Goal: Task Accomplishment & Management: Use online tool/utility

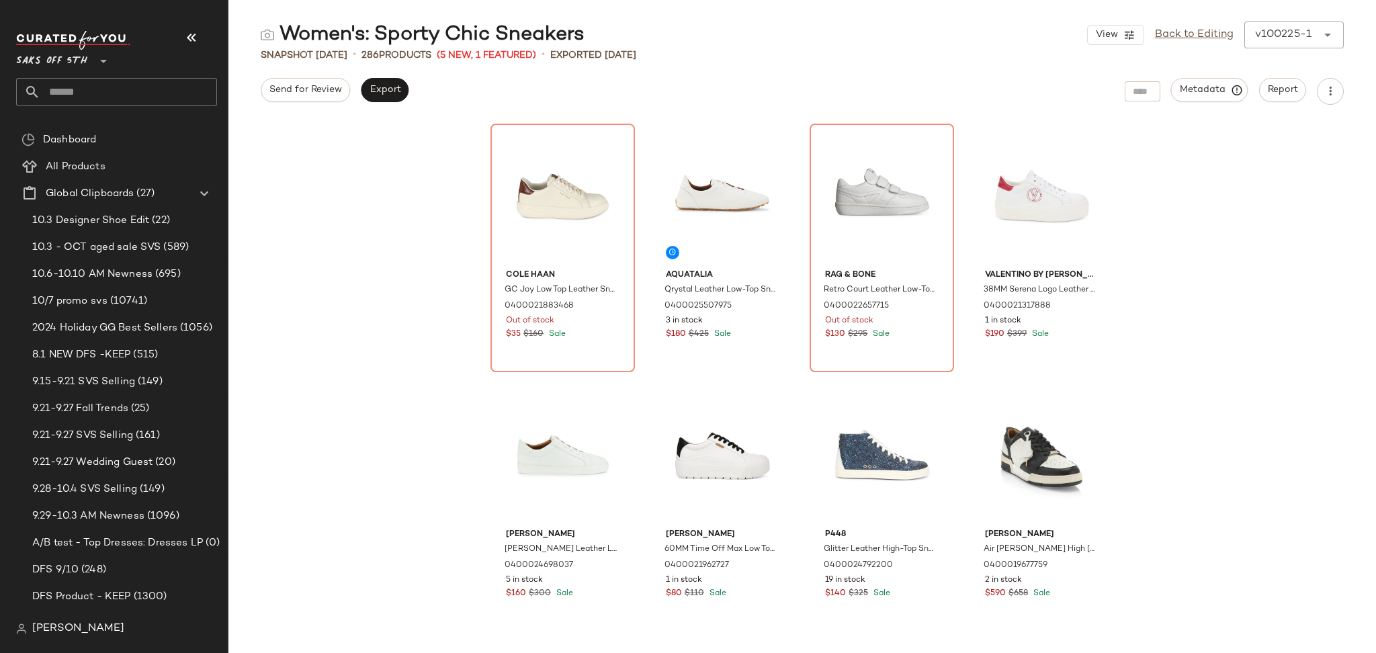
click at [157, 92] on input "text" at bounding box center [128, 92] width 177 height 28
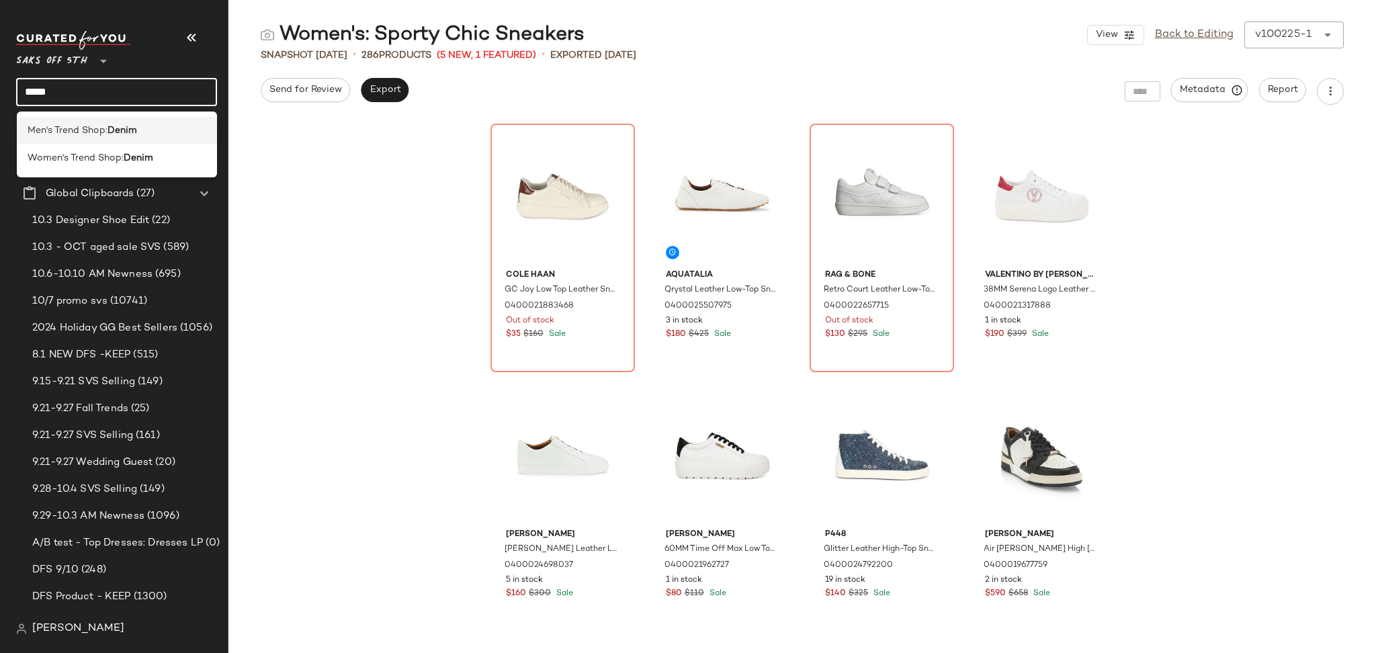
type input "*****"
click at [117, 131] on b "Denim" at bounding box center [123, 131] width 30 height 14
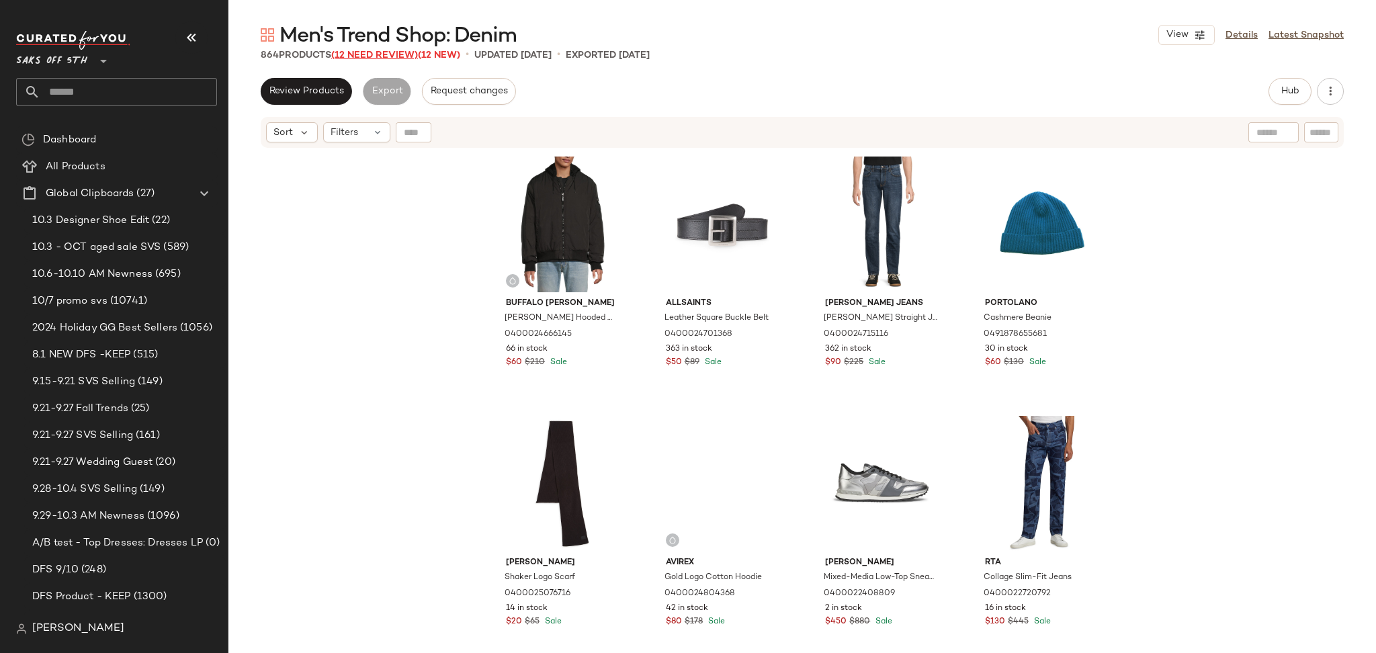
click at [393, 53] on span "(12 Need Review)" at bounding box center [374, 55] width 87 height 10
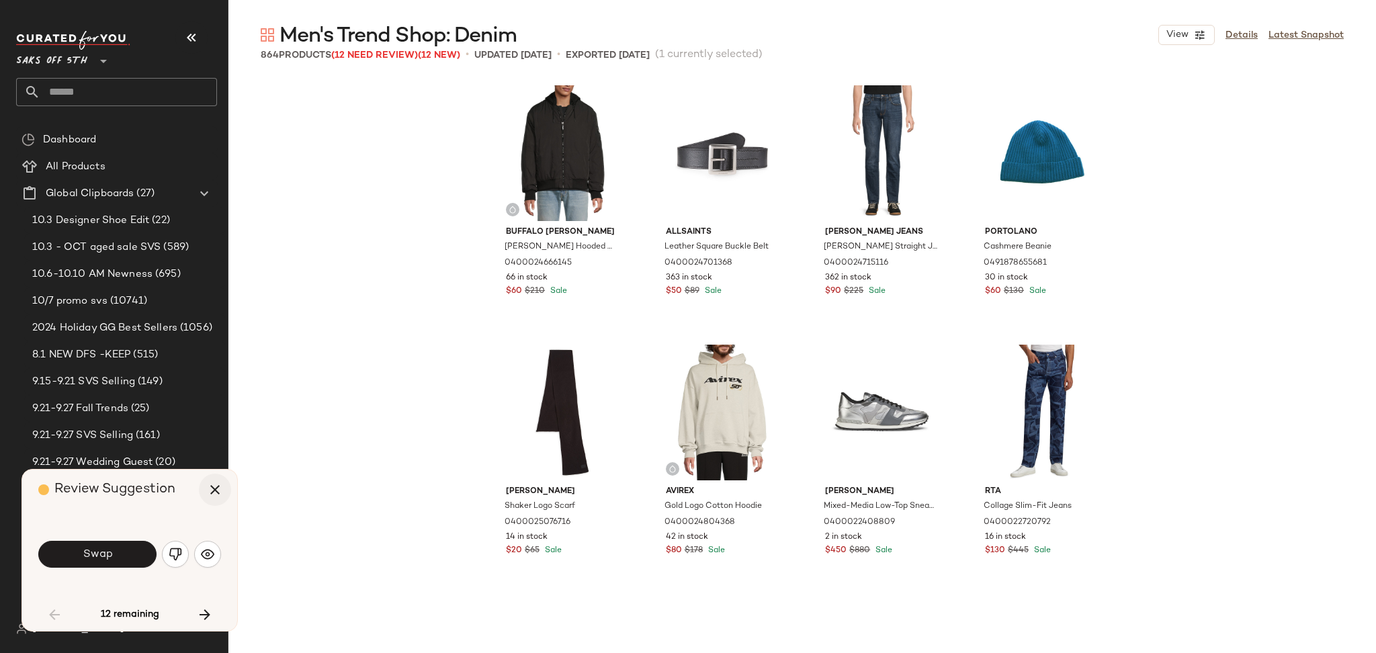
scroll to position [529, 0]
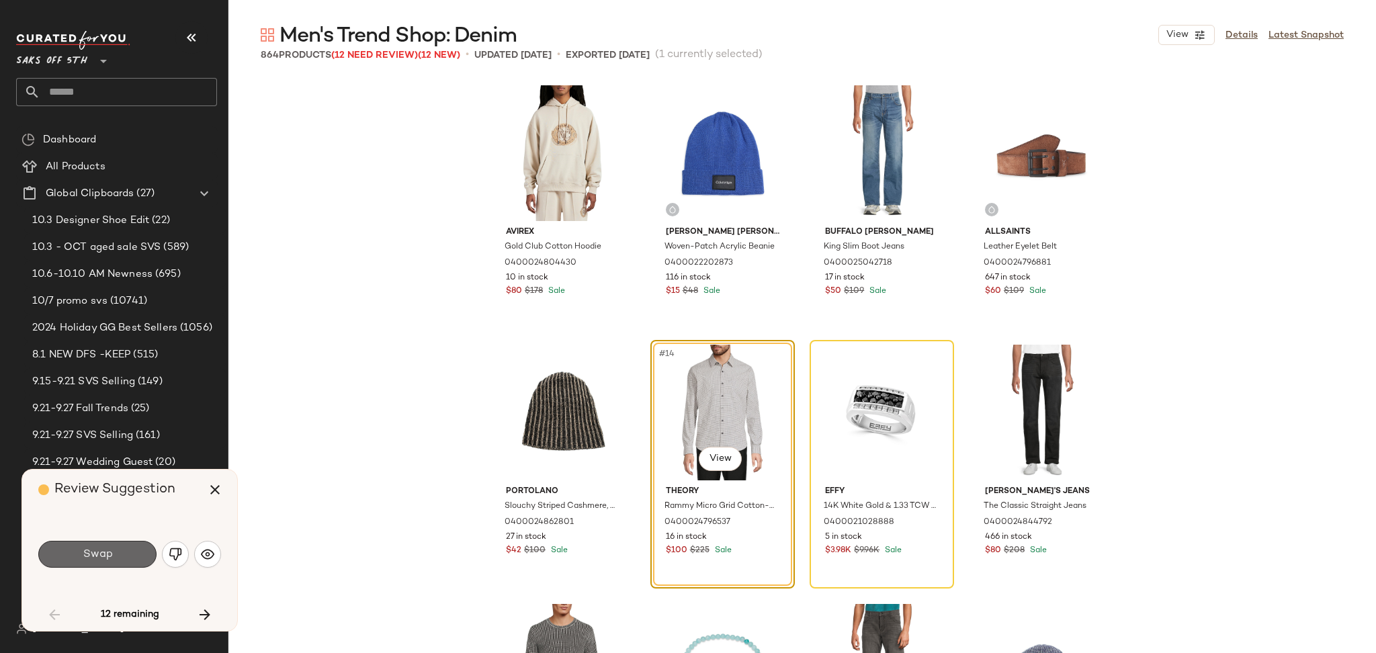
click at [116, 555] on button "Swap" at bounding box center [97, 554] width 118 height 27
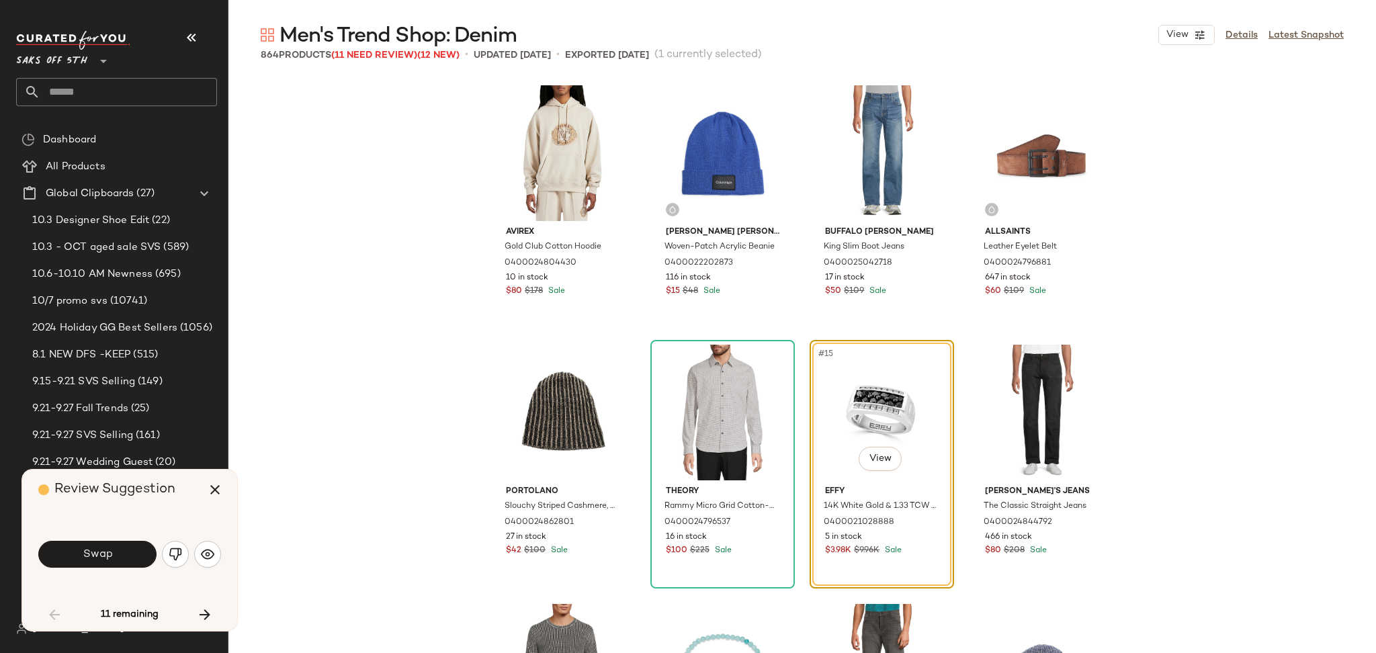
scroll to position [519, 0]
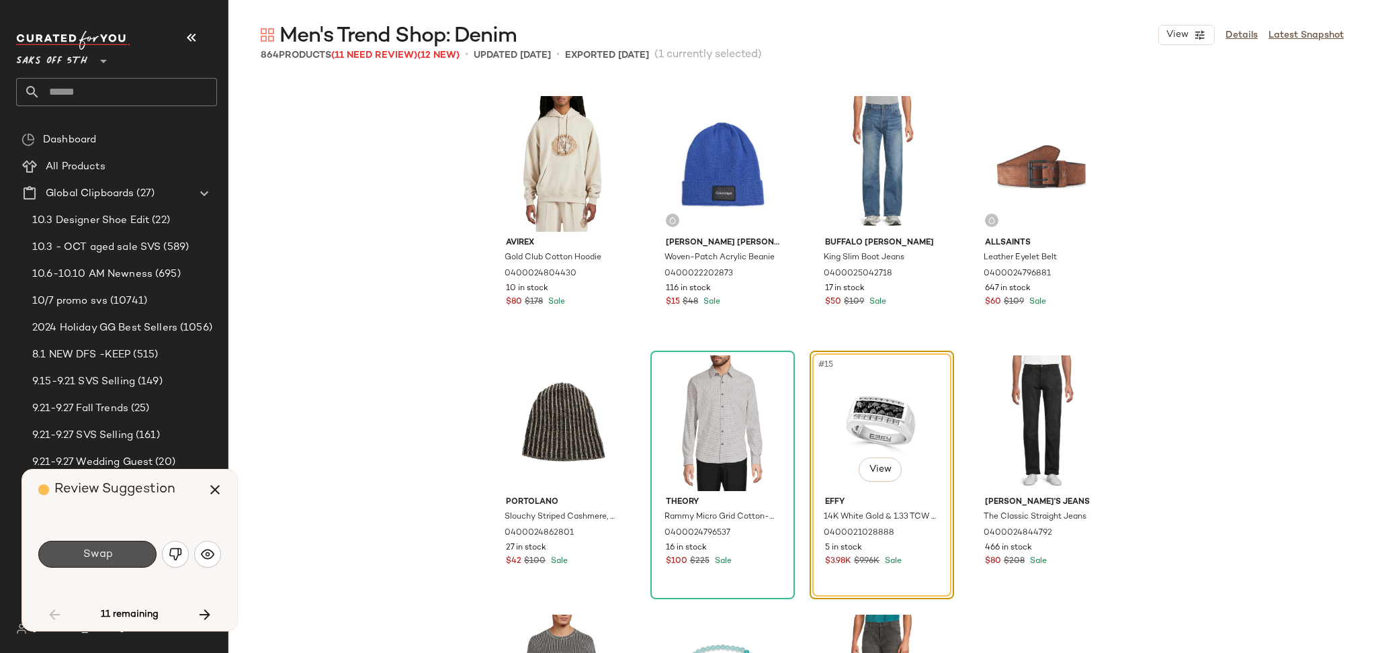
click at [116, 555] on button "Swap" at bounding box center [97, 554] width 118 height 27
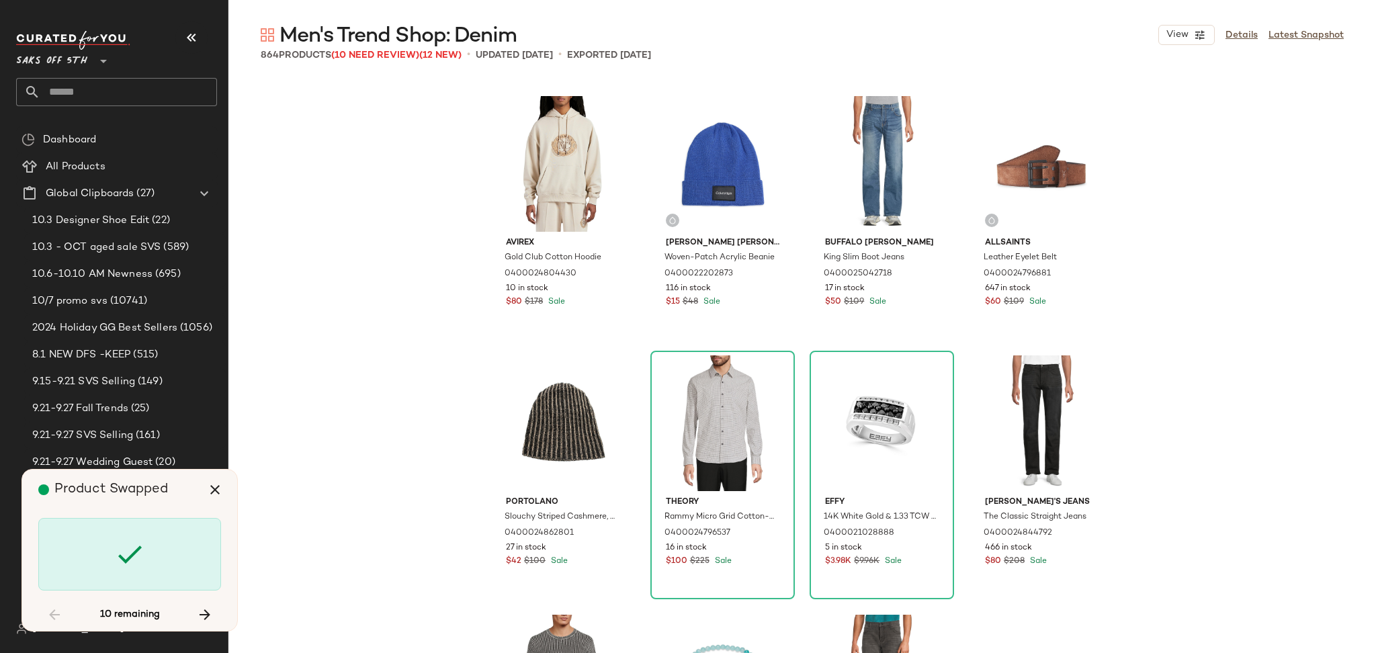
scroll to position [6484, 0]
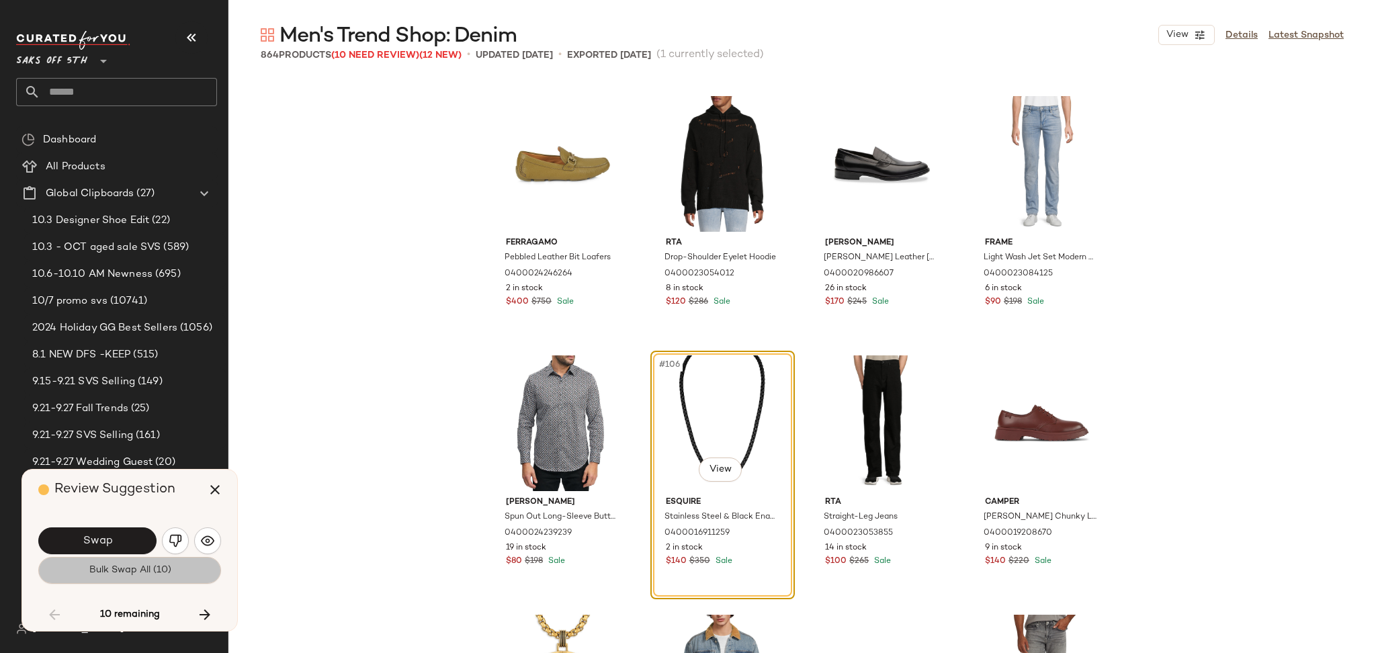
click at [124, 576] on span "Bulk Swap All (10)" at bounding box center [129, 570] width 83 height 11
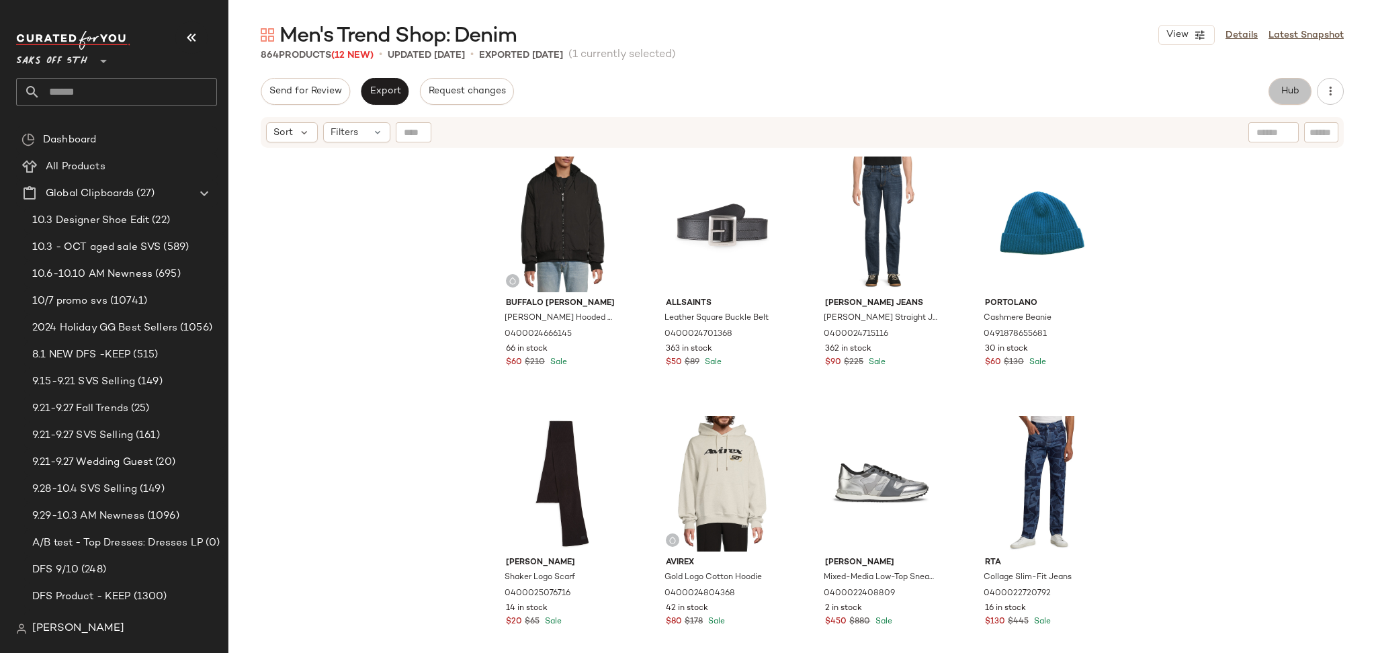
click at [1281, 101] on button "Hub" at bounding box center [1290, 91] width 43 height 27
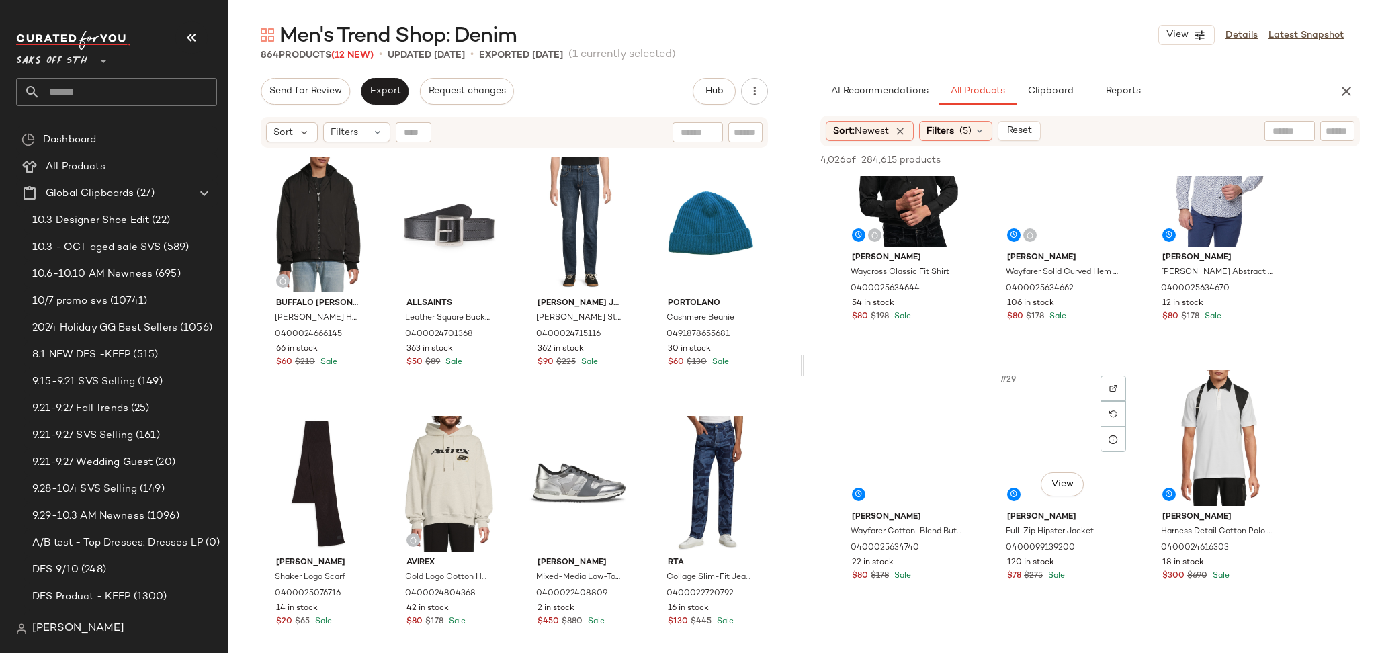
scroll to position [2166, 0]
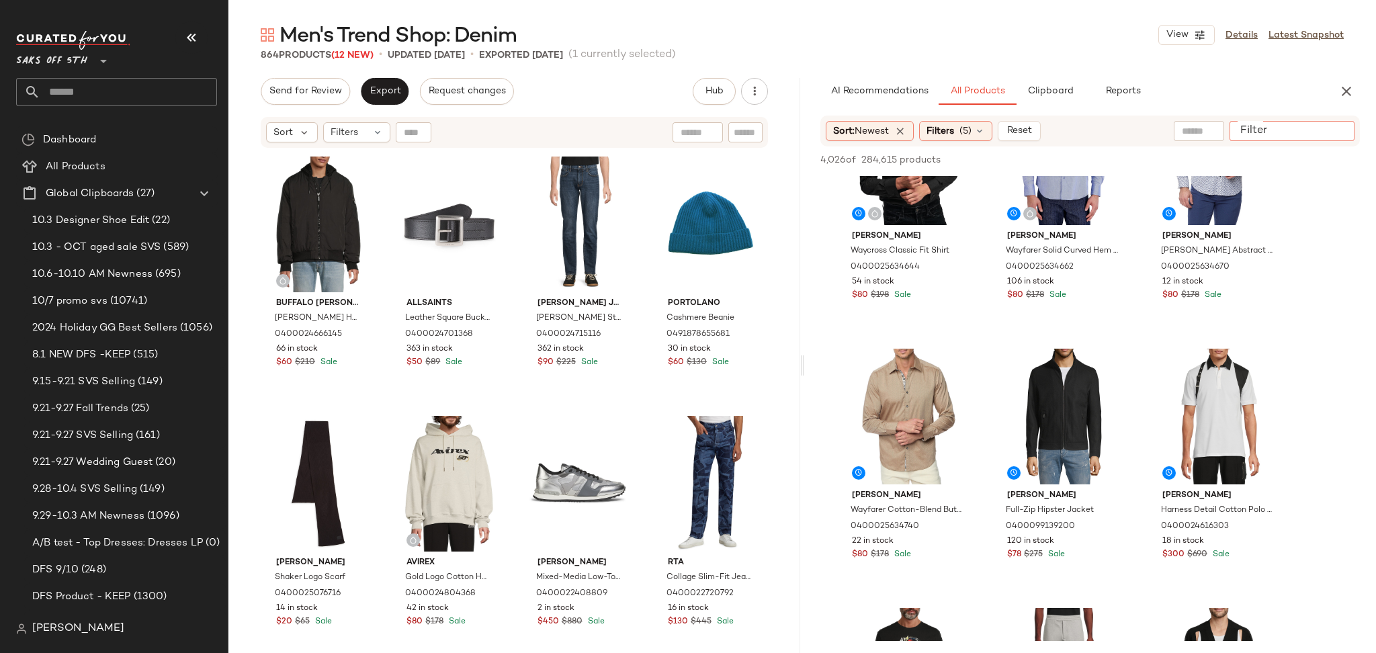
click at [1340, 132] on input "Filter" at bounding box center [1292, 131] width 114 height 14
type input "*****"
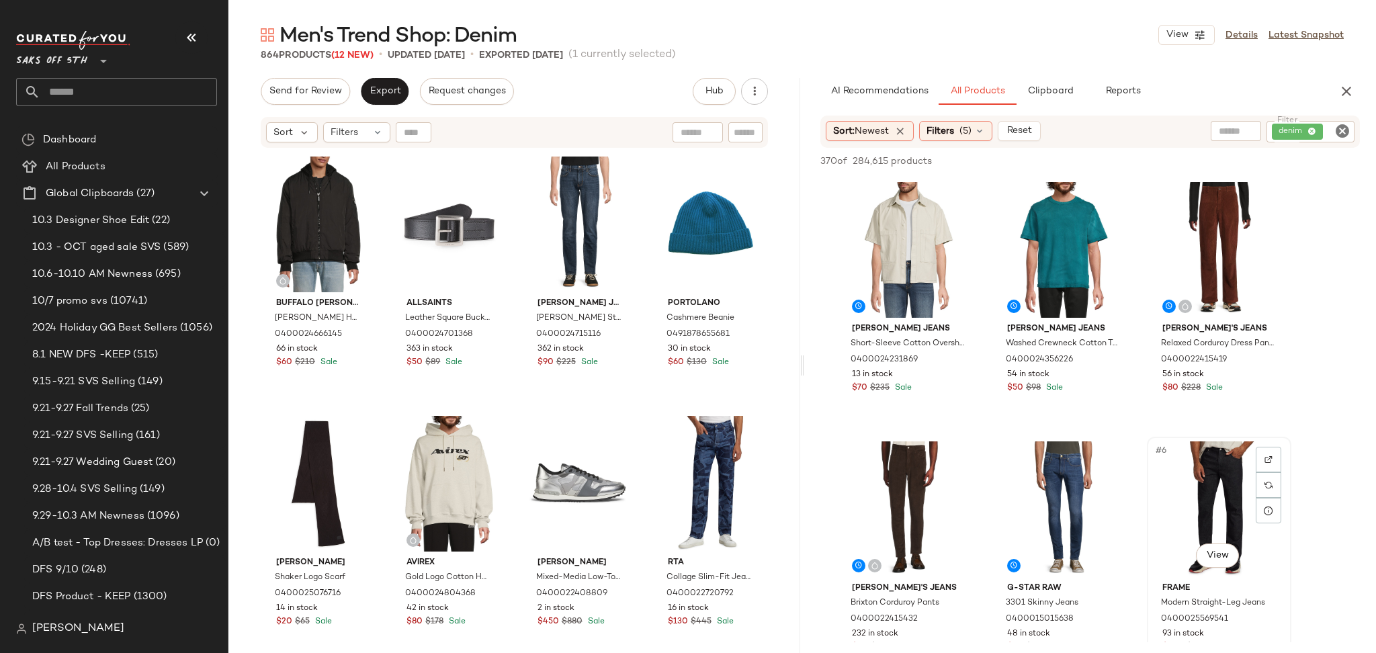
click at [1214, 480] on div "#6 View" at bounding box center [1219, 509] width 135 height 136
click at [1177, 159] on span "Add to Top" at bounding box center [1167, 161] width 53 height 9
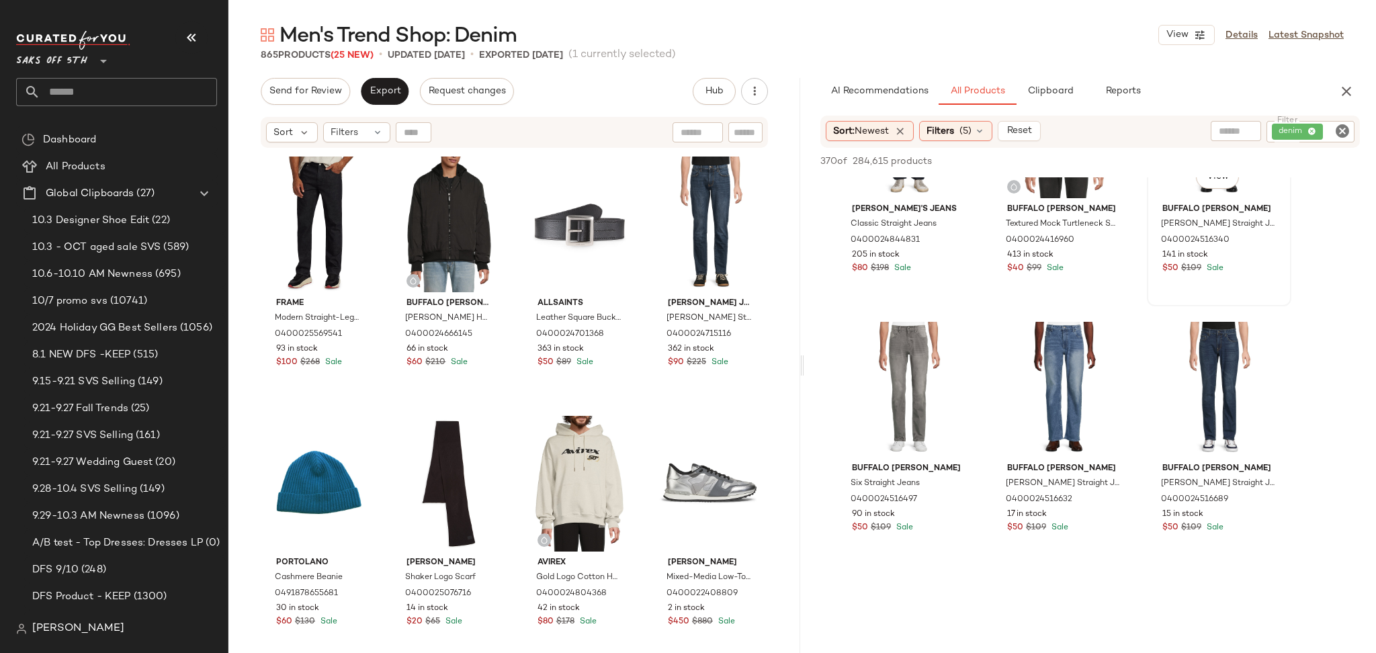
scroll to position [1168, 0]
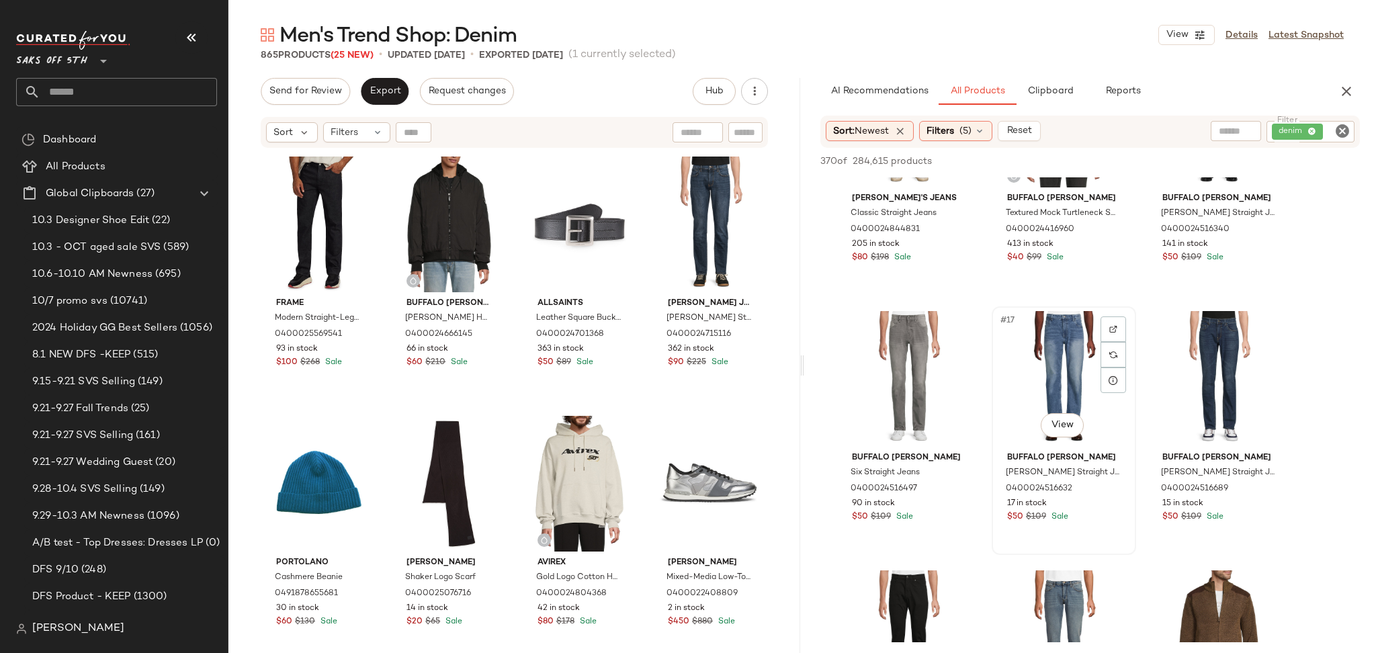
click at [1056, 386] on div "#17 View" at bounding box center [1063, 379] width 135 height 136
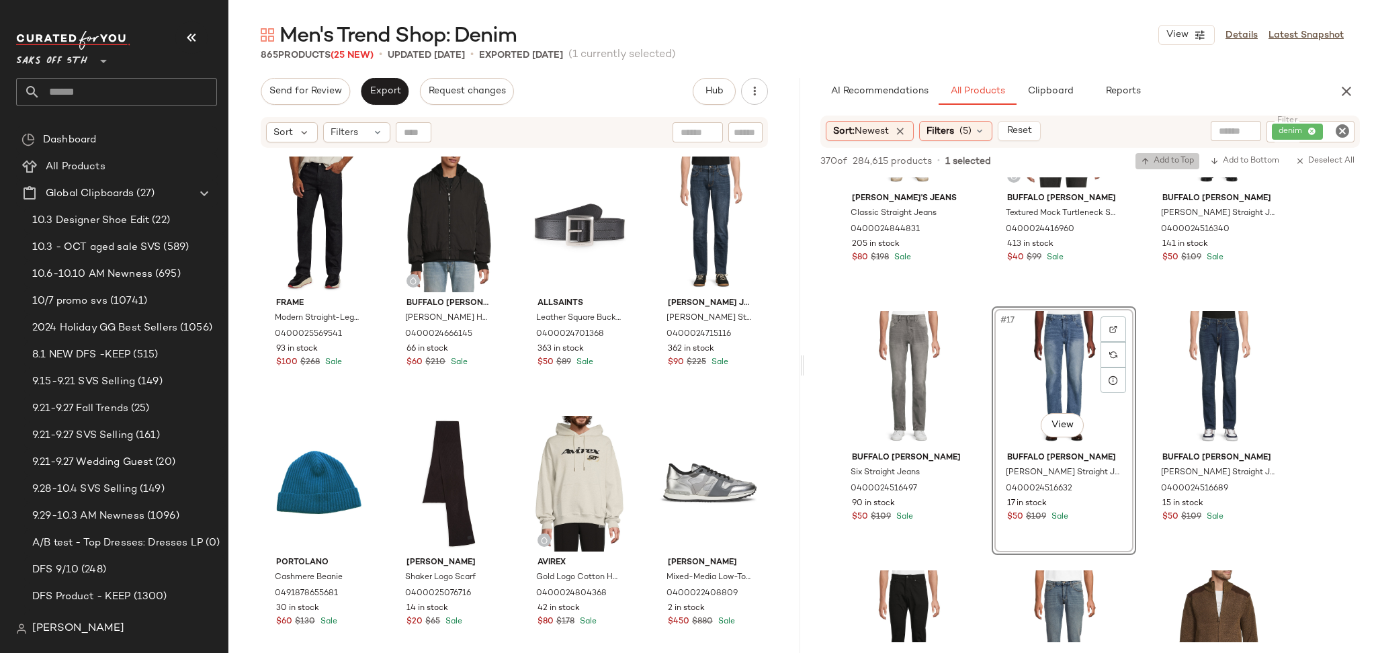
click at [1173, 159] on span "Add to Top" at bounding box center [1167, 161] width 53 height 9
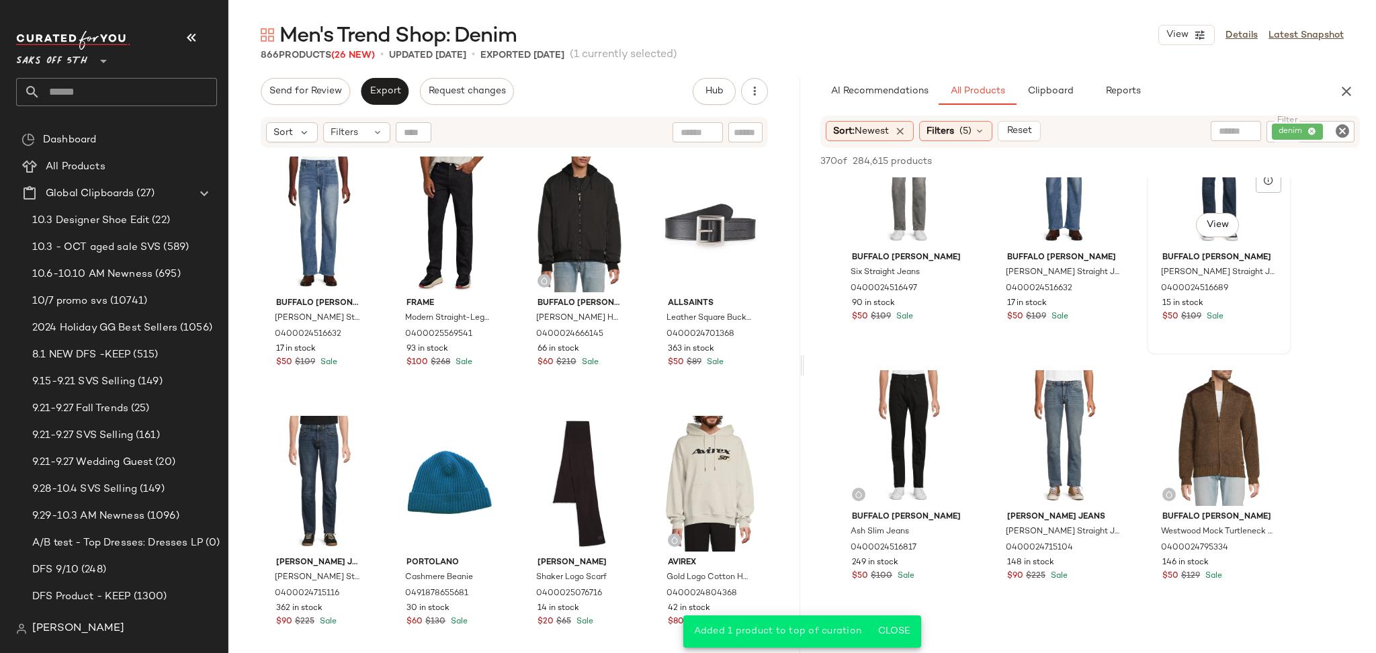
scroll to position [1390, 0]
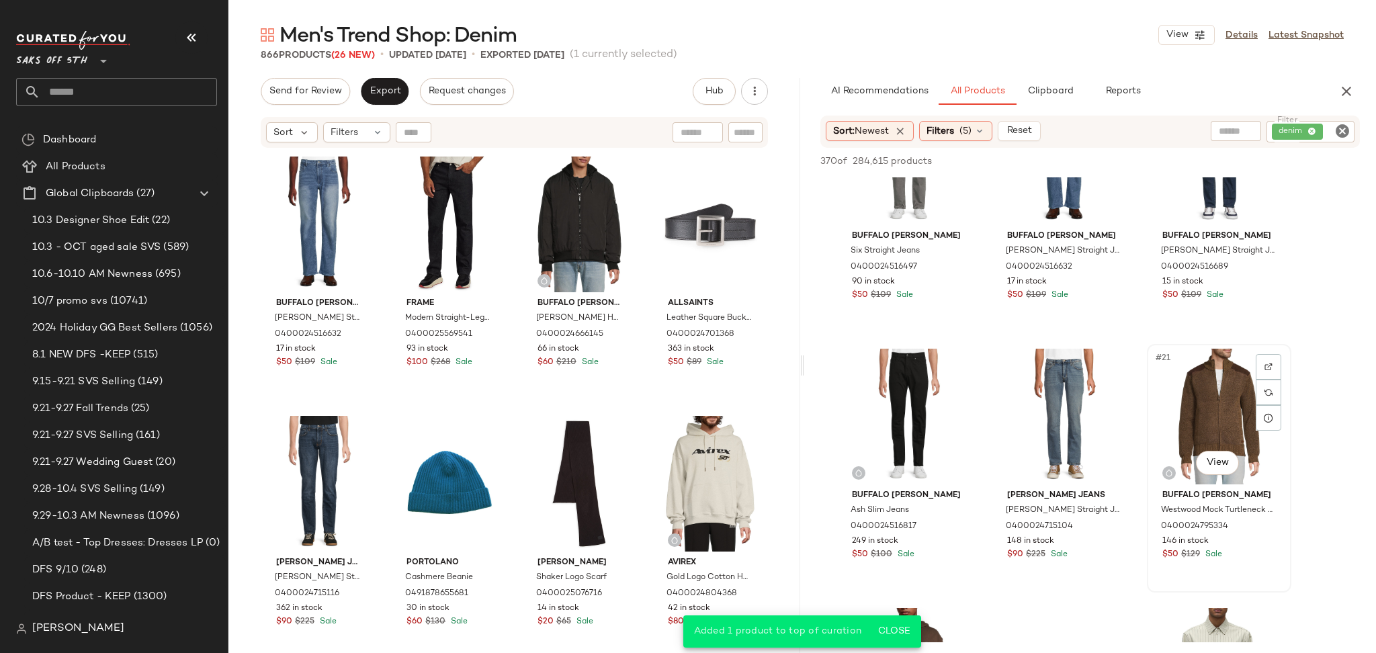
click at [1229, 401] on div "#21 View" at bounding box center [1219, 417] width 135 height 136
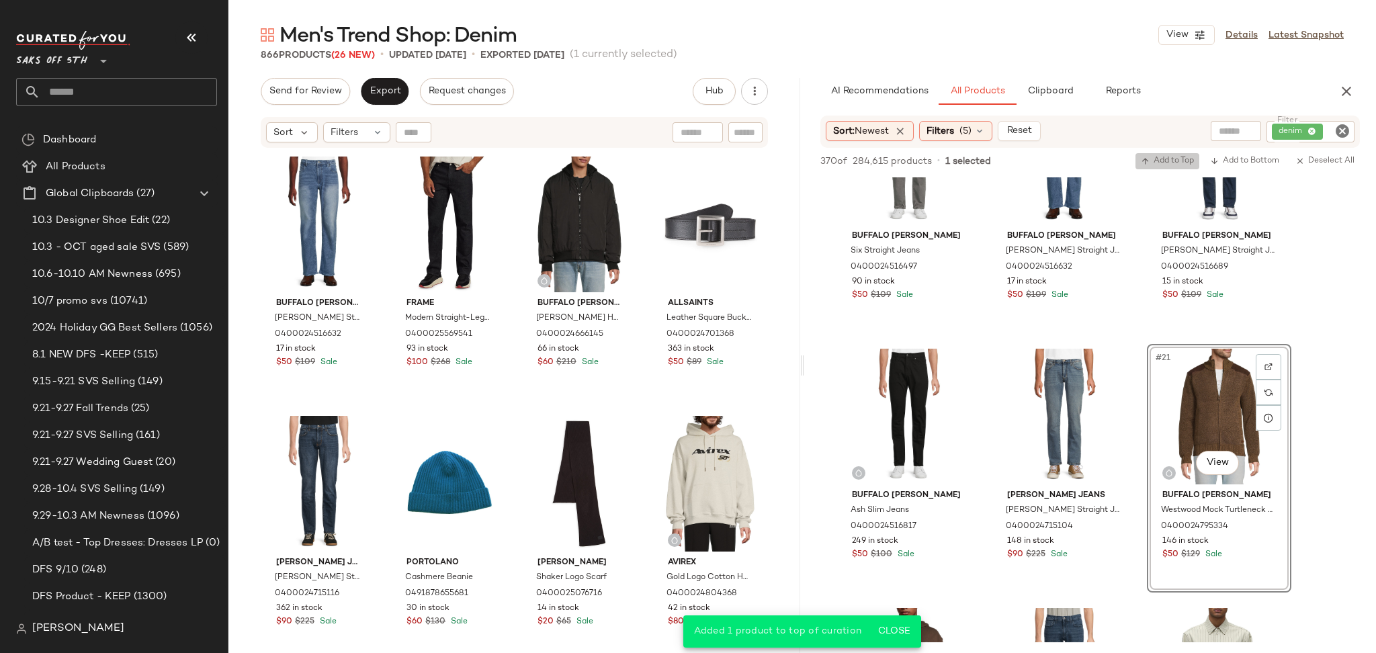
click at [1173, 157] on span "Add to Top" at bounding box center [1167, 161] width 53 height 9
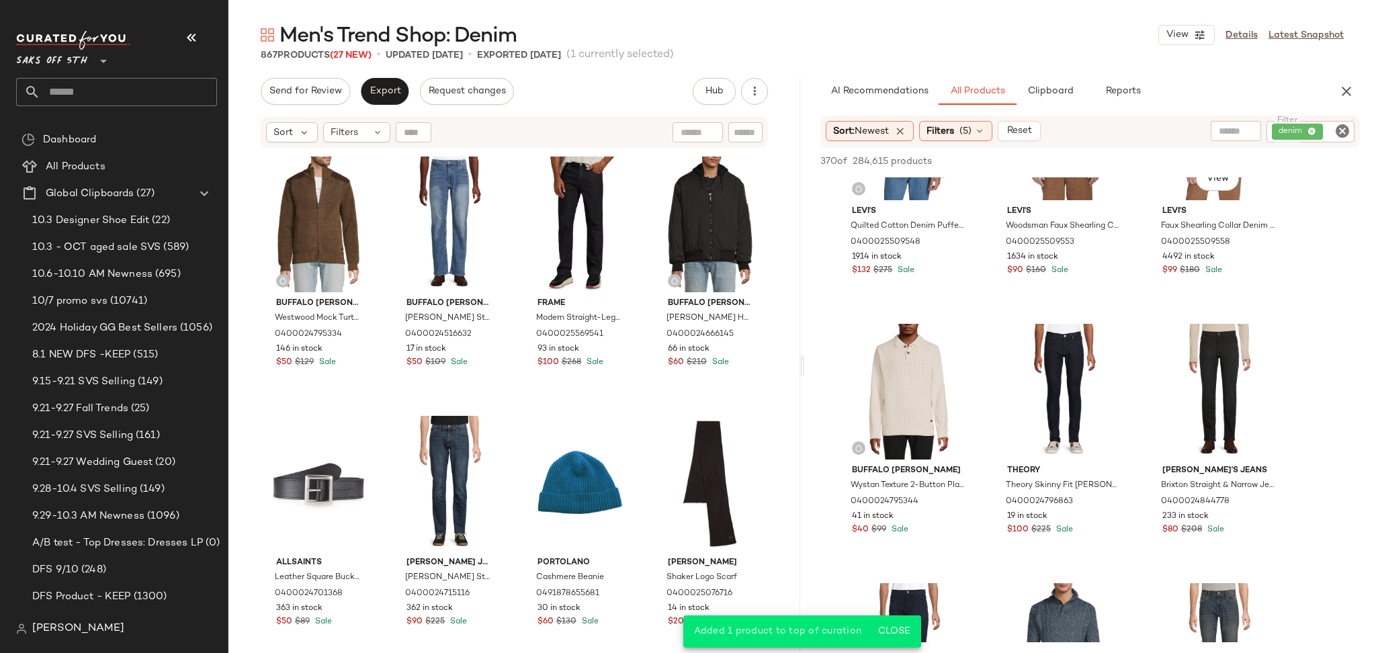
scroll to position [651, 0]
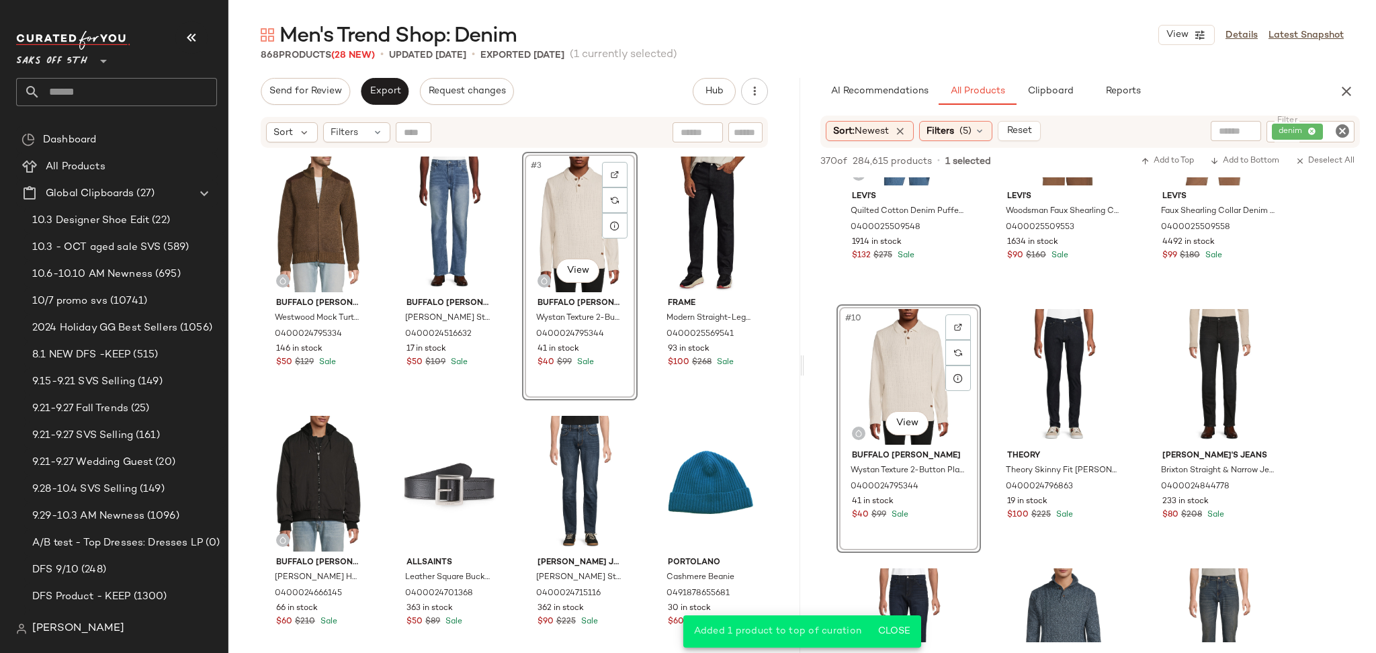
click at [1348, 127] on icon "Clear Filter" at bounding box center [1342, 131] width 16 height 16
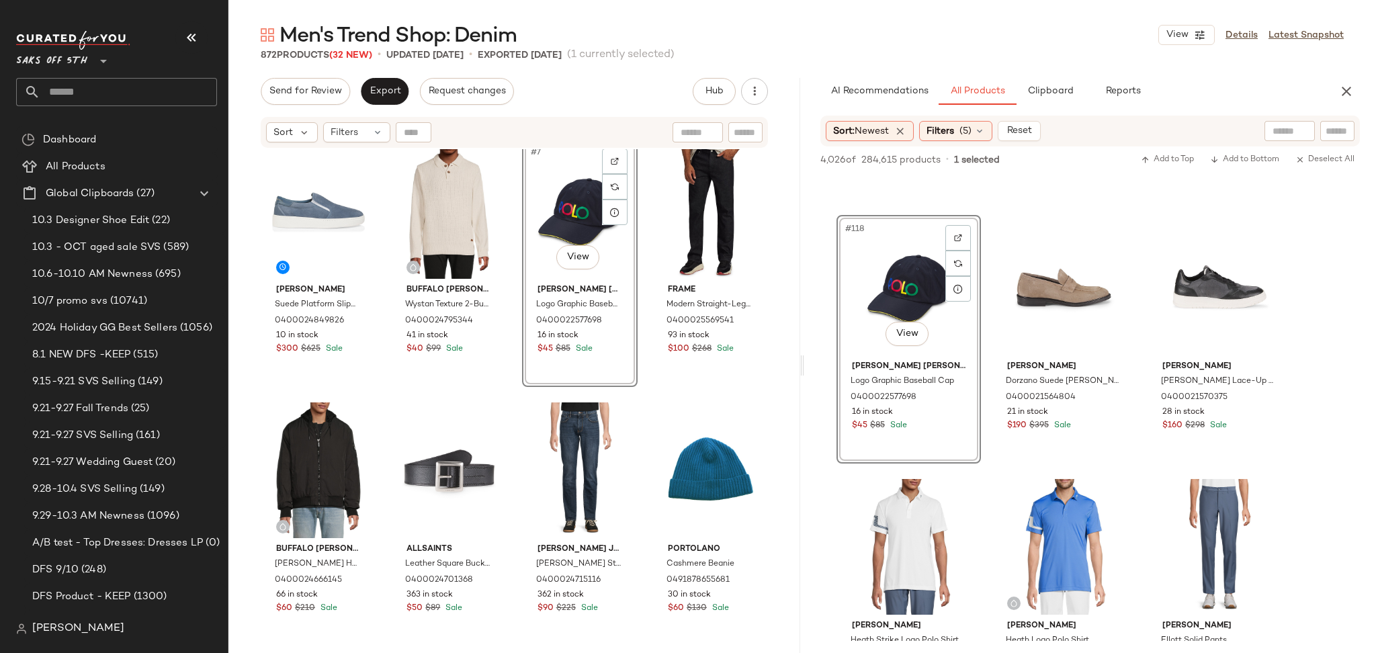
scroll to position [0, 0]
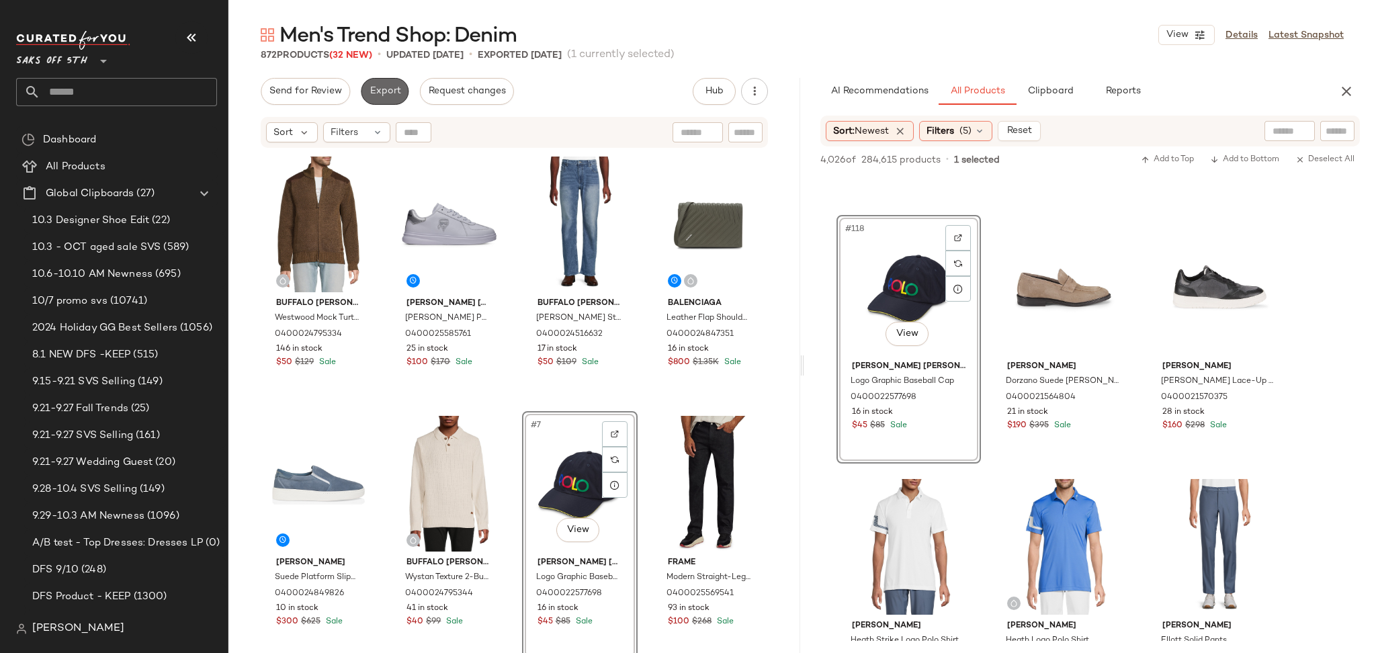
click at [392, 91] on span "Export" at bounding box center [385, 91] width 32 height 11
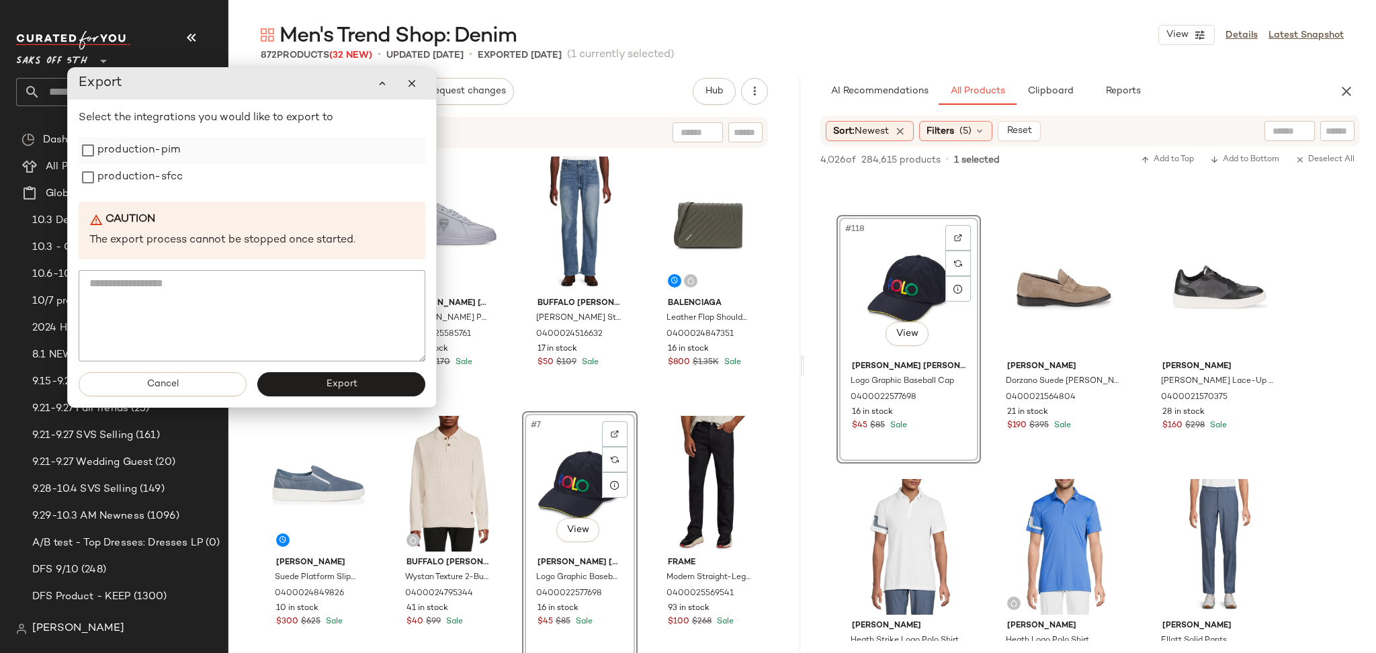
click at [135, 149] on label "production-pim" at bounding box center [138, 150] width 83 height 27
click at [138, 174] on label "production-sfcc" at bounding box center [139, 177] width 85 height 27
click at [325, 374] on button "Export" at bounding box center [341, 384] width 168 height 24
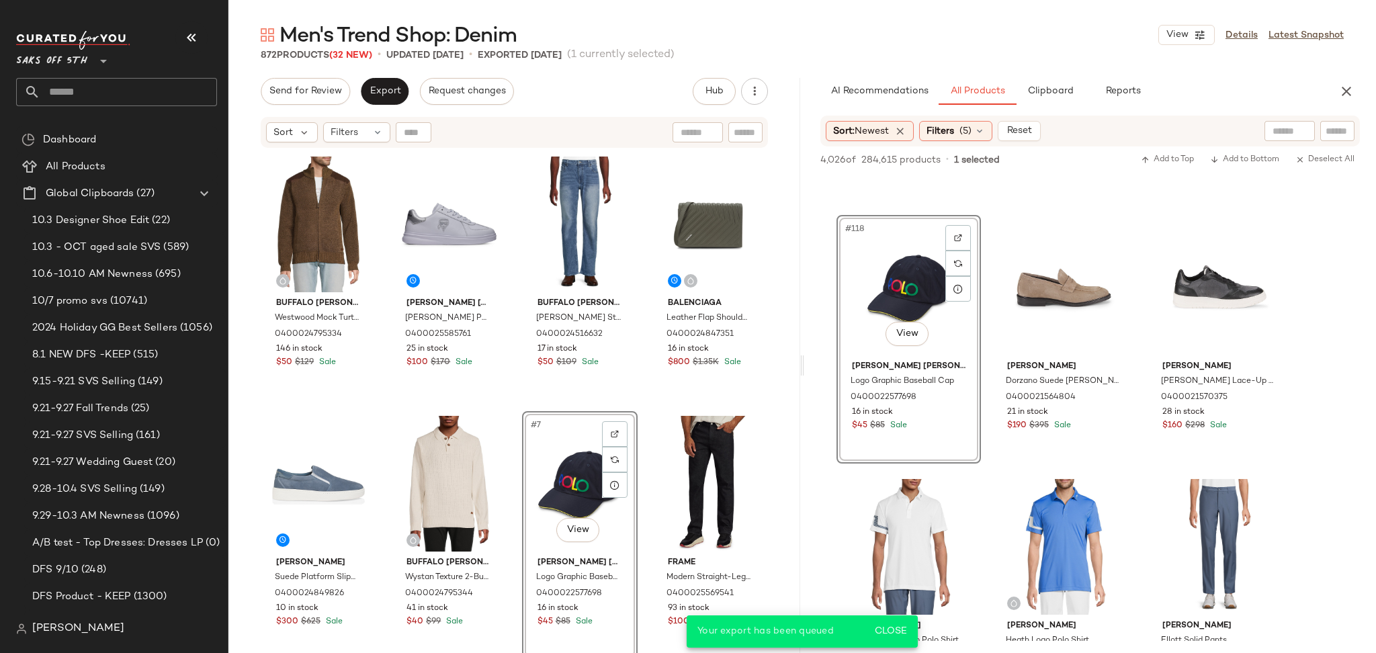
scroll to position [15004, 0]
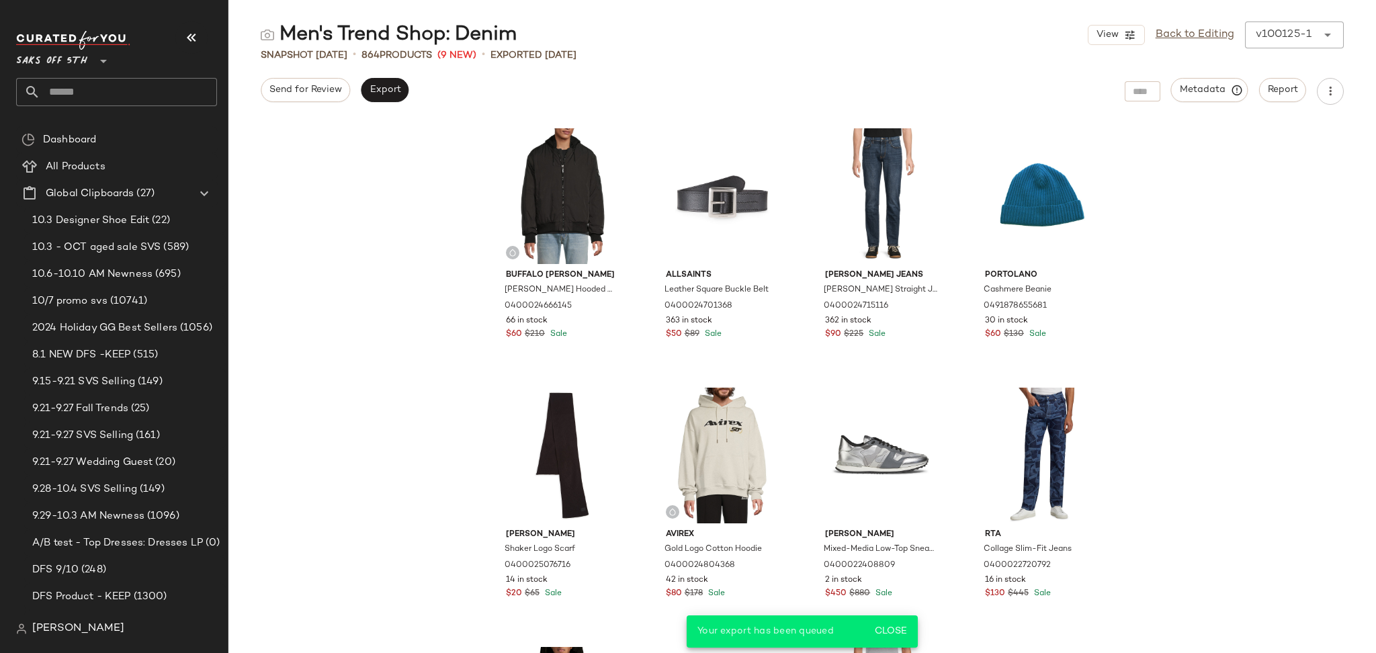
click at [175, 82] on input "text" at bounding box center [128, 92] width 177 height 28
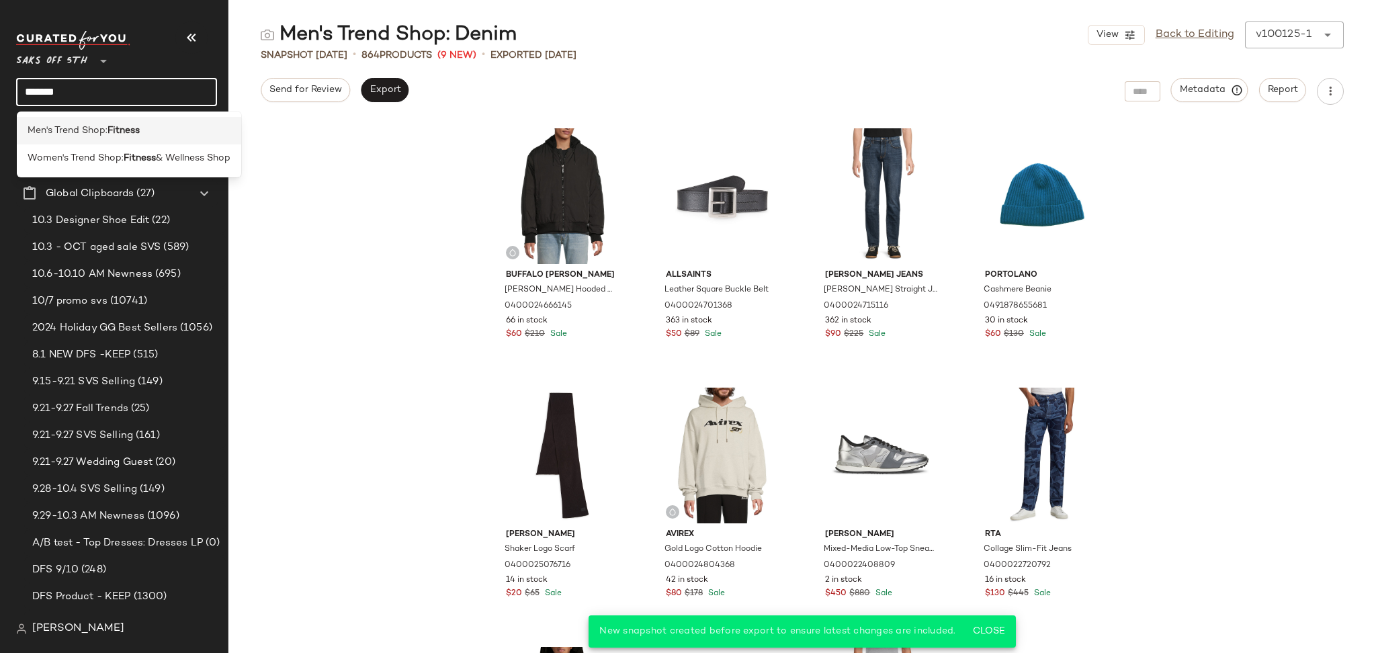
type input "*******"
click at [105, 135] on span "Men's Trend Shop:" at bounding box center [68, 131] width 80 height 14
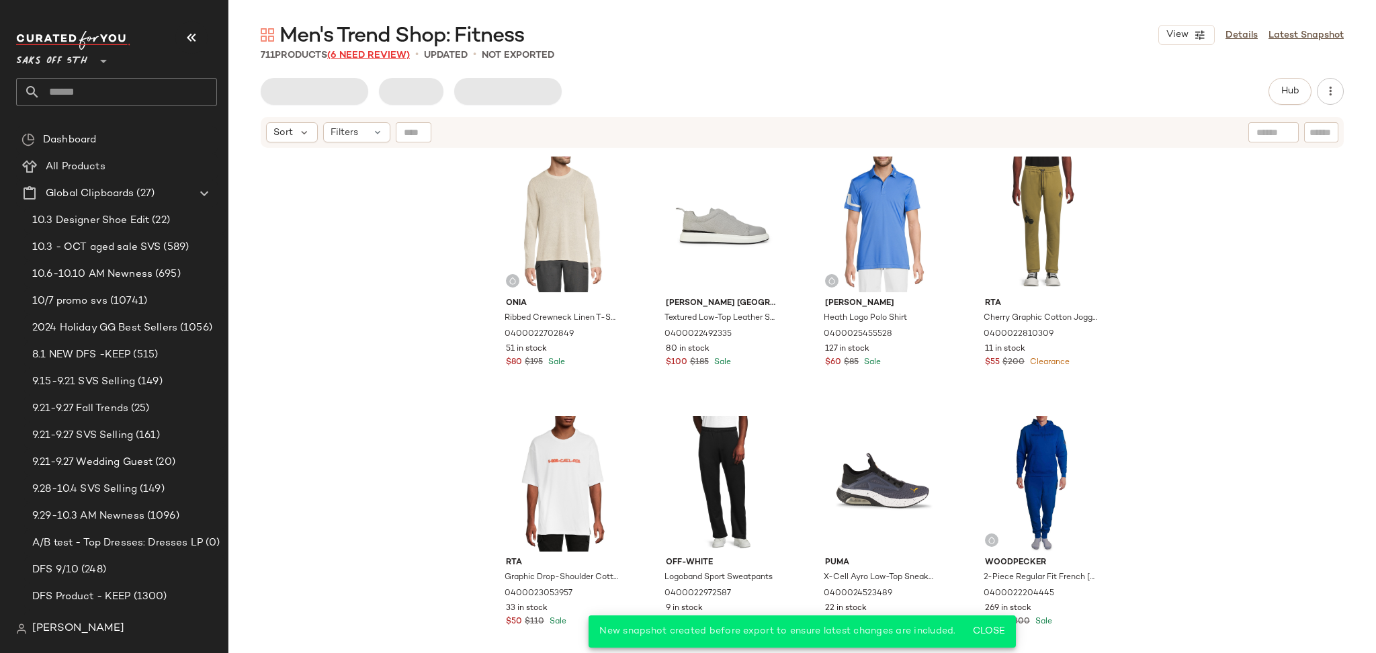
click at [368, 54] on span "(6 Need Review)" at bounding box center [368, 55] width 83 height 10
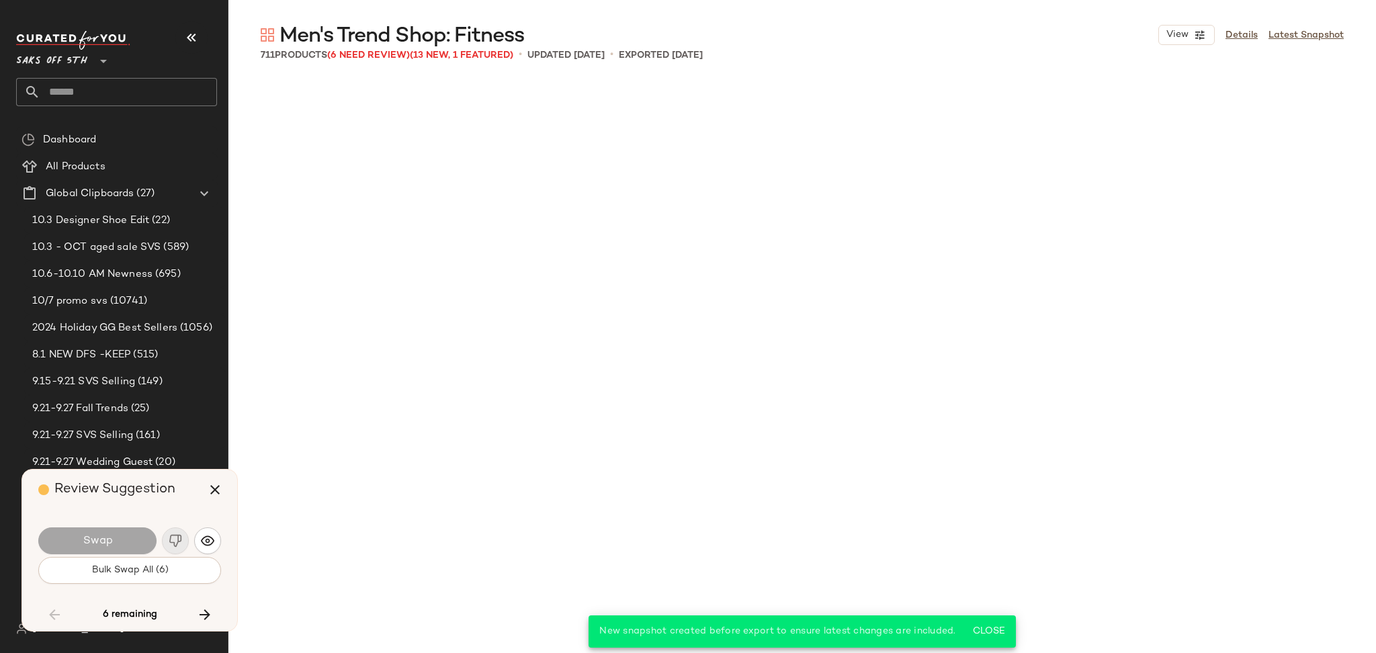
scroll to position [17377, 0]
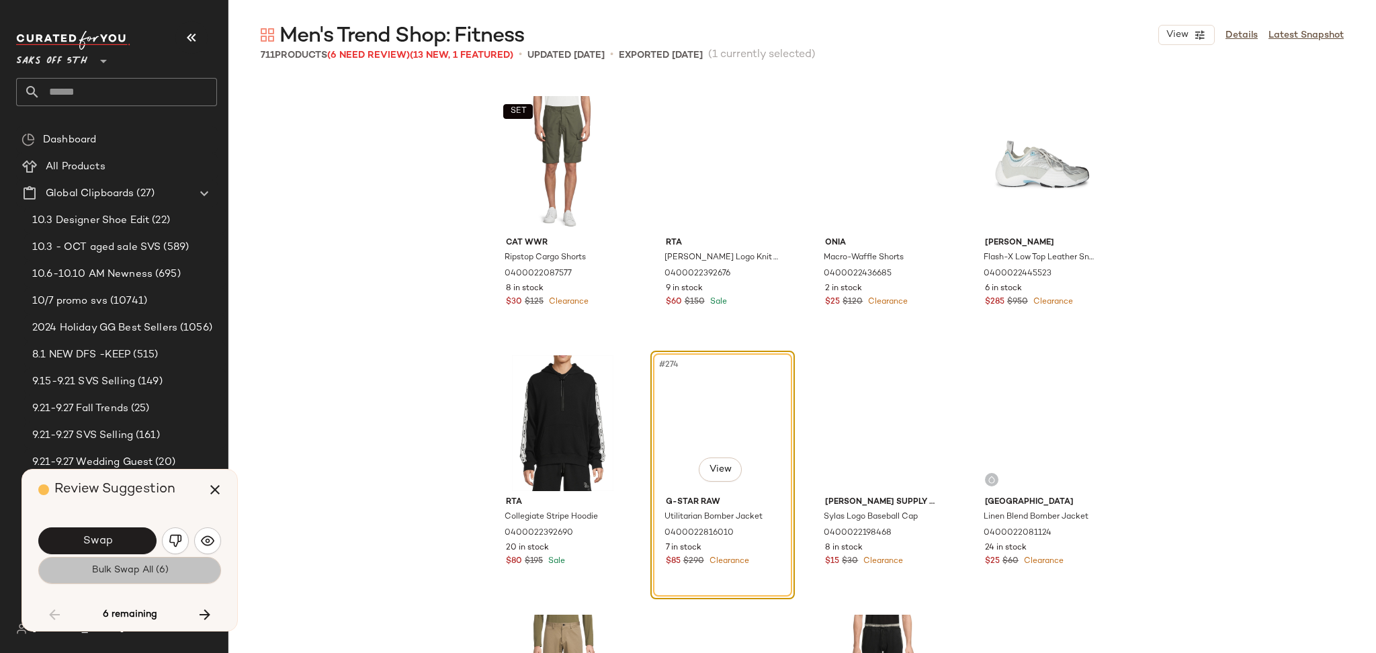
click at [162, 580] on button "Bulk Swap All (6)" at bounding box center [129, 570] width 183 height 27
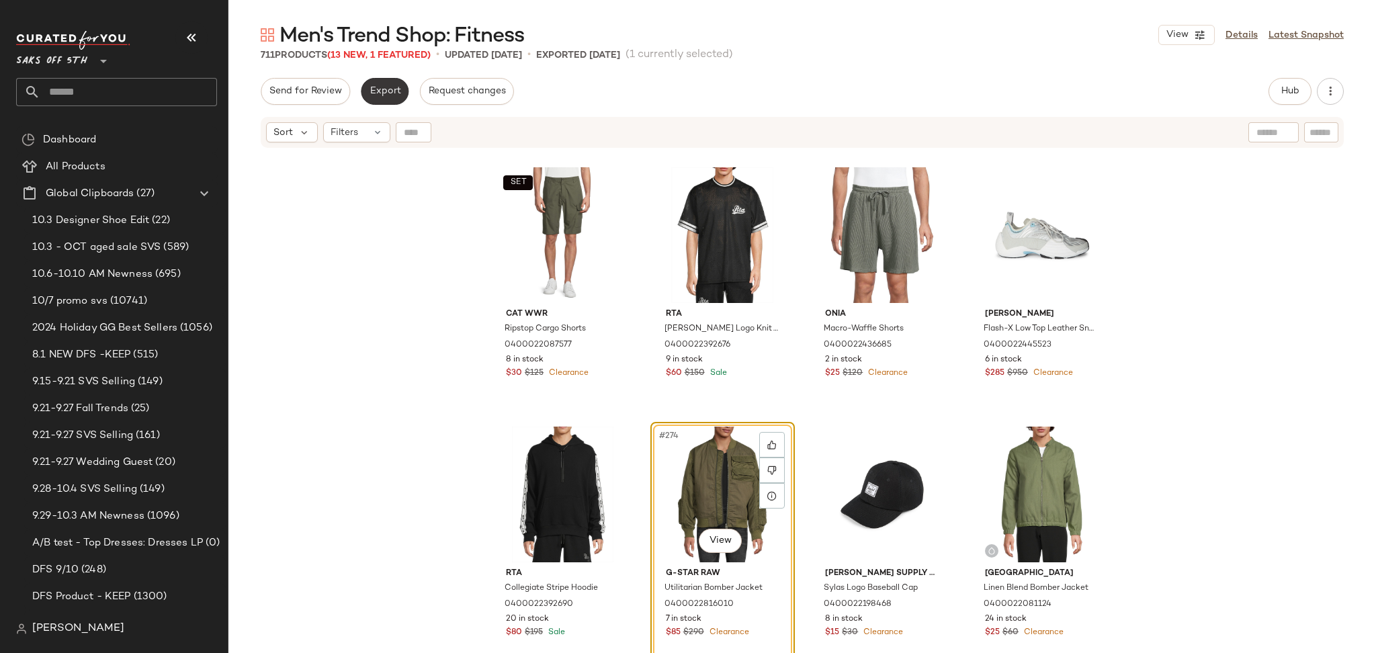
click at [388, 82] on button "Export" at bounding box center [385, 91] width 48 height 27
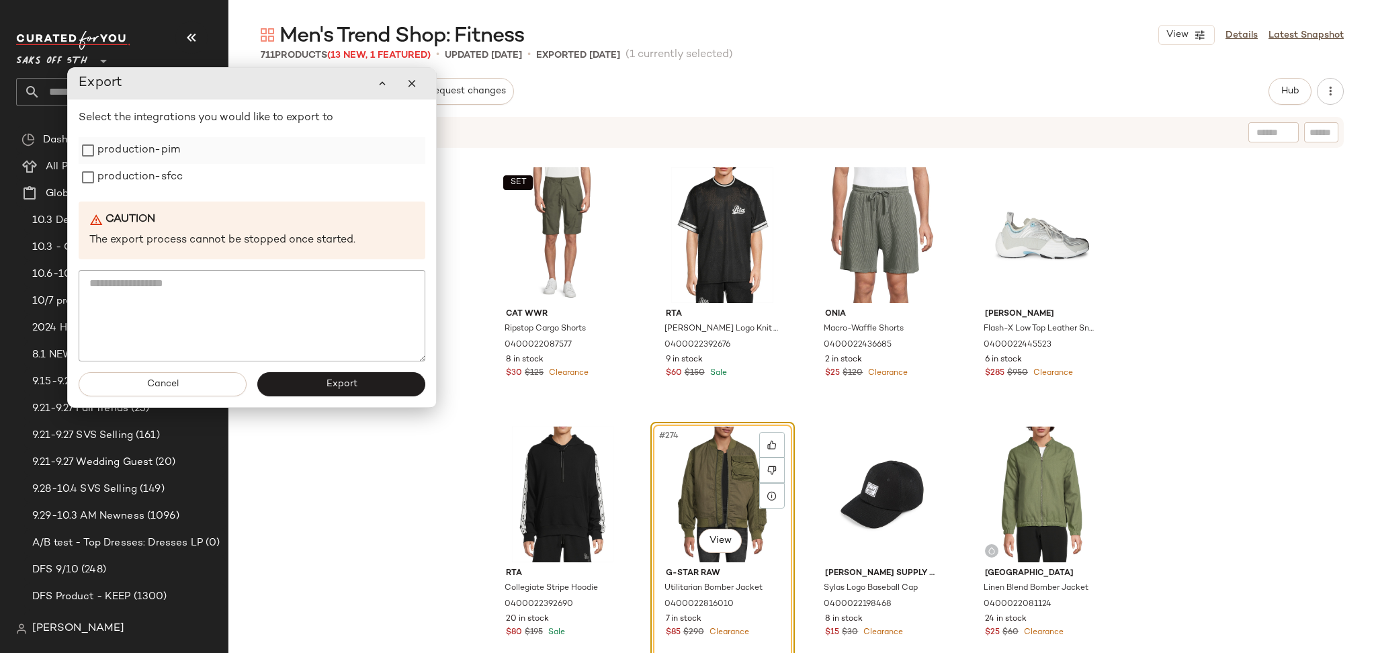
click at [157, 149] on label "production-pim" at bounding box center [138, 150] width 83 height 27
click at [157, 165] on label "production-sfcc" at bounding box center [139, 177] width 85 height 27
click at [327, 388] on span "Export" at bounding box center [341, 384] width 32 height 11
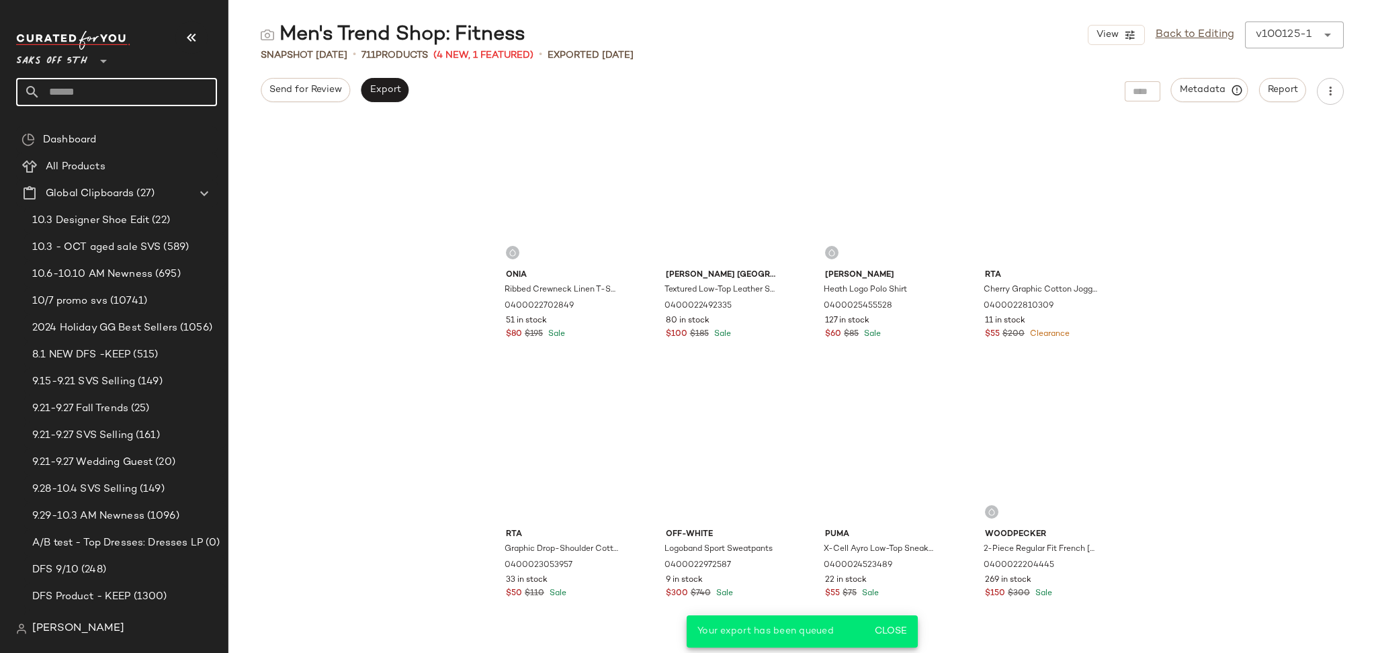
click at [112, 96] on input "text" at bounding box center [128, 92] width 177 height 28
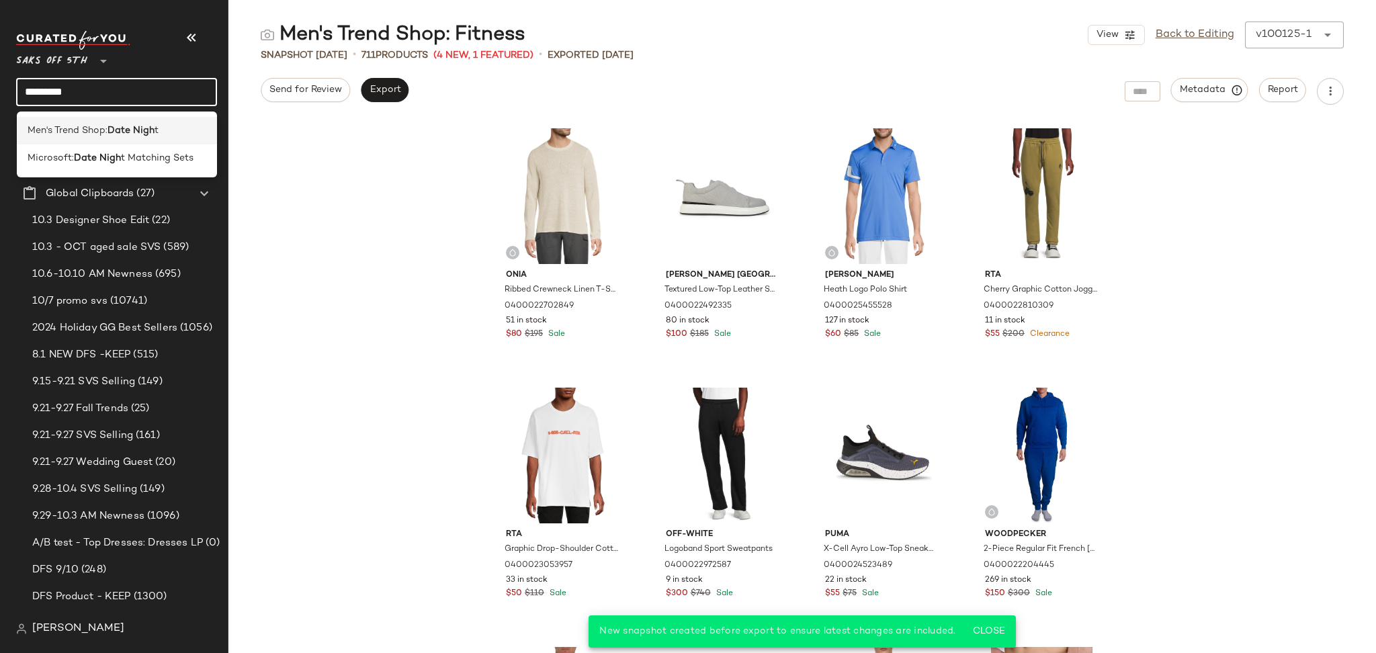
type input "*********"
click at [110, 138] on div "Men's Trend Shop: Date Nigh t" at bounding box center [117, 131] width 201 height 28
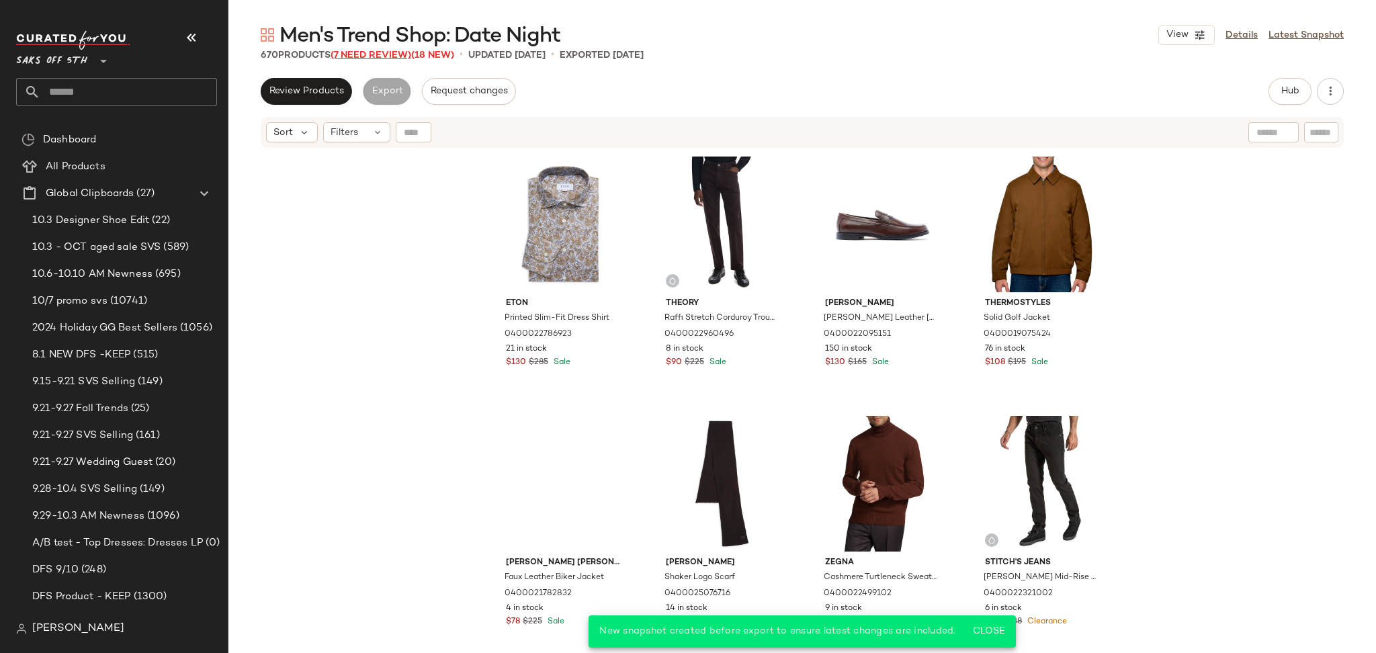
click at [392, 51] on span "(7 Need Review)" at bounding box center [371, 55] width 81 height 10
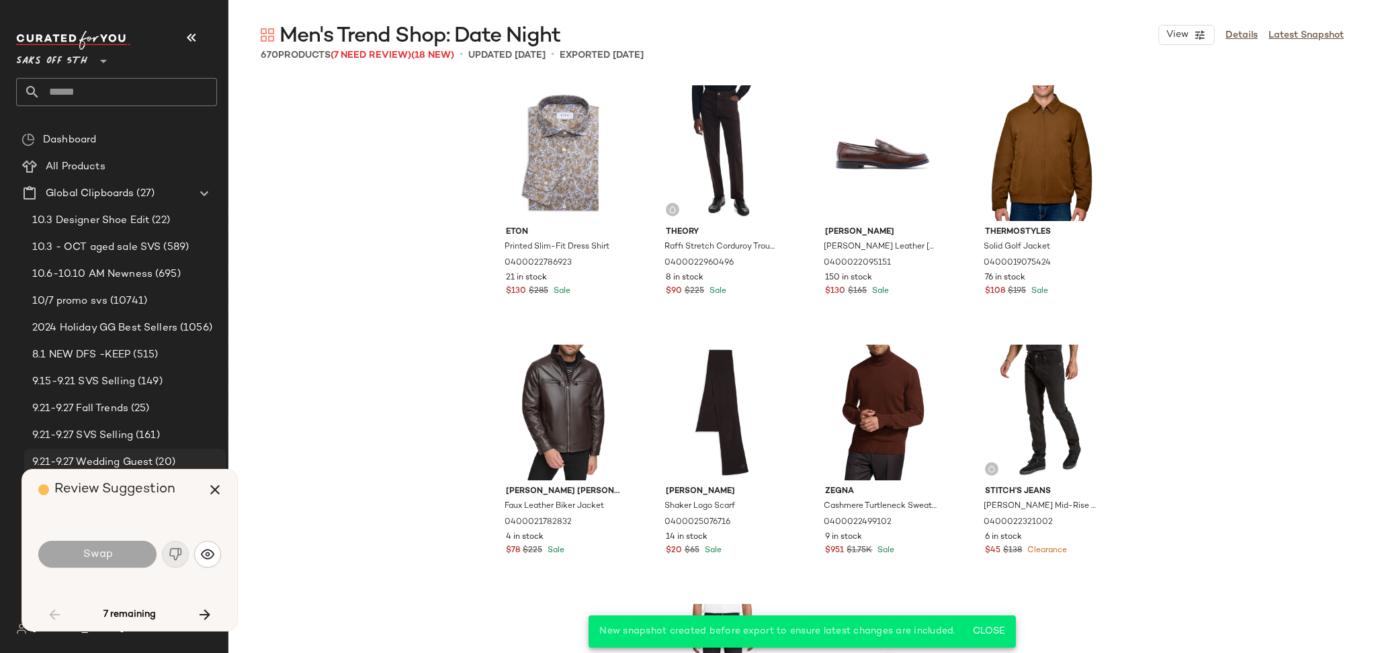
scroll to position [4150, 0]
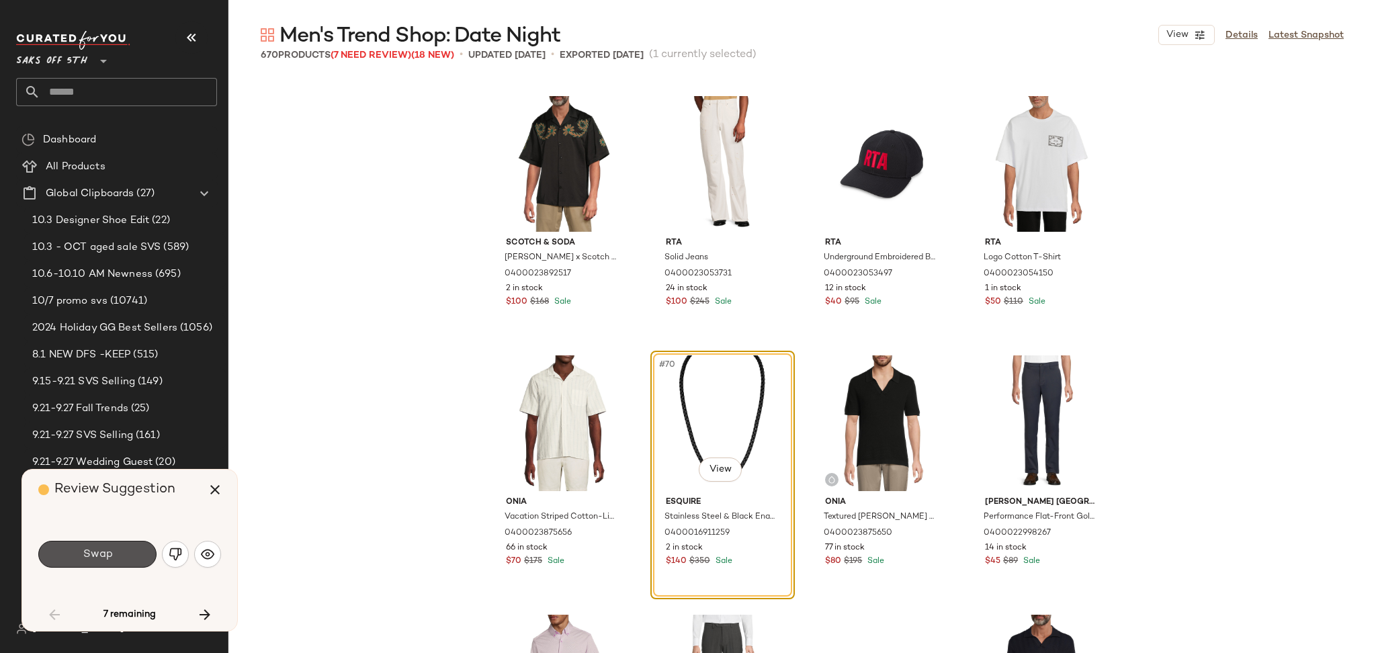
click at [108, 554] on span "Swap" at bounding box center [97, 554] width 30 height 13
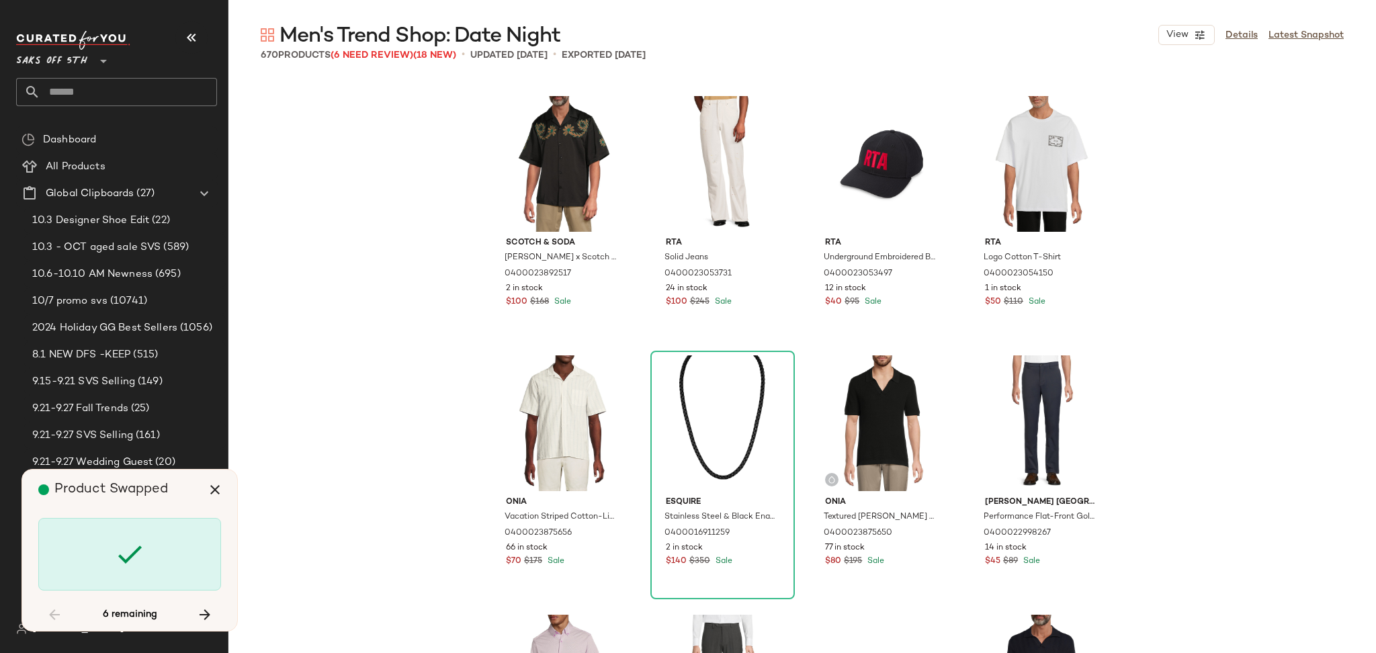
scroll to position [13746, 0]
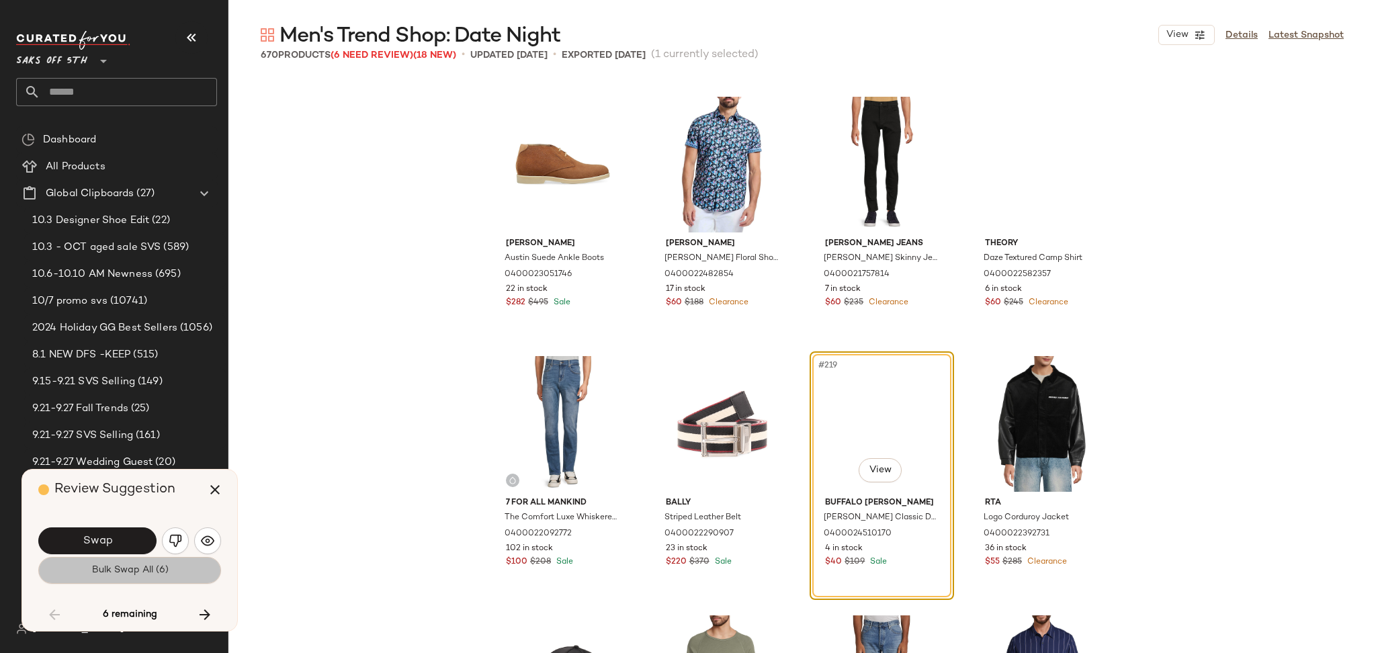
click at [129, 576] on span "Bulk Swap All (6)" at bounding box center [129, 570] width 77 height 11
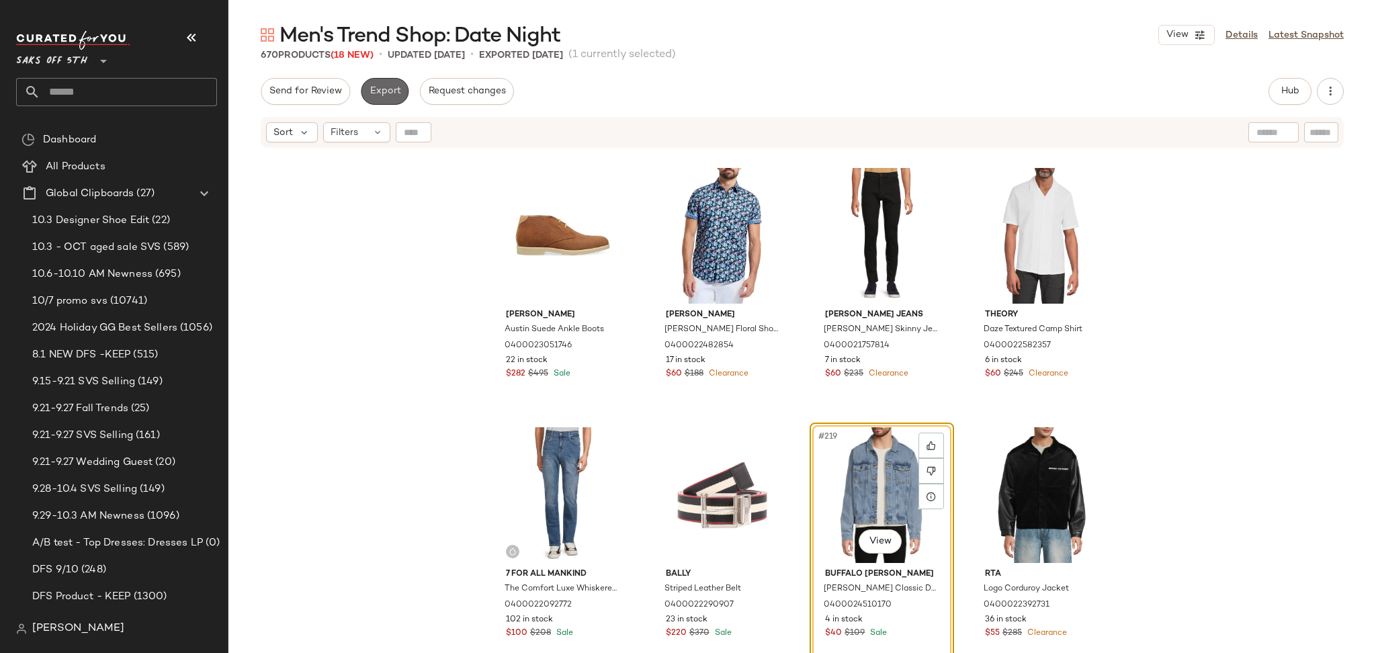
click at [380, 96] on span "Export" at bounding box center [385, 91] width 32 height 11
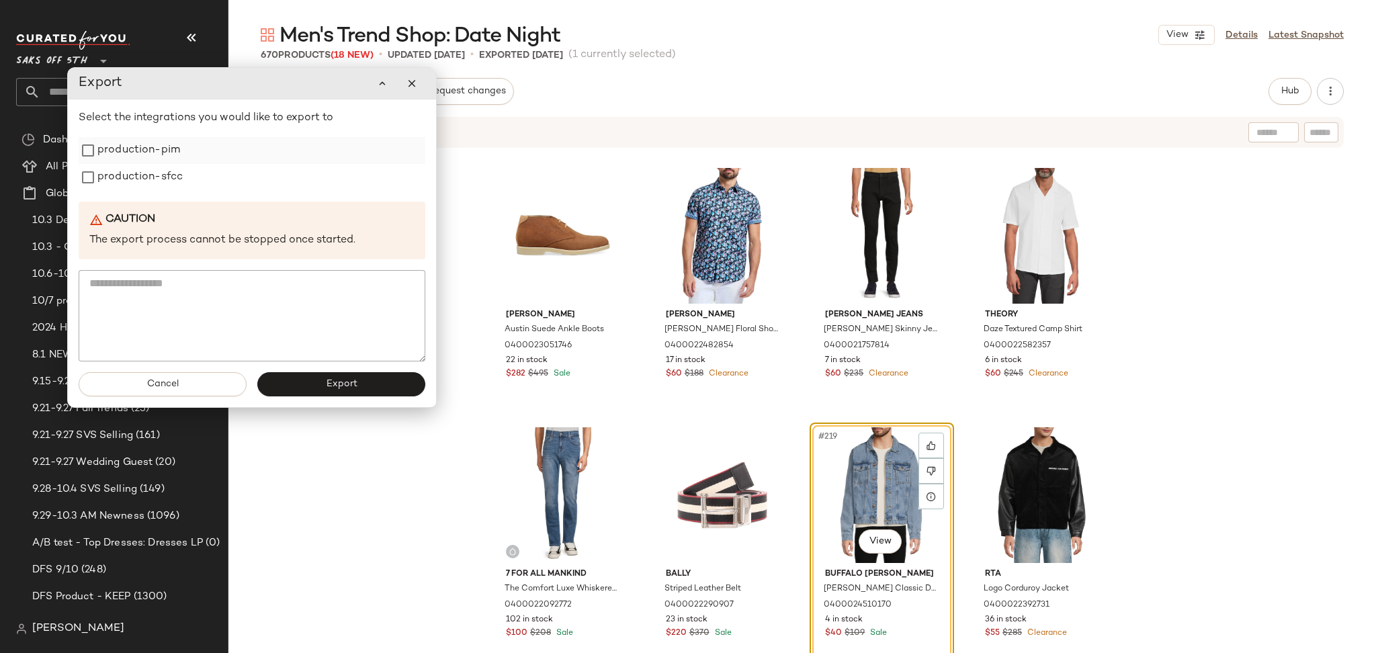
click at [154, 151] on label "production-pim" at bounding box center [138, 150] width 83 height 27
click at [154, 177] on label "production-sfcc" at bounding box center [139, 177] width 85 height 27
click at [298, 395] on button "Export" at bounding box center [341, 384] width 168 height 24
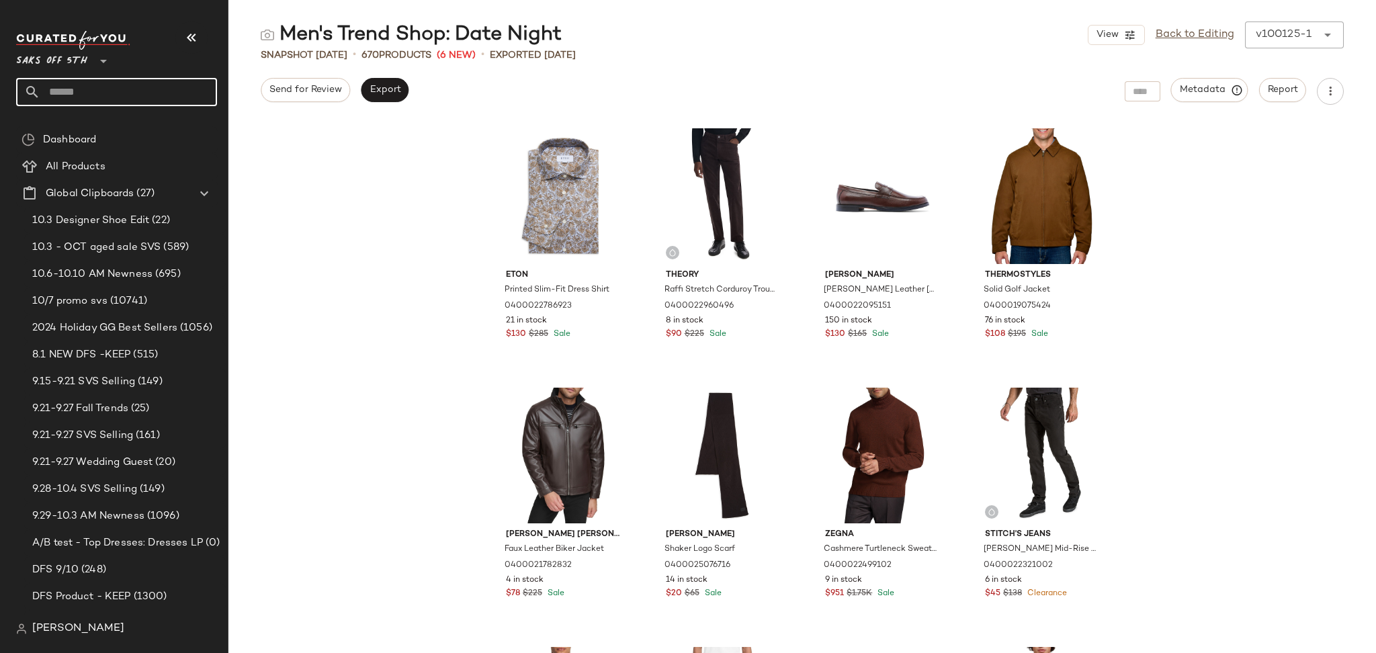
click at [95, 85] on input "text" at bounding box center [128, 92] width 177 height 28
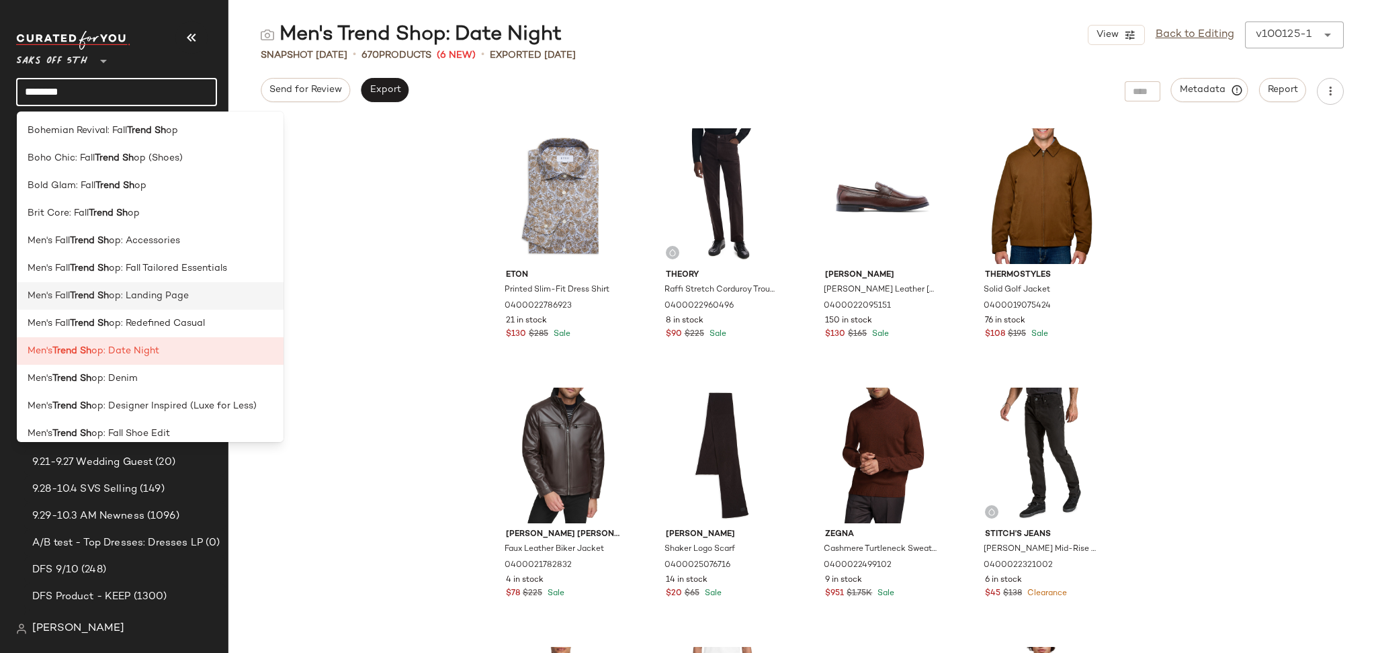
type input "********"
click at [136, 302] on span "op: Landing Page" at bounding box center [149, 296] width 80 height 14
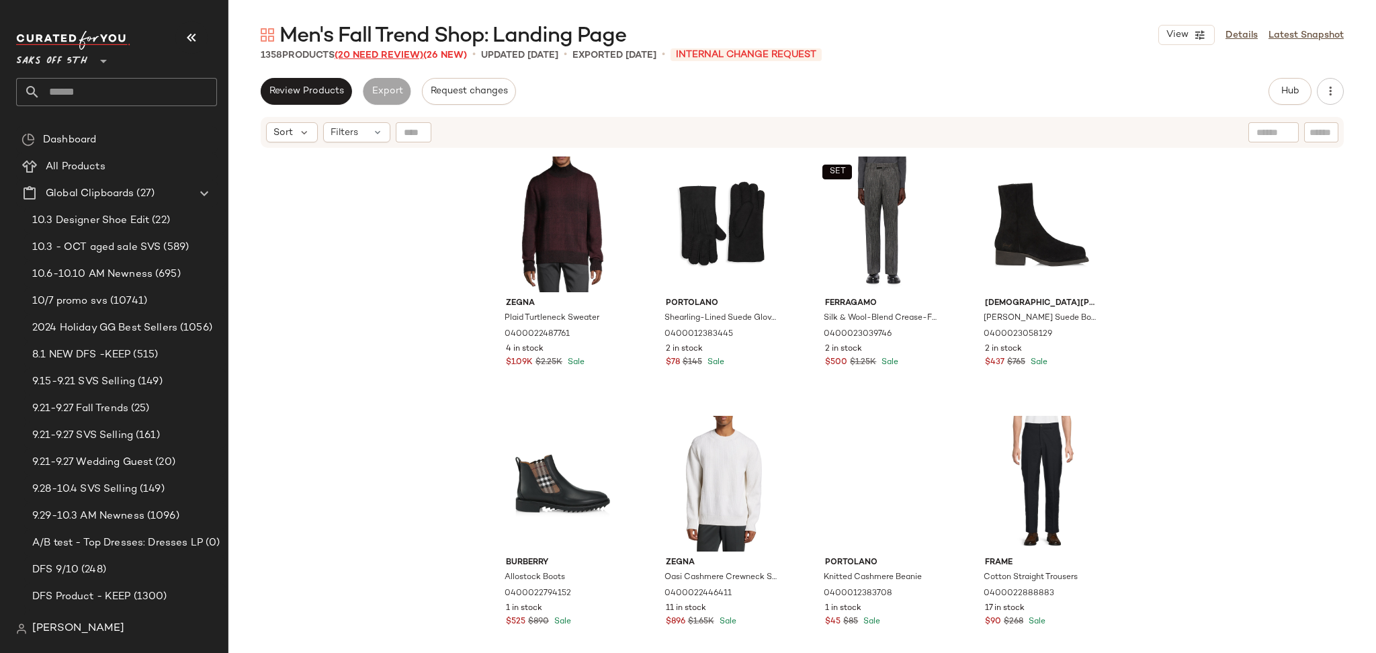
click at [391, 53] on span "(20 Need Review)" at bounding box center [379, 55] width 89 height 10
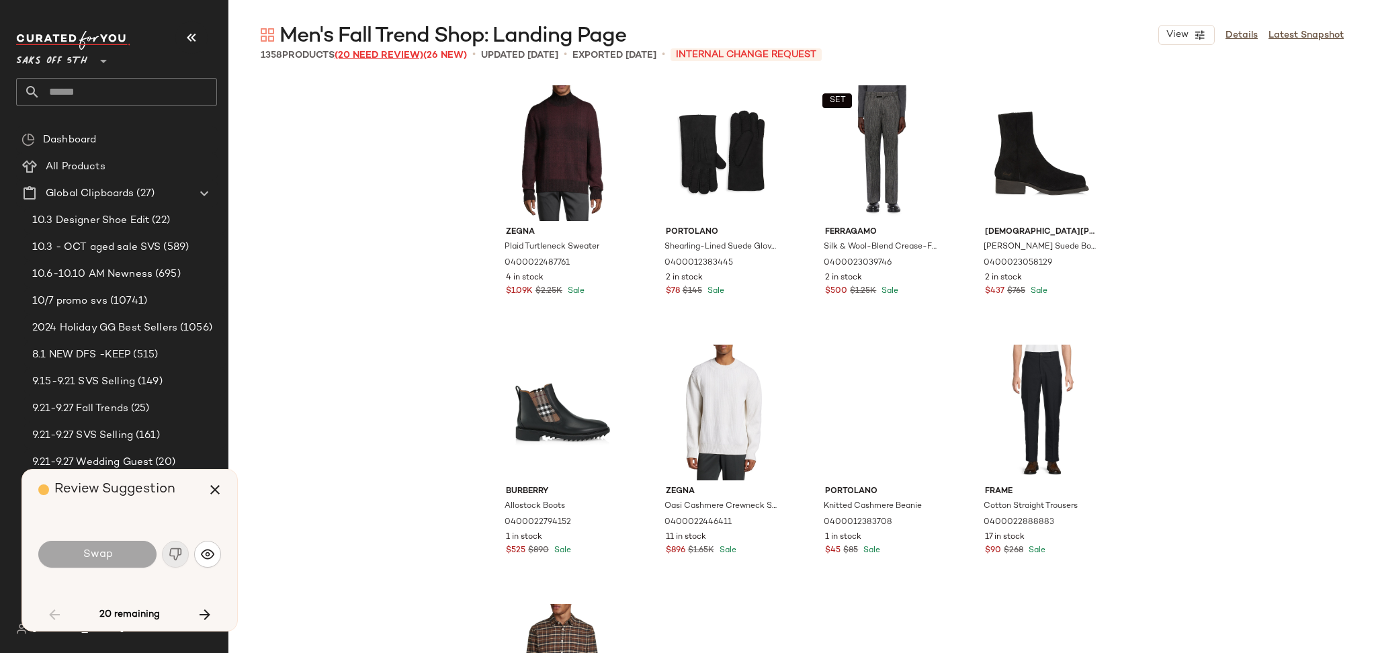
scroll to position [2594, 0]
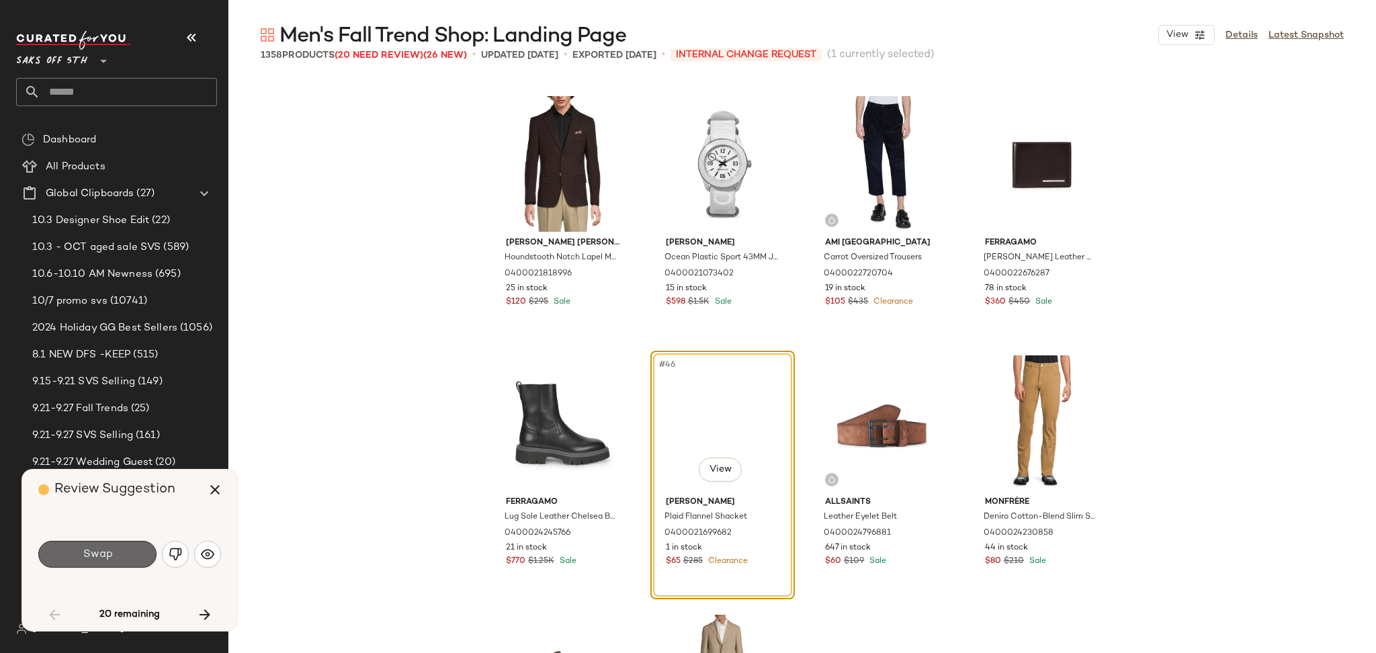
click at [130, 552] on button "Swap" at bounding box center [97, 554] width 118 height 27
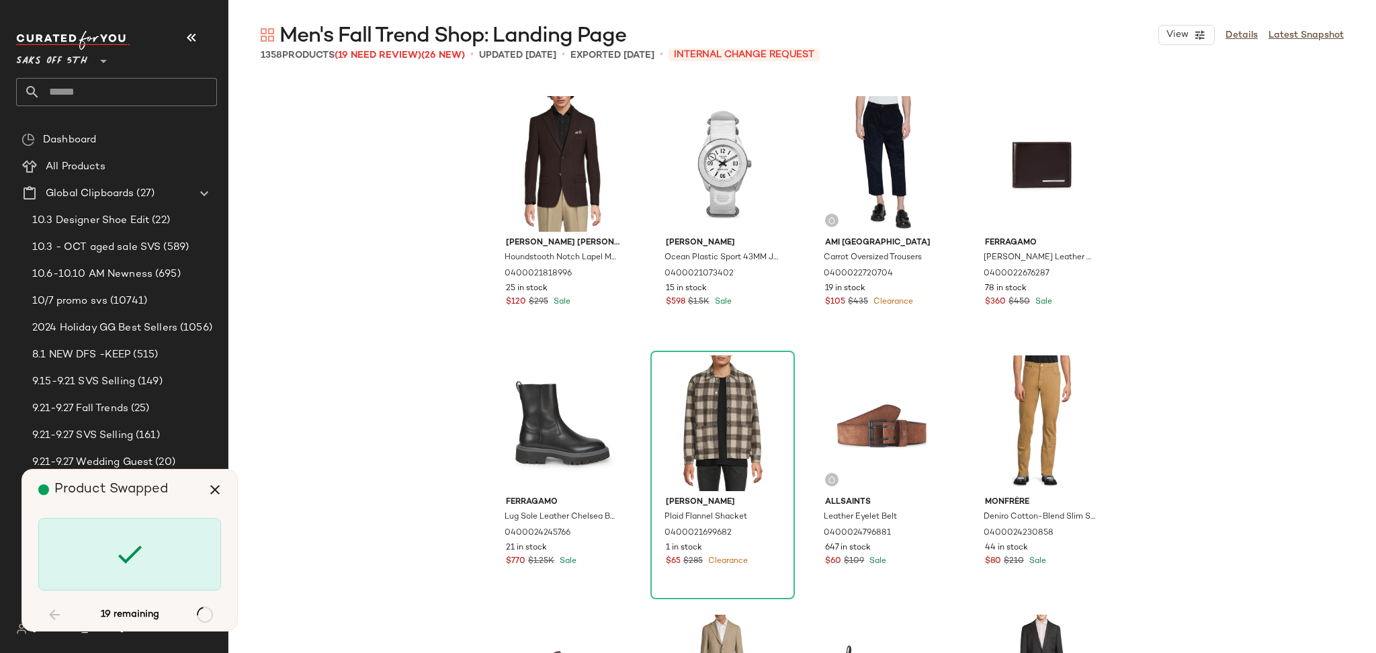
scroll to position [9596, 0]
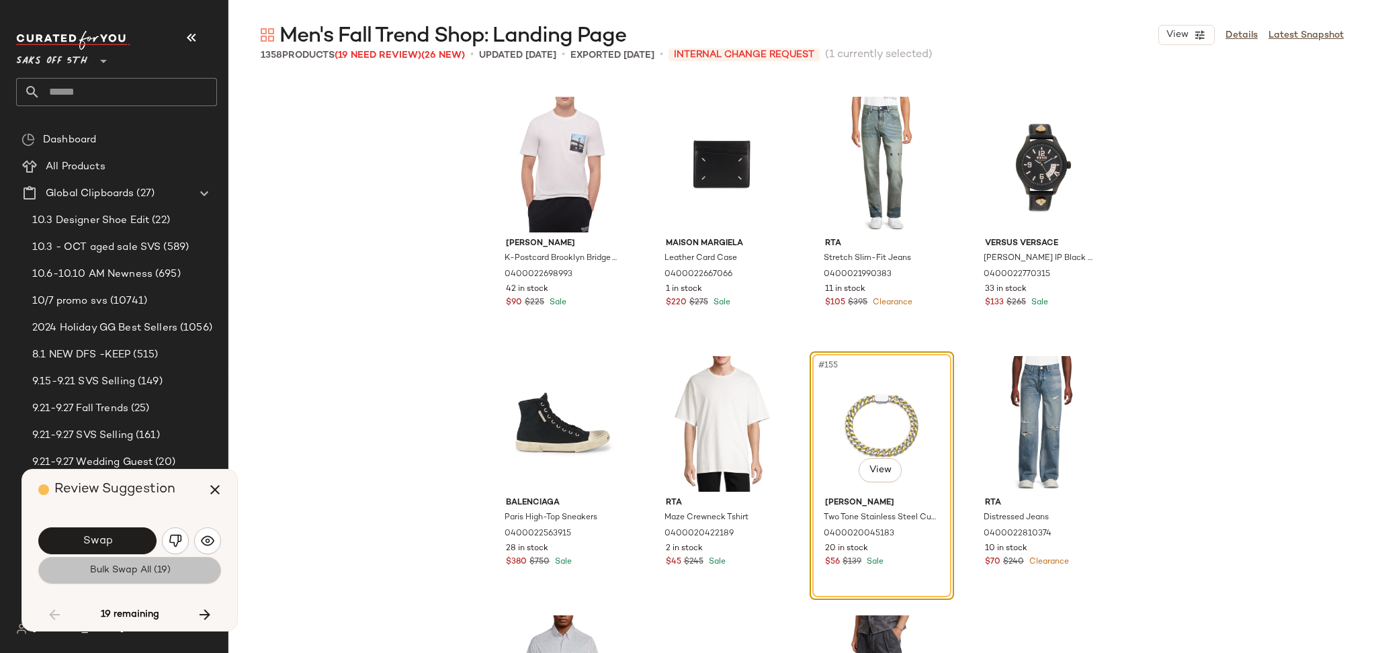
click at [133, 575] on span "Bulk Swap All (19)" at bounding box center [129, 570] width 81 height 11
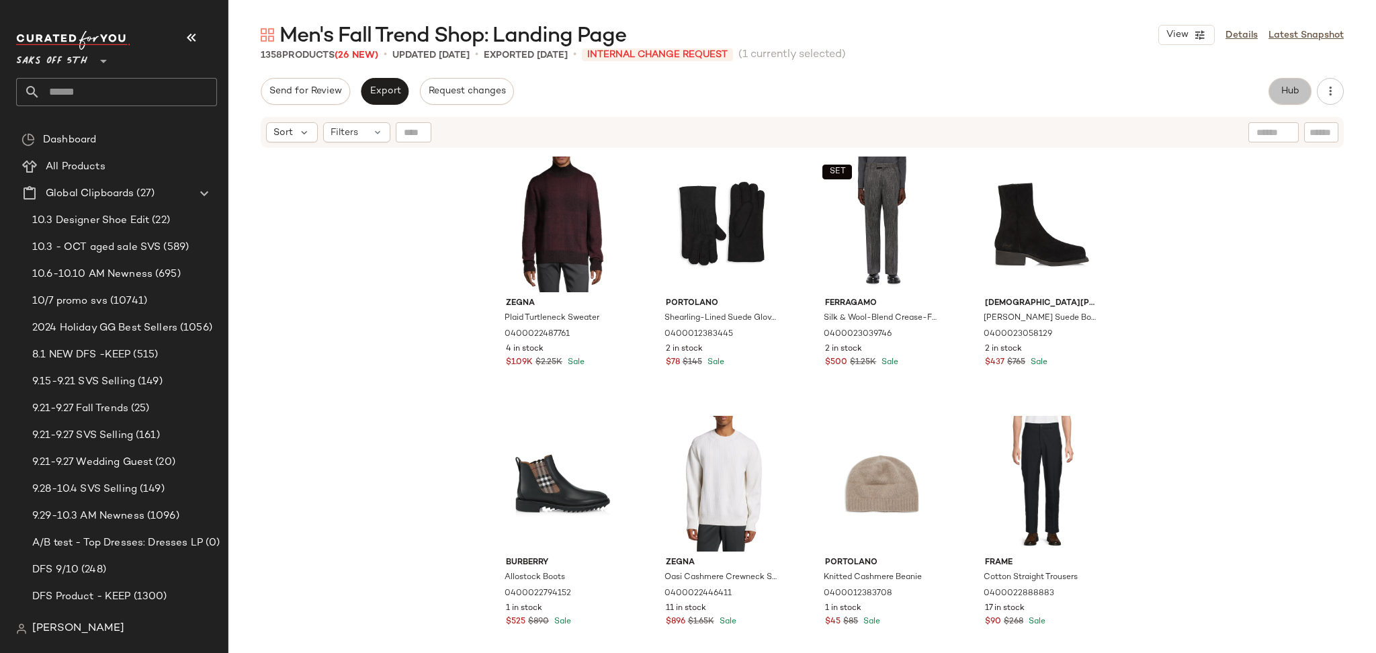
click at [1293, 87] on span "Hub" at bounding box center [1290, 91] width 19 height 11
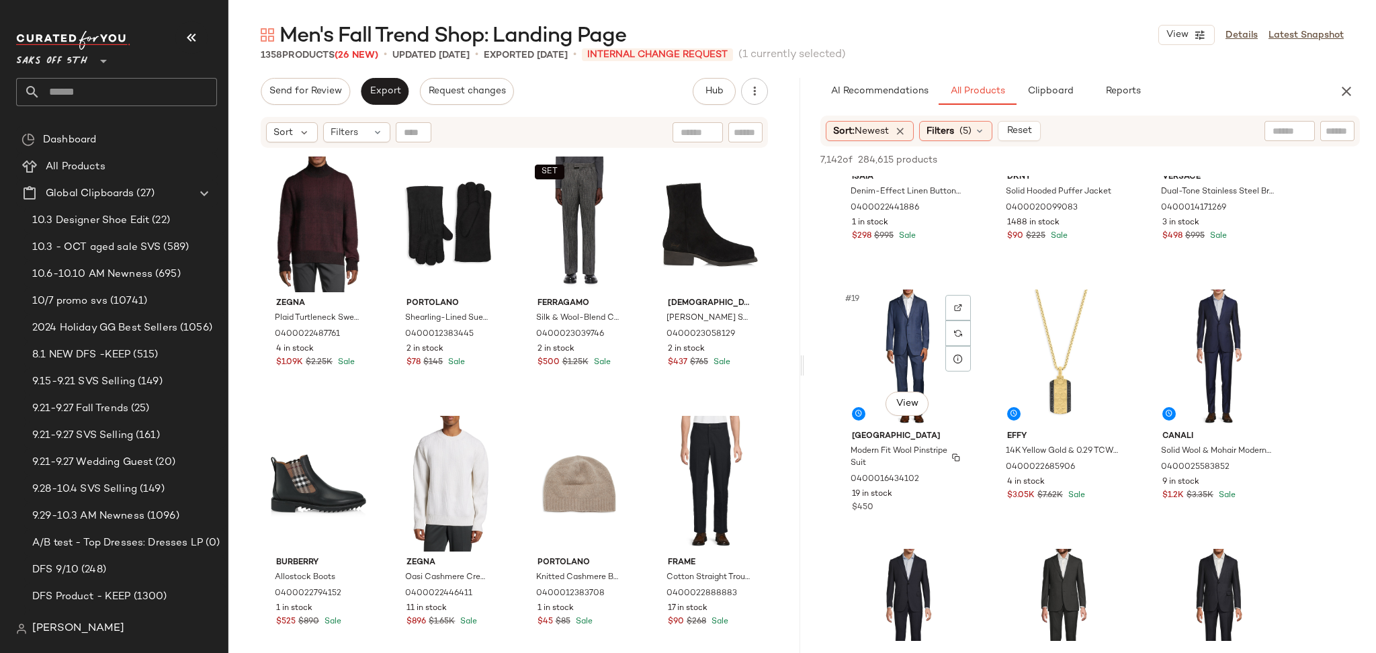
scroll to position [1448, 0]
click at [1330, 134] on input "Filter" at bounding box center [1292, 131] width 114 height 14
type input "*****"
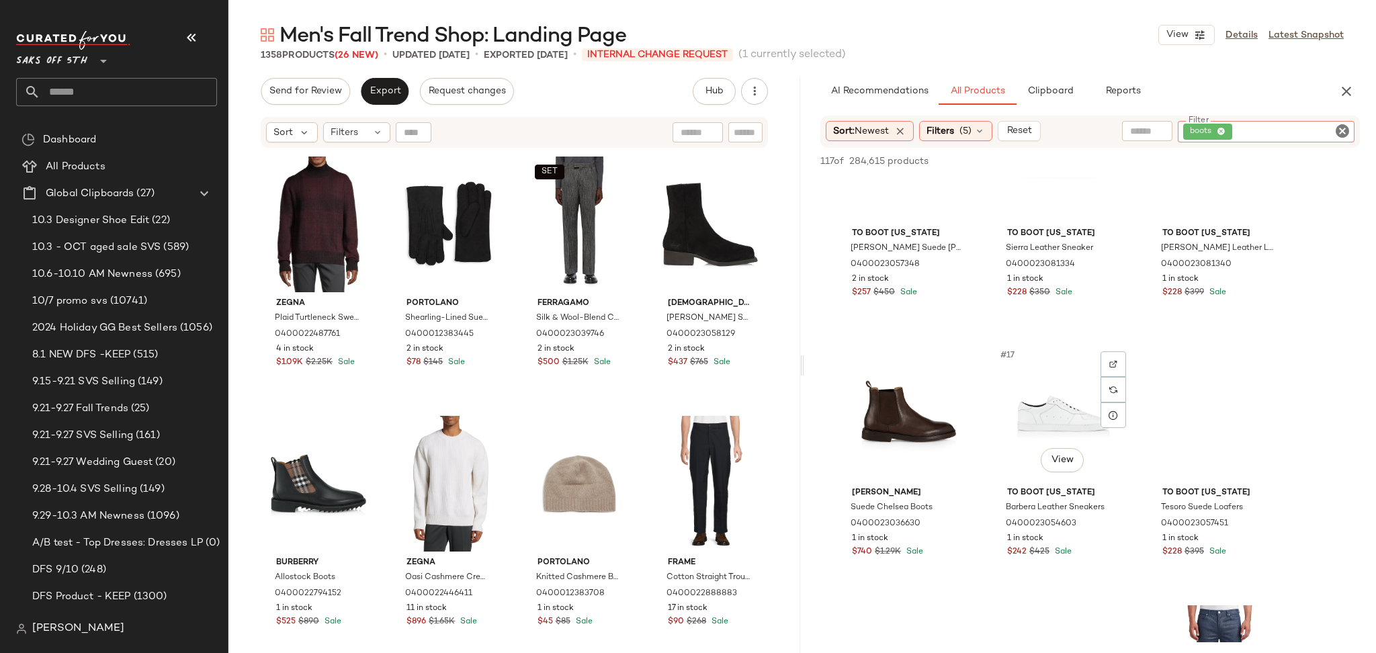
scroll to position [1134, 0]
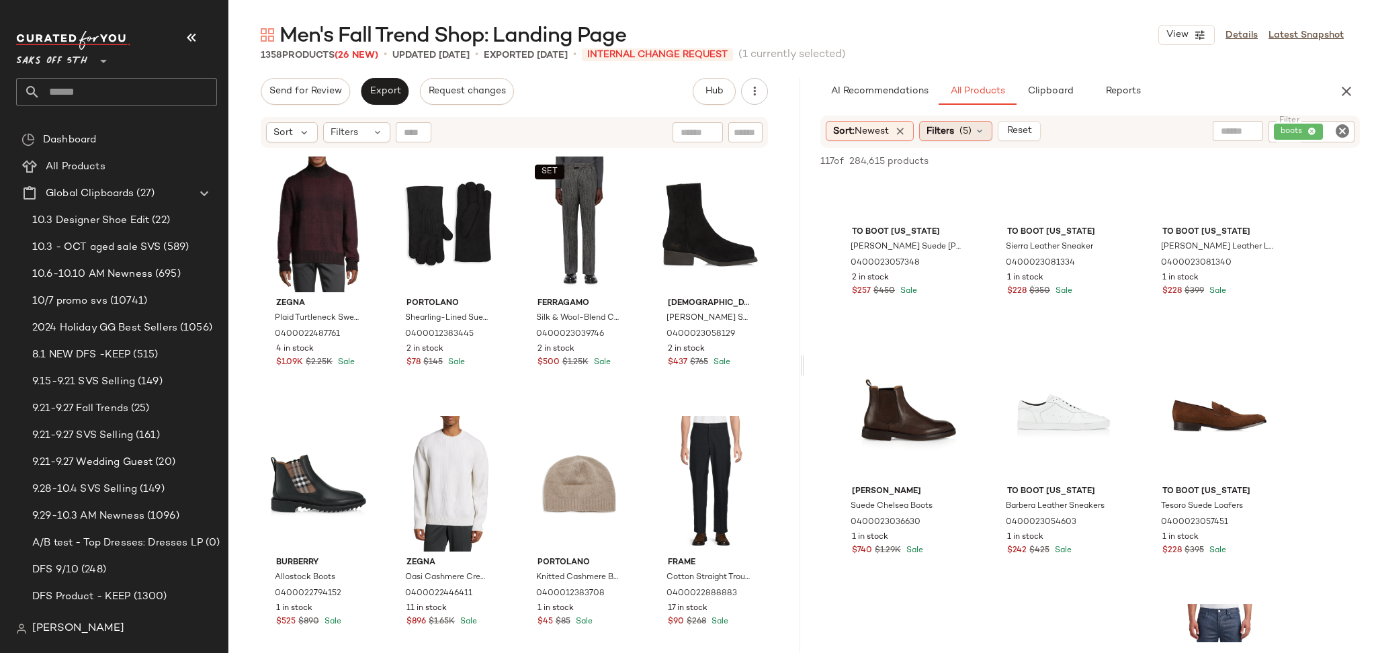
click at [957, 139] on div "Filters (5)" at bounding box center [955, 131] width 73 height 20
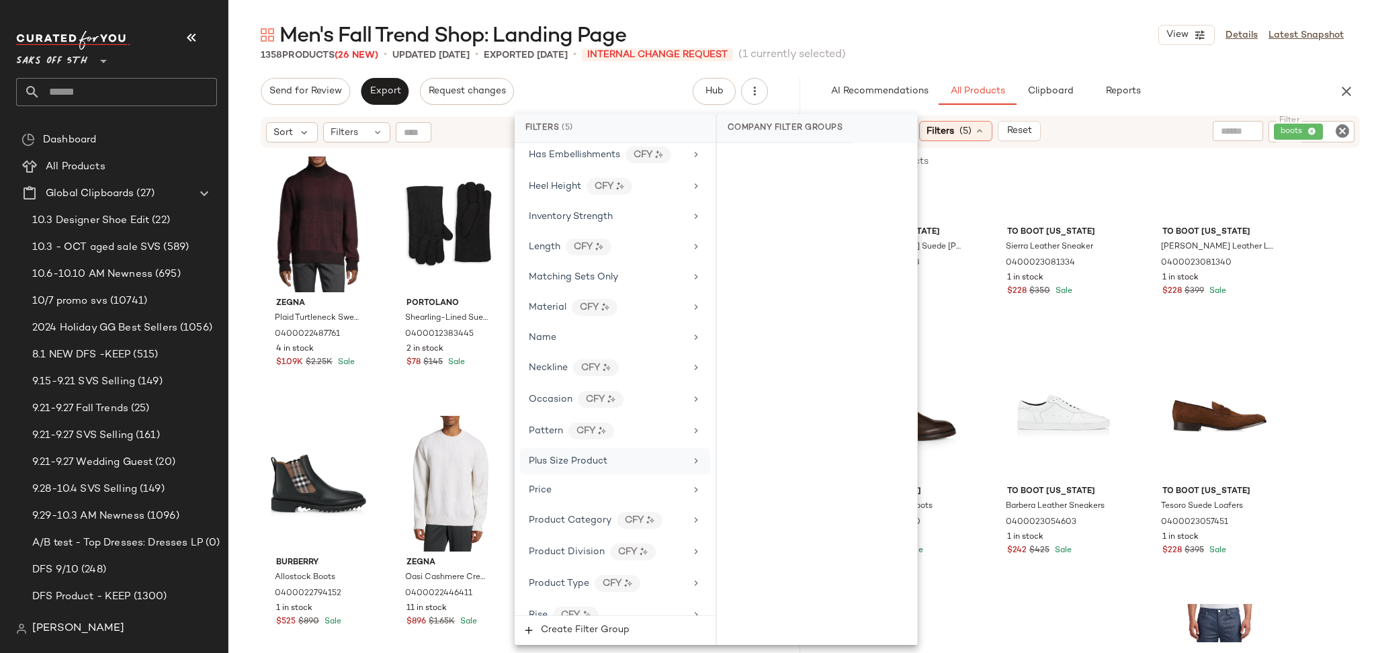
scroll to position [800, 0]
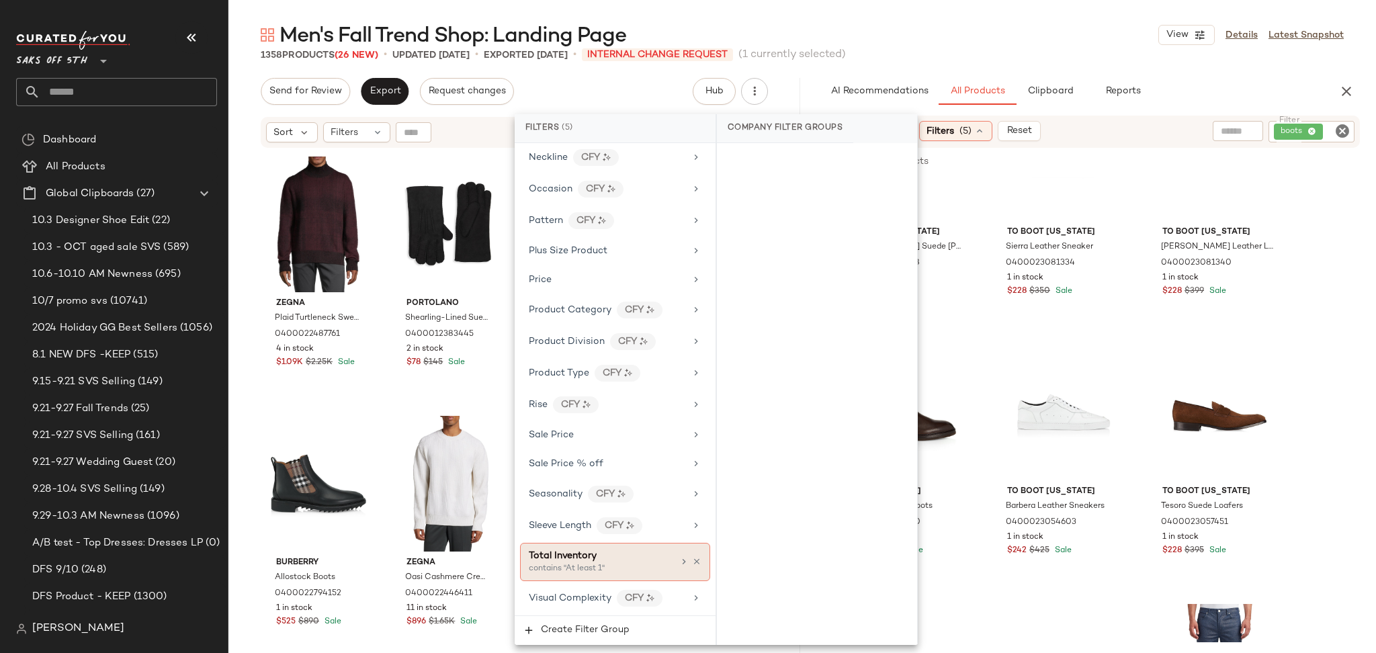
click at [586, 562] on div "Total Inventory" at bounding box center [563, 556] width 68 height 14
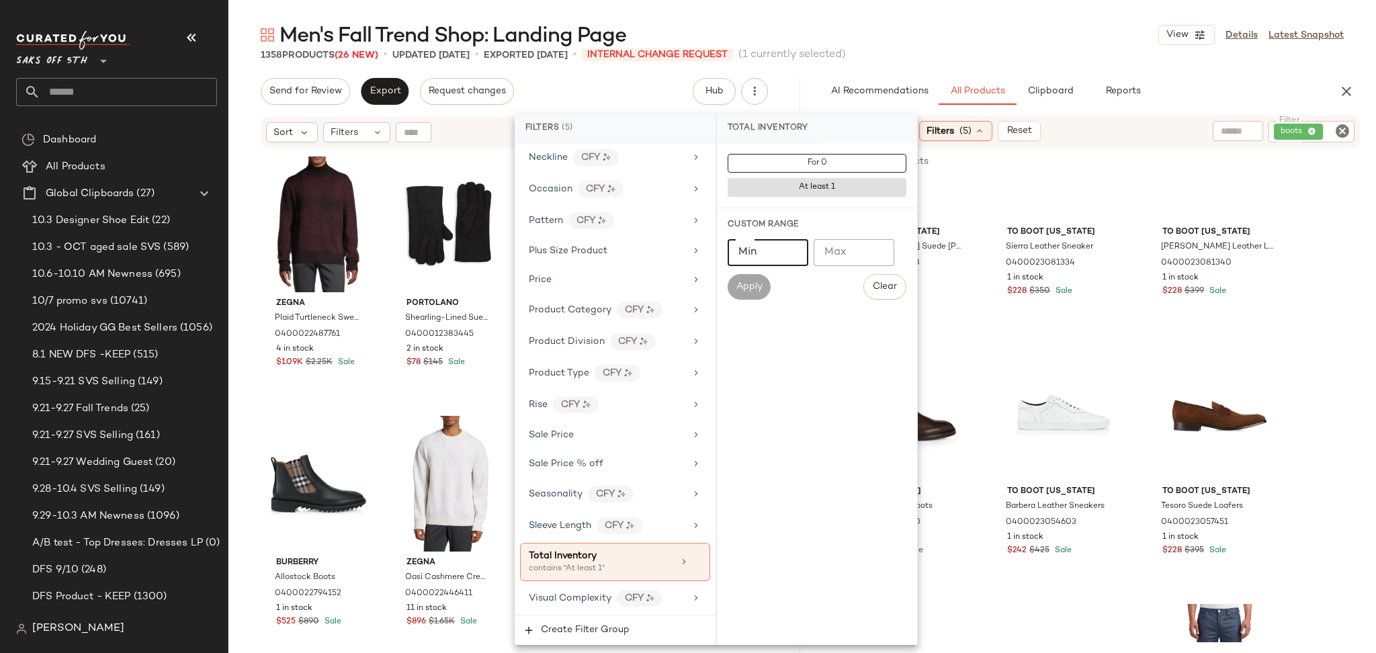
click at [757, 247] on input "Min" at bounding box center [768, 252] width 81 height 27
type input "*"
click at [747, 282] on span "Apply" at bounding box center [749, 287] width 27 height 11
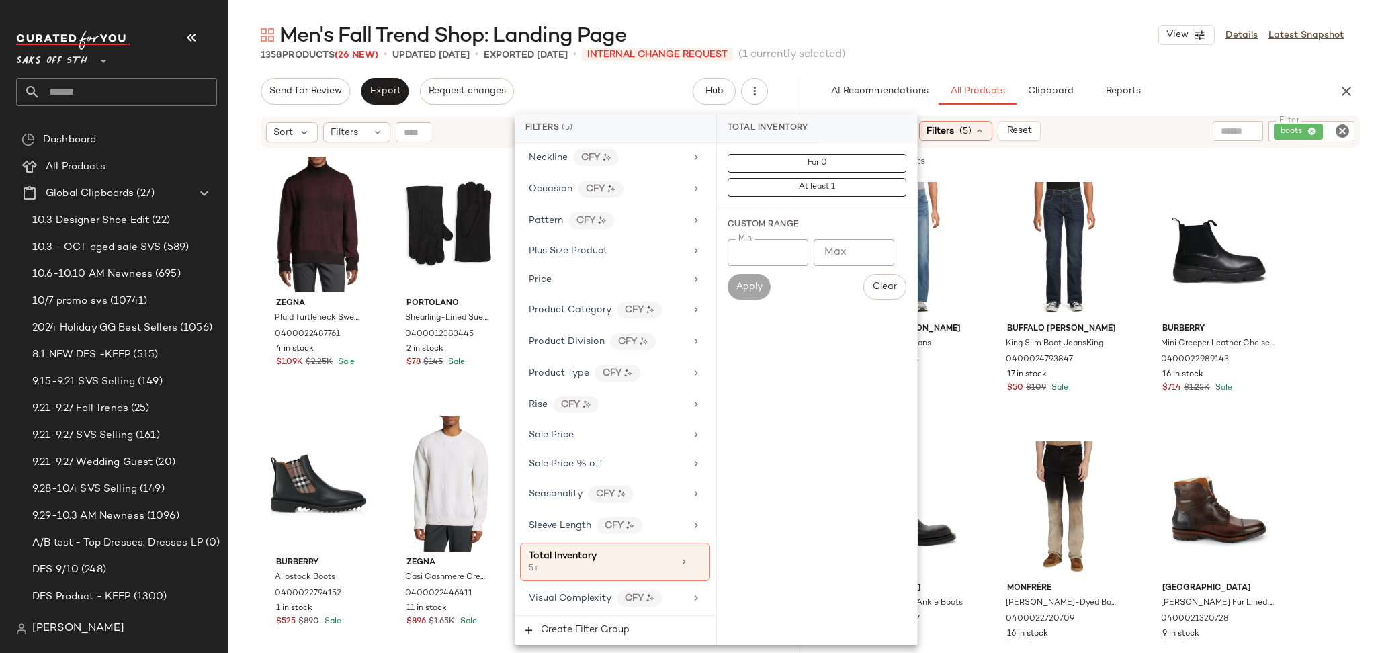
click at [1009, 34] on div "Men's Fall Trend Shop: Landing Page View Details Latest Snapshot" at bounding box center [802, 35] width 1148 height 27
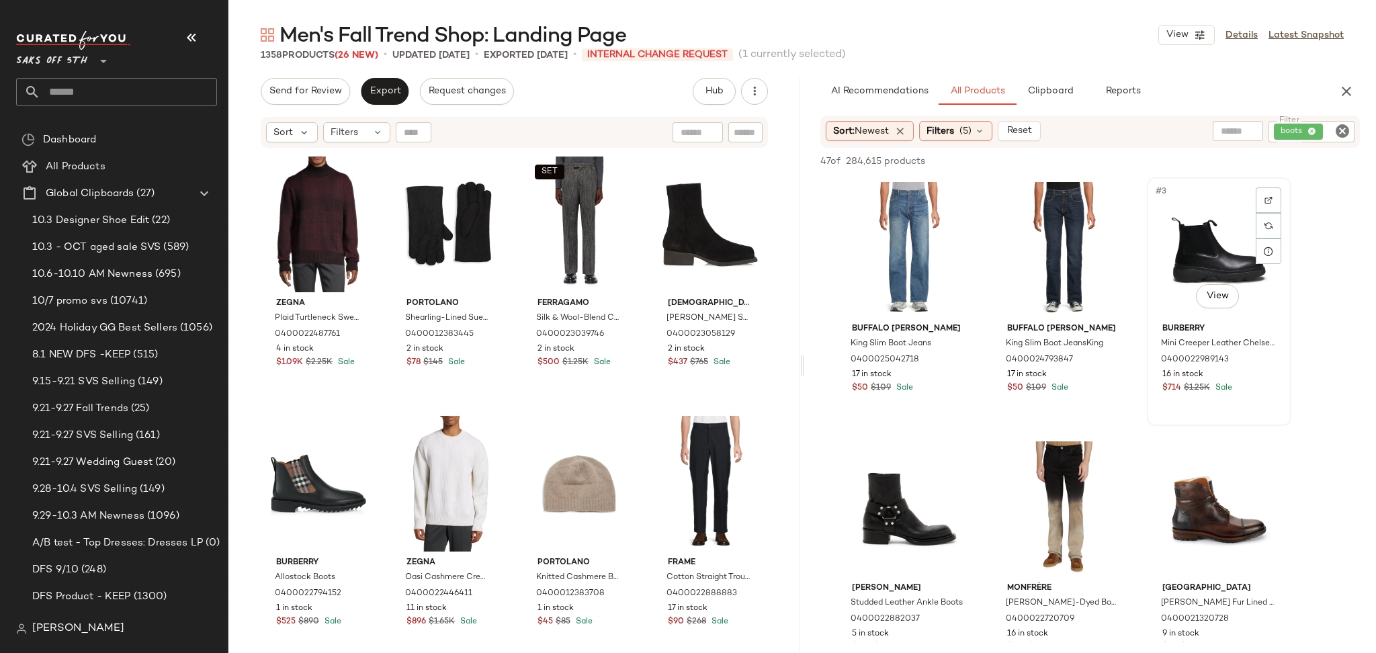
click at [1196, 275] on div "#3 View" at bounding box center [1219, 250] width 135 height 136
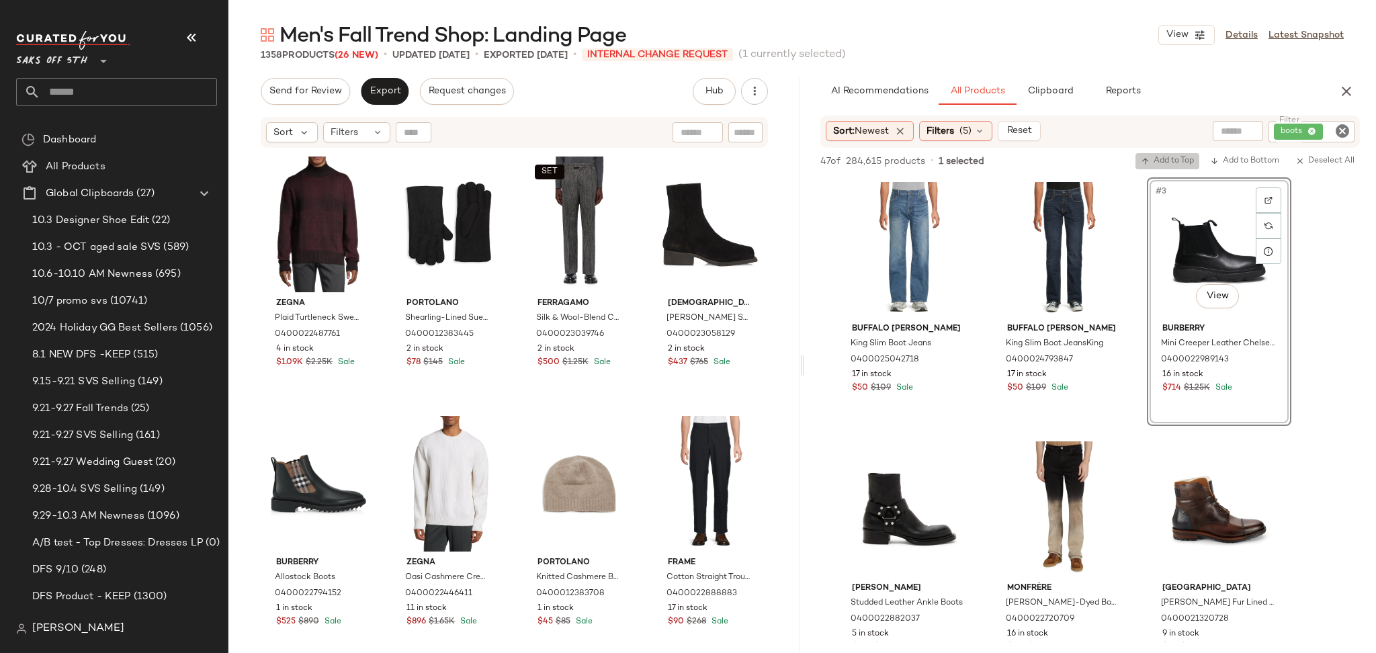
click at [1168, 161] on span "Add to Top" at bounding box center [1167, 161] width 53 height 9
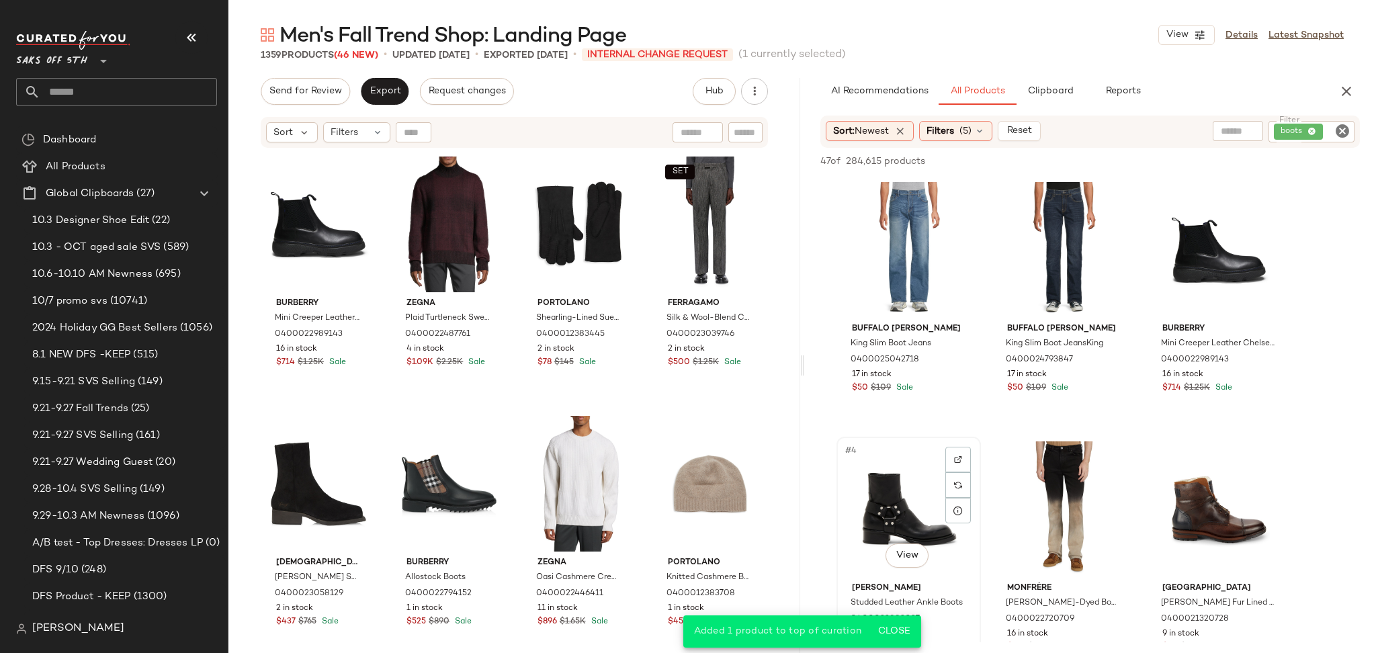
click at [874, 496] on div "#4 View" at bounding box center [908, 509] width 135 height 136
click at [1178, 165] on span "Add to Top" at bounding box center [1167, 161] width 53 height 9
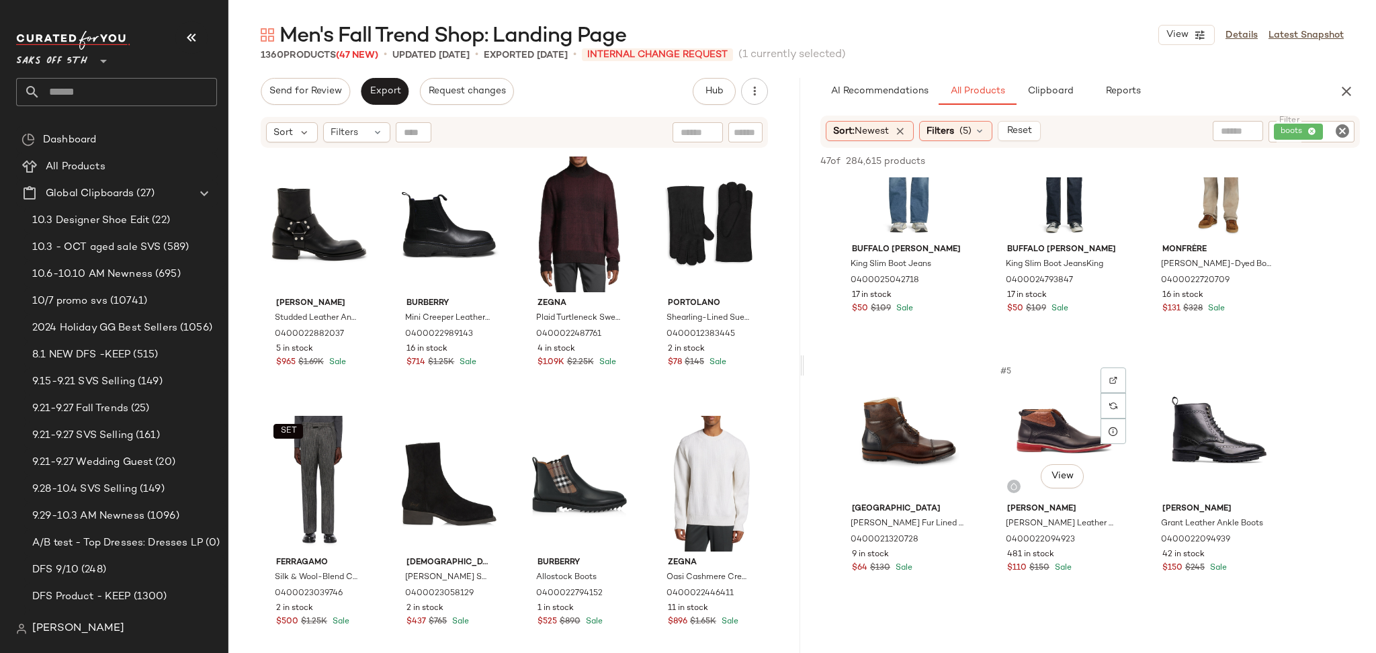
scroll to position [78, 0]
click at [1169, 428] on div "#6 View" at bounding box center [1219, 432] width 135 height 136
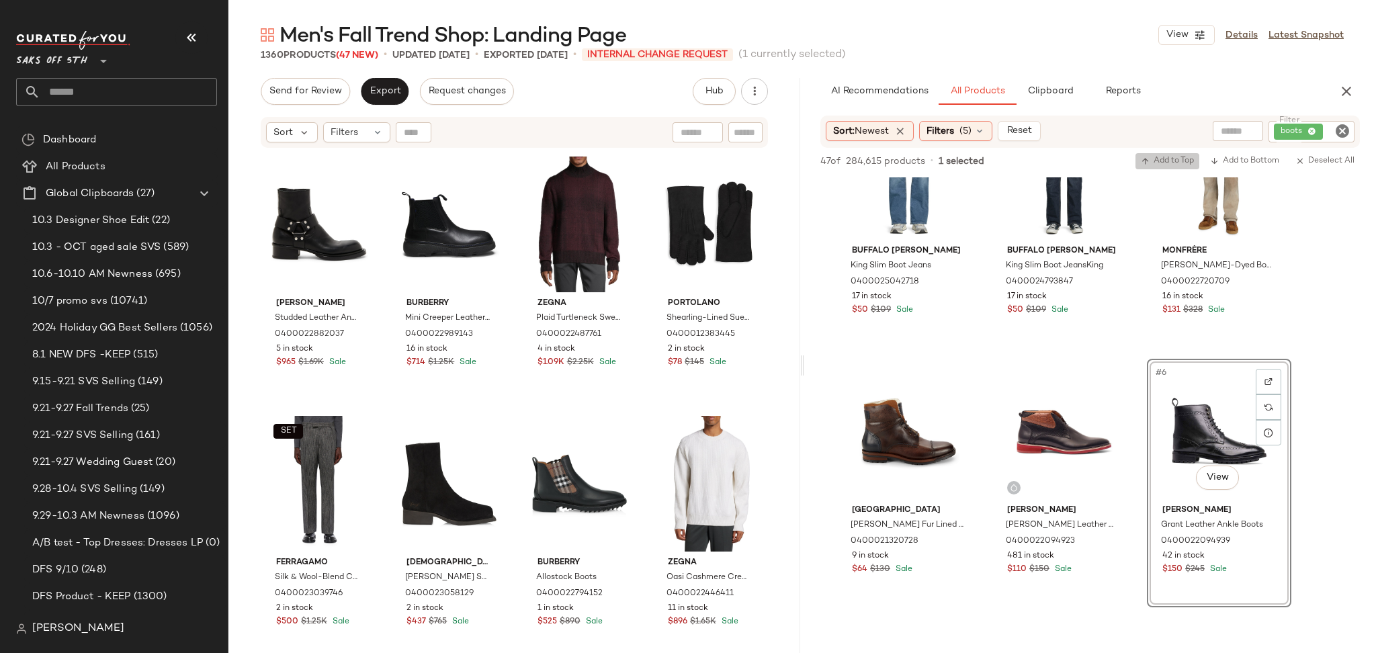
click at [1177, 161] on span "Add to Top" at bounding box center [1167, 161] width 53 height 9
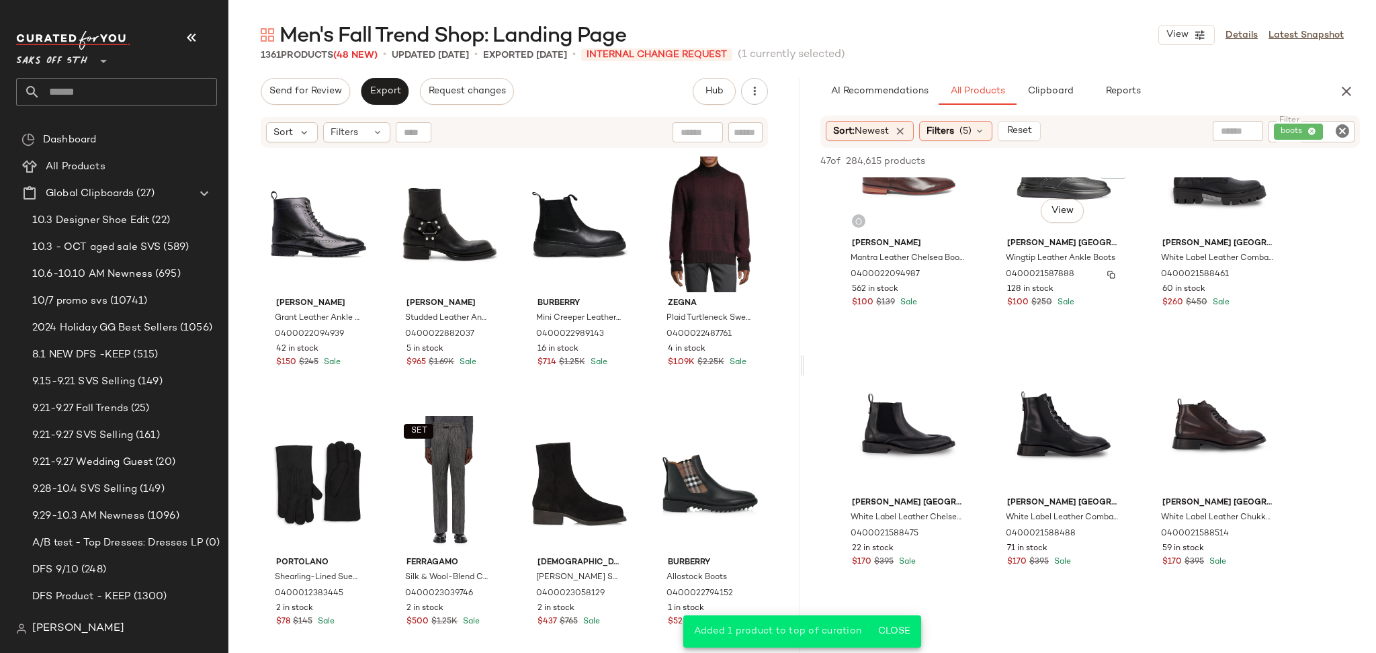
scroll to position [624, 0]
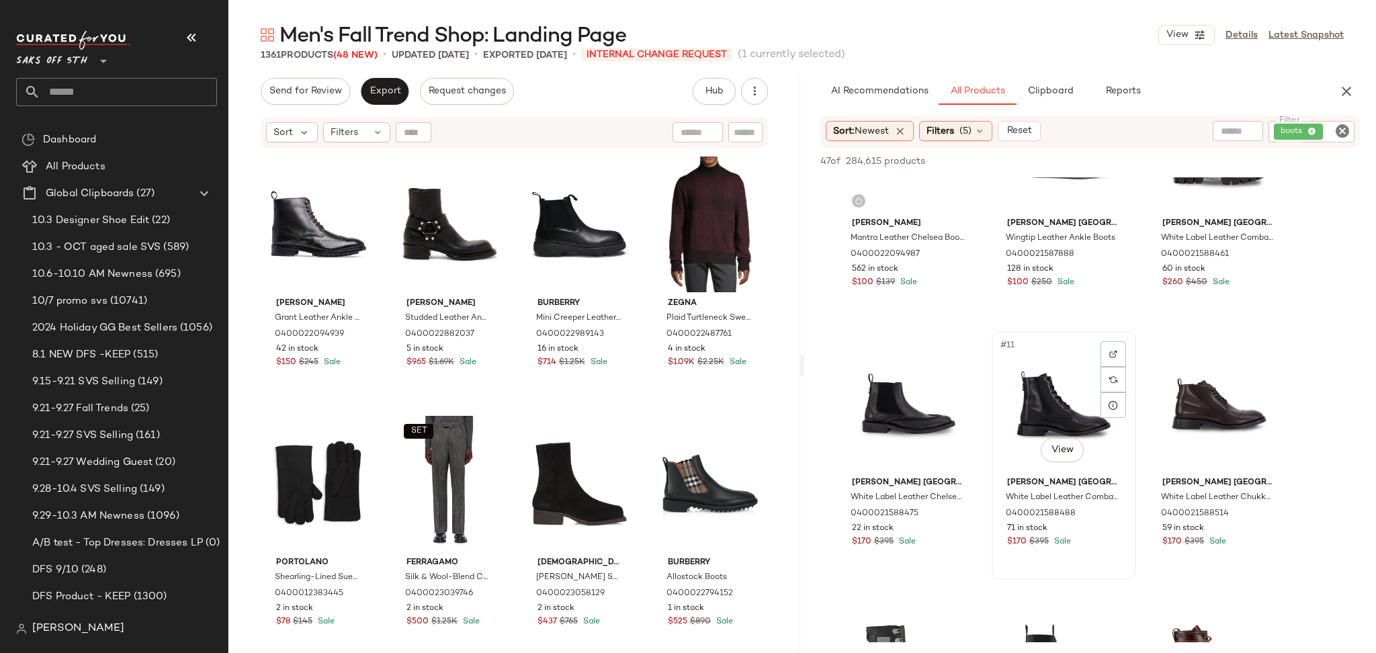
click at [1049, 409] on div "#11 View" at bounding box center [1063, 404] width 135 height 136
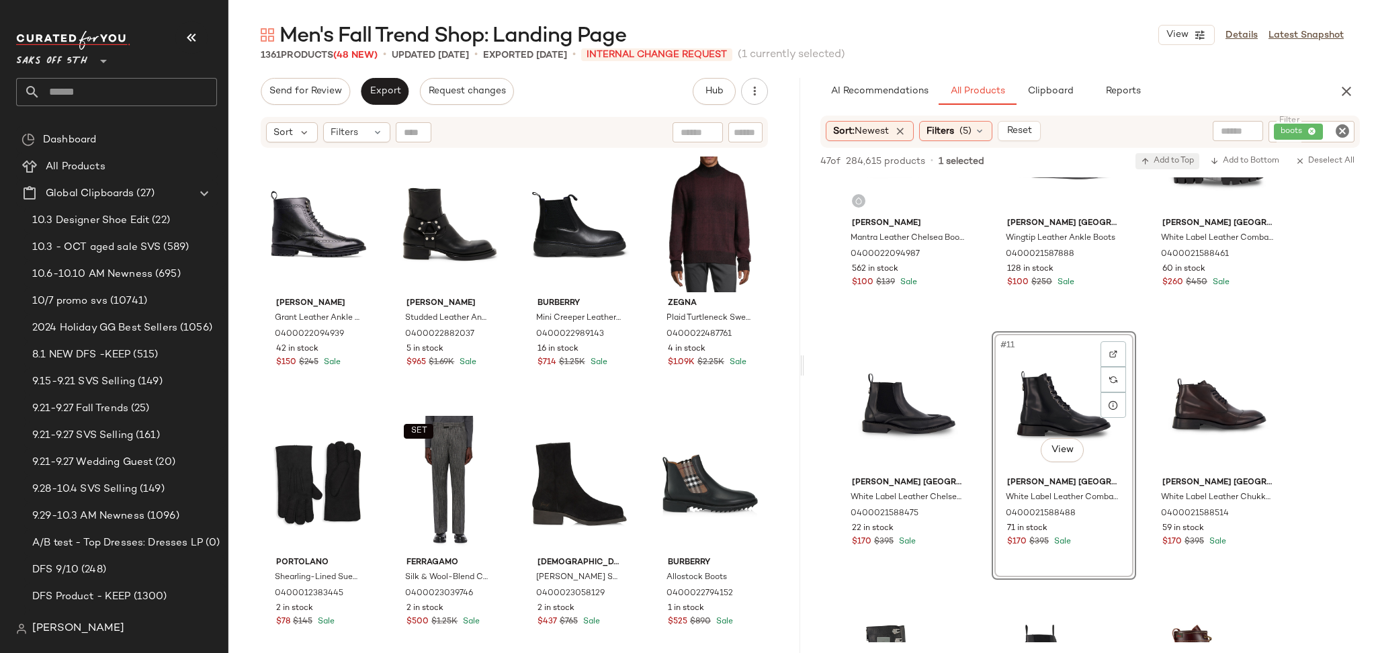
click at [1168, 154] on button "Add to Top" at bounding box center [1168, 161] width 64 height 16
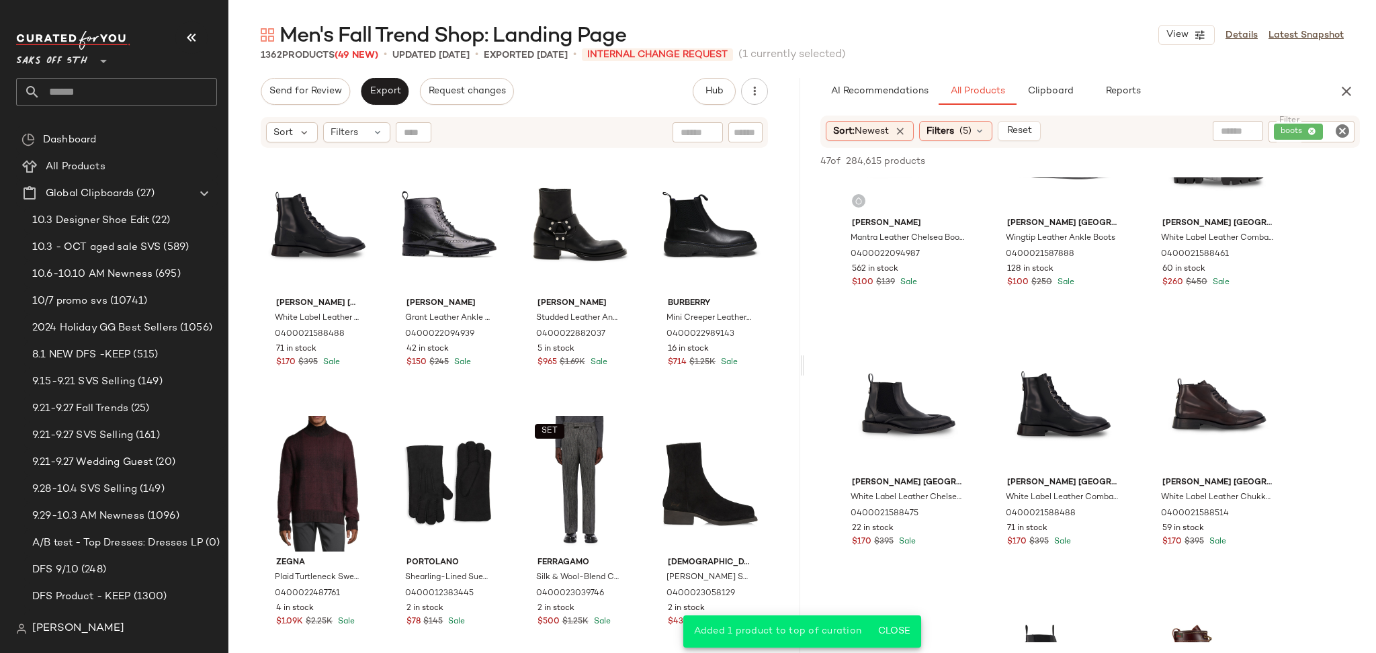
click at [1339, 126] on icon "Clear Filter" at bounding box center [1342, 131] width 16 height 16
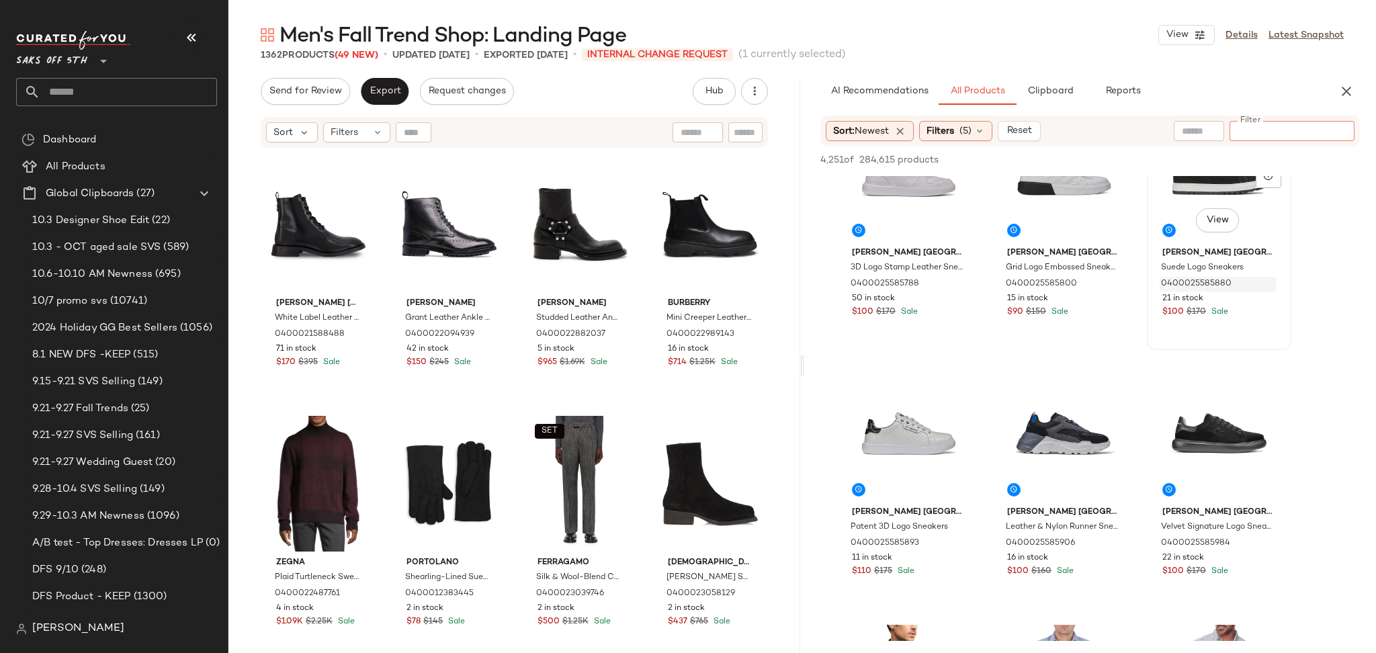
scroll to position [1632, 0]
type input "********"
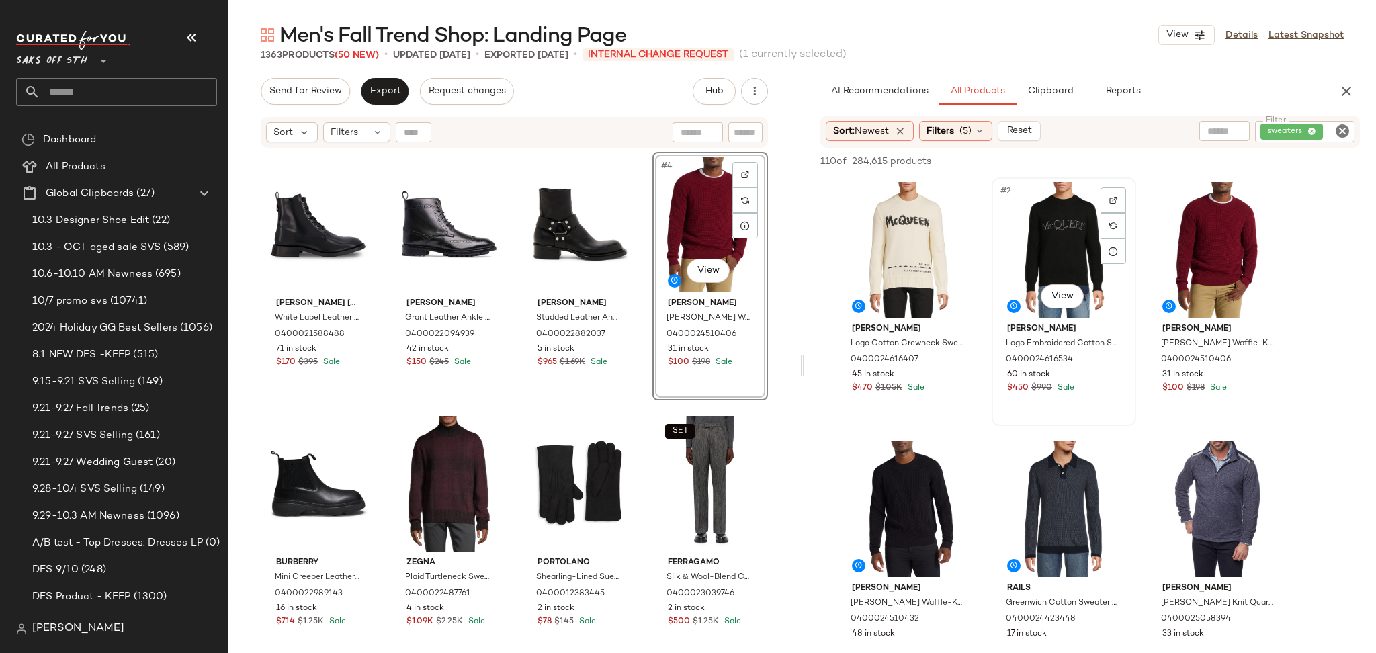
click at [1045, 245] on div "#2 View" at bounding box center [1063, 250] width 135 height 136
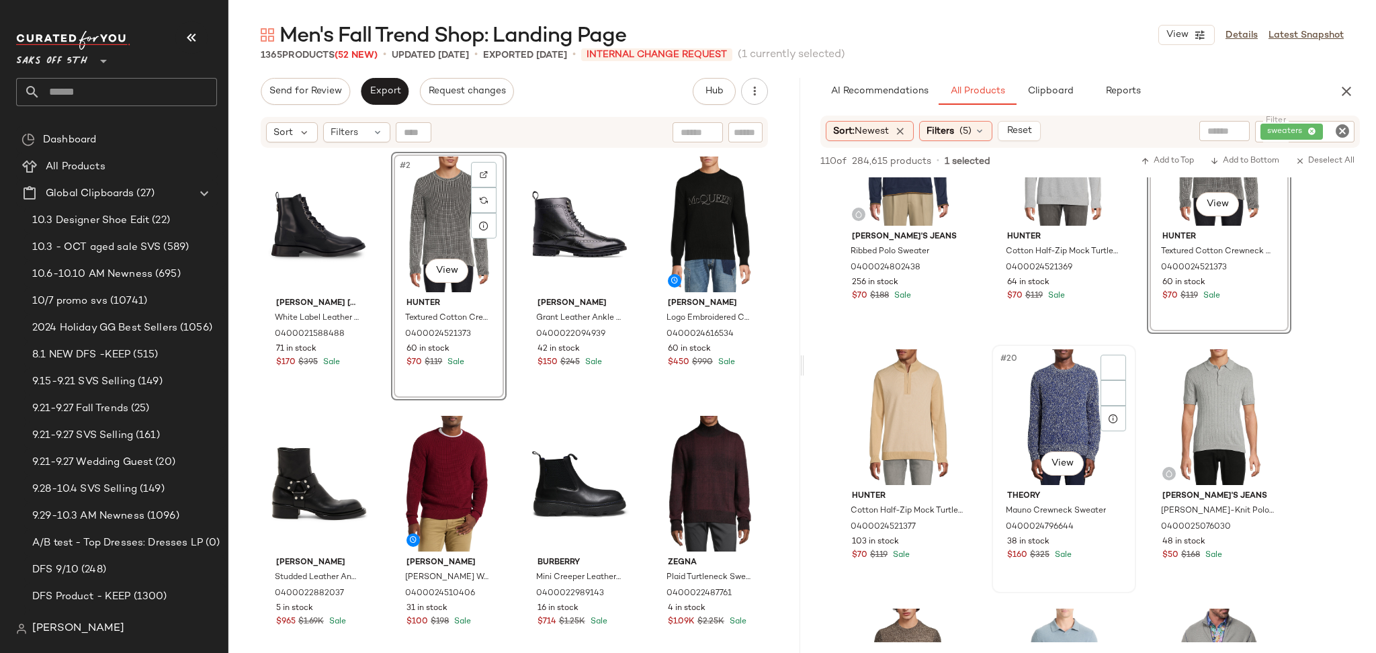
scroll to position [1388, 0]
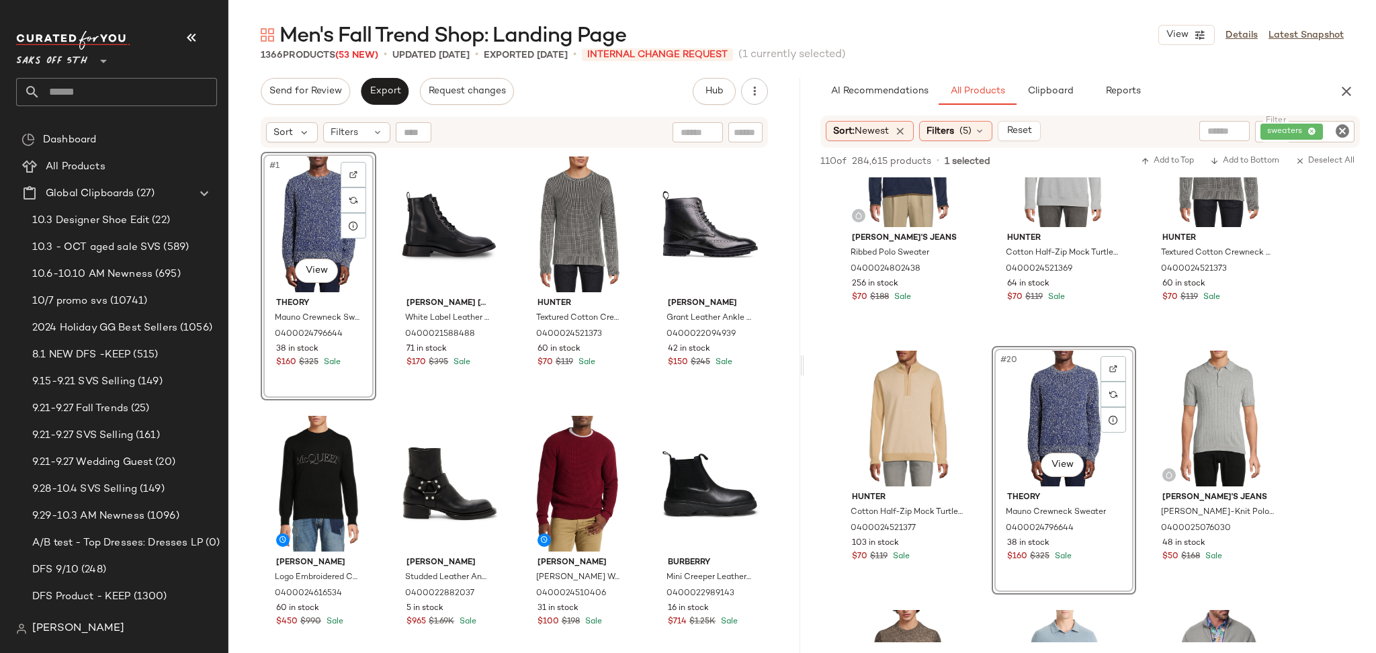
click at [1340, 134] on icon "Clear Filter" at bounding box center [1342, 131] width 16 height 16
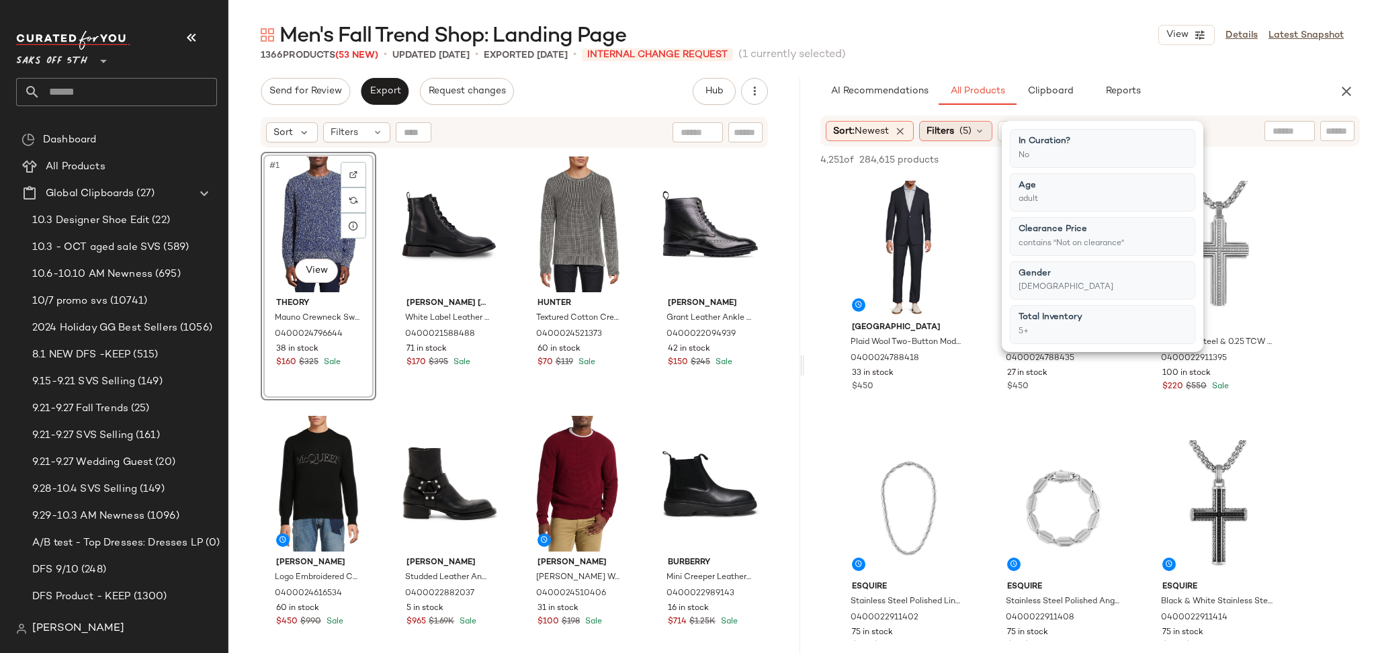
click at [978, 128] on icon at bounding box center [979, 131] width 11 height 11
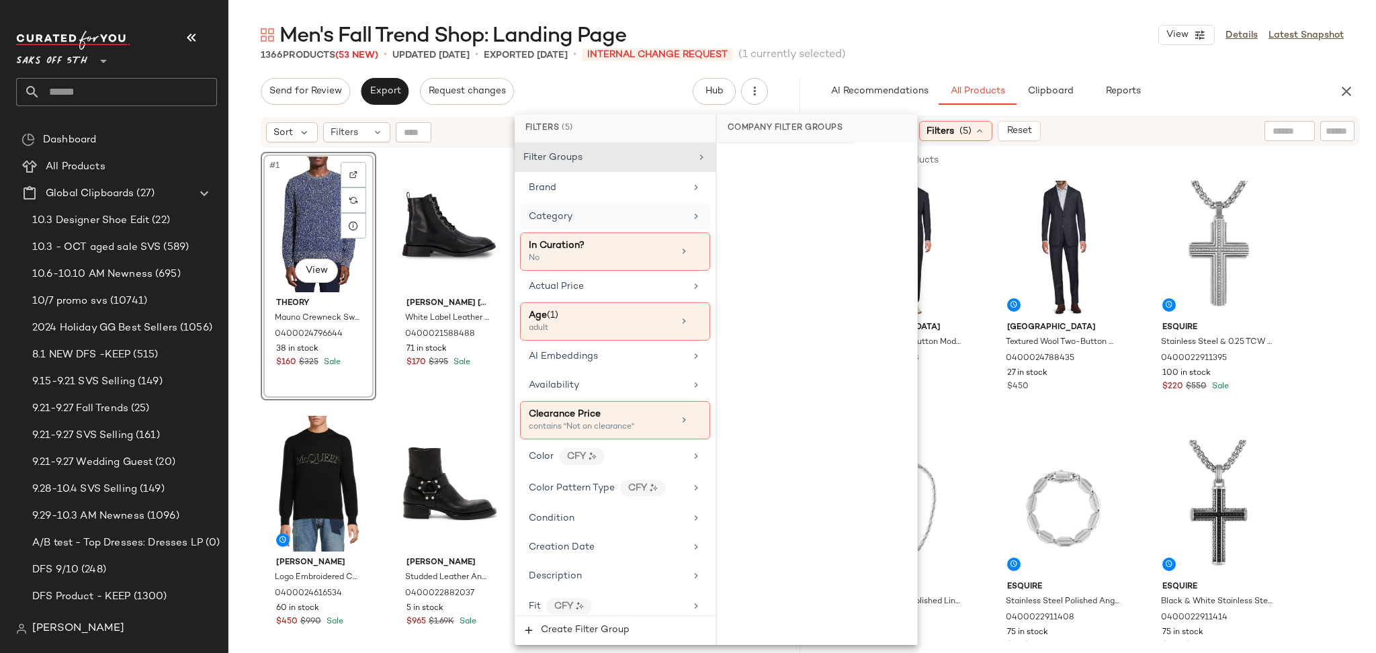
click at [605, 214] on div "Category" at bounding box center [607, 217] width 157 height 14
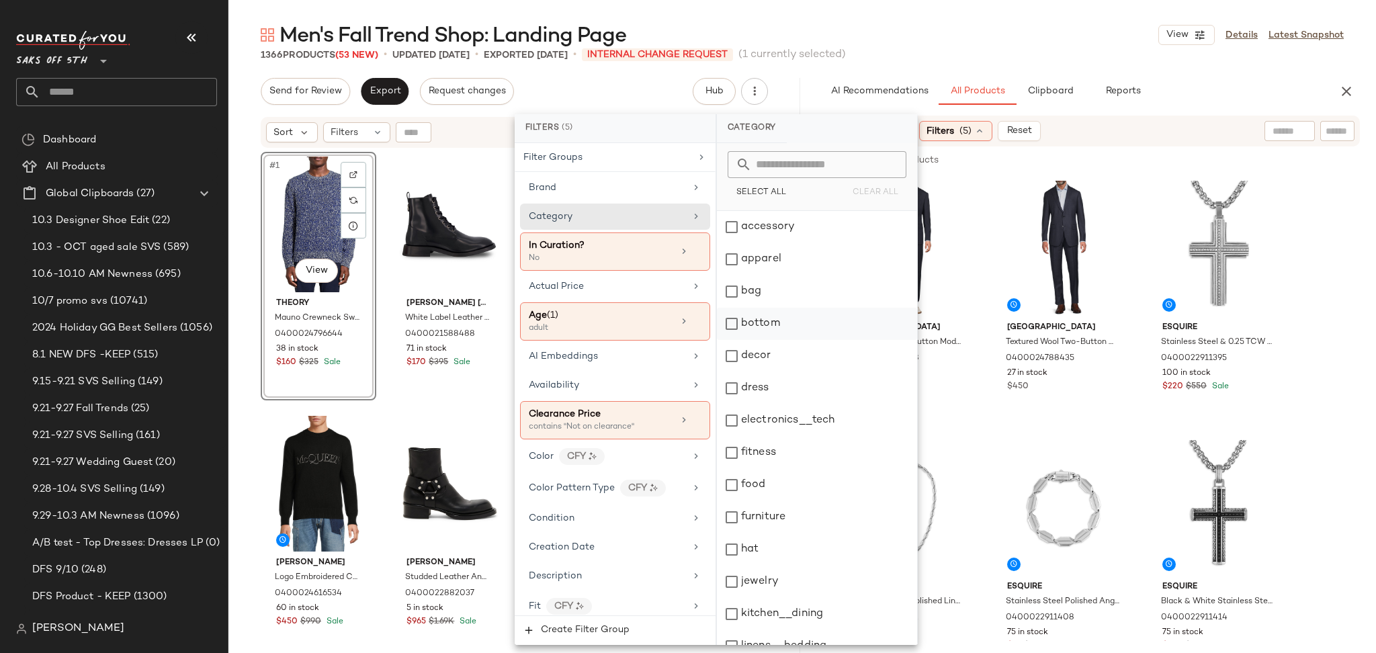
click at [738, 322] on div "bottom" at bounding box center [817, 324] width 200 height 32
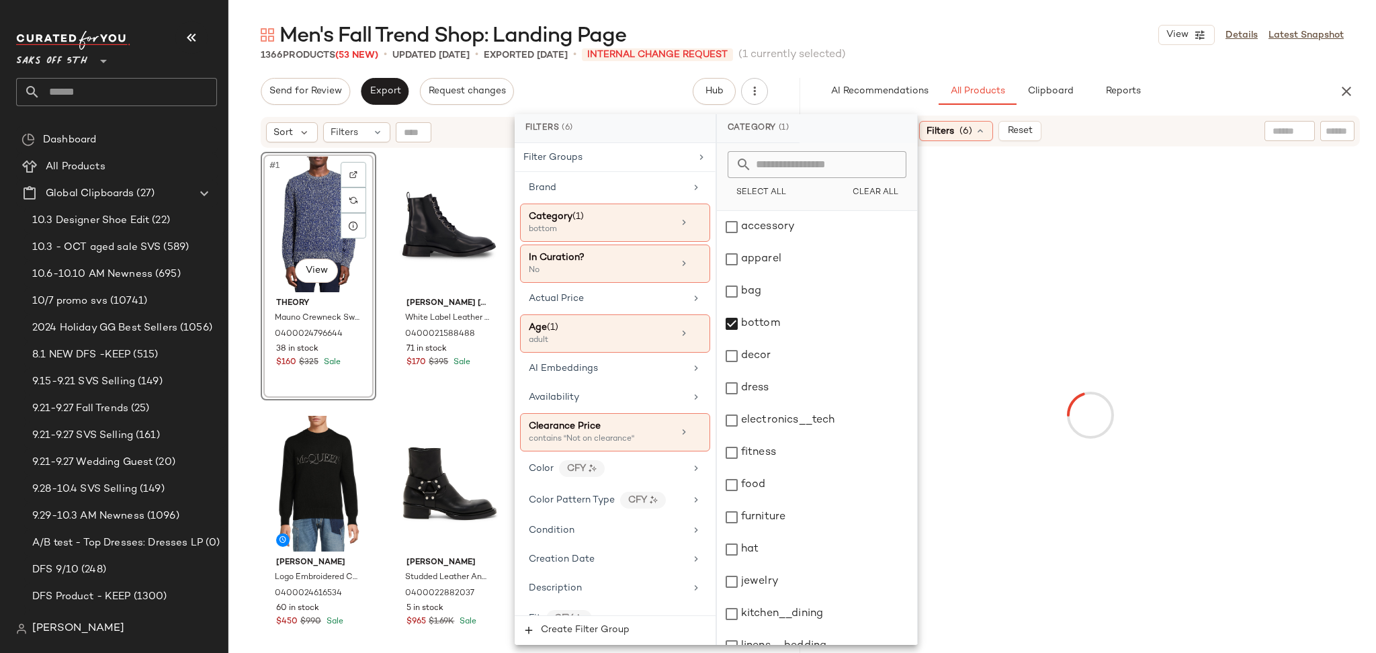
click at [1003, 44] on div "Men's Fall Trend Shop: Landing Page View Details Latest Snapshot" at bounding box center [802, 35] width 1148 height 27
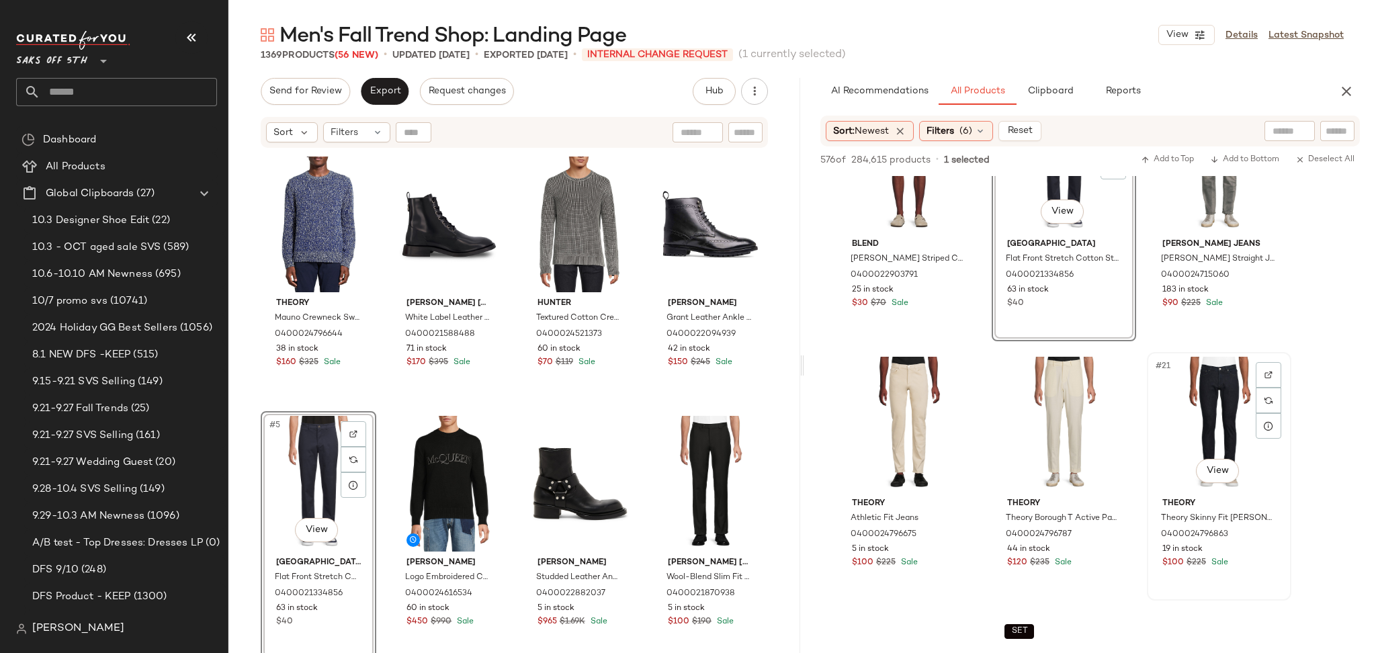
scroll to position [1381, 0]
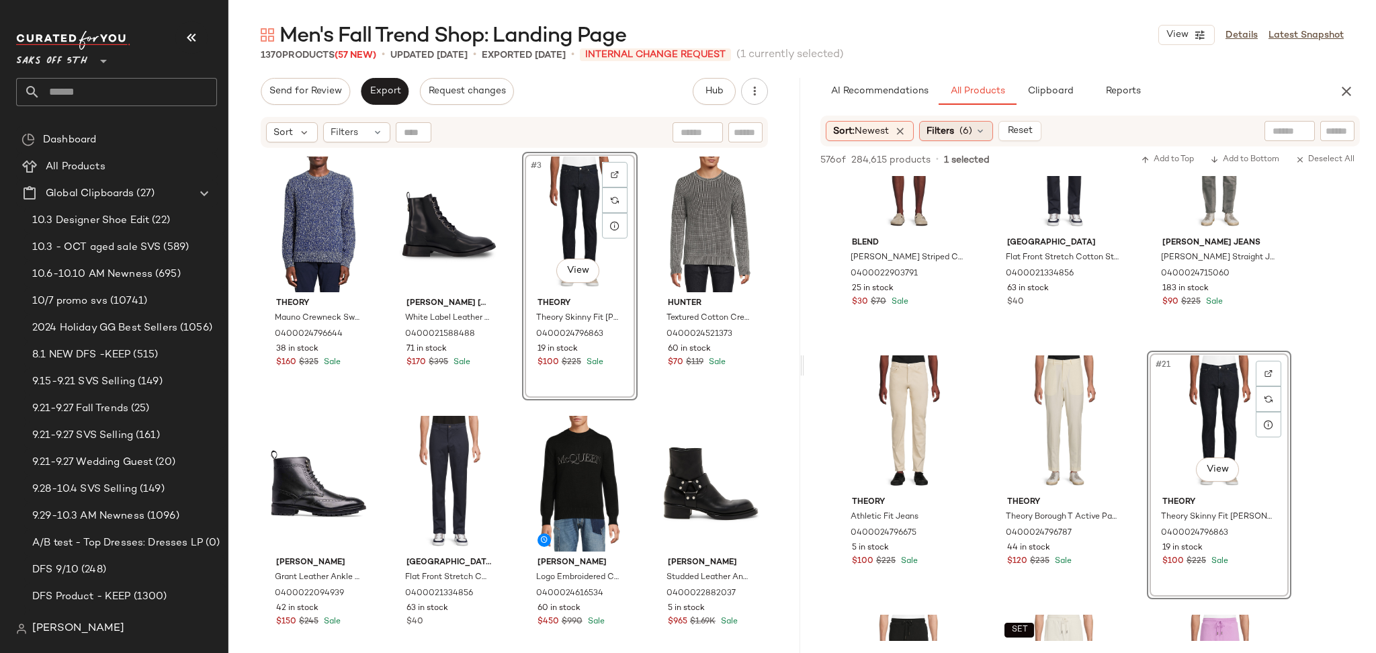
click at [968, 124] on span "(6)" at bounding box center [966, 131] width 13 height 14
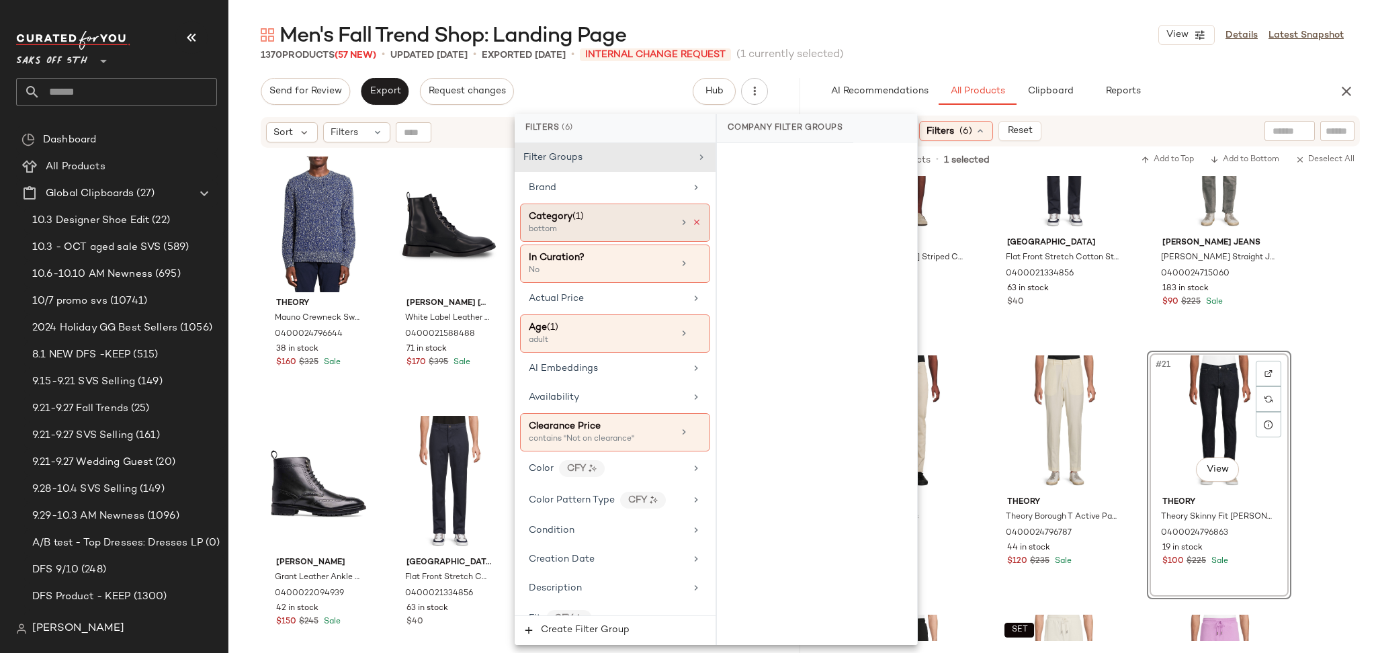
click at [692, 220] on icon at bounding box center [696, 222] width 9 height 9
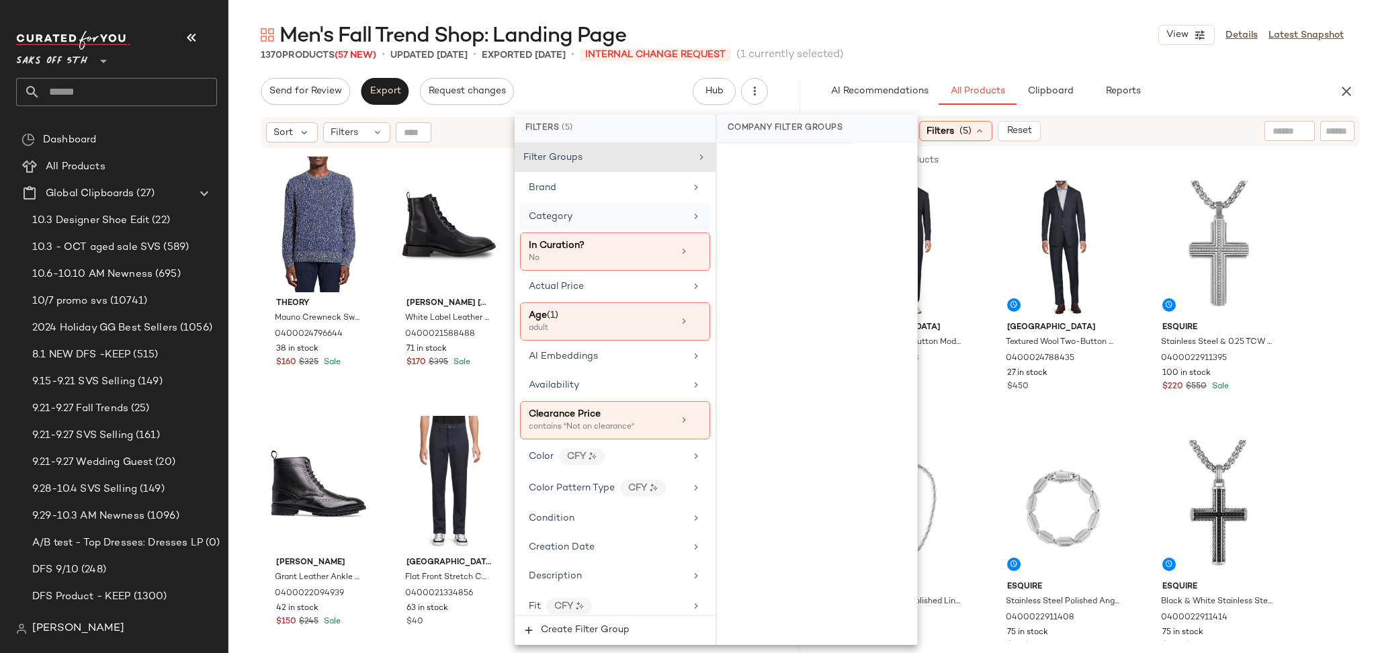
click at [968, 58] on div "1370 Products (57 New) • updated Oct 8th • Exported Oct 6th • INTERNAL CHANGE R…" at bounding box center [802, 54] width 1148 height 13
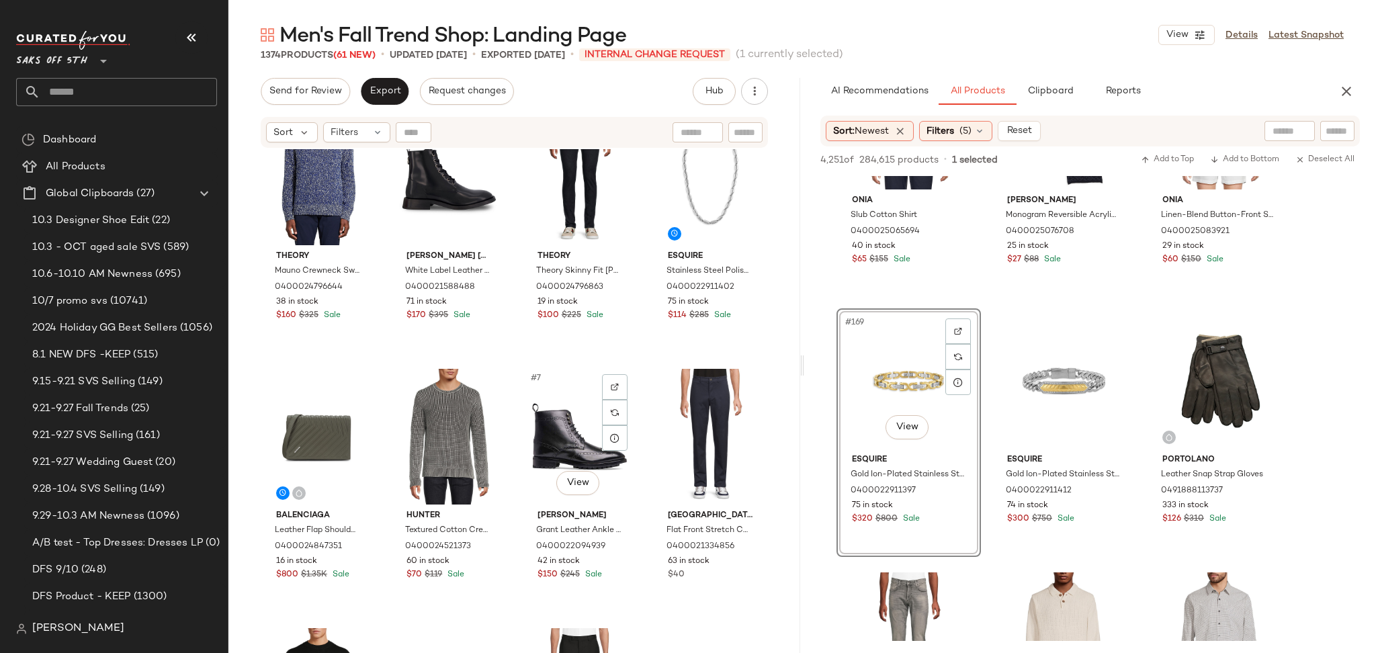
scroll to position [0, 0]
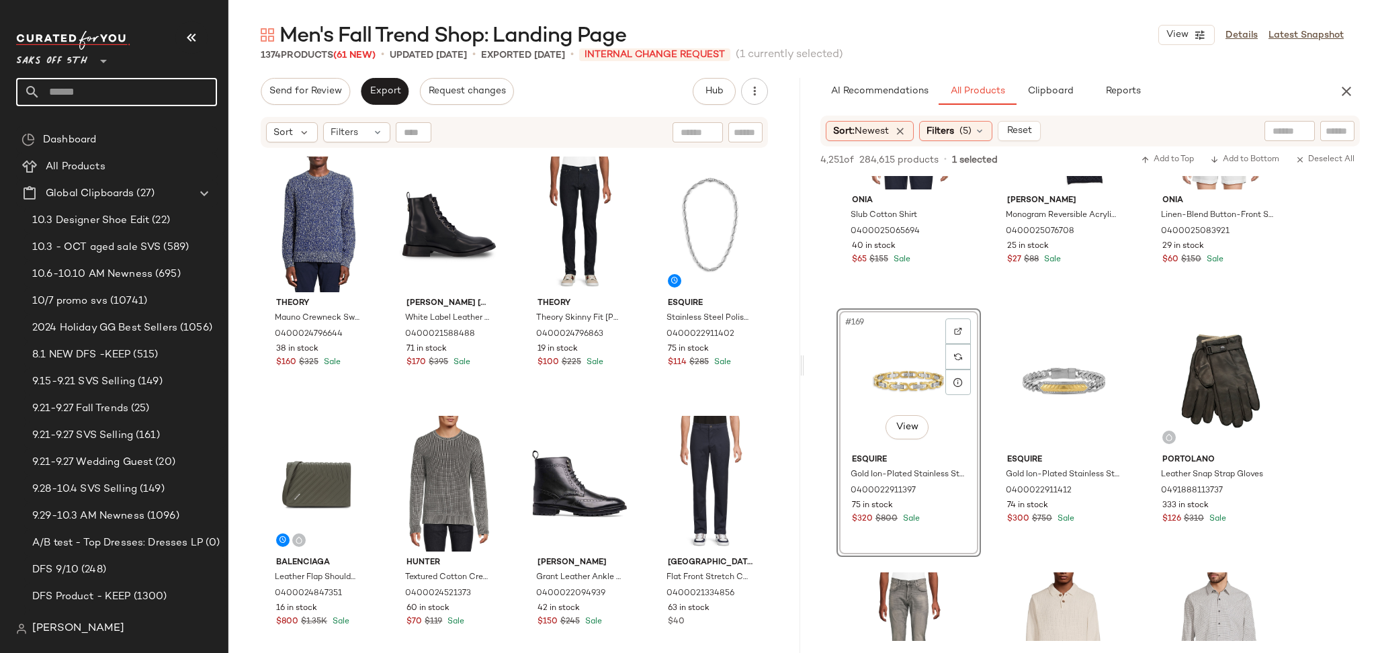
click at [153, 89] on input "text" at bounding box center [128, 92] width 177 height 28
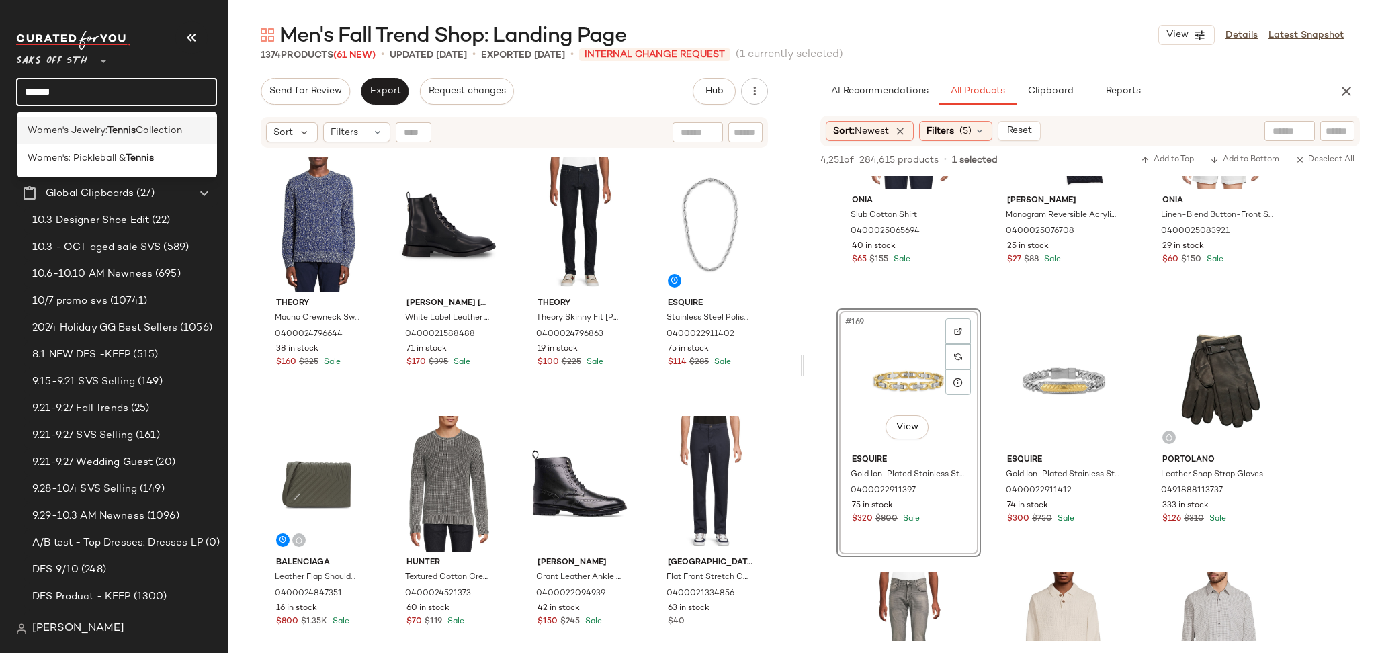
type input "******"
click at [148, 133] on span "Collection" at bounding box center [159, 131] width 46 height 14
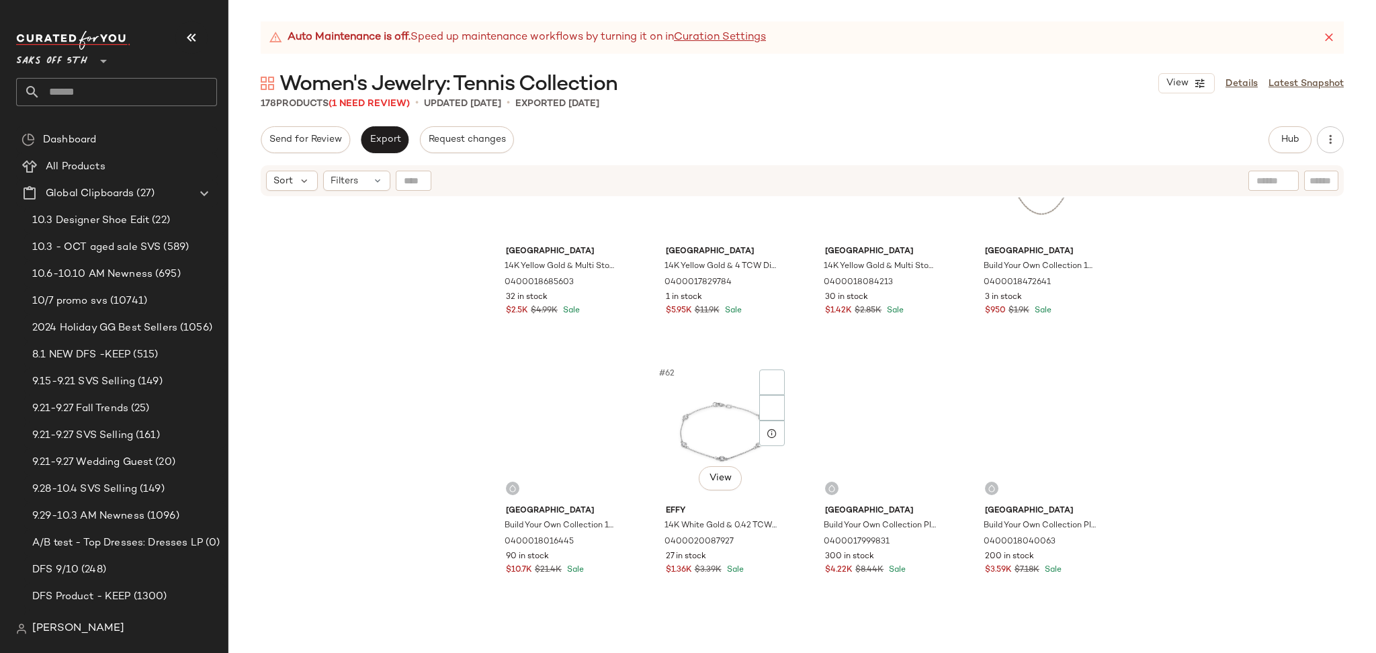
scroll to position [3744, 0]
click at [388, 103] on span "(1 Need Review)" at bounding box center [369, 104] width 81 height 10
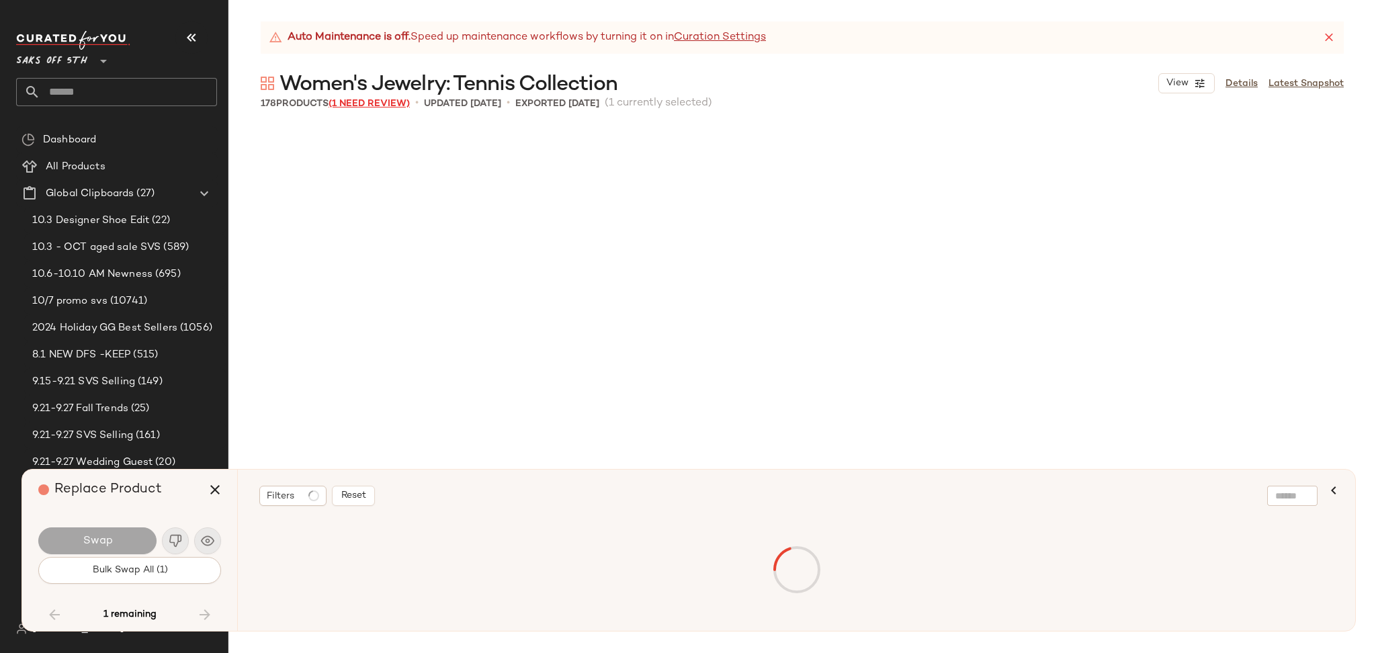
scroll to position [7262, 0]
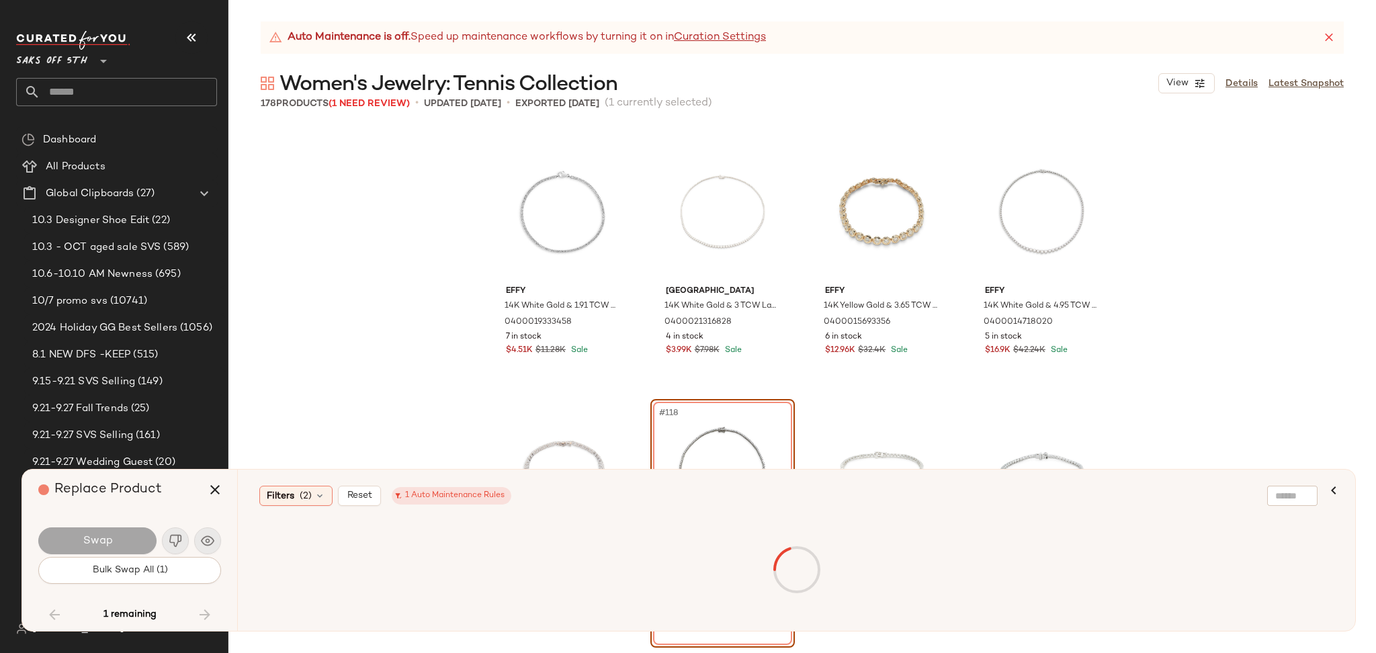
click at [683, 431] on div "#118 View" at bounding box center [722, 472] width 135 height 136
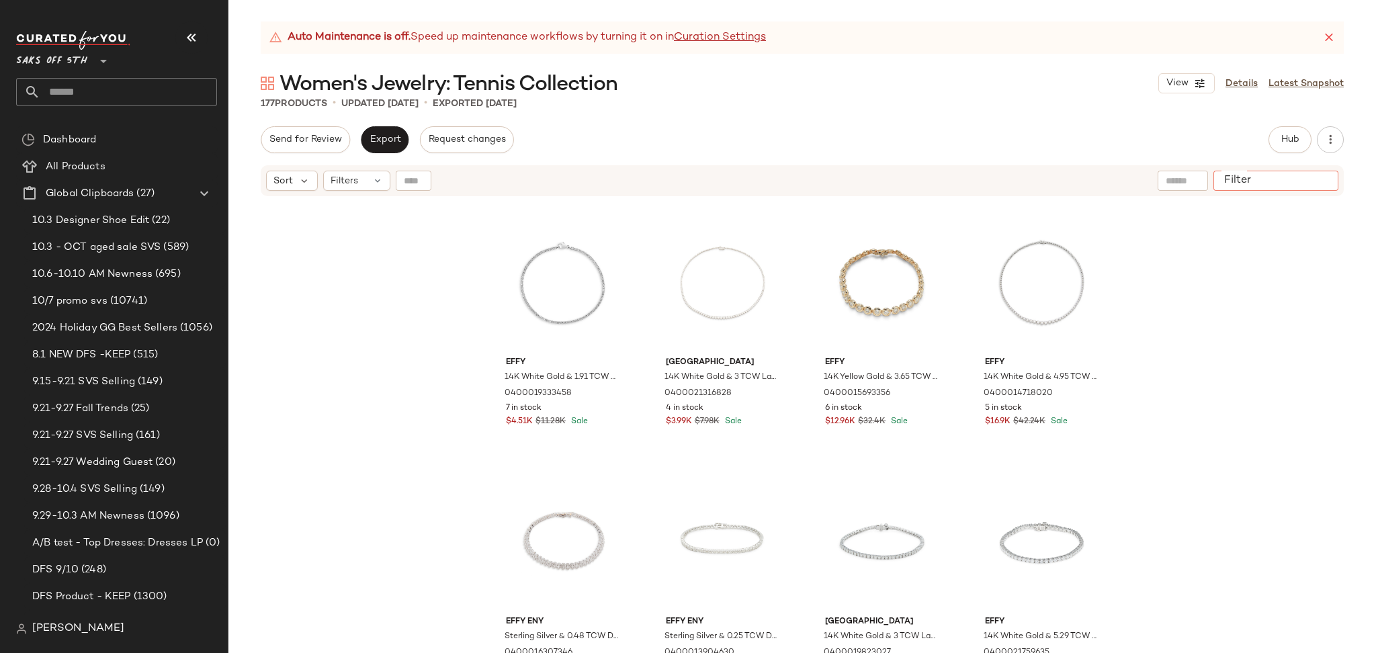
click at [1323, 171] on div at bounding box center [1276, 181] width 125 height 20
paste input "**********"
type input "**********"
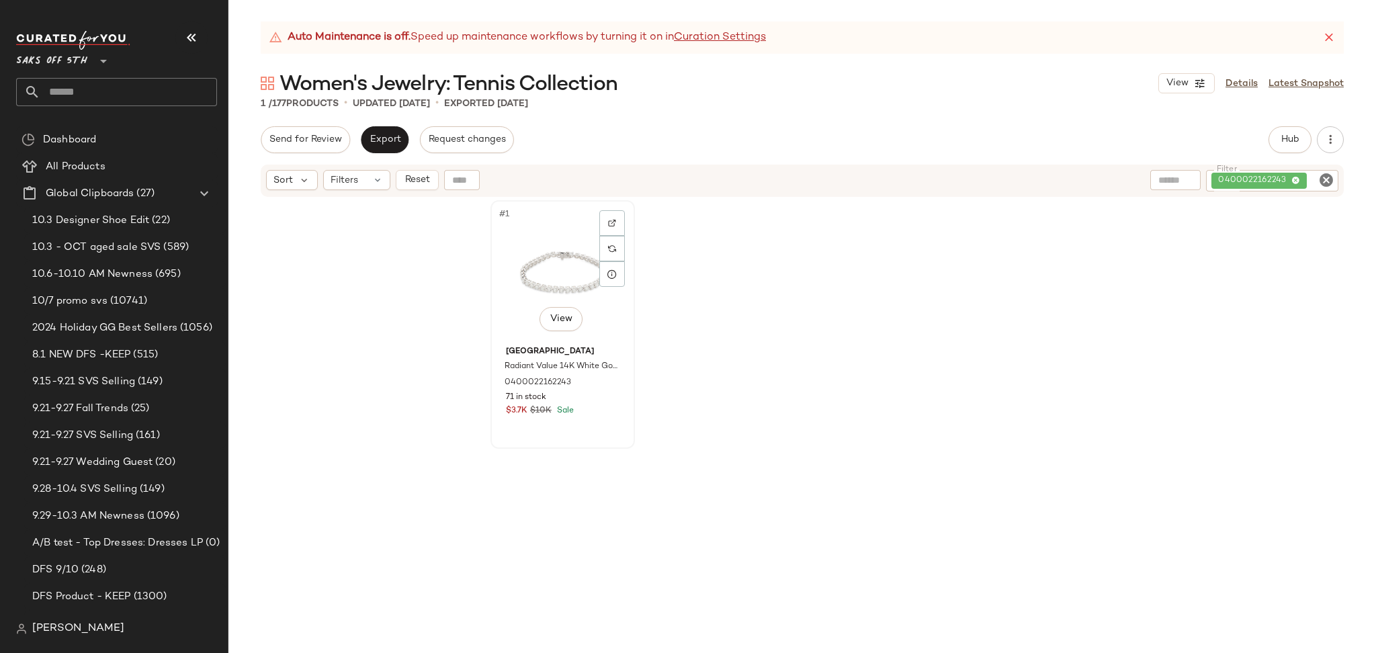
click at [572, 243] on div "#1 View" at bounding box center [562, 273] width 135 height 136
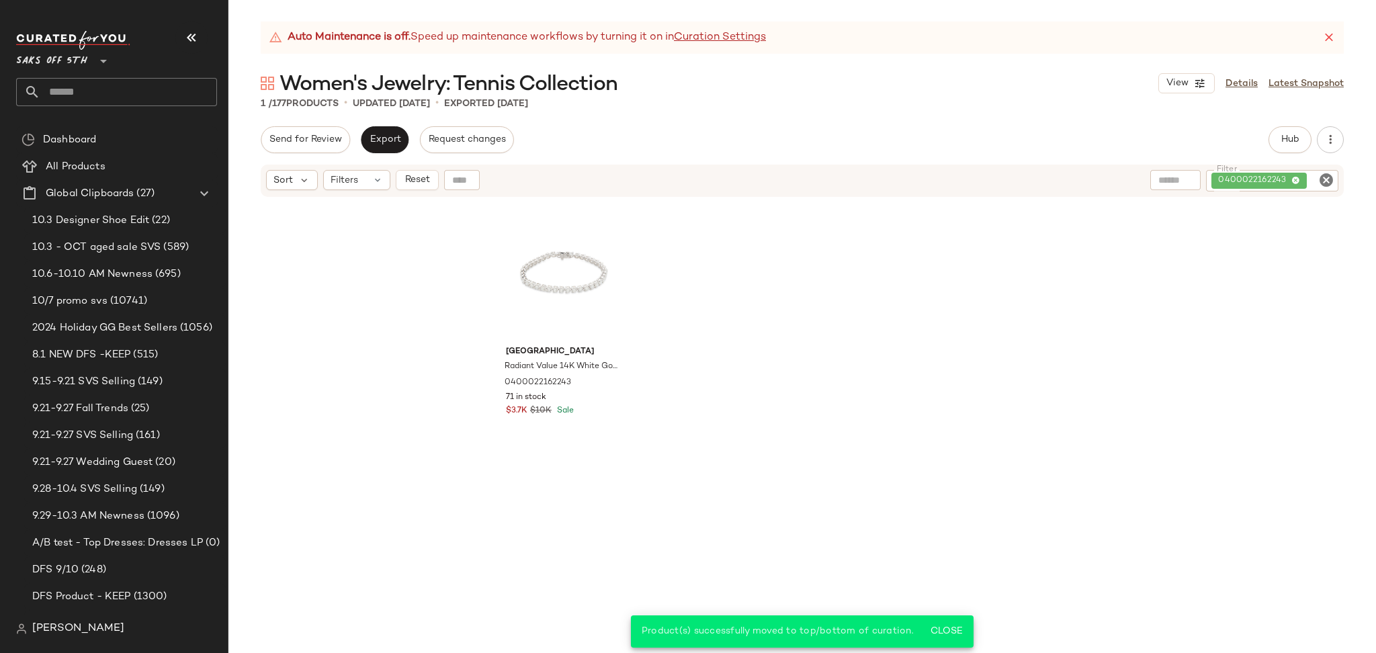
click at [1328, 181] on icon "Clear Filter" at bounding box center [1326, 180] width 16 height 16
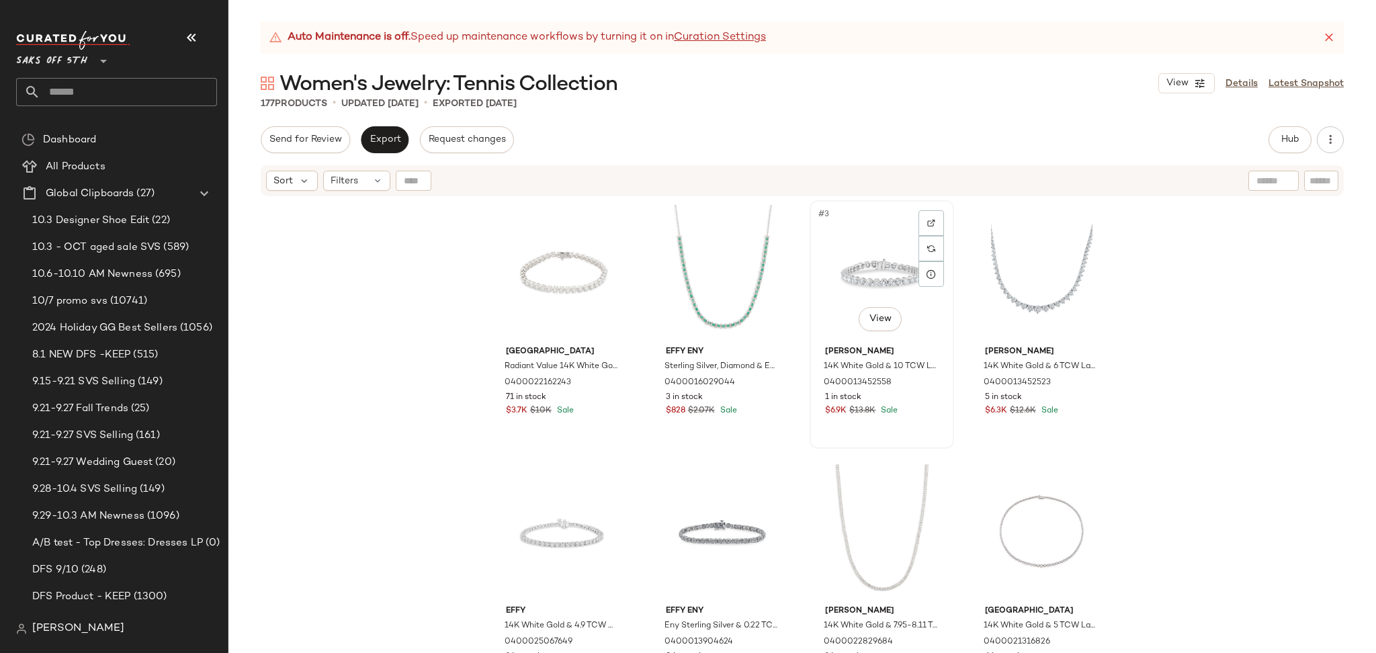
click at [864, 274] on div "#3 View" at bounding box center [881, 273] width 135 height 136
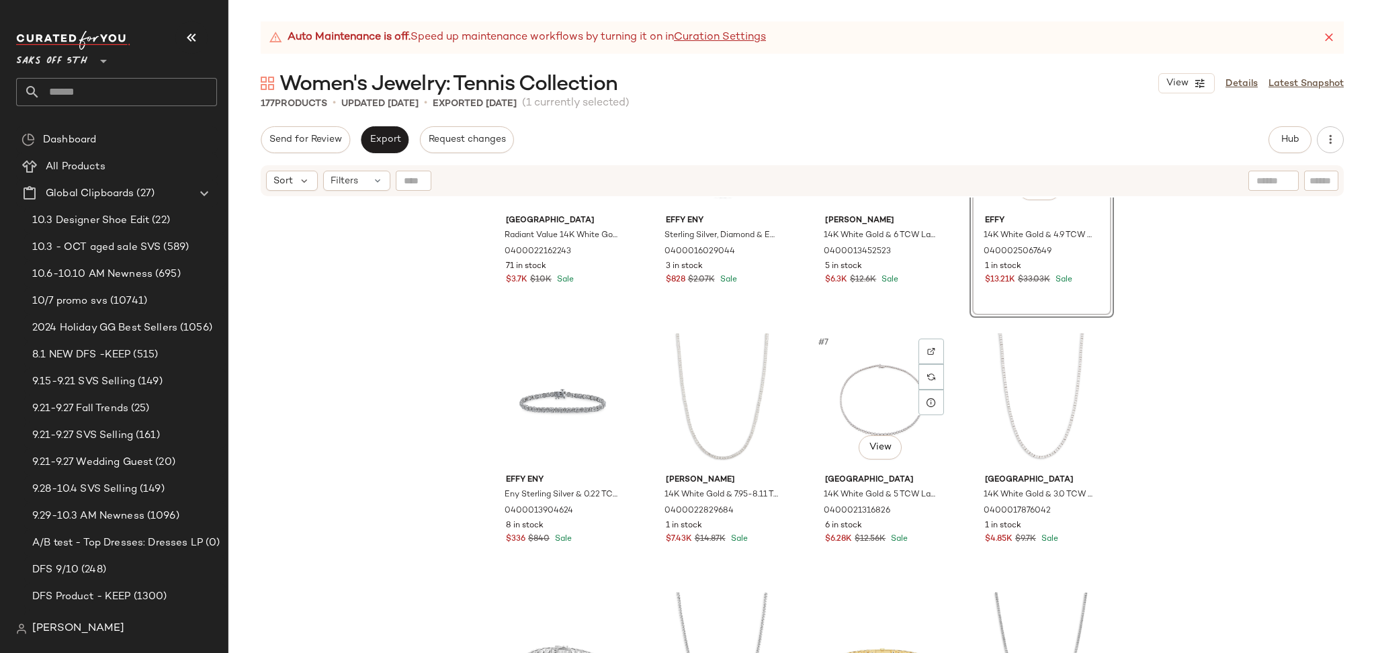
scroll to position [128, 0]
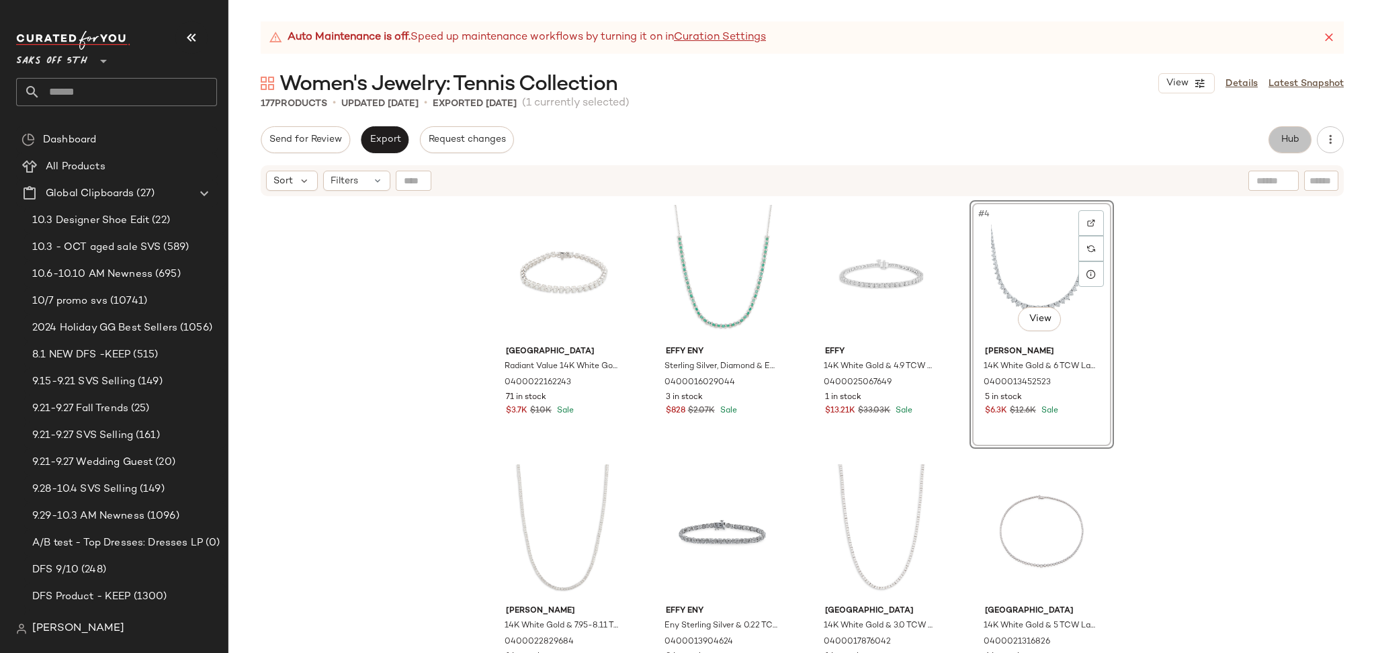
click at [1285, 151] on button "Hub" at bounding box center [1290, 139] width 43 height 27
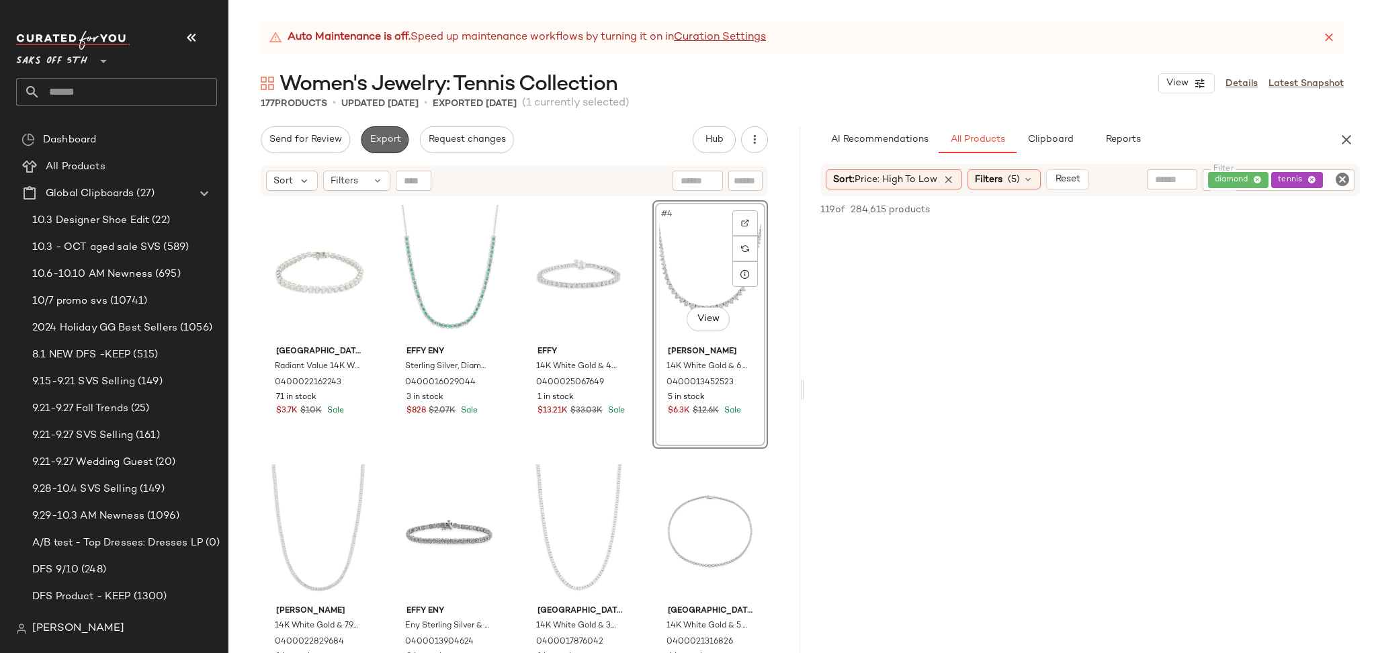
click at [382, 138] on span "Export" at bounding box center [385, 139] width 32 height 11
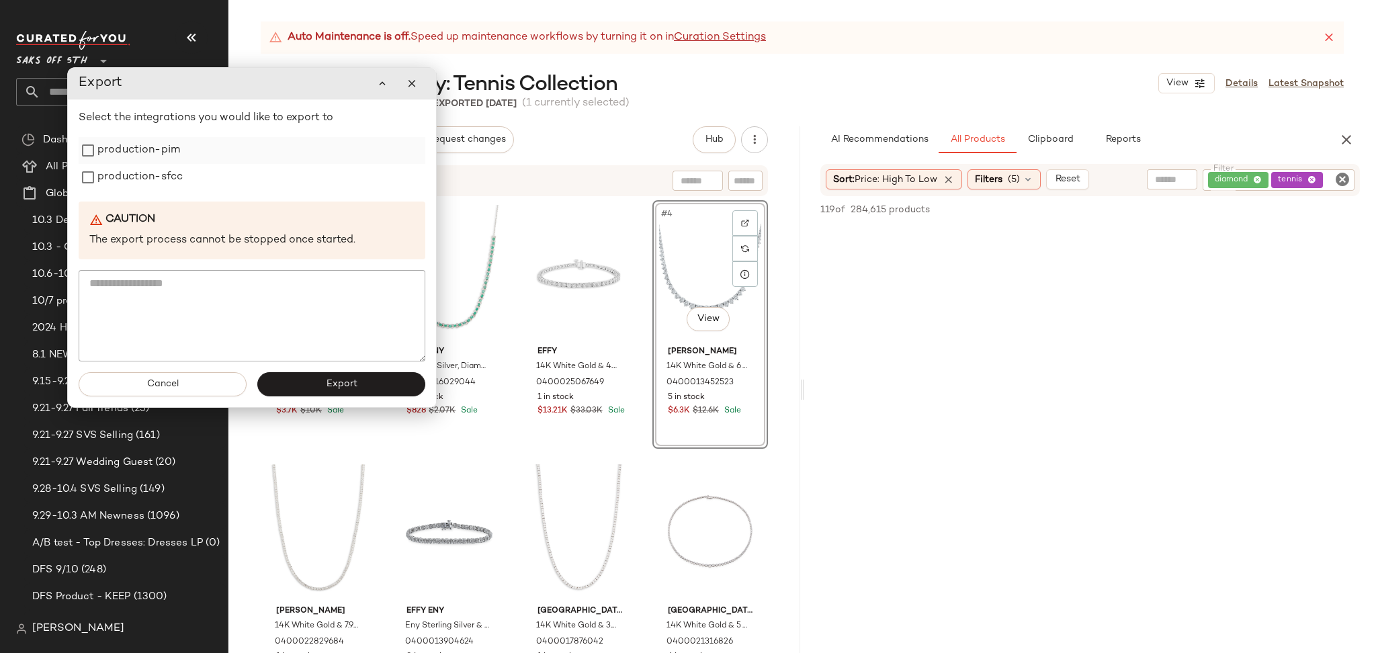
click at [137, 153] on label "production-pim" at bounding box center [138, 150] width 83 height 27
click at [146, 189] on label "production-sfcc" at bounding box center [139, 177] width 85 height 27
click at [359, 381] on button "Export" at bounding box center [341, 384] width 168 height 24
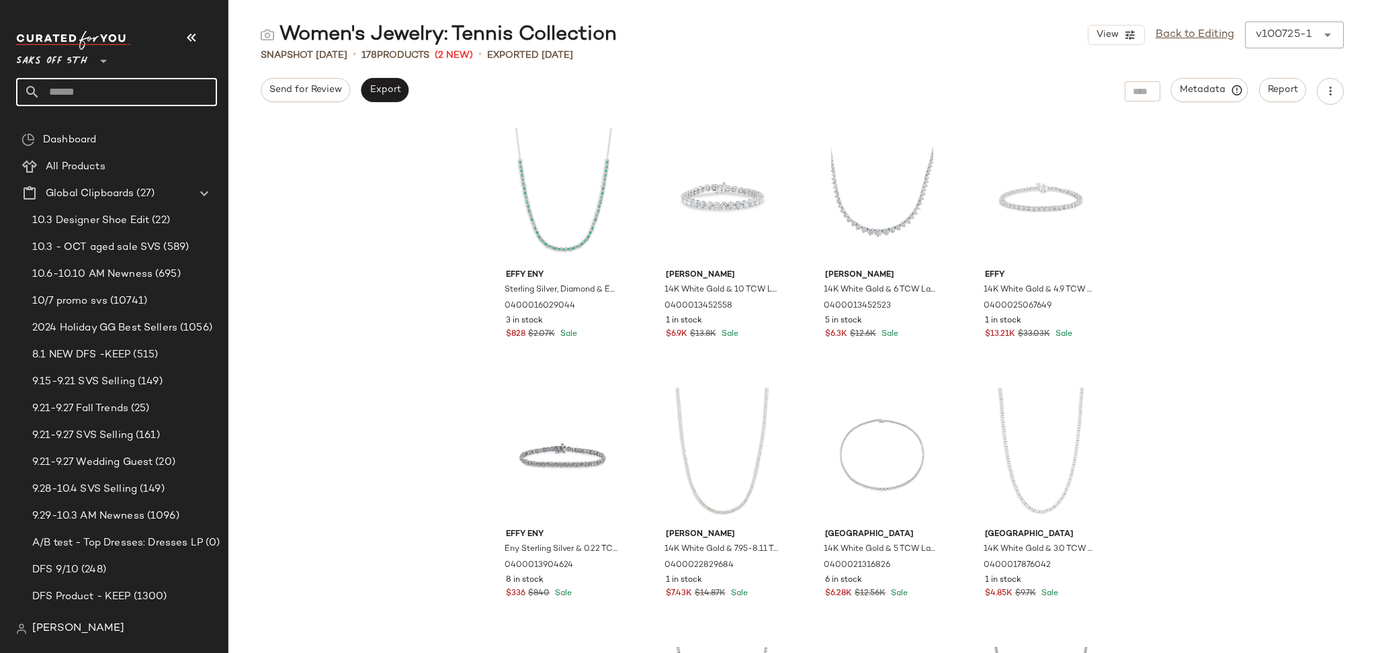
click at [113, 87] on input "text" at bounding box center [128, 92] width 177 height 28
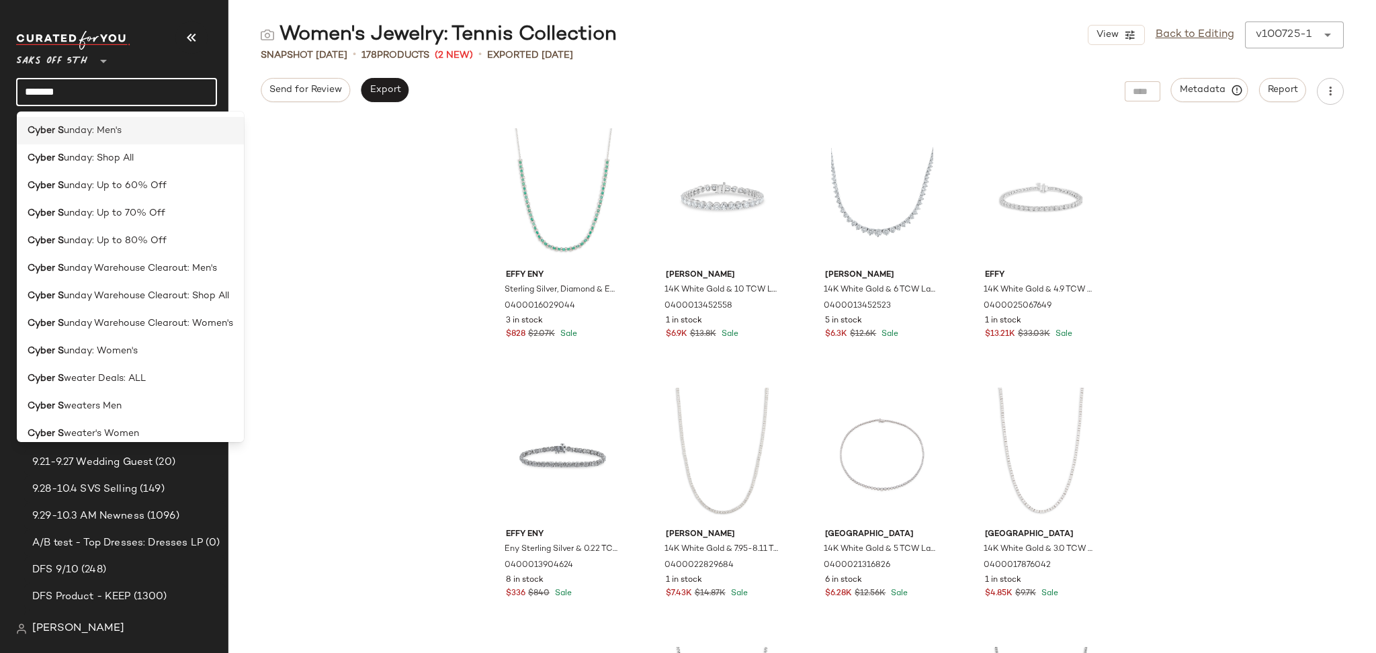
type input "*******"
click at [155, 130] on div "Cyber S unday: Men's" at bounding box center [131, 131] width 206 height 14
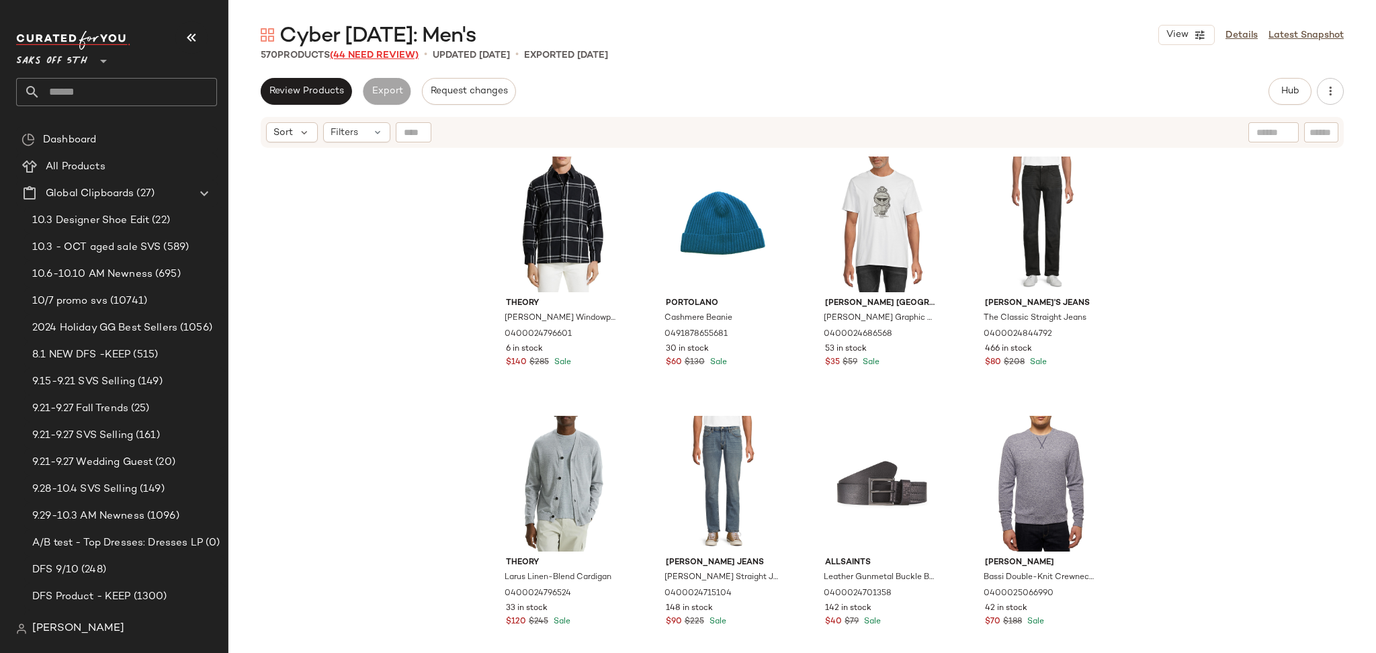
click at [373, 60] on span "(44 Need Review)" at bounding box center [374, 55] width 89 height 10
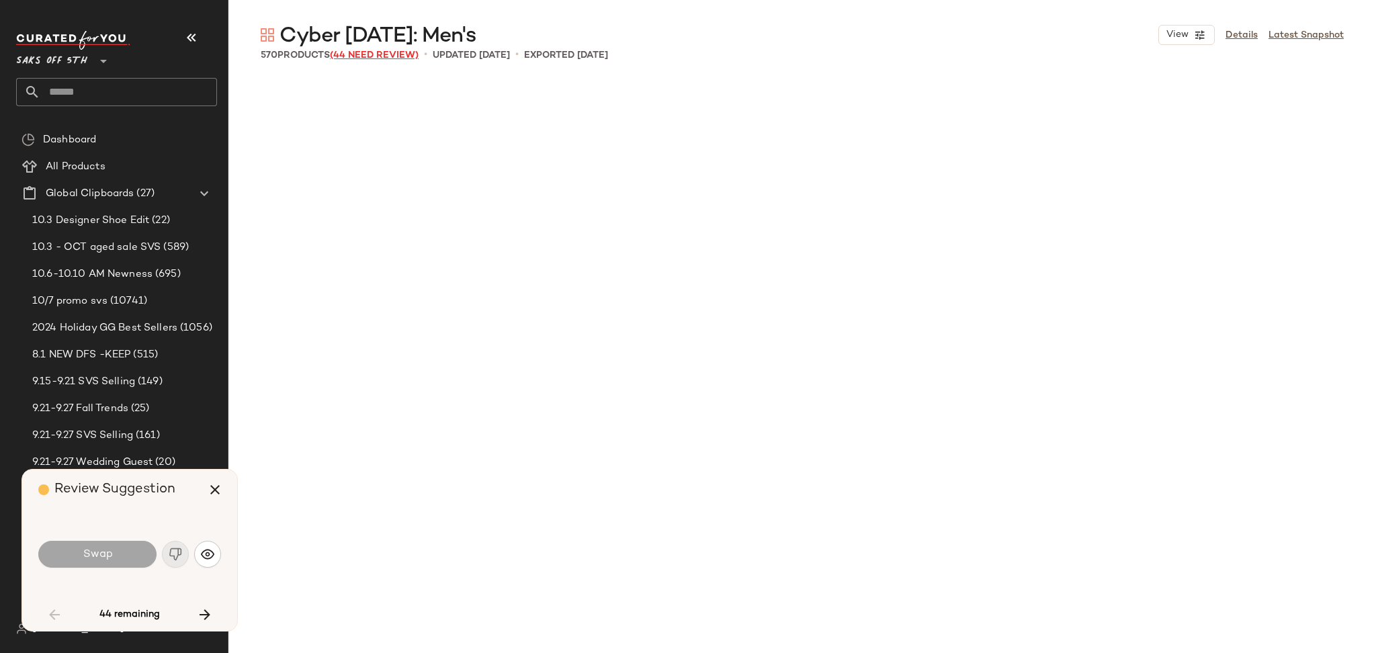
scroll to position [2075, 0]
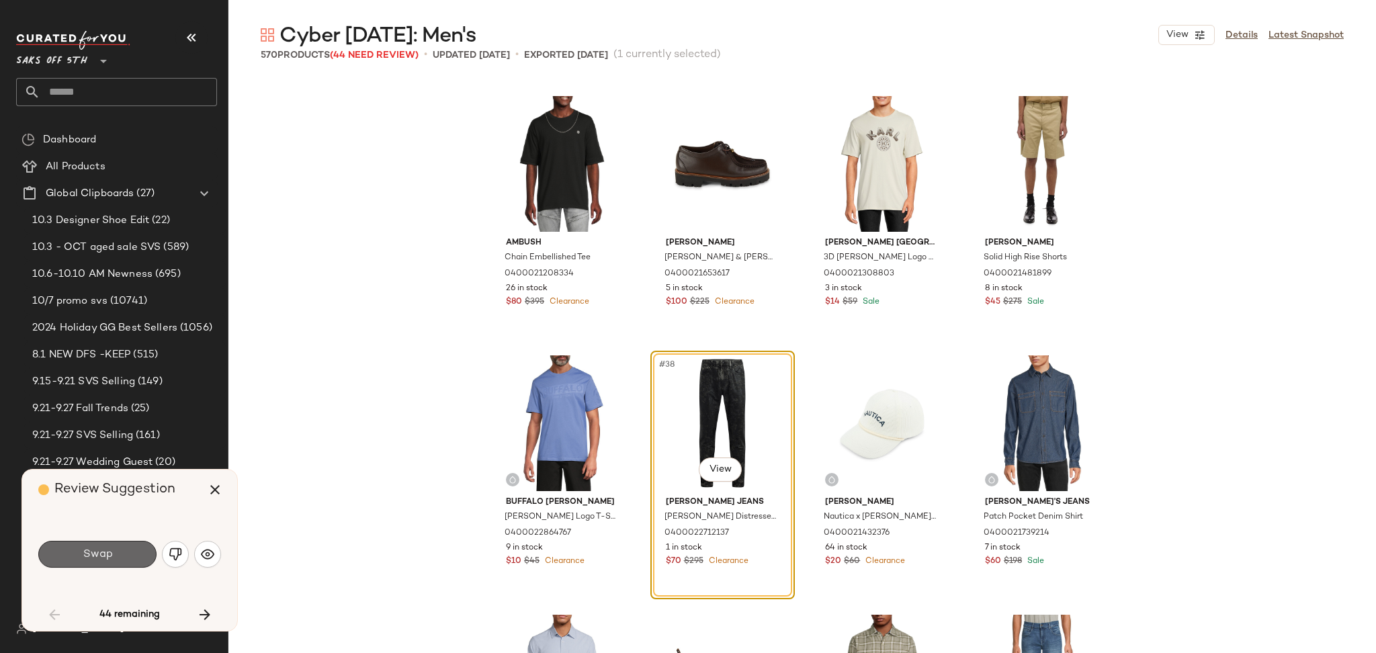
click at [113, 554] on button "Swap" at bounding box center [97, 554] width 118 height 27
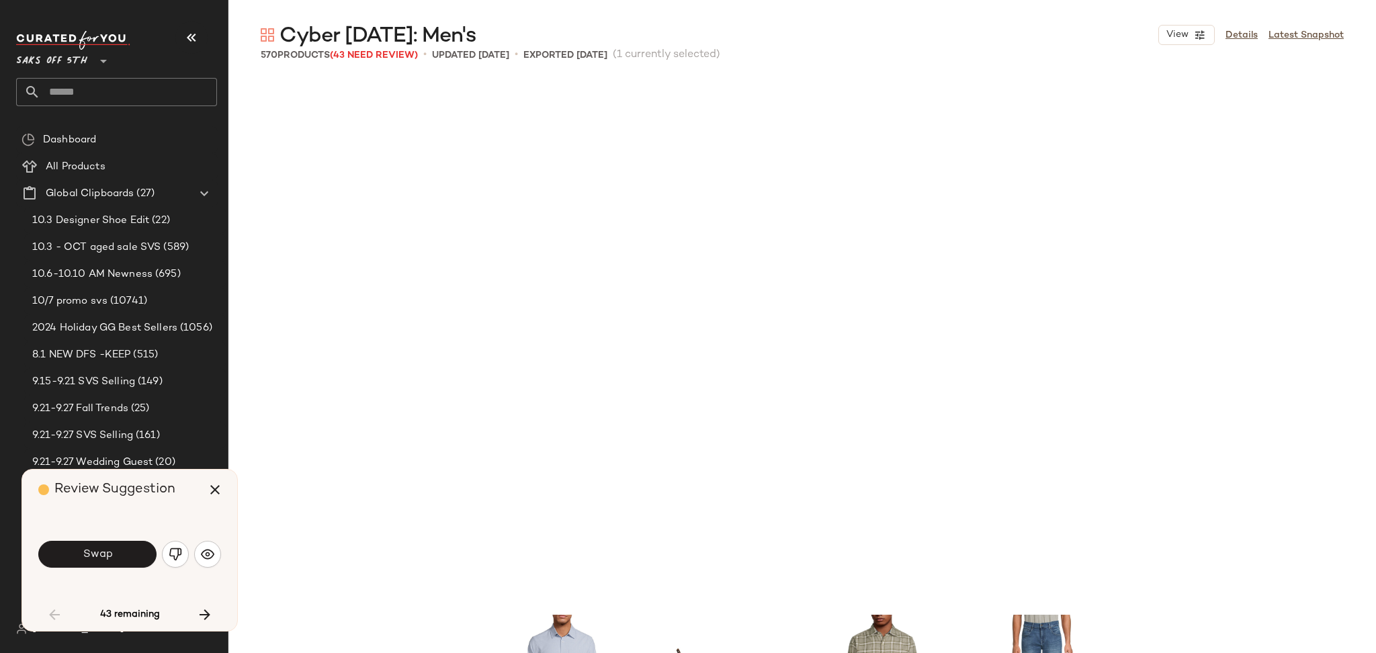
scroll to position [2594, 0]
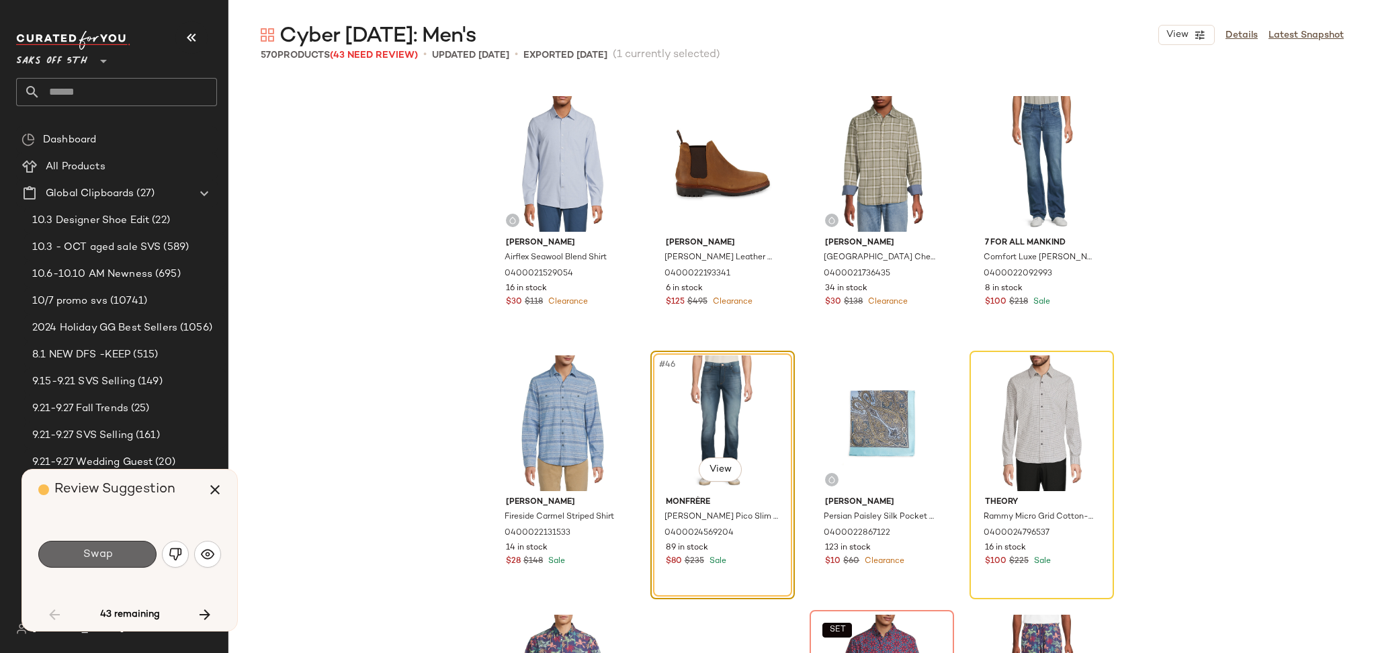
click at [134, 546] on button "Swap" at bounding box center [97, 554] width 118 height 27
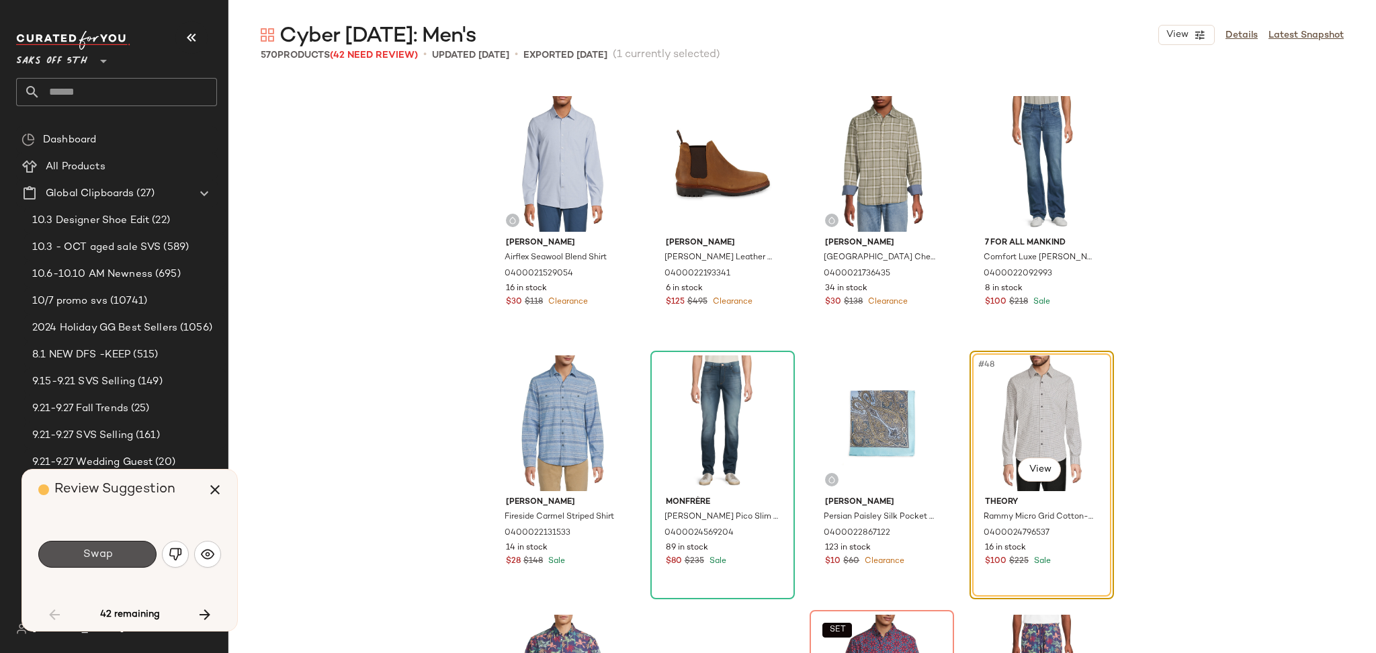
click at [134, 546] on button "Swap" at bounding box center [97, 554] width 118 height 27
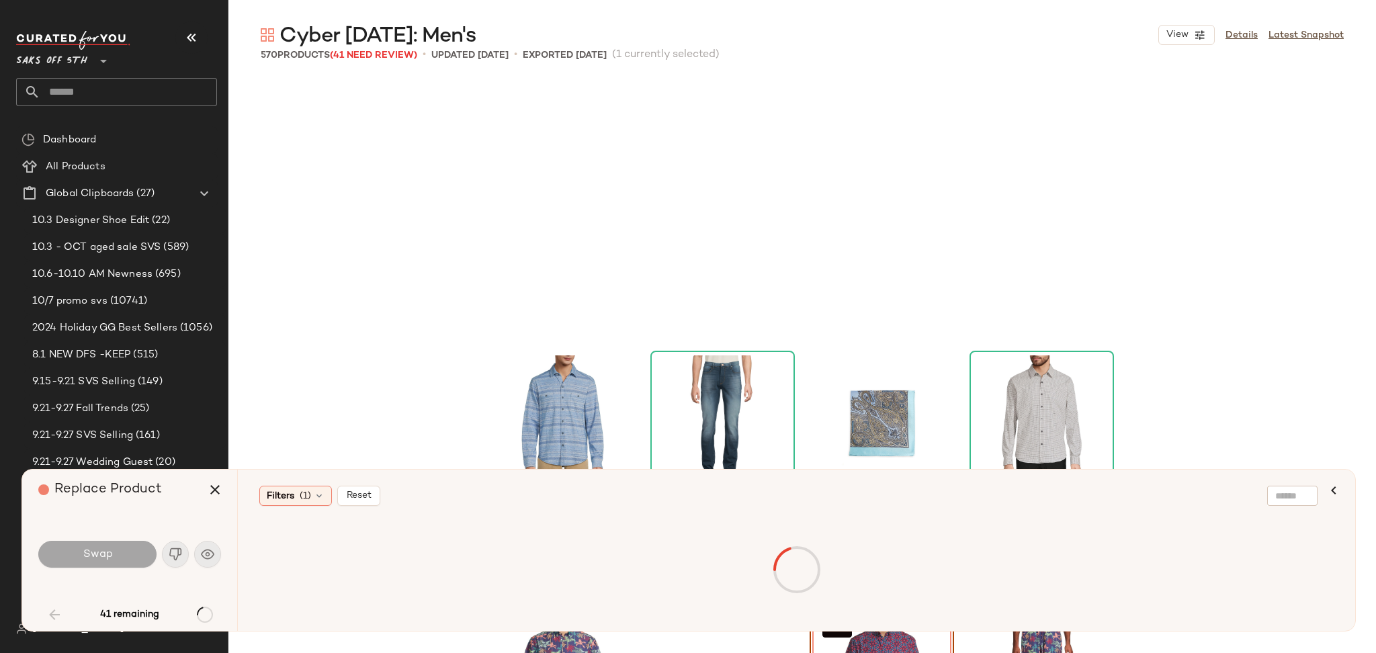
scroll to position [2853, 0]
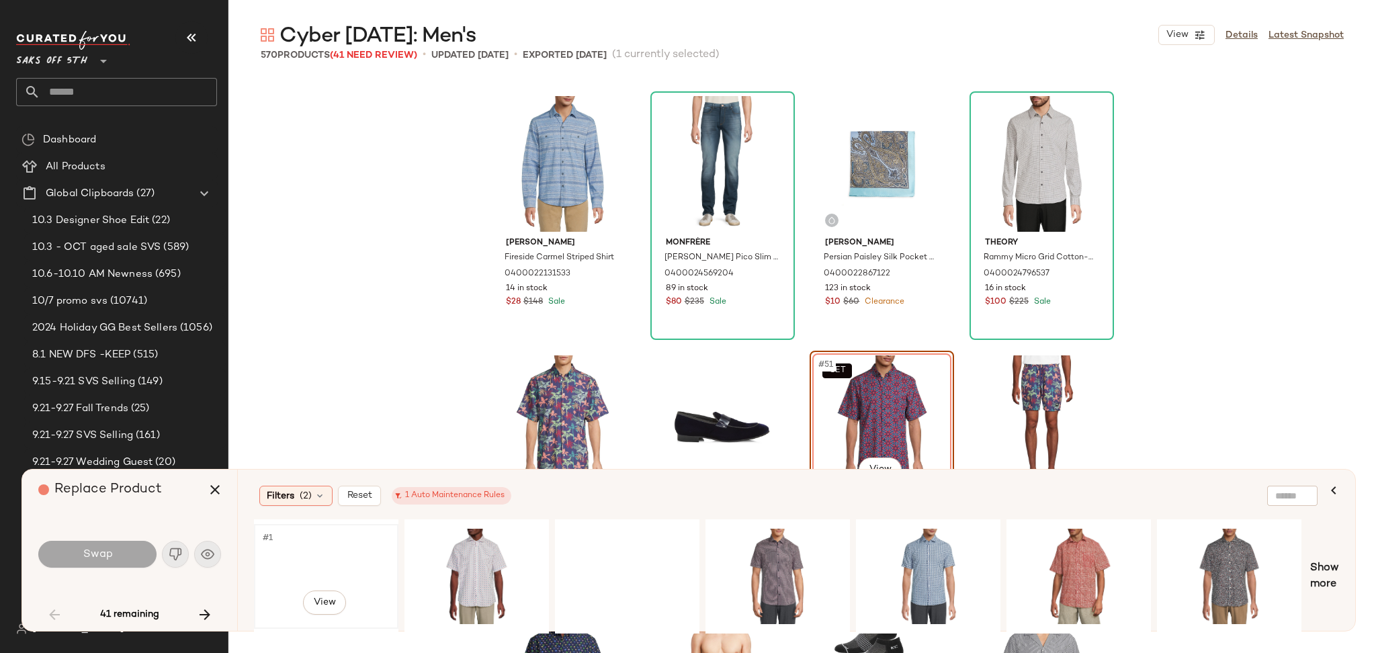
click at [319, 570] on div "#1 View" at bounding box center [326, 576] width 135 height 95
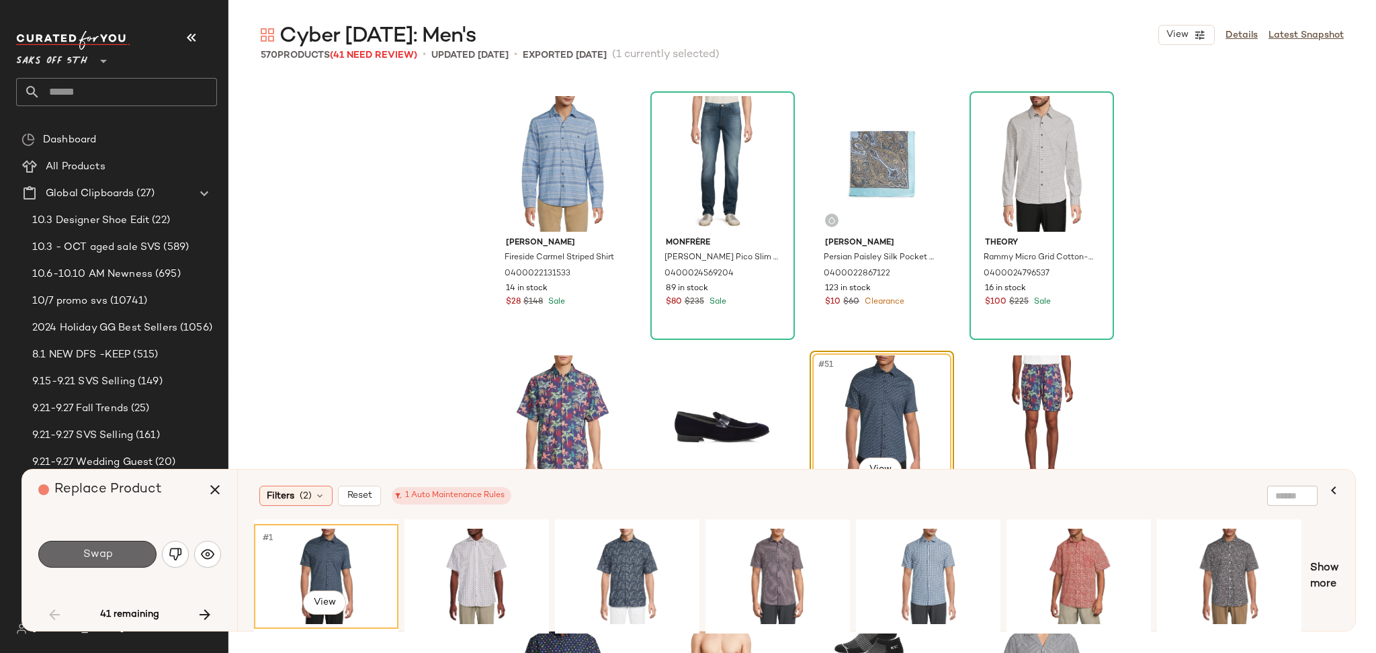
click at [91, 546] on button "Swap" at bounding box center [97, 554] width 118 height 27
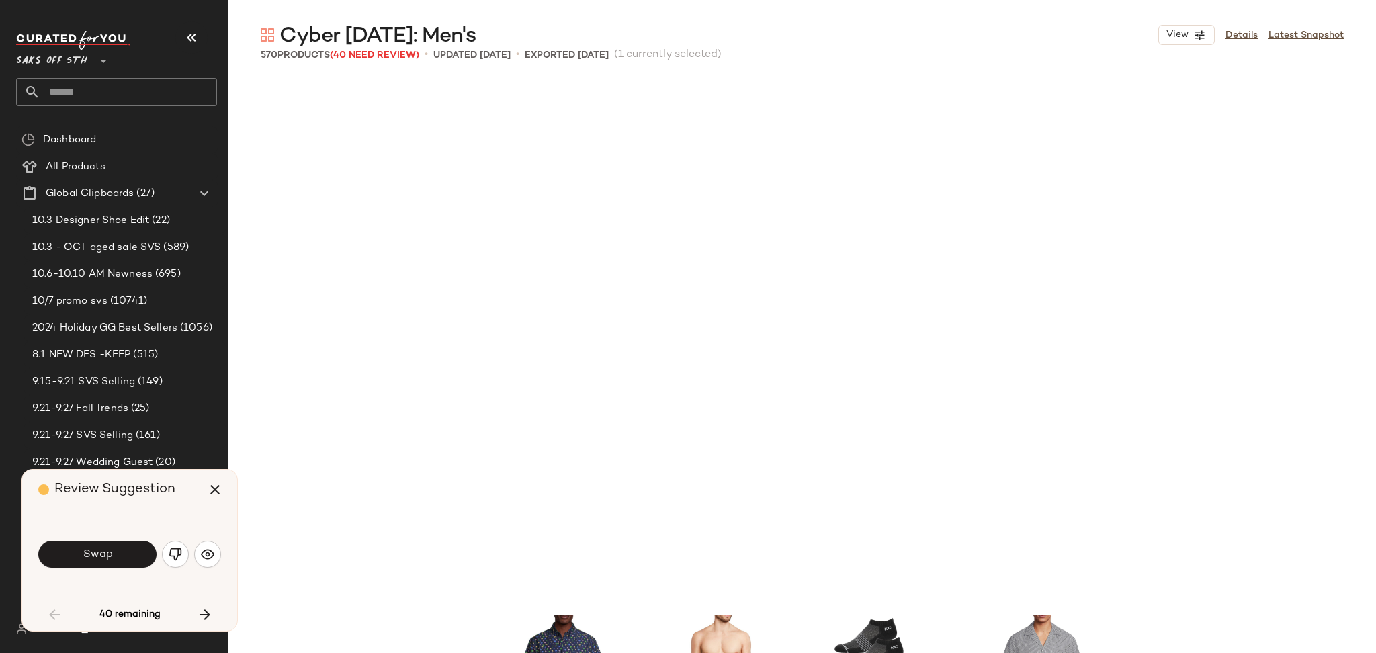
scroll to position [3371, 0]
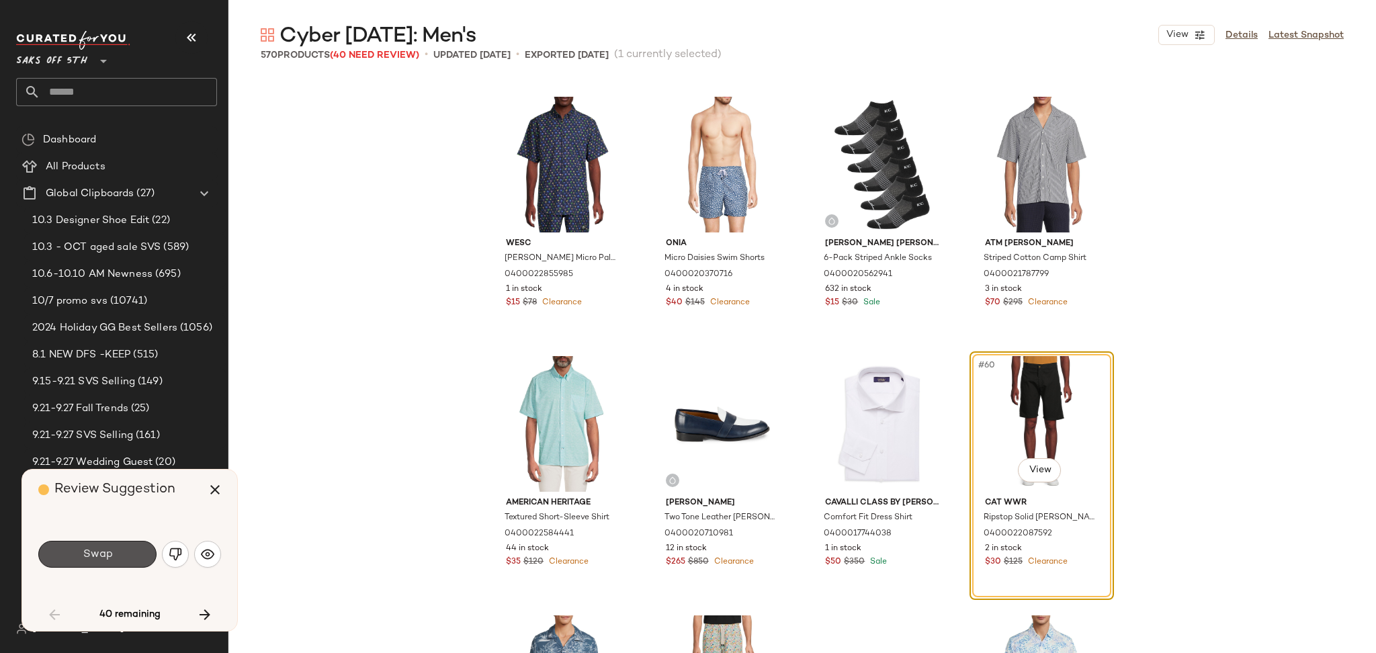
click at [91, 546] on button "Swap" at bounding box center [97, 554] width 118 height 27
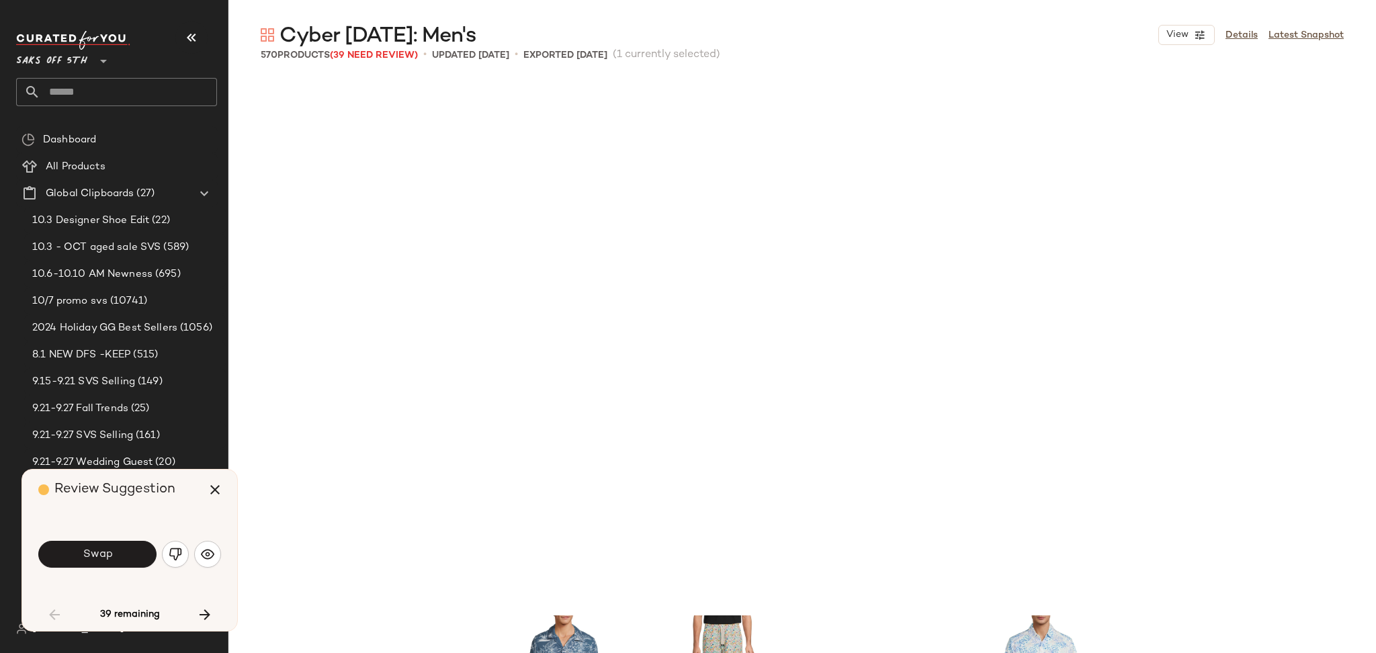
scroll to position [3890, 0]
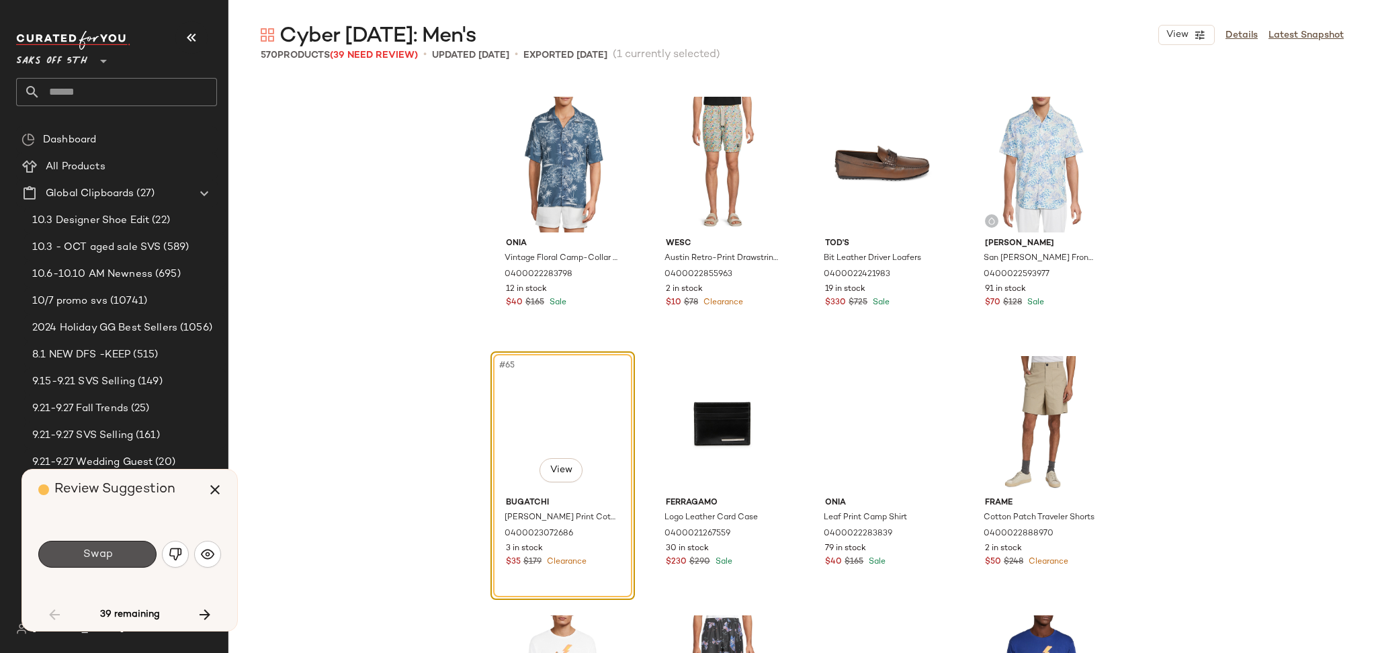
click at [91, 546] on button "Swap" at bounding box center [97, 554] width 118 height 27
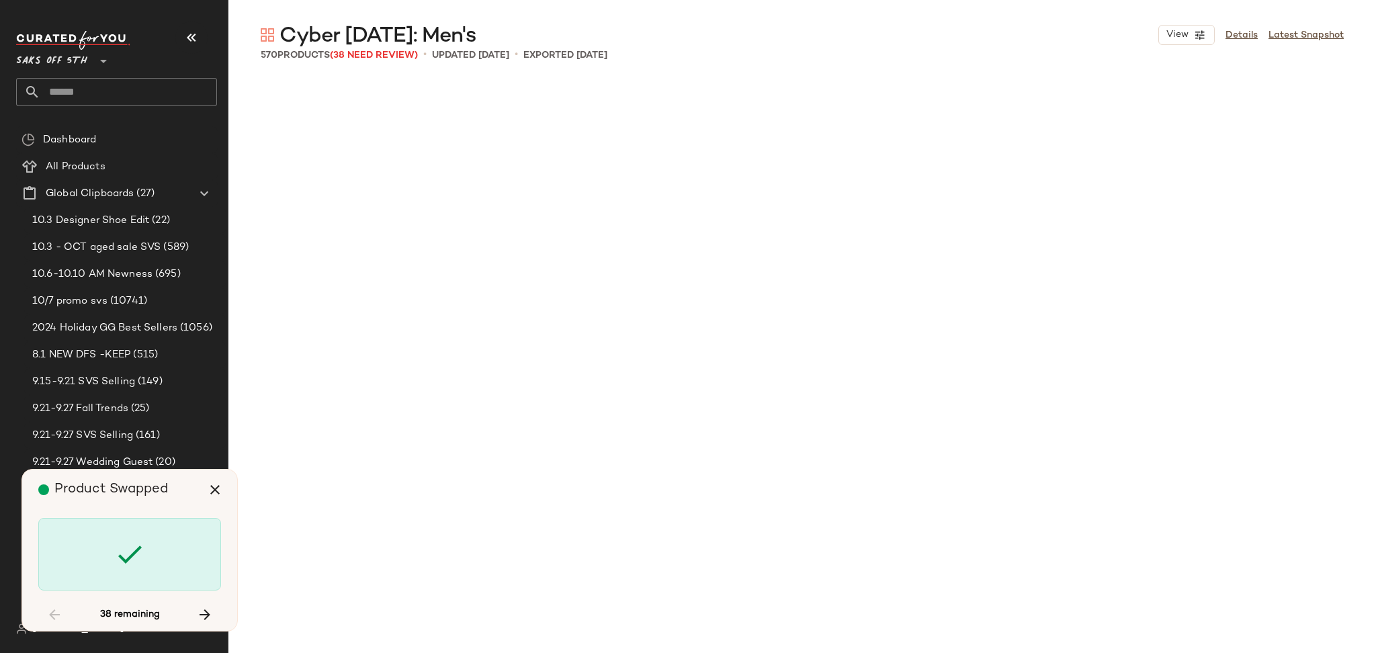
scroll to position [5187, 0]
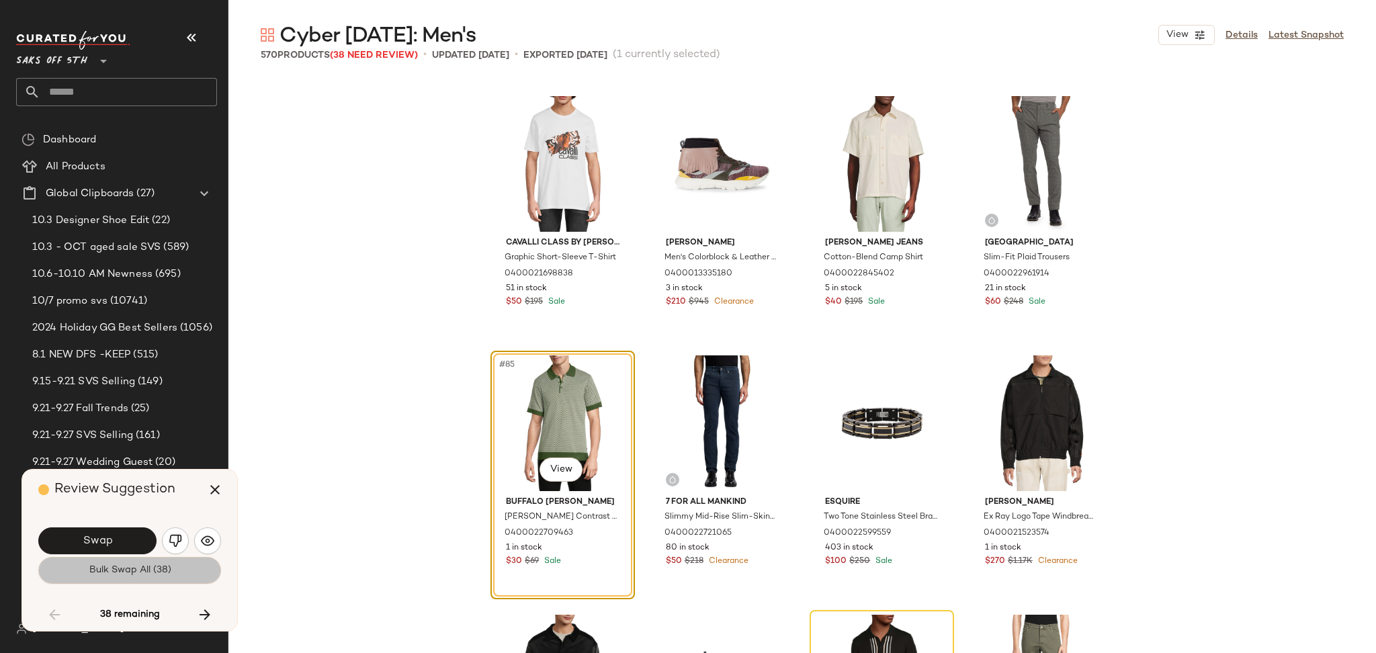
click at [108, 572] on span "Bulk Swap All (38)" at bounding box center [129, 570] width 83 height 11
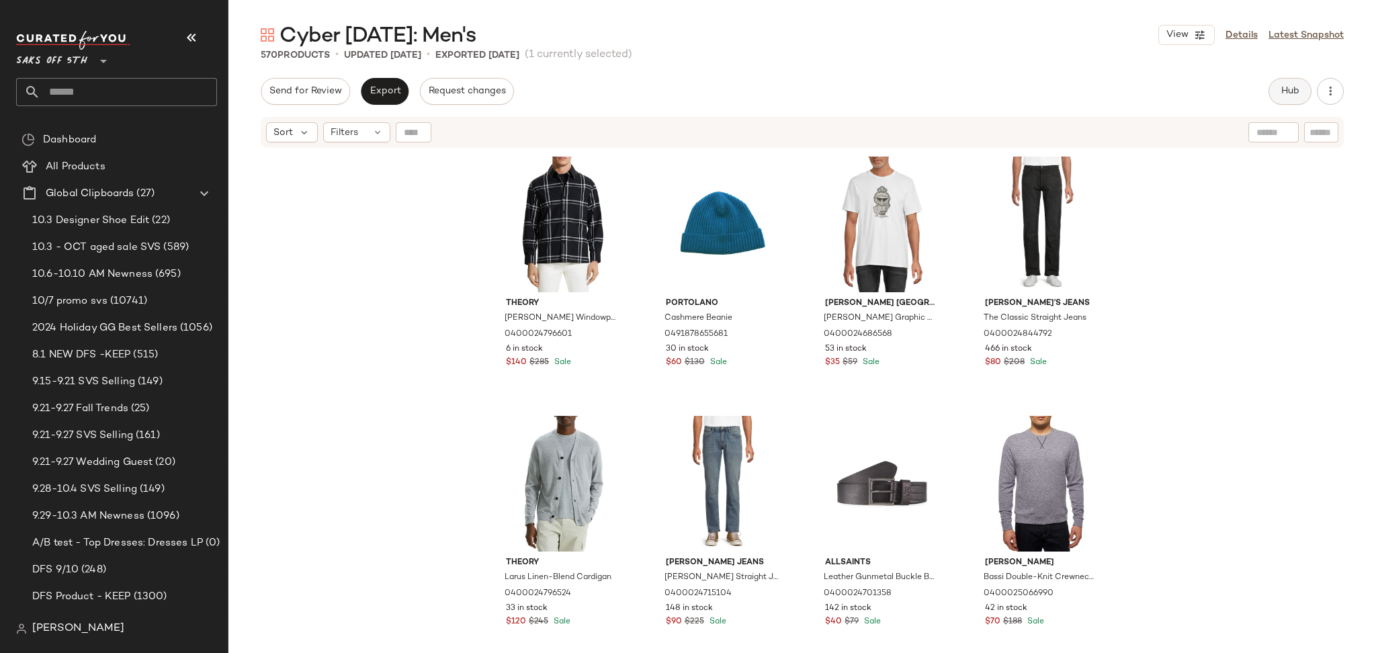
click at [1285, 87] on span "Hub" at bounding box center [1290, 91] width 19 height 11
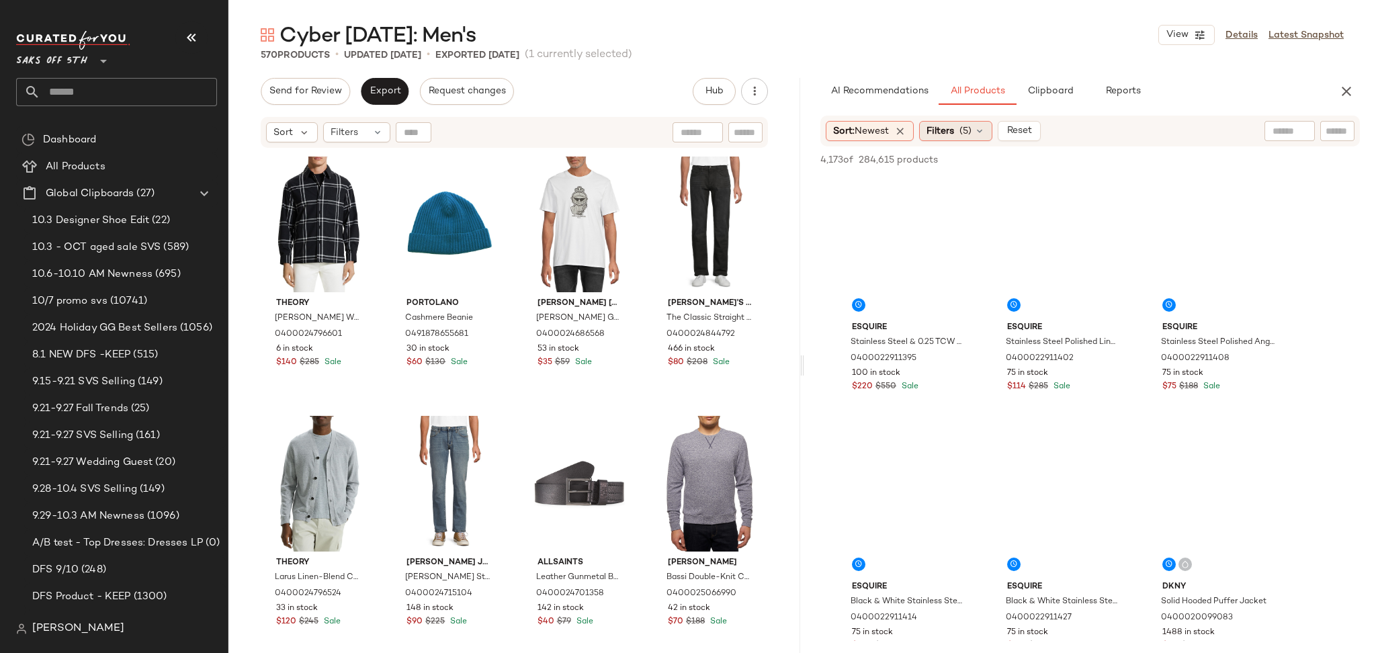
click at [953, 130] on span "Filters" at bounding box center [941, 131] width 28 height 14
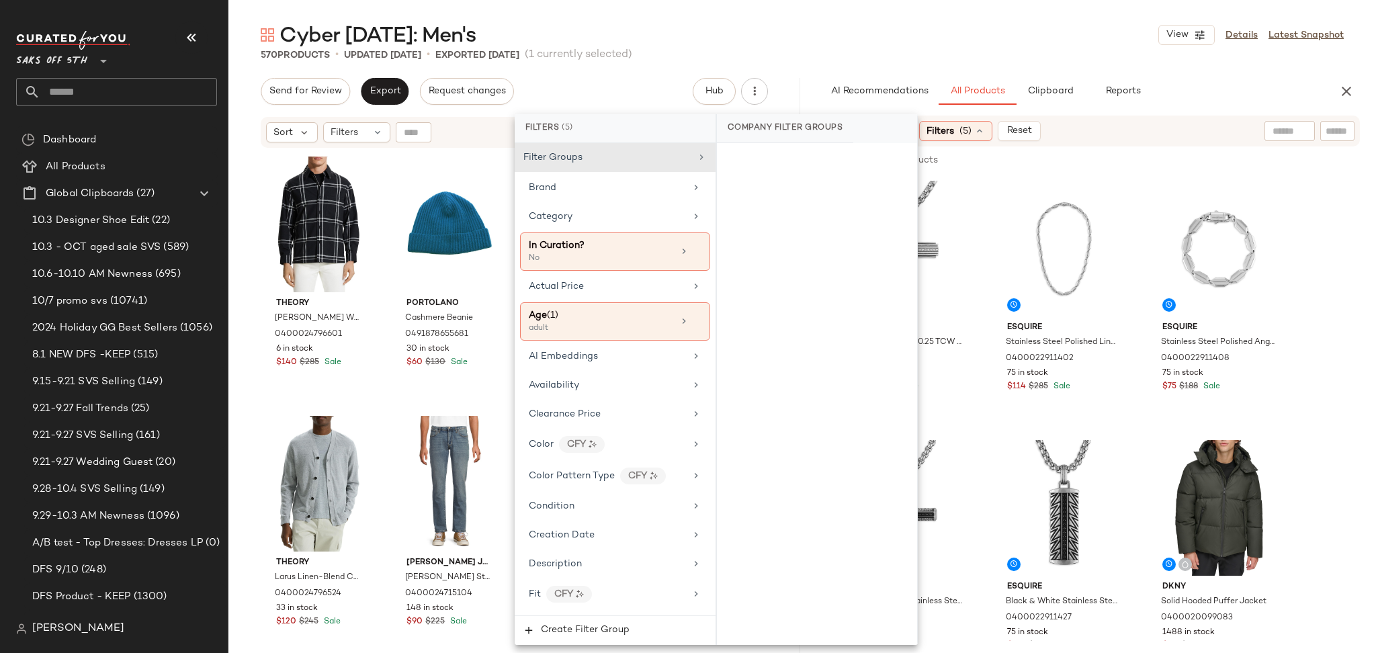
scroll to position [800, 0]
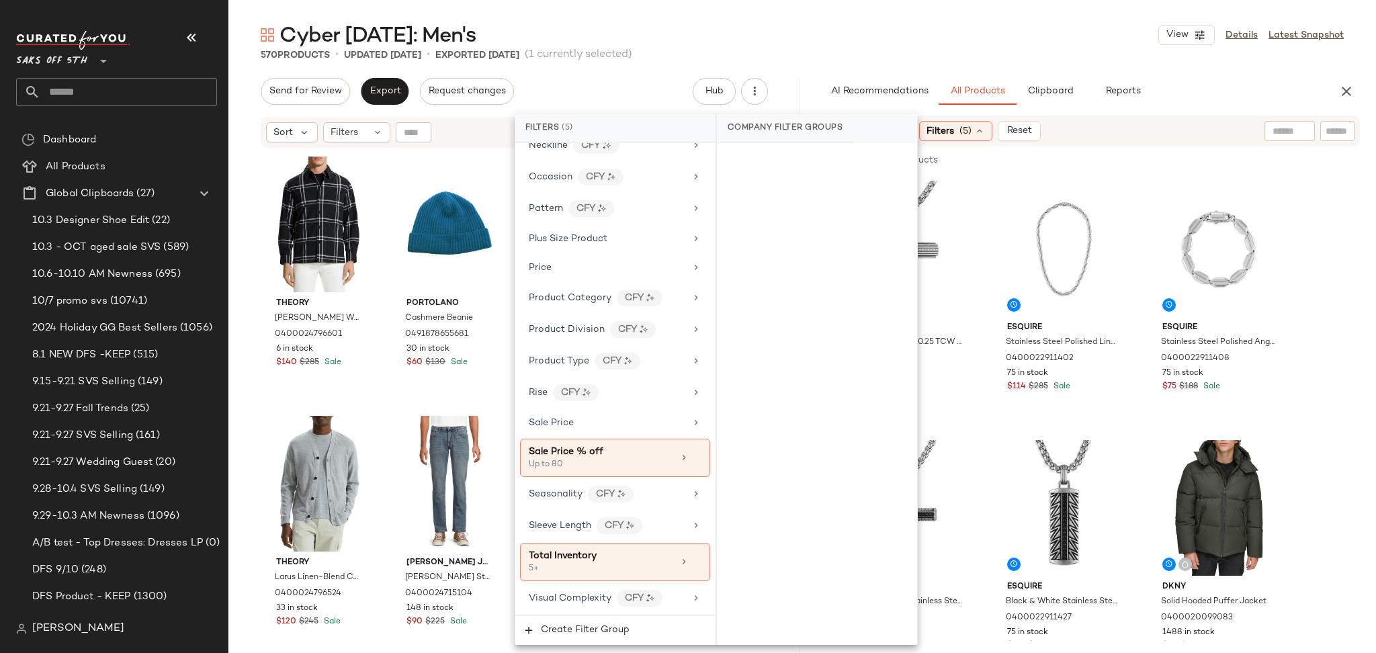
click at [932, 57] on div "570 Products • updated Sep 24th • Exported Sep 24th (1 currently selected)" at bounding box center [802, 54] width 1148 height 13
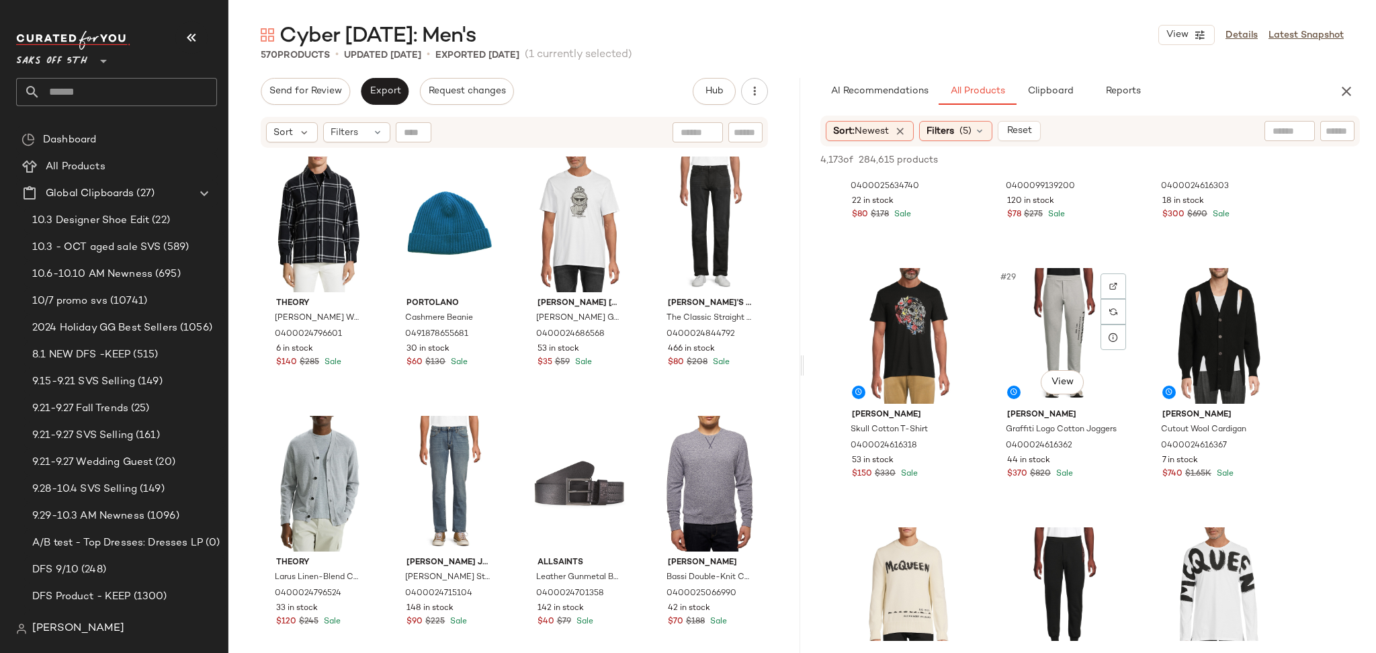
scroll to position [2249, 0]
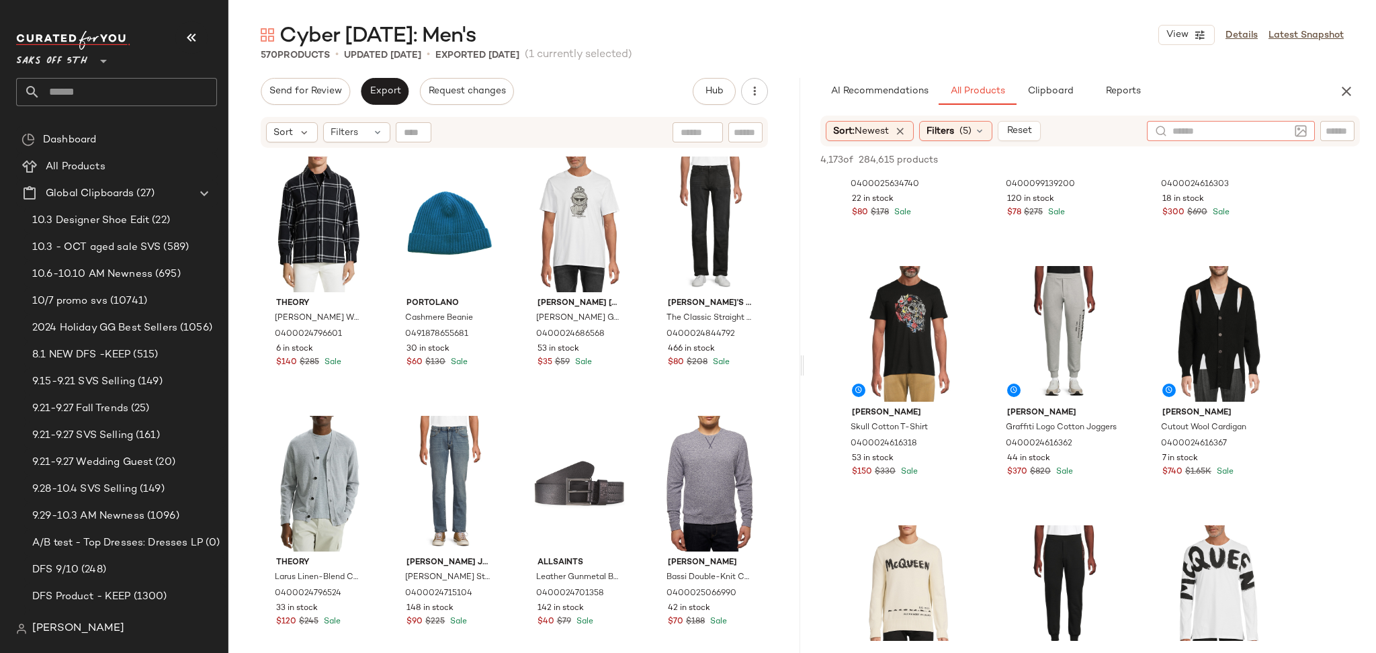
click at [1276, 124] on input "text" at bounding box center [1231, 131] width 117 height 14
type input "****"
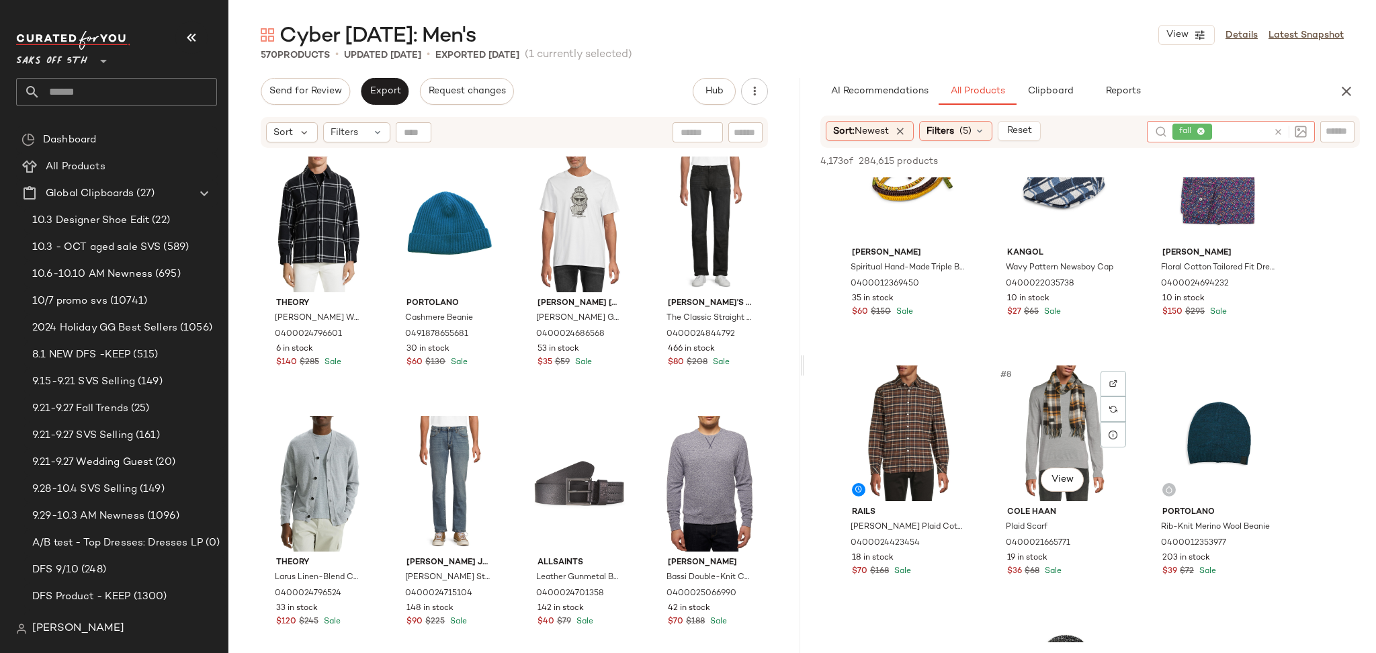
scroll to position [337, 0]
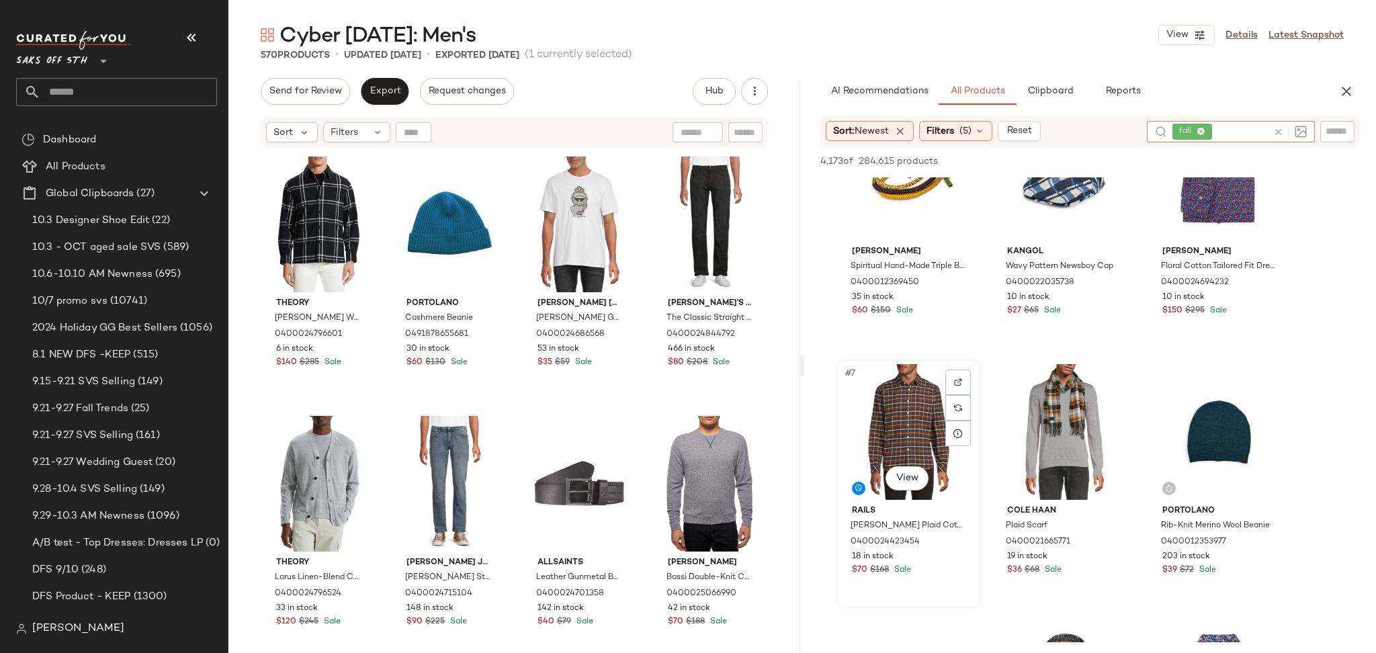
click at [906, 402] on div "#7 View" at bounding box center [908, 432] width 135 height 136
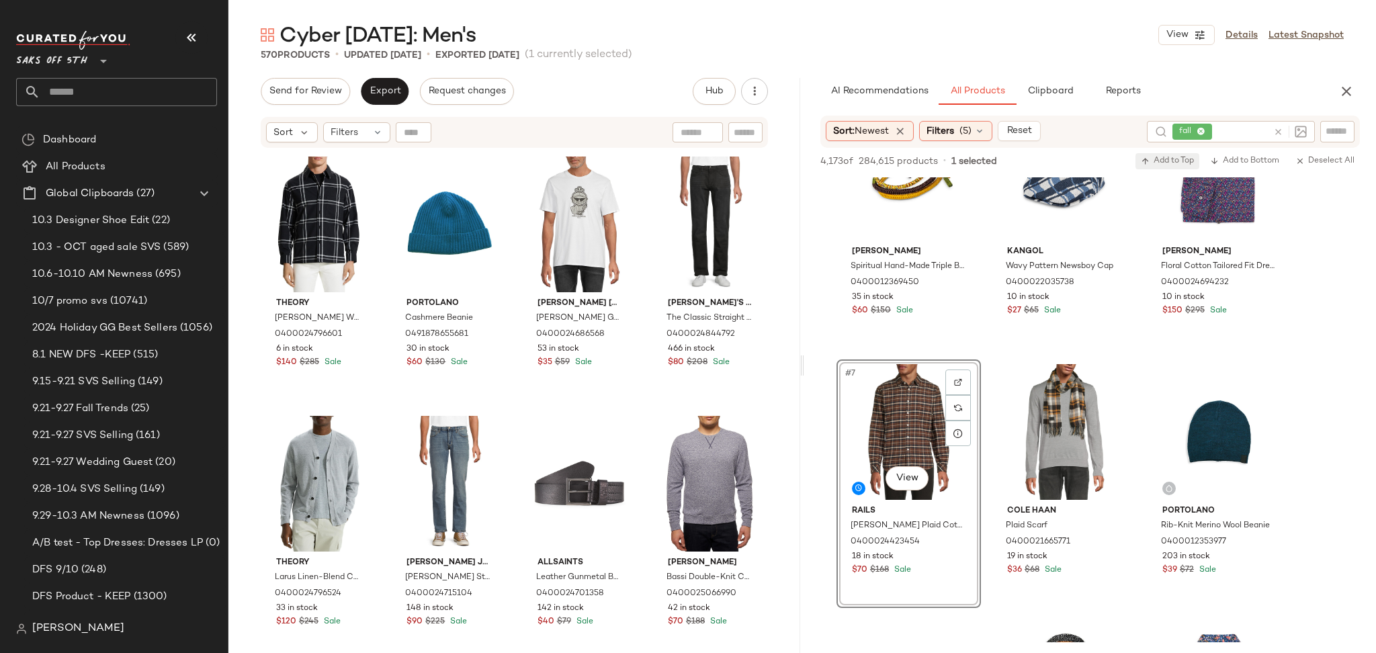
click at [1181, 157] on span "Add to Top" at bounding box center [1167, 161] width 53 height 9
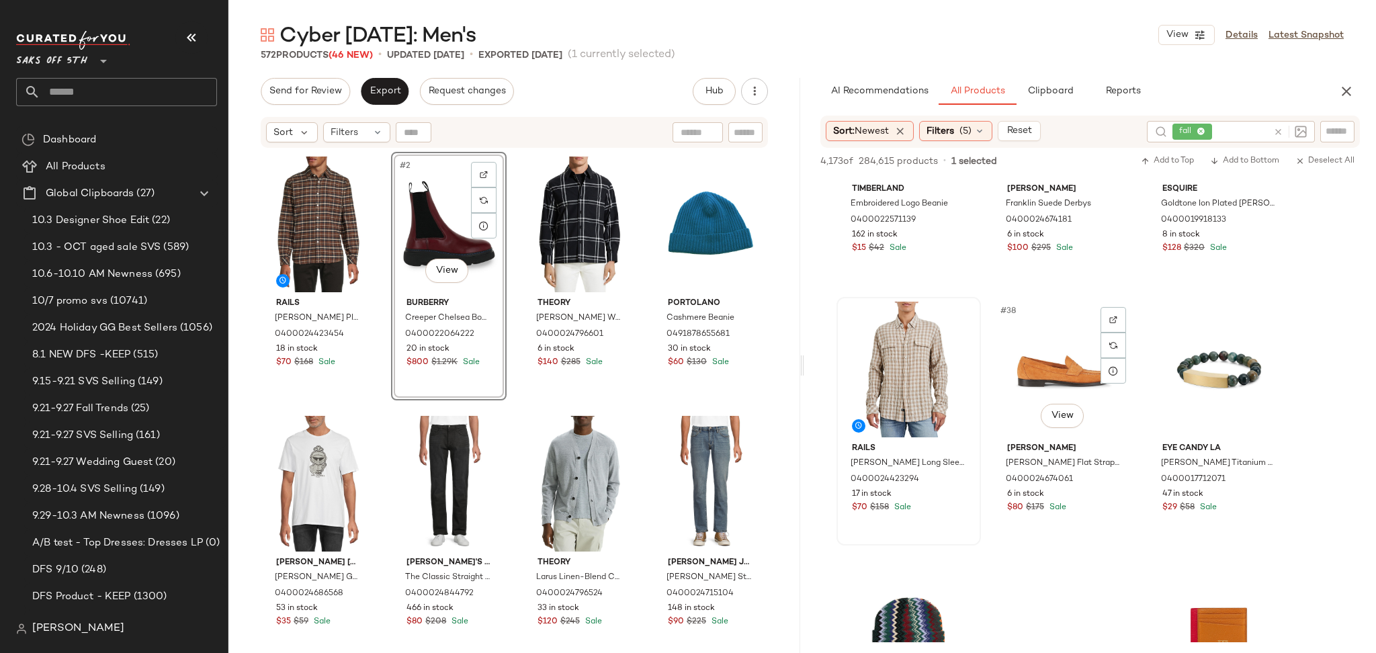
scroll to position [2995, 0]
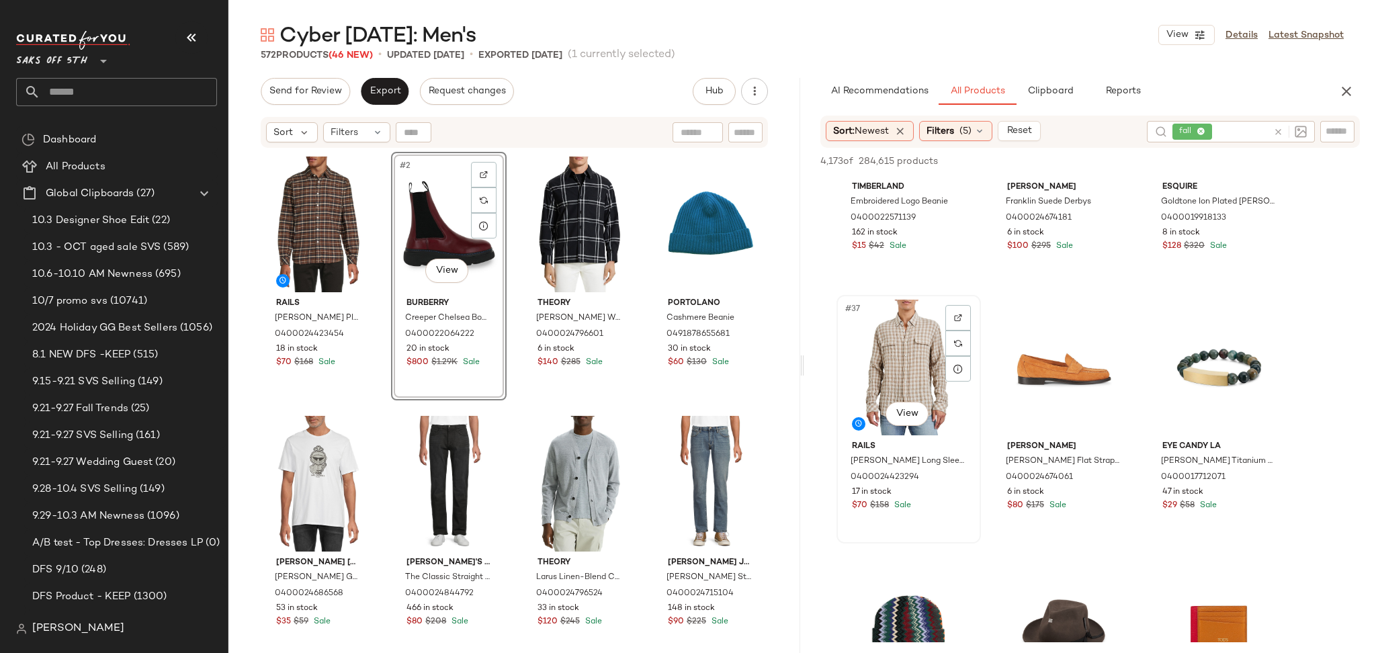
click at [878, 327] on div "#37 View" at bounding box center [908, 368] width 135 height 136
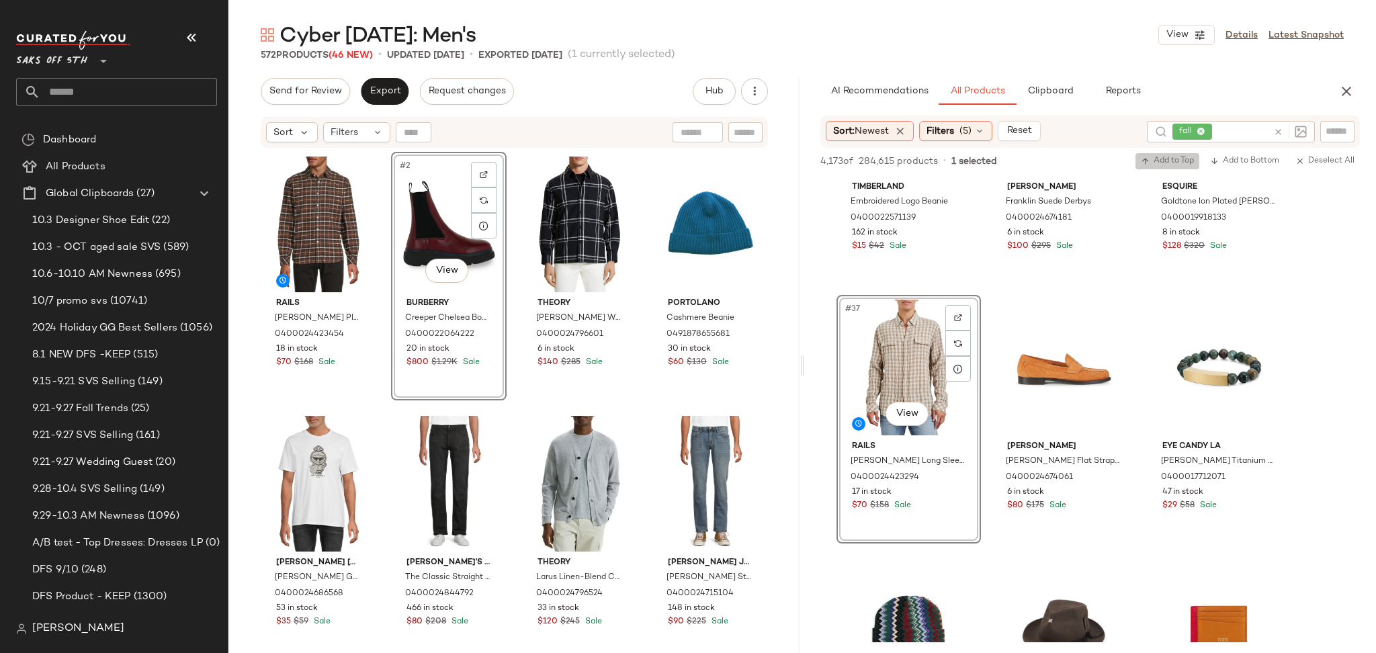
click at [1140, 153] on button "Add to Top" at bounding box center [1168, 161] width 64 height 16
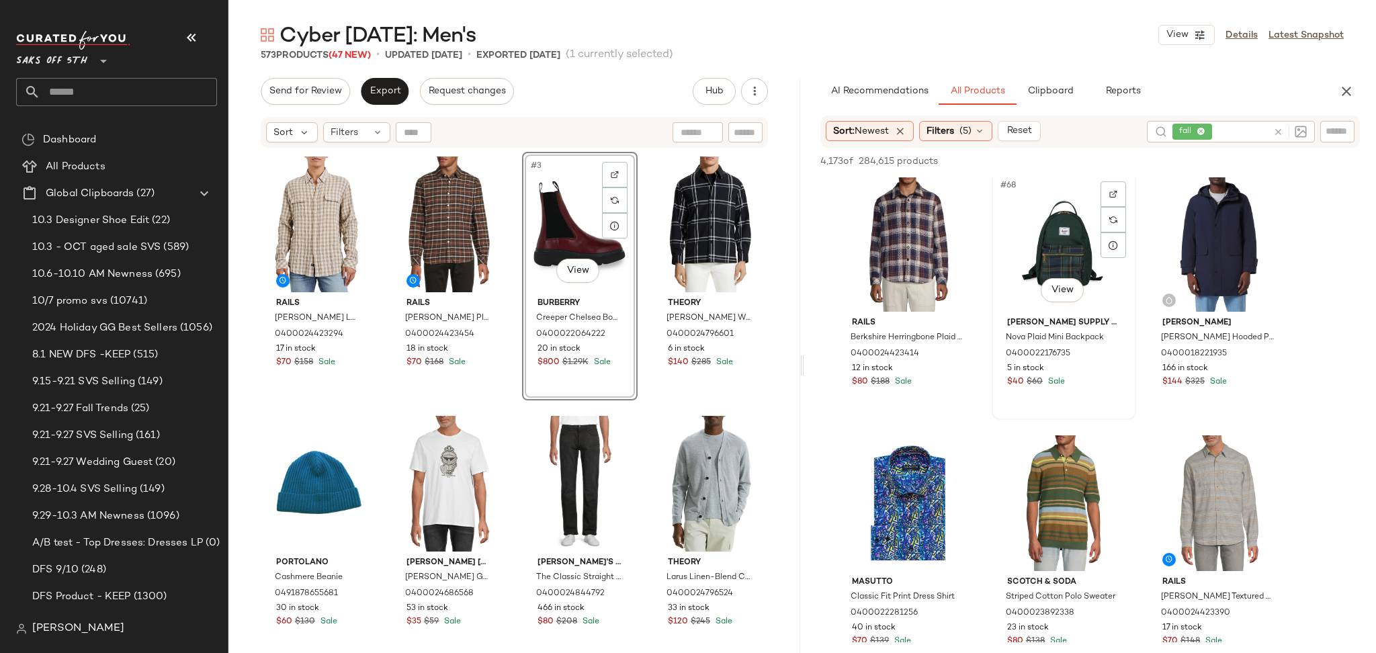
scroll to position [5715, 0]
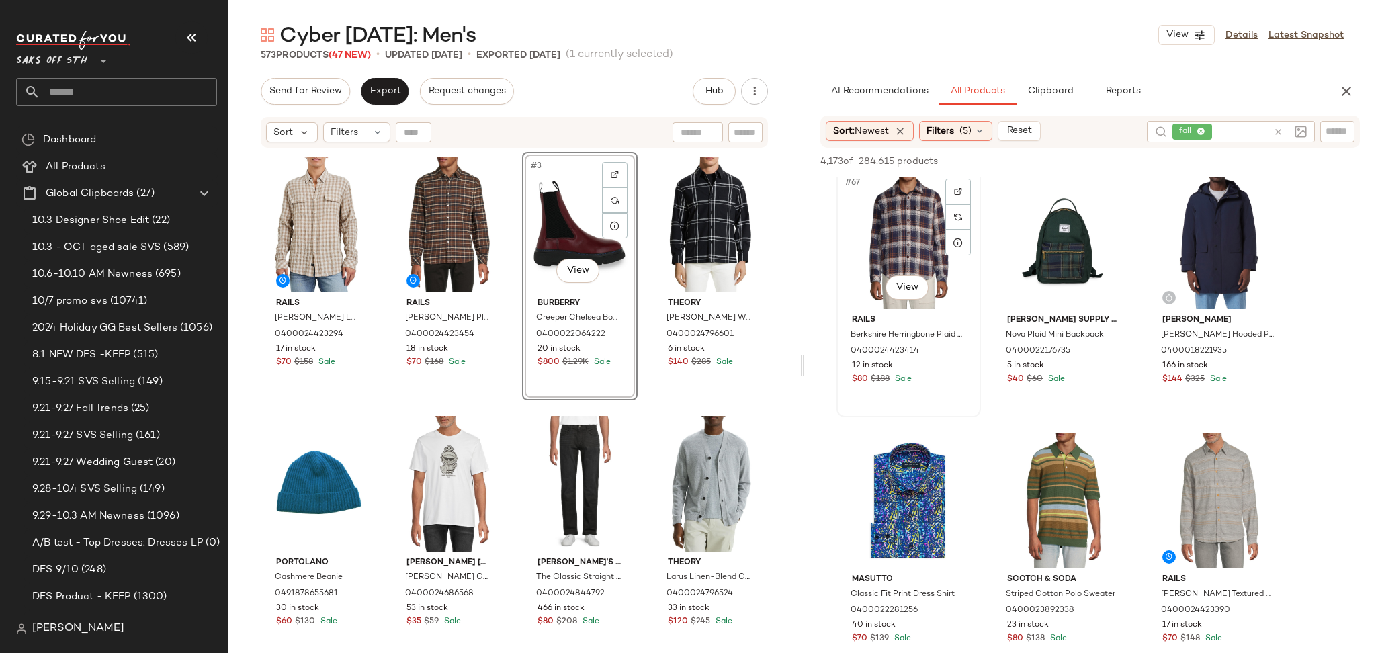
click at [910, 241] on div "#67 View" at bounding box center [908, 241] width 135 height 136
click at [1161, 165] on span "Add to Top" at bounding box center [1167, 161] width 53 height 9
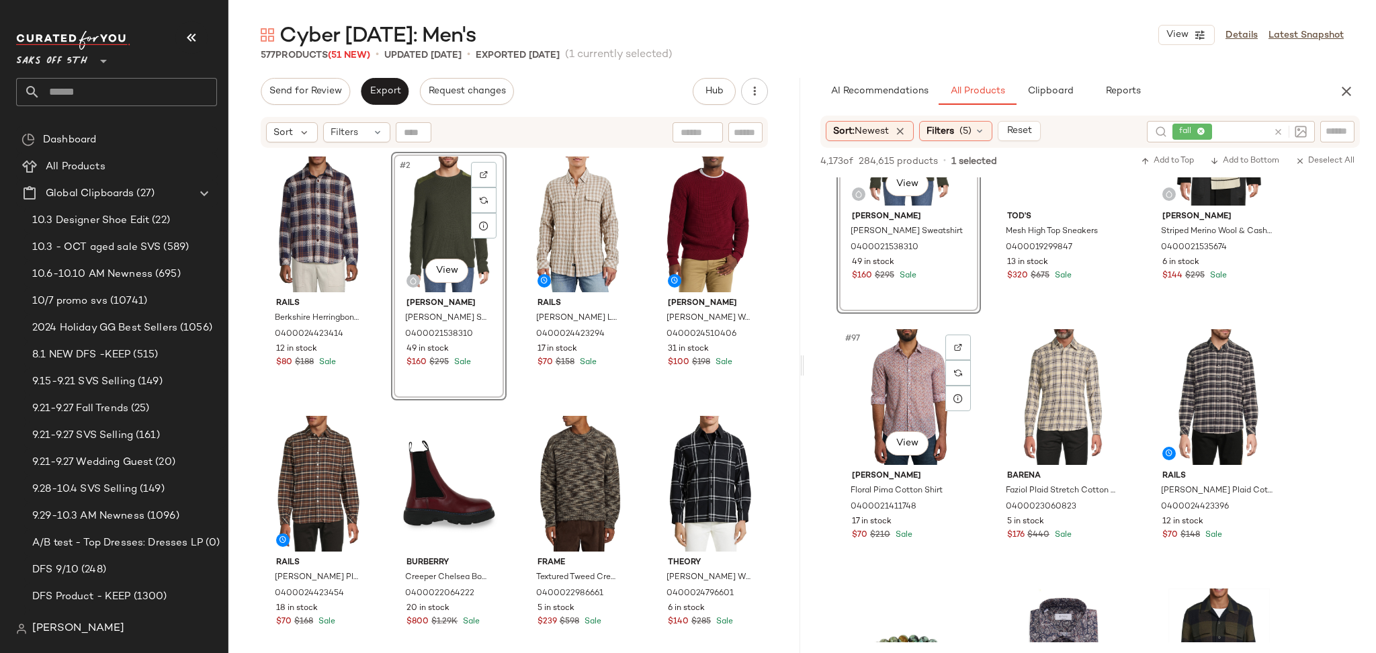
scroll to position [8151, 0]
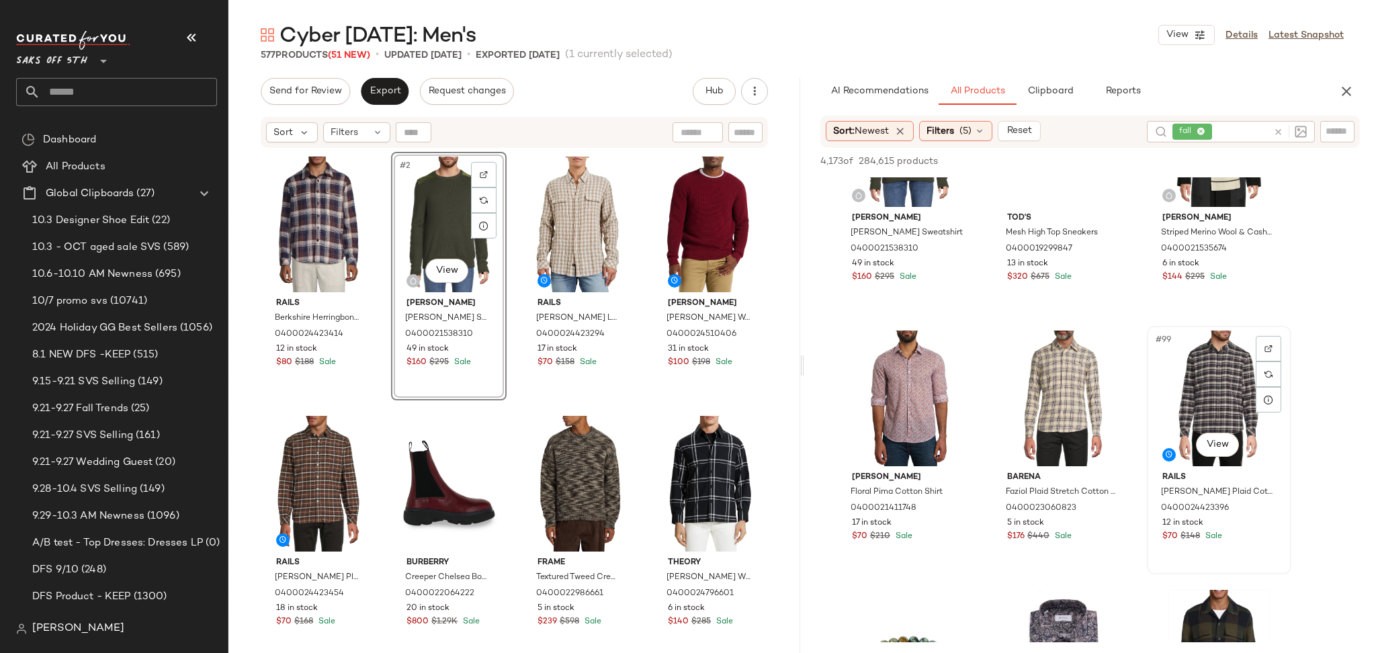
click at [1233, 388] on div "#99 View" at bounding box center [1219, 399] width 135 height 136
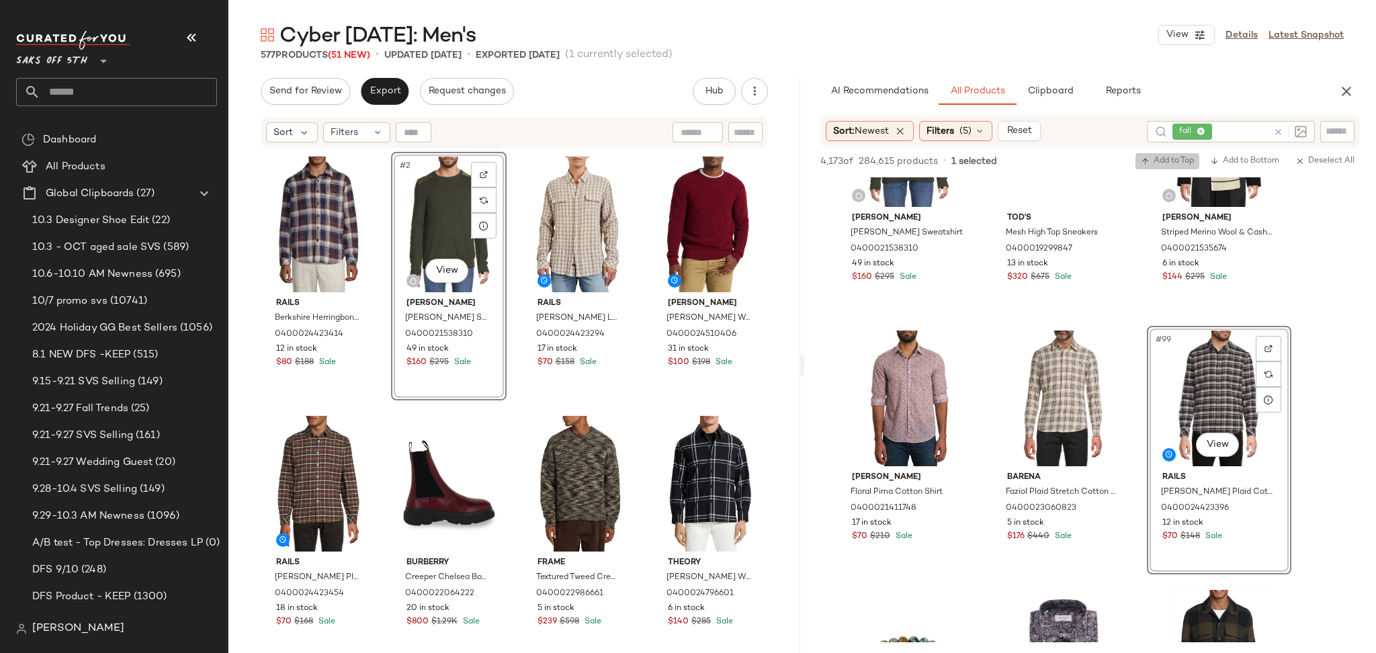
click at [1165, 159] on span "Add to Top" at bounding box center [1167, 161] width 53 height 9
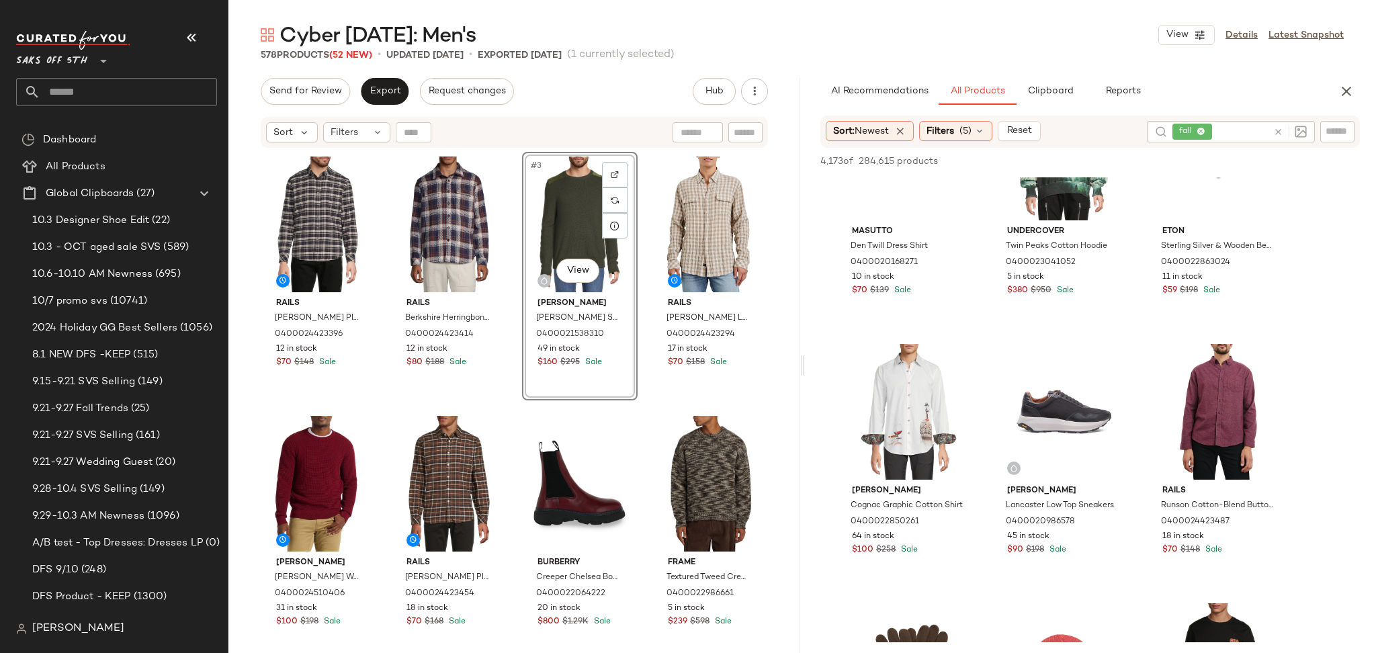
scroll to position [9433, 0]
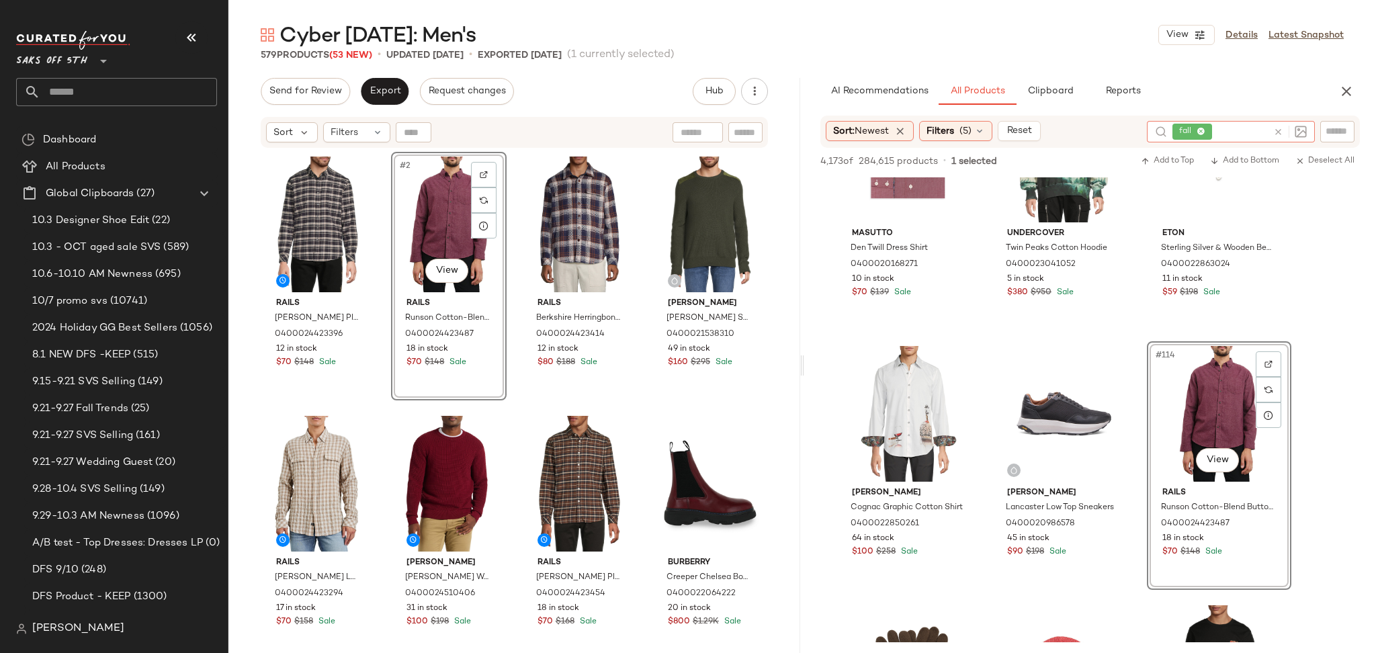
click at [1277, 129] on icon at bounding box center [1278, 132] width 10 height 10
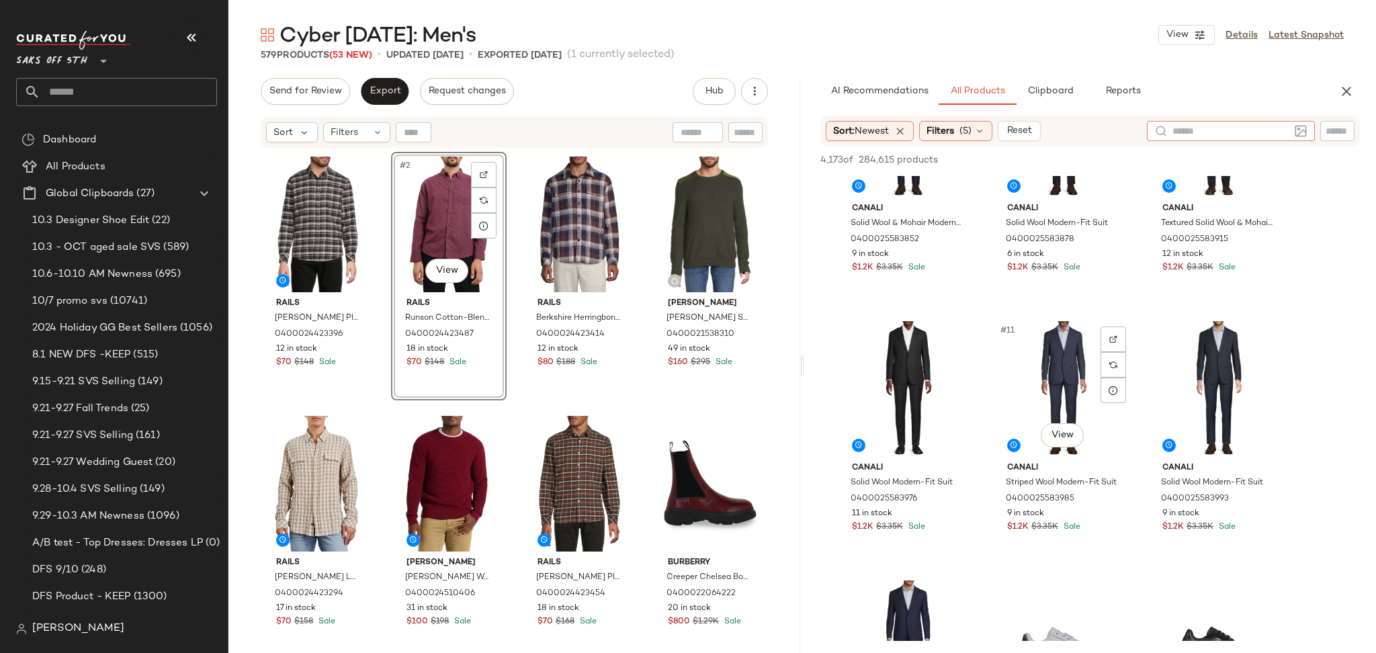
scroll to position [648, 0]
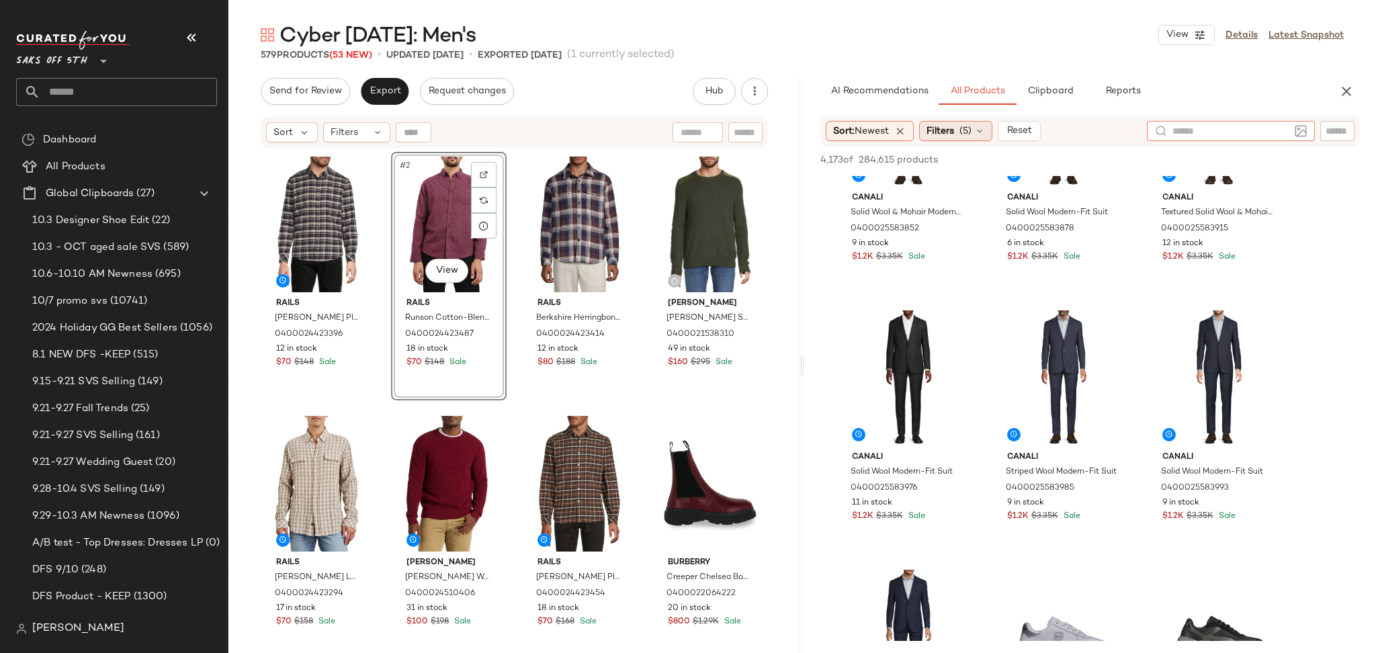
click at [951, 125] on span "Filters" at bounding box center [941, 131] width 28 height 14
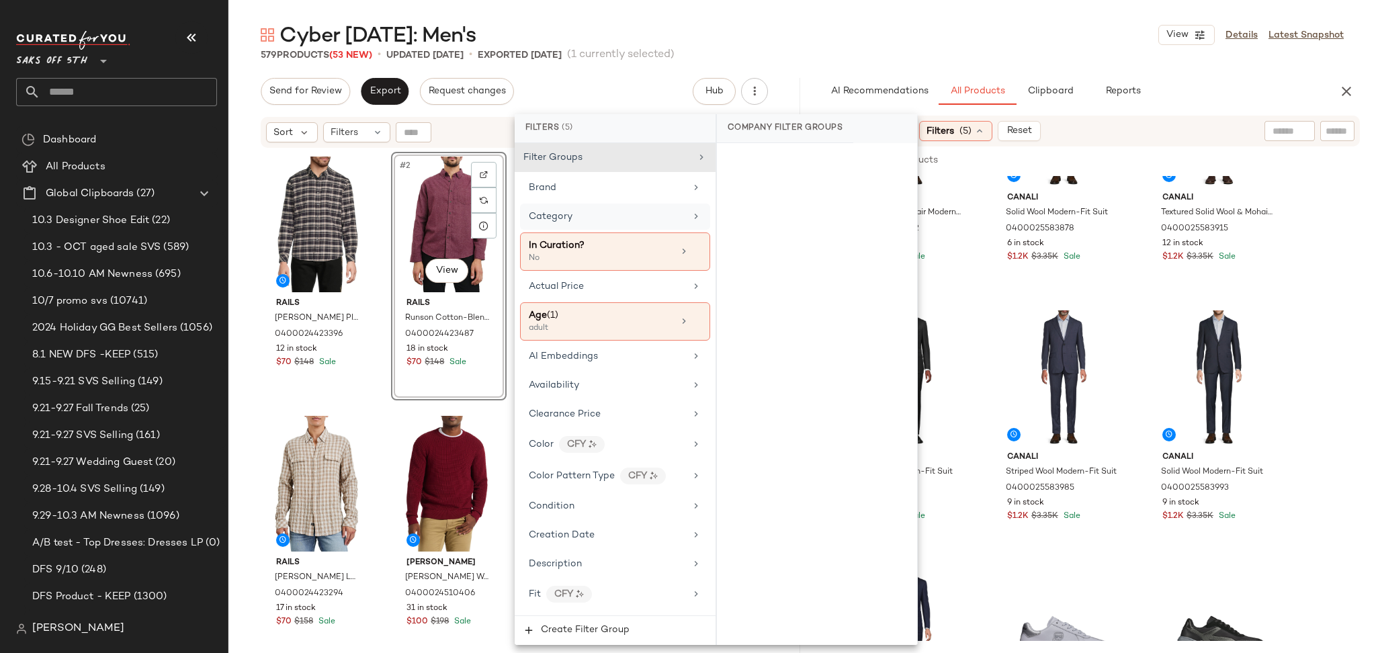
click at [628, 210] on div "Category" at bounding box center [607, 217] width 157 height 14
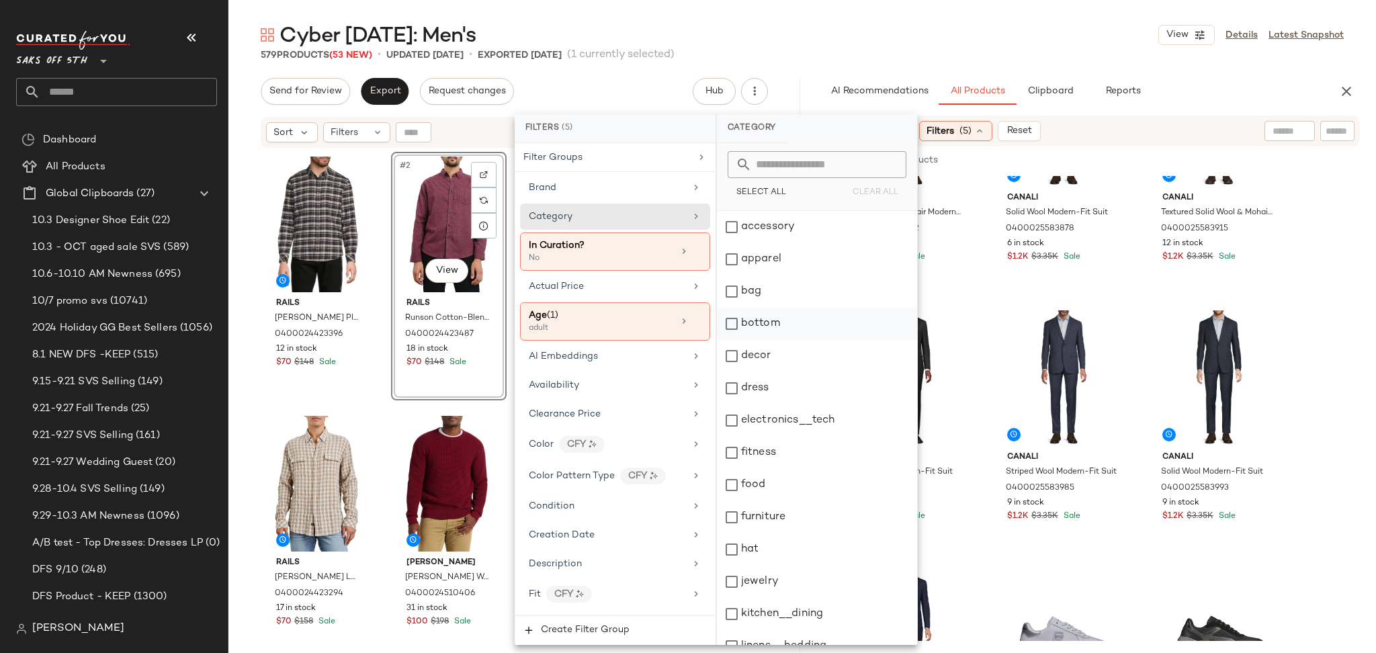
click at [746, 323] on div "bottom" at bounding box center [817, 324] width 200 height 32
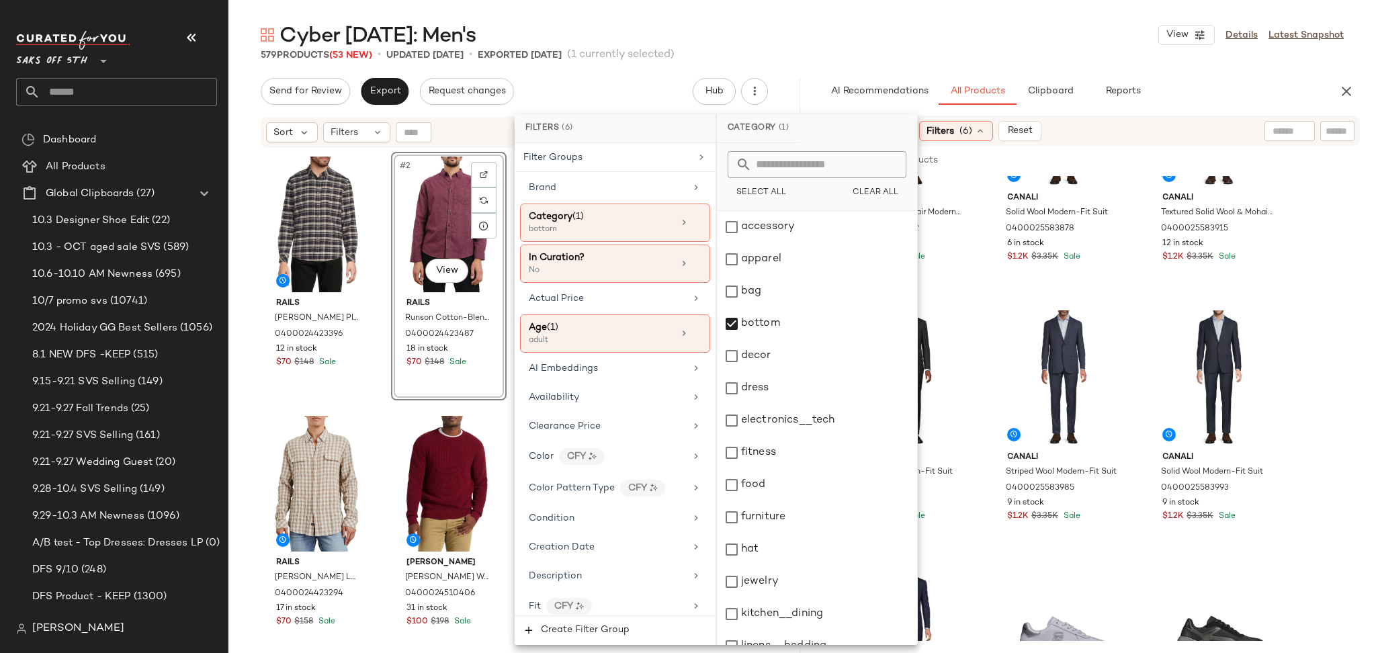
click at [943, 32] on div "Cyber Sunday: Men's View Details Latest Snapshot" at bounding box center [802, 35] width 1148 height 27
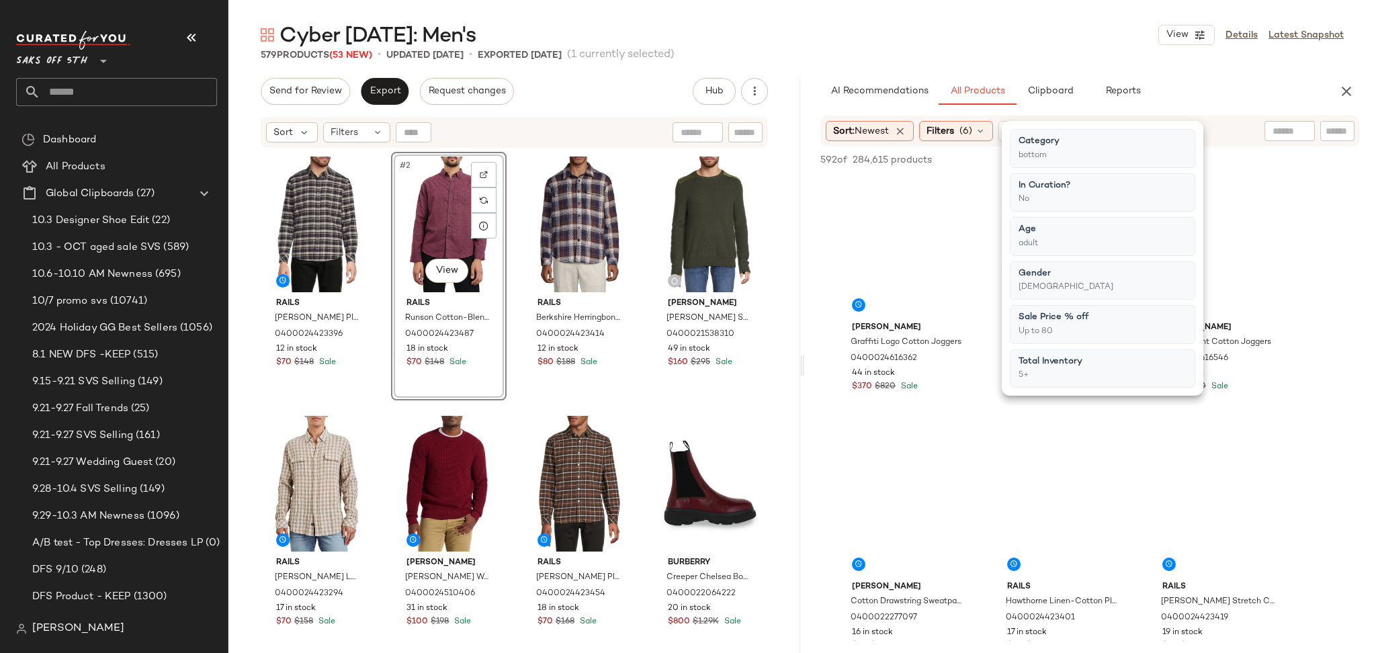
click at [943, 32] on div "Cyber Sunday: Men's View Details Latest Snapshot" at bounding box center [802, 35] width 1148 height 27
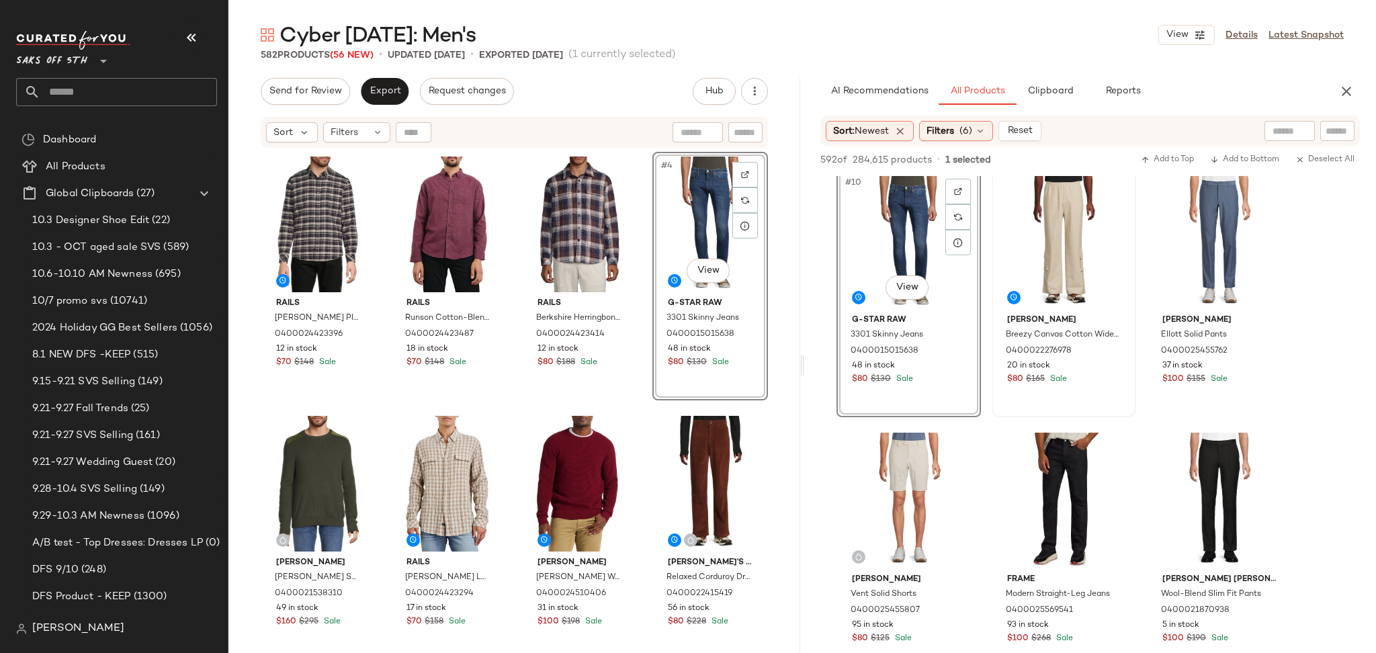
scroll to position [794, 0]
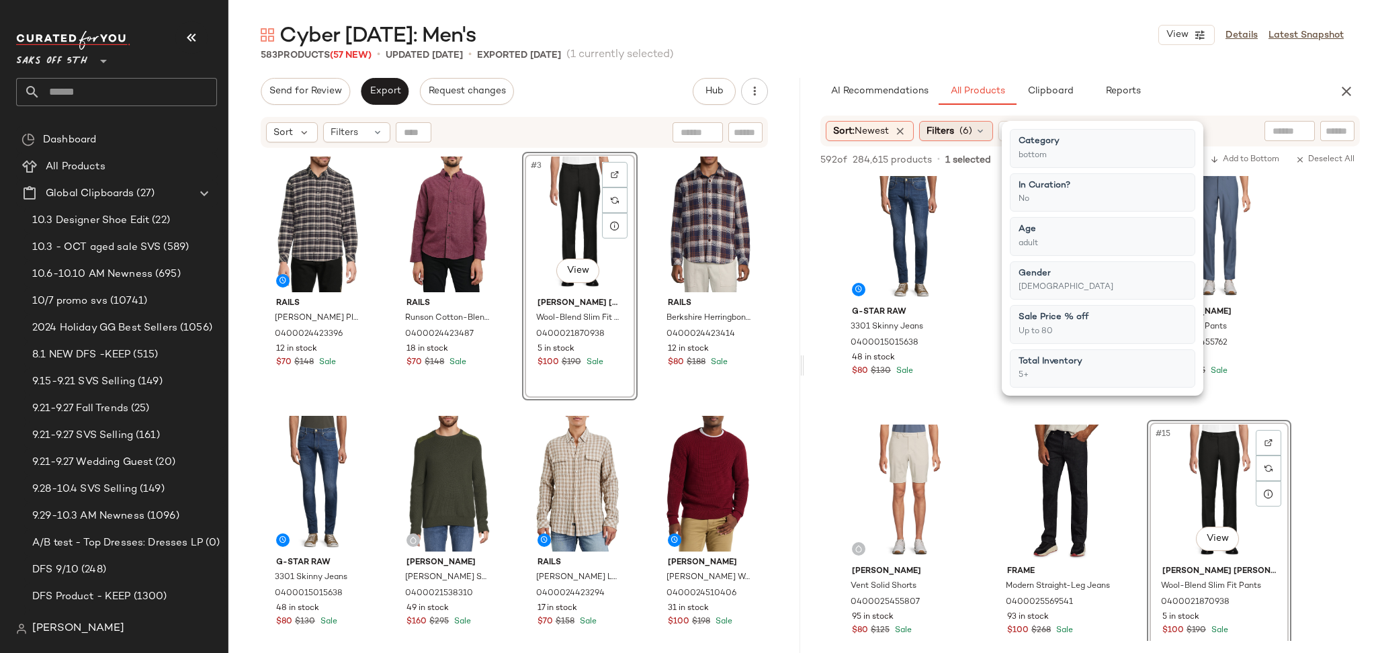
click at [978, 126] on icon at bounding box center [980, 131] width 11 height 11
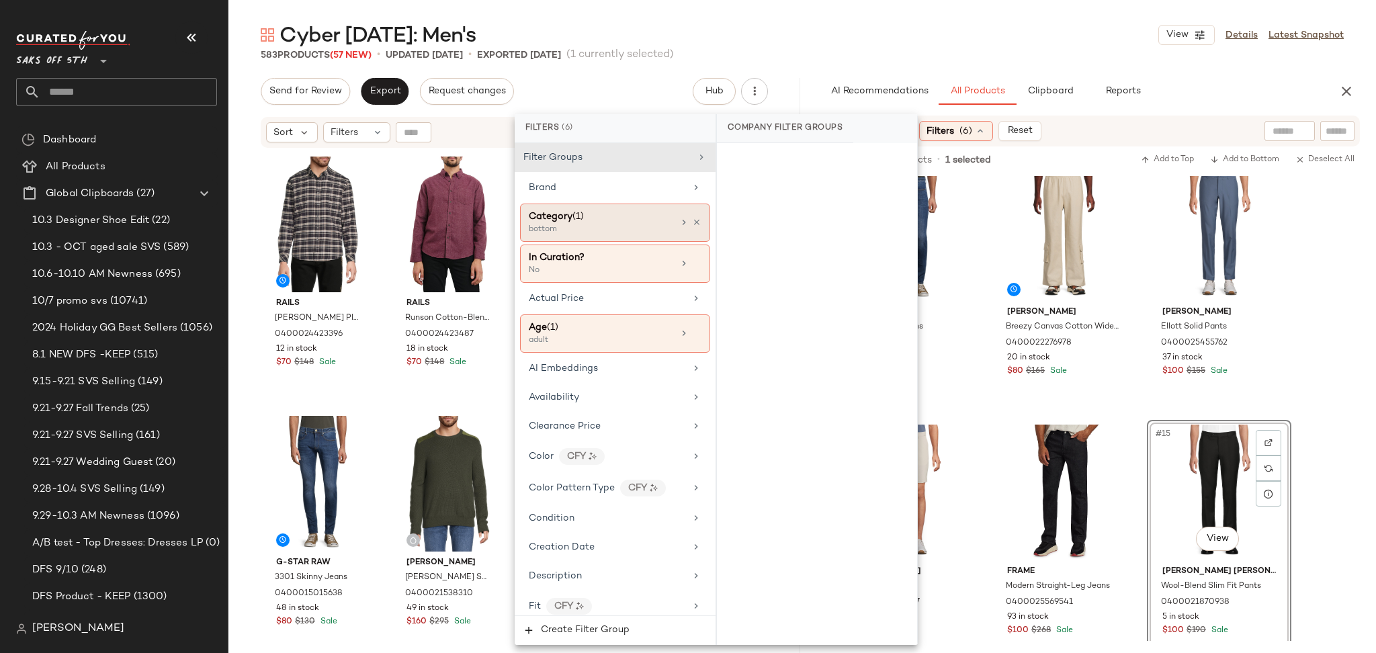
click at [669, 223] on div "Category (1) bottom" at bounding box center [615, 223] width 190 height 38
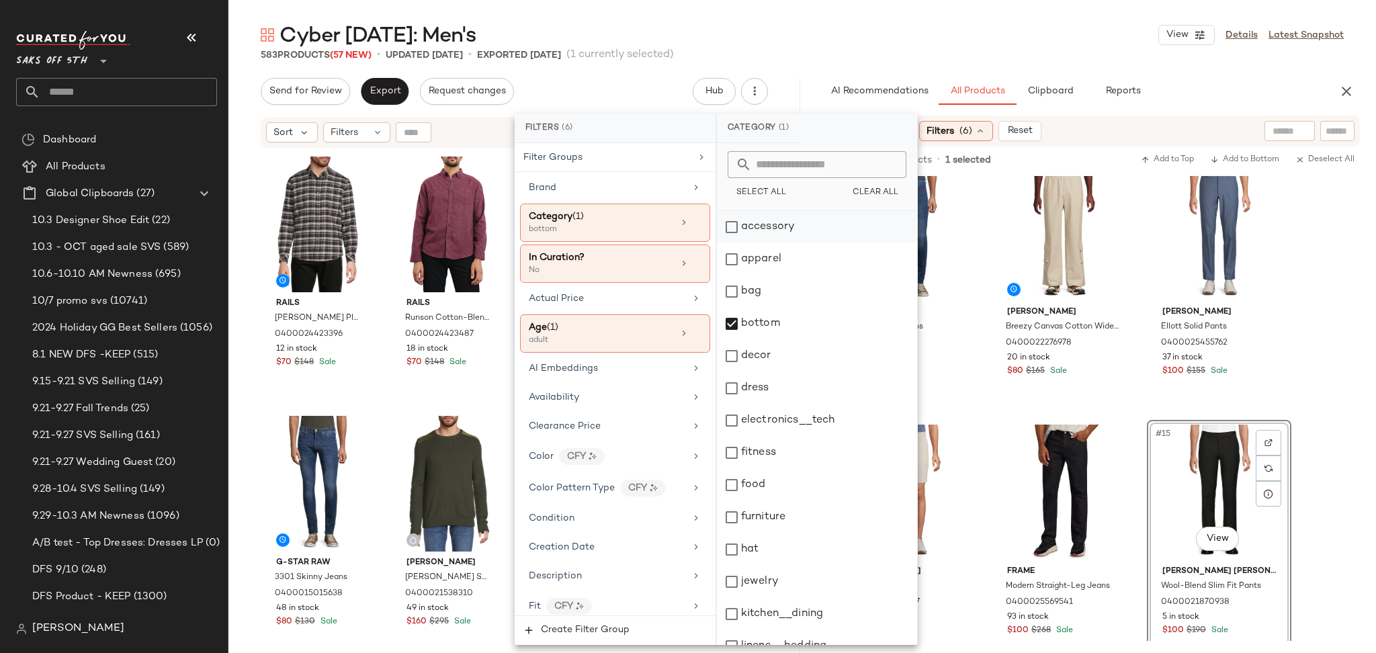
click at [765, 224] on div "accessory" at bounding box center [817, 227] width 200 height 32
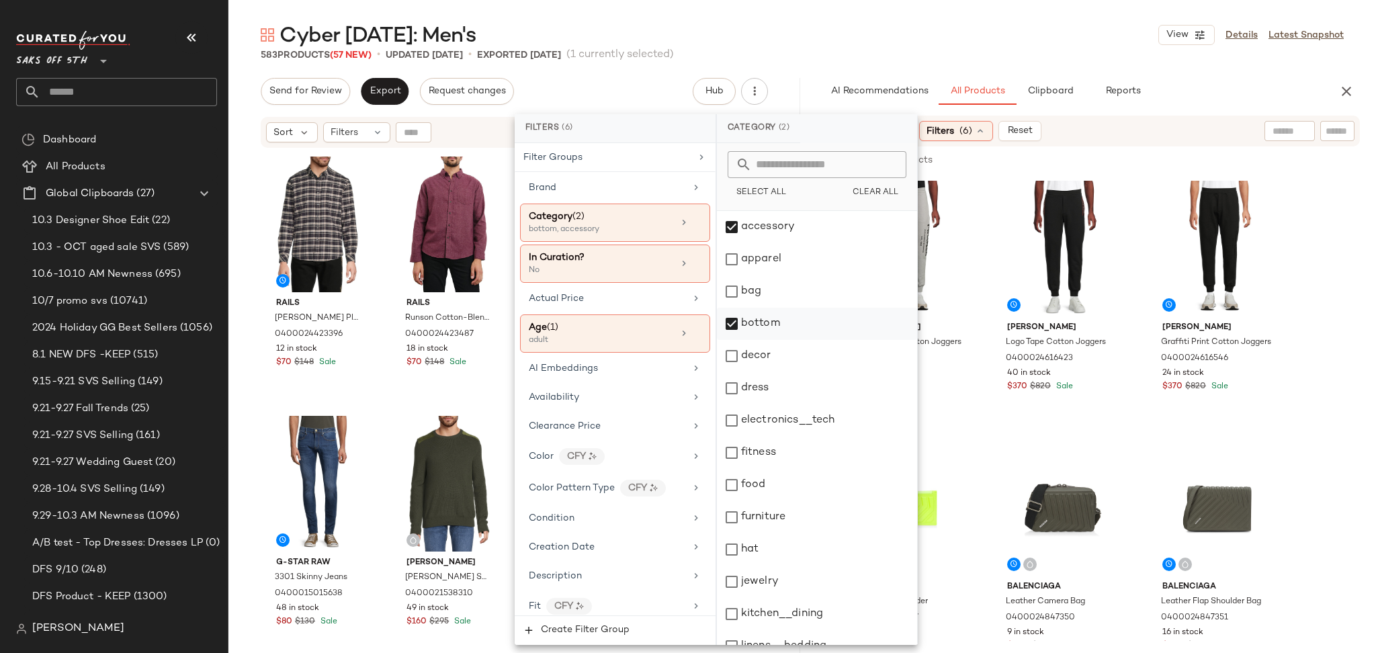
click at [734, 325] on div "bottom" at bounding box center [817, 324] width 200 height 32
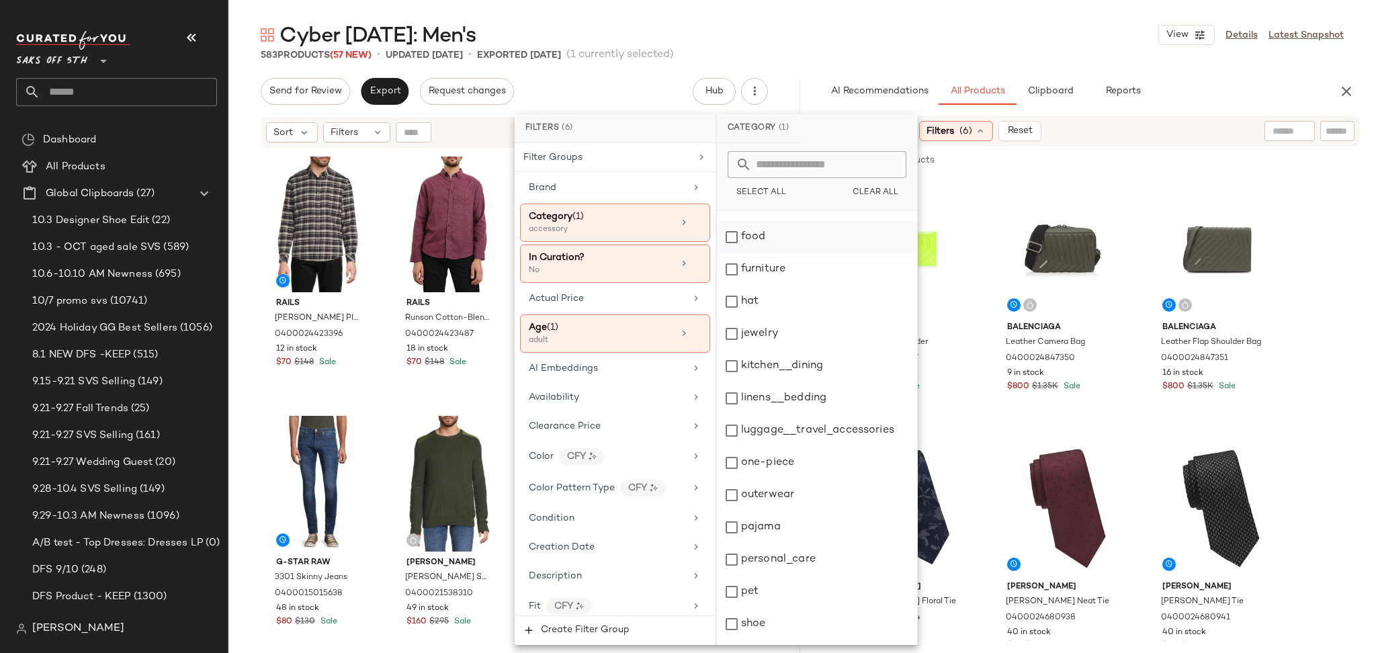
scroll to position [261, 0]
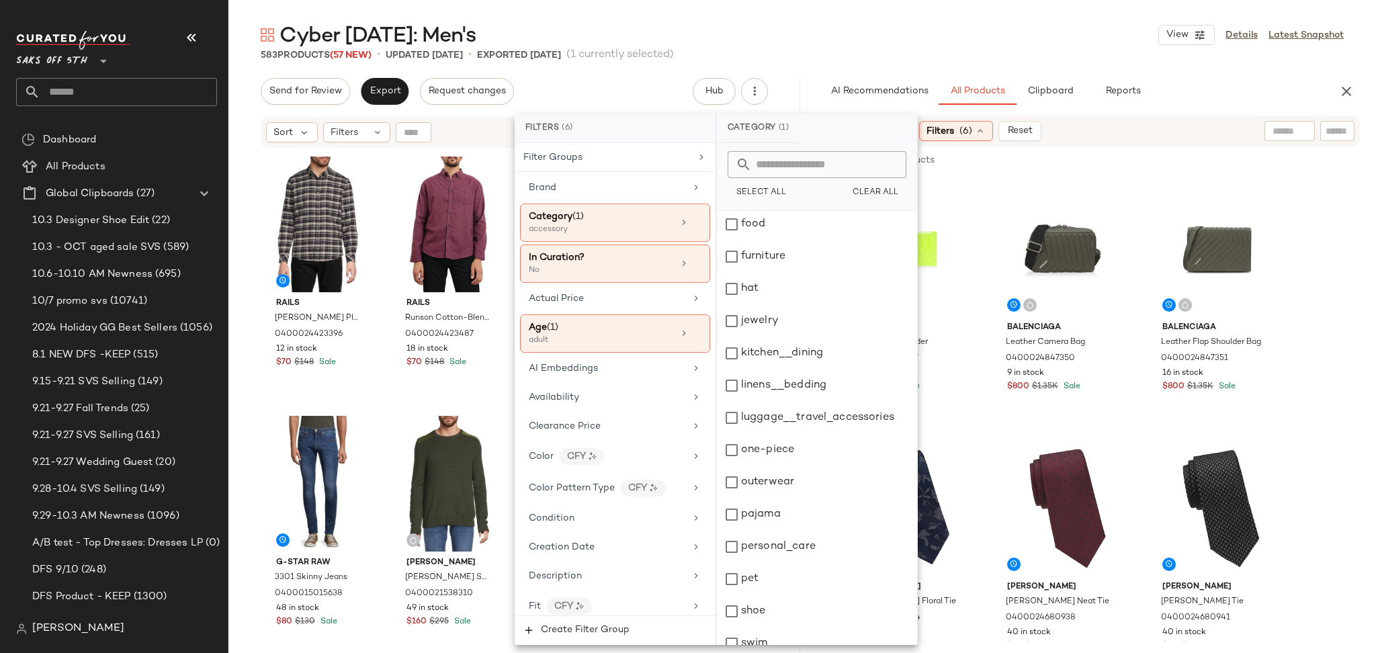
click at [880, 62] on div "Cyber Sunday: Men's View Details Latest Snapshot 583 Products (57 New) • update…" at bounding box center [802, 338] width 1148 height 632
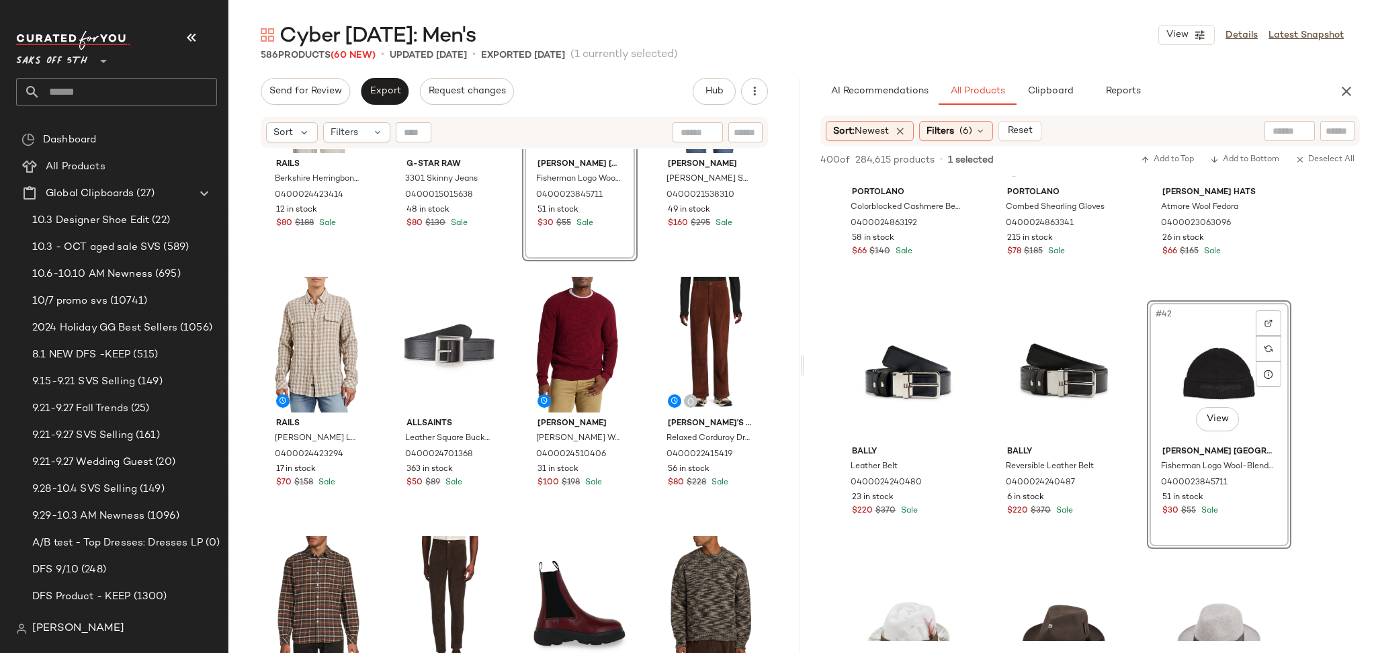
scroll to position [0, 0]
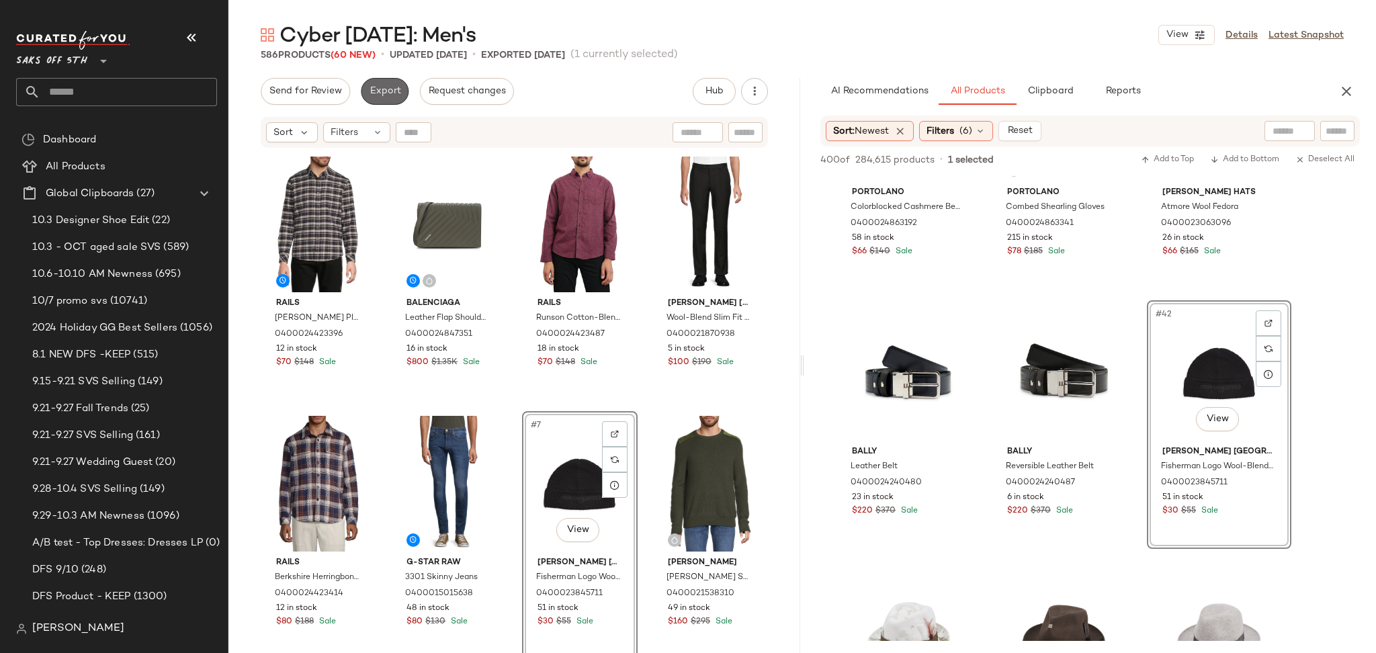
click at [382, 84] on button "Export" at bounding box center [385, 91] width 48 height 27
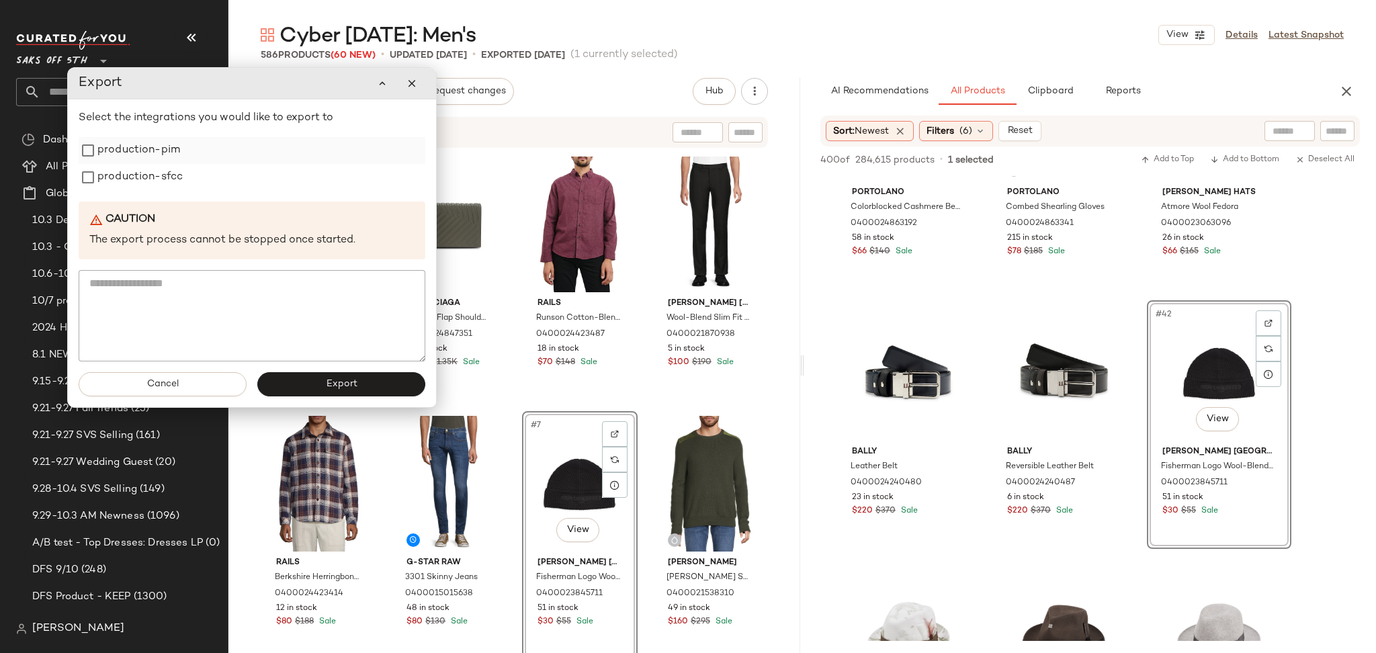
click at [168, 153] on label "production-pim" at bounding box center [138, 150] width 83 height 27
click at [160, 186] on label "production-sfcc" at bounding box center [139, 177] width 85 height 27
click at [324, 399] on div "Cancel Export" at bounding box center [252, 384] width 368 height 46
click at [337, 388] on span "Export" at bounding box center [341, 384] width 32 height 11
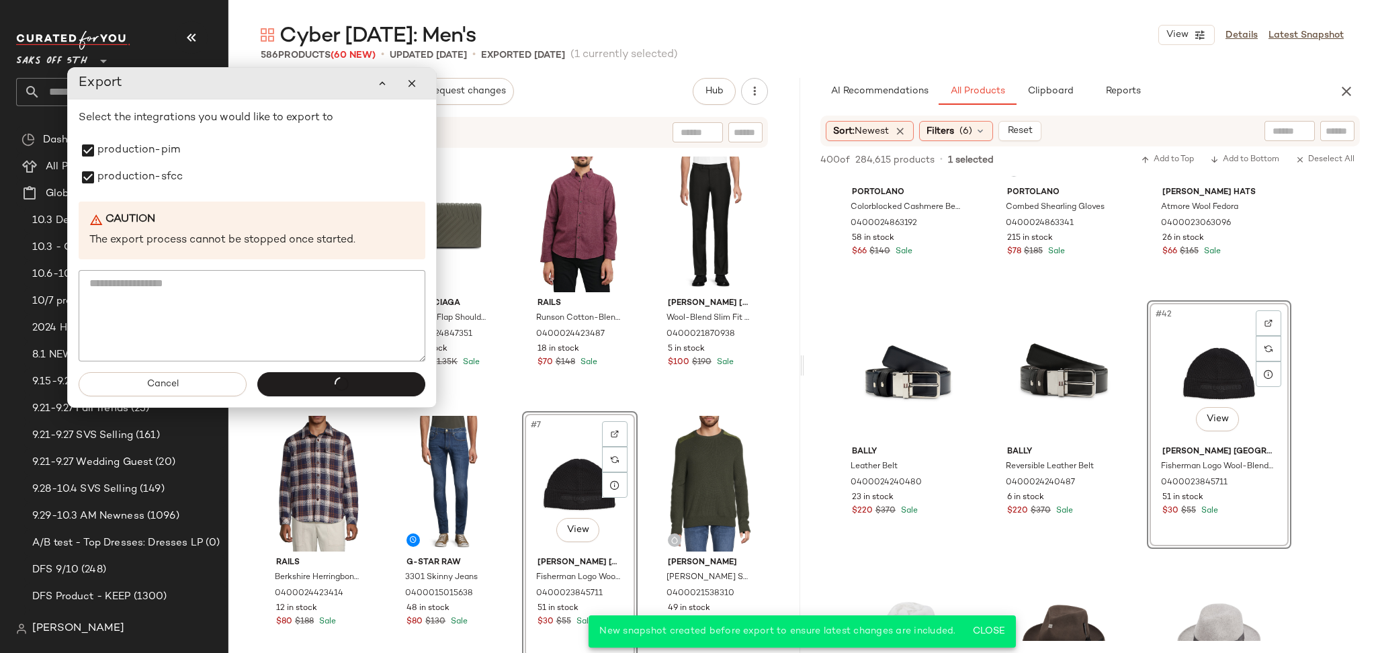
scroll to position [4803, 0]
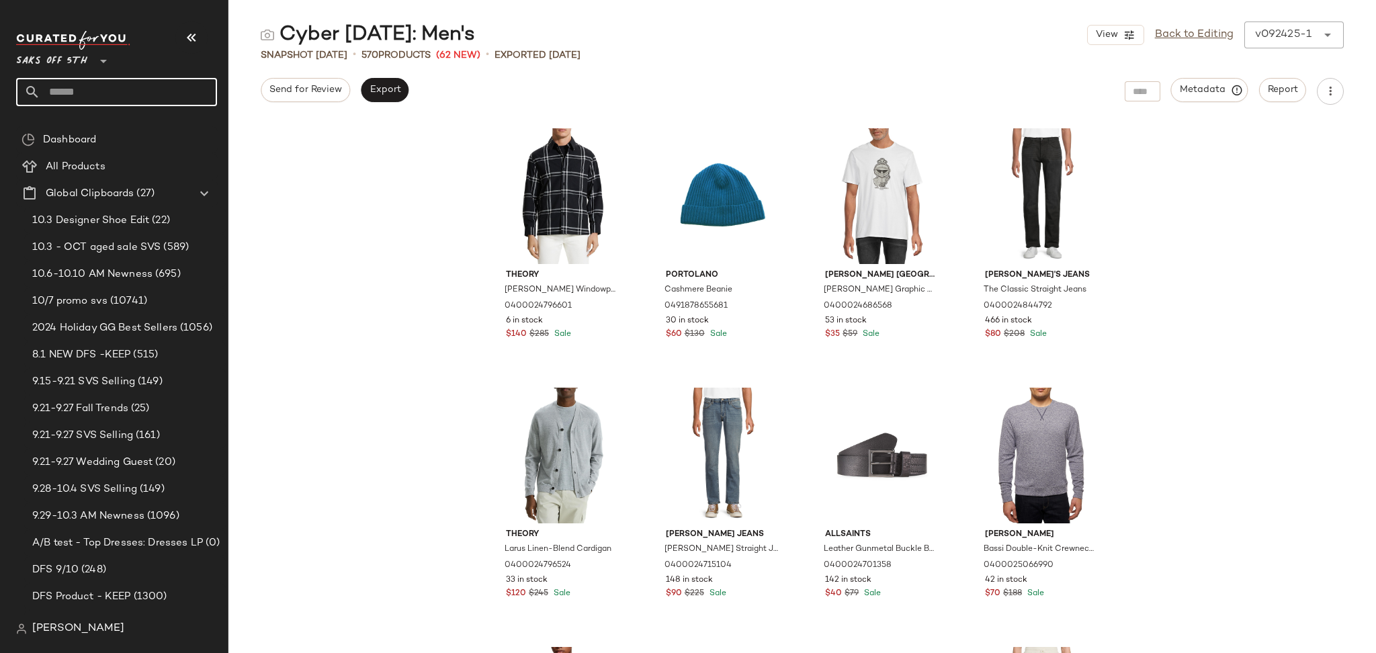
click at [188, 95] on input "text" at bounding box center [128, 92] width 177 height 28
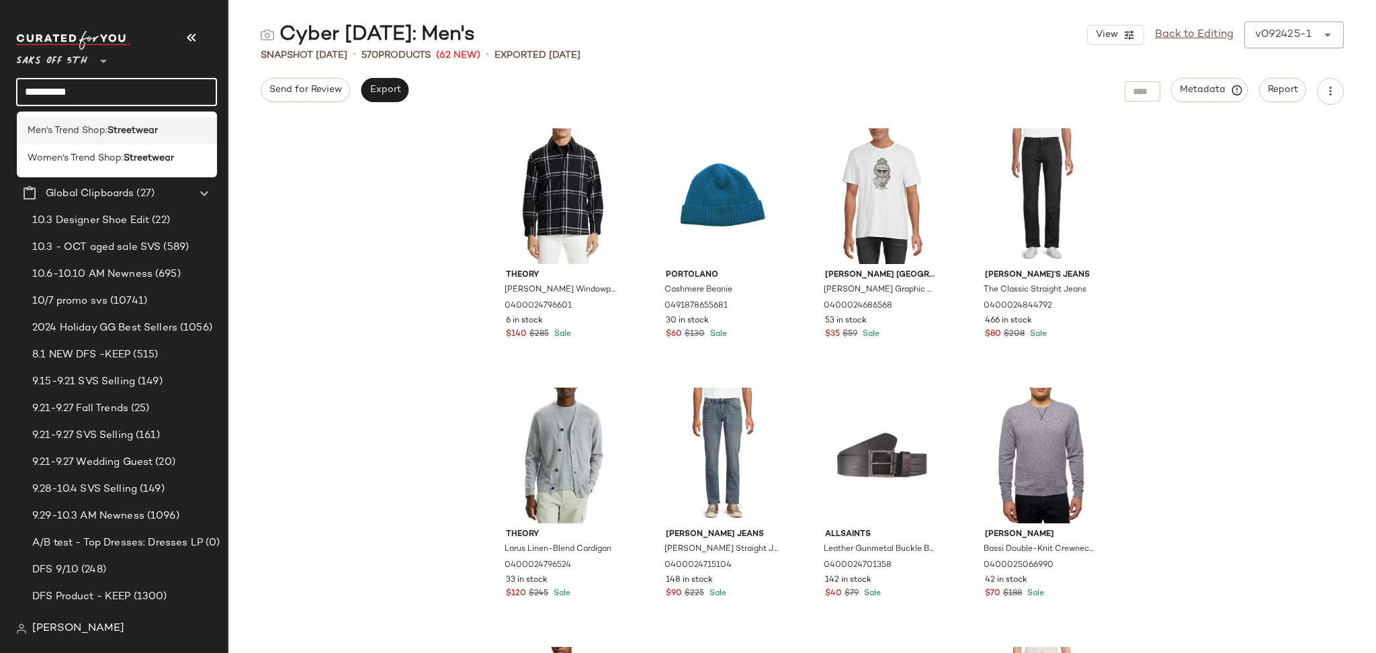
type input "**********"
click at [164, 125] on div "Men's Trend Shop: Streetwear" at bounding box center [117, 131] width 179 height 14
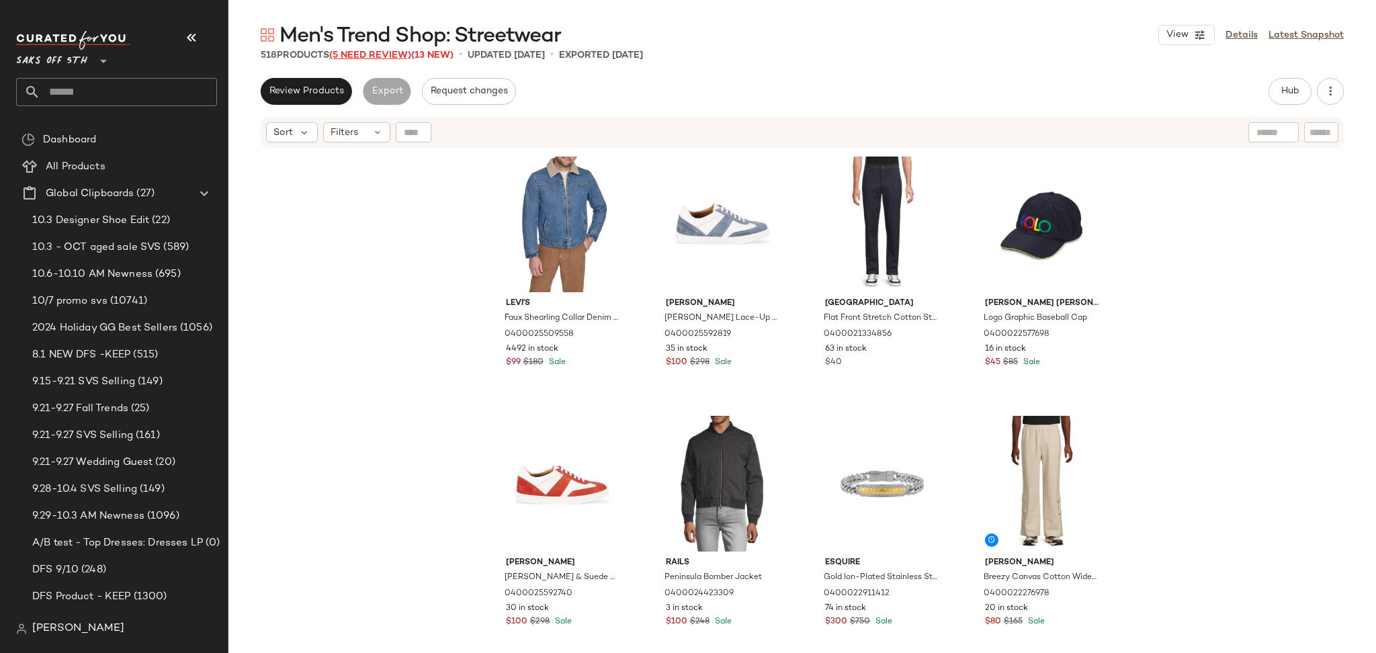
click at [392, 59] on span "(5 Need Review)" at bounding box center [370, 55] width 82 height 10
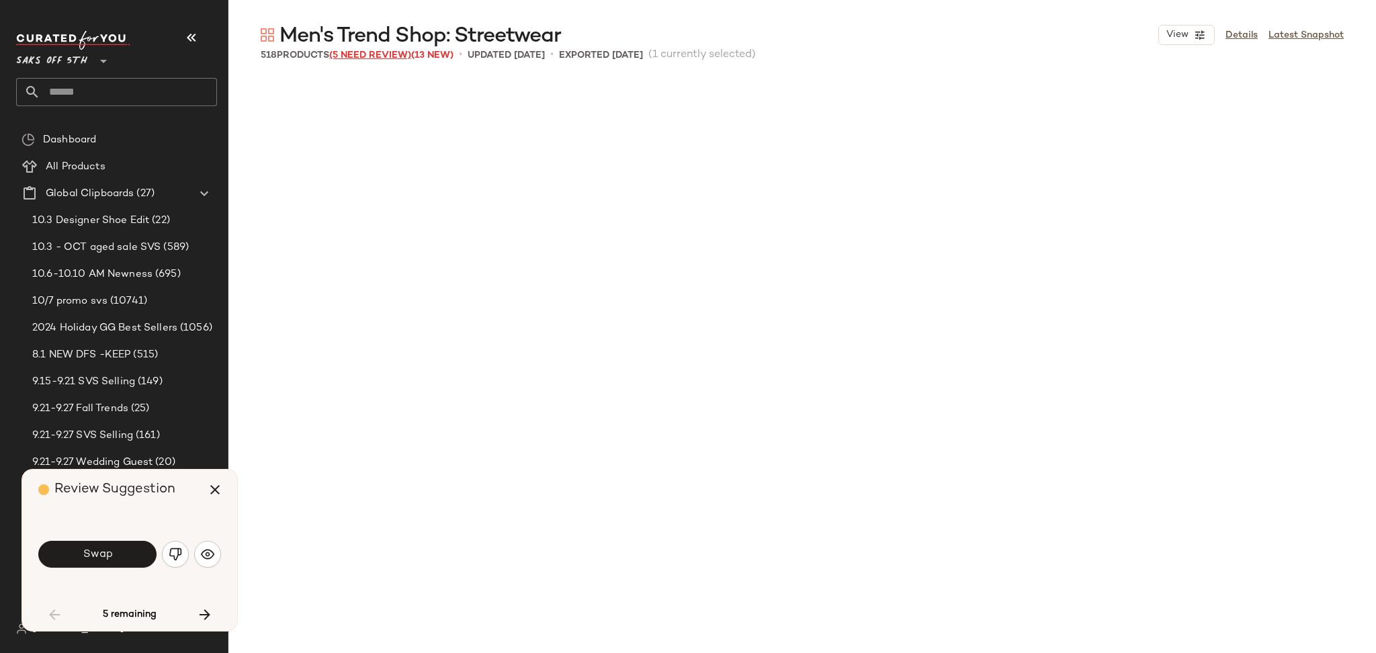
scroll to position [789, 0]
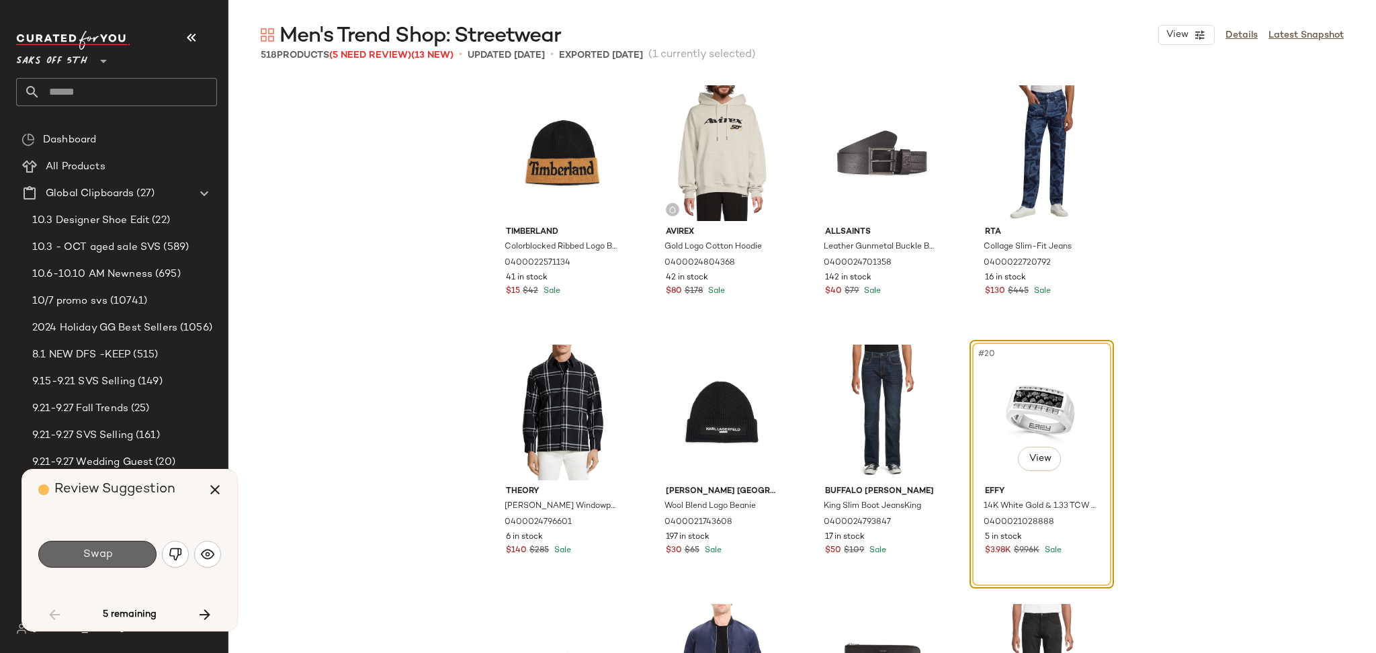
click at [136, 549] on button "Swap" at bounding box center [97, 554] width 118 height 27
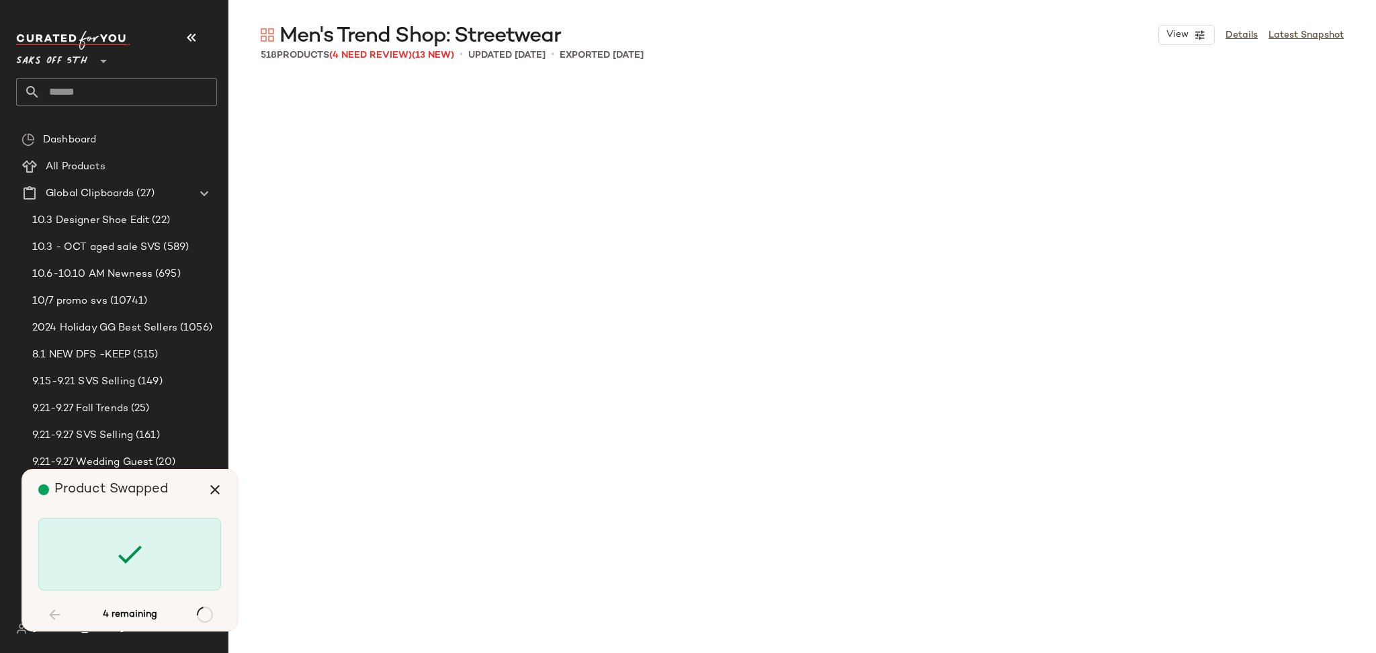
scroll to position [8040, 0]
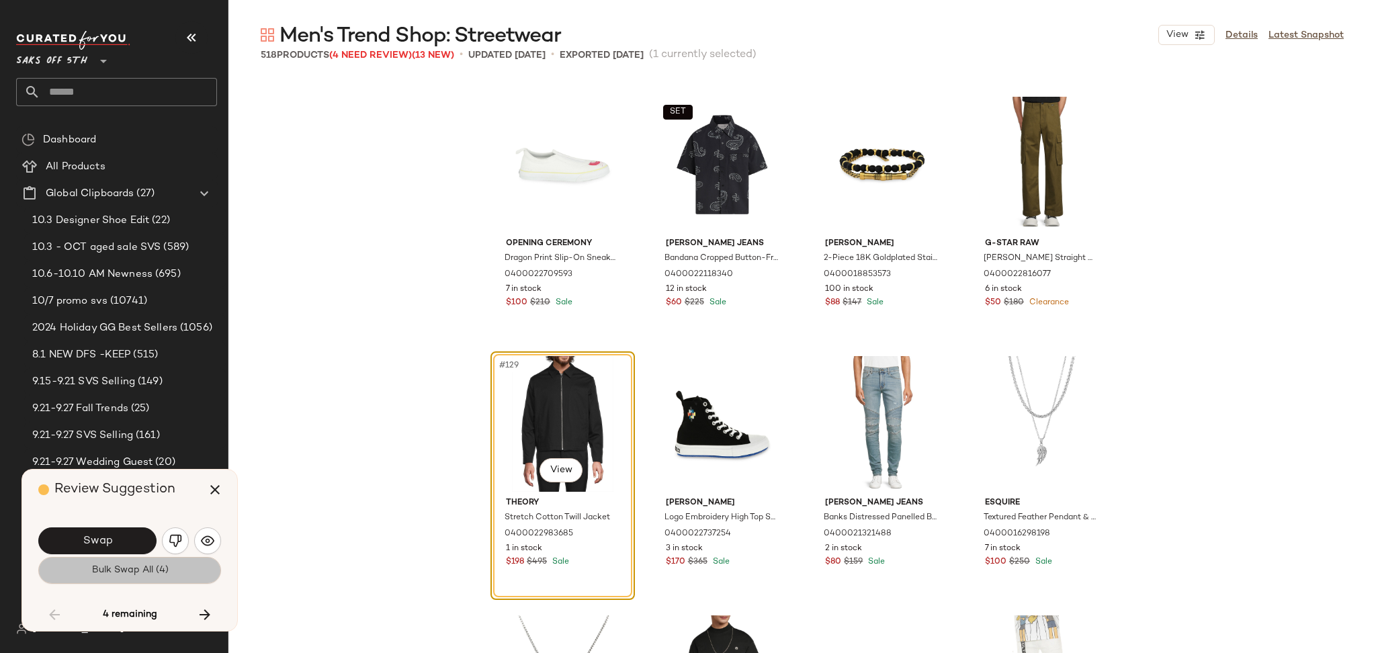
click at [138, 570] on span "Bulk Swap All (4)" at bounding box center [129, 570] width 77 height 11
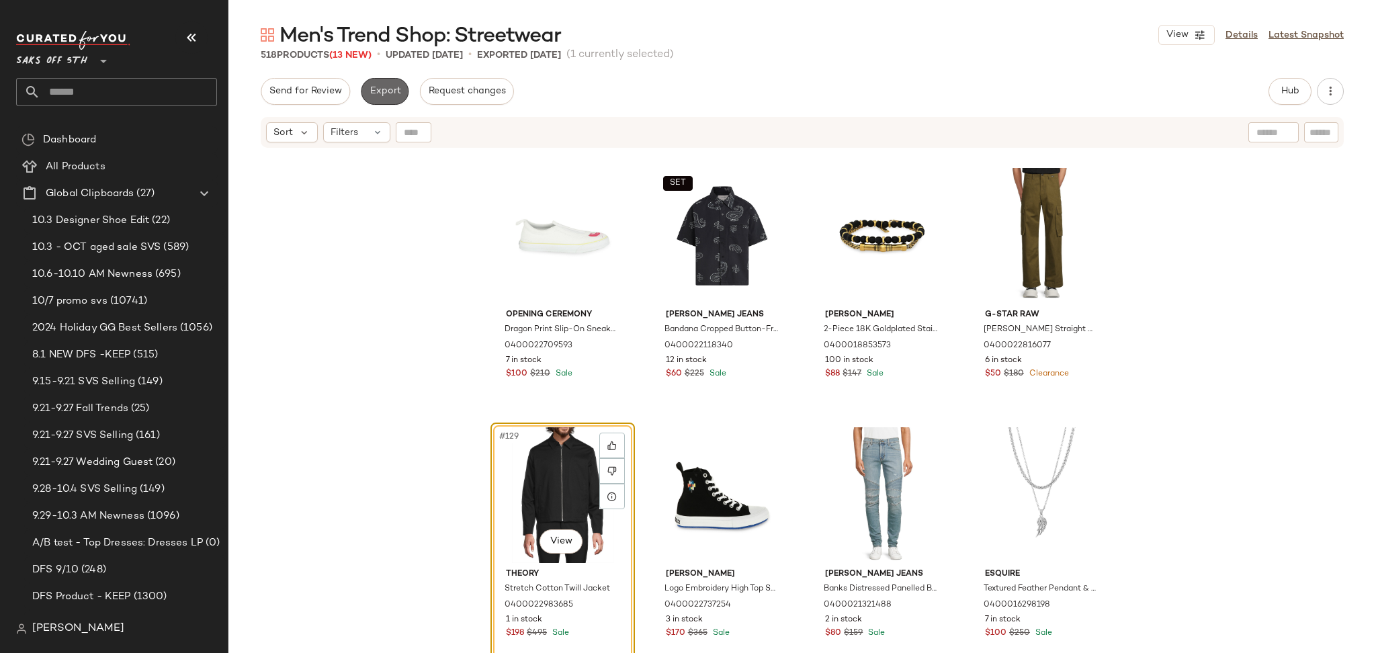
click at [377, 94] on span "Export" at bounding box center [385, 91] width 32 height 11
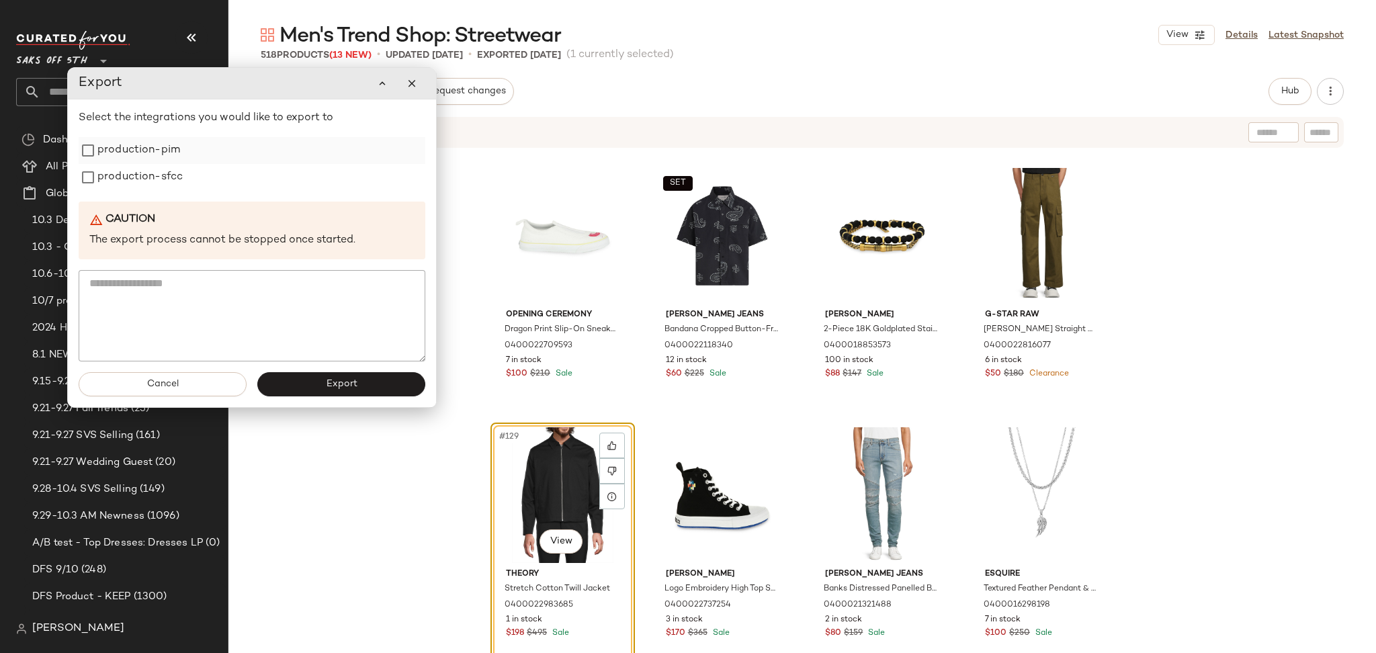
click at [174, 157] on label "production-pim" at bounding box center [138, 150] width 83 height 27
click at [173, 176] on label "production-sfcc" at bounding box center [139, 177] width 85 height 27
click at [327, 383] on span "Export" at bounding box center [341, 384] width 32 height 11
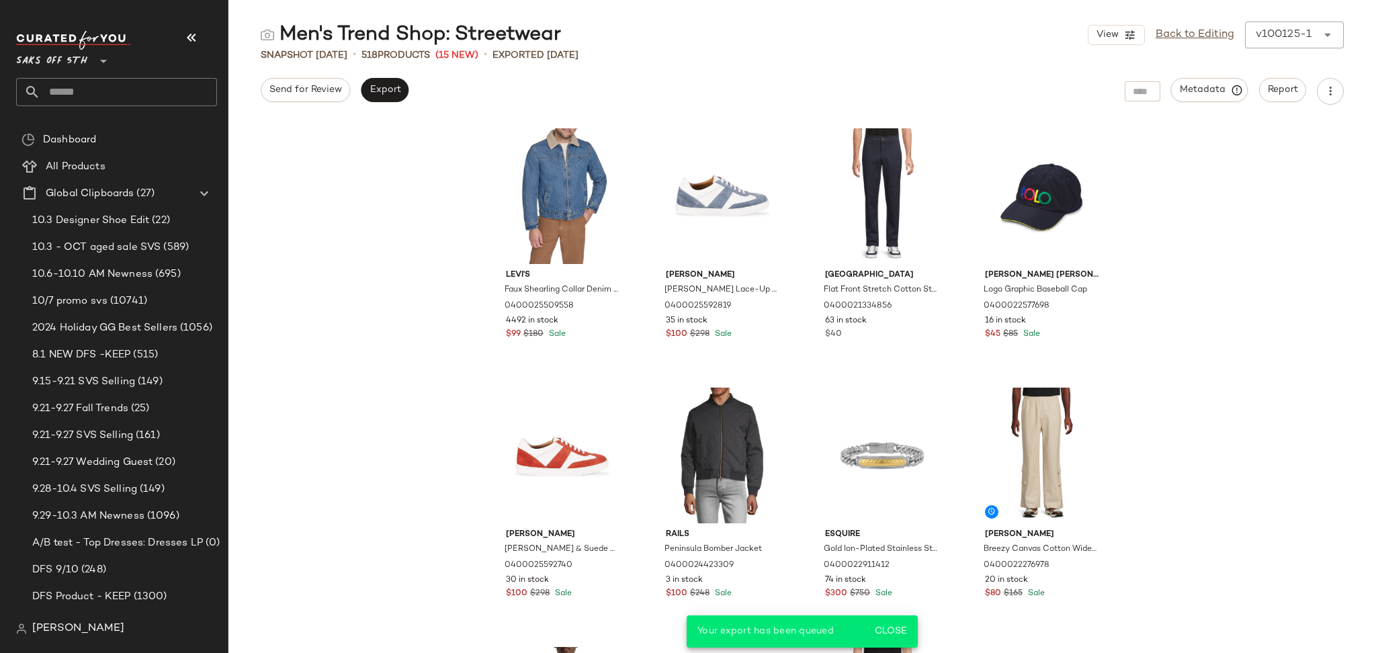
click at [160, 97] on input "text" at bounding box center [128, 92] width 177 height 28
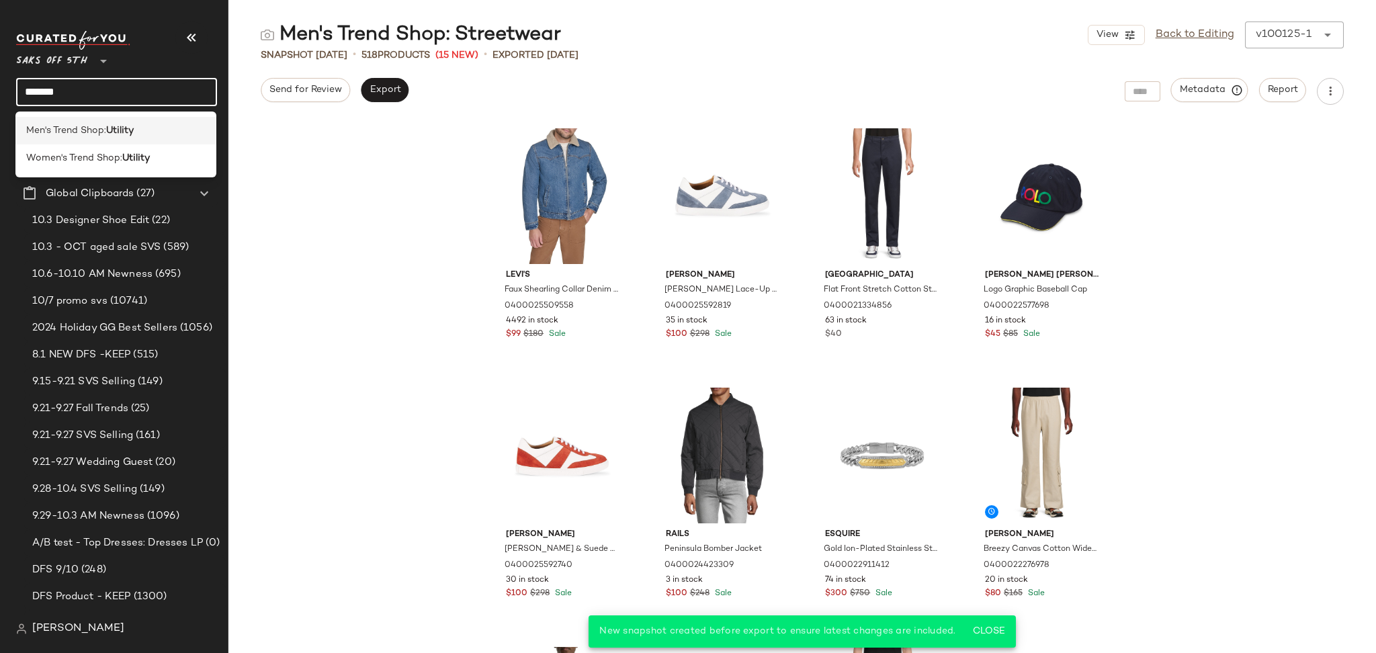
type input "*******"
click at [137, 134] on div "Men's Trend Shop: Utility" at bounding box center [115, 131] width 179 height 14
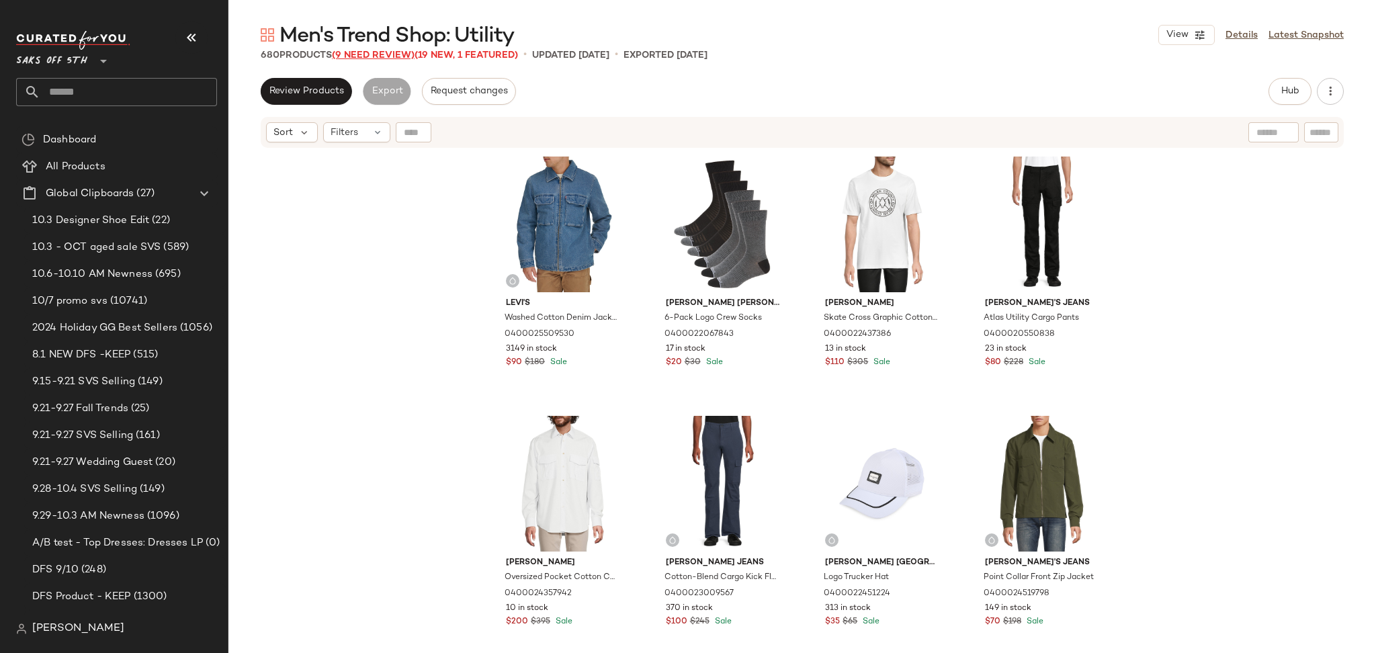
click at [372, 53] on span "(9 Need Review)" at bounding box center [373, 55] width 83 height 10
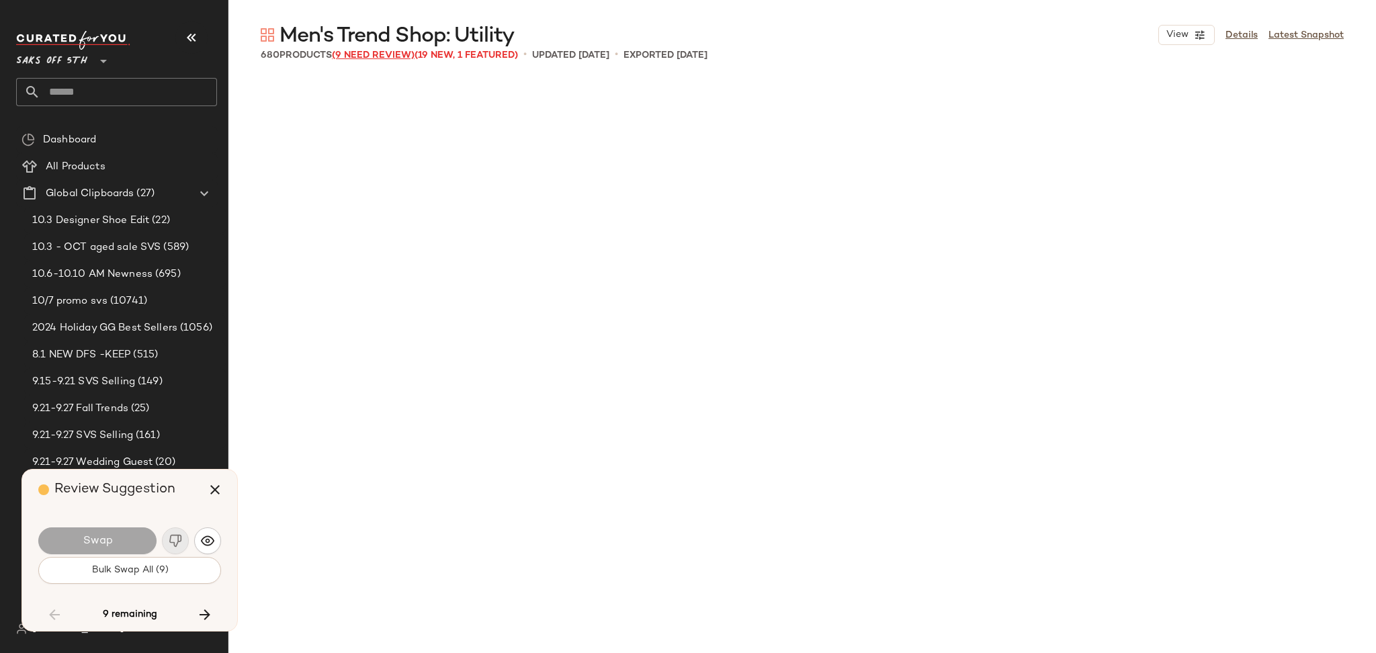
scroll to position [18674, 0]
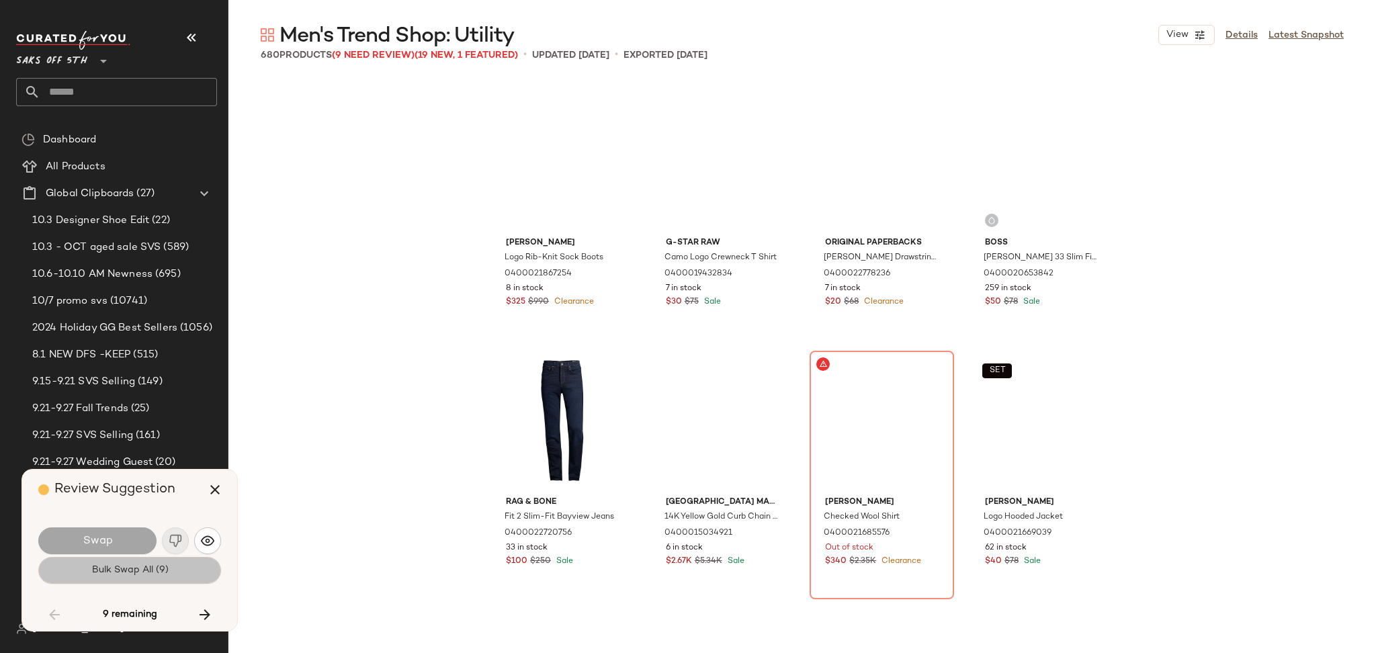
click at [141, 579] on button "Bulk Swap All (9)" at bounding box center [129, 570] width 183 height 27
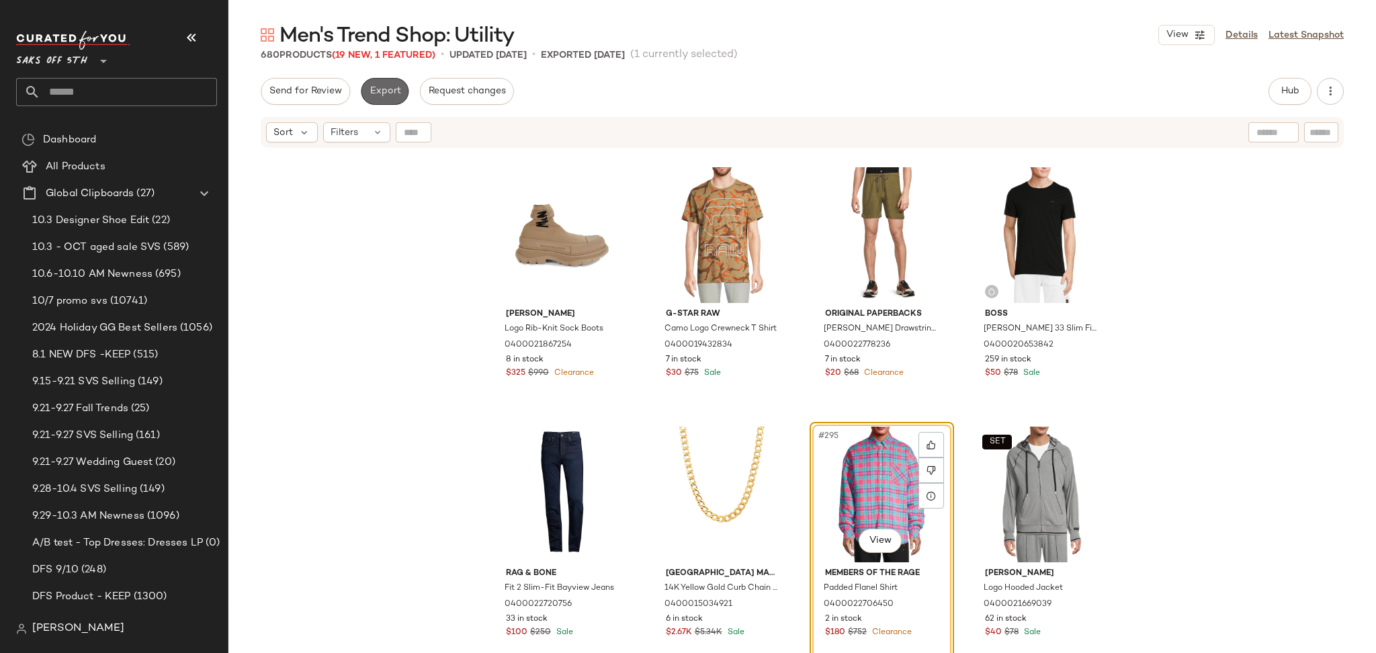
click at [373, 87] on span "Export" at bounding box center [385, 91] width 32 height 11
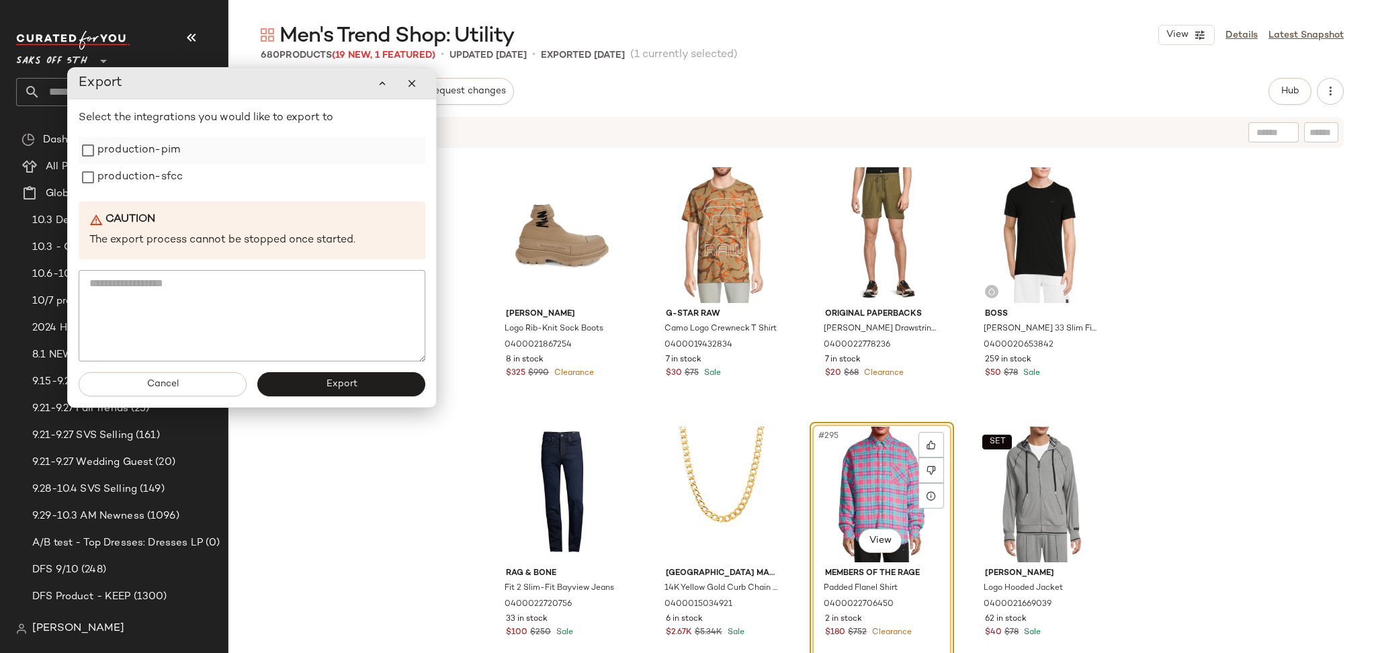
click at [103, 161] on label "production-pim" at bounding box center [138, 150] width 83 height 27
click at [108, 183] on label "production-sfcc" at bounding box center [139, 177] width 85 height 27
click at [366, 392] on button "Export" at bounding box center [341, 384] width 168 height 24
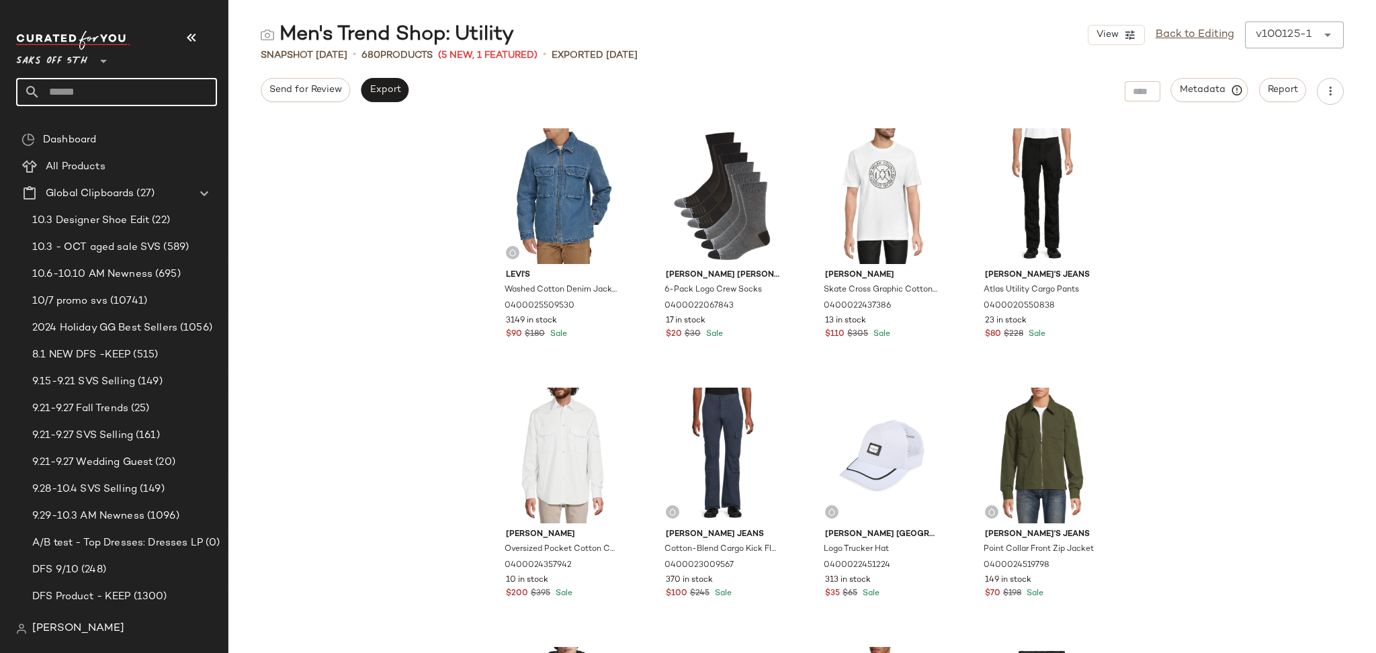
click at [176, 92] on input "text" at bounding box center [128, 92] width 177 height 28
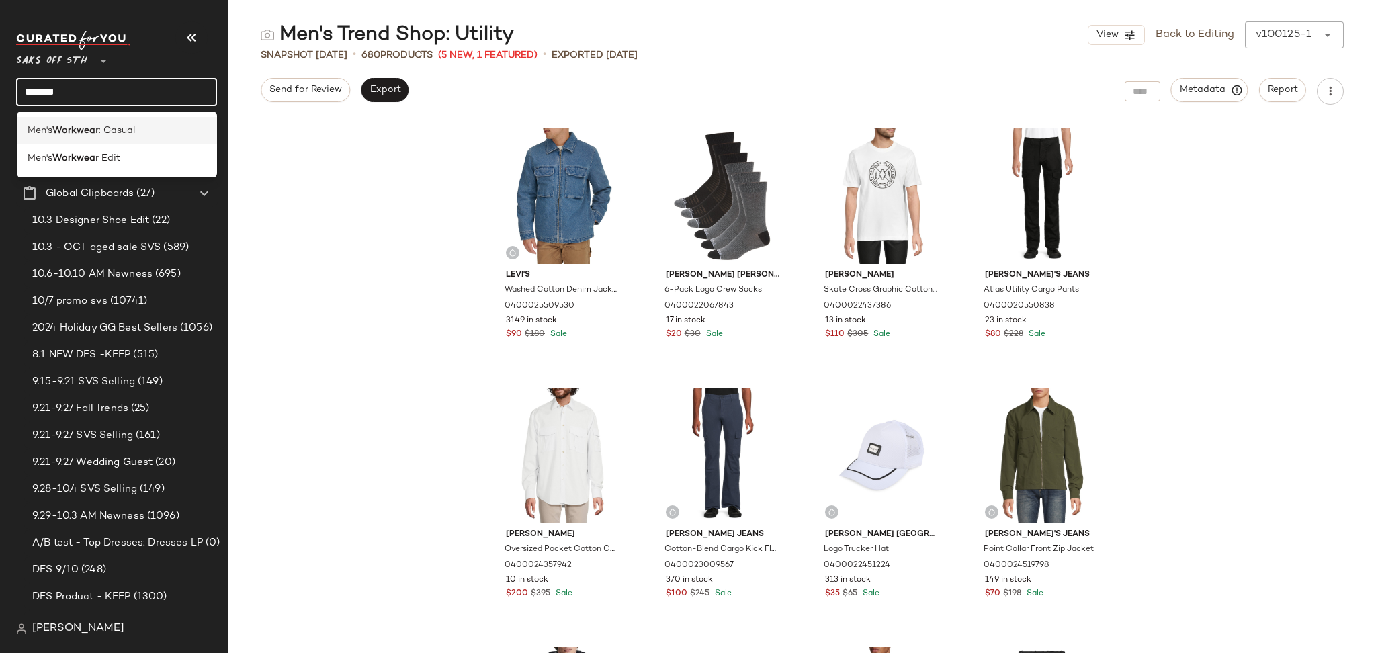
type input "*******"
click at [148, 125] on div "Men's Workwea r: Casual" at bounding box center [117, 131] width 179 height 14
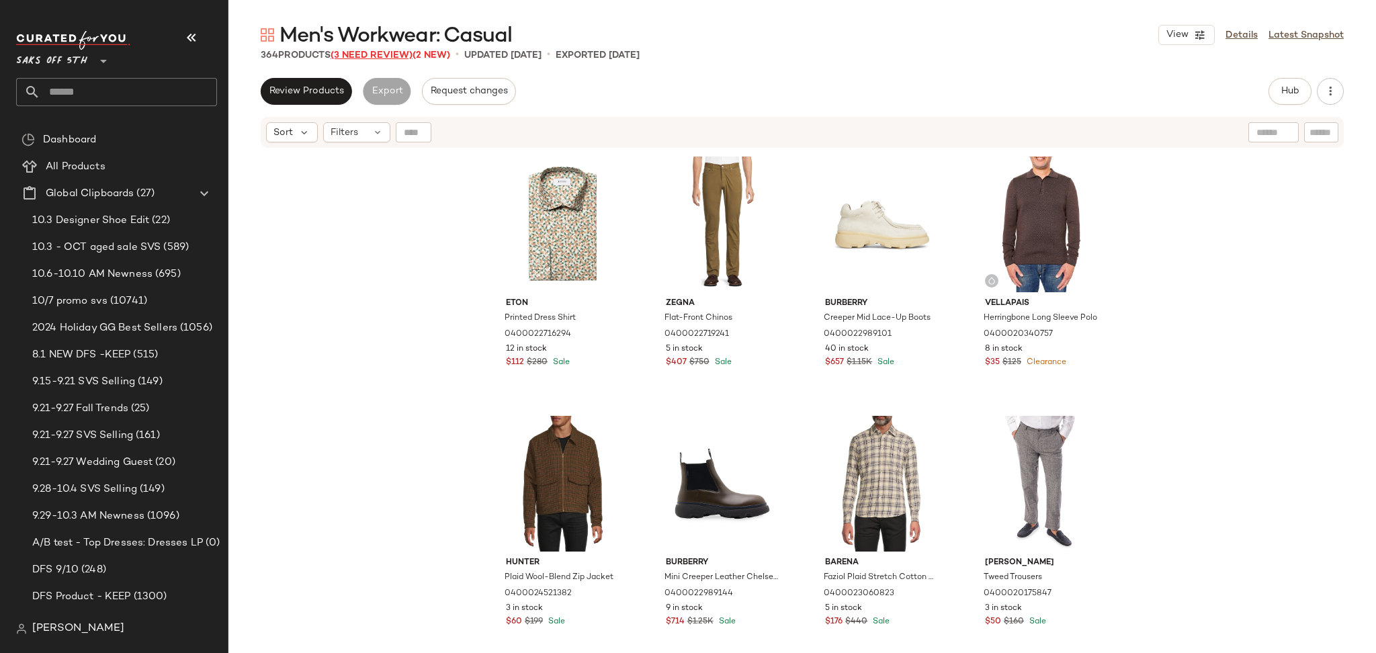
click at [374, 58] on span "(3 Need Review)" at bounding box center [372, 55] width 82 height 10
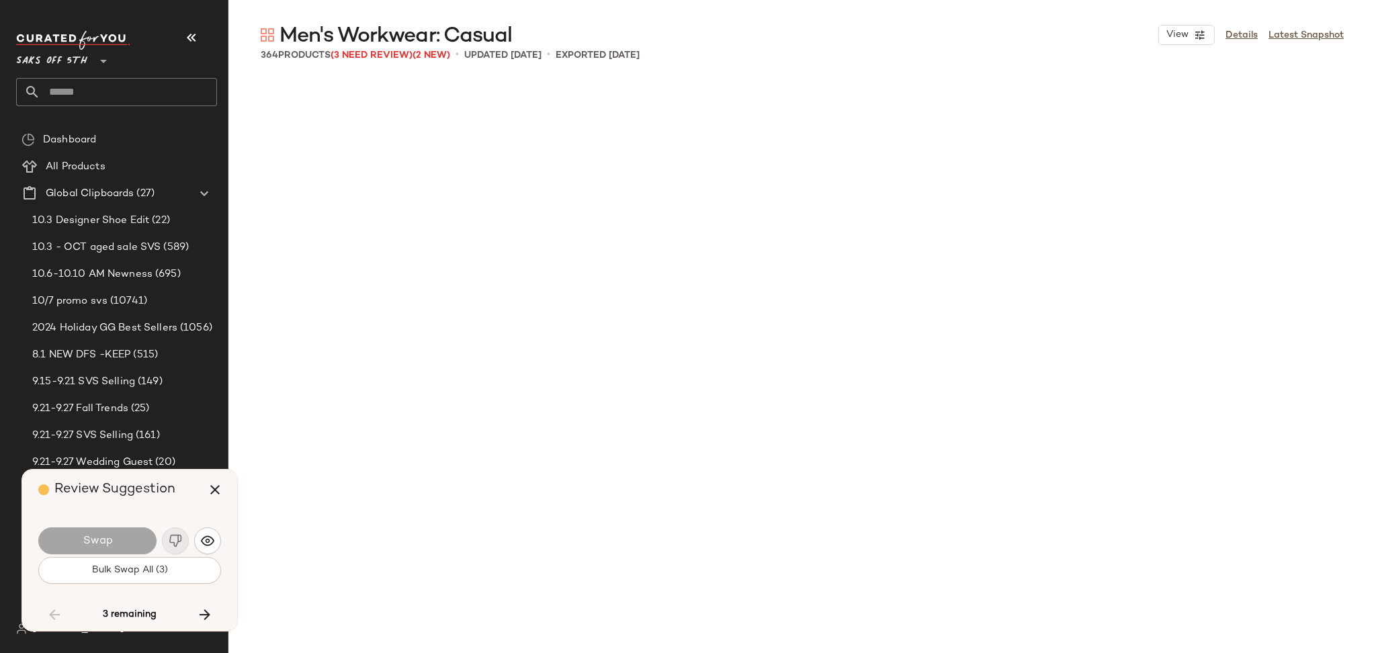
scroll to position [4409, 0]
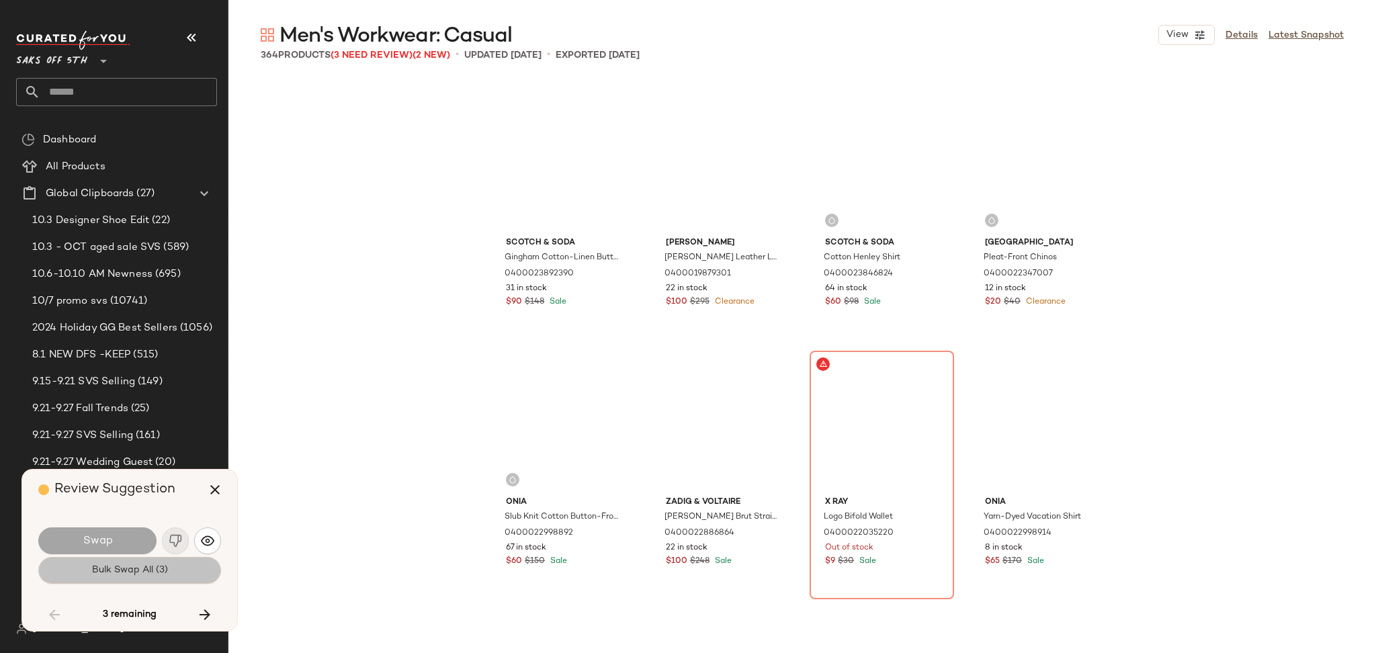
click at [130, 574] on span "Bulk Swap All (3)" at bounding box center [129, 570] width 77 height 11
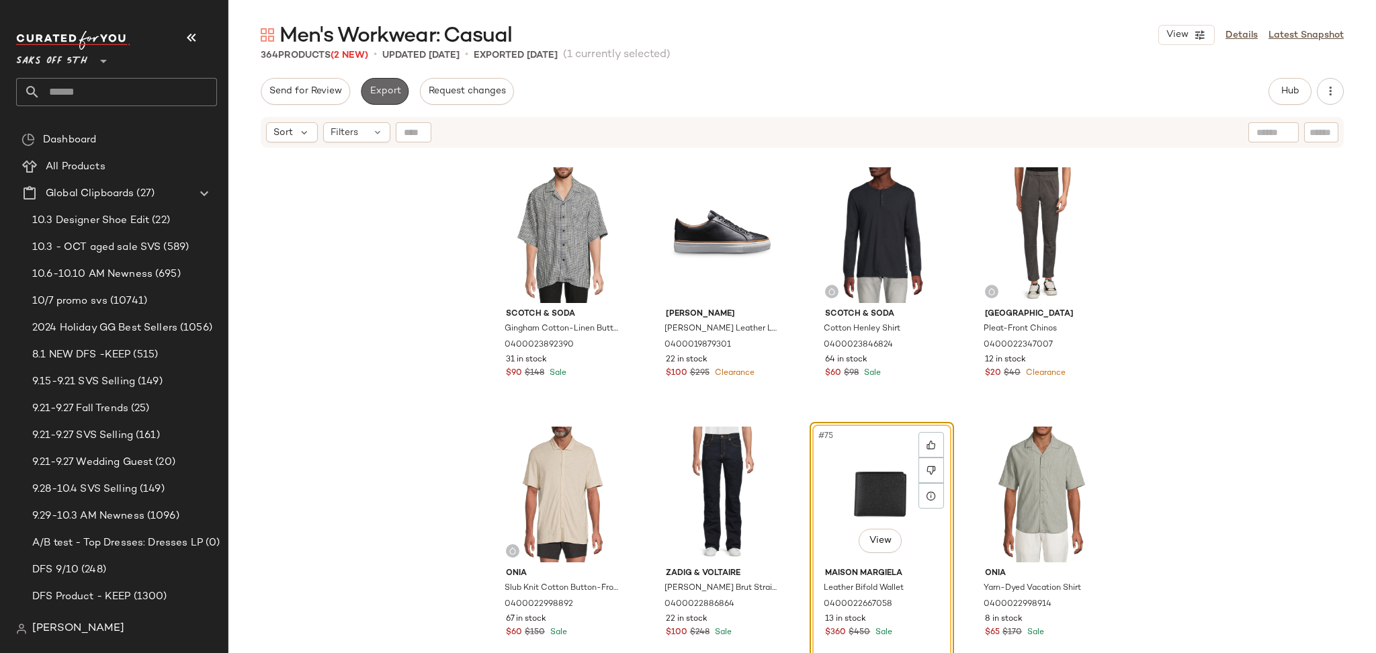
click at [372, 93] on span "Export" at bounding box center [385, 91] width 32 height 11
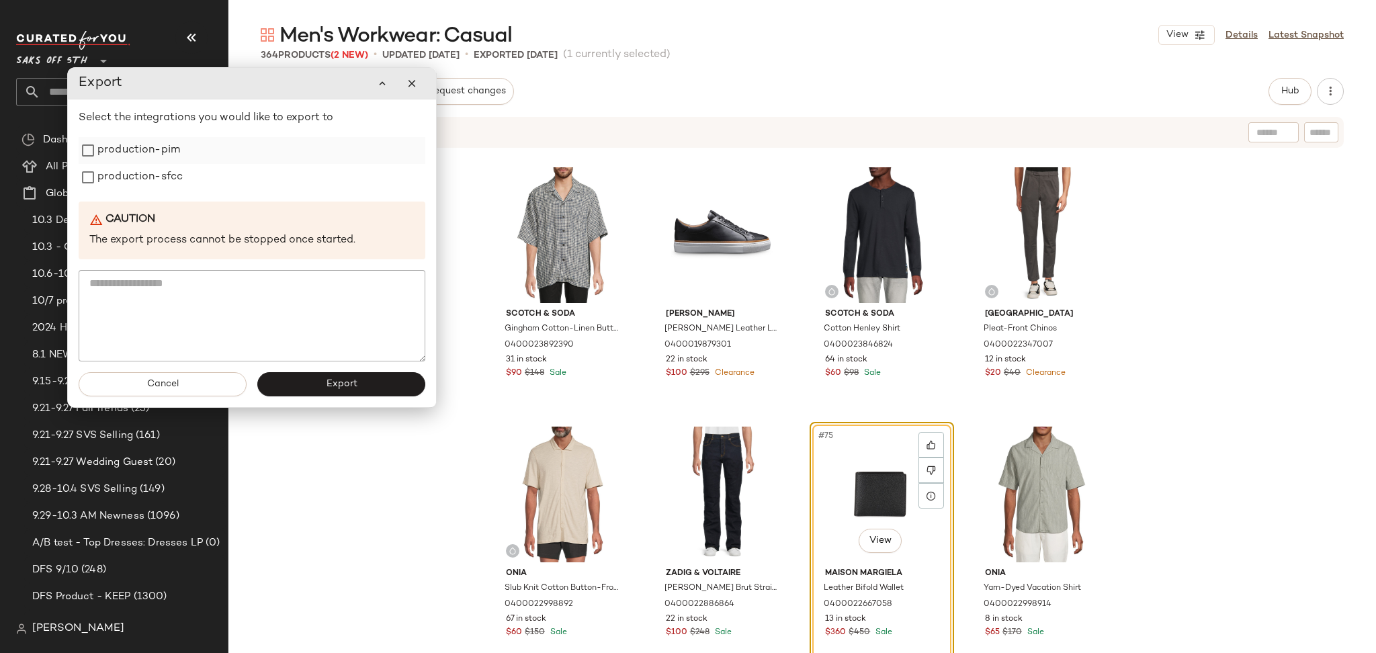
click at [173, 155] on label "production-pim" at bounding box center [138, 150] width 83 height 27
click at [173, 168] on label "production-sfcc" at bounding box center [139, 177] width 85 height 27
click at [294, 388] on button "Export" at bounding box center [341, 384] width 168 height 24
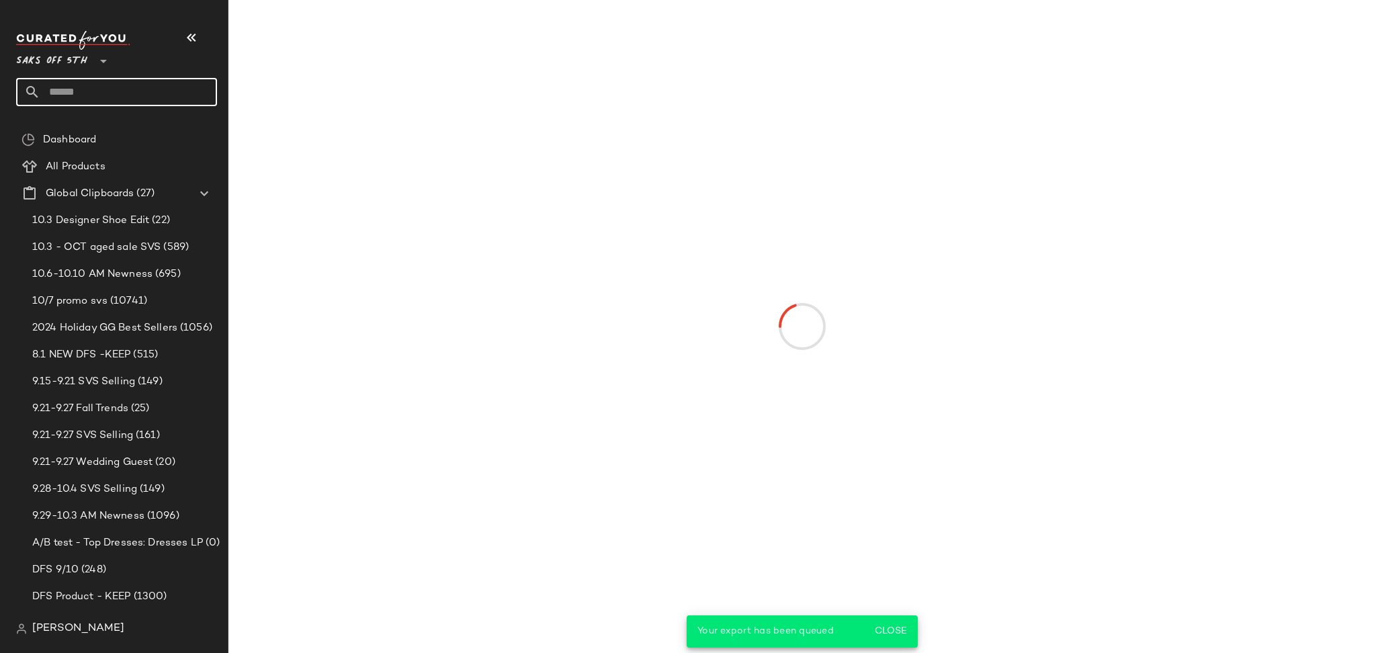
click at [125, 97] on input "text" at bounding box center [128, 92] width 177 height 28
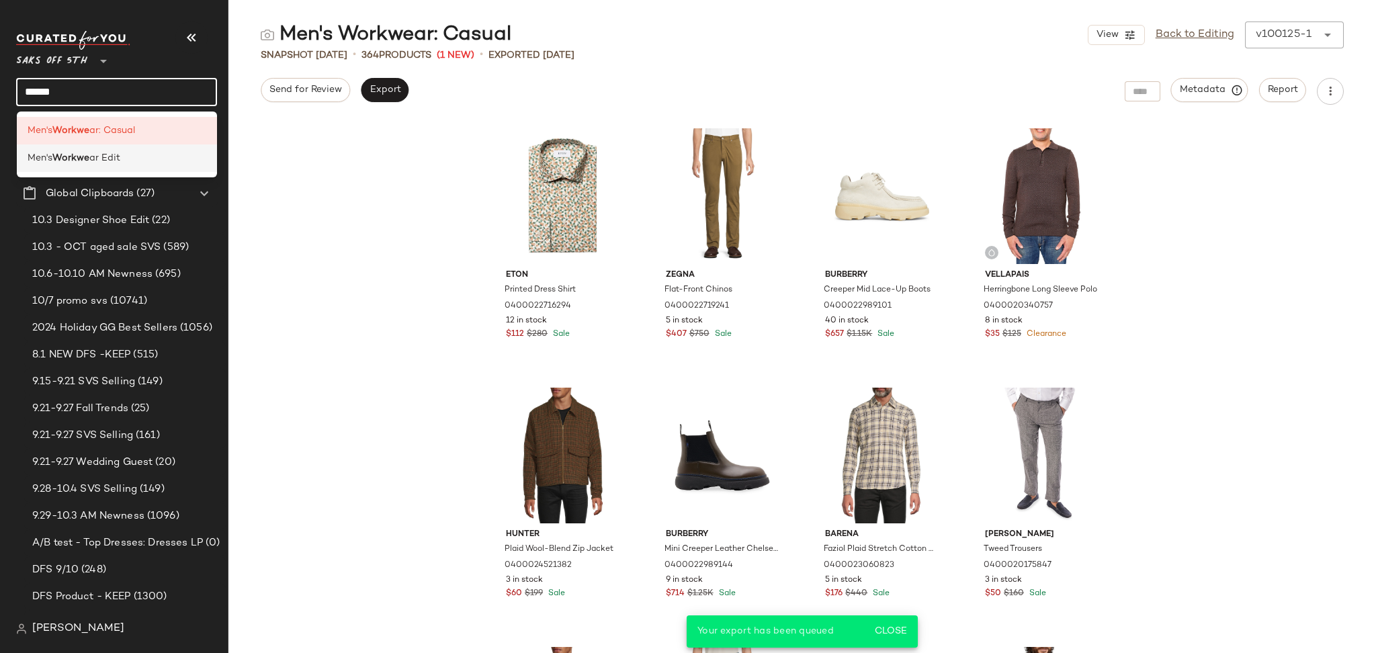
type input "******"
click at [122, 163] on div "Men's Workwe ar Edit" at bounding box center [117, 158] width 179 height 14
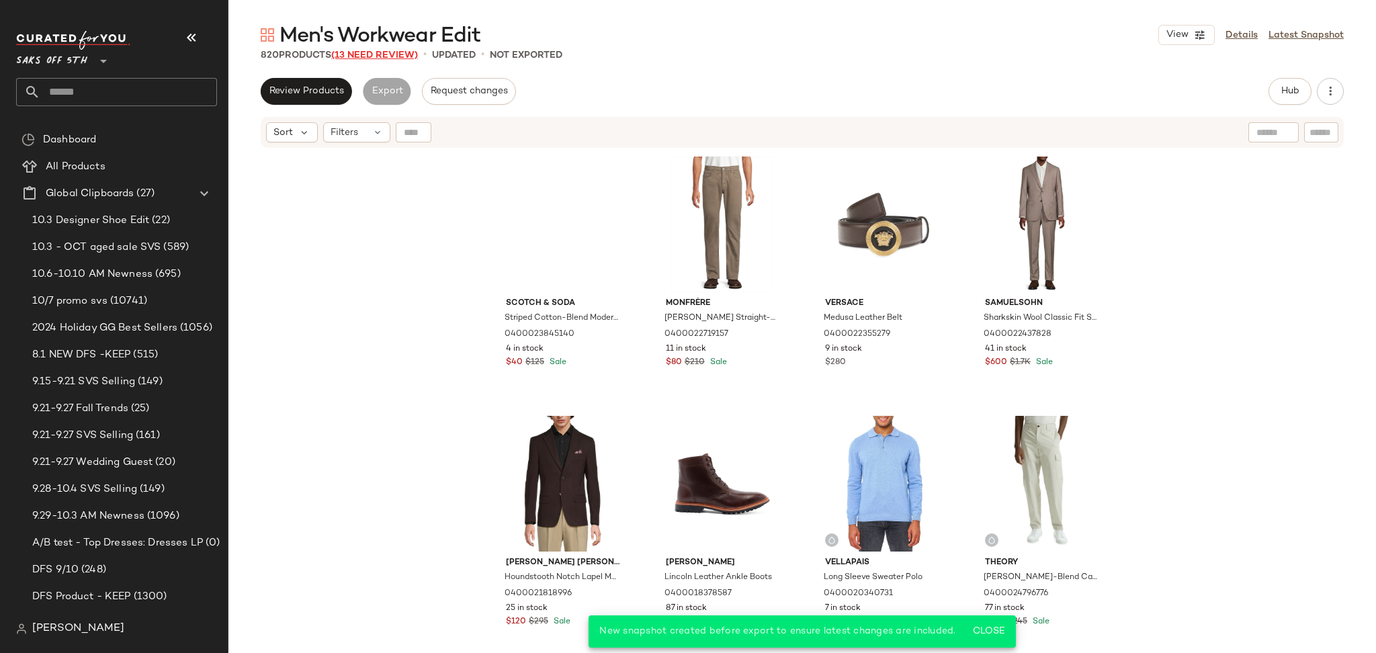
click at [374, 52] on span "(13 Need Review)" at bounding box center [374, 55] width 87 height 10
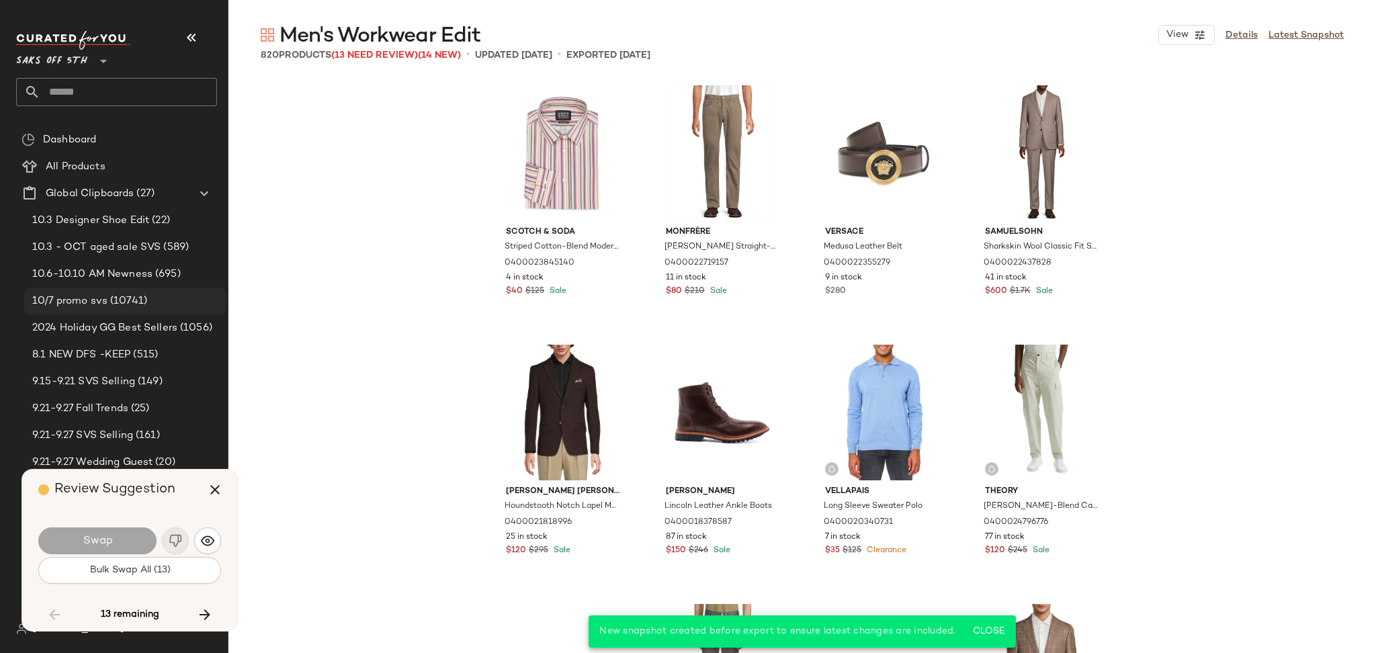
scroll to position [10375, 0]
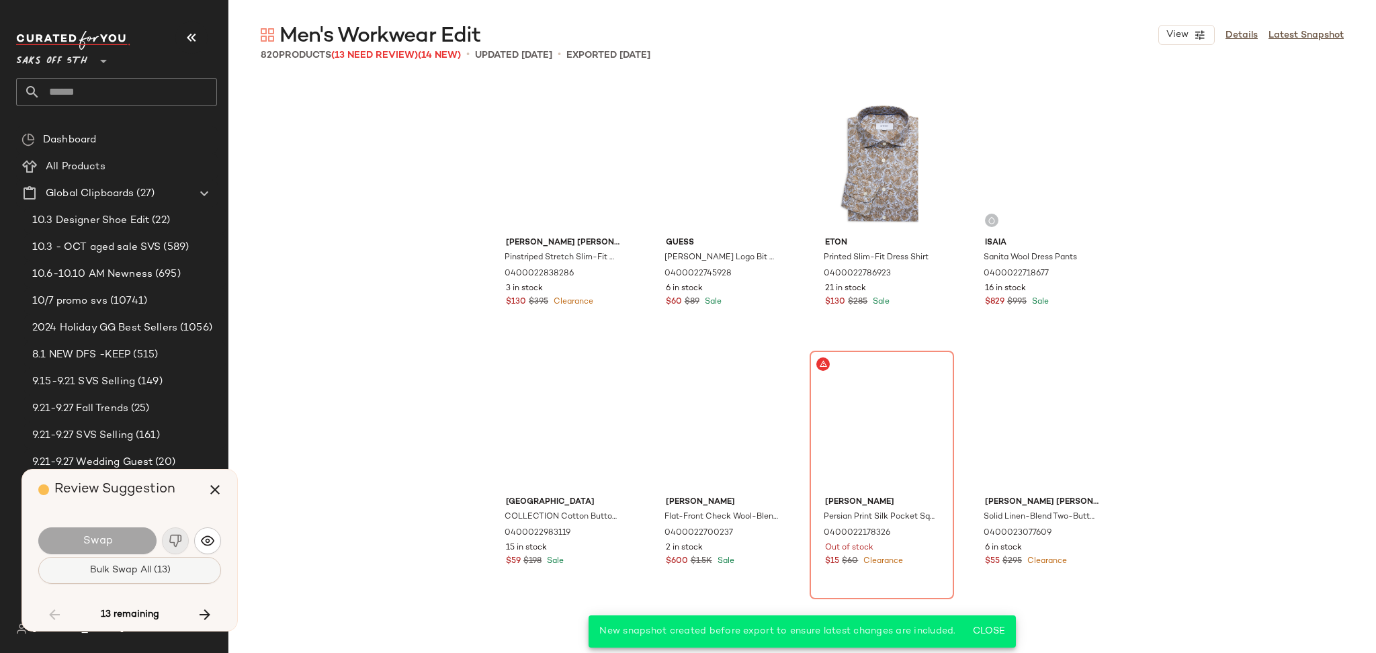
click at [159, 572] on span "Bulk Swap All (13)" at bounding box center [129, 570] width 81 height 11
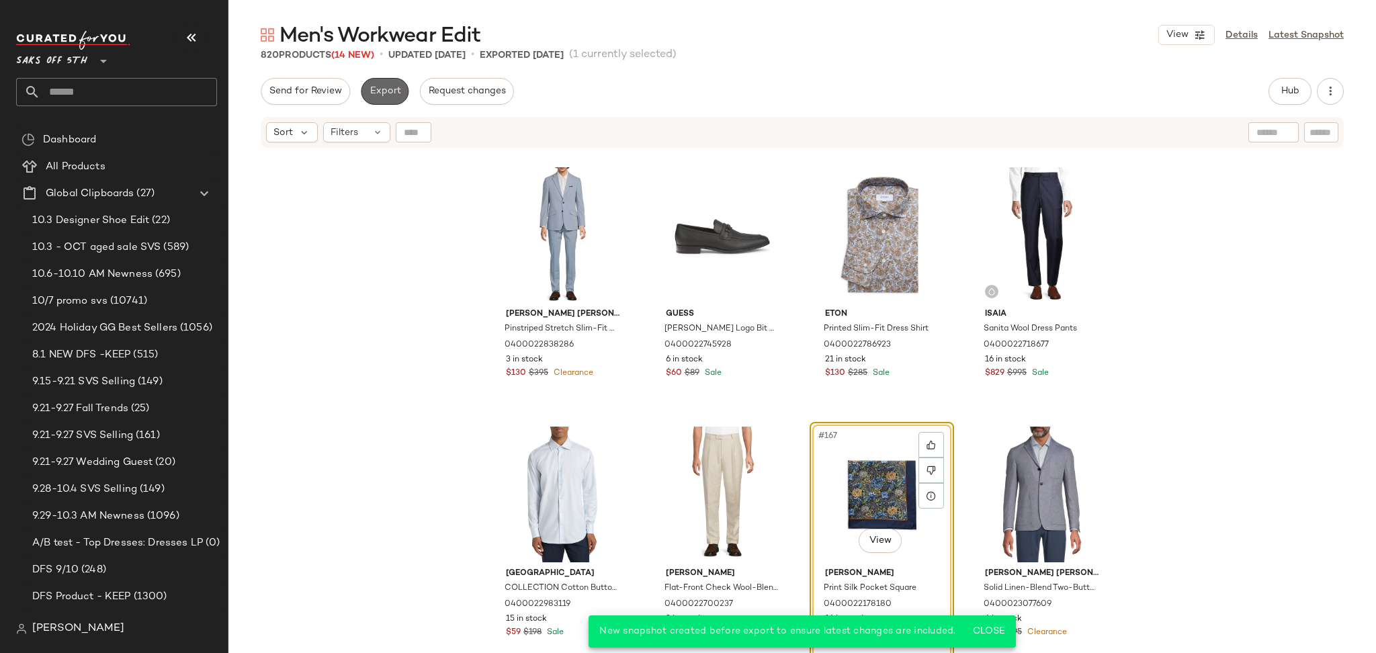
click at [391, 87] on span "Export" at bounding box center [385, 91] width 32 height 11
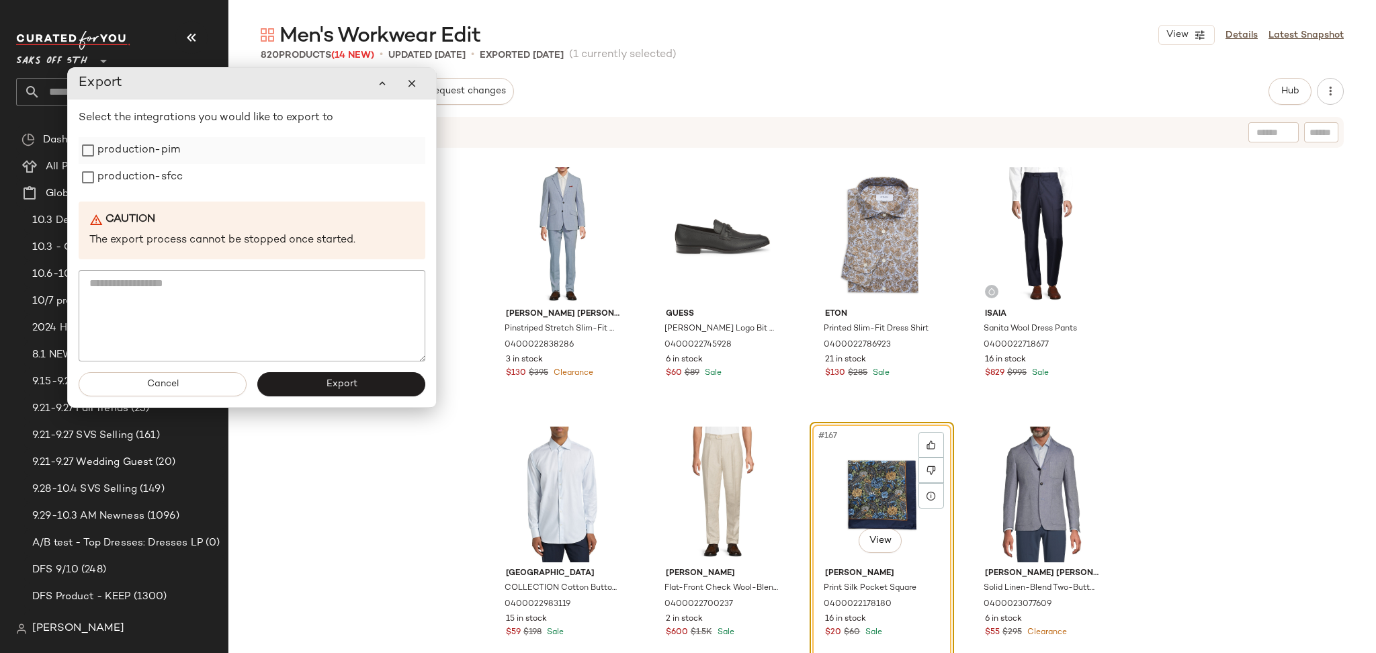
click at [127, 151] on label "production-pim" at bounding box center [138, 150] width 83 height 27
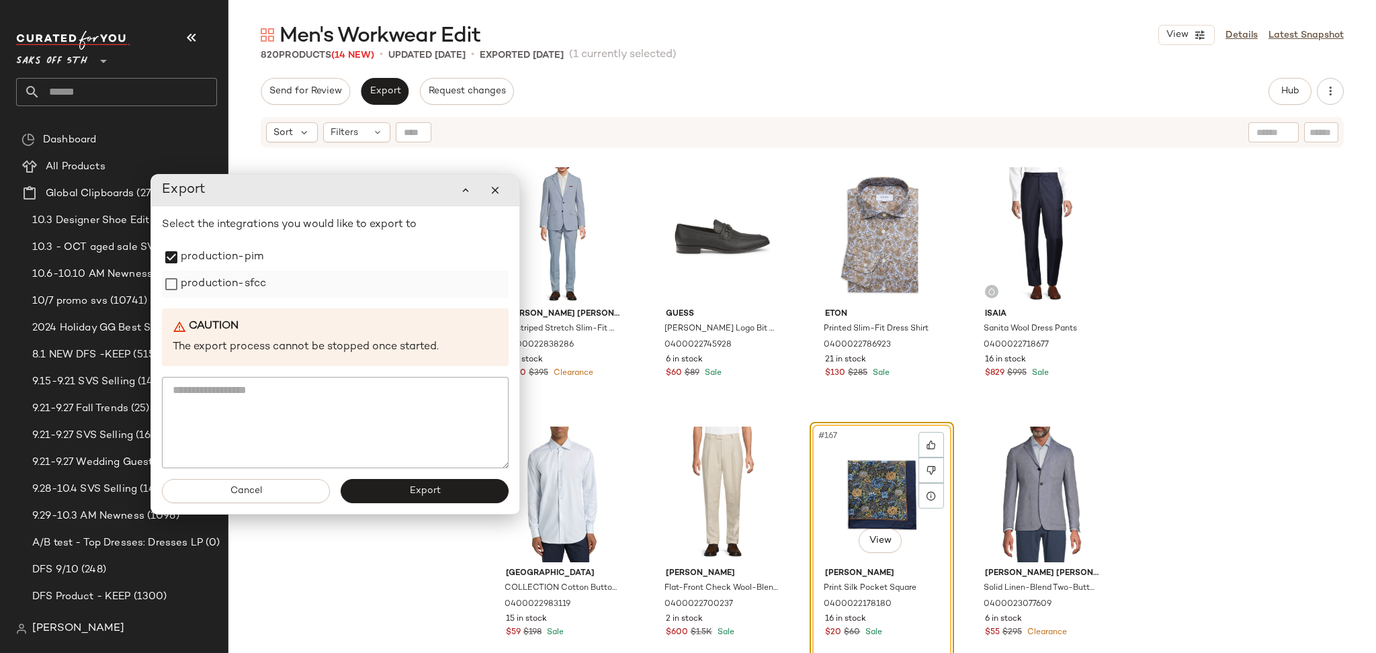
drag, startPoint x: 130, startPoint y: 171, endPoint x: 212, endPoint y: 275, distance: 132.7
click at [212, 275] on label "production-sfcc" at bounding box center [223, 284] width 85 height 27
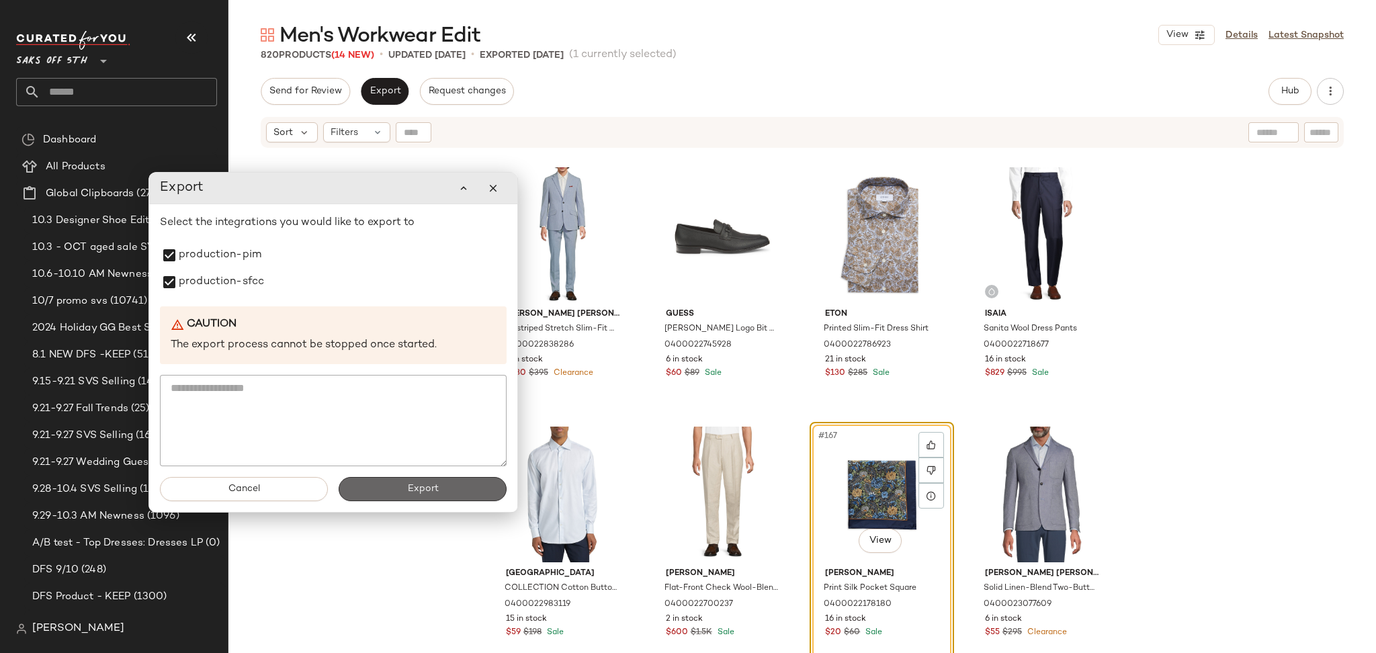
click at [380, 494] on button "Export" at bounding box center [423, 489] width 168 height 24
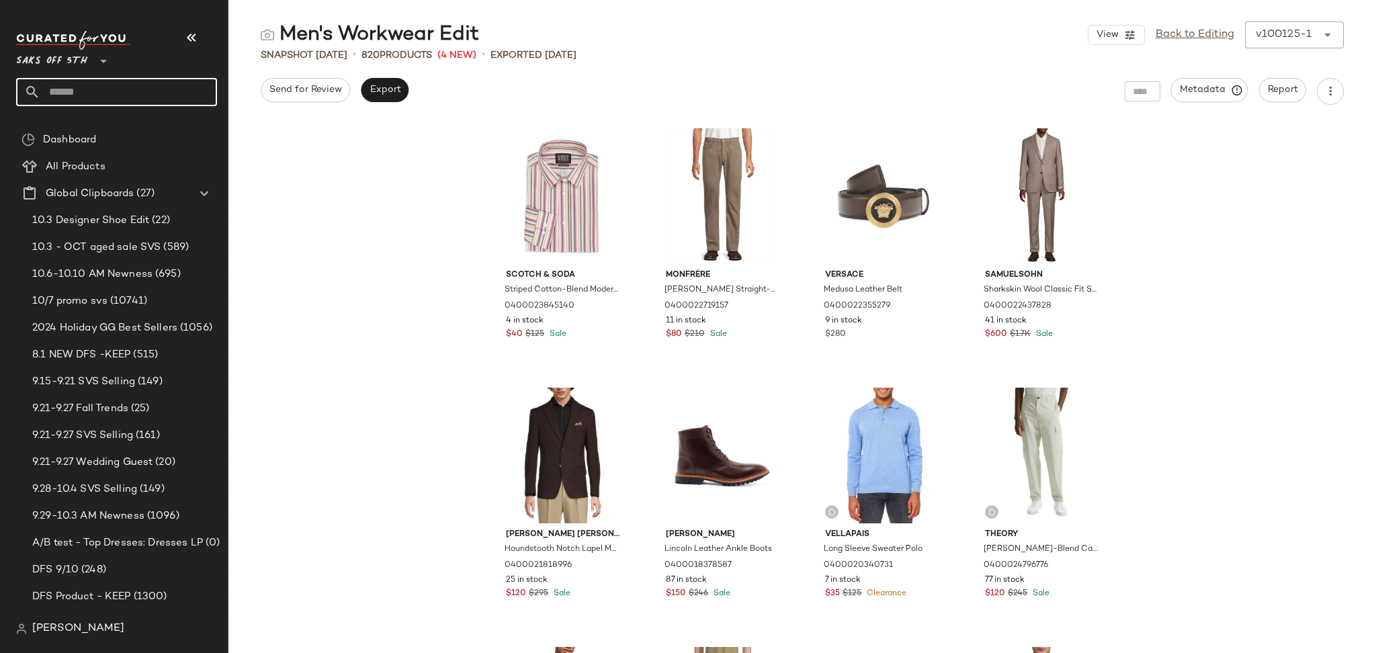
click at [68, 99] on input "text" at bounding box center [128, 92] width 177 height 28
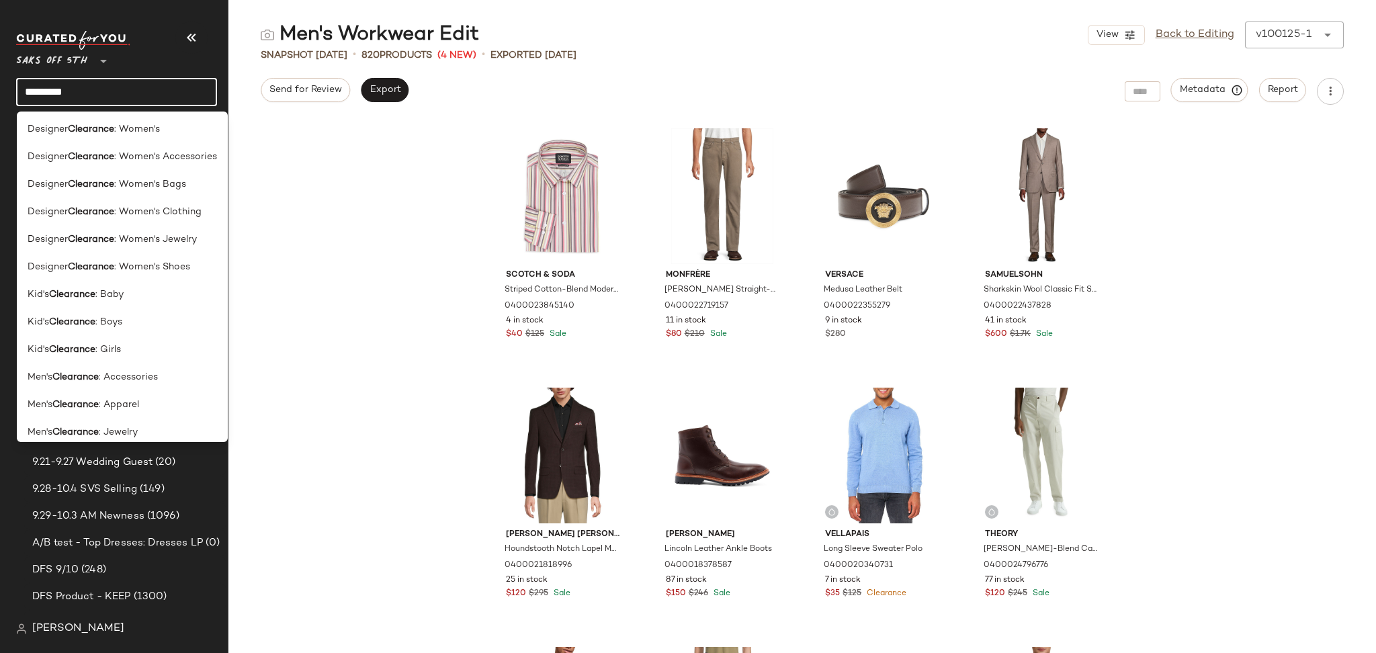
scroll to position [475, 0]
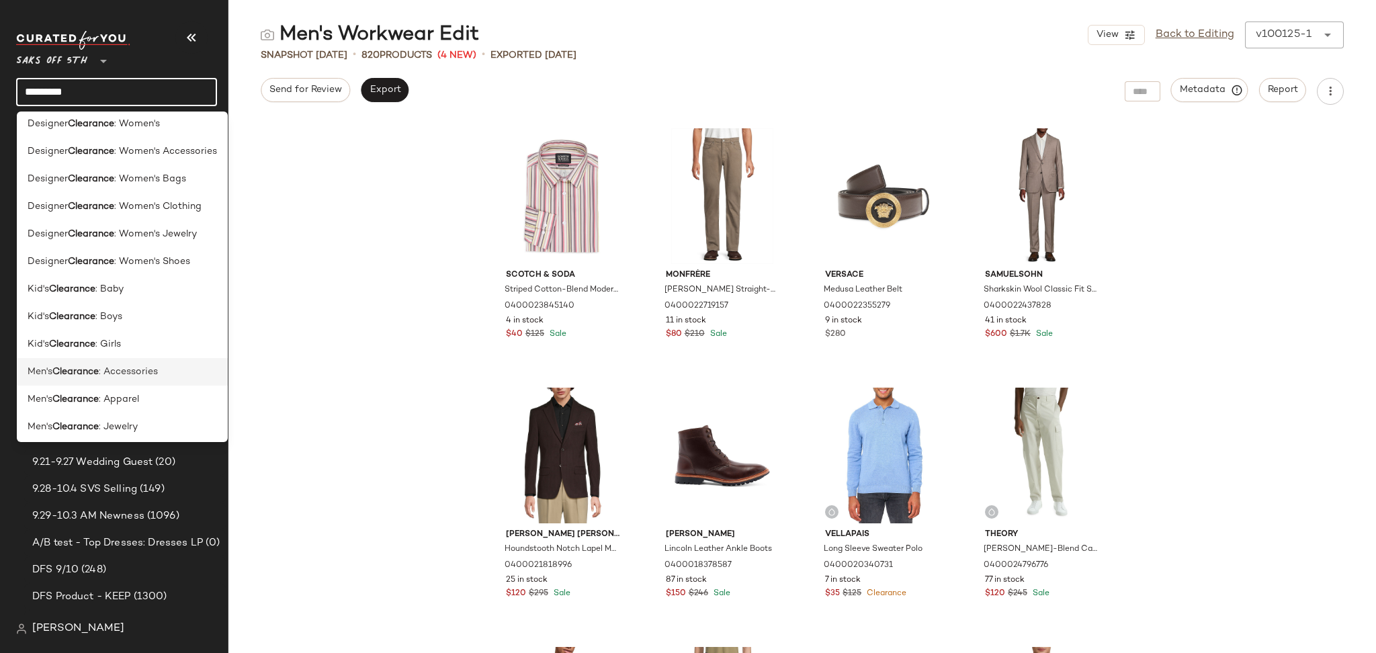
type input "*********"
click at [127, 364] on div "Men's Clearance : Accessories" at bounding box center [122, 372] width 211 height 28
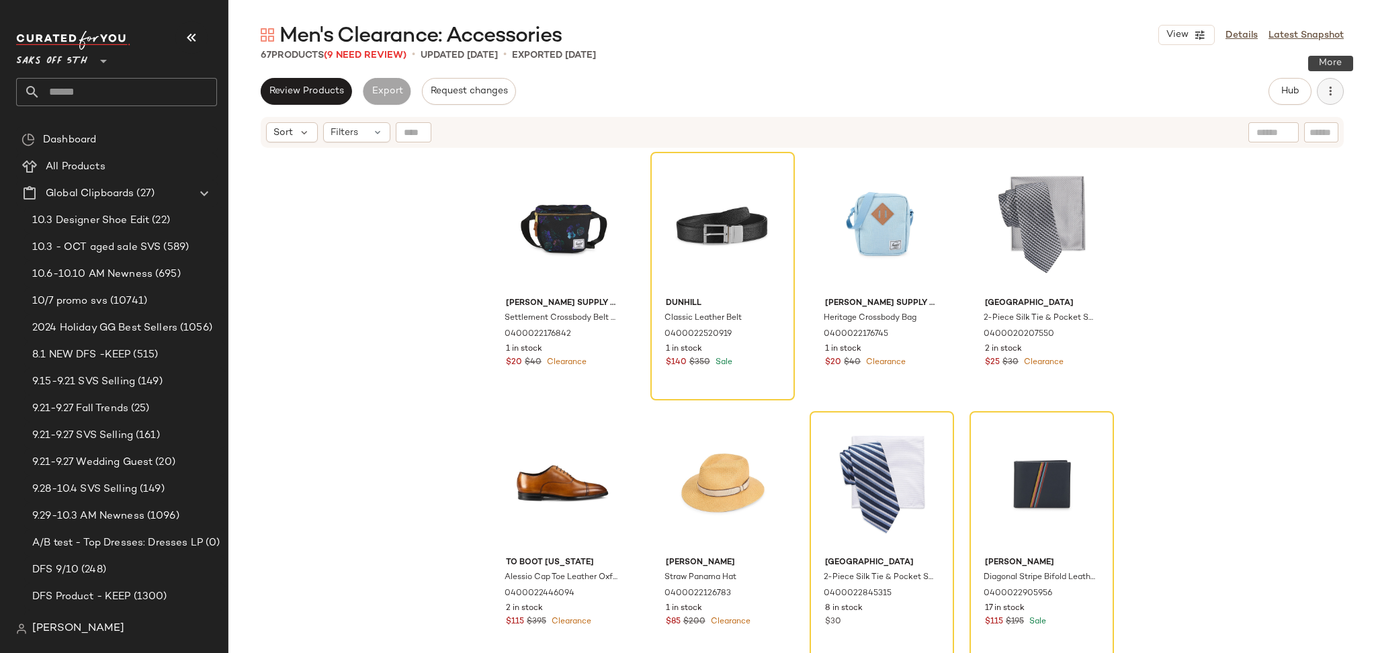
click at [1338, 91] on button "button" at bounding box center [1330, 91] width 27 height 27
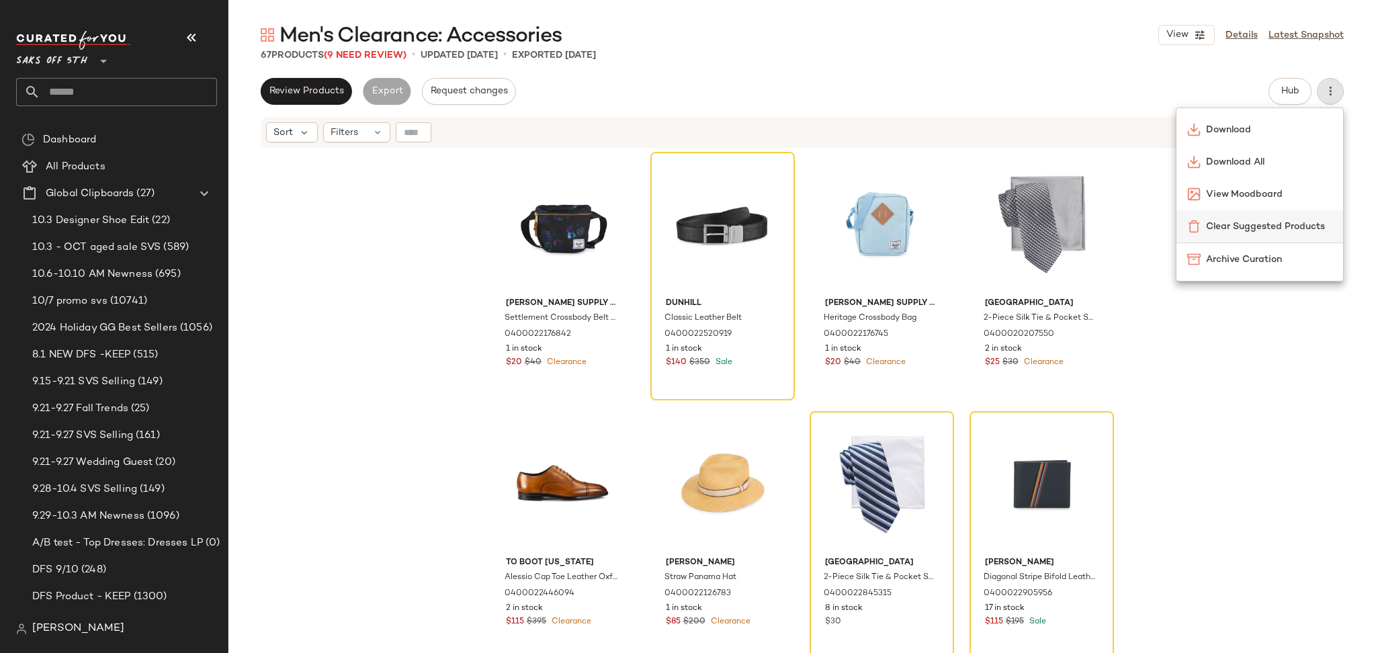
click at [1248, 220] on span "Clear Suggested Products" at bounding box center [1269, 227] width 126 height 14
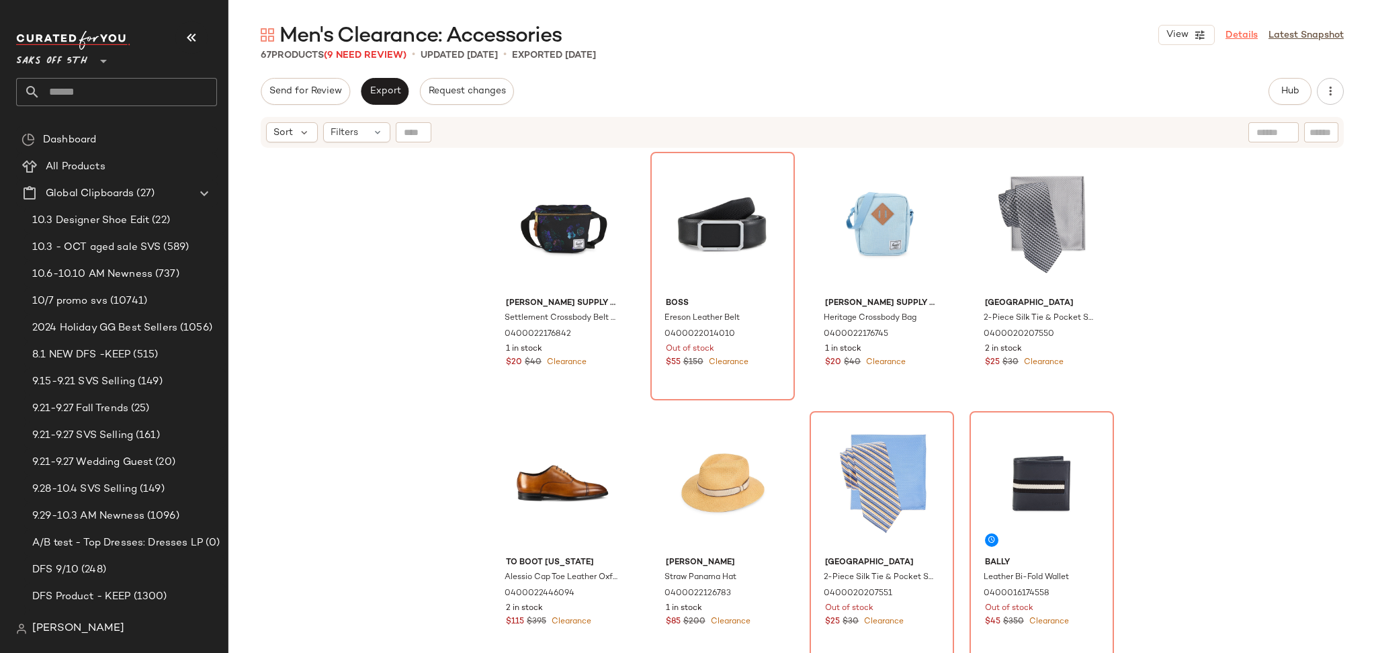
click at [1240, 32] on link "Details" at bounding box center [1242, 35] width 32 height 14
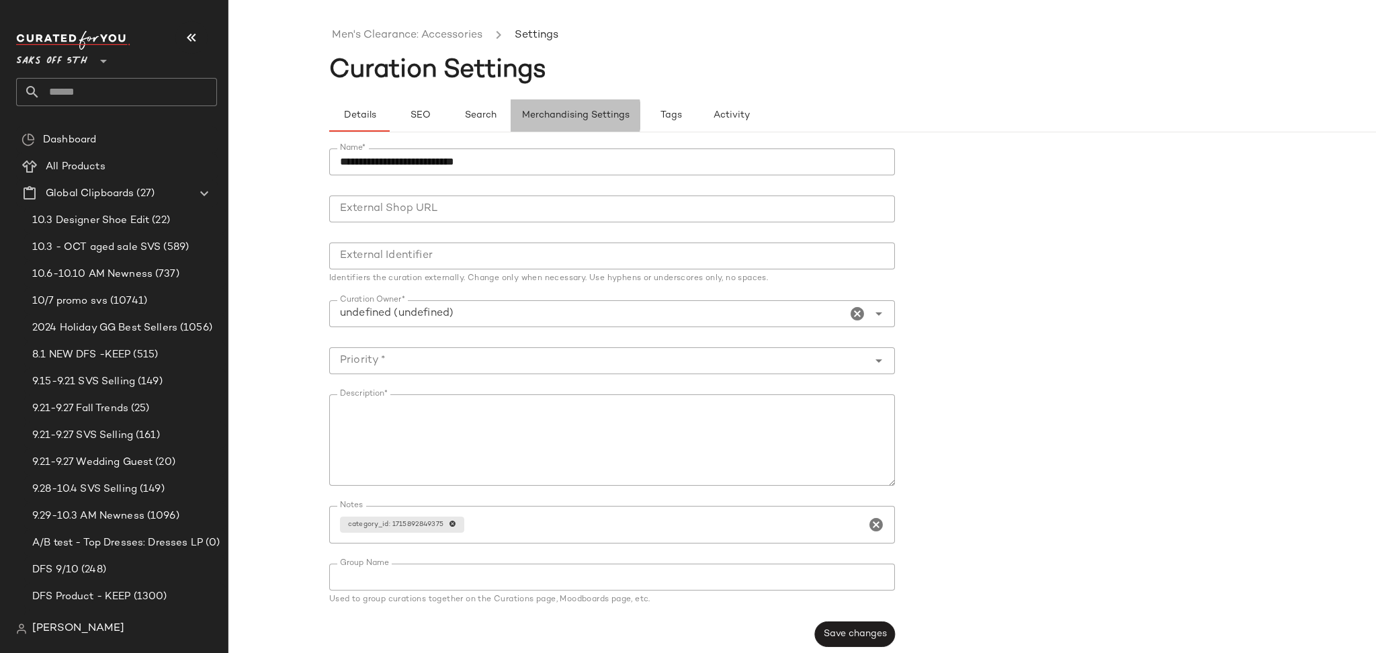
click at [607, 112] on span "Merchandising Settings" at bounding box center [575, 115] width 108 height 11
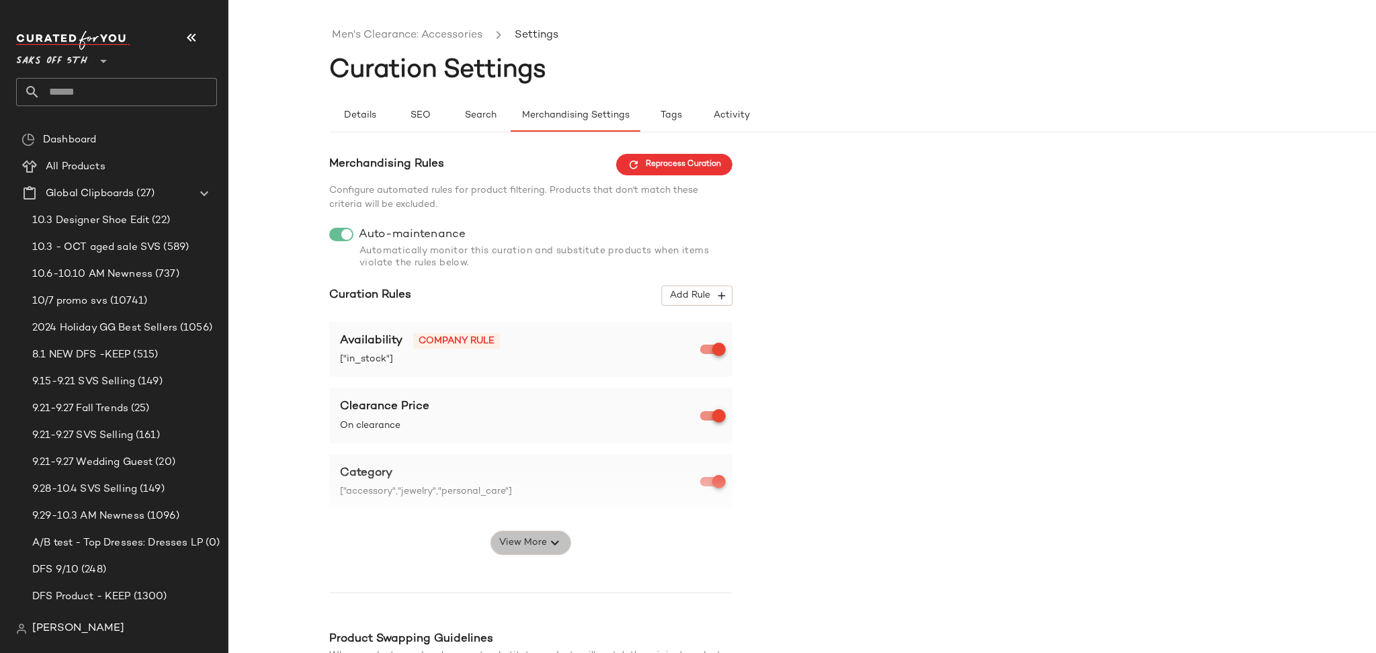
click at [533, 536] on button "View More" at bounding box center [531, 543] width 81 height 24
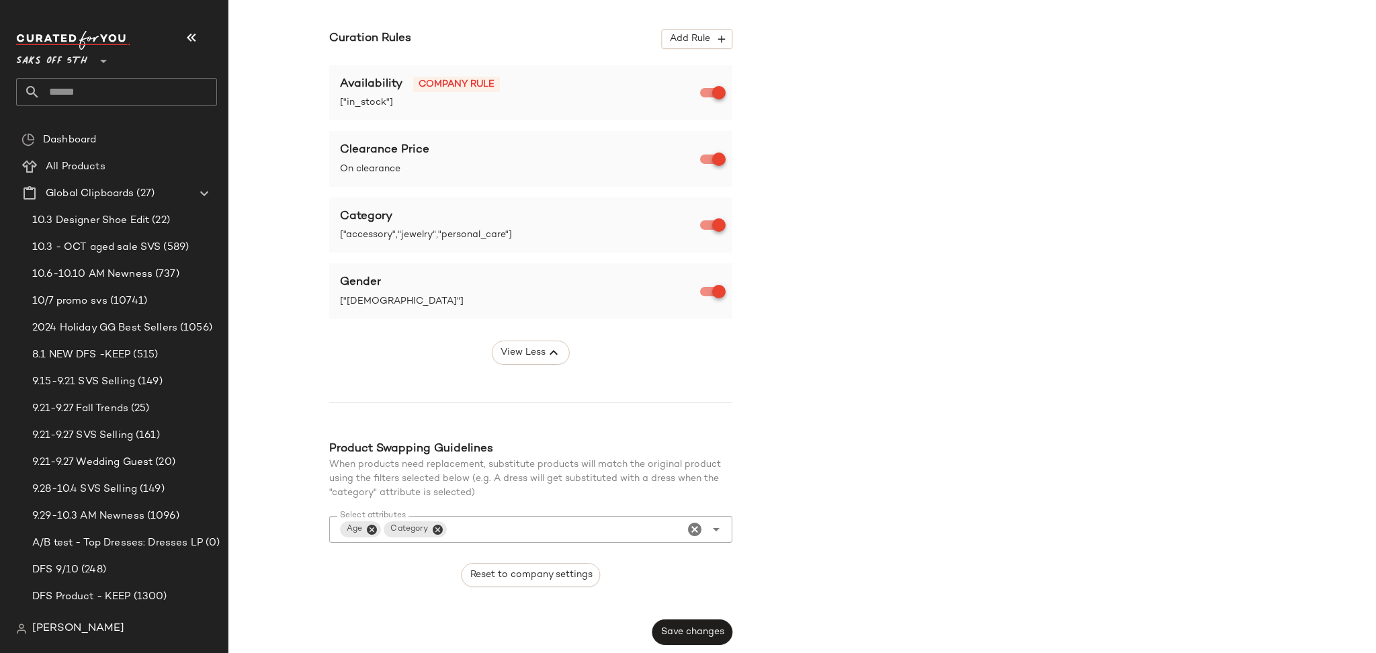
scroll to position [258, 0]
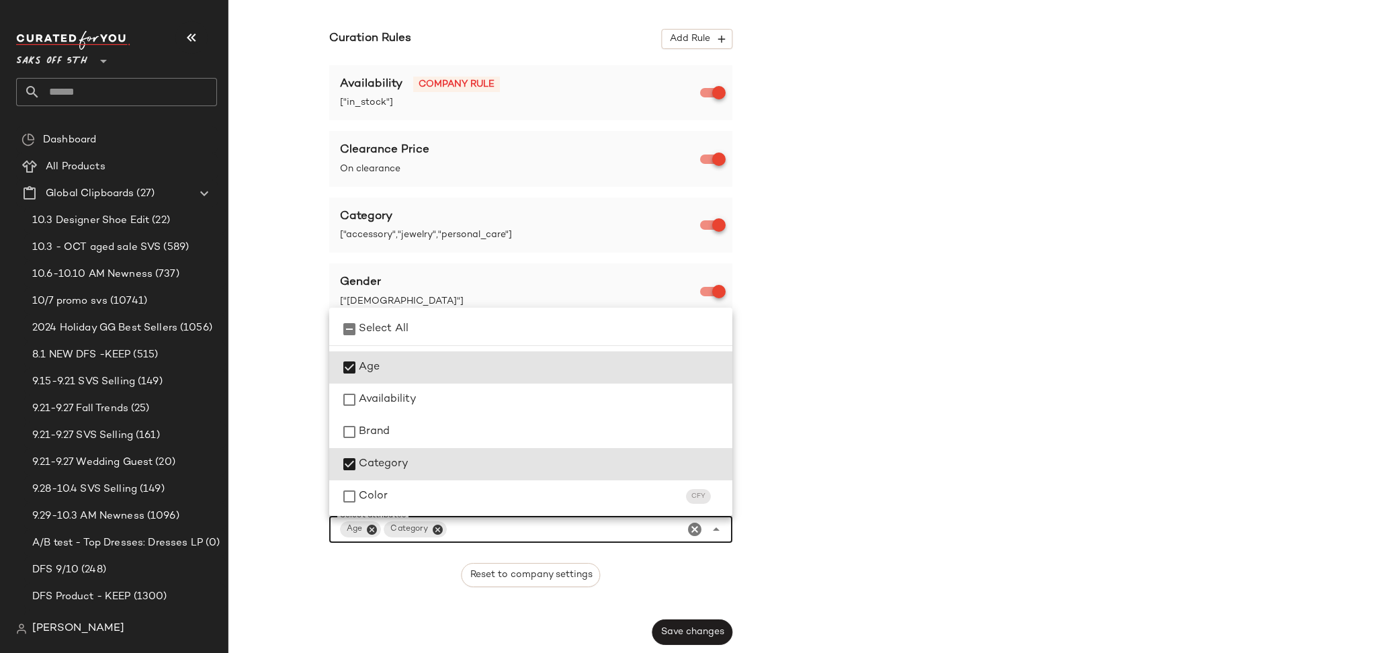
click at [660, 527] on input "Select attributes" at bounding box center [565, 529] width 230 height 16
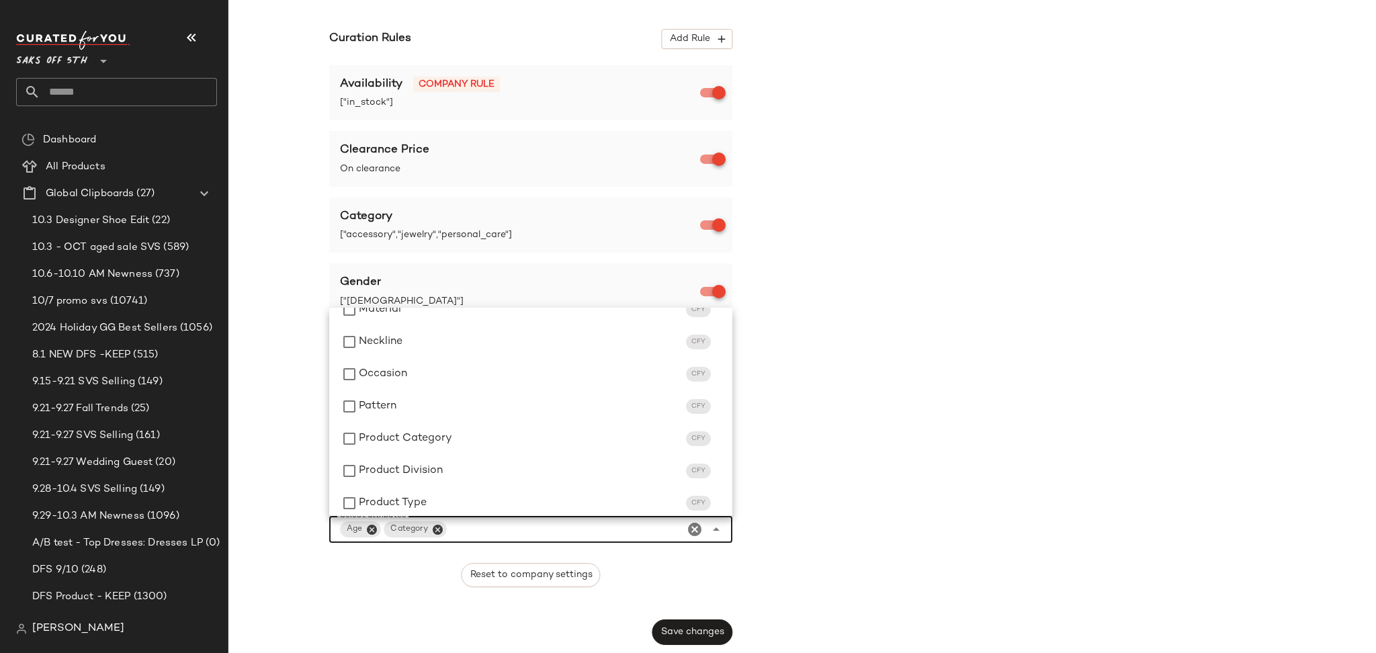
scroll to position [647, 0]
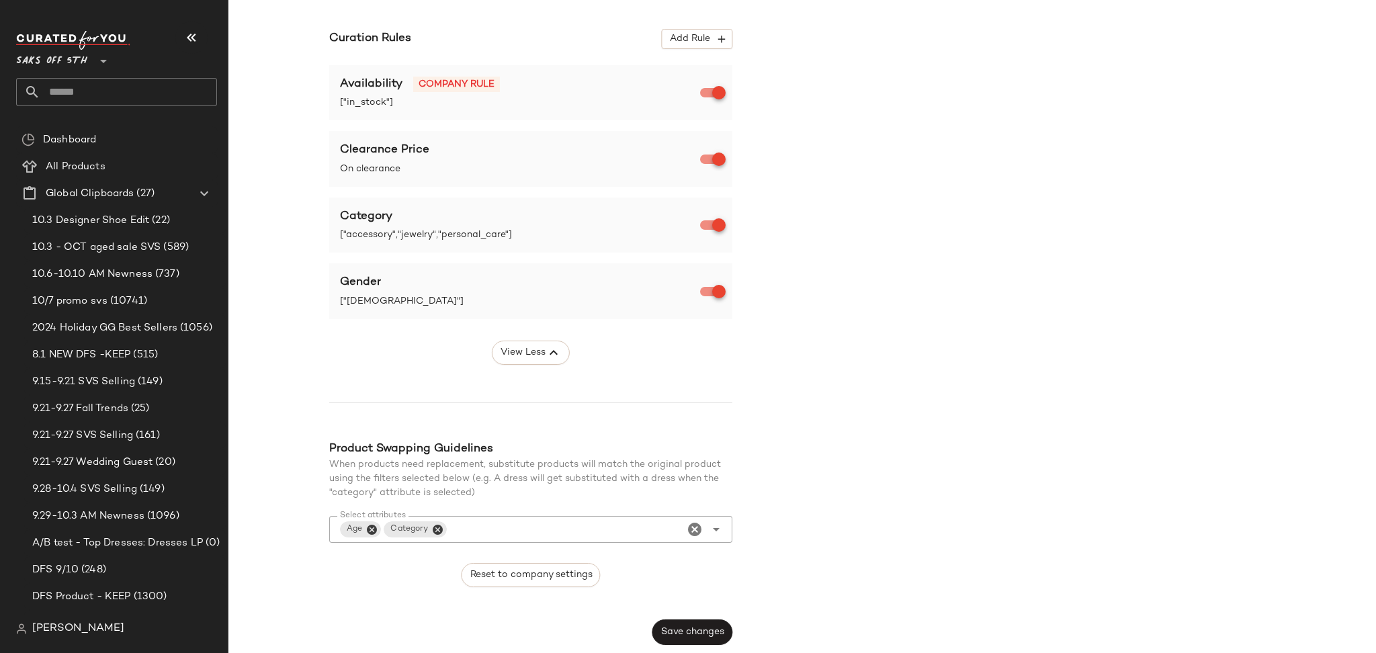
click at [893, 355] on div "Merchandising Rules Reprocess Curation Configure automated rules for product fi…" at bounding box center [903, 271] width 1148 height 749
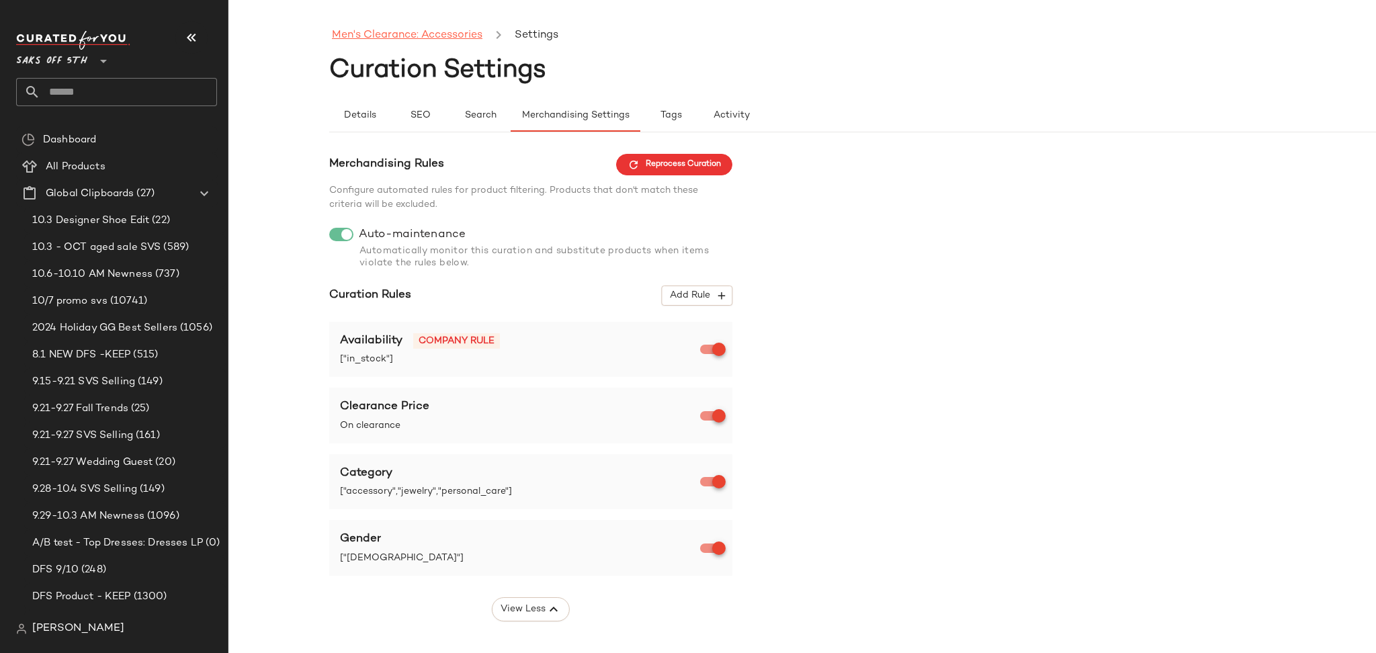
click at [443, 35] on link "Men's Clearance: Accessories" at bounding box center [407, 35] width 151 height 17
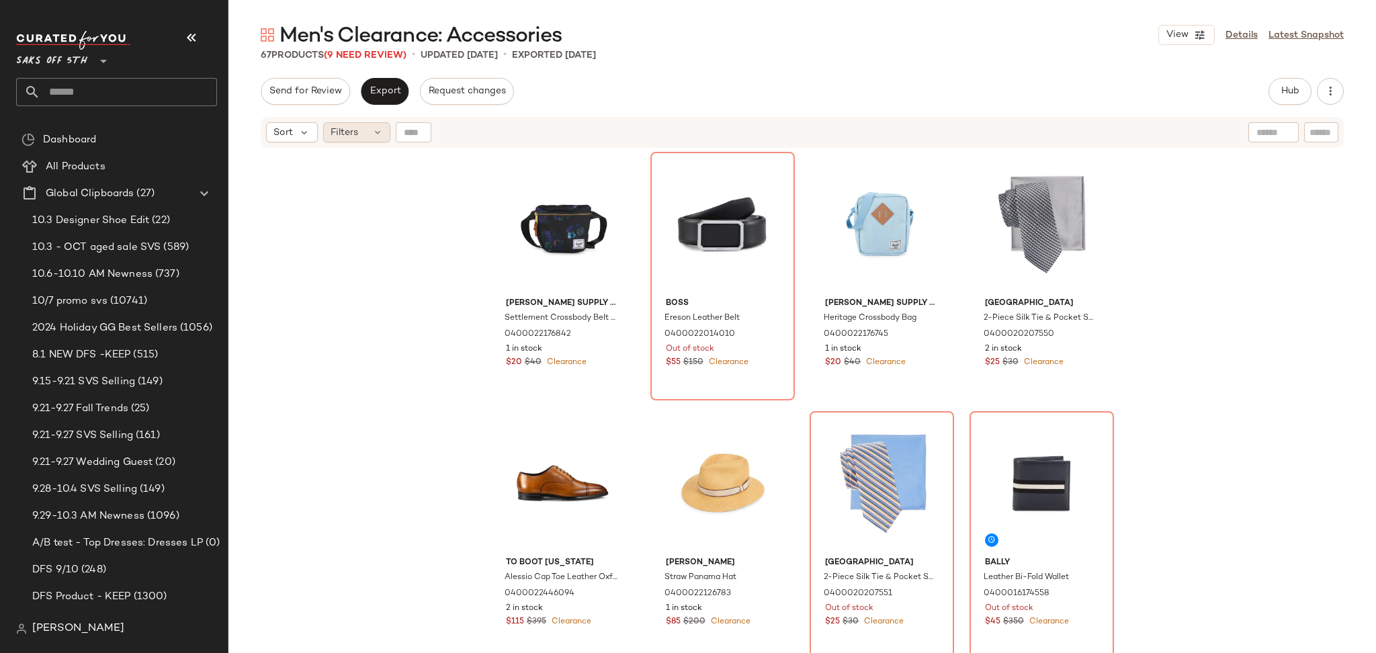
click at [369, 128] on div "Filters" at bounding box center [356, 132] width 67 height 20
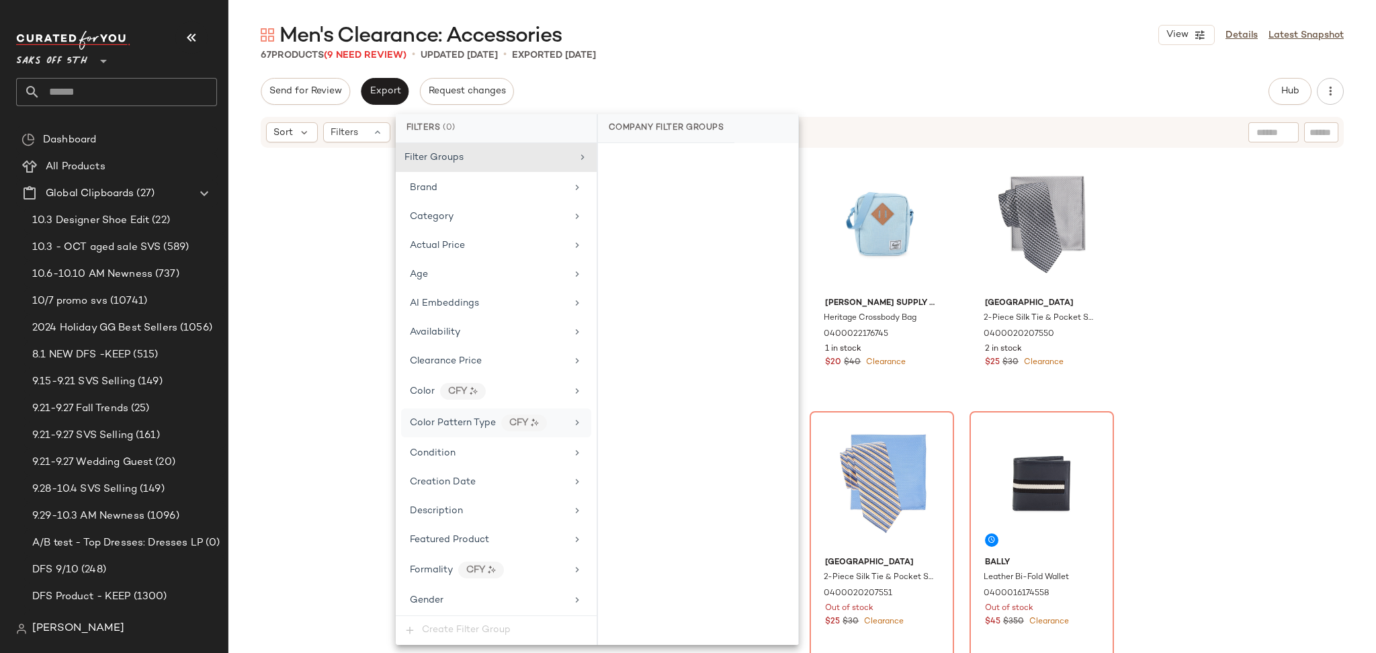
scroll to position [521, 0]
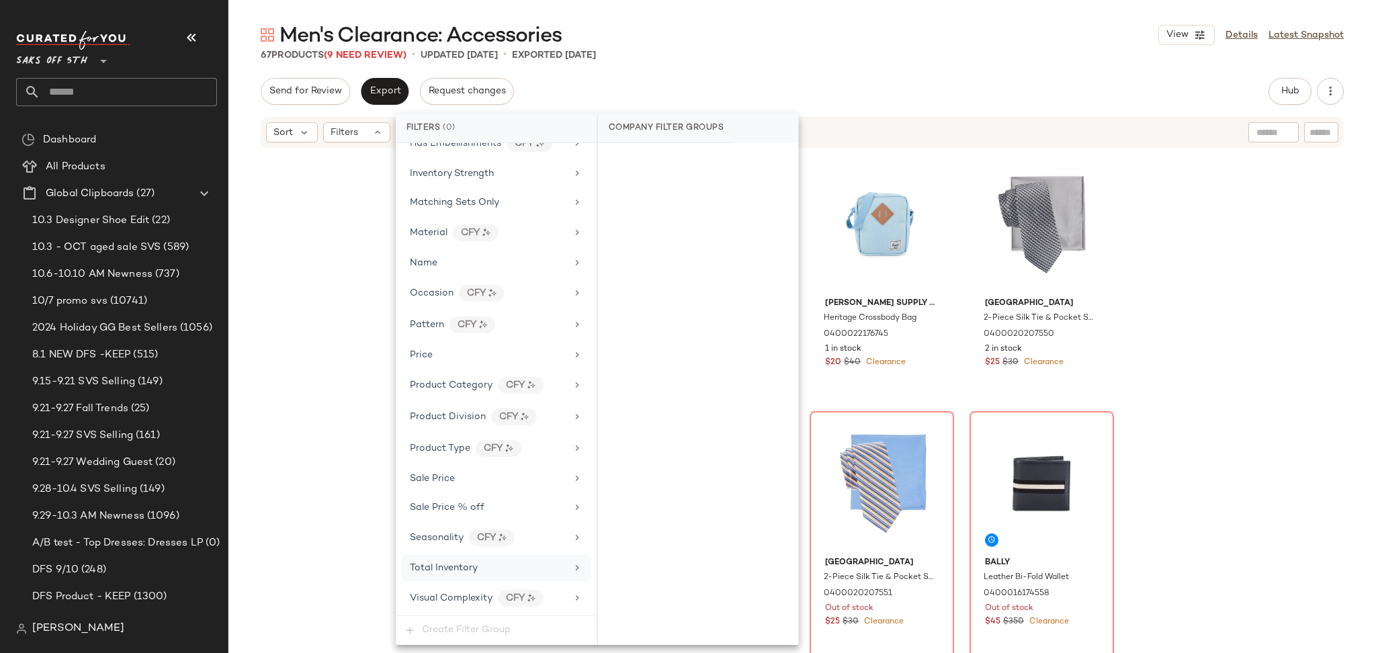
click at [499, 570] on div "Total Inventory" at bounding box center [488, 568] width 157 height 14
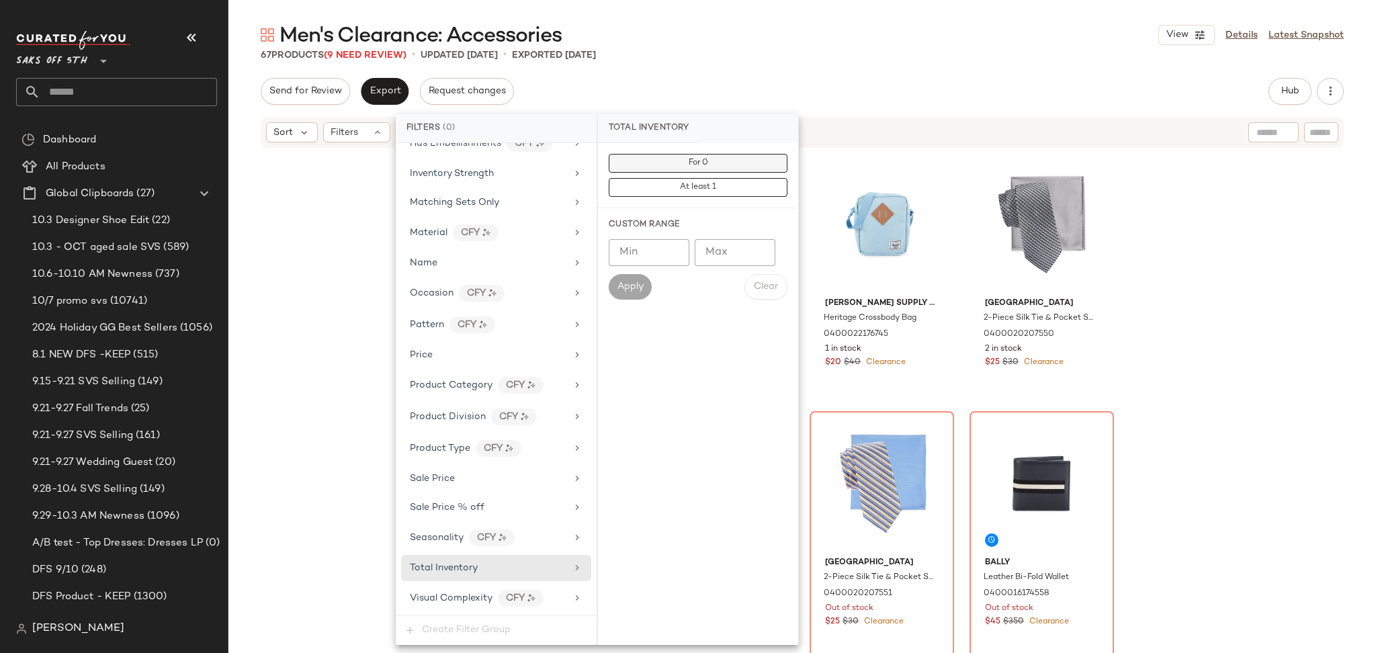
click at [653, 167] on button "For 0" at bounding box center [698, 163] width 179 height 19
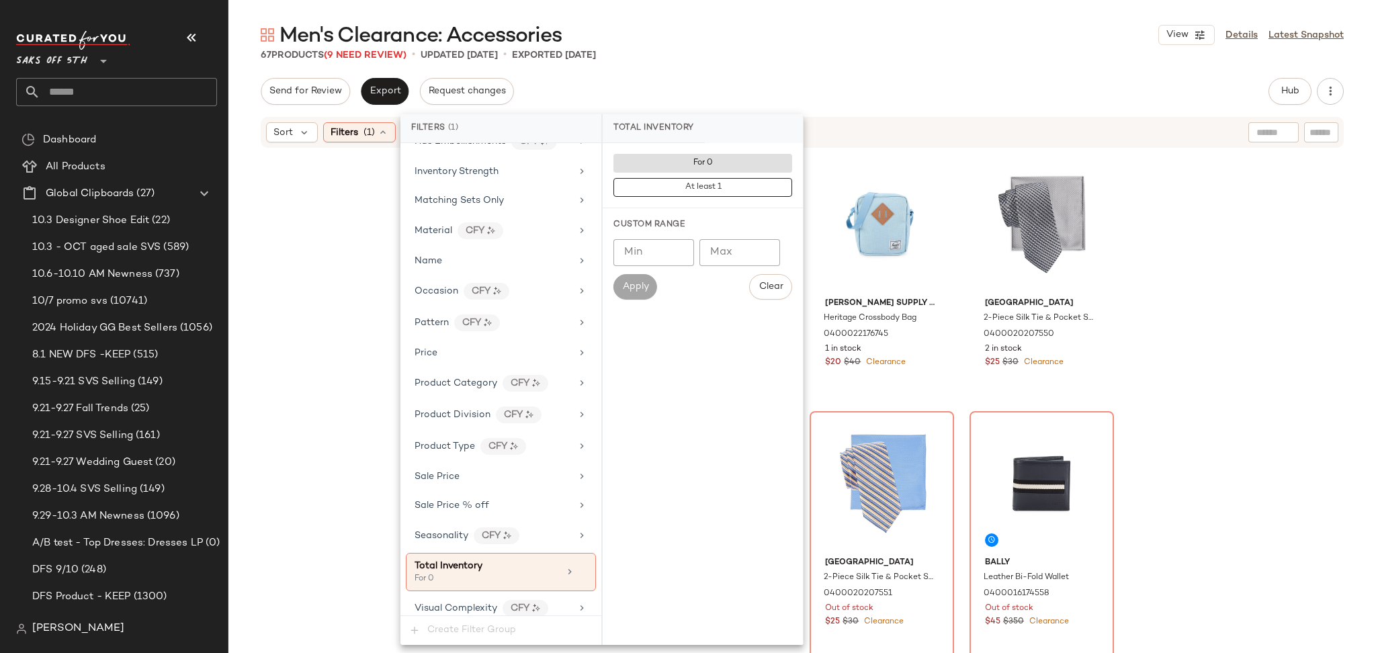
click at [873, 46] on div "Men's Clearance: Accessories View Details Latest Snapshot" at bounding box center [802, 35] width 1148 height 27
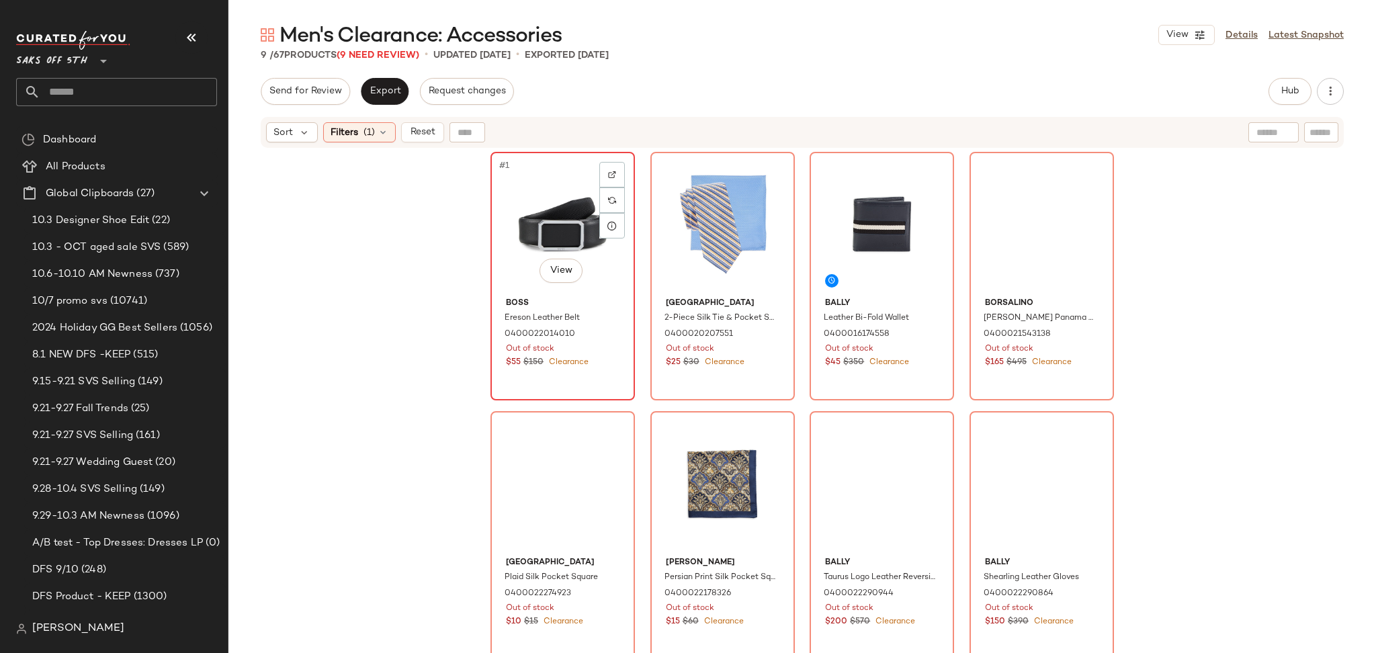
click at [514, 202] on div "#1 View" at bounding box center [562, 225] width 135 height 136
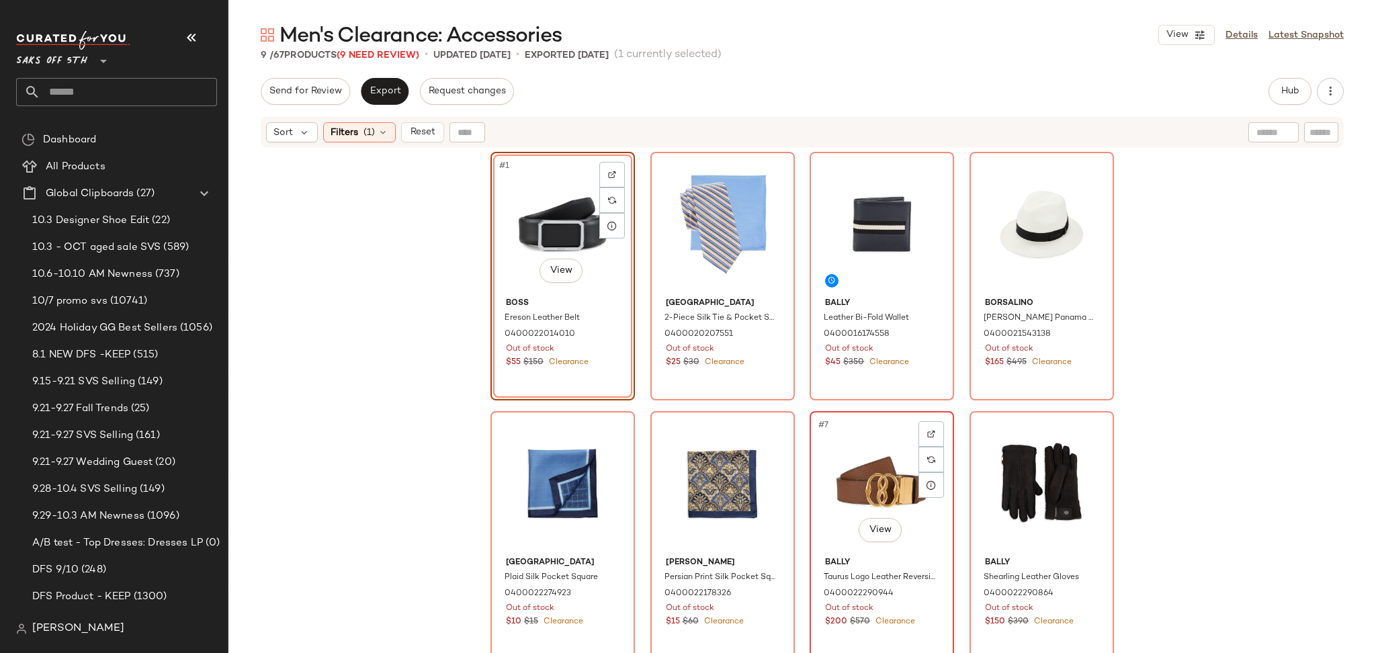
scroll to position [231, 0]
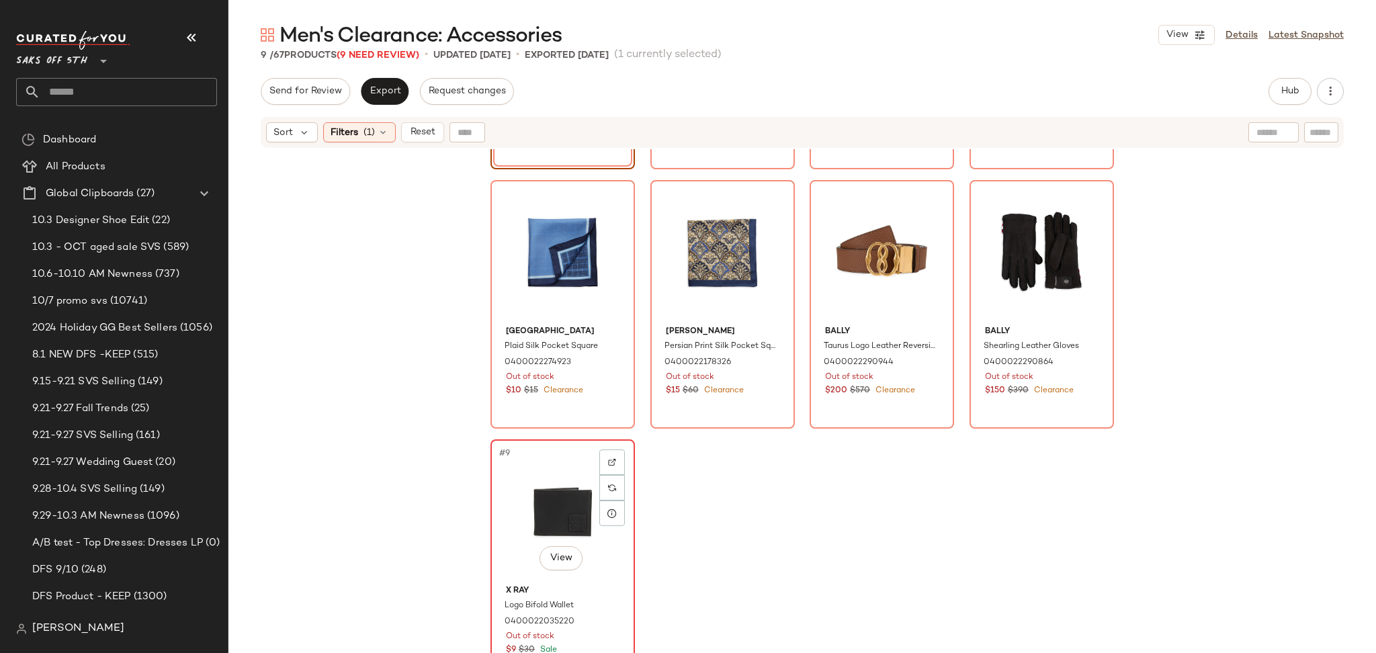
click at [527, 508] on div "#9 View" at bounding box center [562, 512] width 135 height 136
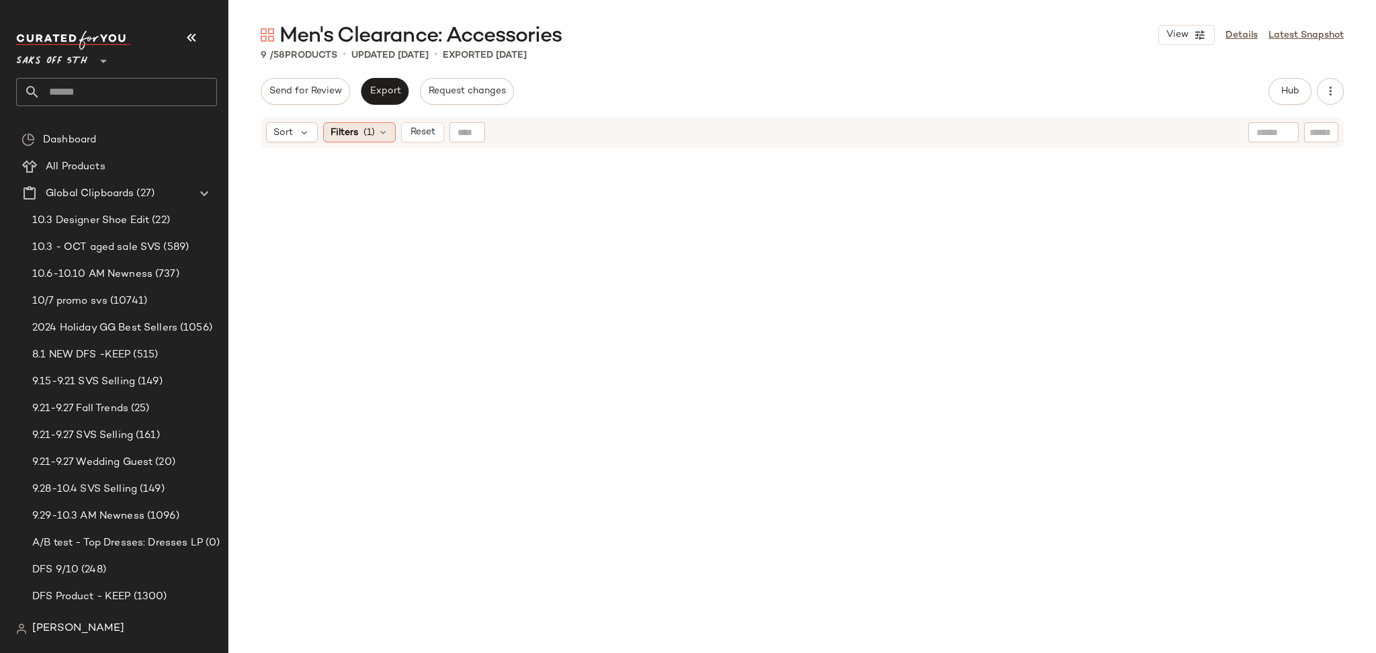
click at [357, 130] on span "Filters" at bounding box center [345, 133] width 28 height 14
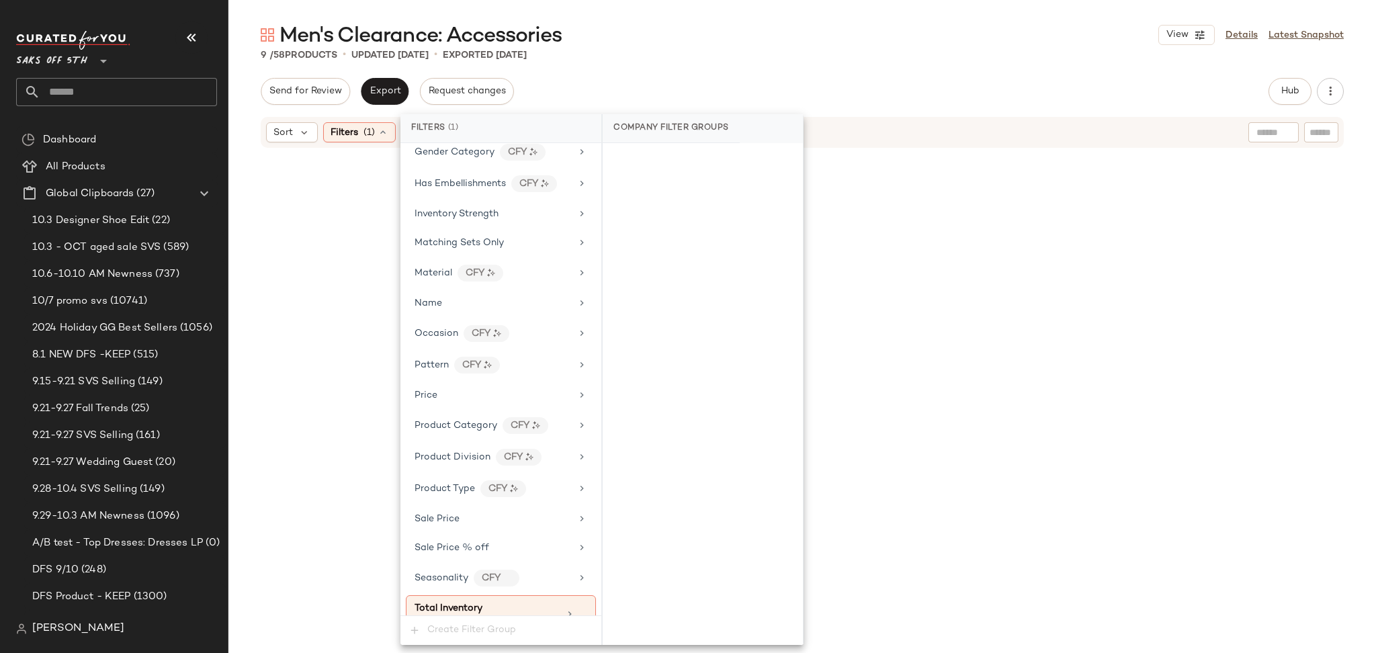
scroll to position [533, 0]
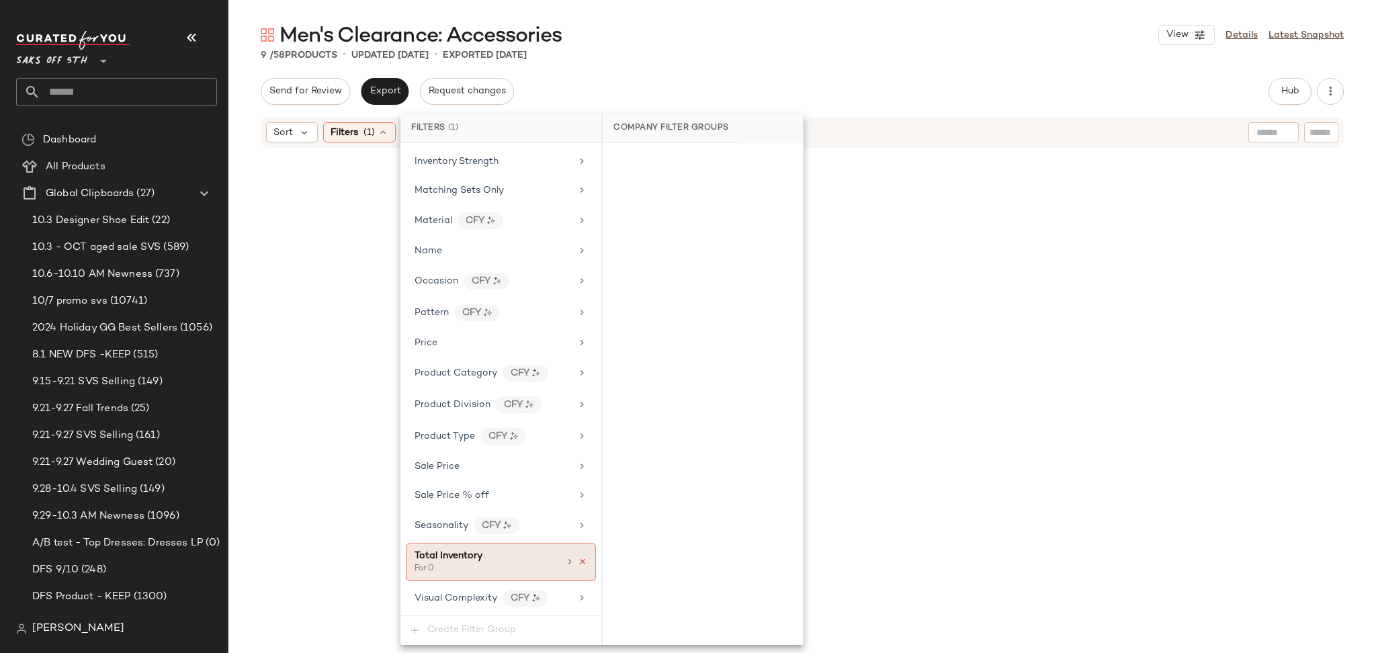
click at [578, 560] on icon at bounding box center [582, 561] width 9 height 9
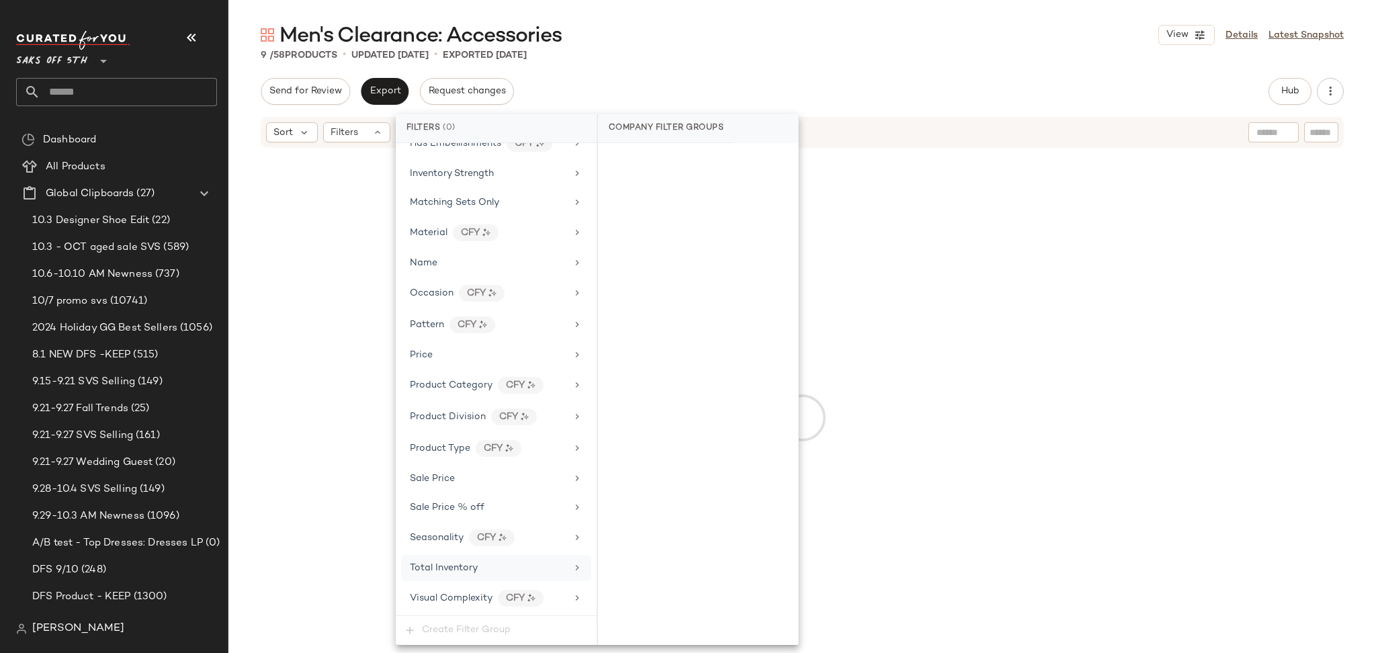
scroll to position [521, 0]
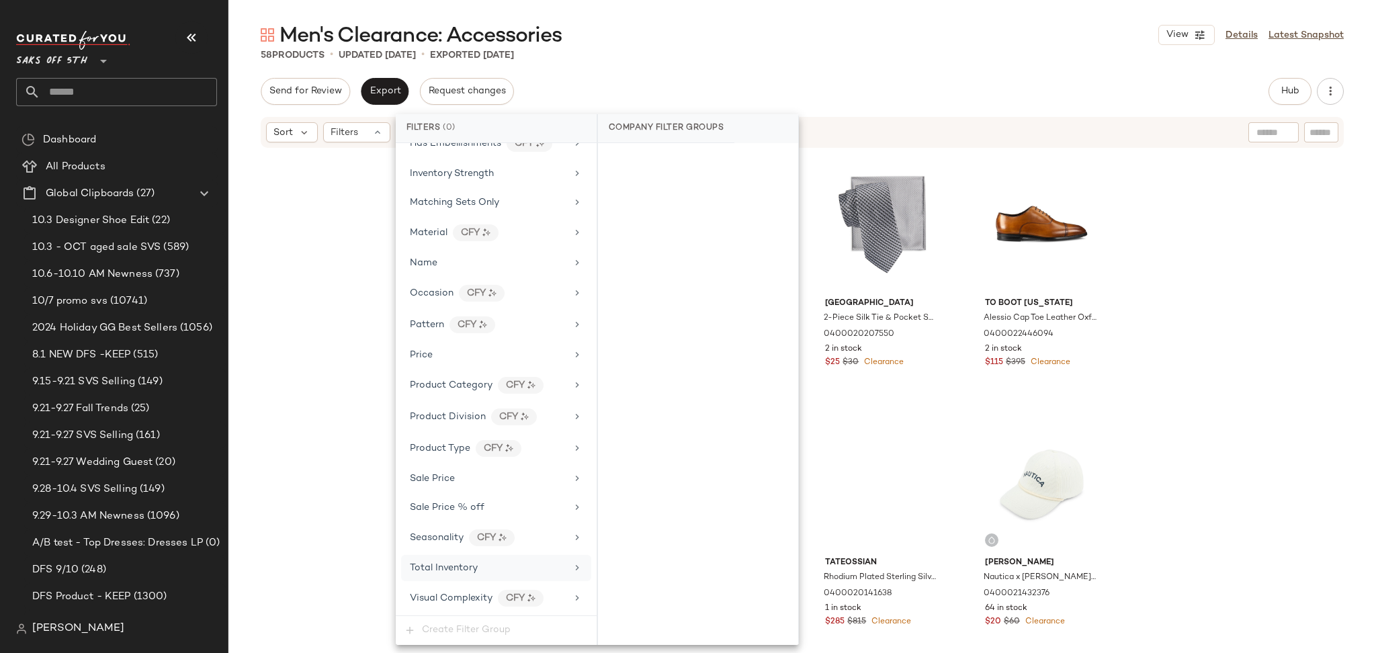
click at [1134, 92] on div "Send for Review Export Request changes Hub Send for Review External Review Inte…" at bounding box center [802, 91] width 1083 height 27
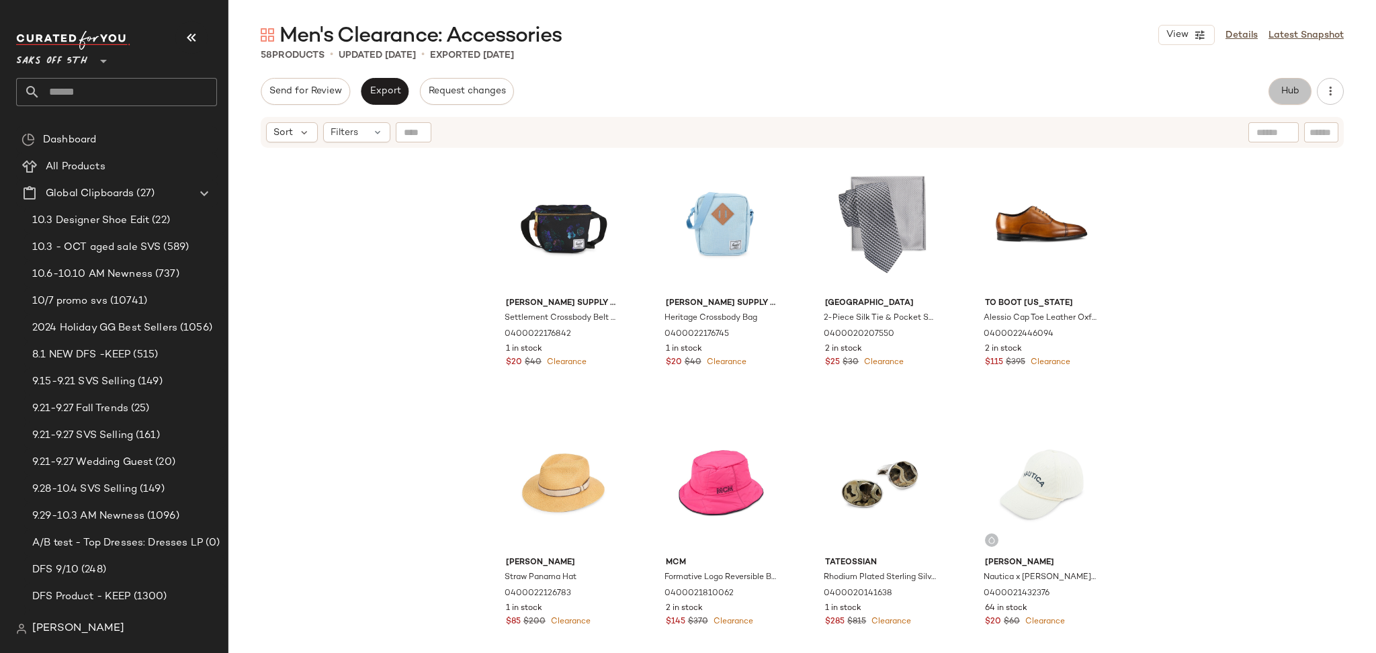
click at [1293, 95] on span "Hub" at bounding box center [1290, 91] width 19 height 11
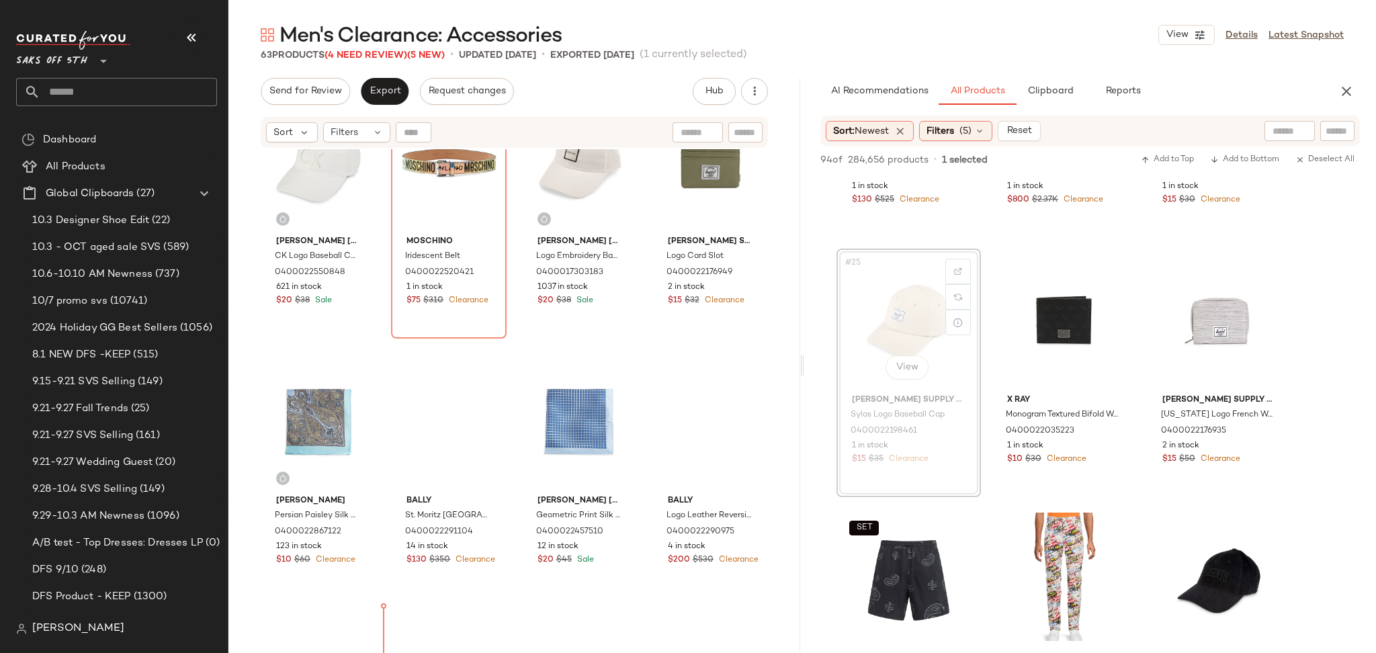
scroll to position [869, 0]
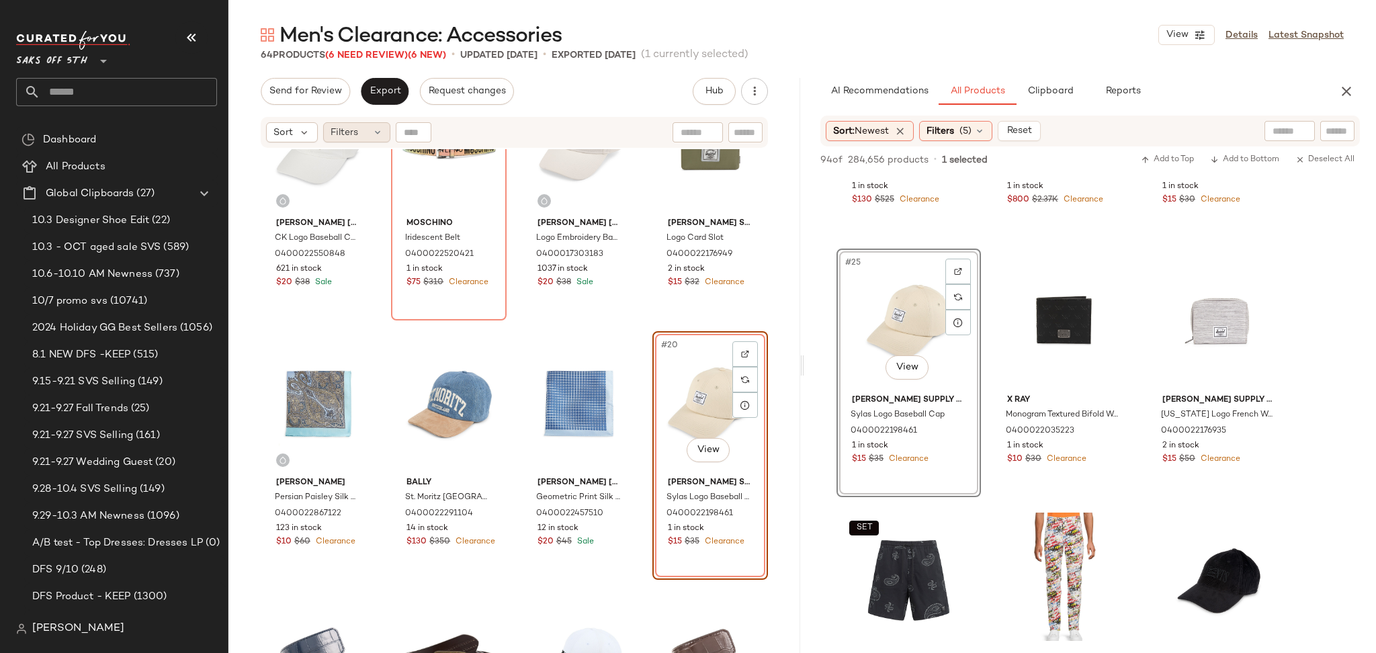
click at [378, 140] on div "Filters" at bounding box center [356, 132] width 67 height 20
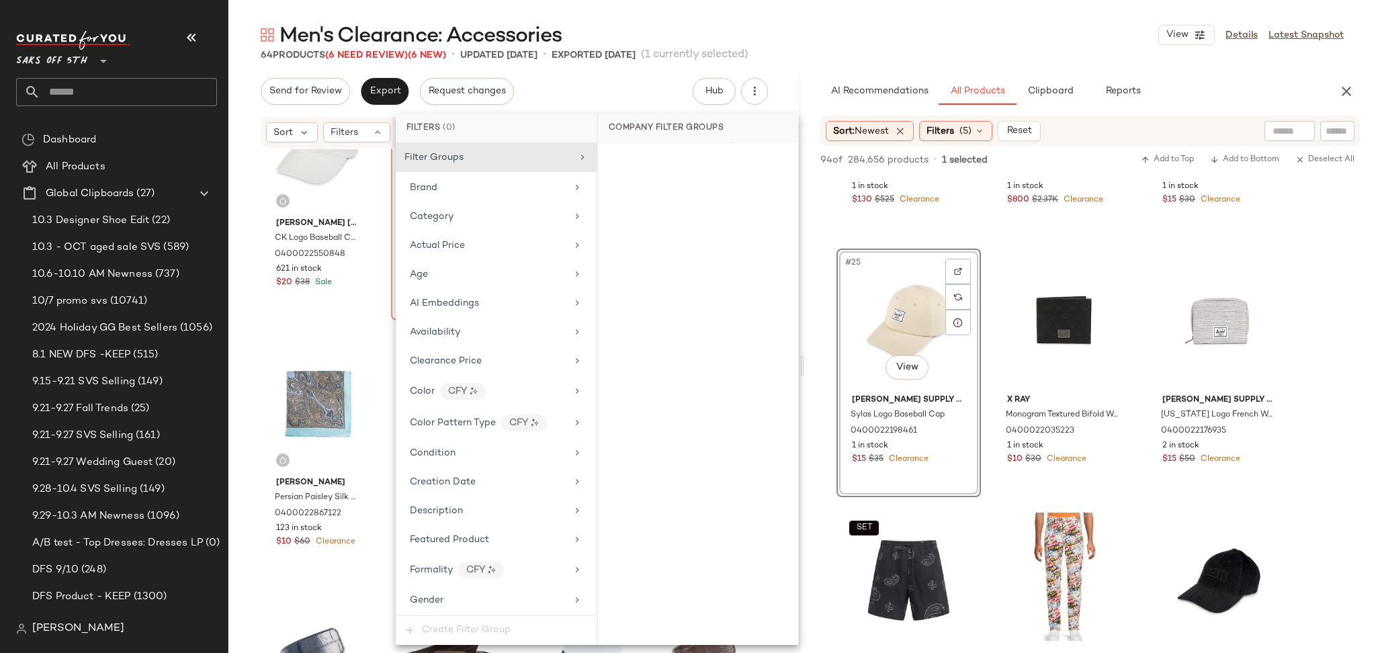
scroll to position [521, 0]
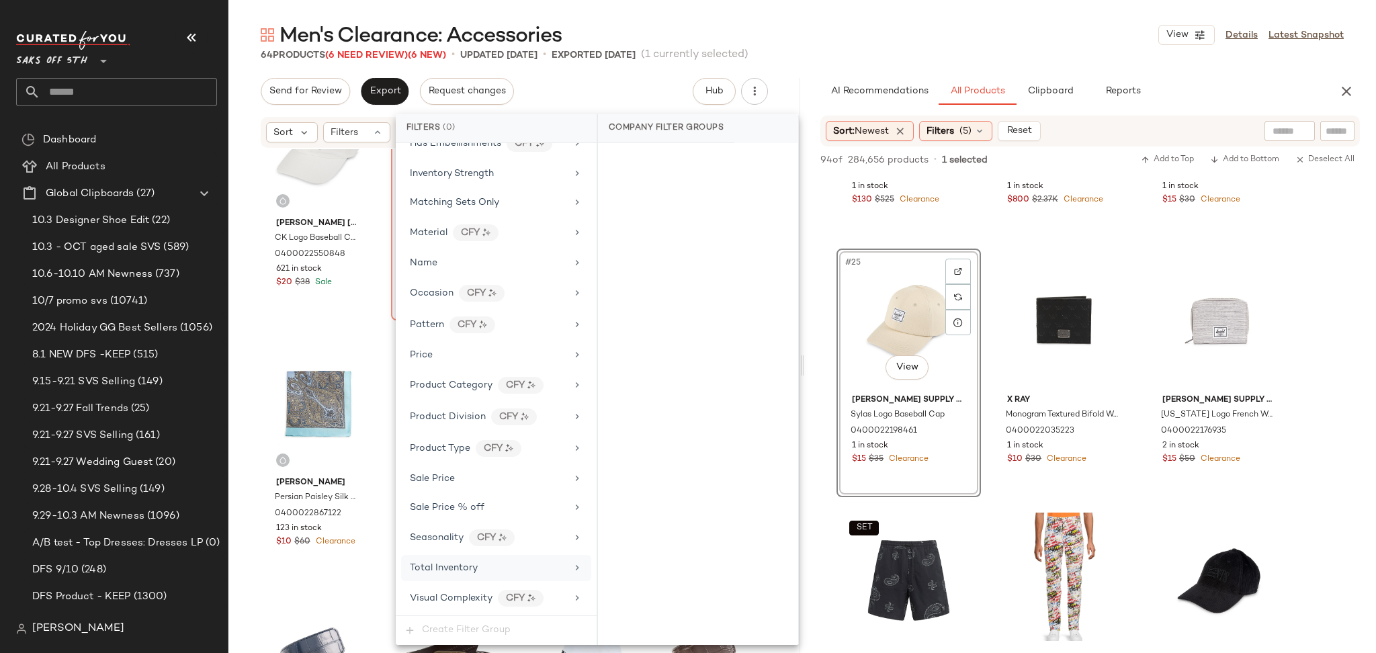
click at [473, 563] on span "Total Inventory" at bounding box center [444, 568] width 68 height 10
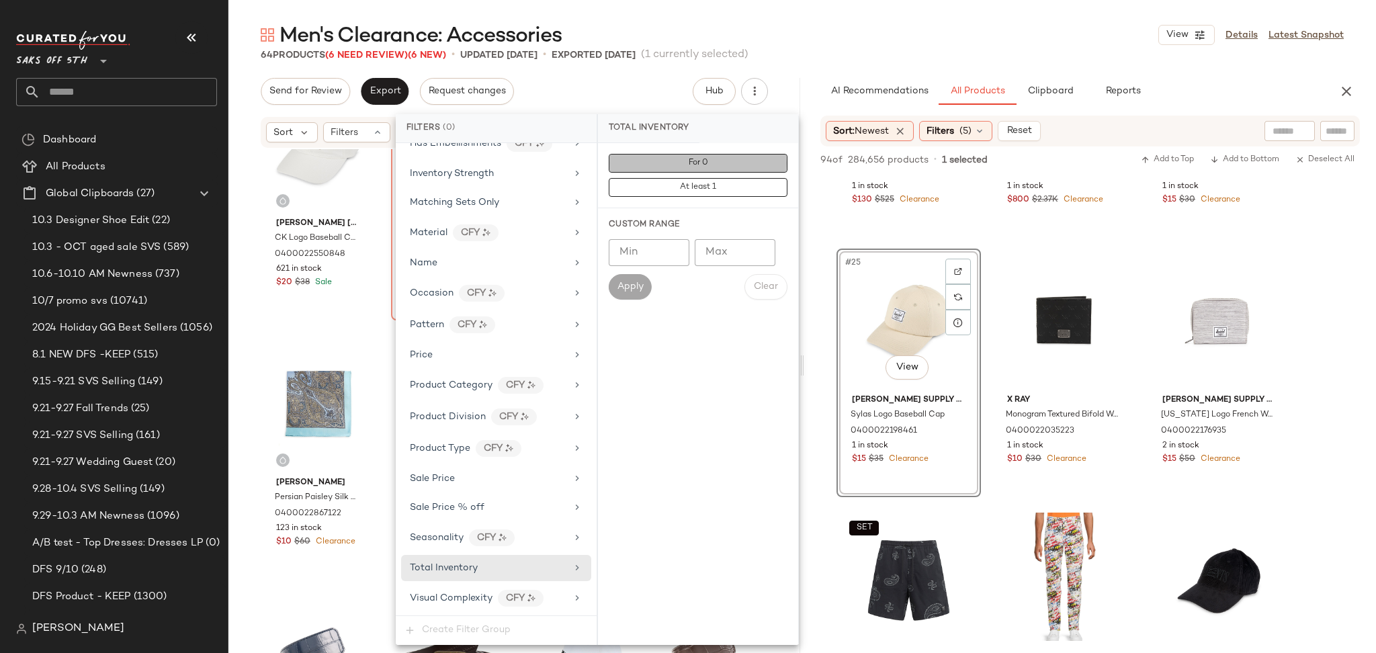
click at [697, 172] on button "For 0" at bounding box center [698, 163] width 179 height 19
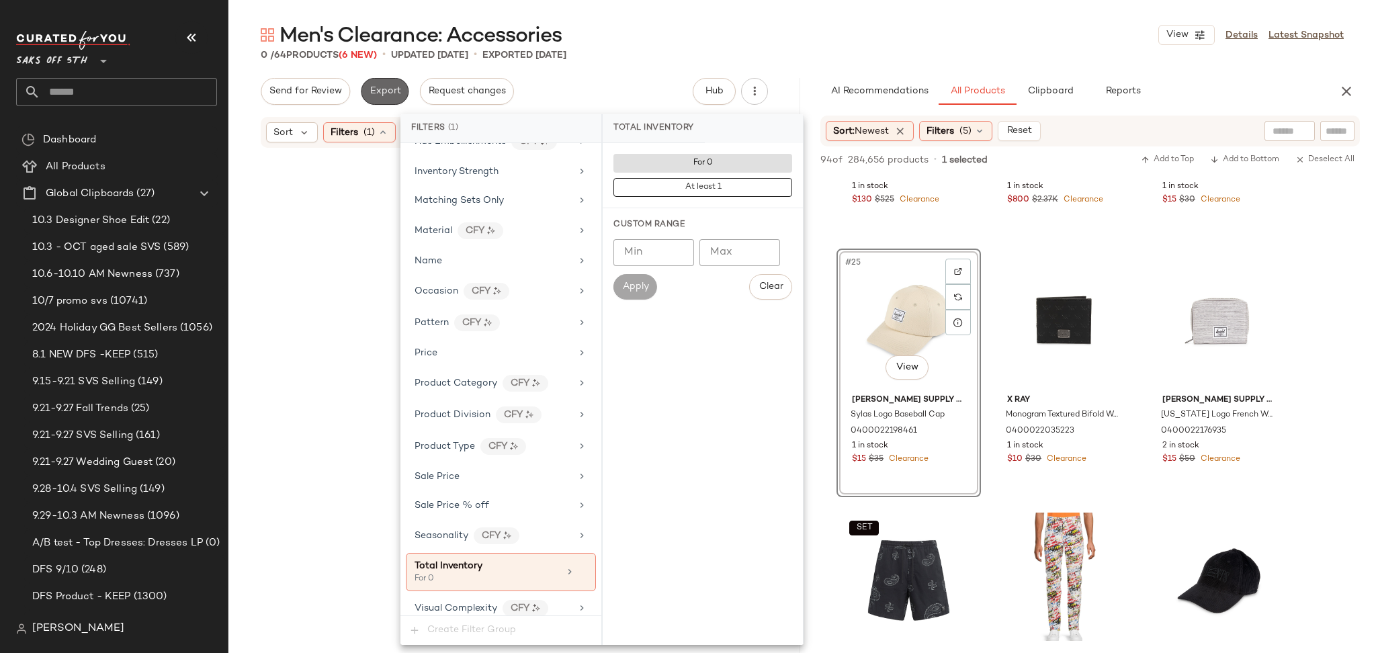
click at [380, 92] on span "Export" at bounding box center [385, 91] width 32 height 11
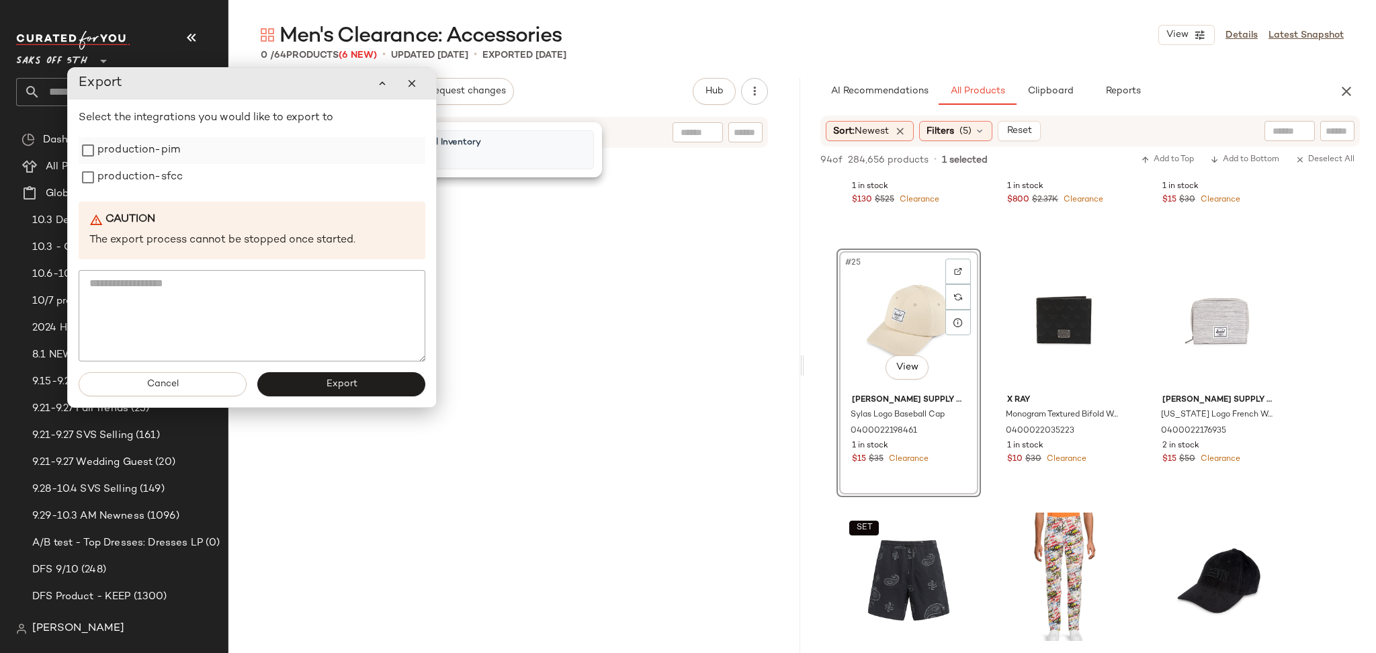
click at [158, 145] on label "production-pim" at bounding box center [138, 150] width 83 height 27
click at [158, 163] on label "production-pim" at bounding box center [138, 150] width 83 height 27
click at [160, 177] on label "production-sfcc" at bounding box center [139, 177] width 85 height 27
click at [349, 389] on span "Export" at bounding box center [341, 384] width 32 height 11
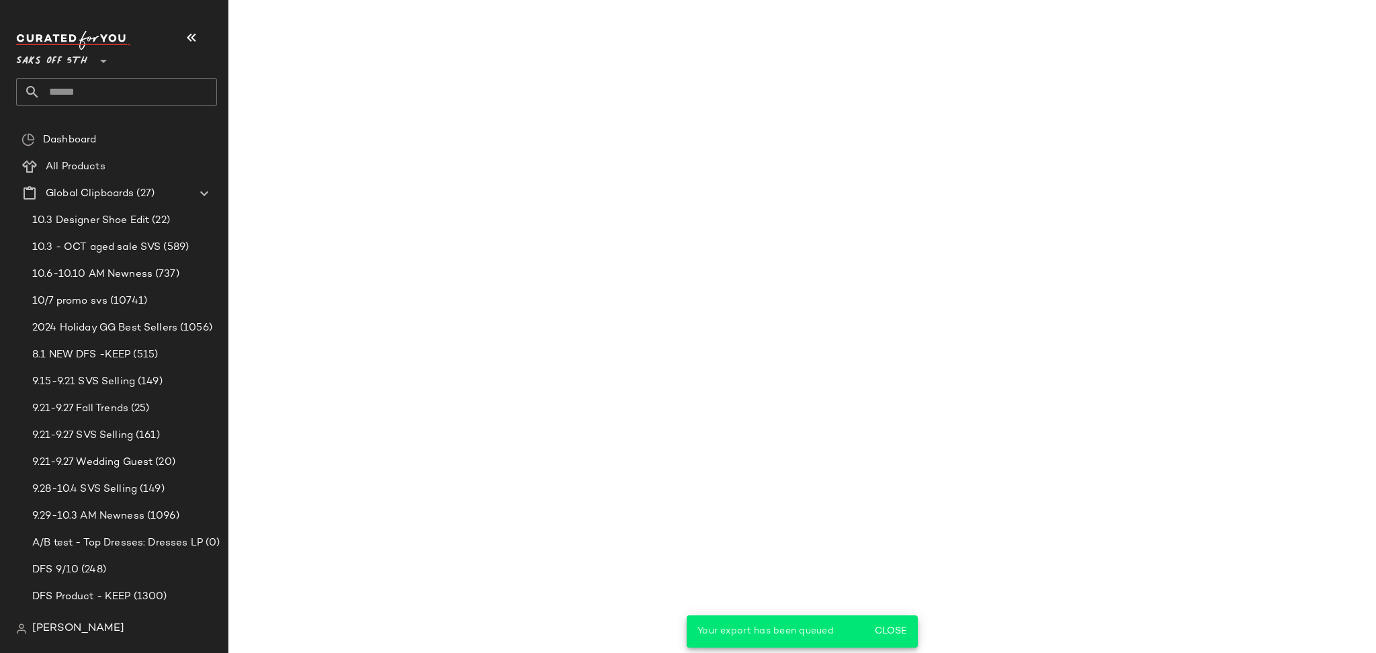
scroll to position [2780, 0]
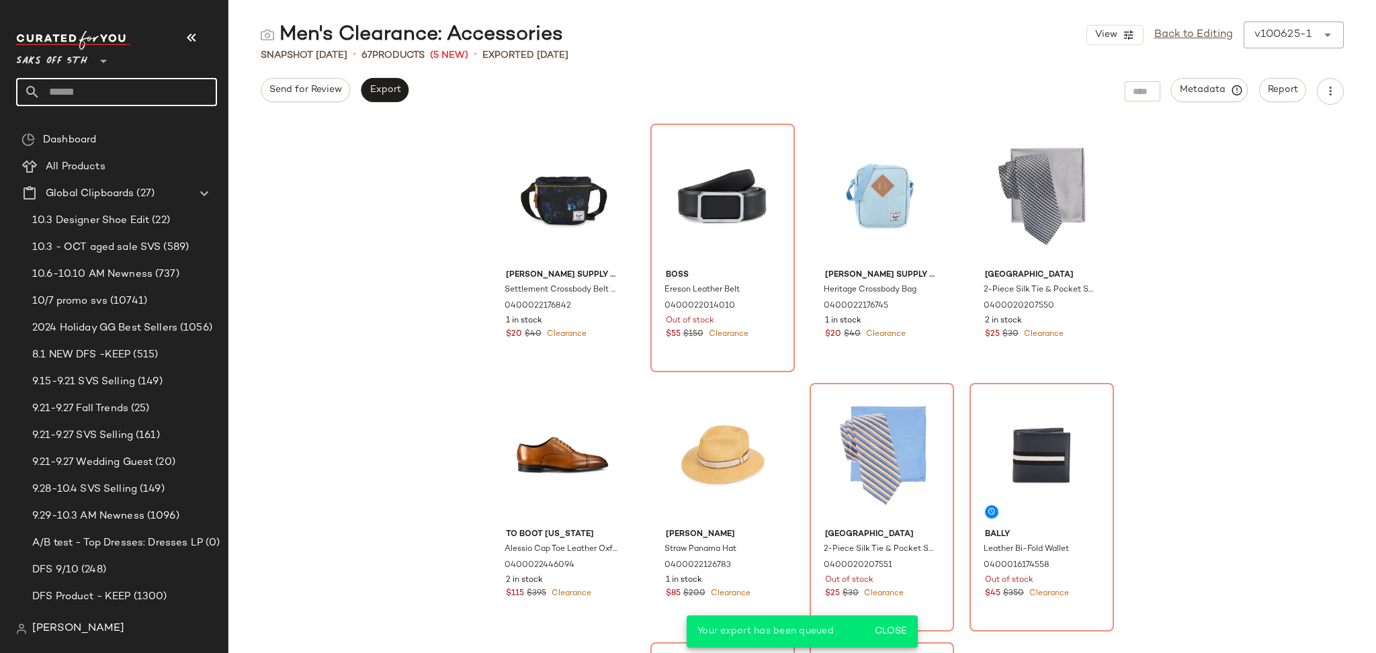
click at [148, 88] on input "text" at bounding box center [128, 92] width 177 height 28
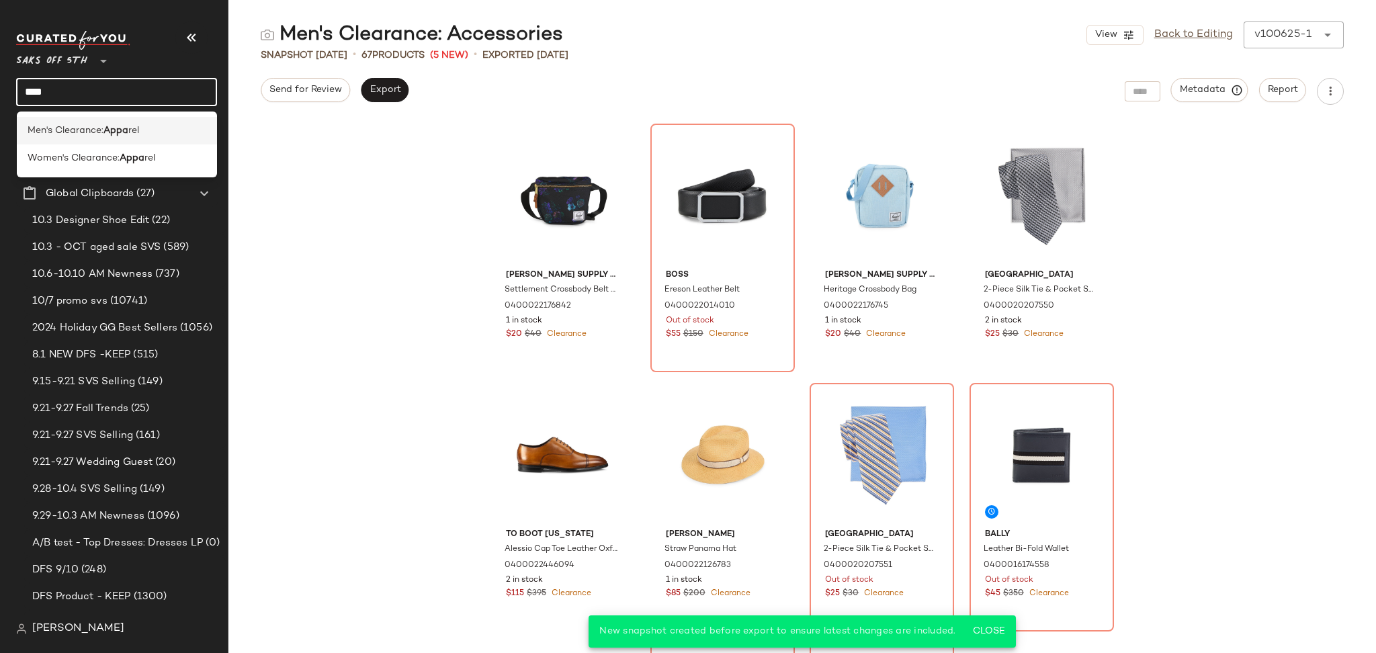
type input "****"
click at [142, 125] on div "Men's Clearance: Appa rel" at bounding box center [117, 131] width 179 height 14
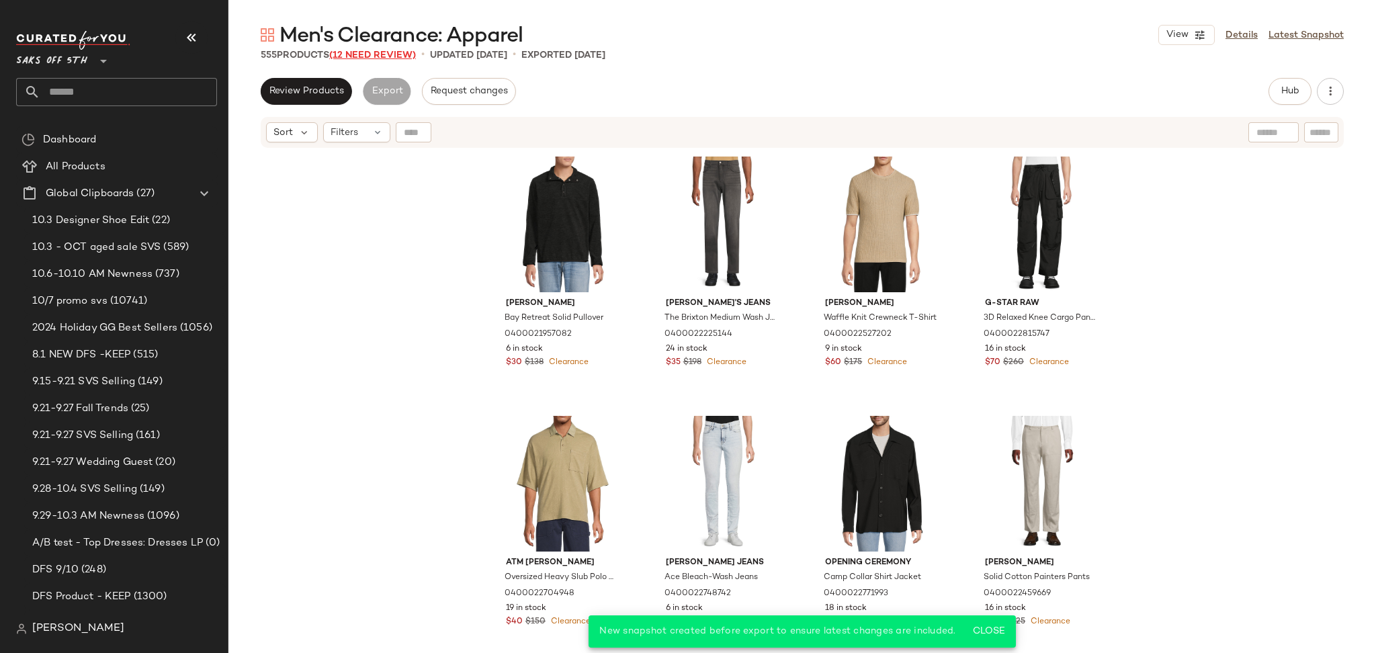
click at [394, 53] on span "(12 Need Review)" at bounding box center [372, 55] width 87 height 10
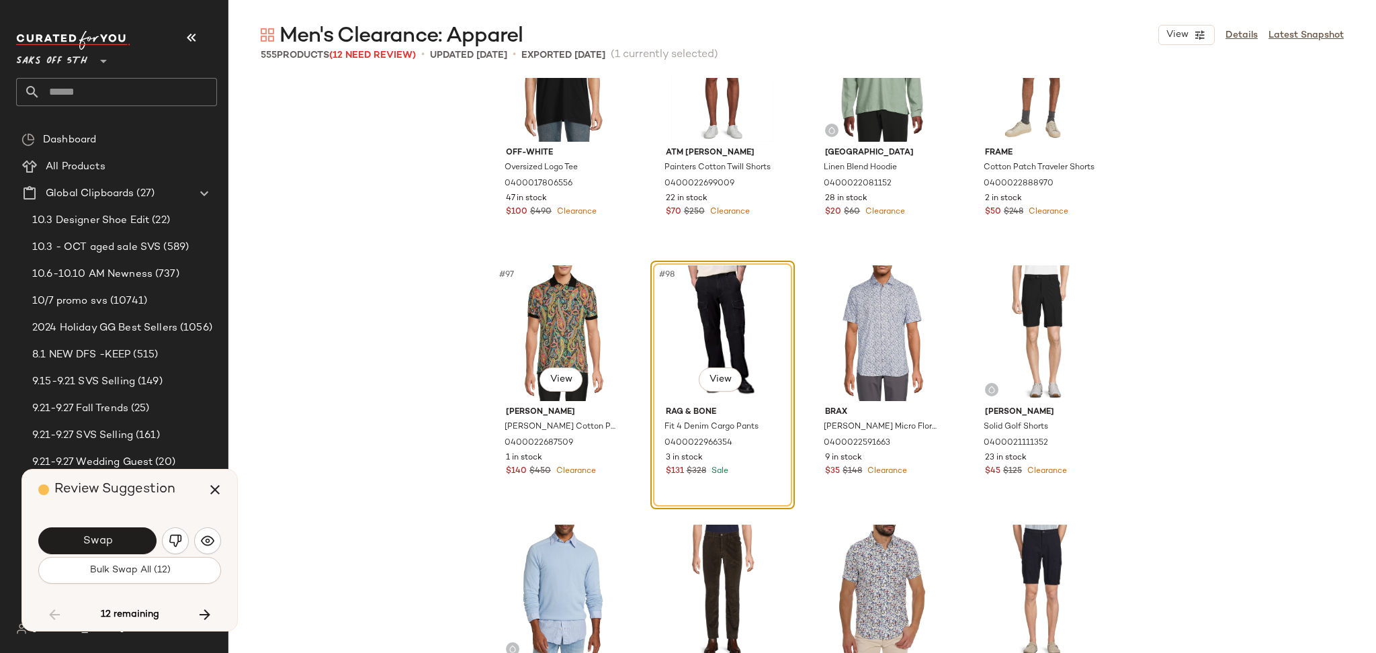
scroll to position [6057, 0]
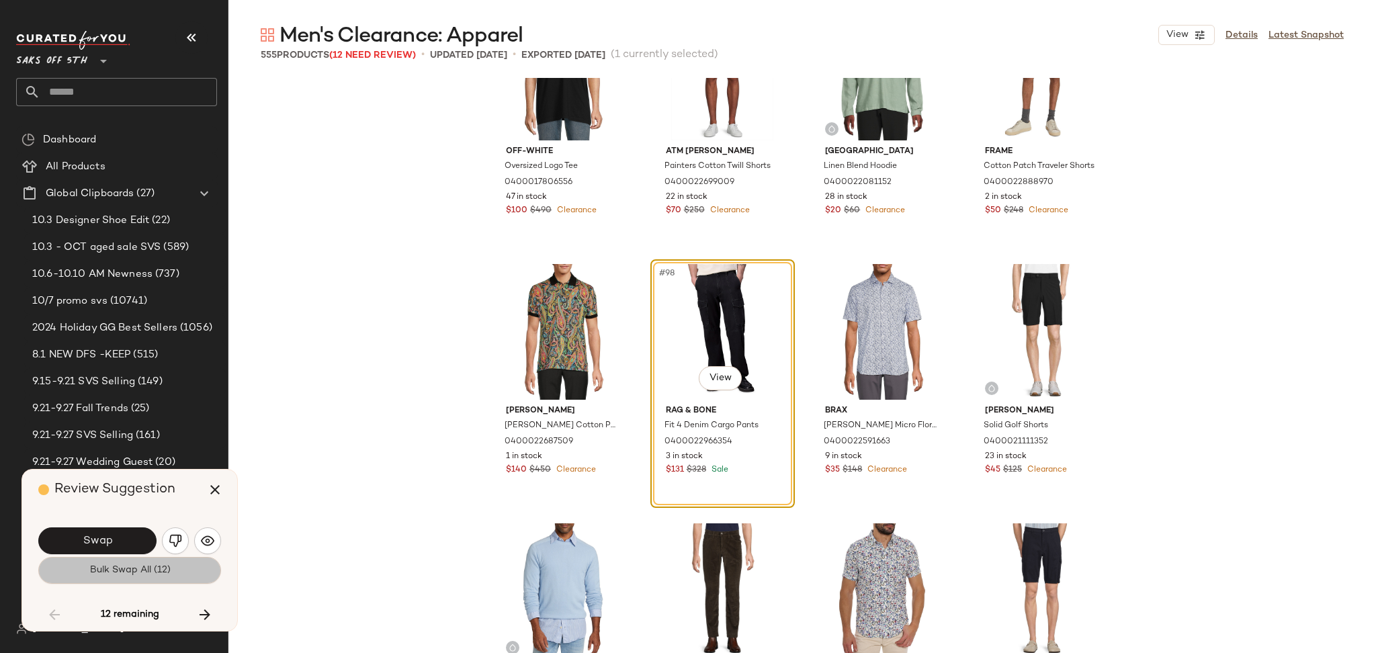
click at [198, 573] on button "Bulk Swap All (12)" at bounding box center [129, 570] width 183 height 27
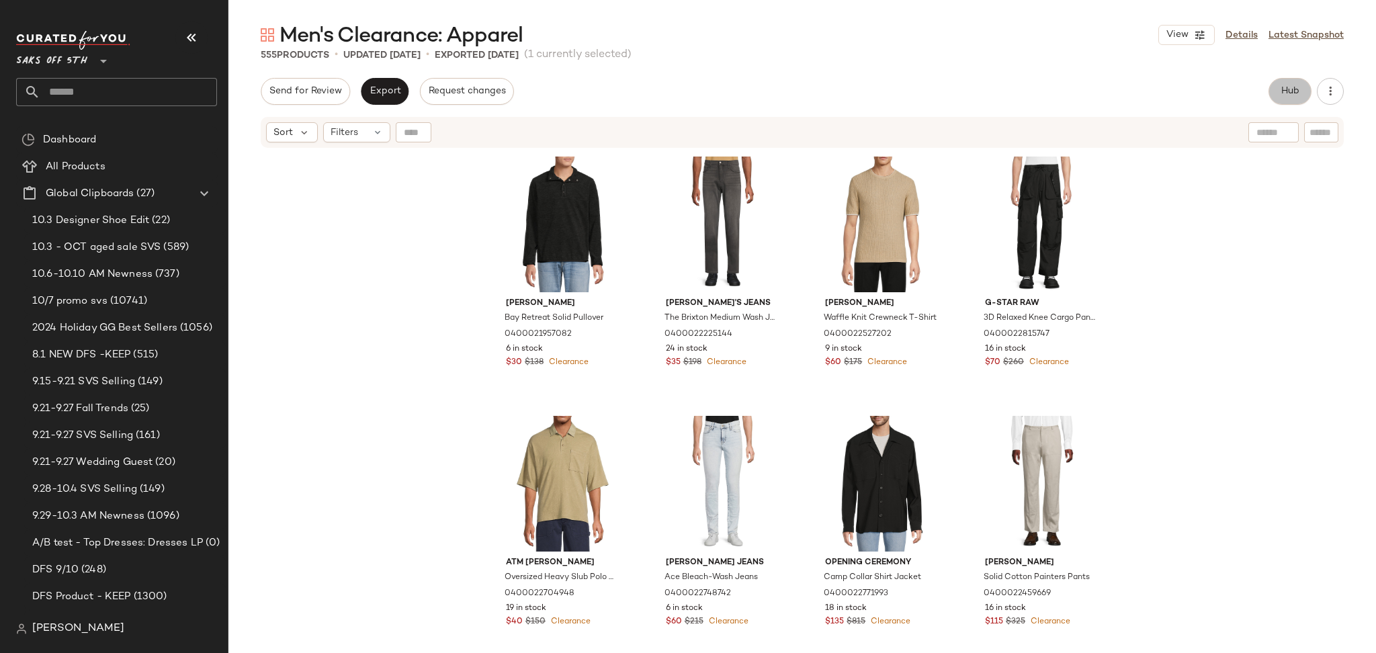
click at [1290, 81] on button "Hub" at bounding box center [1290, 91] width 43 height 27
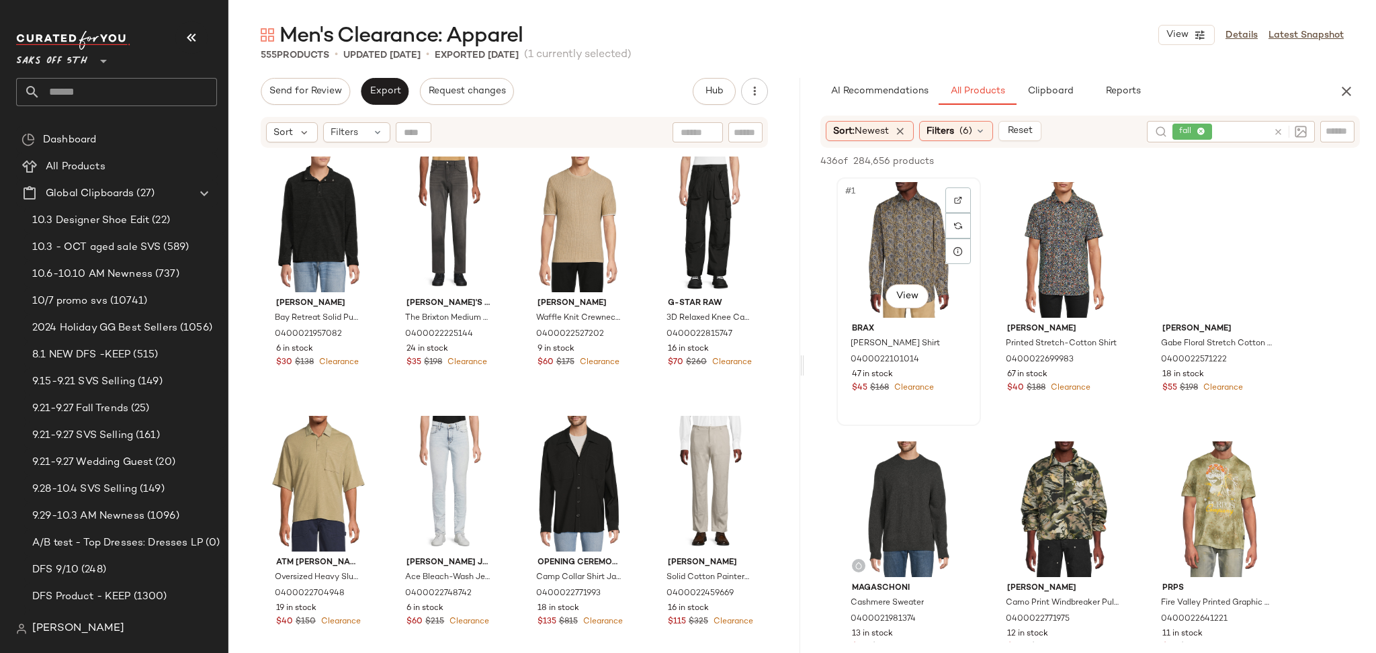
click at [904, 243] on div "#1 View" at bounding box center [908, 250] width 135 height 136
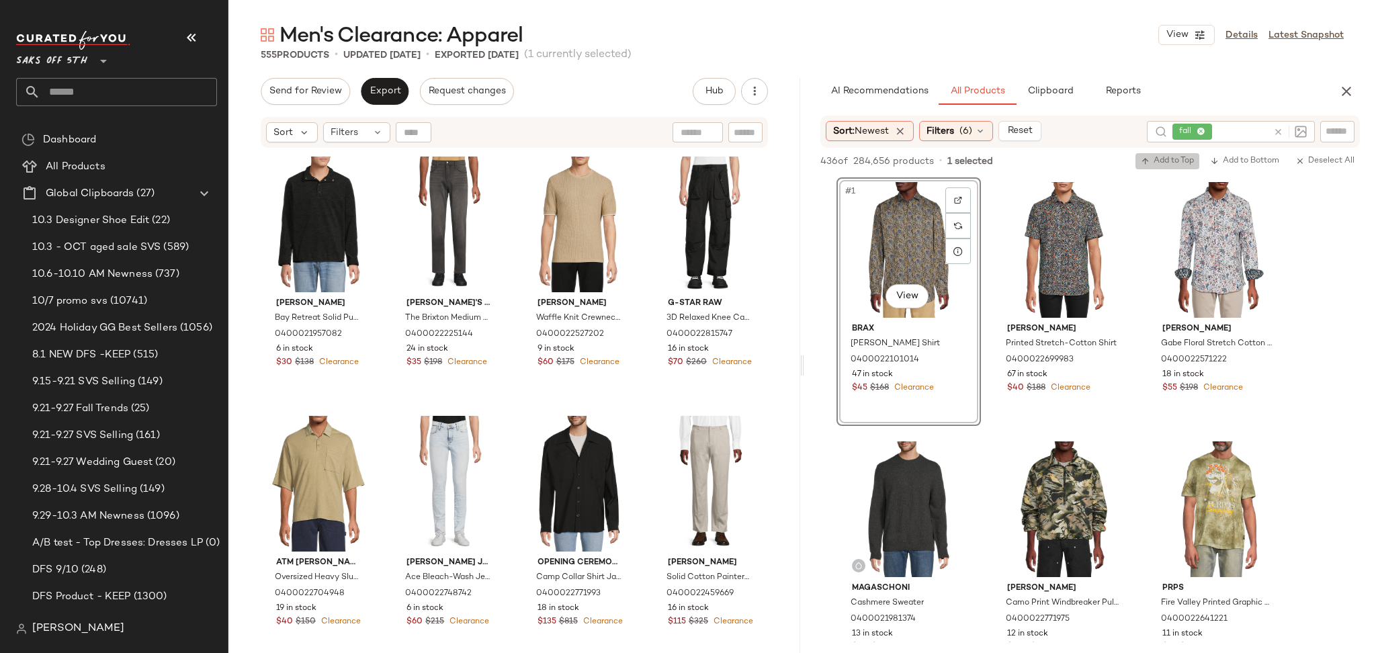
click at [1147, 166] on button "Add to Top" at bounding box center [1168, 161] width 64 height 16
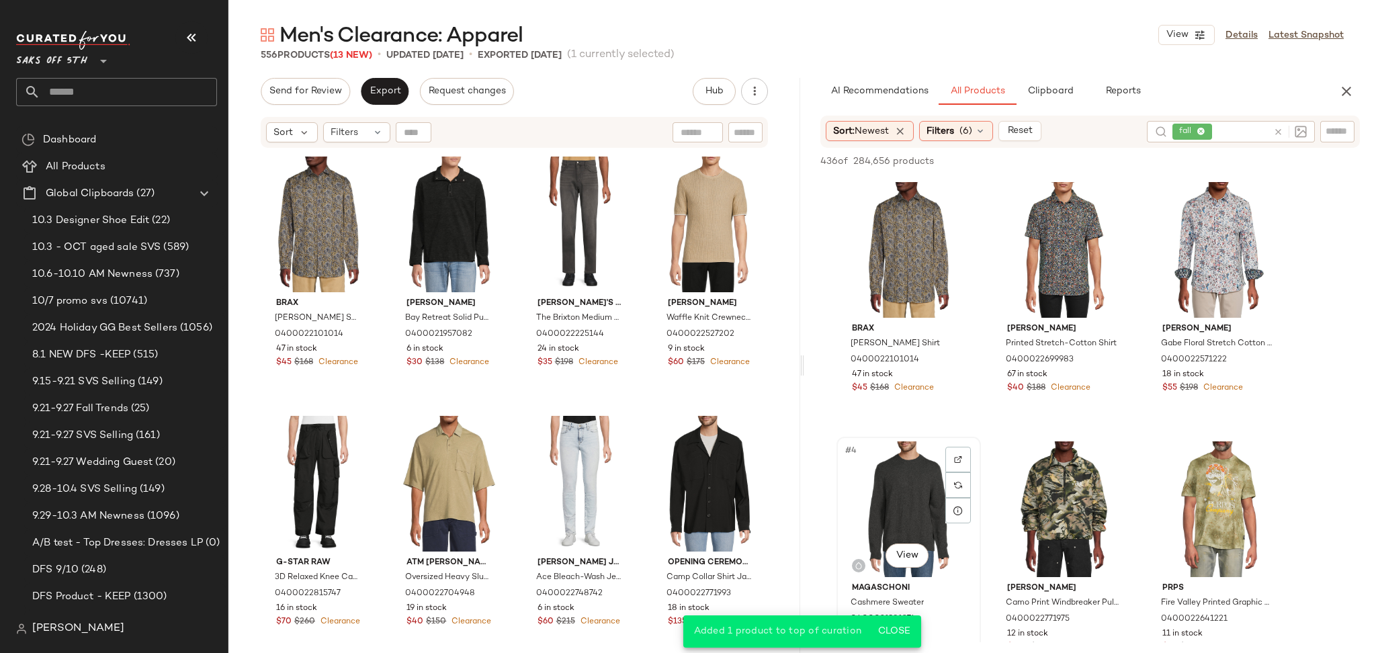
click at [912, 469] on div "#4 View" at bounding box center [908, 509] width 135 height 136
click at [1162, 159] on span "Add to Top" at bounding box center [1167, 161] width 53 height 9
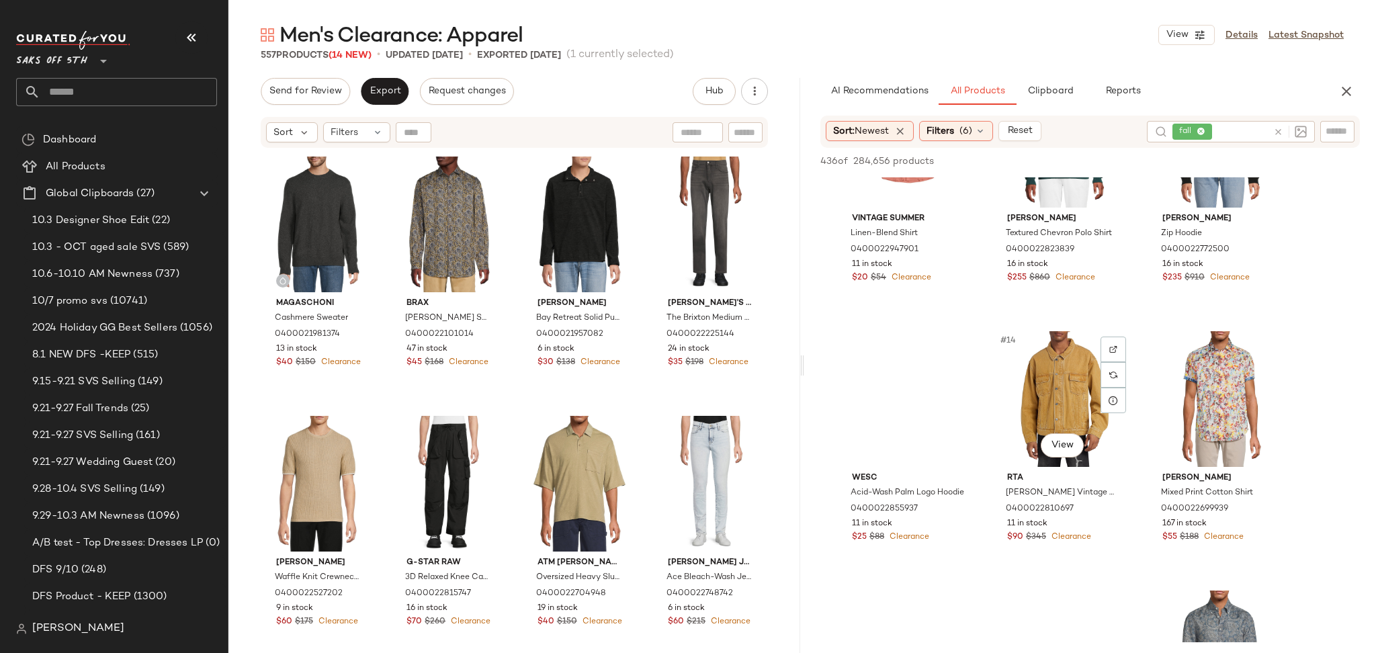
scroll to position [884, 0]
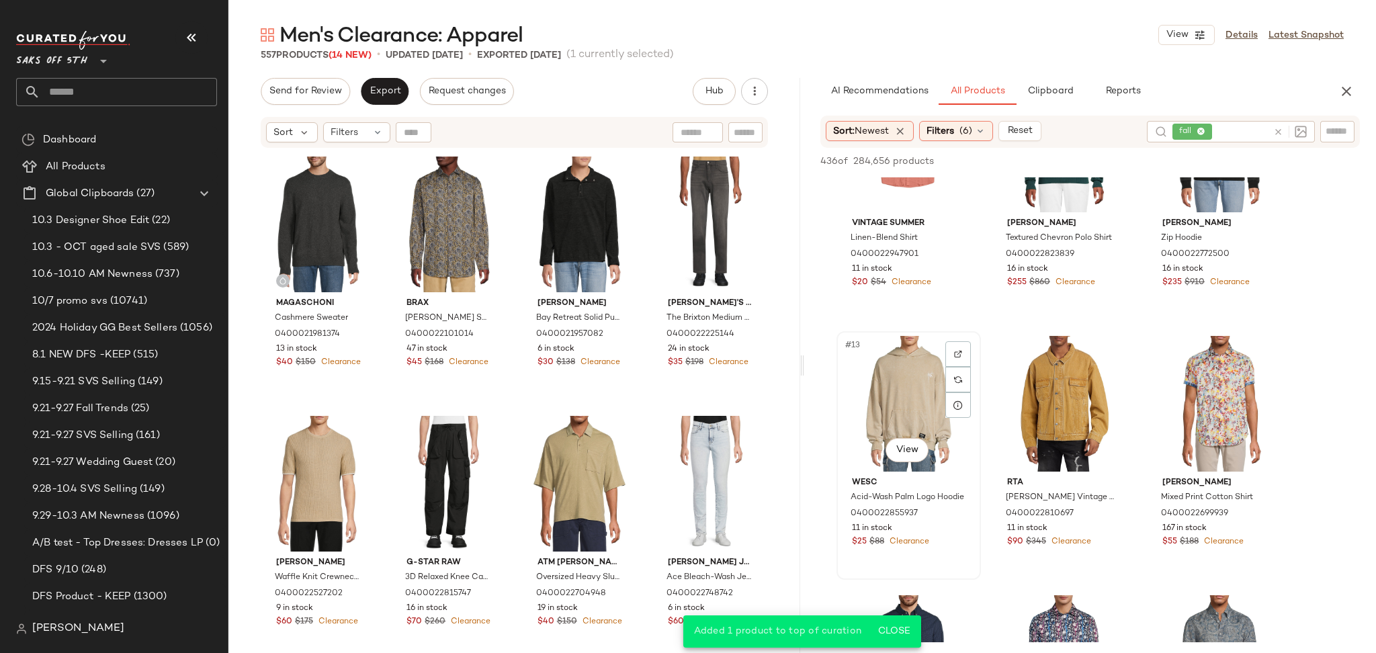
click at [867, 393] on div "#13 View" at bounding box center [908, 404] width 135 height 136
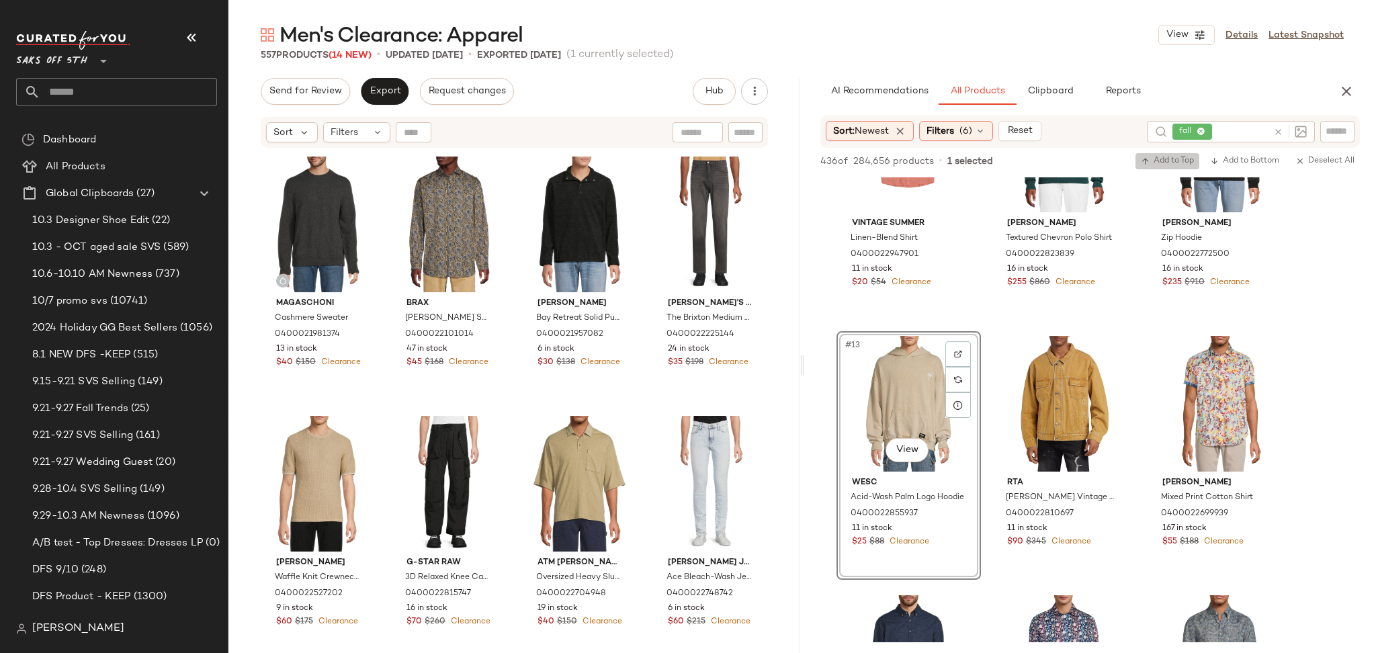
click at [1162, 164] on span "Add to Top" at bounding box center [1167, 161] width 53 height 9
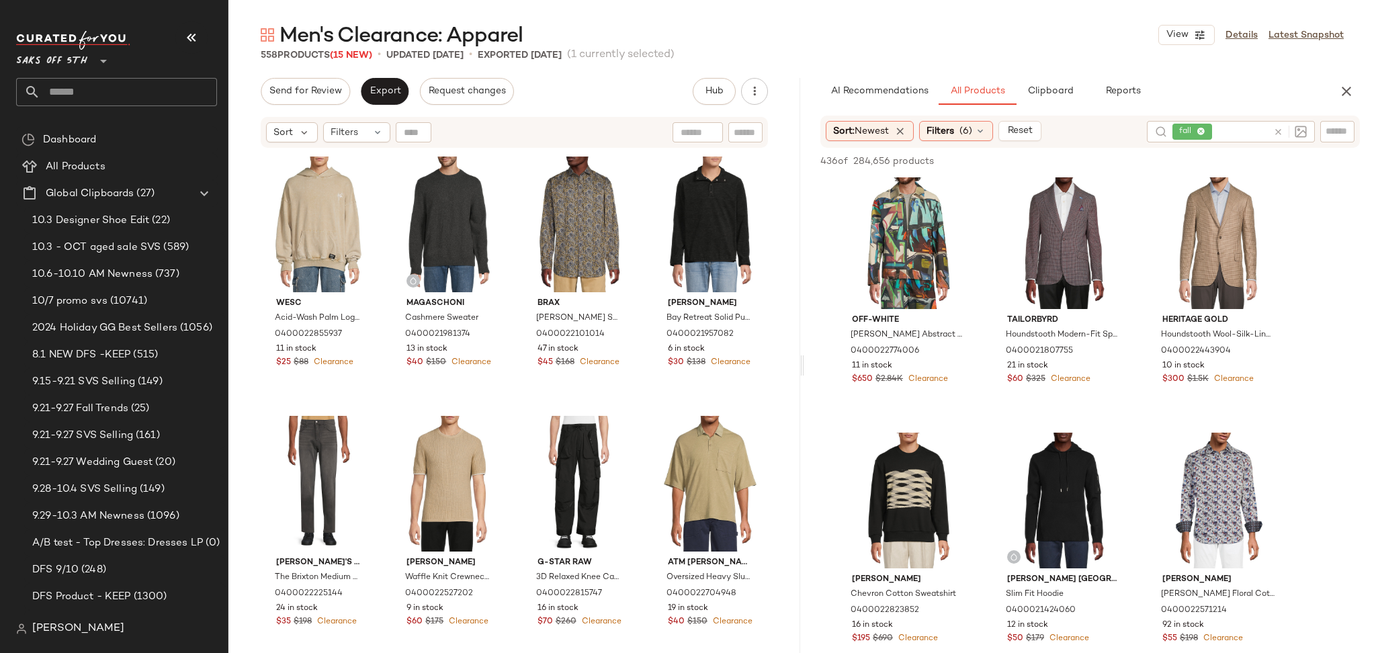
scroll to position [1566, 0]
click at [904, 478] on div "#22 View" at bounding box center [908, 499] width 135 height 136
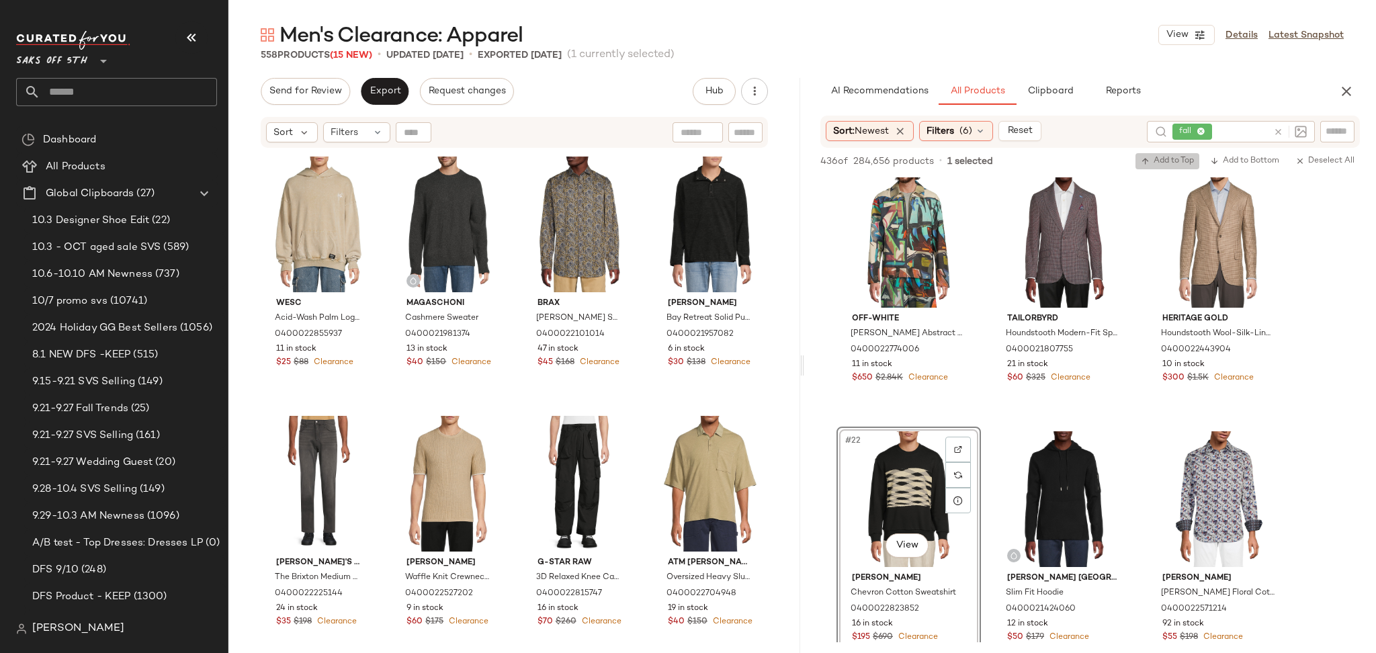
click at [1158, 160] on span "Add to Top" at bounding box center [1167, 161] width 53 height 9
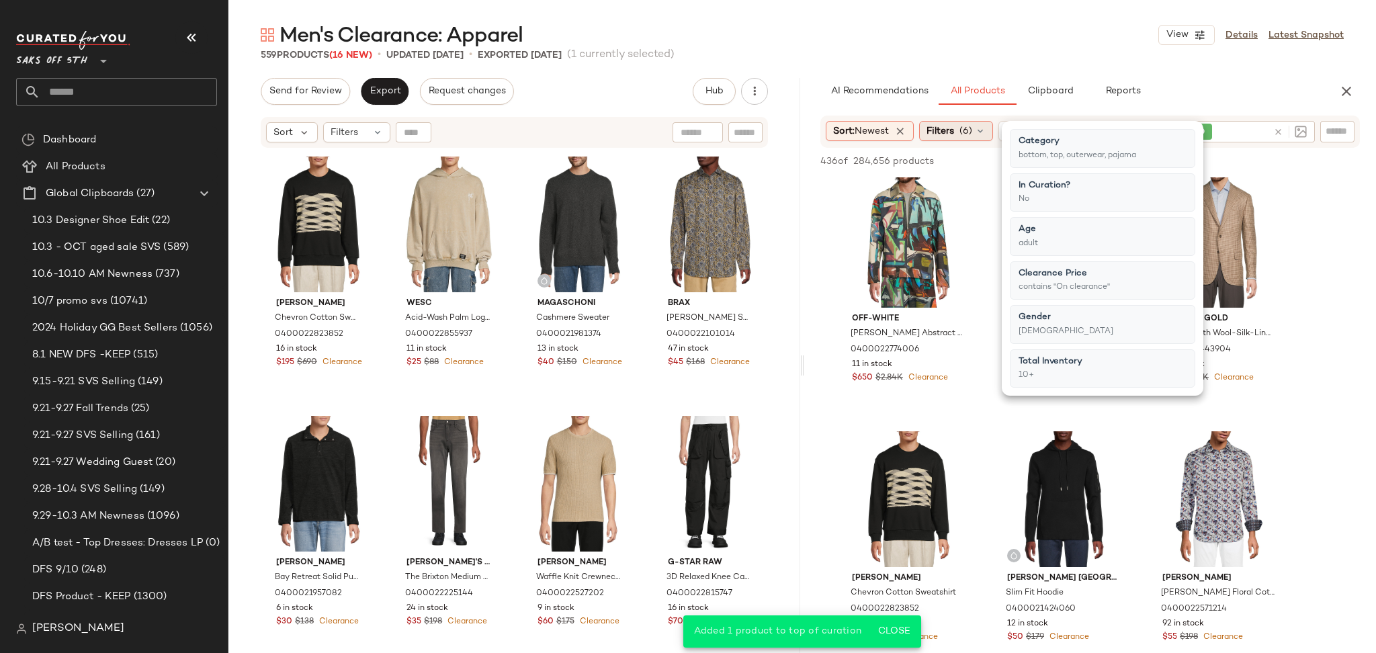
click at [935, 125] on span "Filters" at bounding box center [941, 131] width 28 height 14
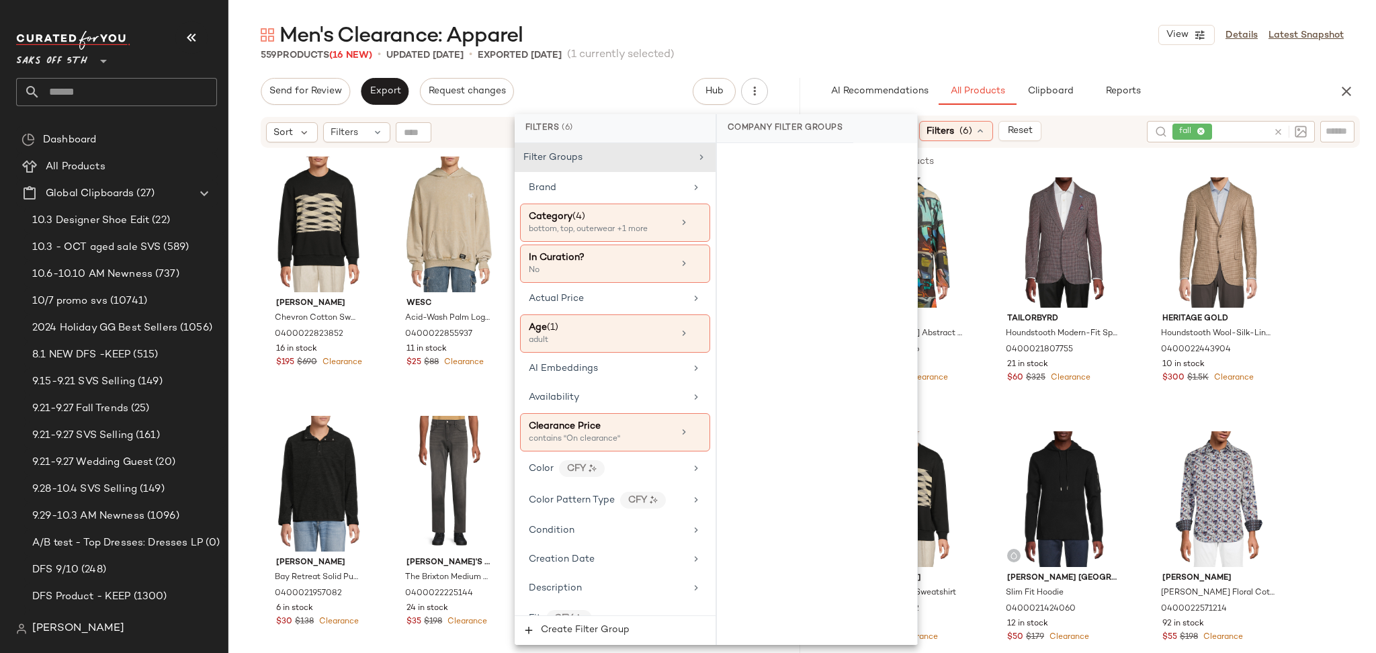
click at [1277, 128] on icon at bounding box center [1278, 132] width 10 height 10
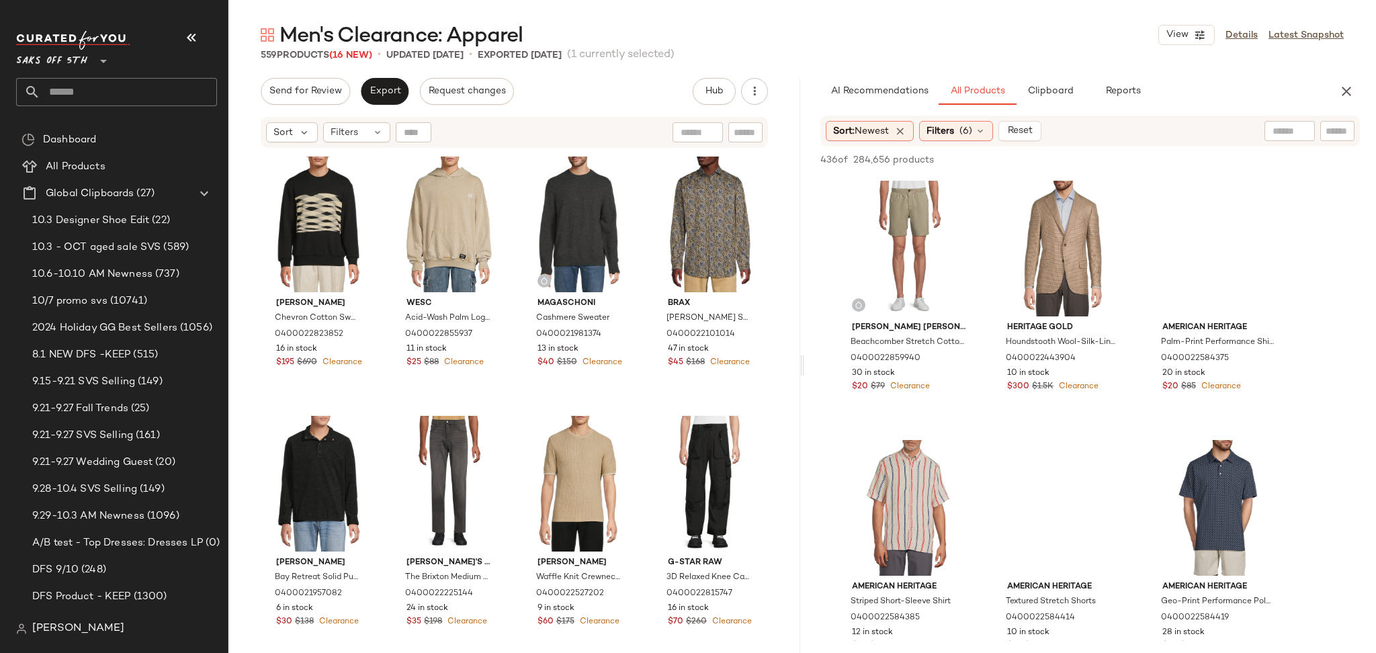
click at [1086, 57] on div "559 Products (16 New) • updated Oct 8th • Exported Oct 6th (1 currently selecte…" at bounding box center [802, 54] width 1148 height 13
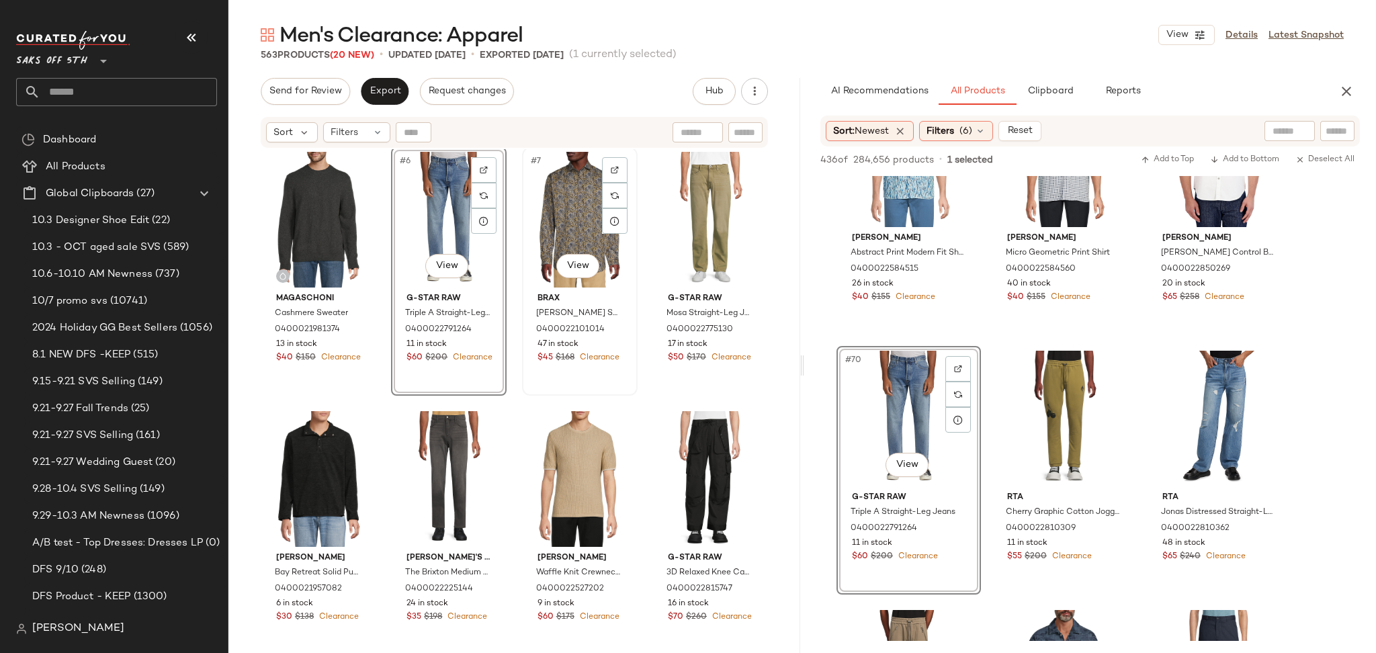
scroll to position [269, 0]
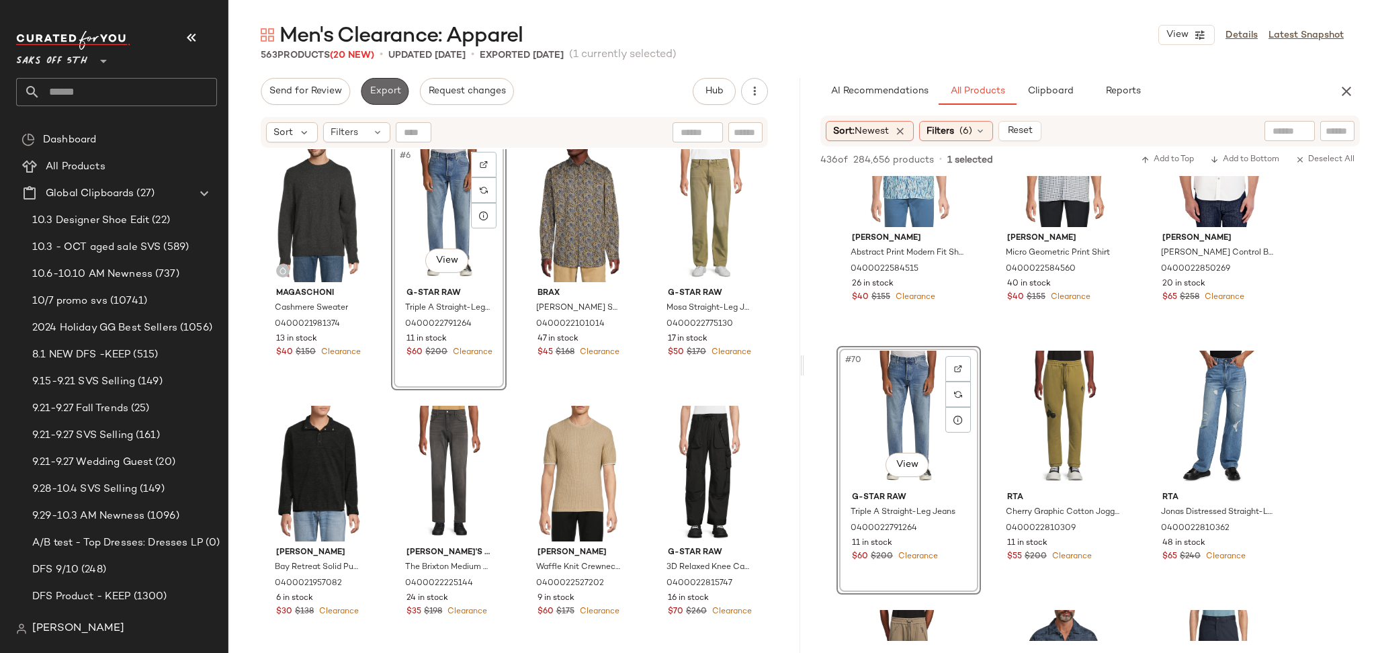
click at [384, 87] on span "Export" at bounding box center [385, 91] width 32 height 11
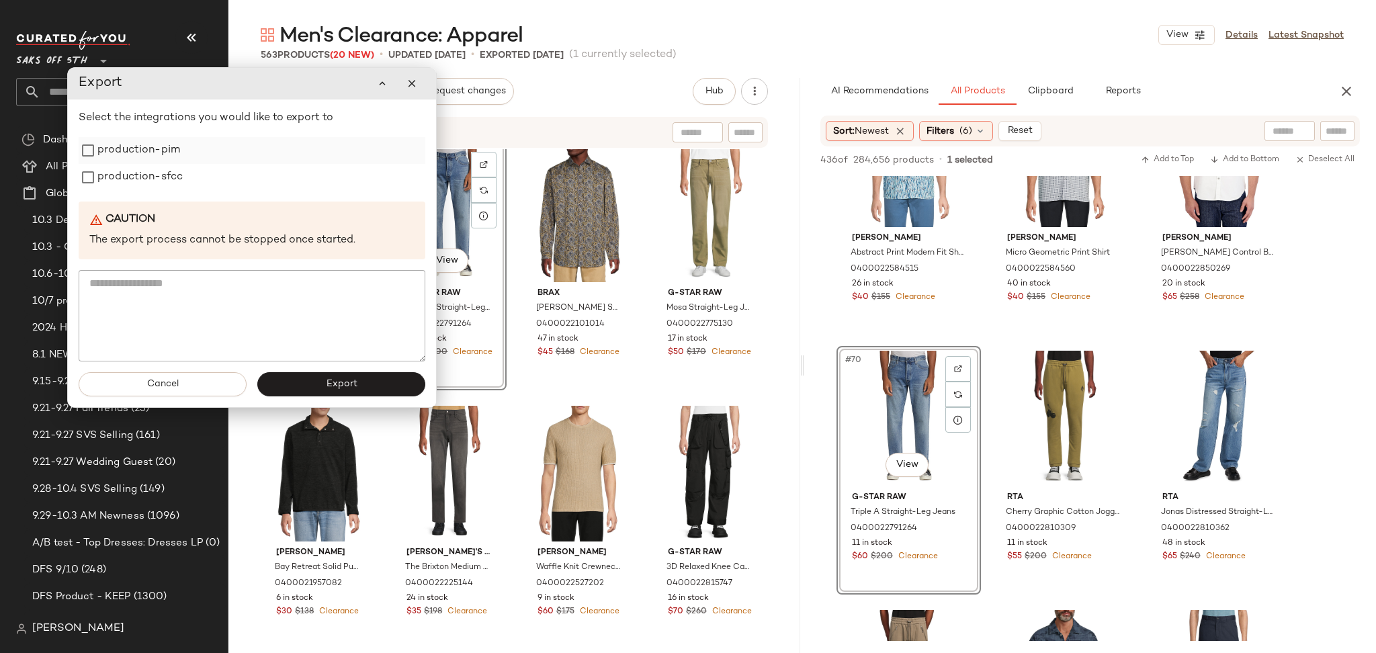
click at [171, 157] on label "production-pim" at bounding box center [138, 150] width 83 height 27
click at [173, 175] on label "production-sfcc" at bounding box center [139, 177] width 85 height 27
click at [294, 388] on button "Export" at bounding box center [341, 384] width 168 height 24
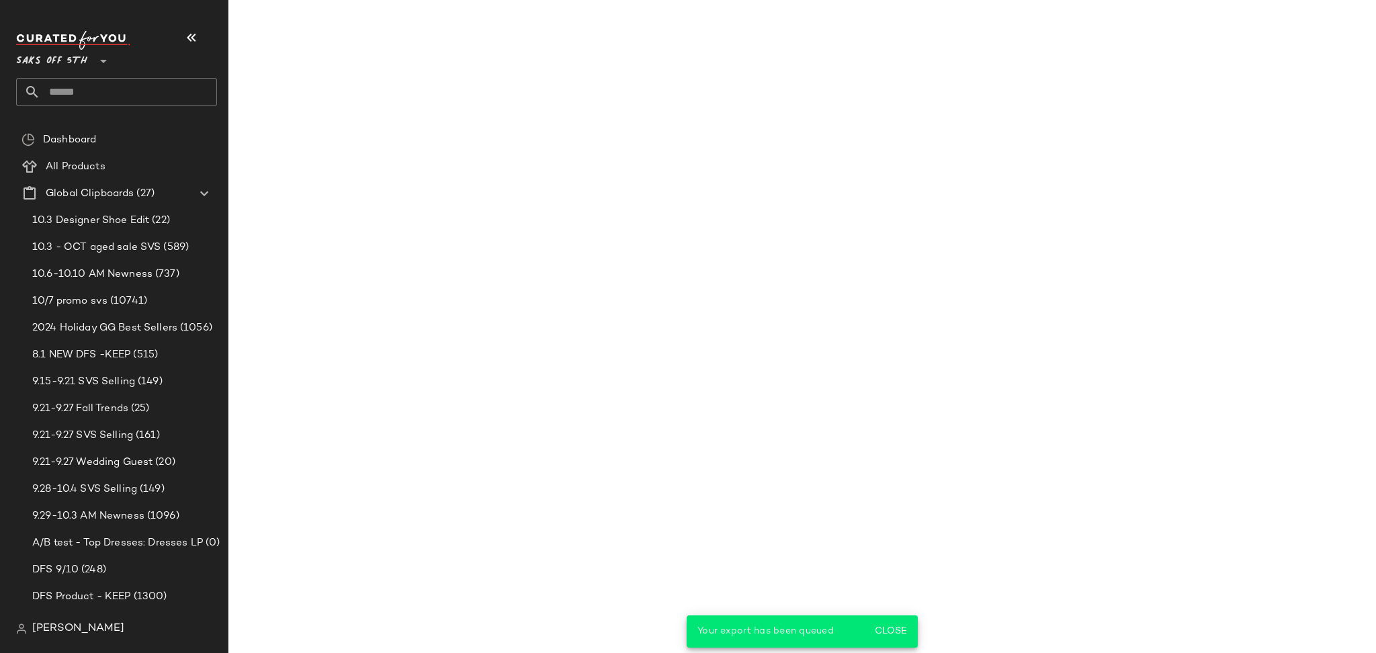
scroll to position [8648, 0]
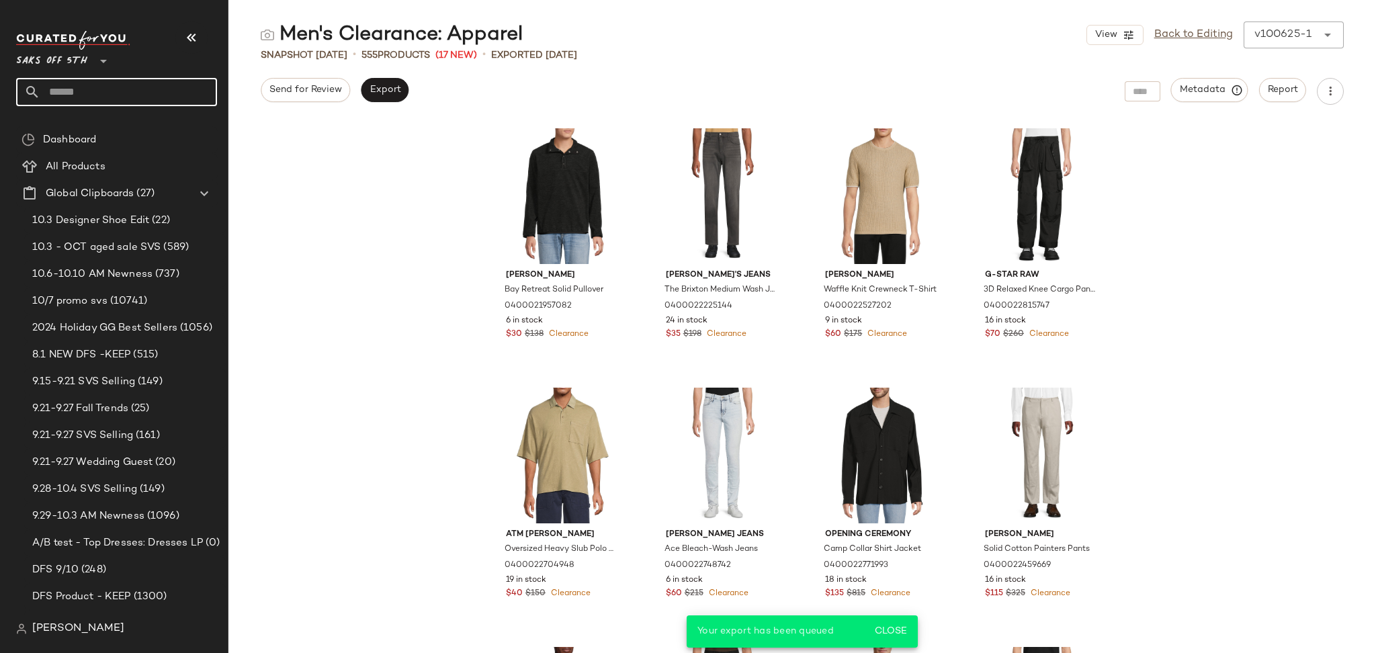
click at [177, 86] on input "text" at bounding box center [128, 92] width 177 height 28
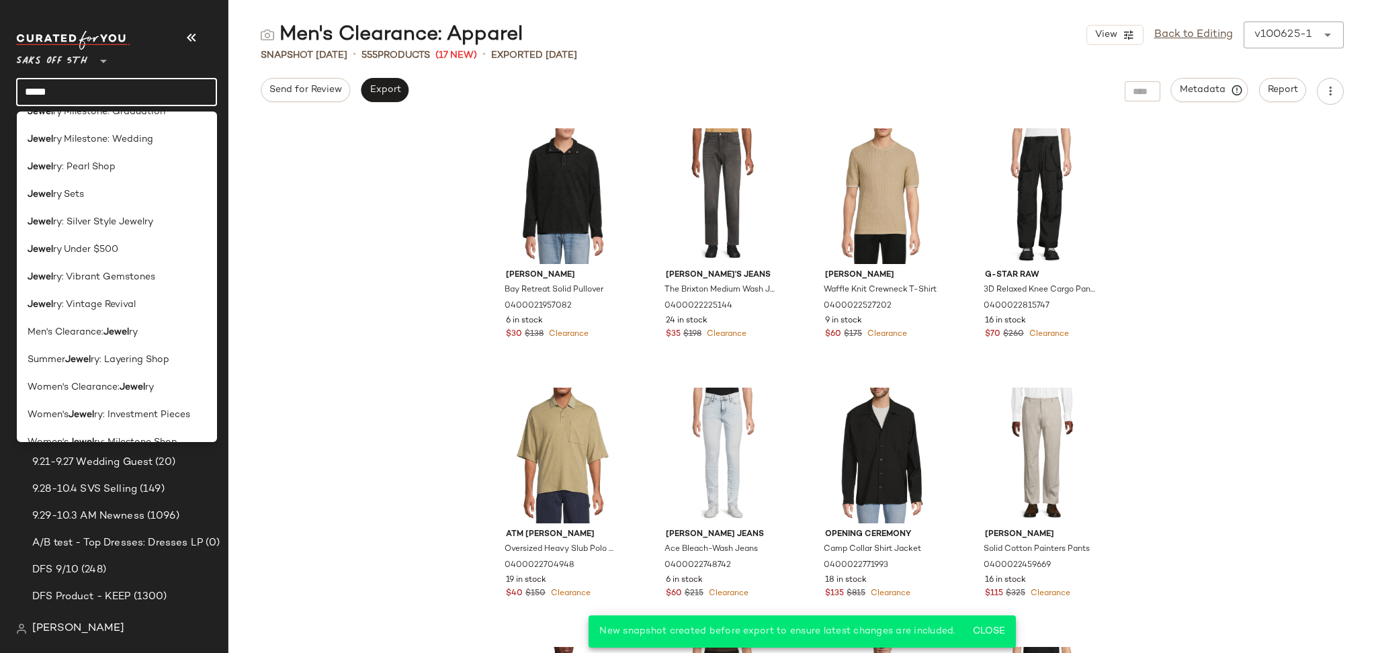
scroll to position [616, 0]
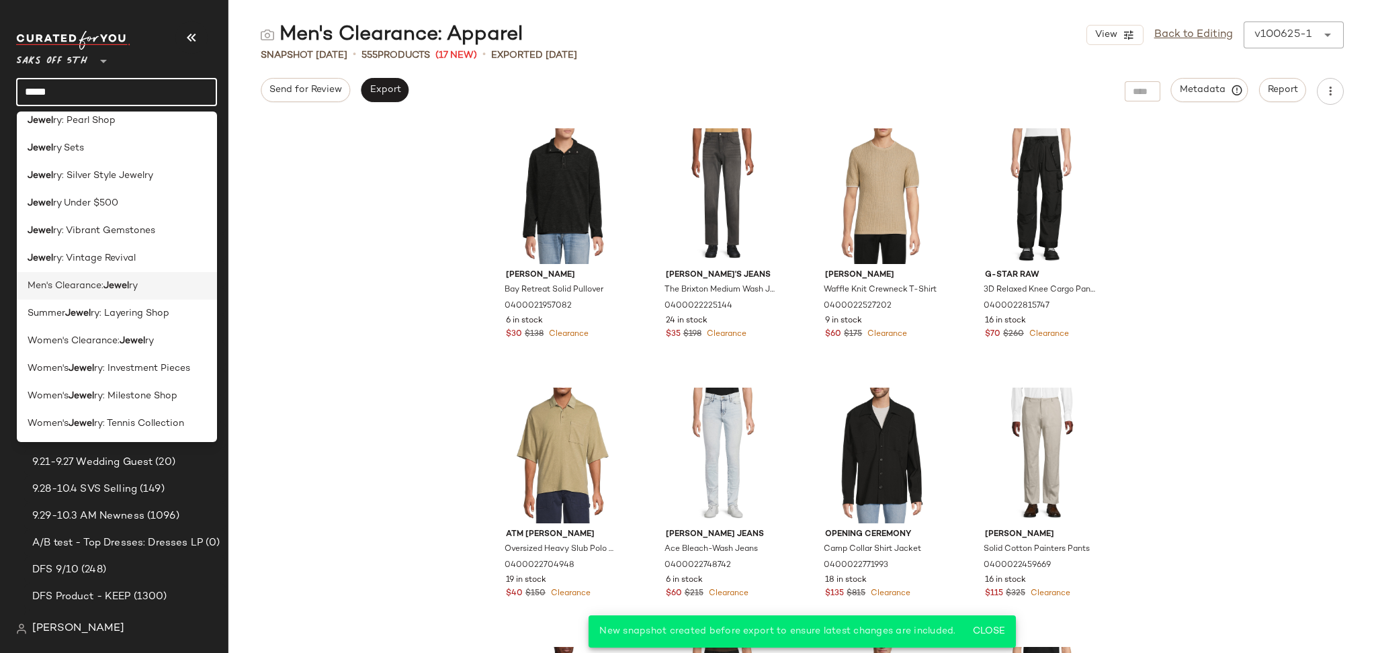
type input "*****"
click at [111, 290] on b "Jewel" at bounding box center [116, 286] width 26 height 14
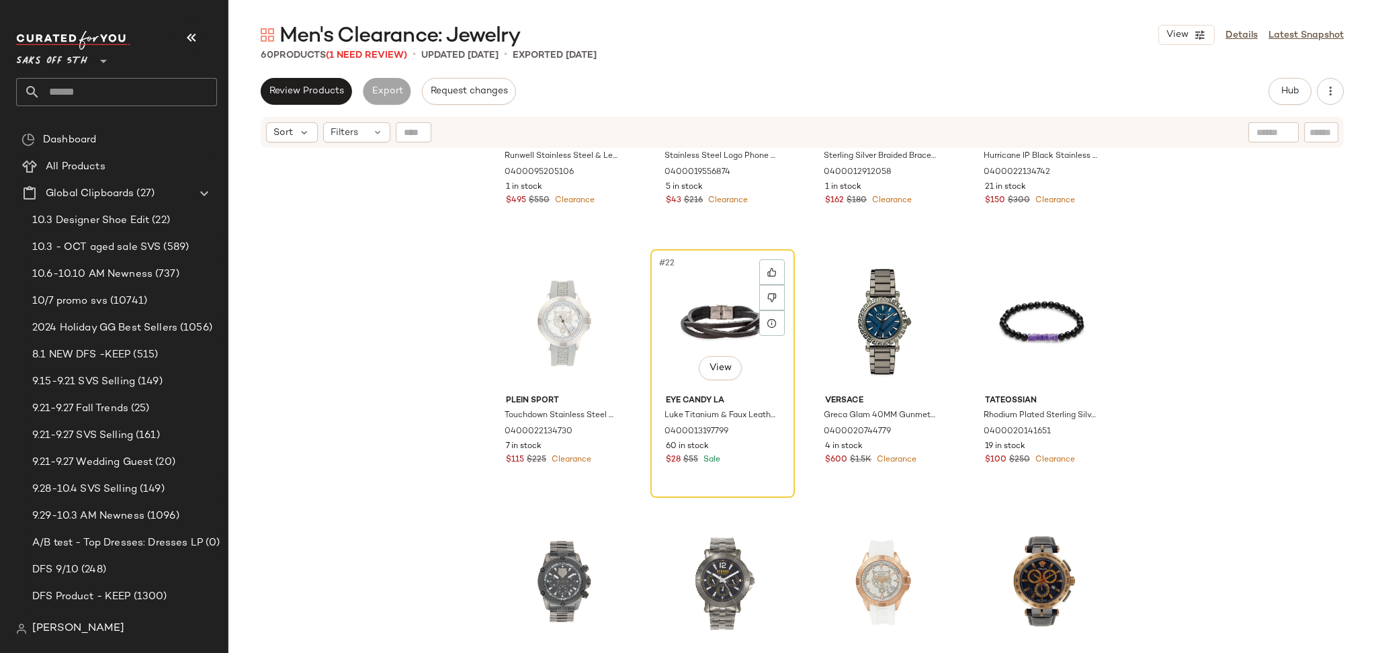
scroll to position [1199, 0]
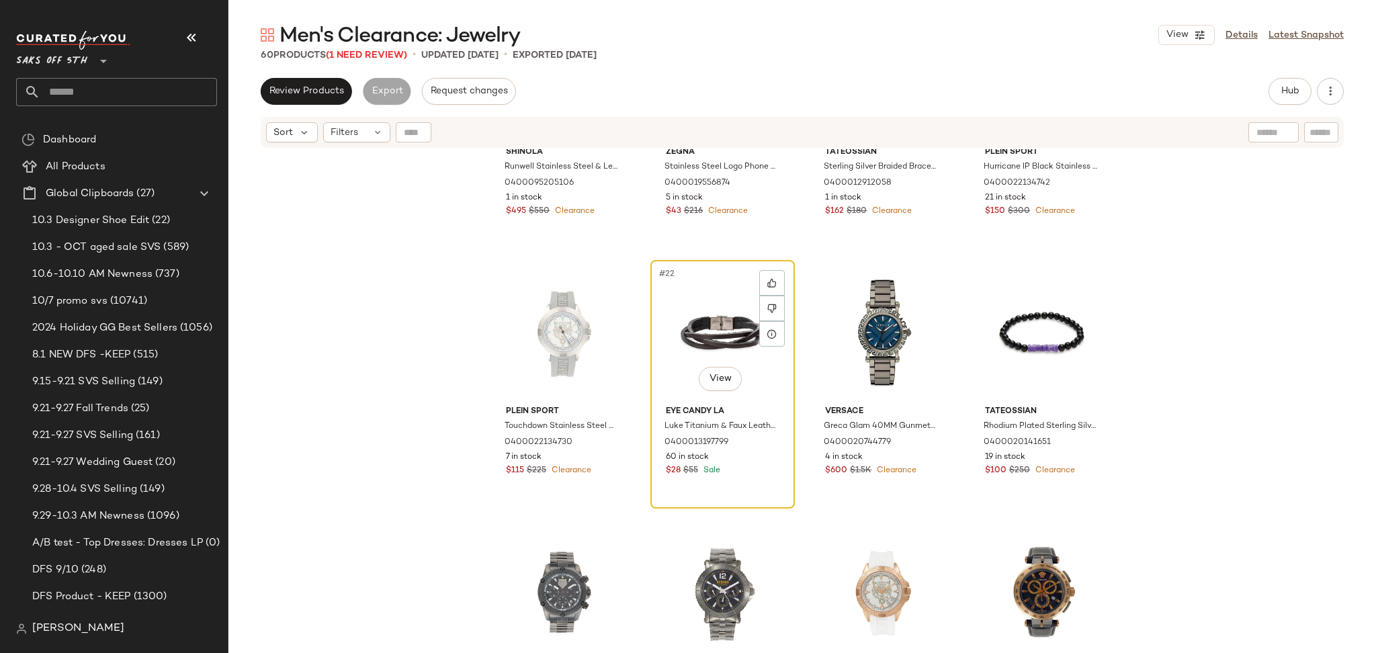
click at [684, 336] on div "#22 View" at bounding box center [722, 333] width 135 height 136
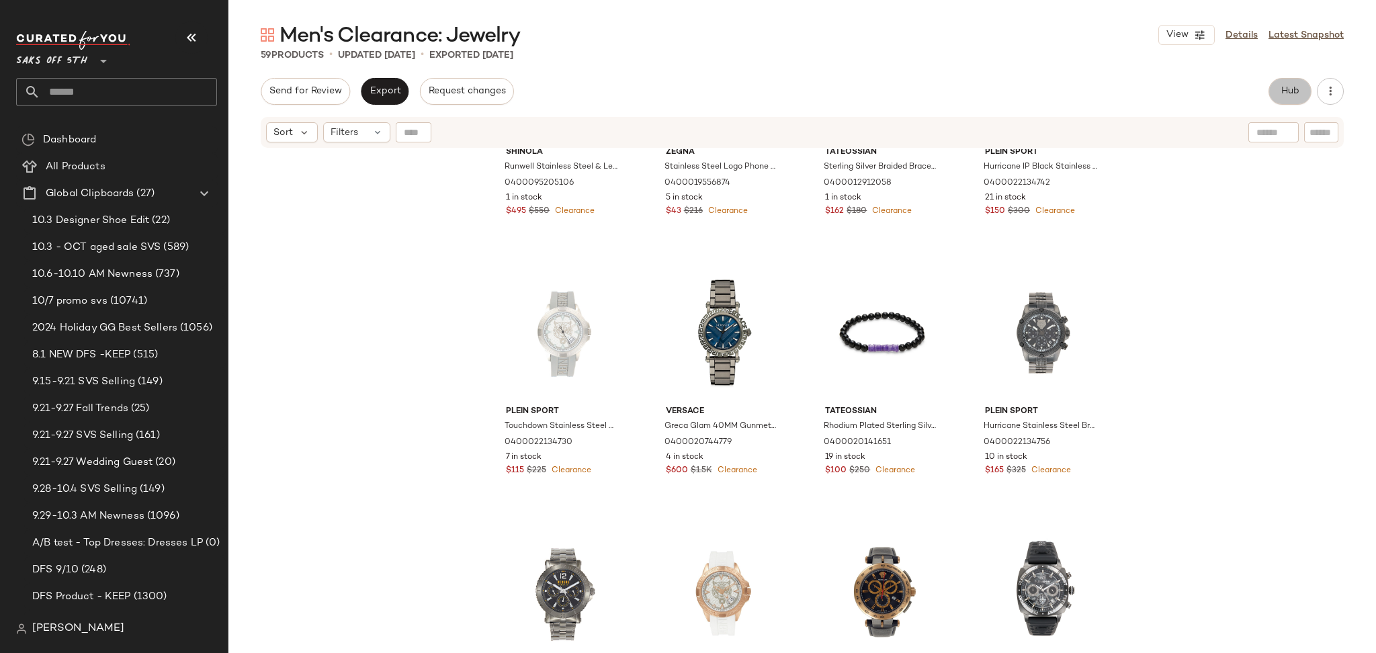
click at [1285, 94] on span "Hub" at bounding box center [1290, 91] width 19 height 11
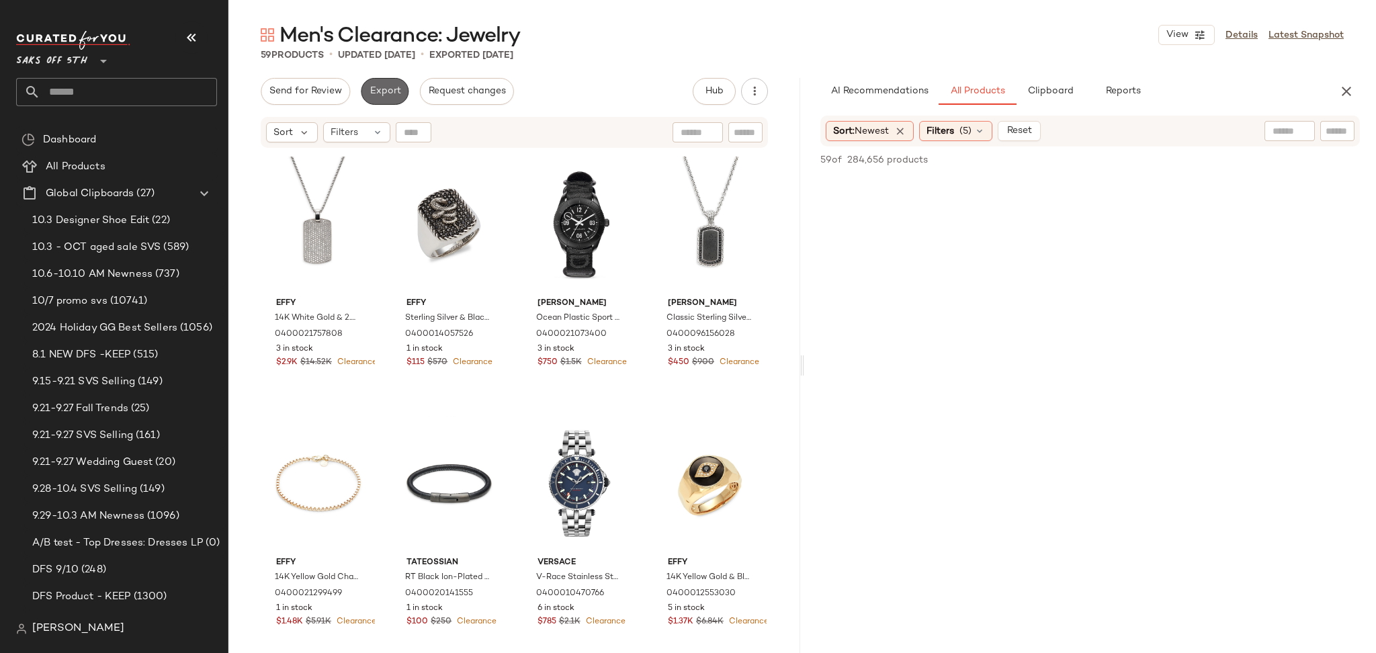
click at [382, 92] on span "Export" at bounding box center [385, 91] width 32 height 11
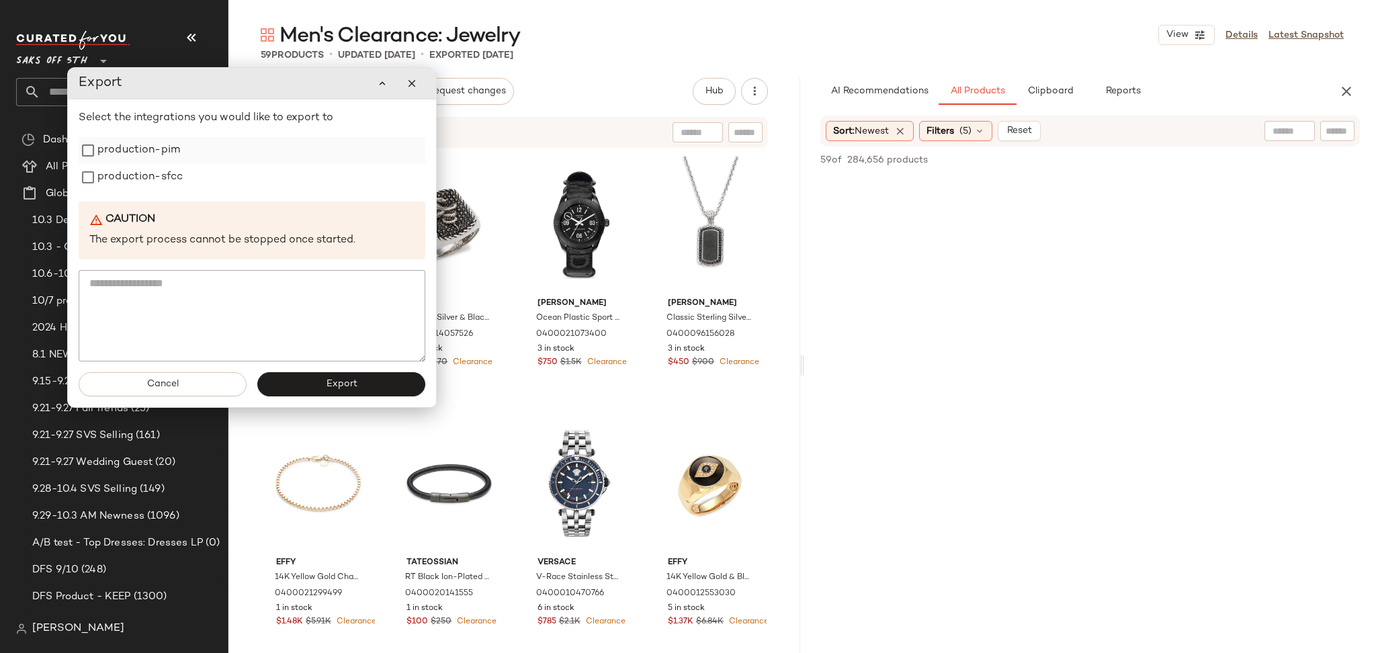
click at [156, 151] on label "production-pim" at bounding box center [138, 150] width 83 height 27
click at [157, 173] on label "production-sfcc" at bounding box center [139, 177] width 85 height 27
click at [314, 378] on button "Export" at bounding box center [341, 384] width 168 height 24
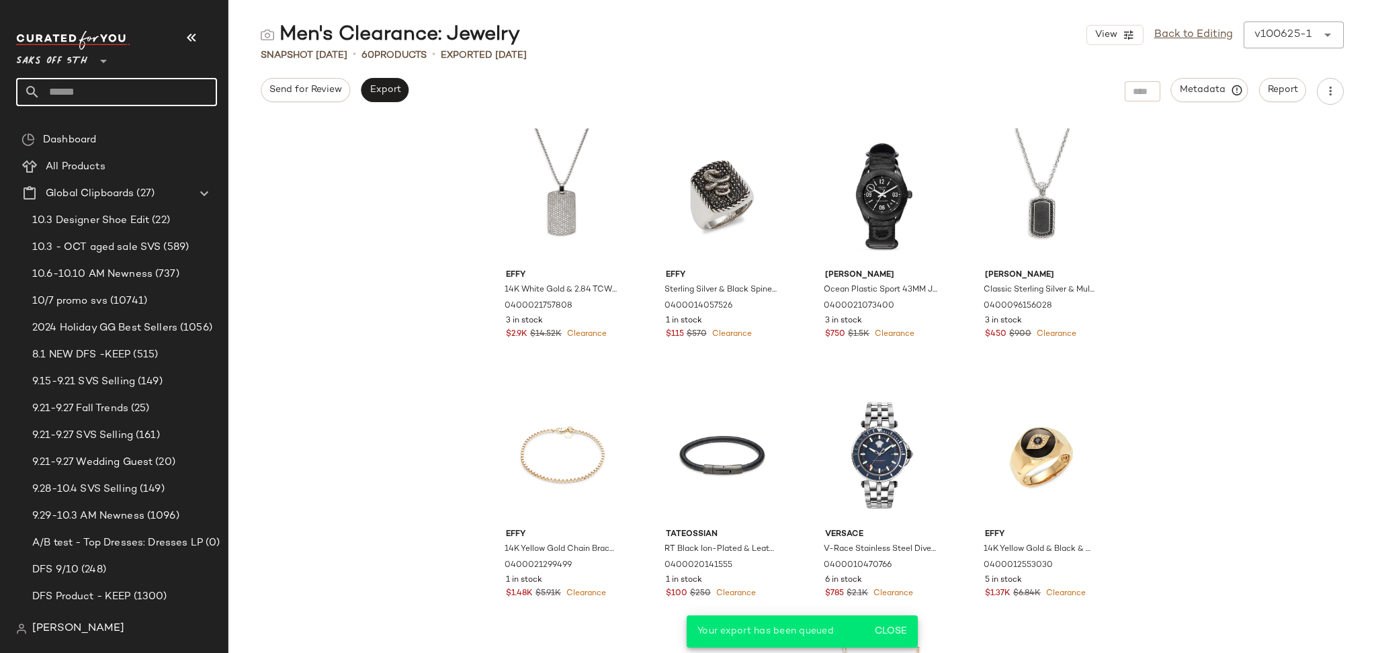
click at [175, 78] on input "text" at bounding box center [128, 92] width 177 height 28
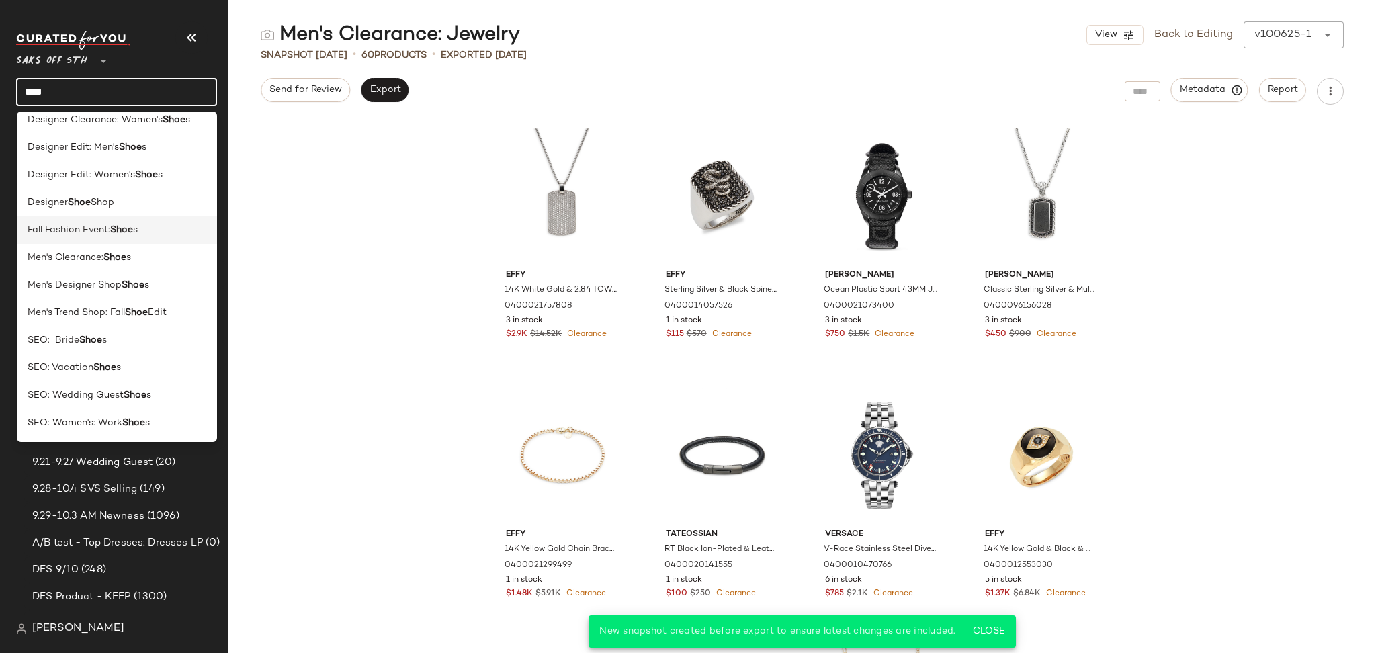
scroll to position [95, 0]
type input "****"
click at [141, 260] on div "Men's Clearance: Shoe s" at bounding box center [117, 256] width 179 height 14
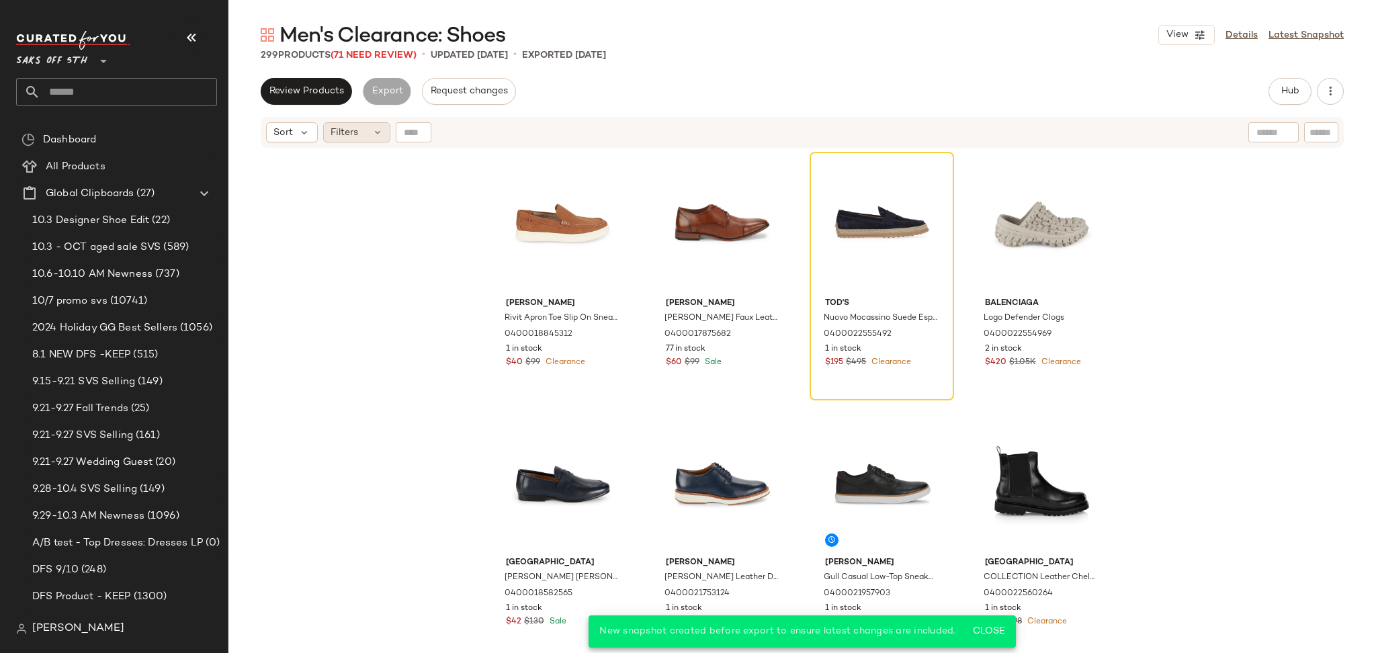
click at [366, 132] on div "Filters" at bounding box center [356, 132] width 67 height 20
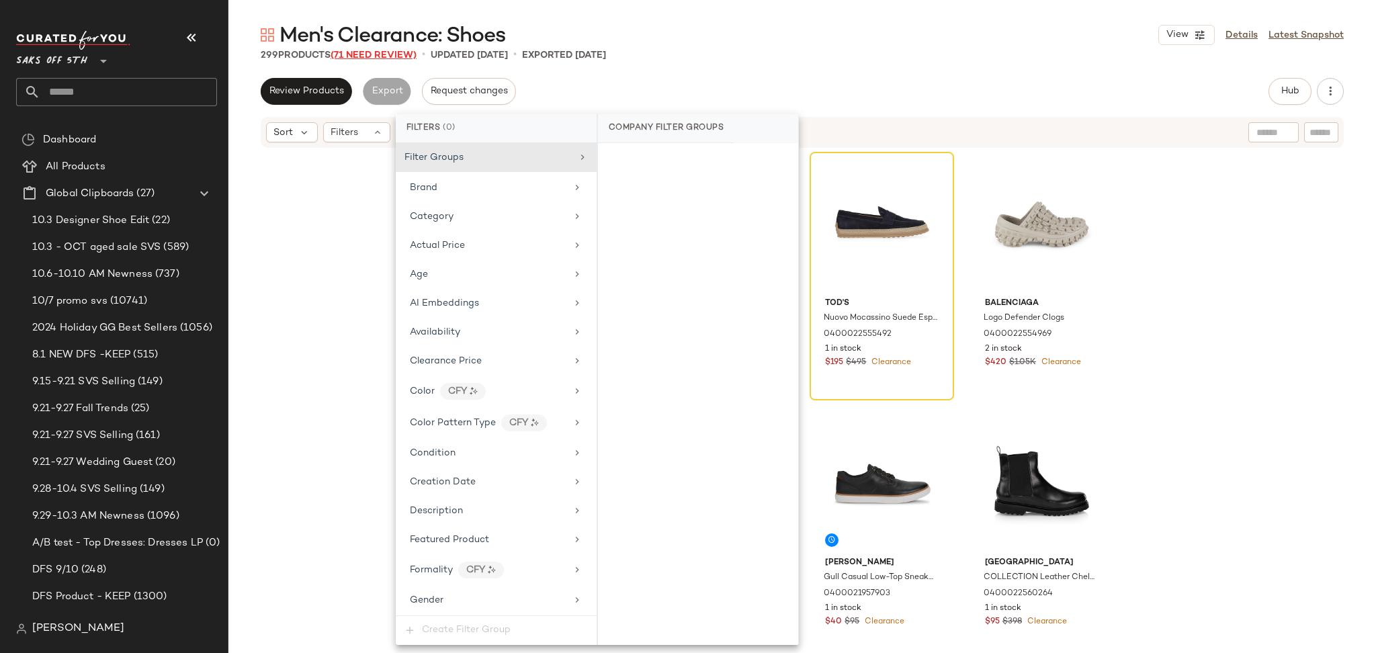
click at [389, 58] on span "(71 Need Review)" at bounding box center [374, 55] width 86 height 10
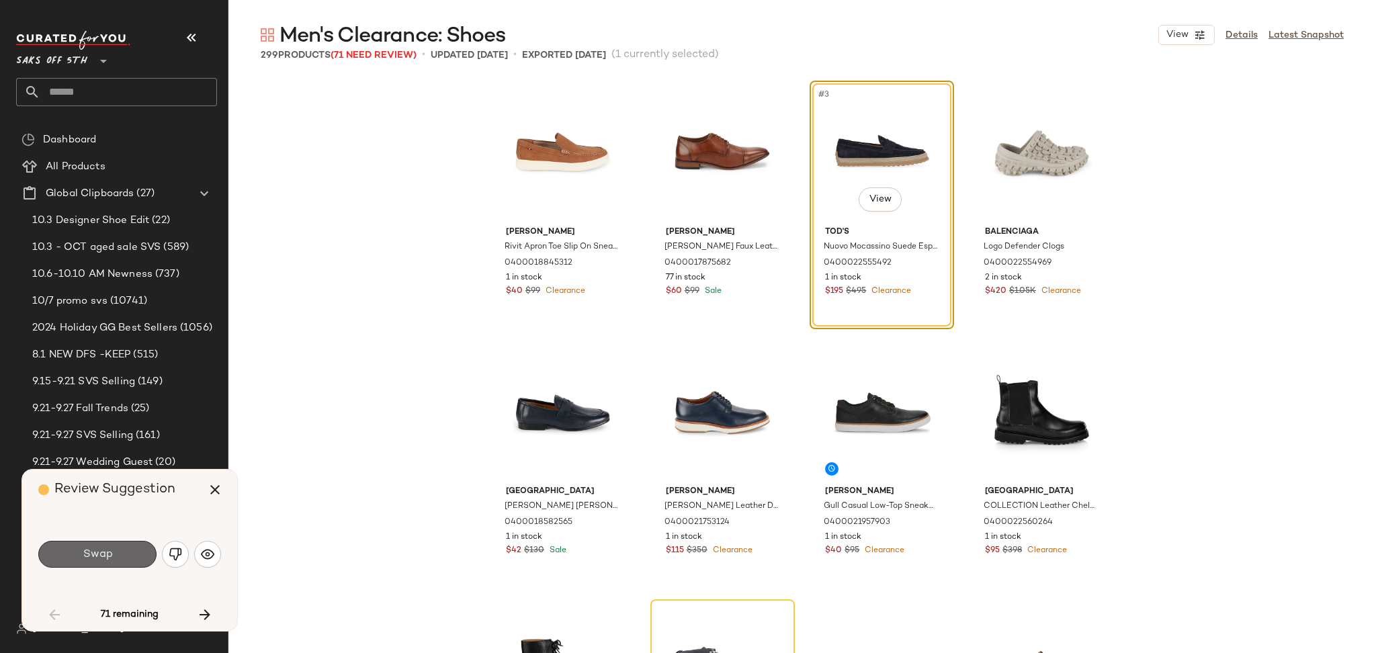
click at [91, 558] on span "Swap" at bounding box center [97, 554] width 30 height 13
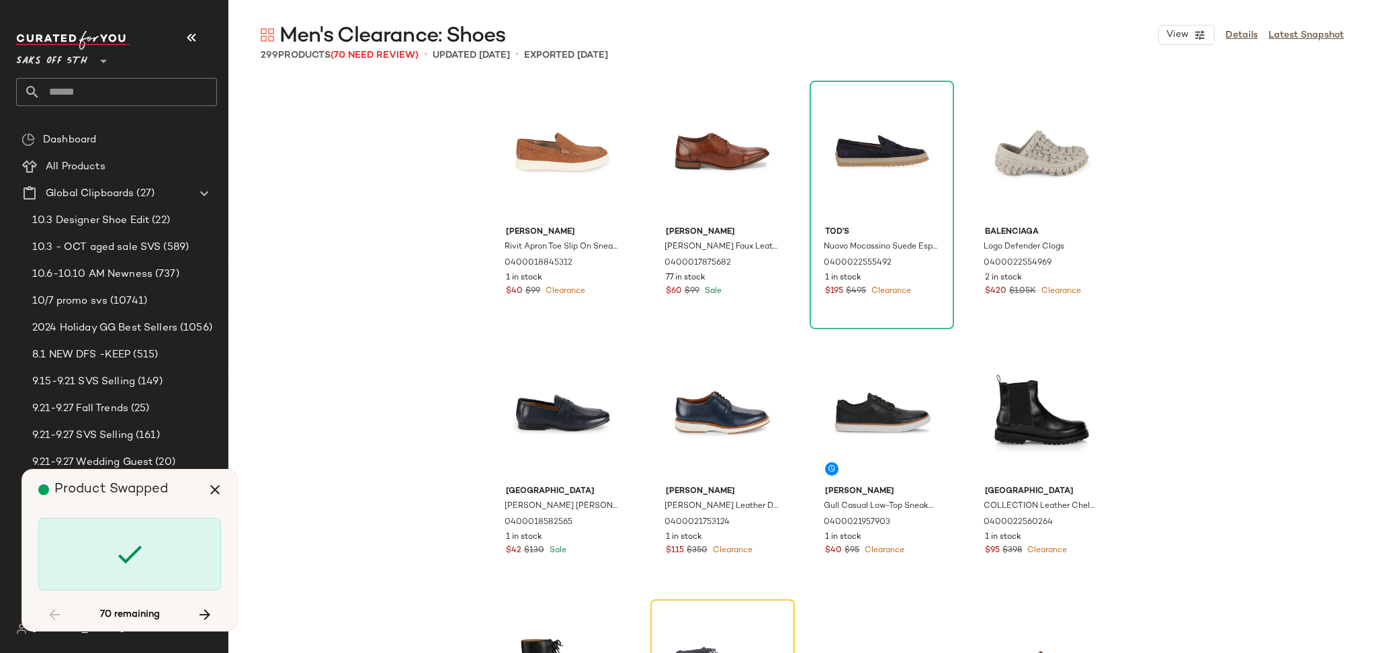
scroll to position [270, 0]
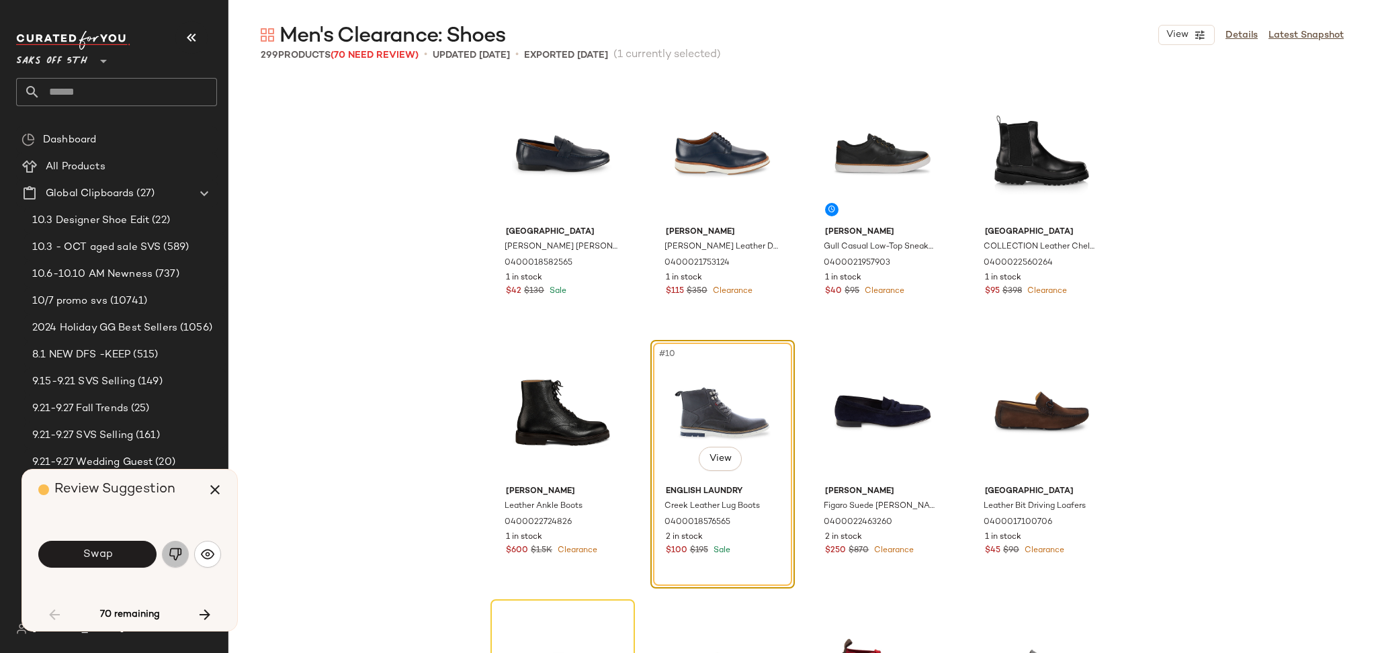
click at [183, 564] on button "button" at bounding box center [175, 554] width 27 height 27
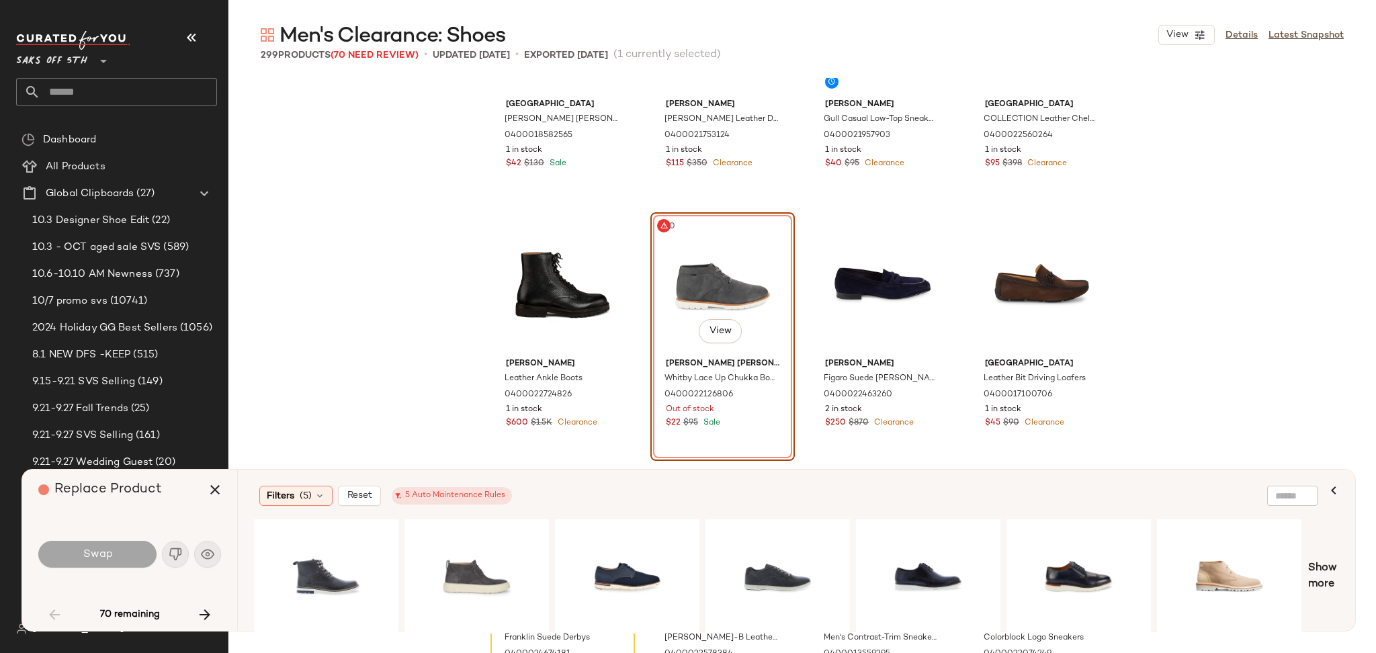
scroll to position [392, 0]
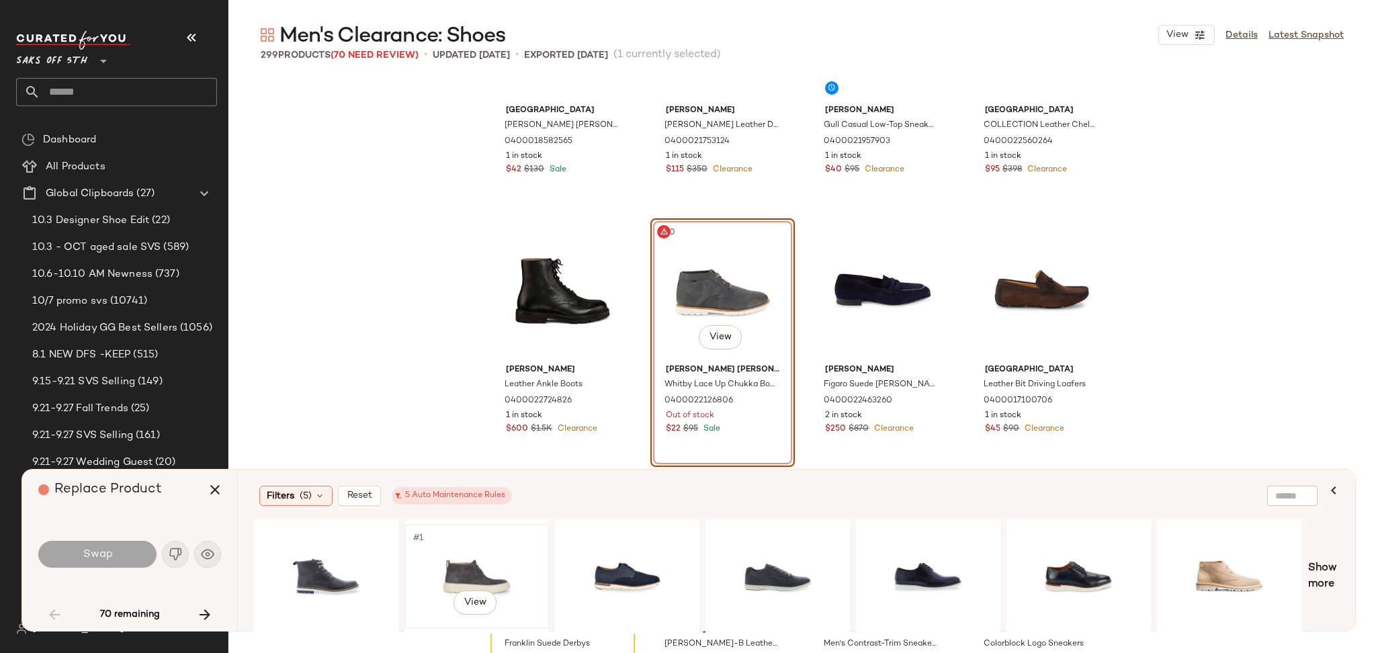
click at [466, 562] on div "#1 View" at bounding box center [476, 576] width 135 height 95
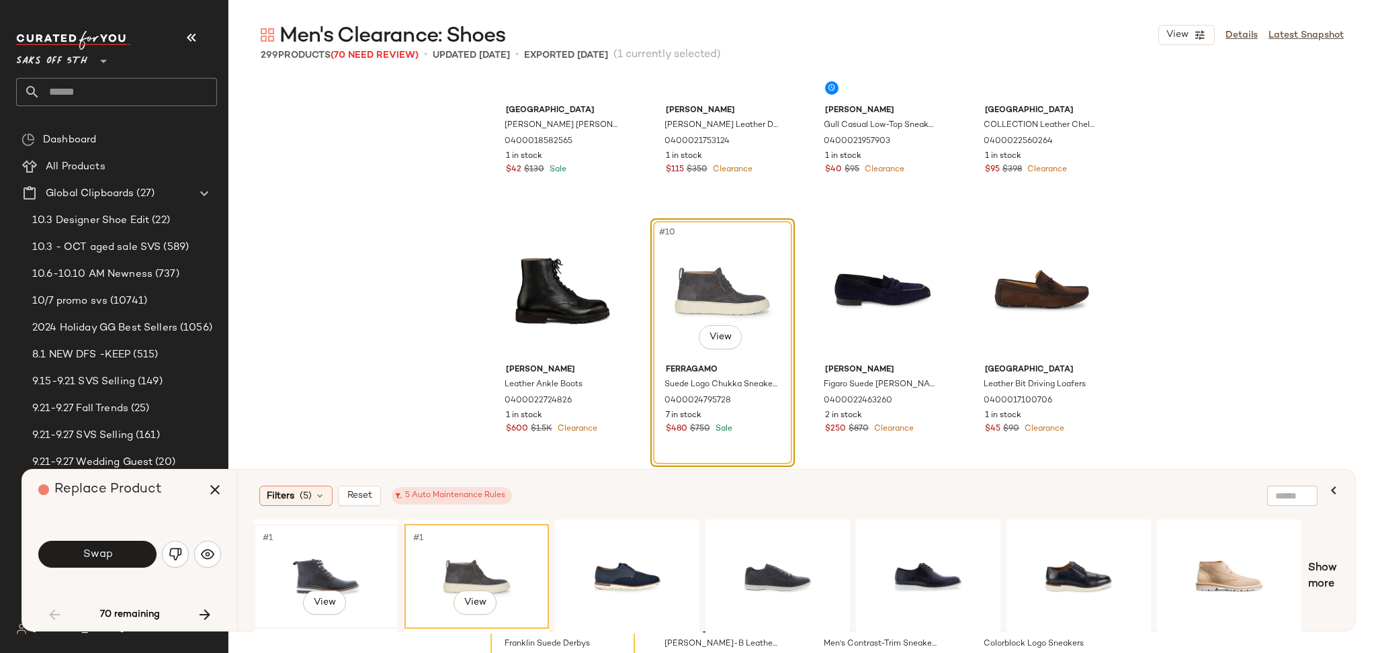
click at [342, 563] on div "#1 View" at bounding box center [326, 576] width 135 height 95
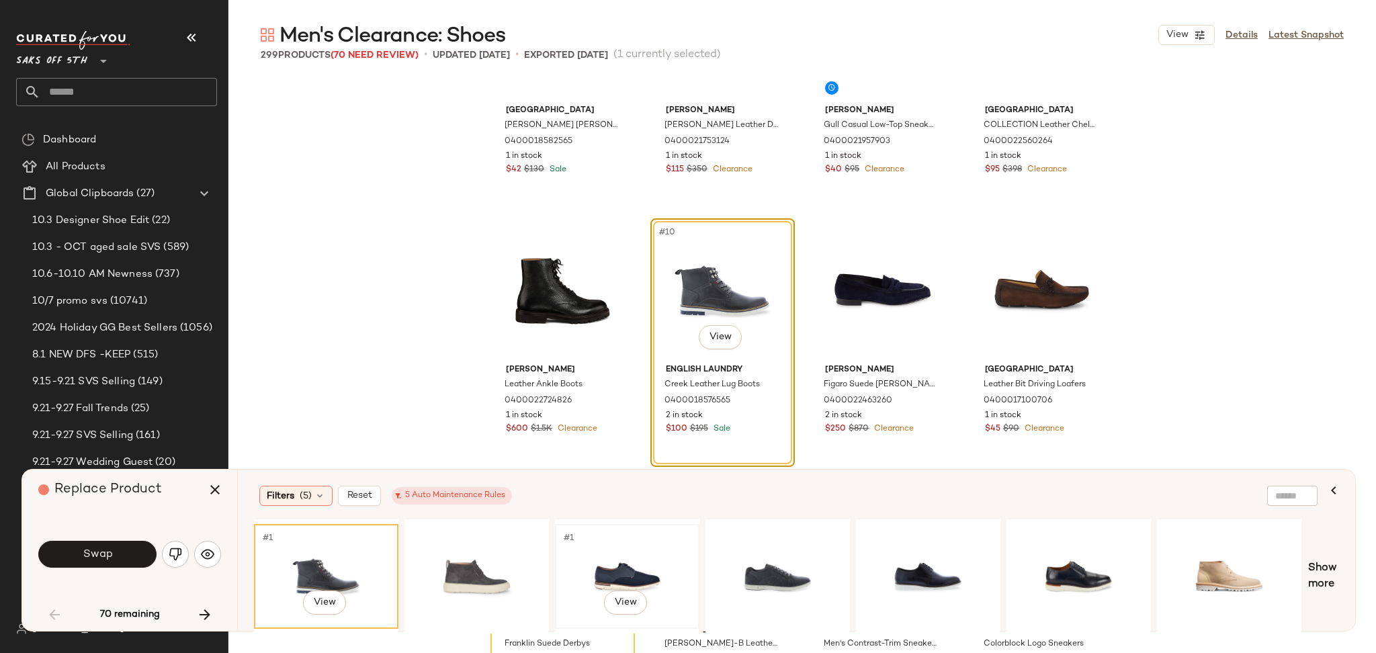
click at [595, 574] on div "#1 View" at bounding box center [627, 576] width 135 height 95
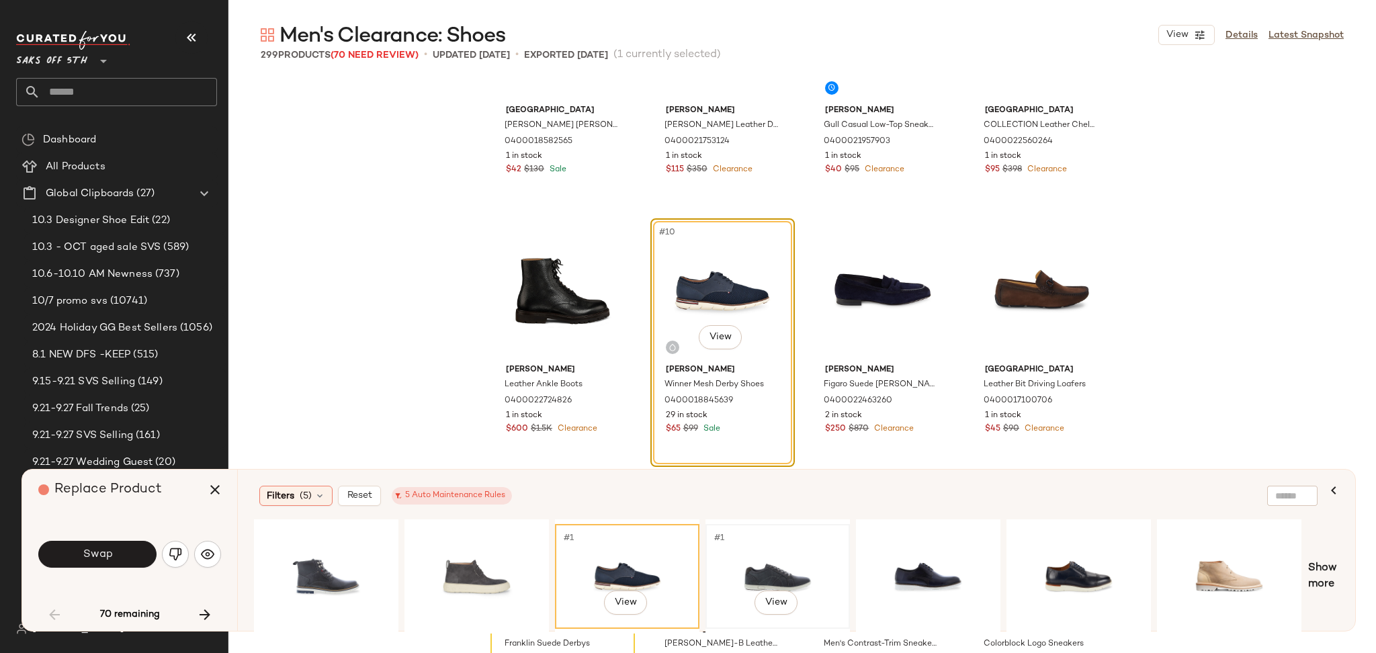
click at [768, 573] on div "#1 View" at bounding box center [777, 576] width 135 height 95
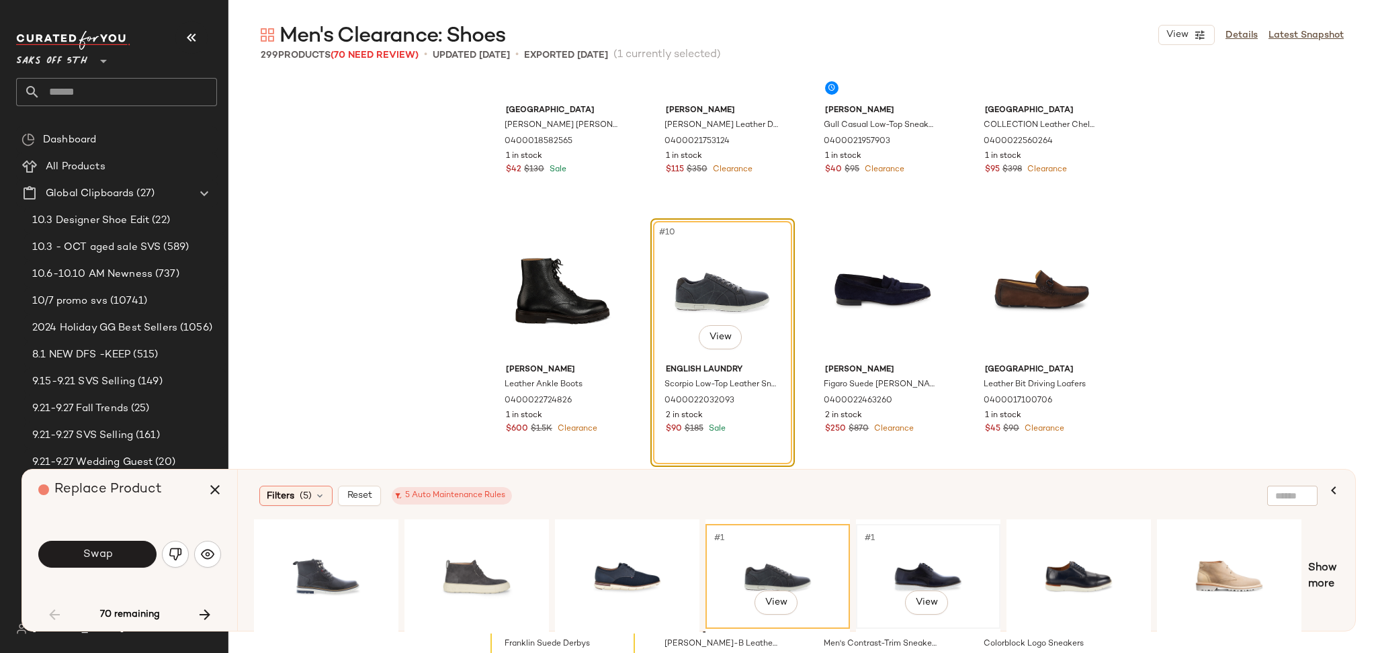
click at [931, 550] on div "#1 View" at bounding box center [928, 576] width 135 height 95
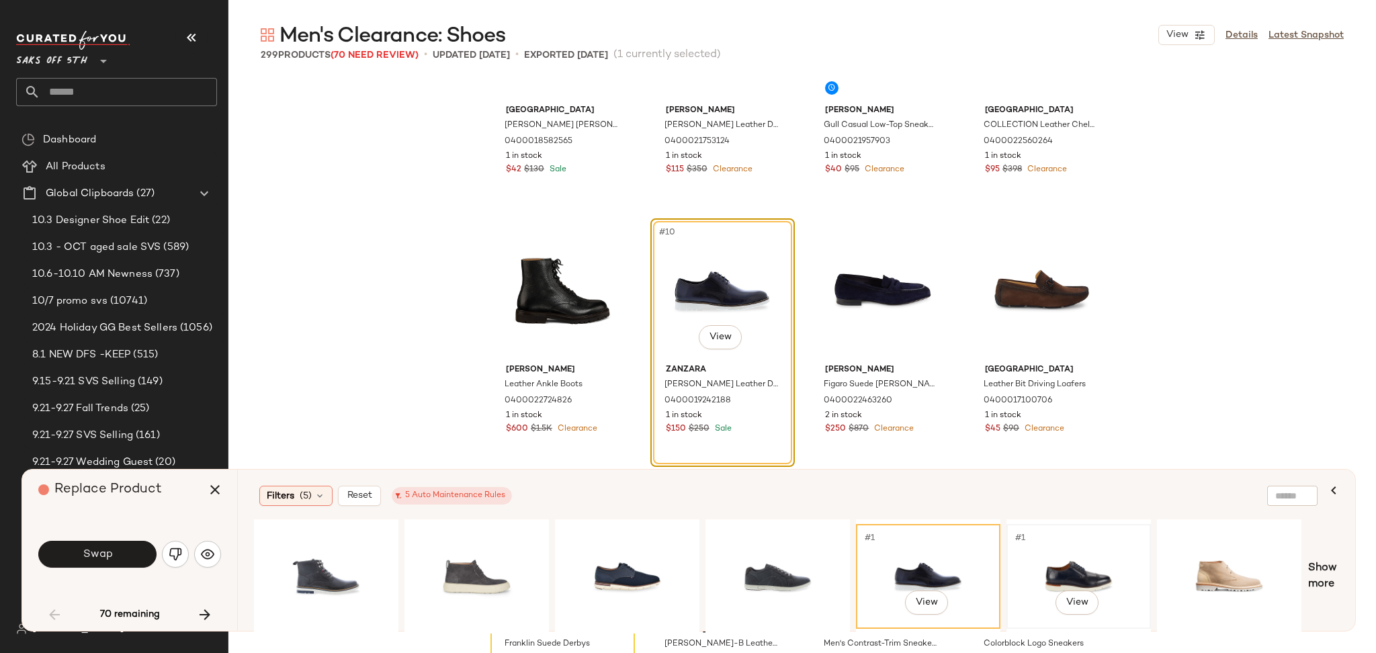
click at [1048, 558] on div "#1 View" at bounding box center [1078, 576] width 135 height 95
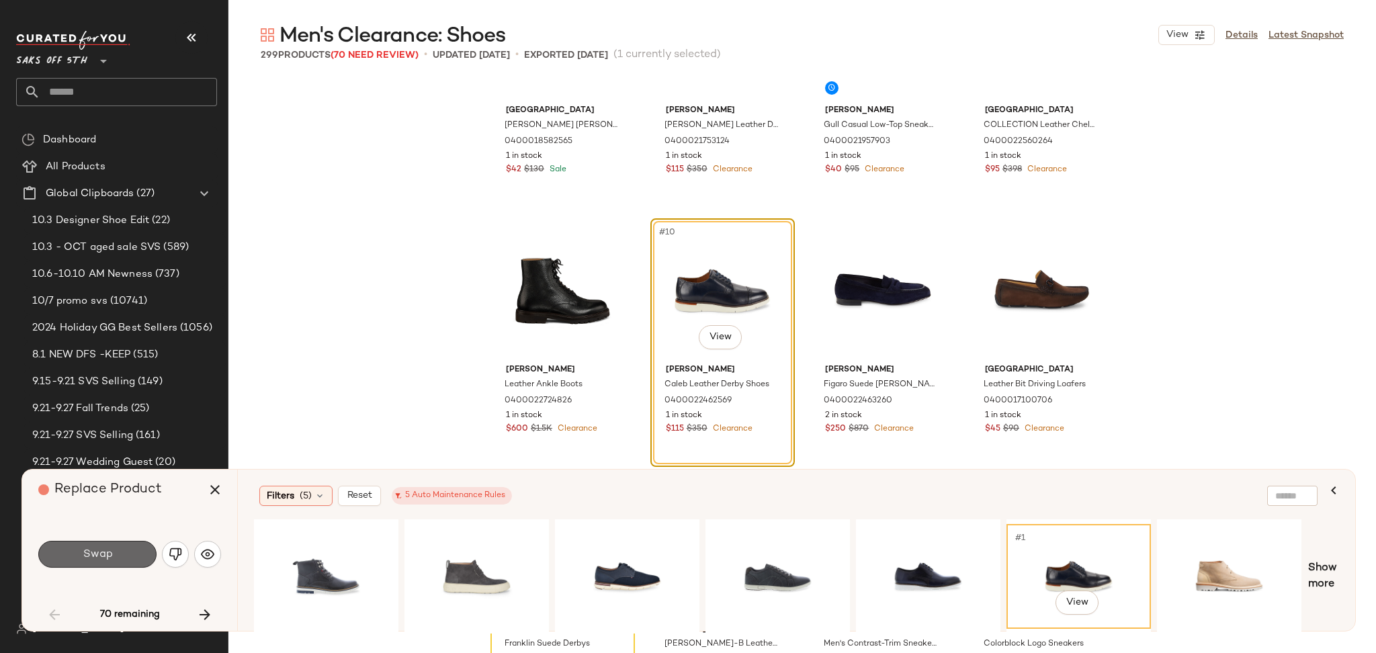
click at [117, 543] on button "Swap" at bounding box center [97, 554] width 118 height 27
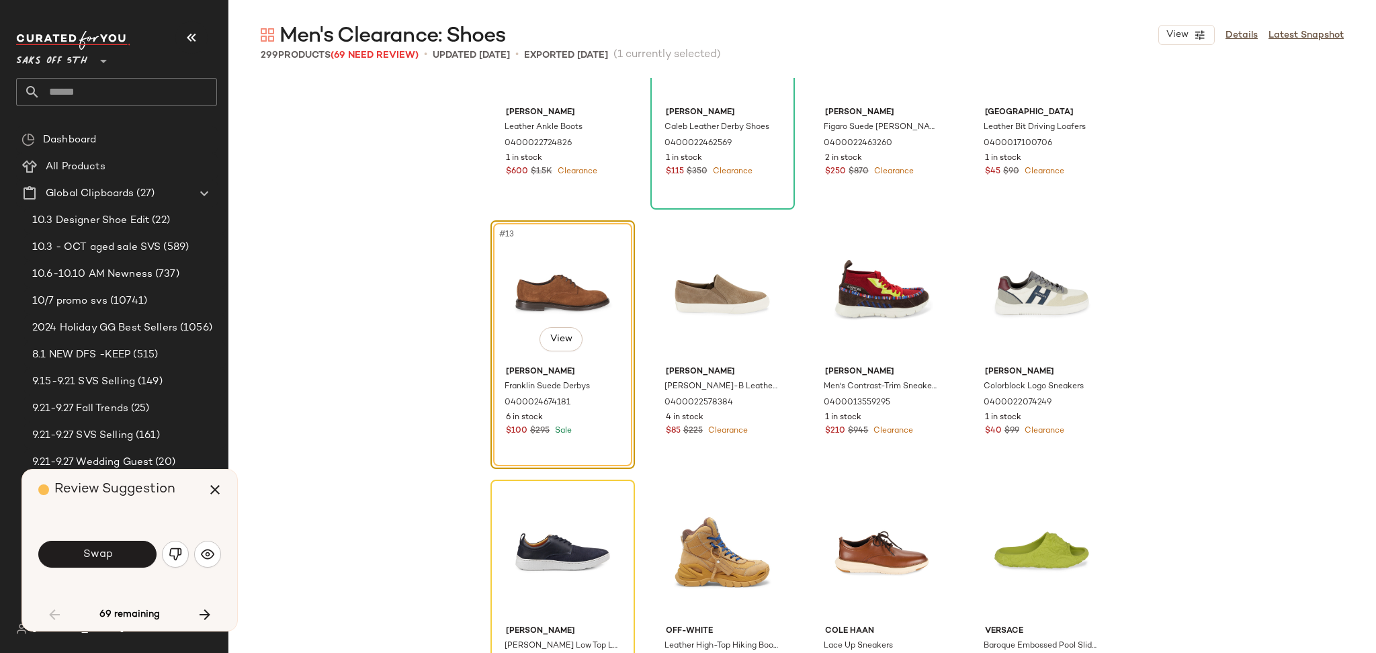
scroll to position [669, 0]
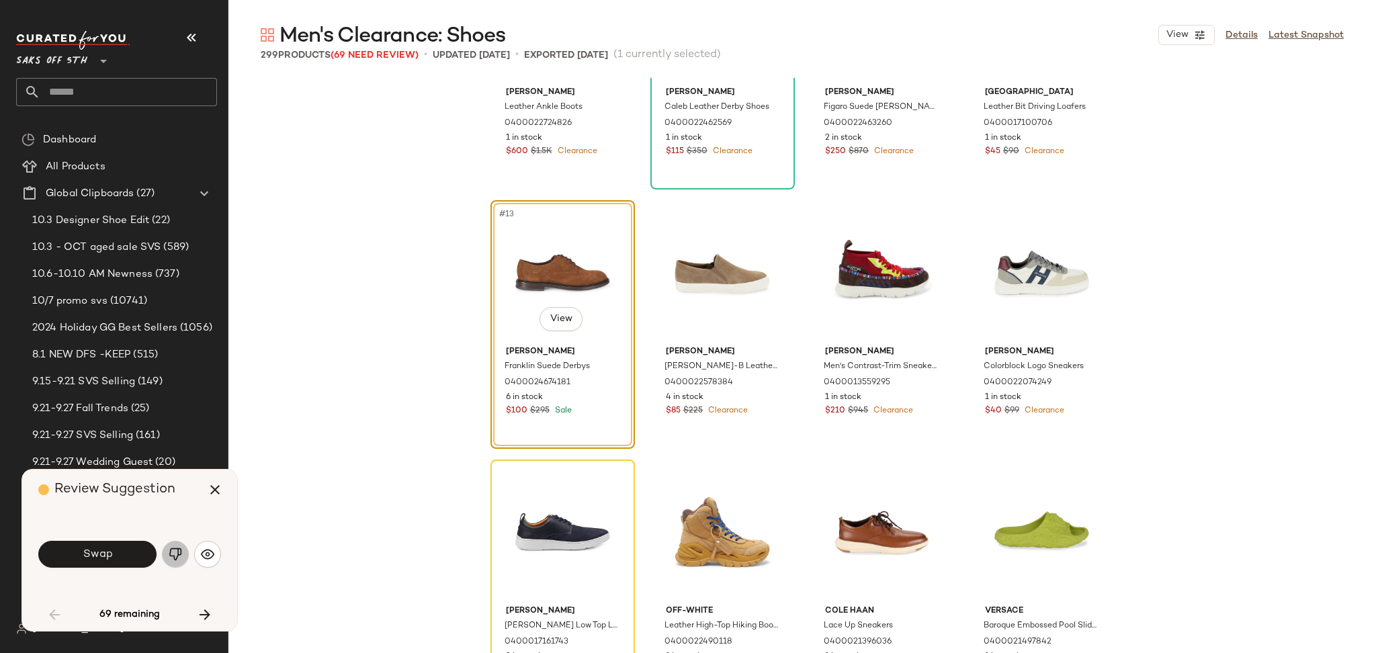
click at [173, 555] on img "button" at bounding box center [175, 554] width 13 height 13
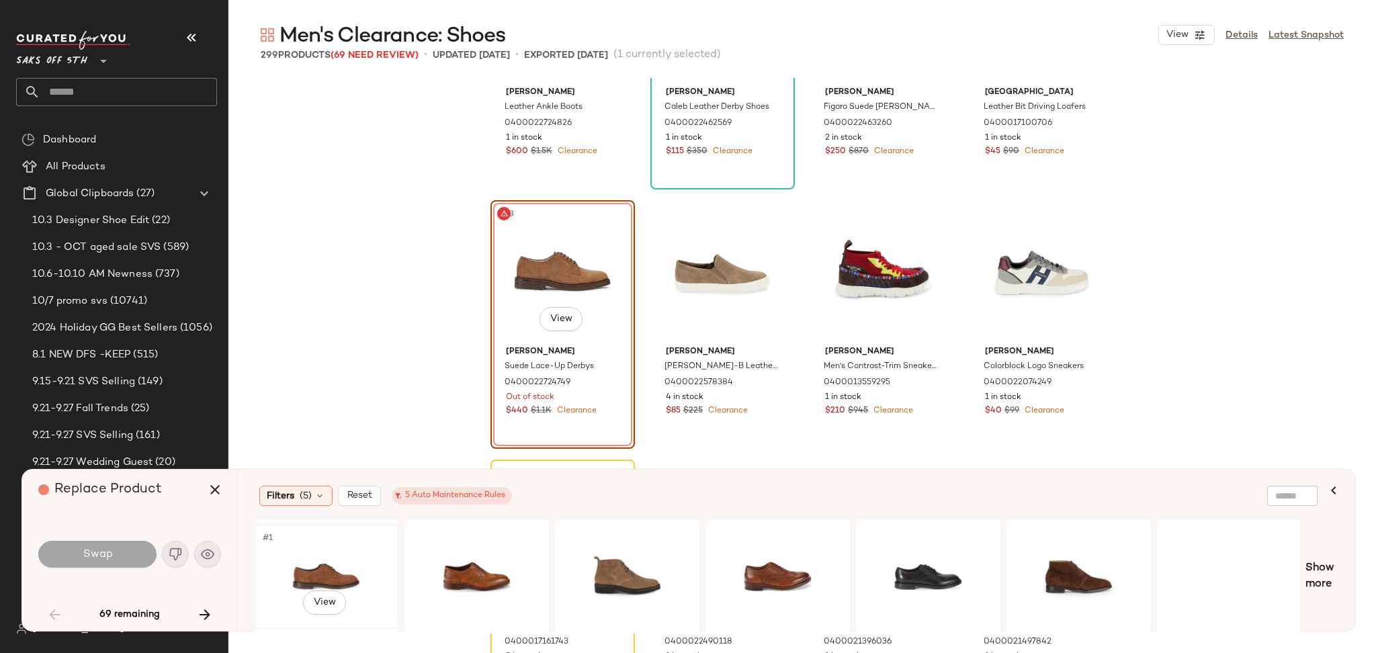
click at [303, 551] on div "#1 View" at bounding box center [326, 576] width 135 height 95
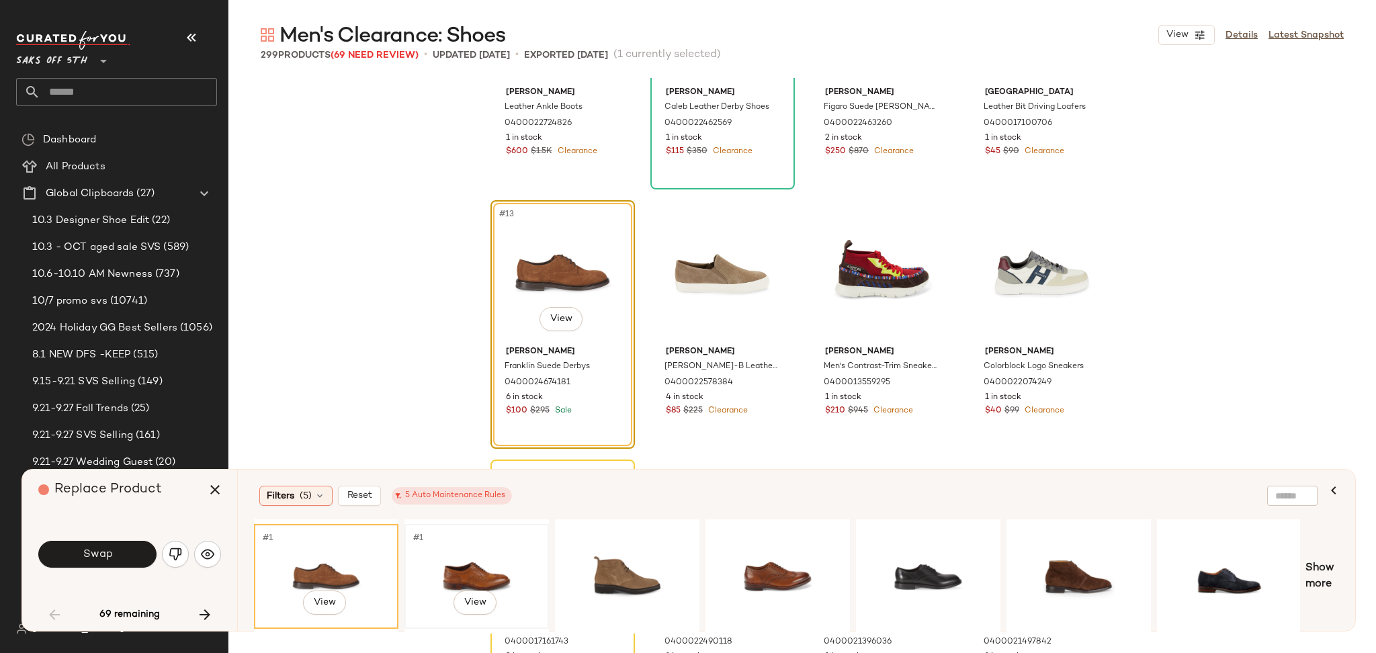
click at [448, 562] on div "#1 View" at bounding box center [476, 576] width 135 height 95
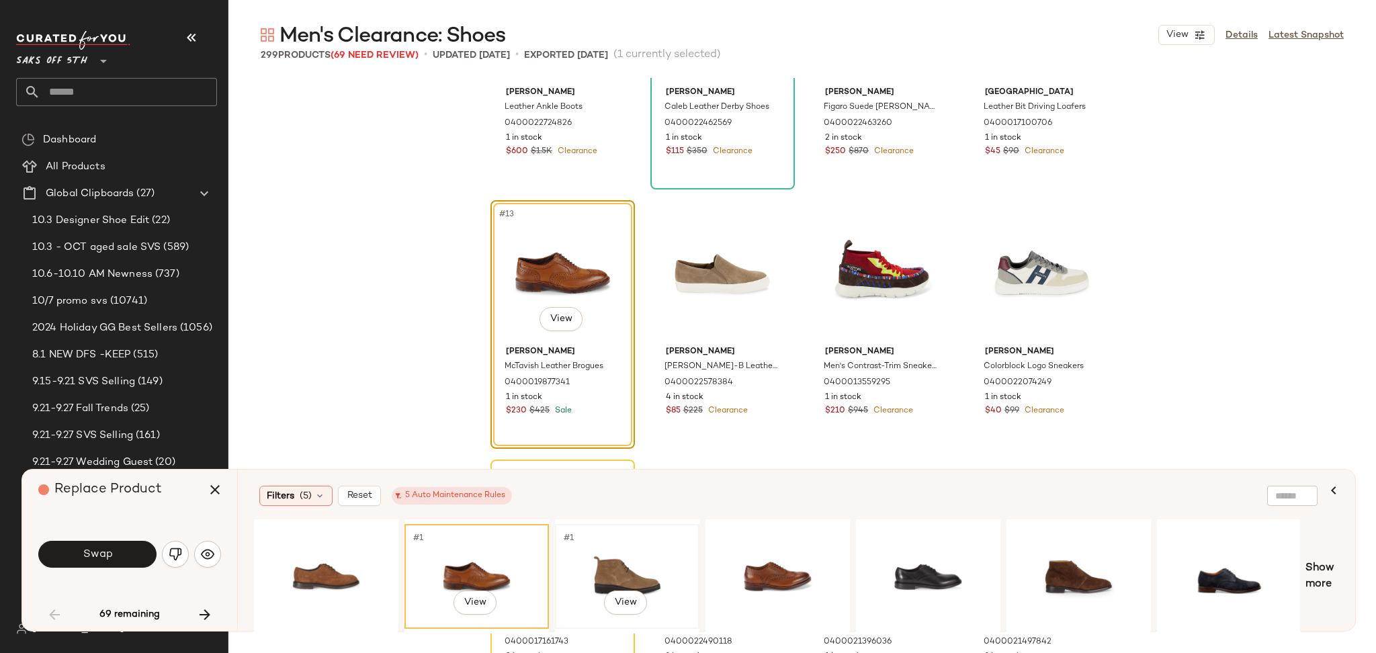
click at [658, 552] on div "#1 View" at bounding box center [627, 576] width 135 height 95
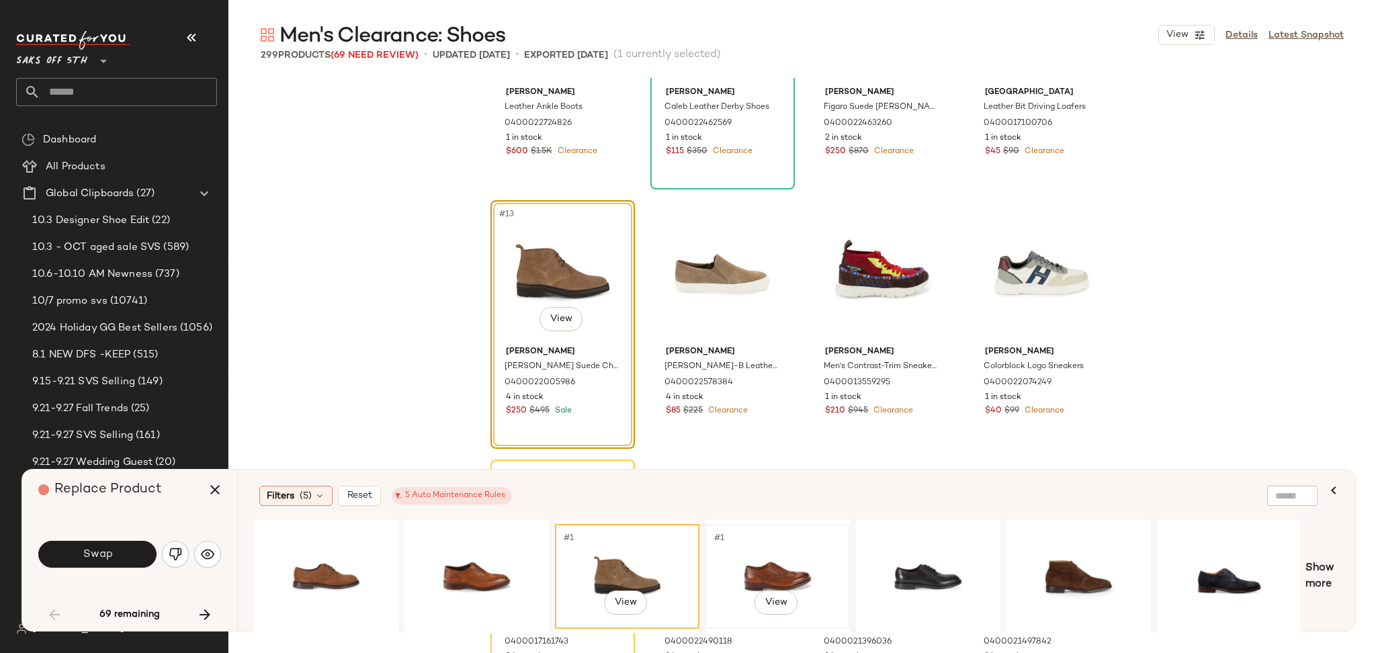
click at [772, 550] on div "#1 View" at bounding box center [777, 576] width 135 height 95
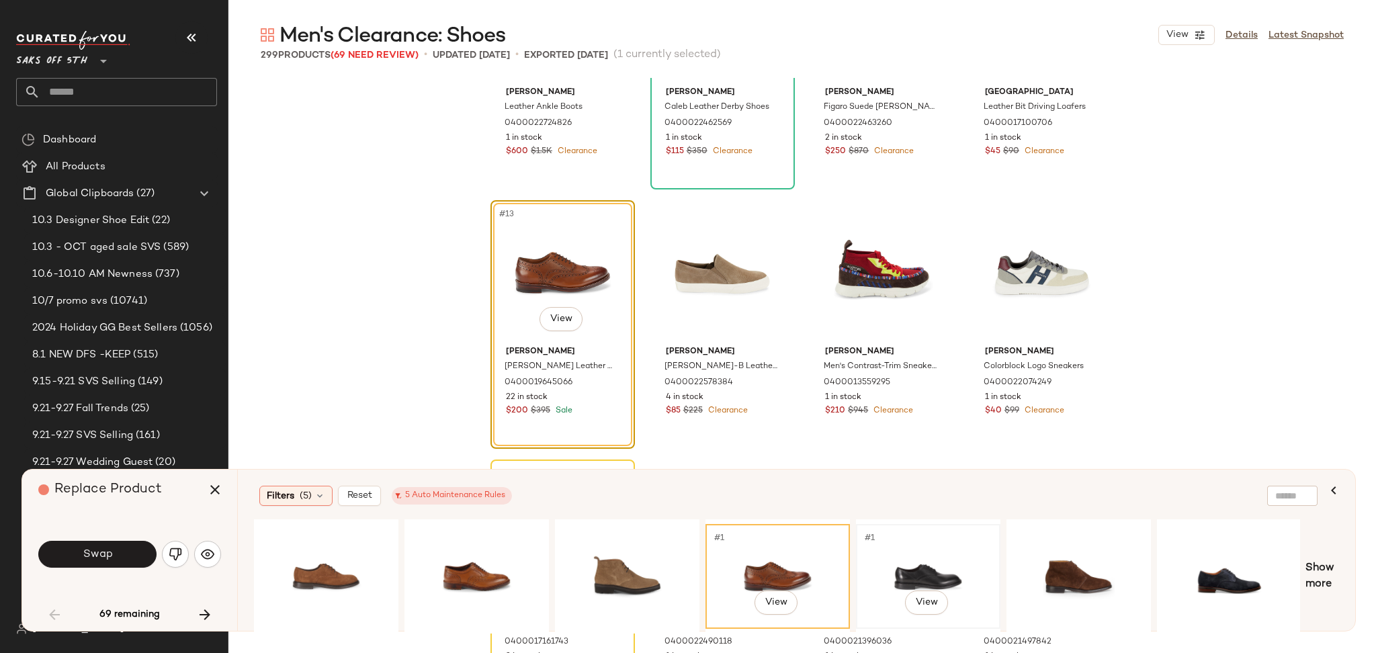
click at [950, 568] on div "#1 View" at bounding box center [928, 576] width 135 height 95
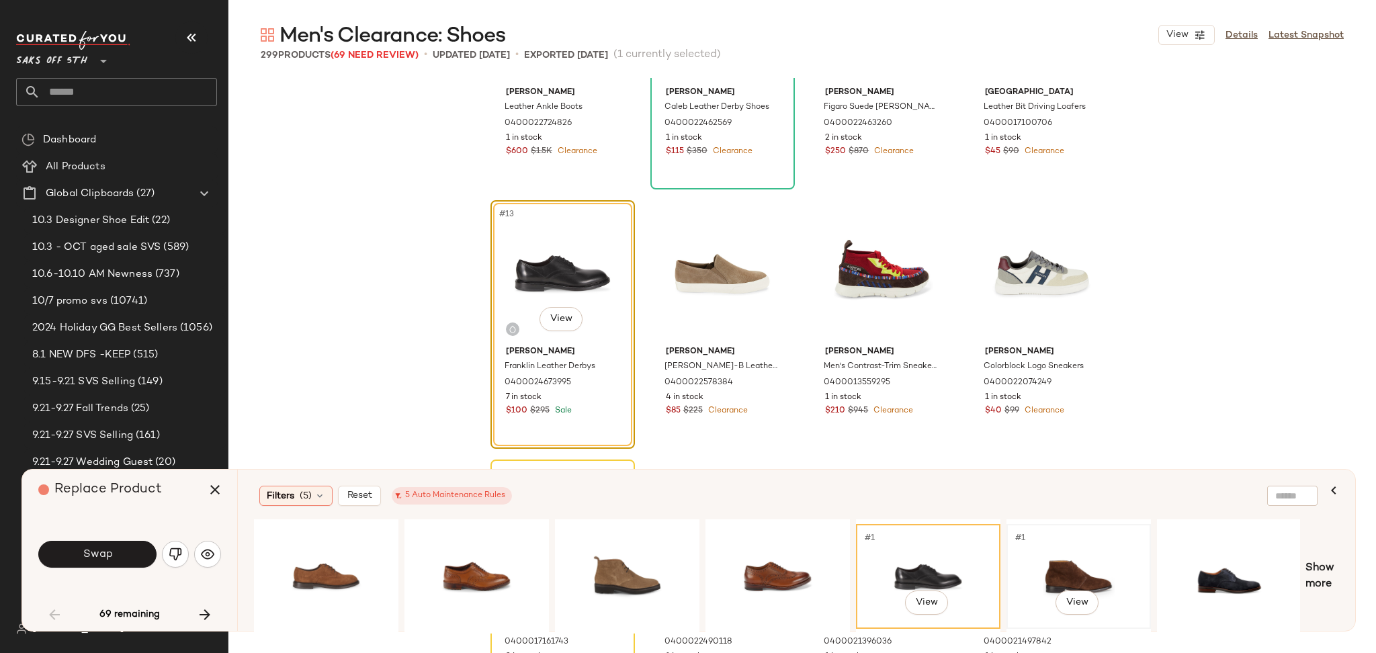
click at [1061, 573] on div "#1 View" at bounding box center [1078, 576] width 135 height 95
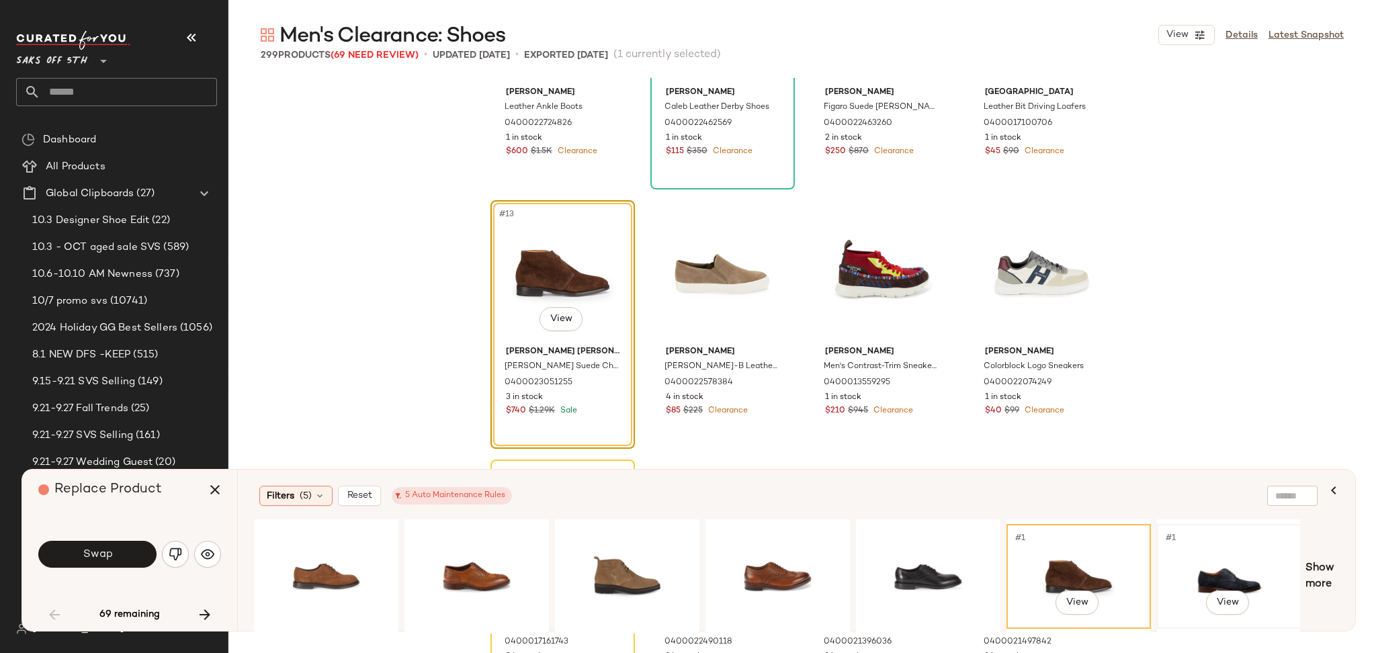
click at [1201, 568] on div "#1 View" at bounding box center [1229, 576] width 135 height 95
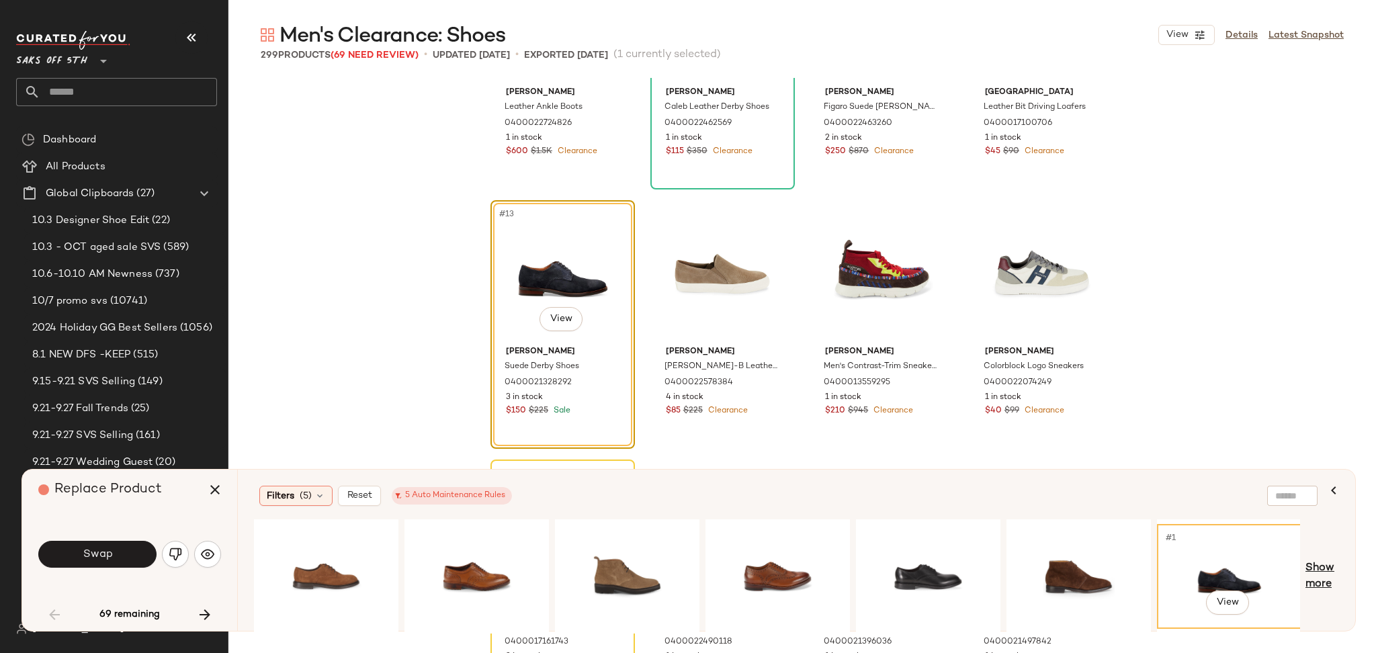
click at [1320, 566] on span "Show more" at bounding box center [1323, 576] width 34 height 32
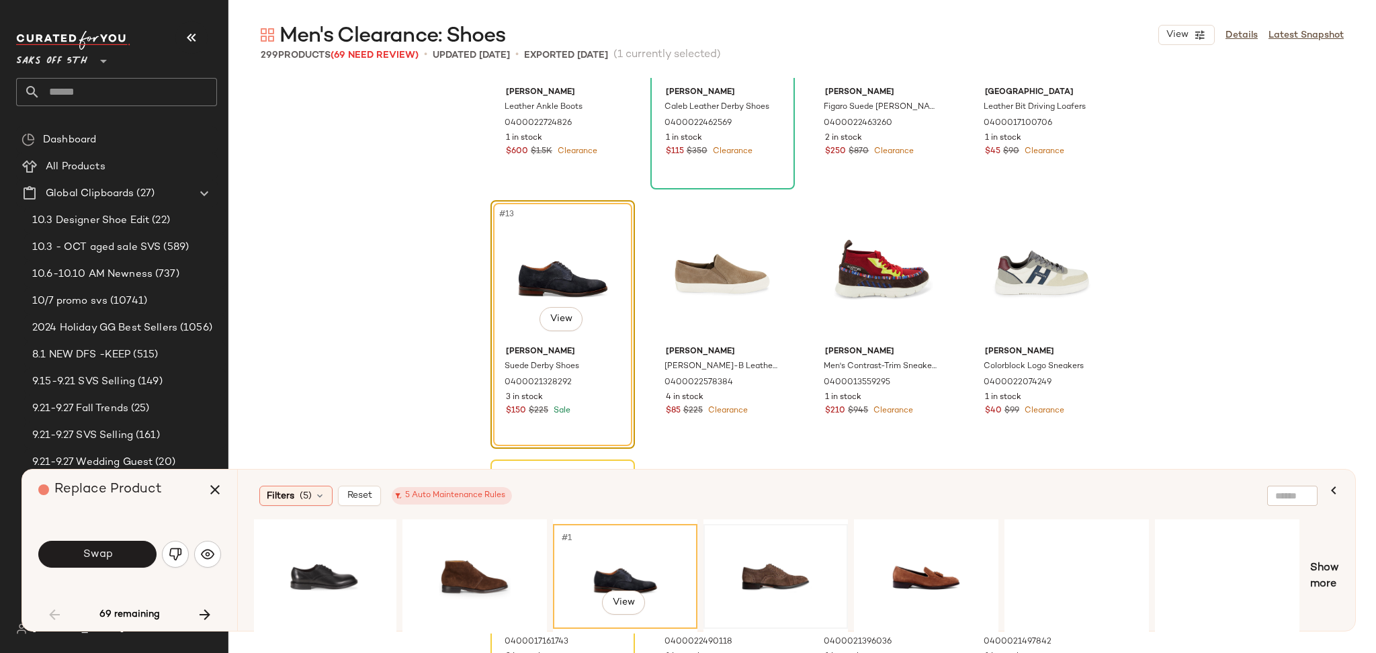
scroll to position [0, 637]
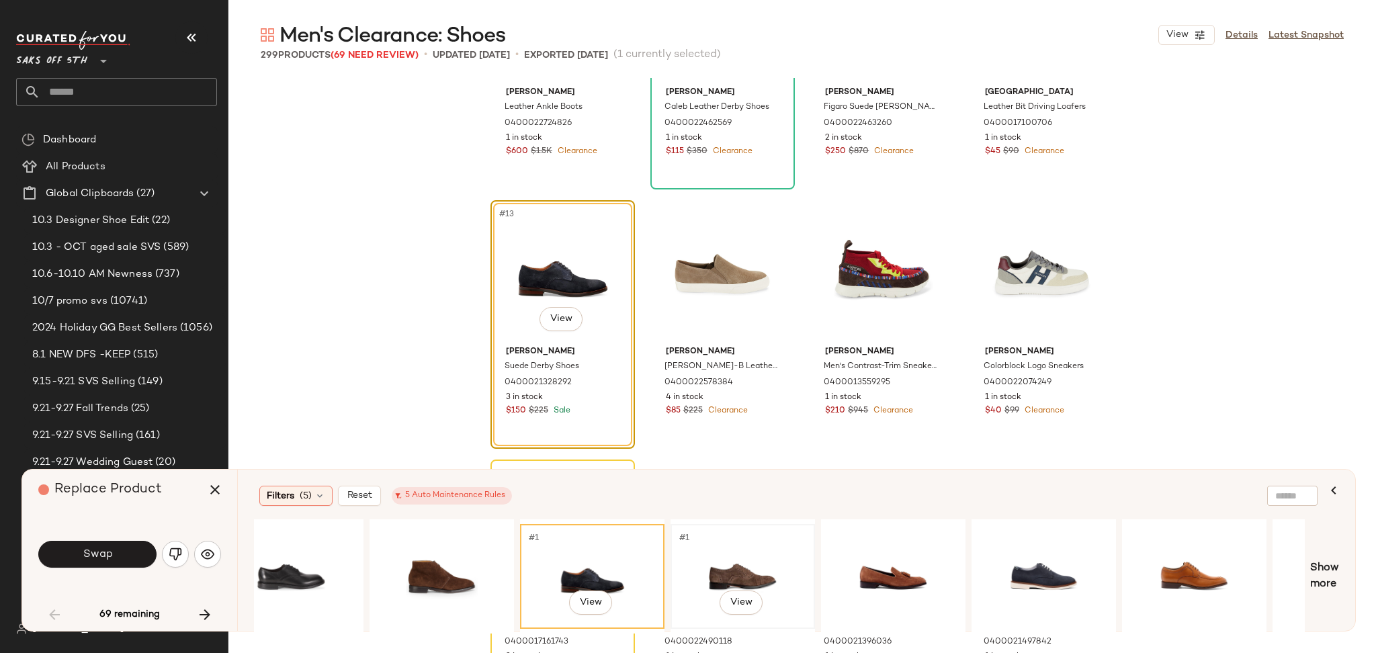
click at [712, 547] on div "#1 View" at bounding box center [742, 576] width 135 height 95
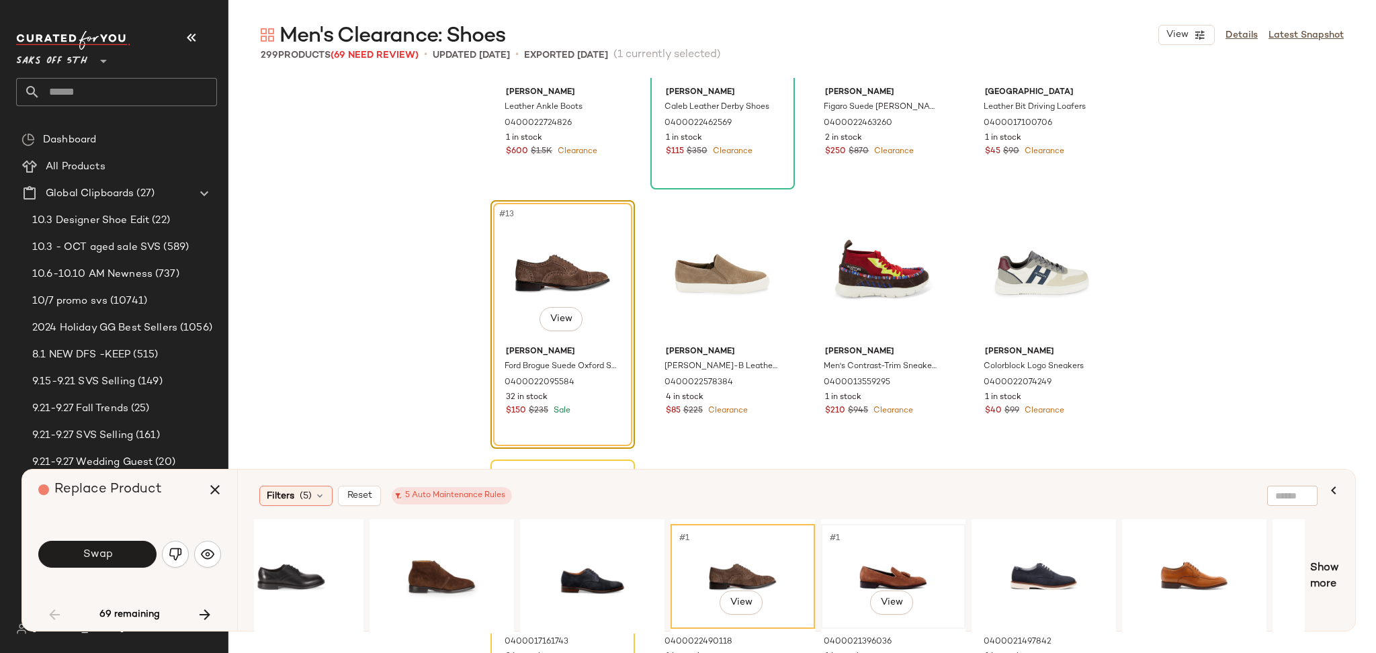
click at [855, 570] on div "#1 View" at bounding box center [893, 576] width 135 height 95
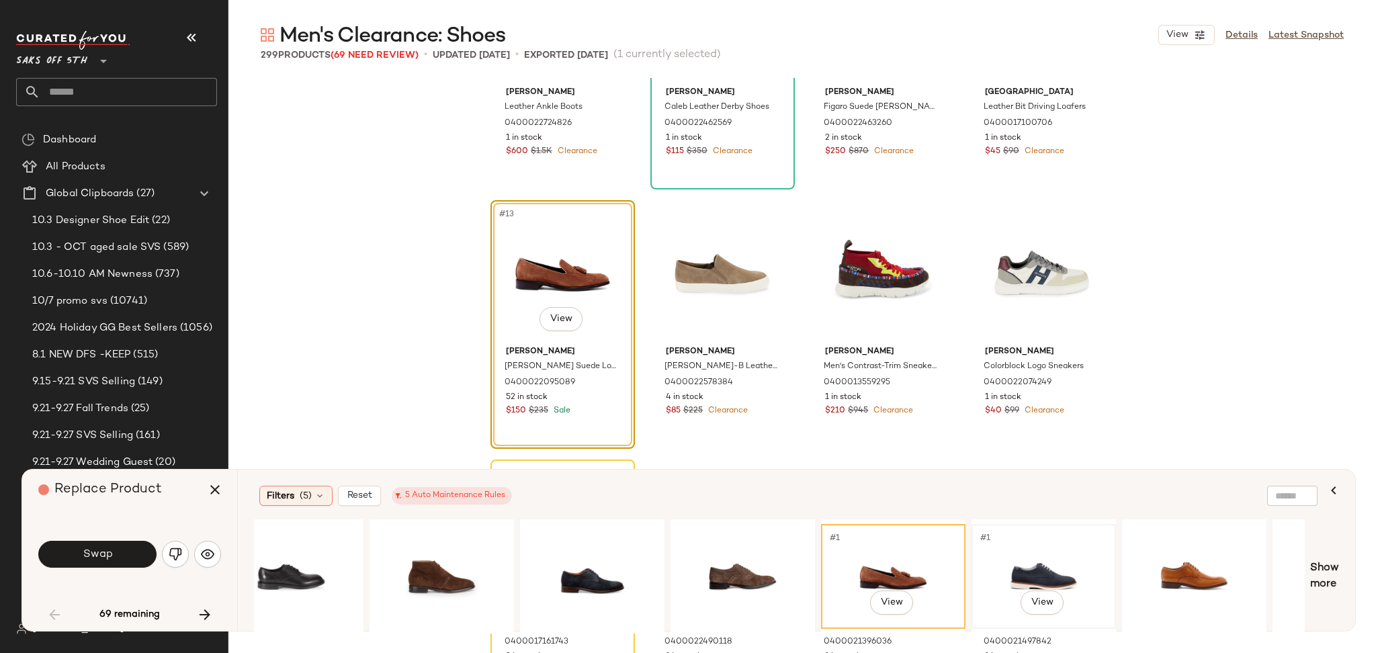
click at [1058, 555] on div "#1 View" at bounding box center [1043, 576] width 135 height 95
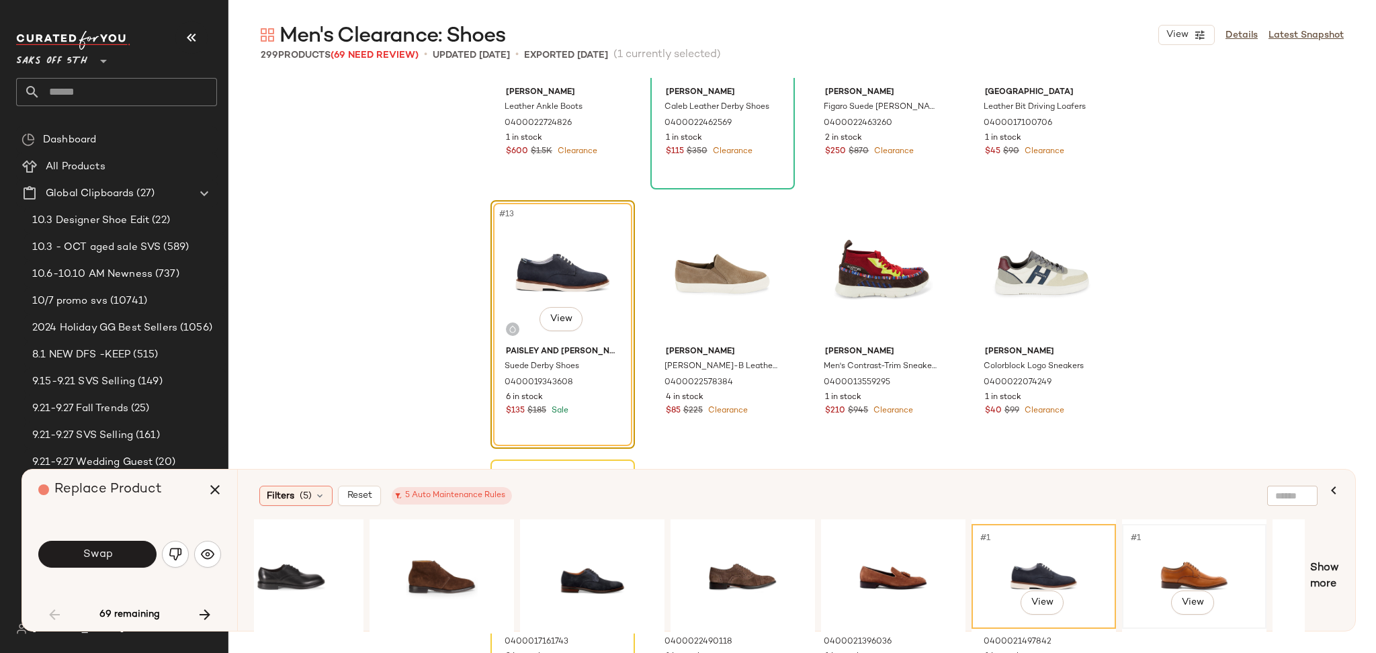
click at [1144, 556] on div "#1 View" at bounding box center [1194, 576] width 135 height 95
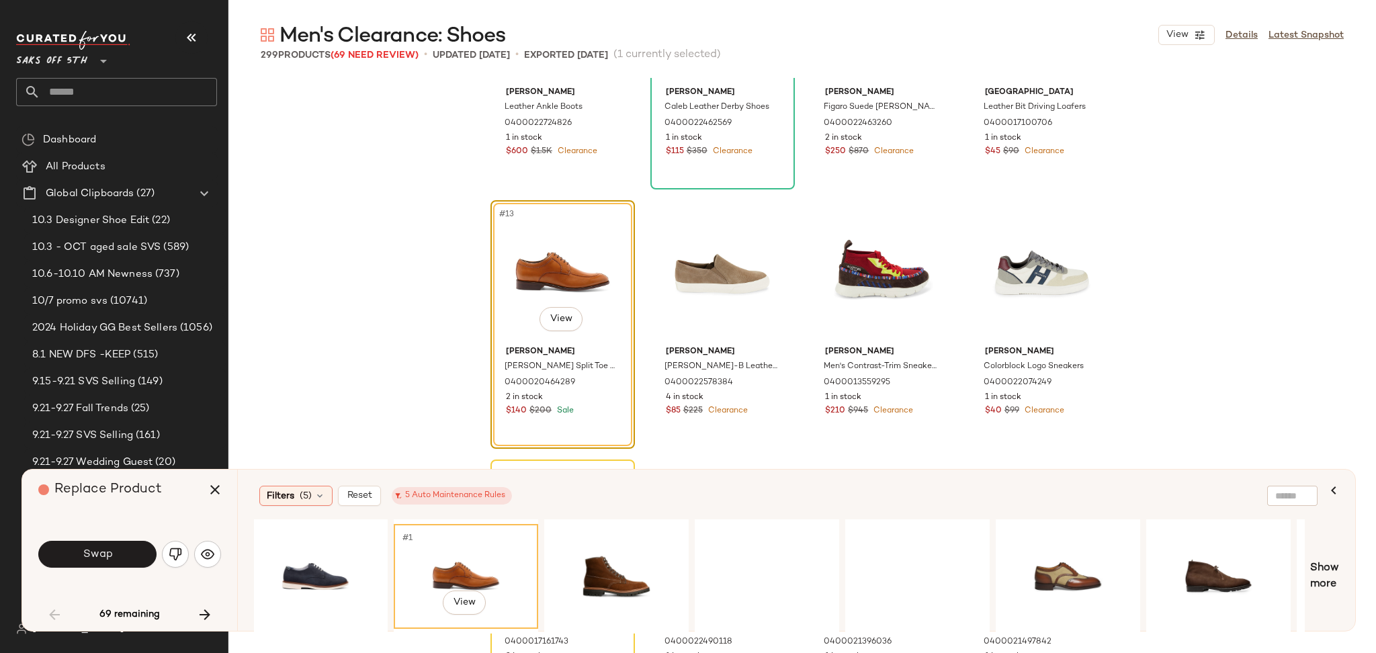
scroll to position [0, 1374]
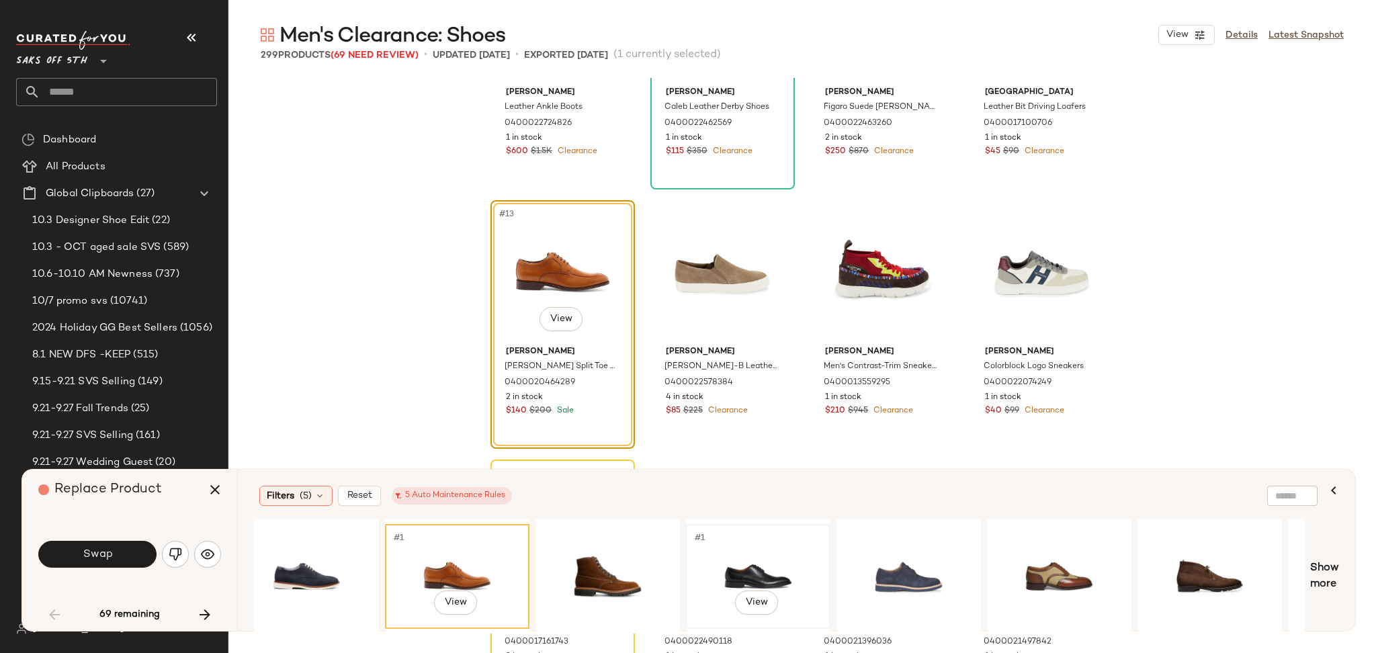
click at [738, 573] on div "#1 View" at bounding box center [758, 576] width 135 height 95
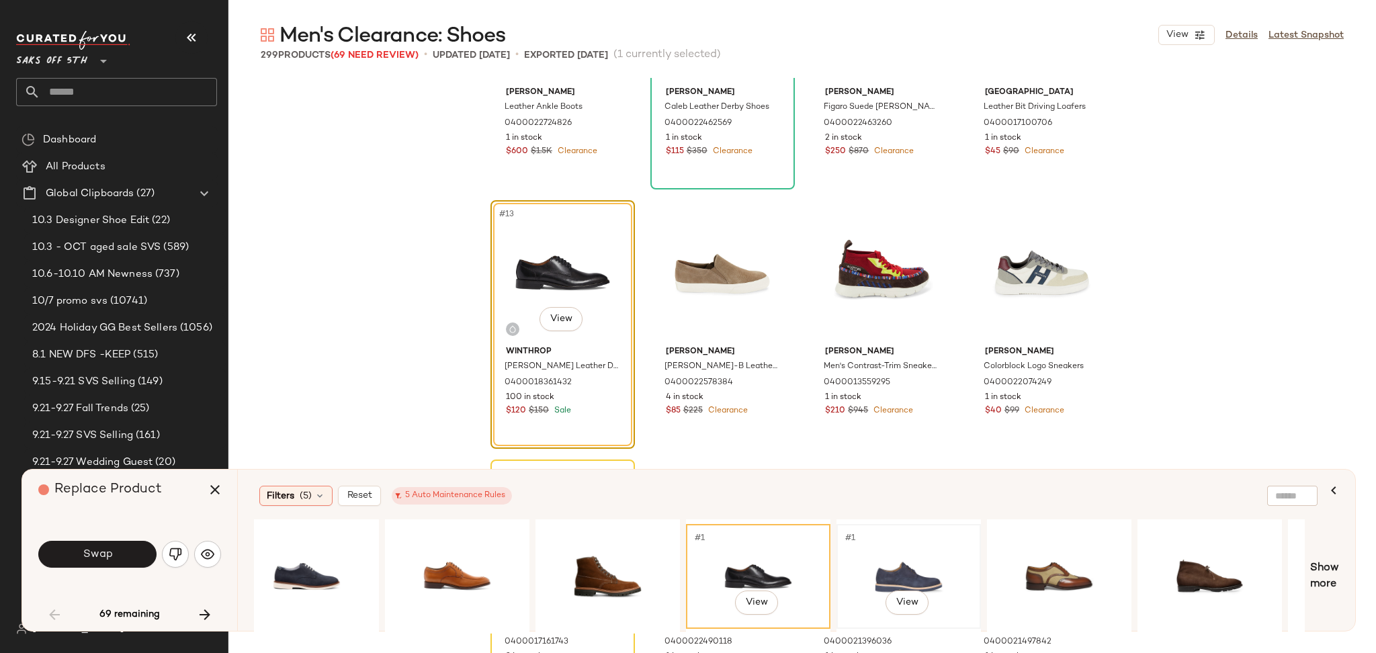
click at [862, 569] on div "#1 View" at bounding box center [908, 576] width 135 height 95
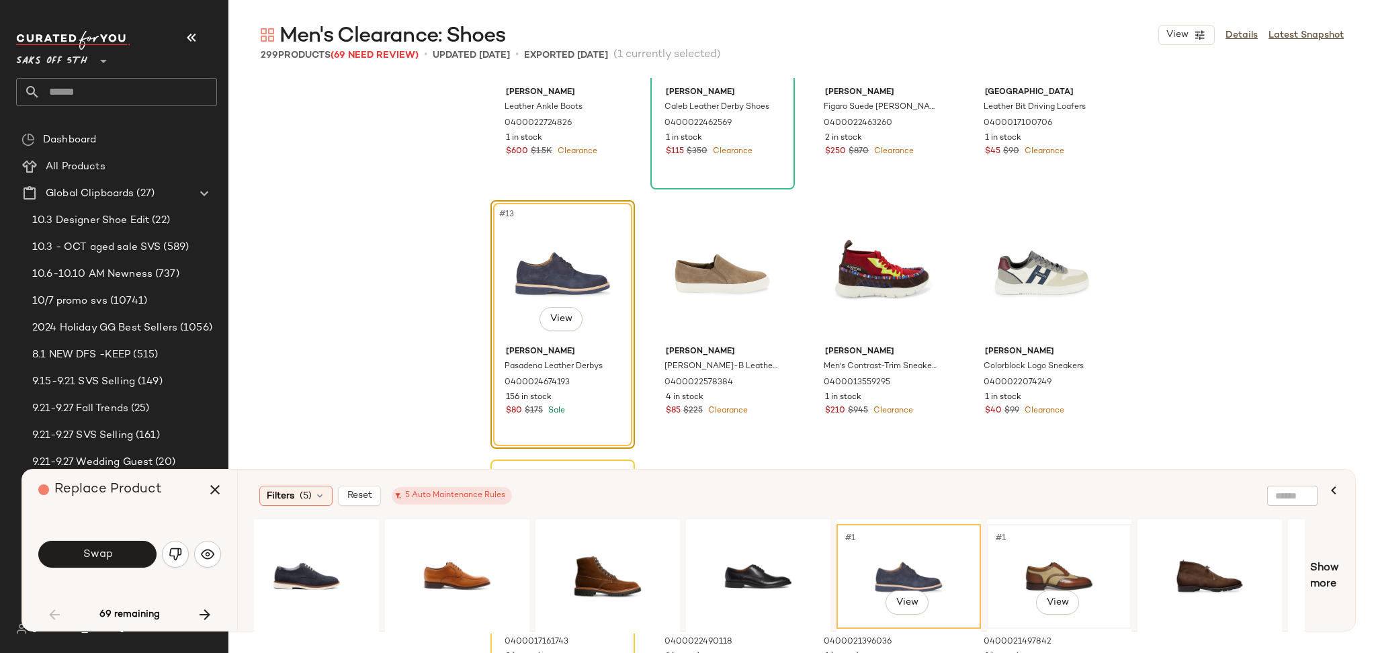
click at [1044, 560] on div "#1 View" at bounding box center [1059, 576] width 135 height 95
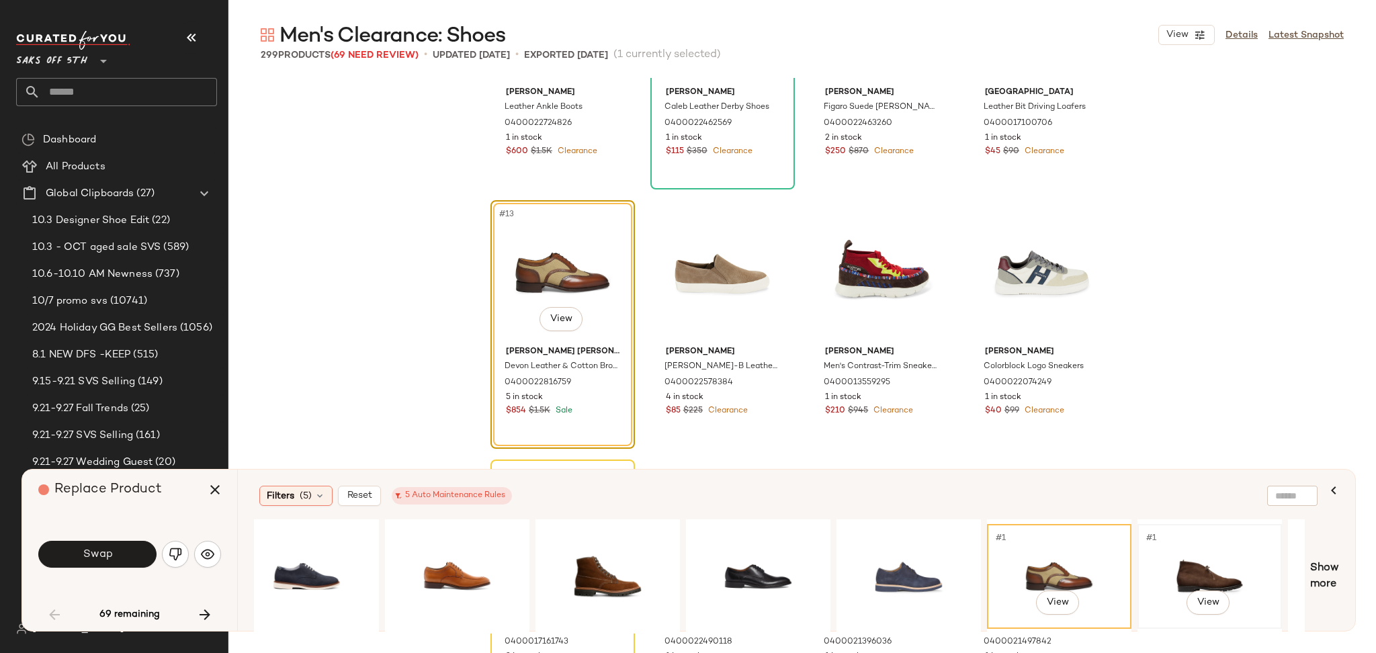
click at [1181, 568] on div "#1 View" at bounding box center [1209, 576] width 135 height 95
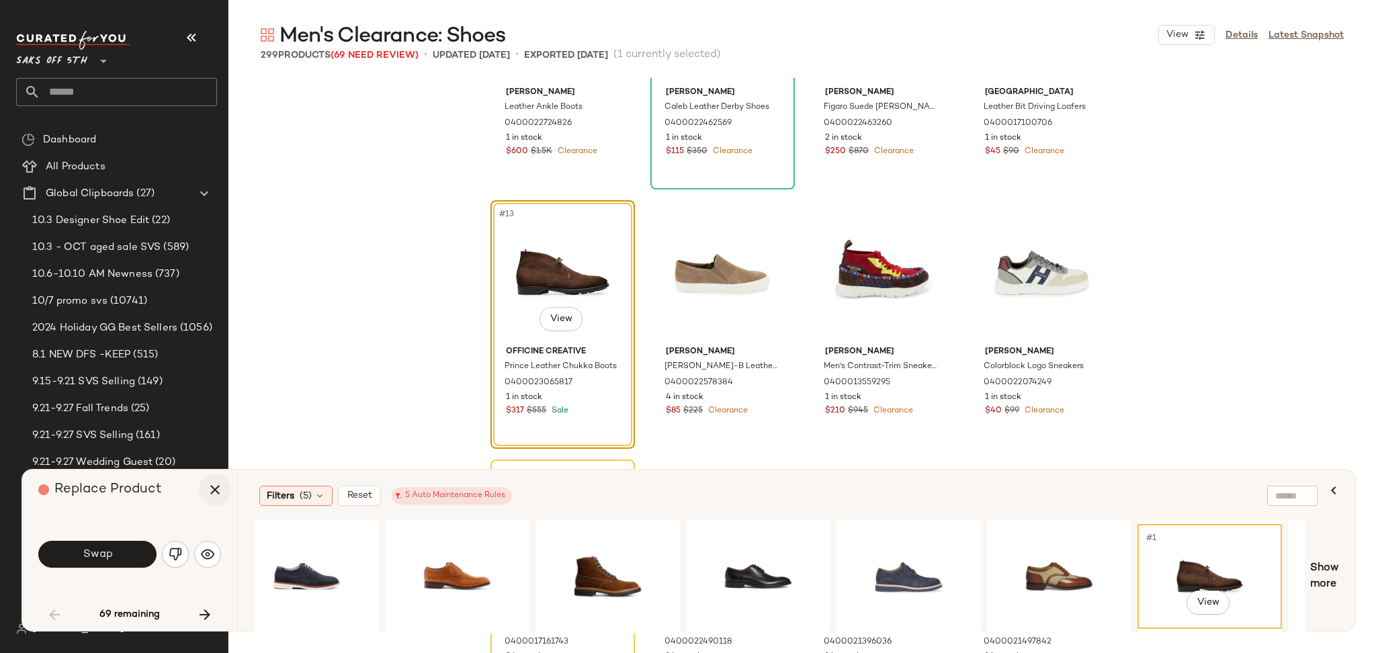
click at [212, 489] on icon "button" at bounding box center [215, 490] width 16 height 16
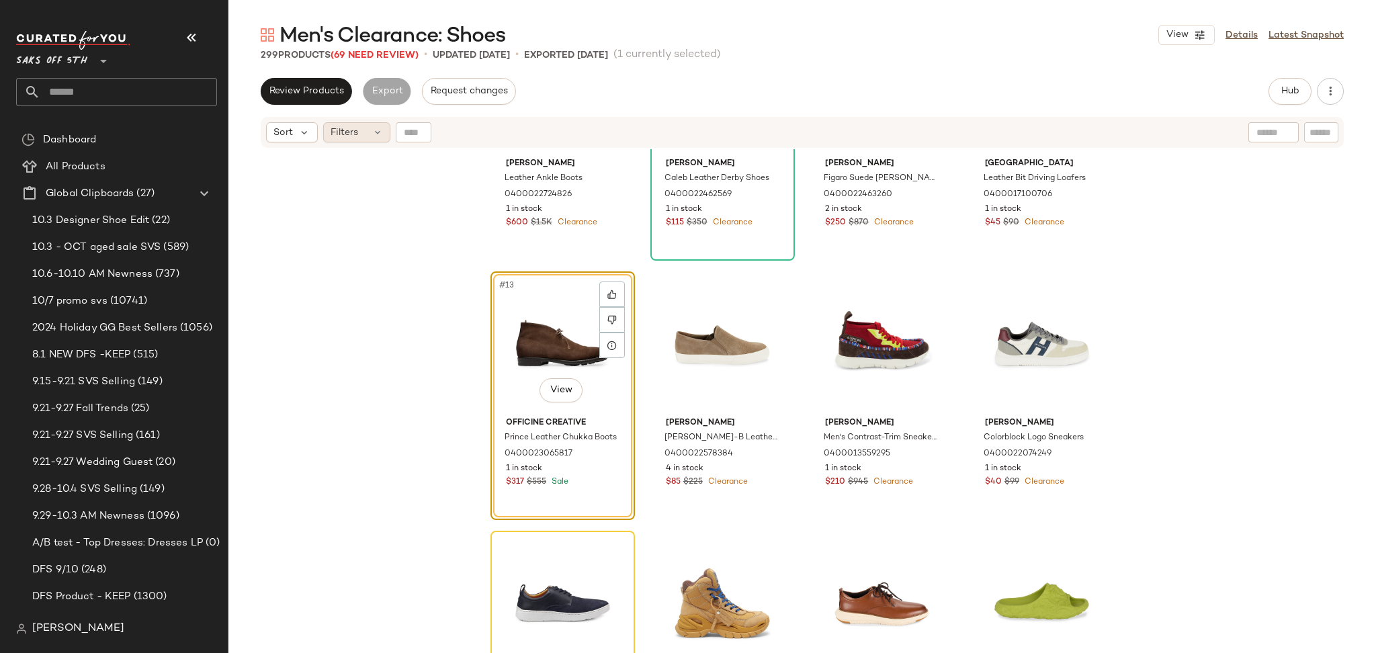
click at [353, 130] on span "Filters" at bounding box center [345, 133] width 28 height 14
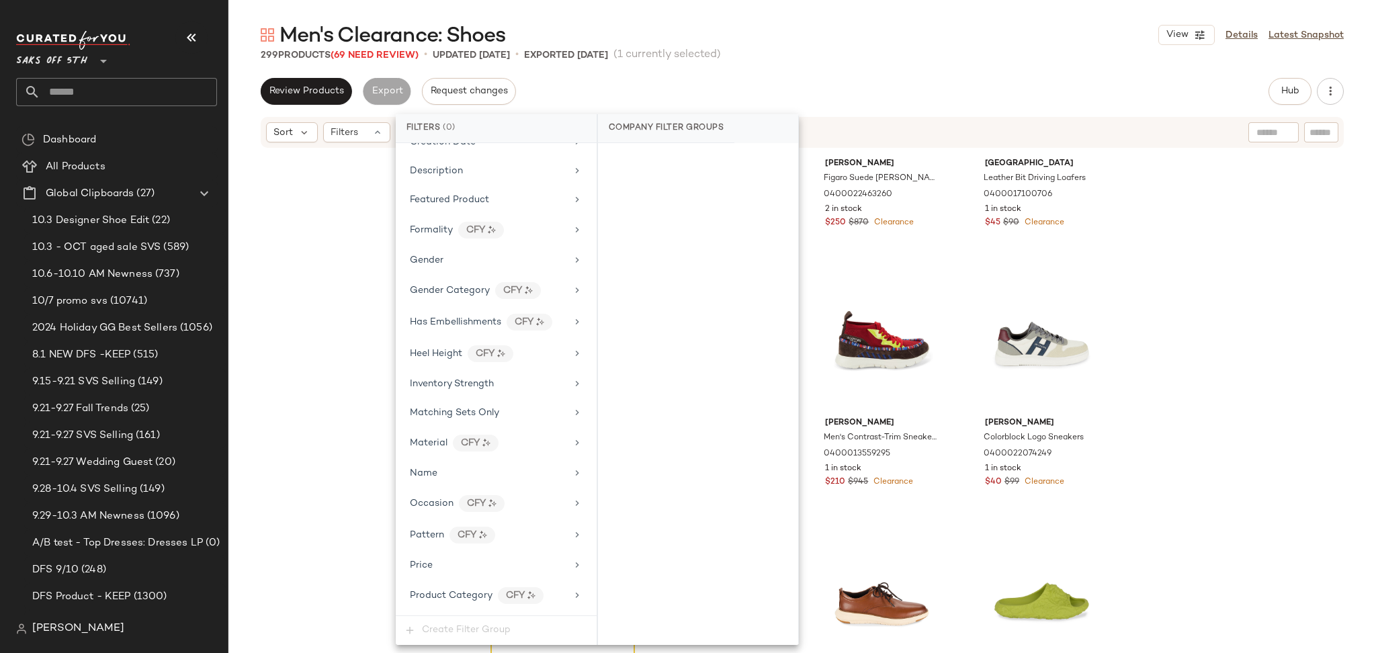
scroll to position [552, 0]
click at [482, 565] on div "Total Inventory" at bounding box center [488, 568] width 157 height 14
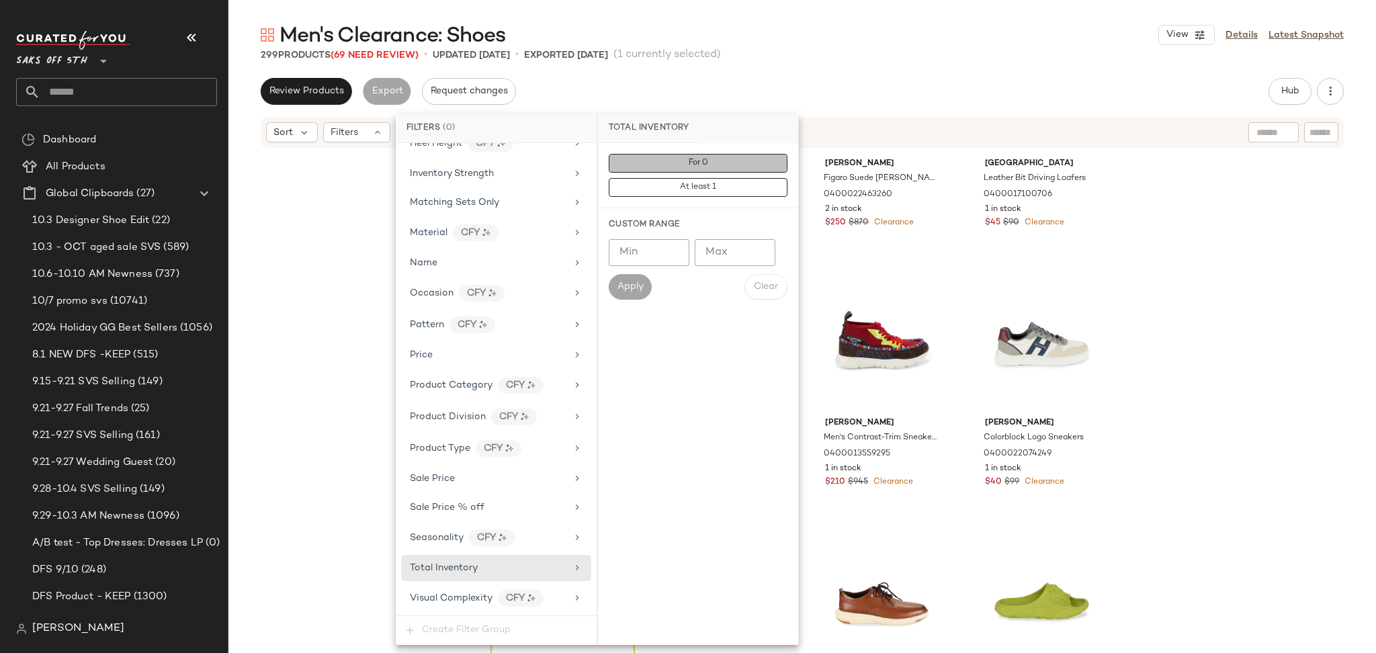
click at [697, 161] on span "For 0" at bounding box center [698, 163] width 20 height 9
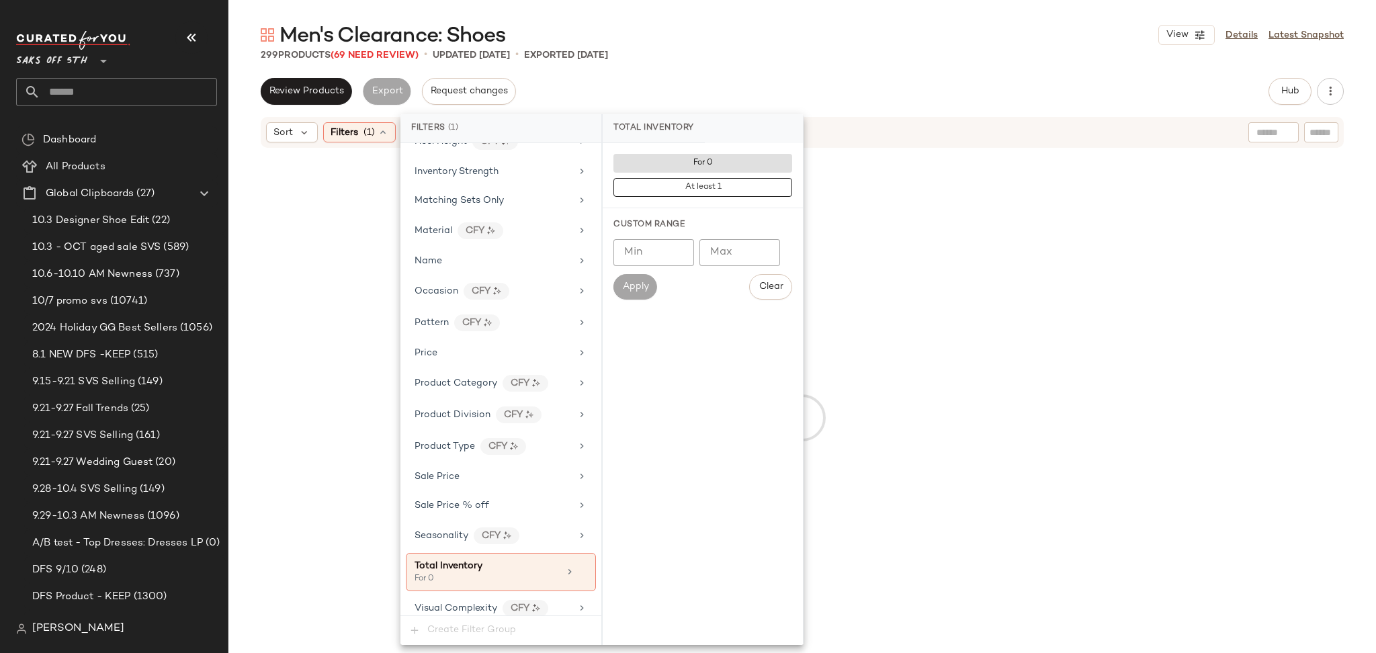
click at [855, 52] on div "299 Products (69 Need Review) • updated Oct 6th • Exported Oct 6th" at bounding box center [802, 54] width 1148 height 13
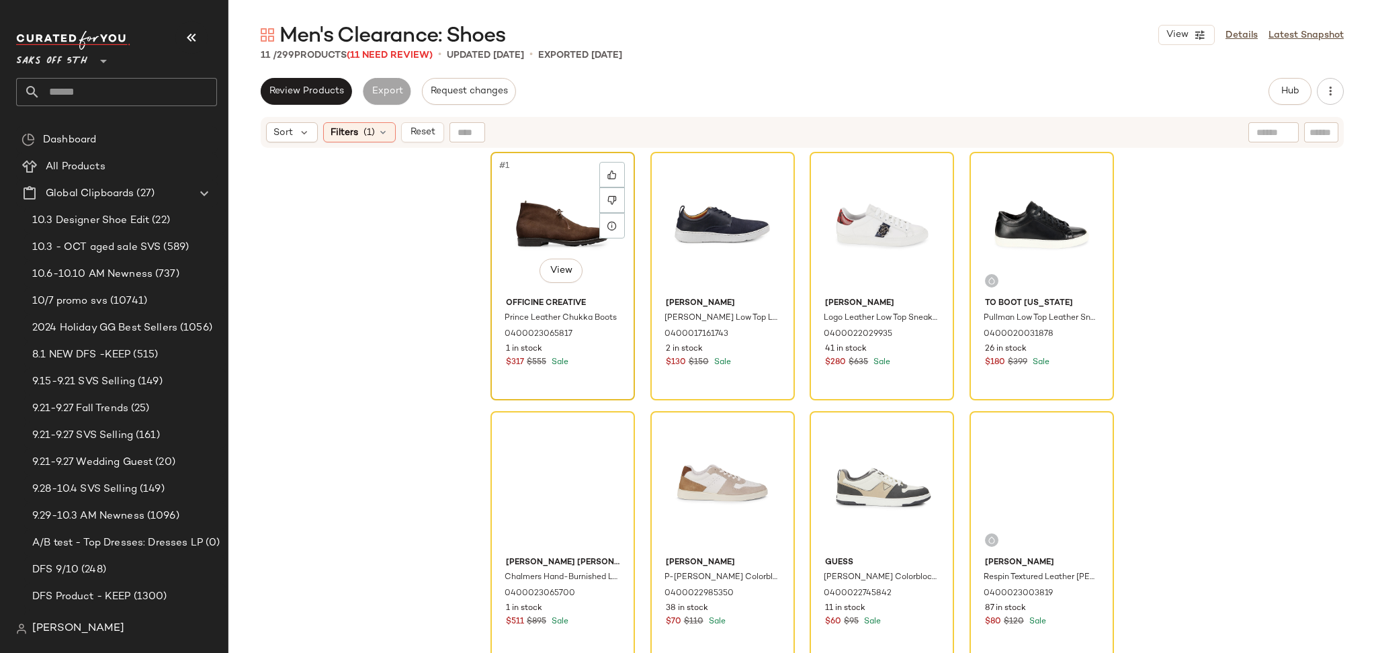
click at [525, 207] on div "#1 View" at bounding box center [562, 225] width 135 height 136
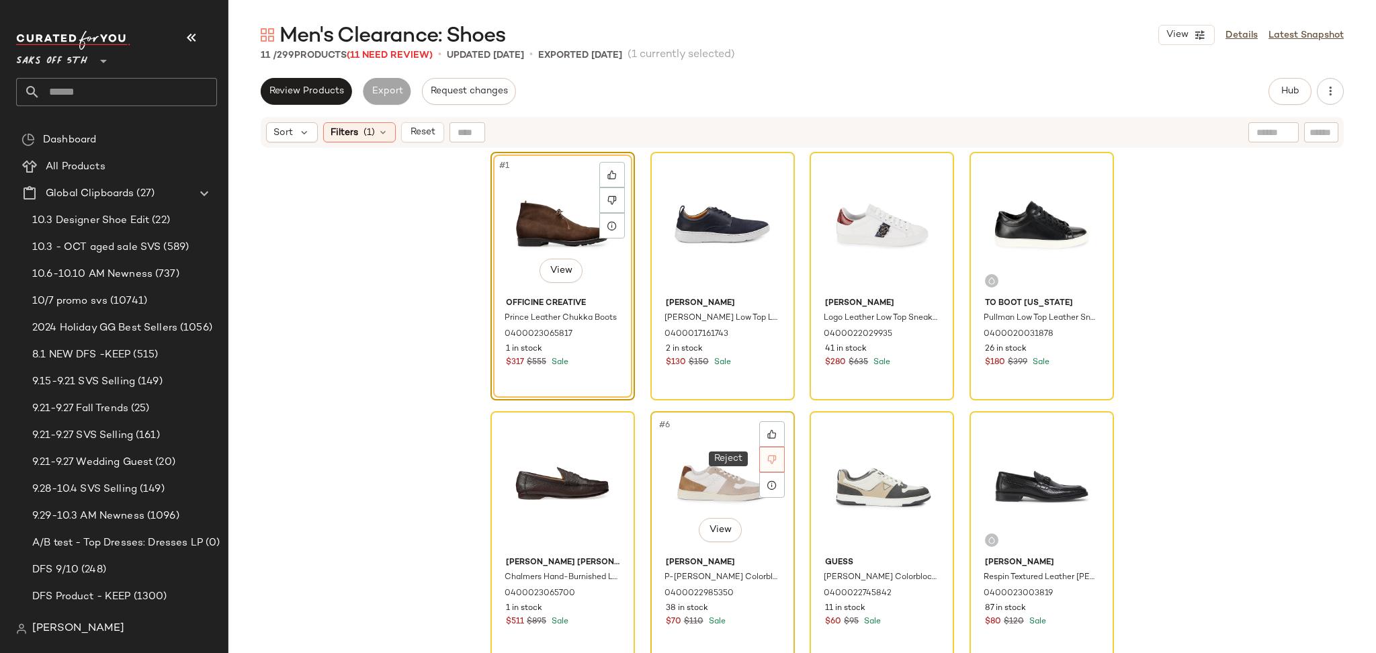
scroll to position [231, 0]
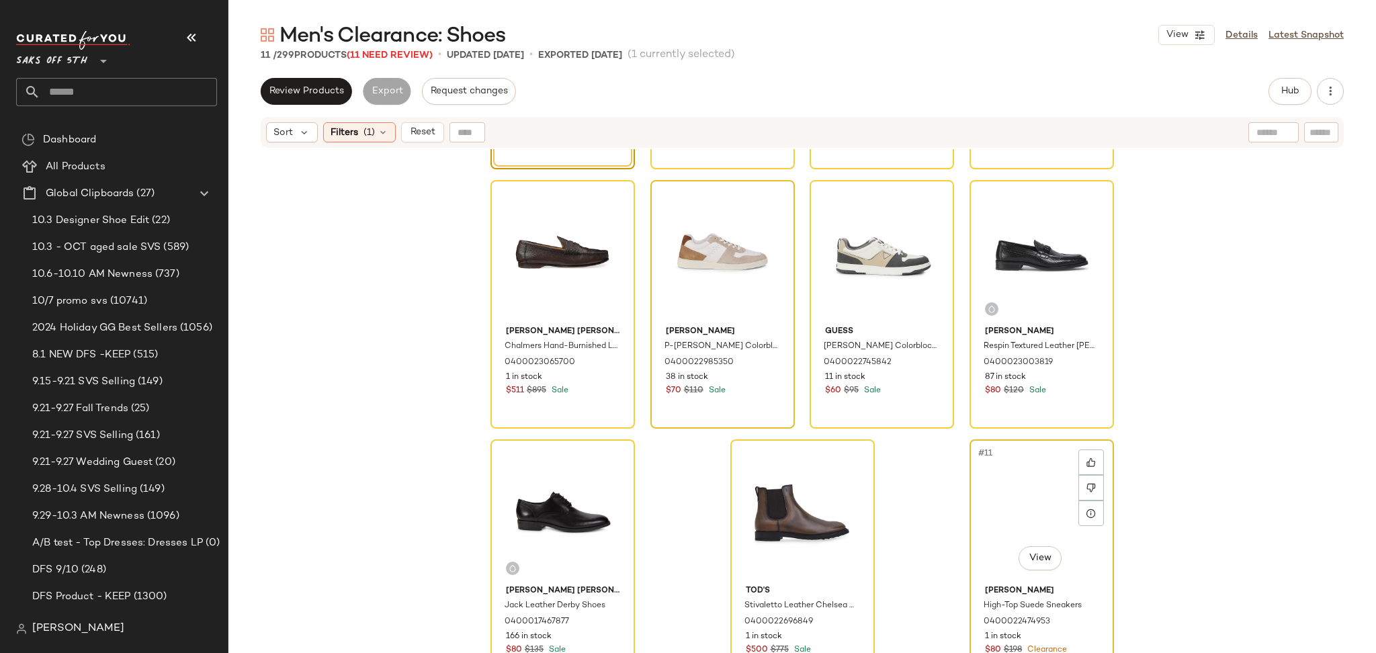
click at [1001, 482] on div "#11 View" at bounding box center [1041, 512] width 135 height 136
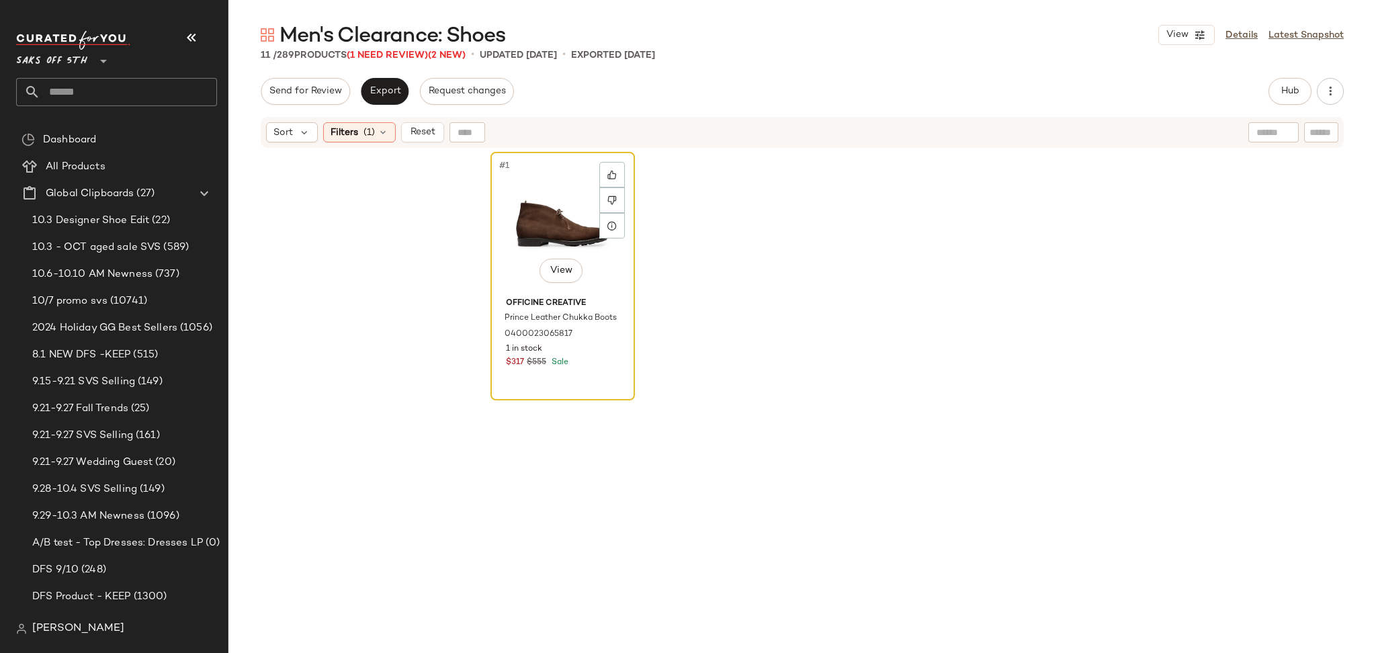
click at [506, 181] on div "#1 View" at bounding box center [562, 225] width 135 height 136
click at [531, 214] on div "#1 View" at bounding box center [562, 225] width 135 height 136
click at [357, 126] on span "Filters" at bounding box center [345, 133] width 28 height 14
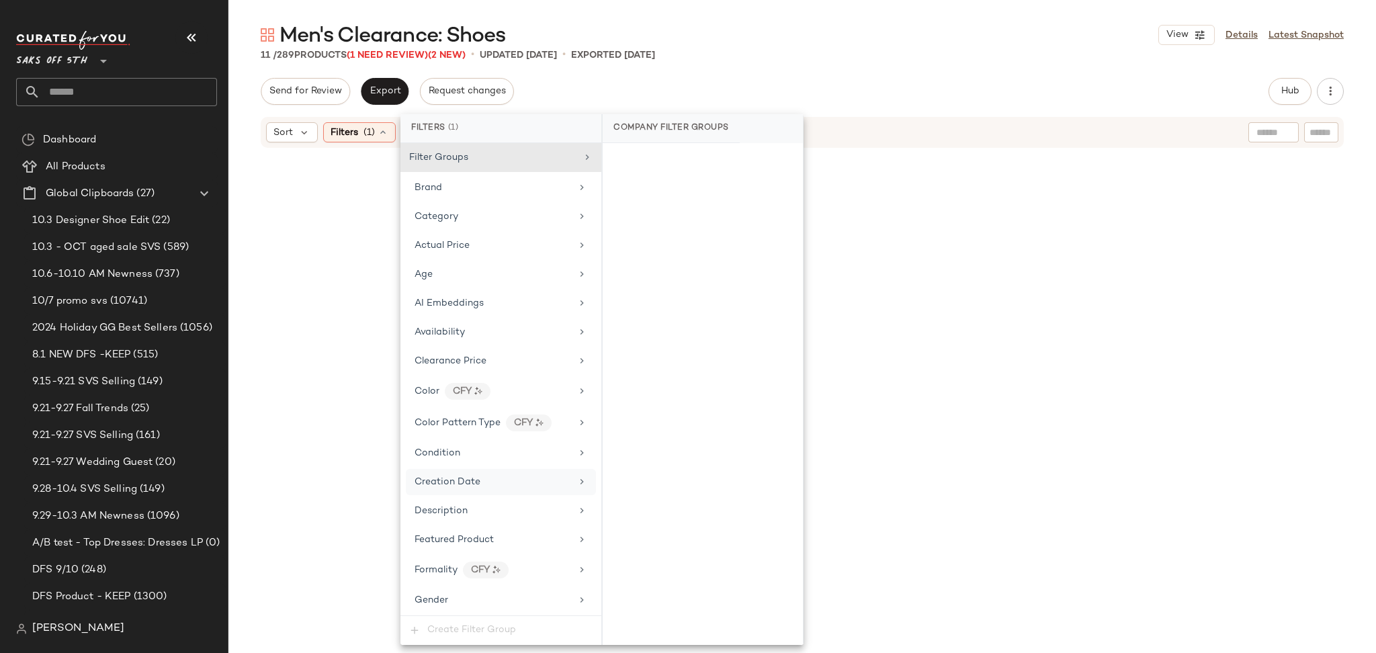
scroll to position [564, 0]
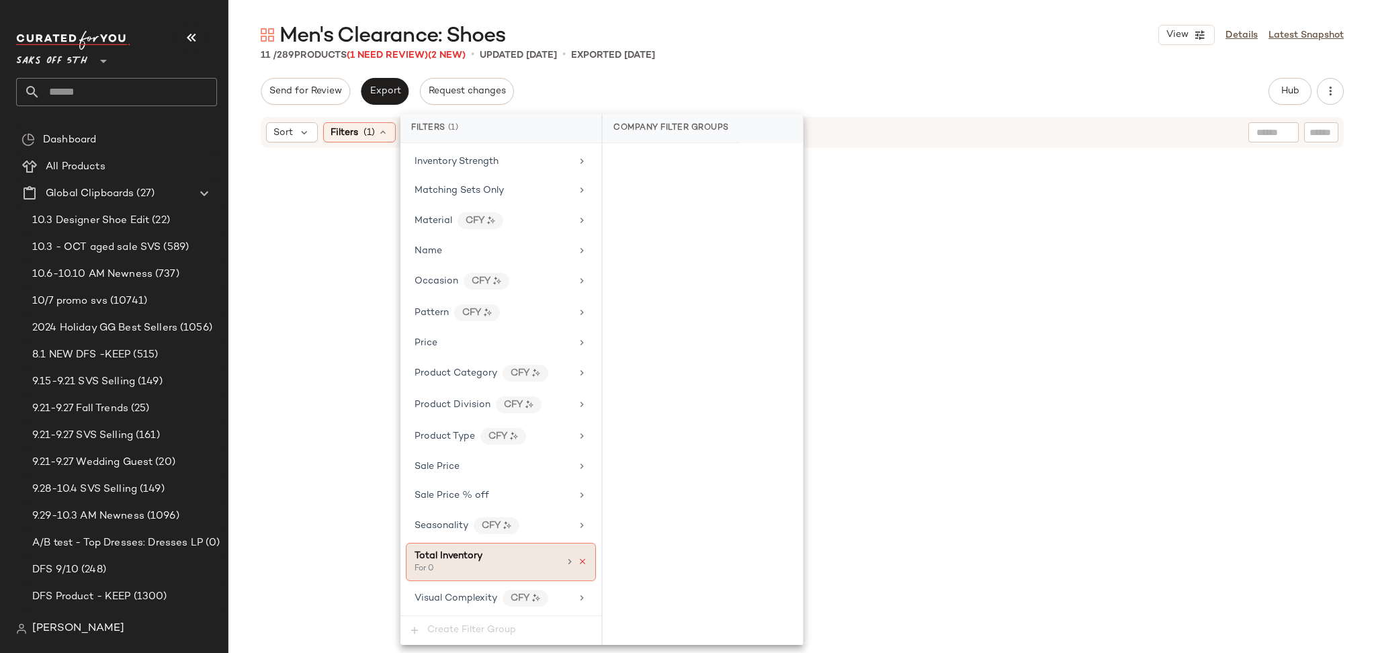
click at [582, 558] on icon at bounding box center [582, 561] width 9 height 9
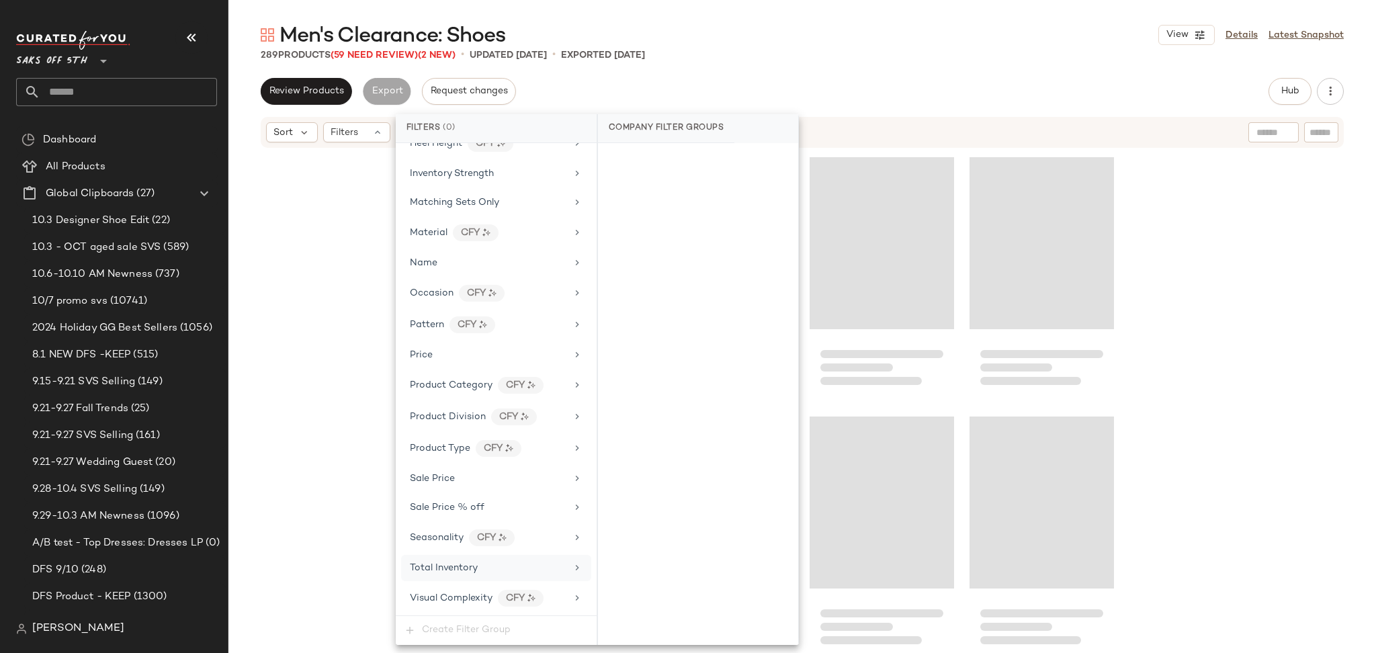
scroll to position [529, 0]
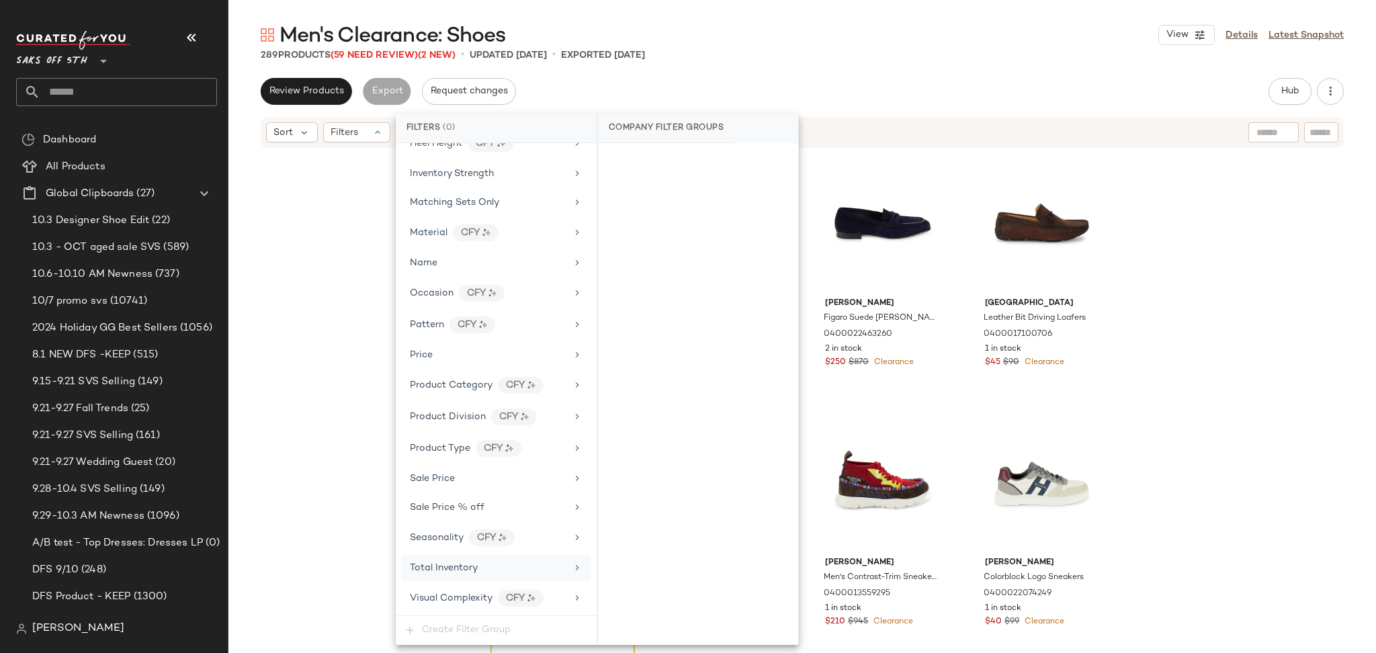
click at [832, 38] on div "Men's Clearance: Shoes View Details Latest Snapshot" at bounding box center [802, 35] width 1148 height 27
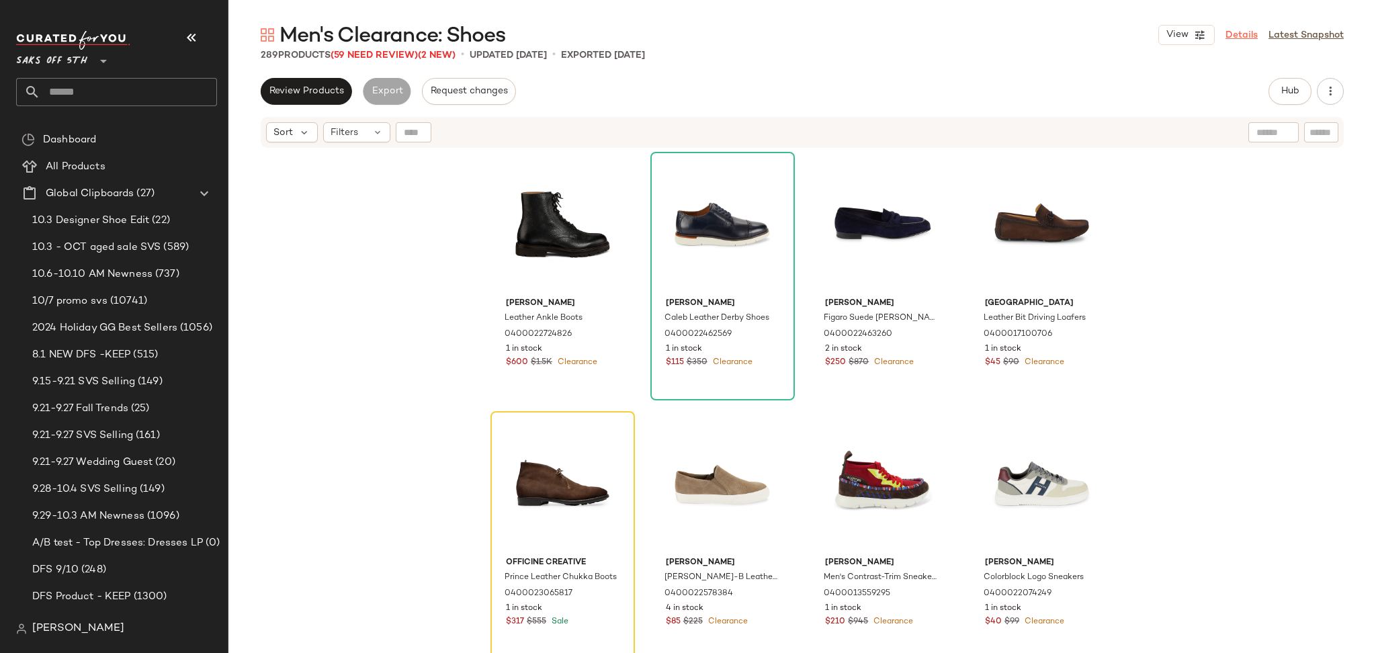
click at [1250, 36] on link "Details" at bounding box center [1242, 35] width 32 height 14
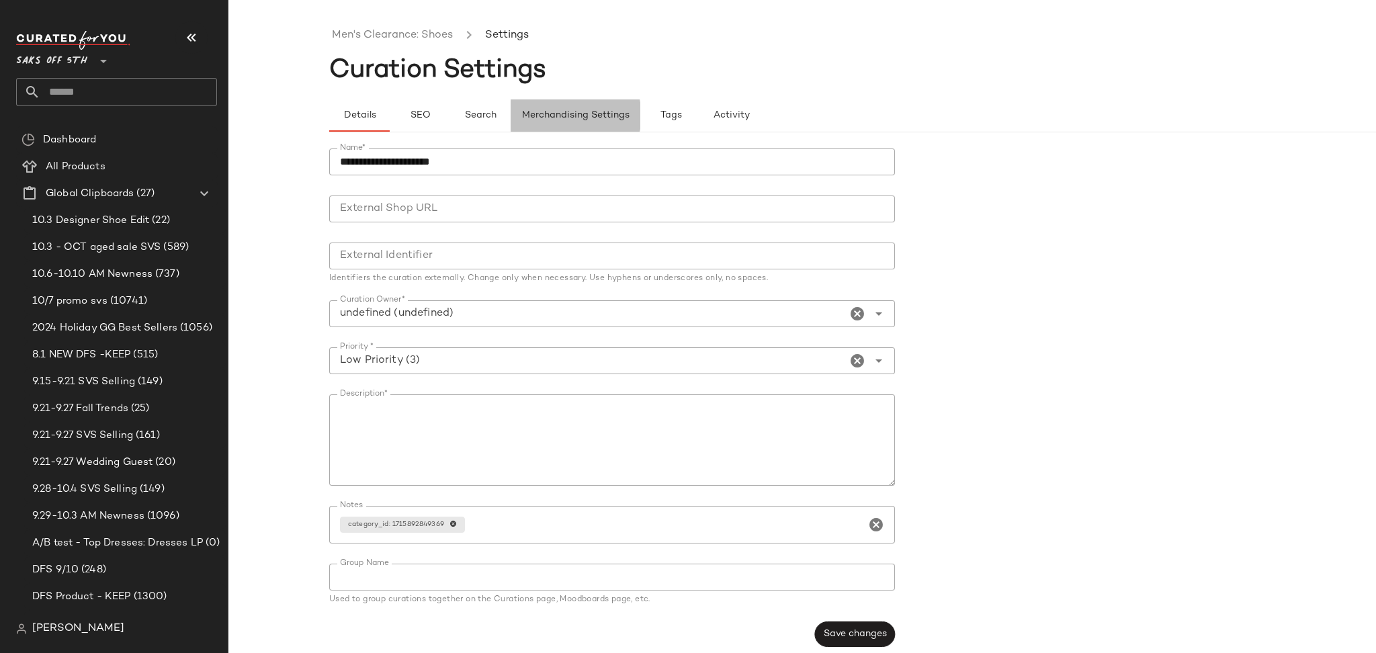
click at [568, 108] on button "Merchandising Settings" at bounding box center [576, 115] width 130 height 32
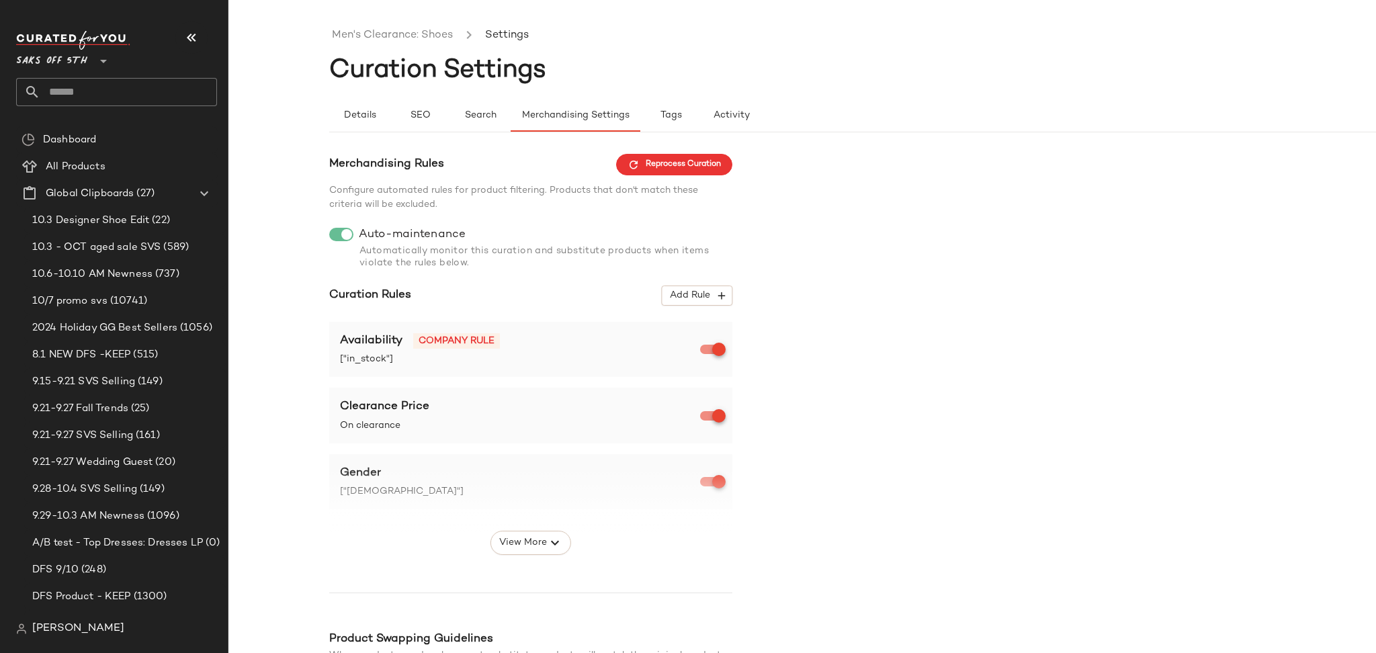
scroll to position [167, 0]
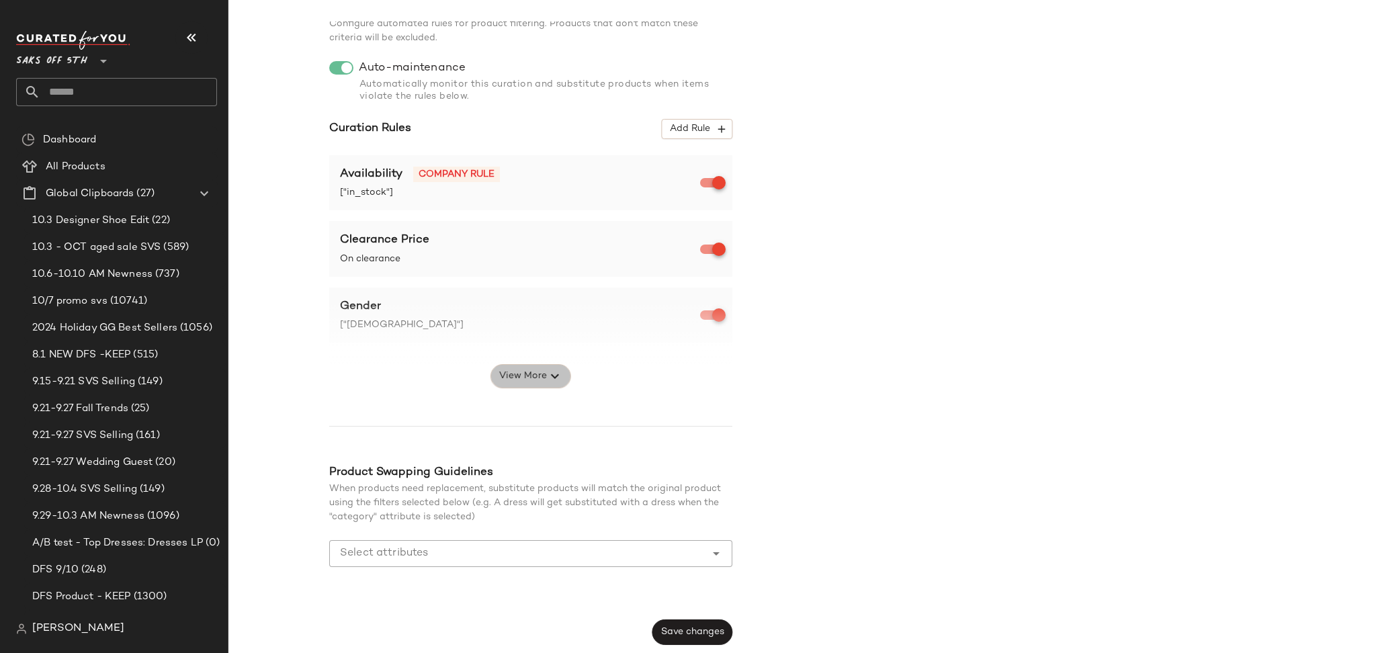
click at [533, 376] on span "View More" at bounding box center [523, 376] width 48 height 16
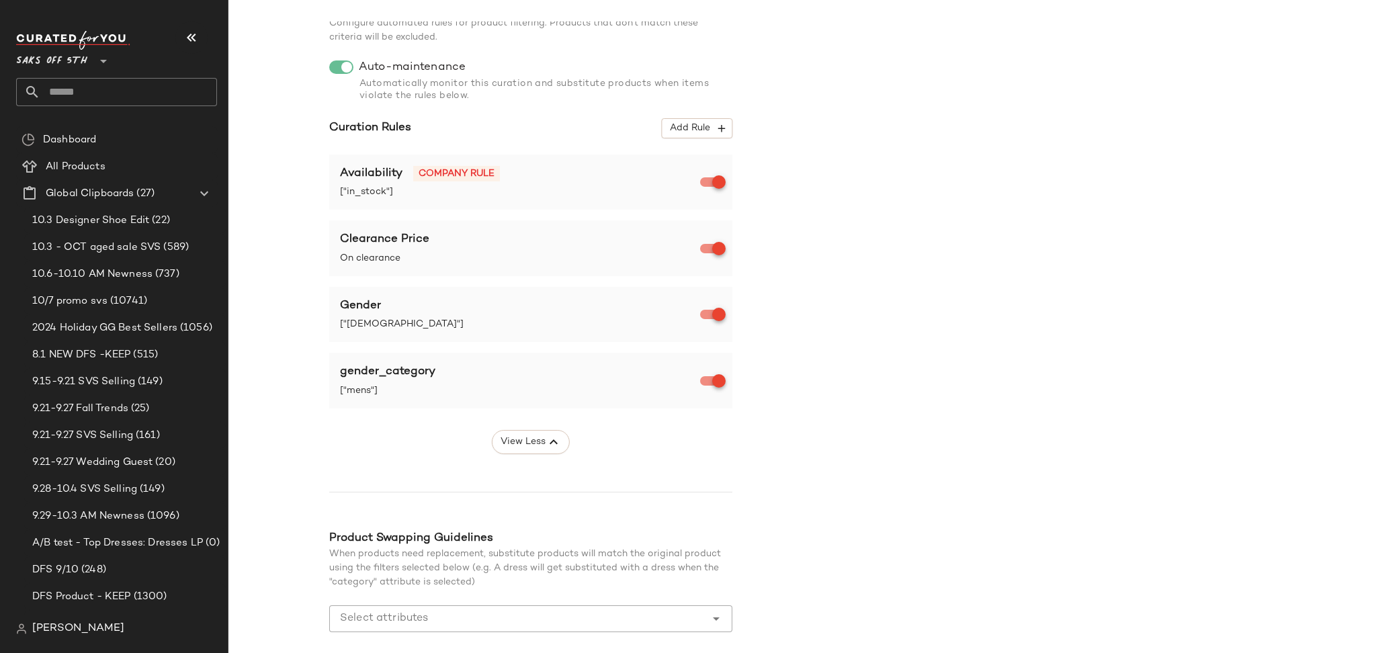
scroll to position [0, 0]
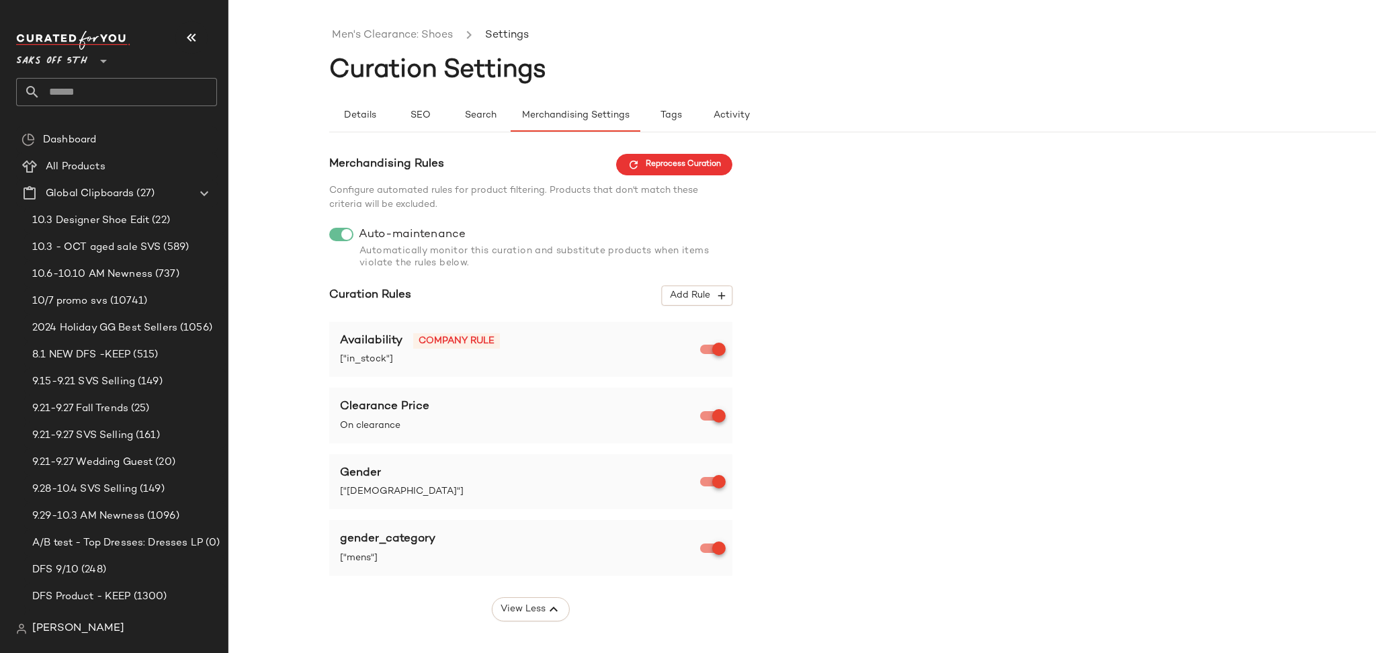
click at [396, 48] on ul "Men's Clearance: Shoes Settings" at bounding box center [903, 35] width 1148 height 31
click at [403, 39] on link "Men's Clearance: Shoes" at bounding box center [392, 35] width 121 height 17
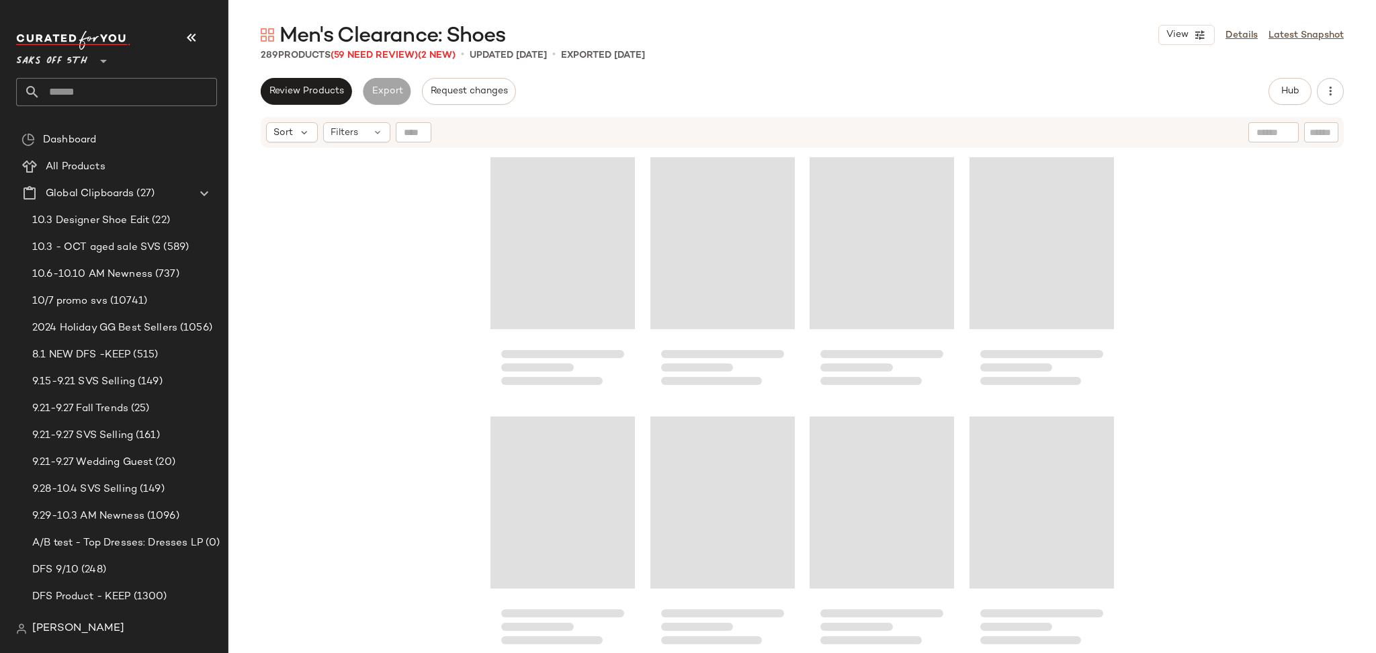
scroll to position [529, 0]
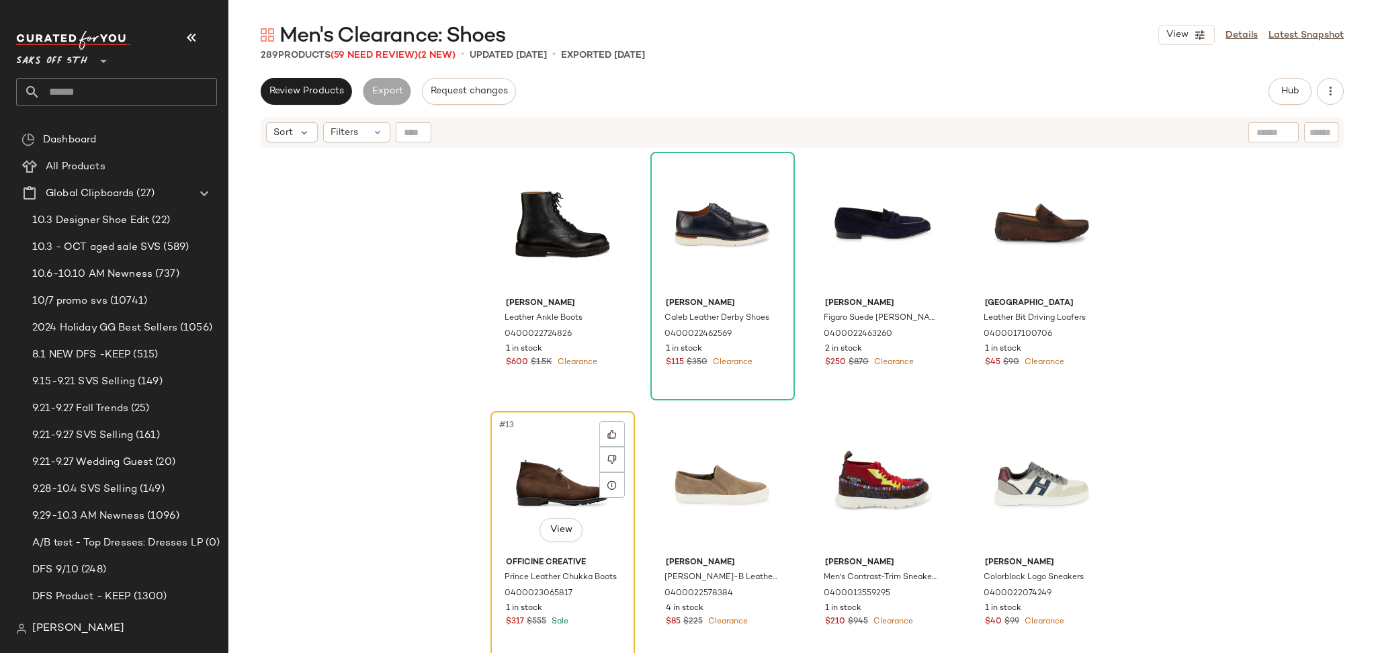
click at [556, 462] on div "#13 View" at bounding box center [562, 484] width 135 height 136
click at [603, 438] on div at bounding box center [612, 434] width 26 height 26
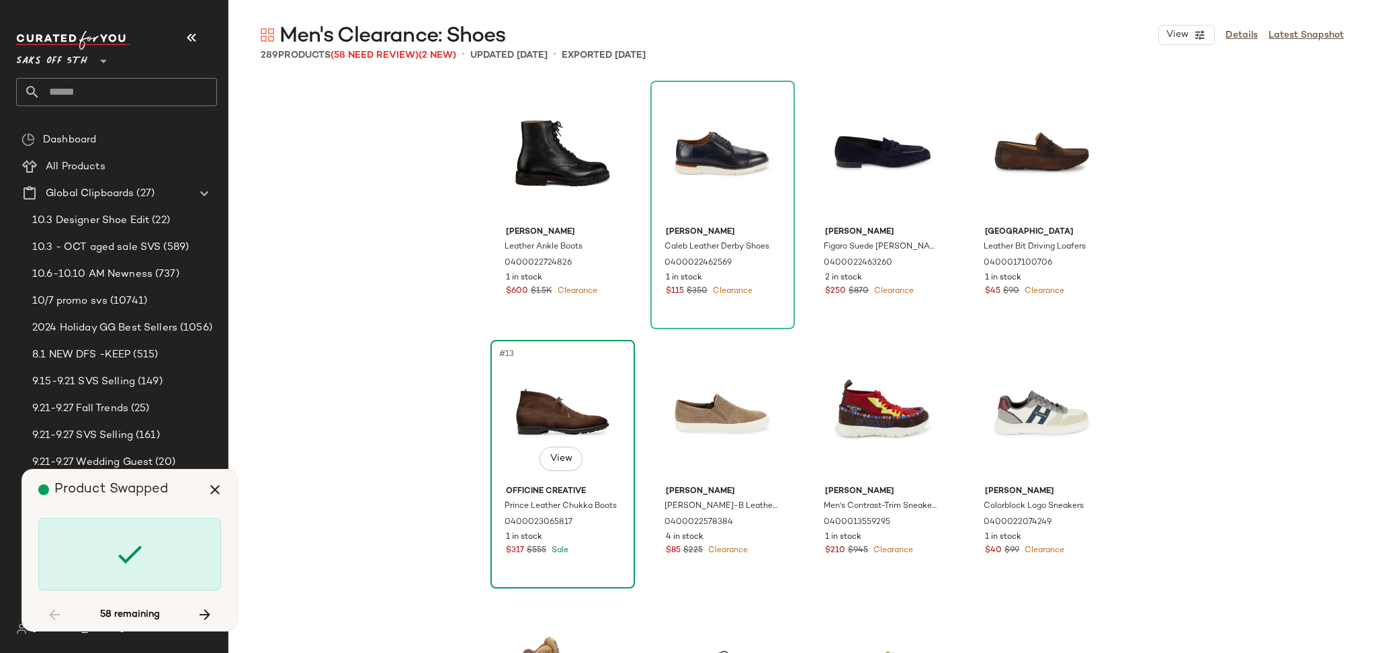
scroll to position [519, 0]
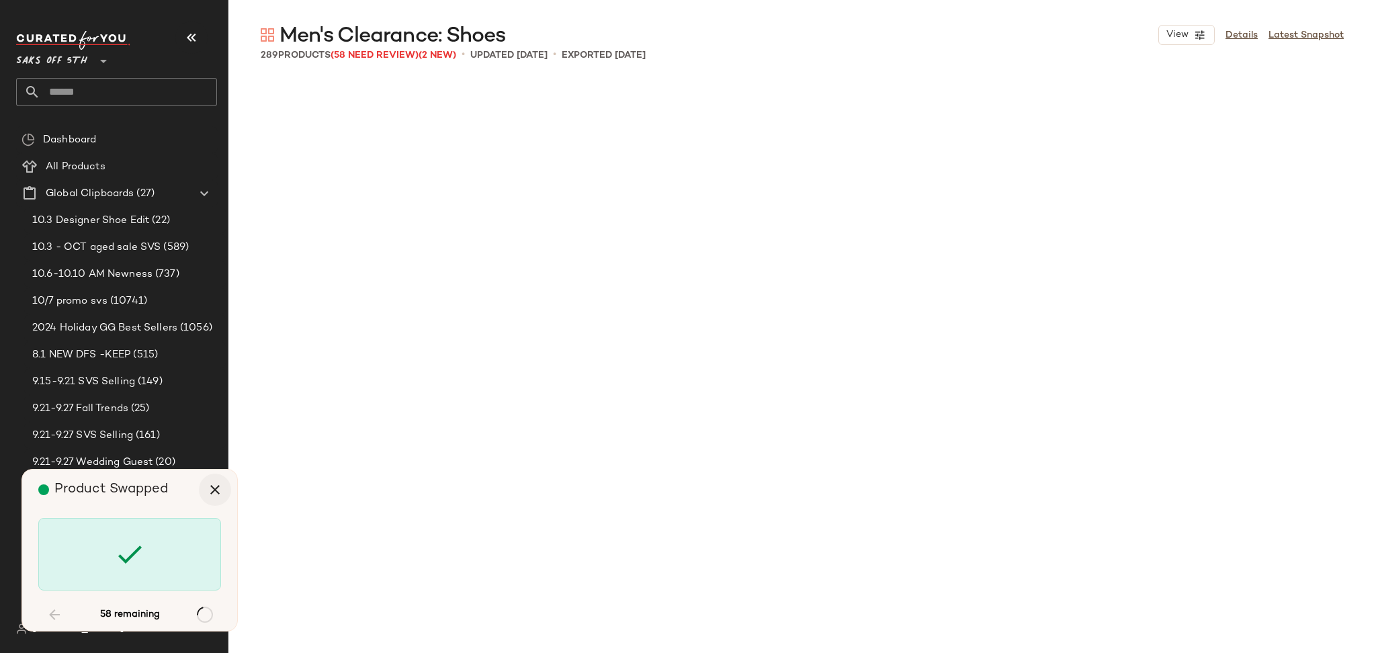
scroll to position [1556, 0]
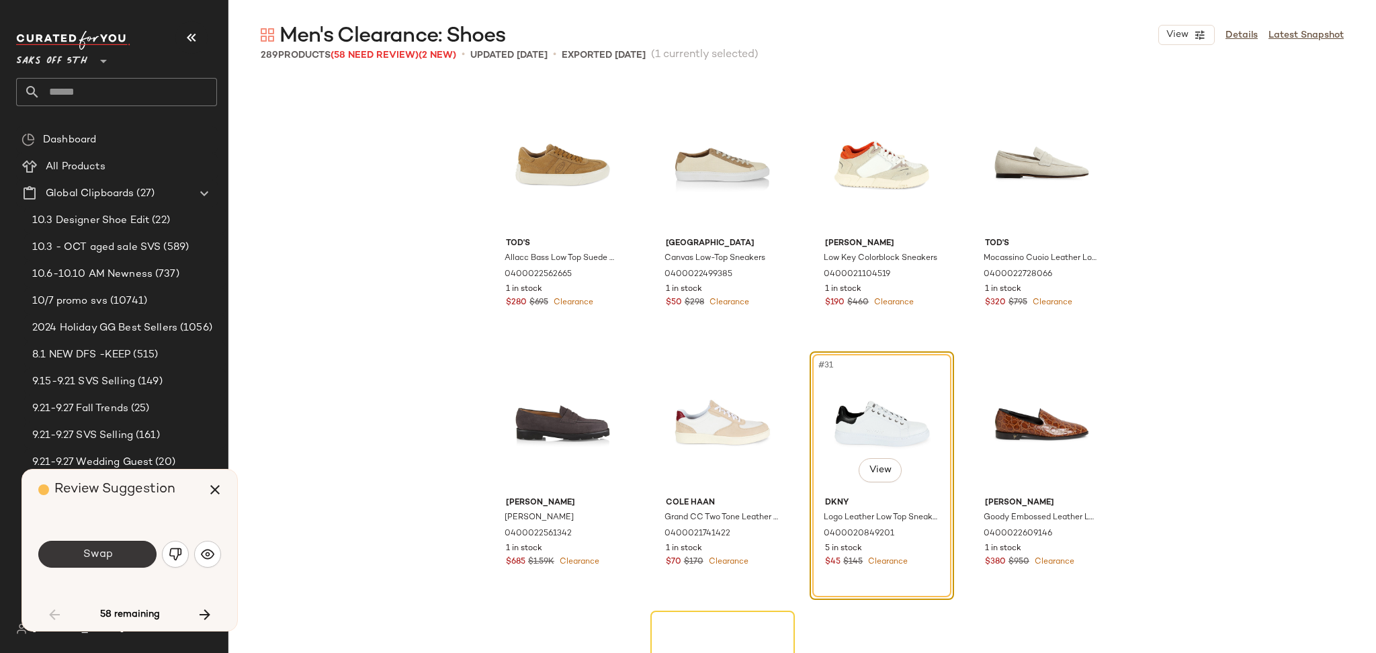
click at [125, 548] on button "Swap" at bounding box center [97, 554] width 118 height 27
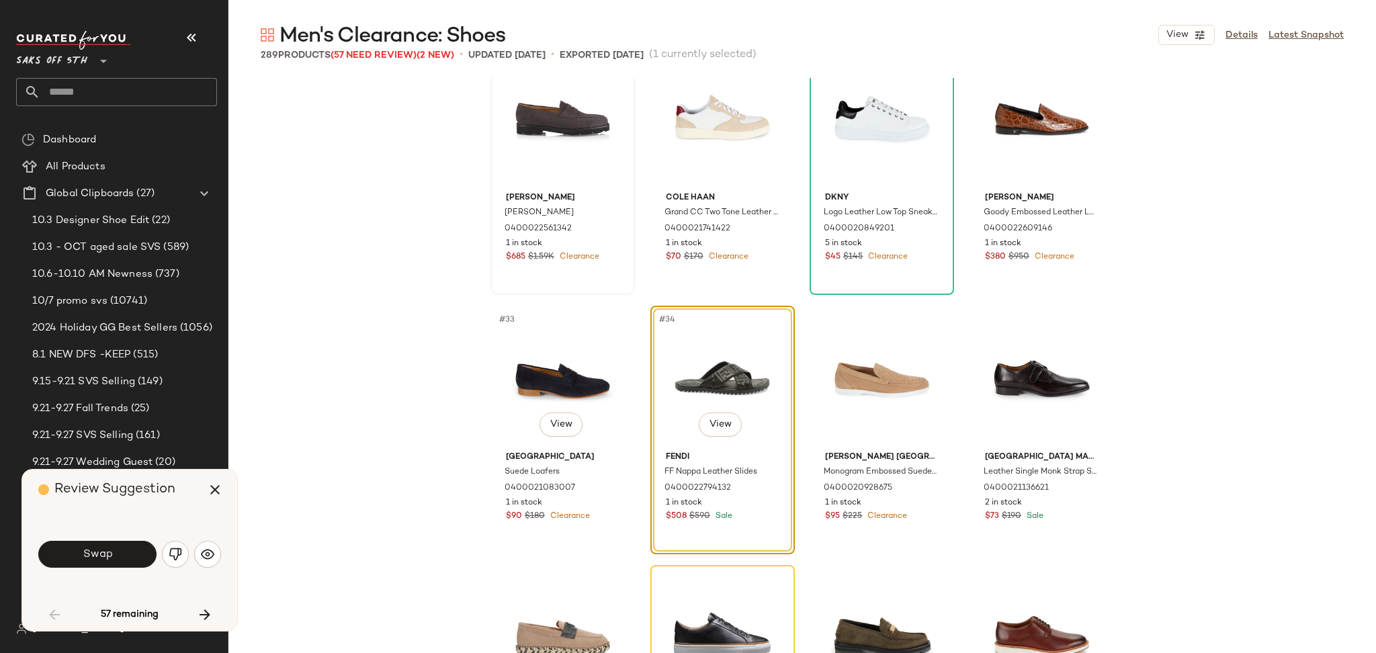
scroll to position [1815, 0]
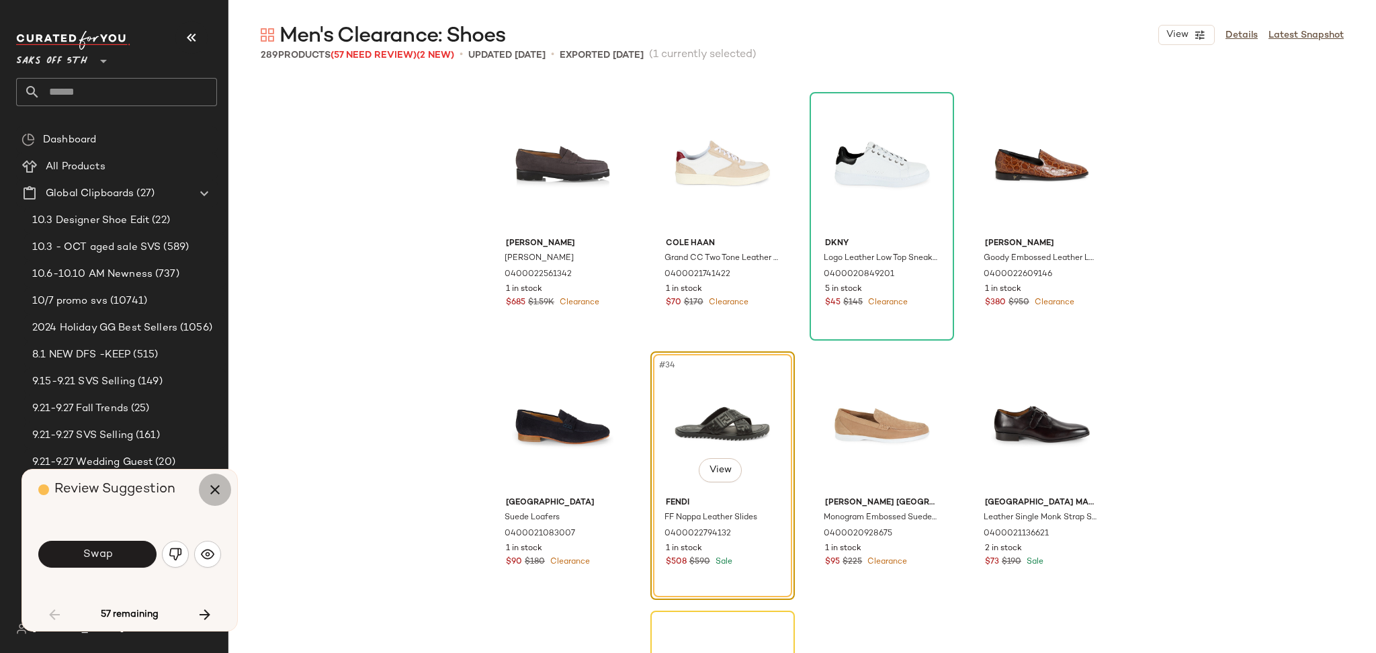
click at [216, 495] on icon "button" at bounding box center [215, 490] width 16 height 16
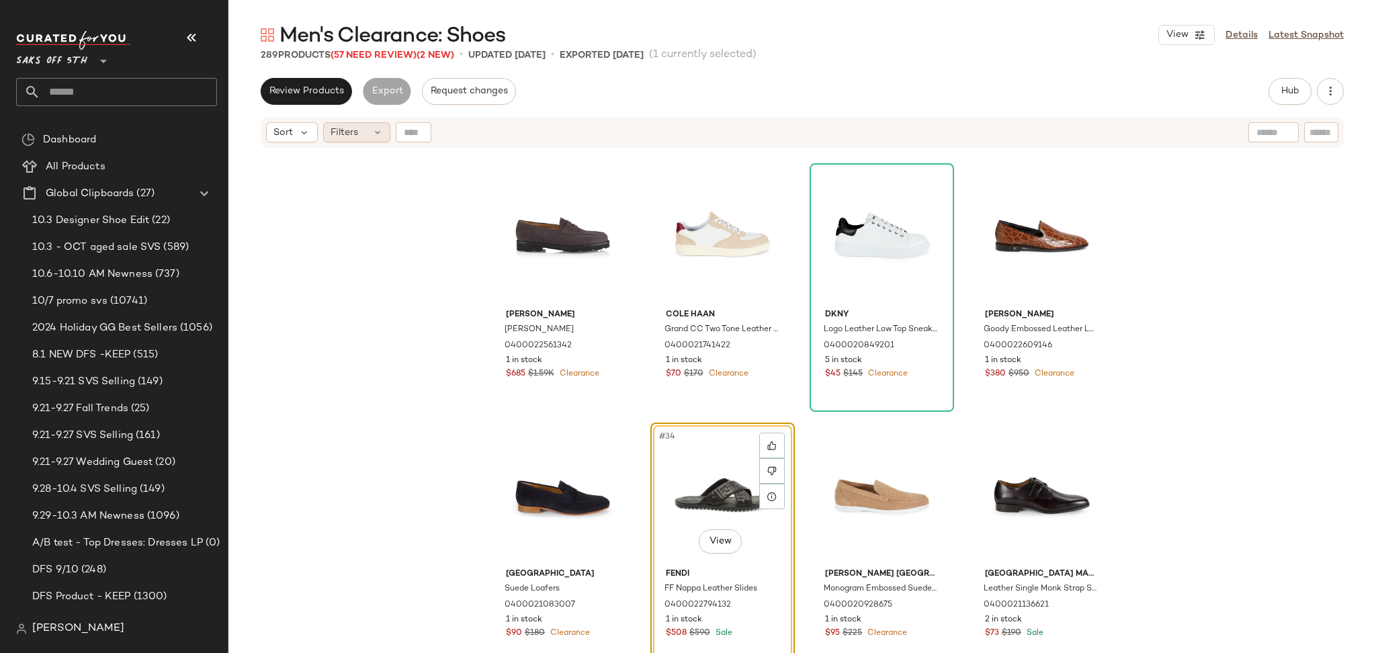
click at [361, 139] on div "Filters" at bounding box center [356, 132] width 67 height 20
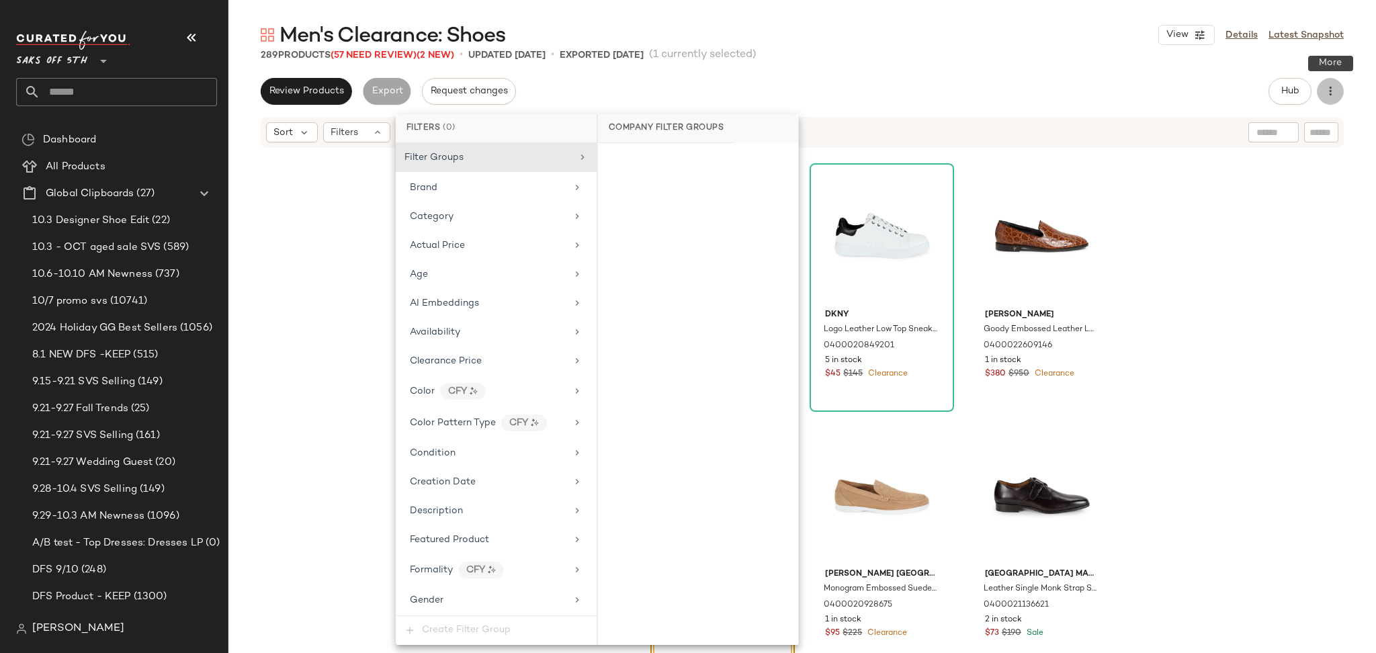
click at [1325, 93] on icon "button" at bounding box center [1330, 91] width 13 height 13
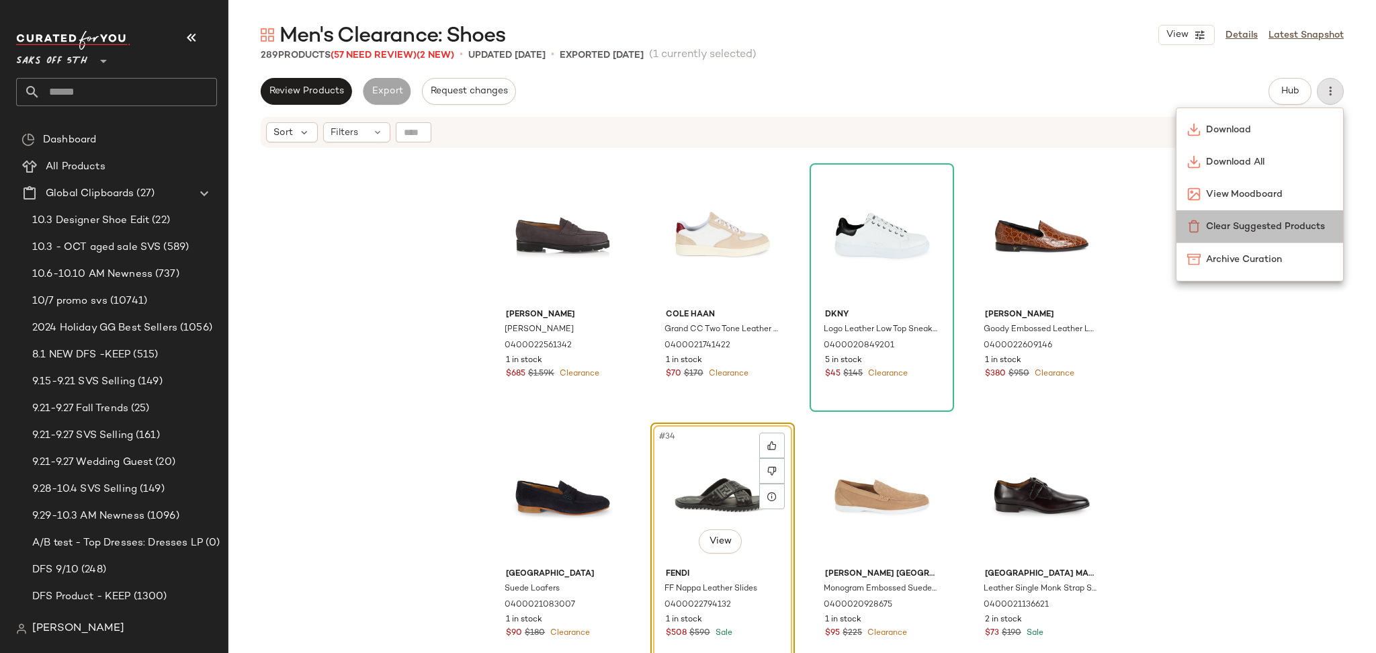
click at [1274, 236] on div "Clear Suggested Products" at bounding box center [1260, 226] width 167 height 32
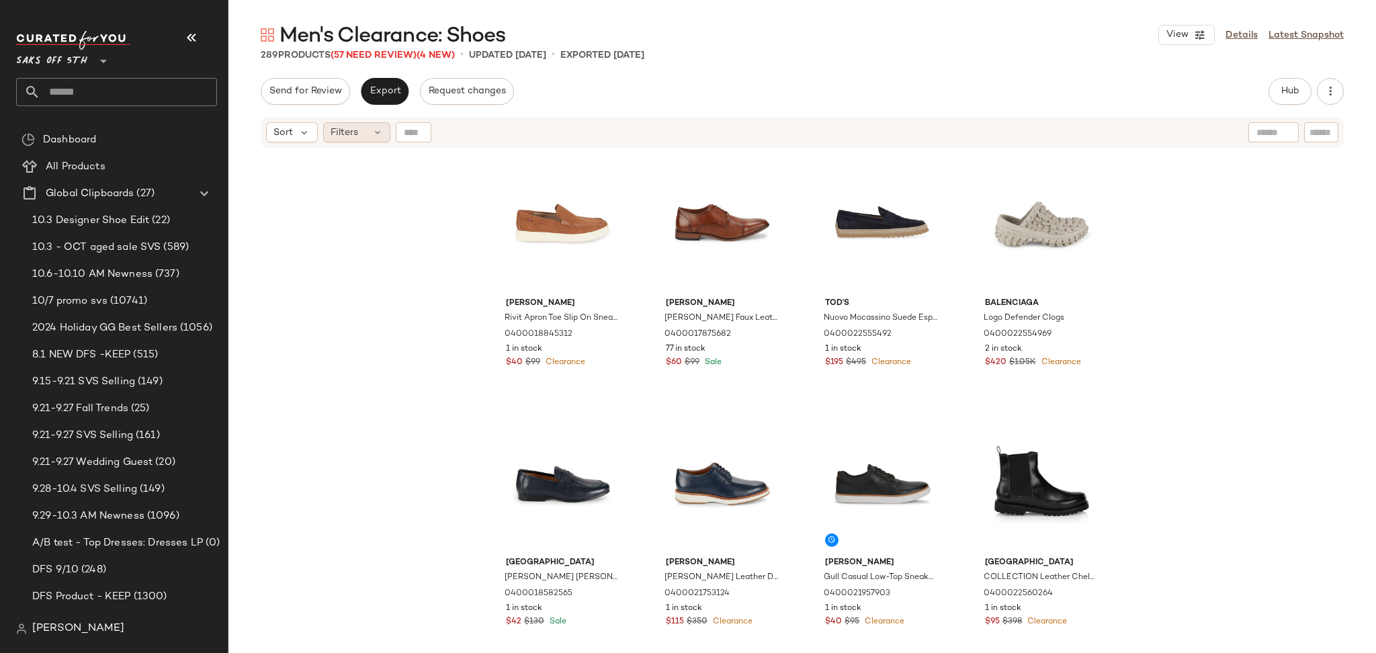
click at [362, 139] on div "Filters" at bounding box center [356, 132] width 67 height 20
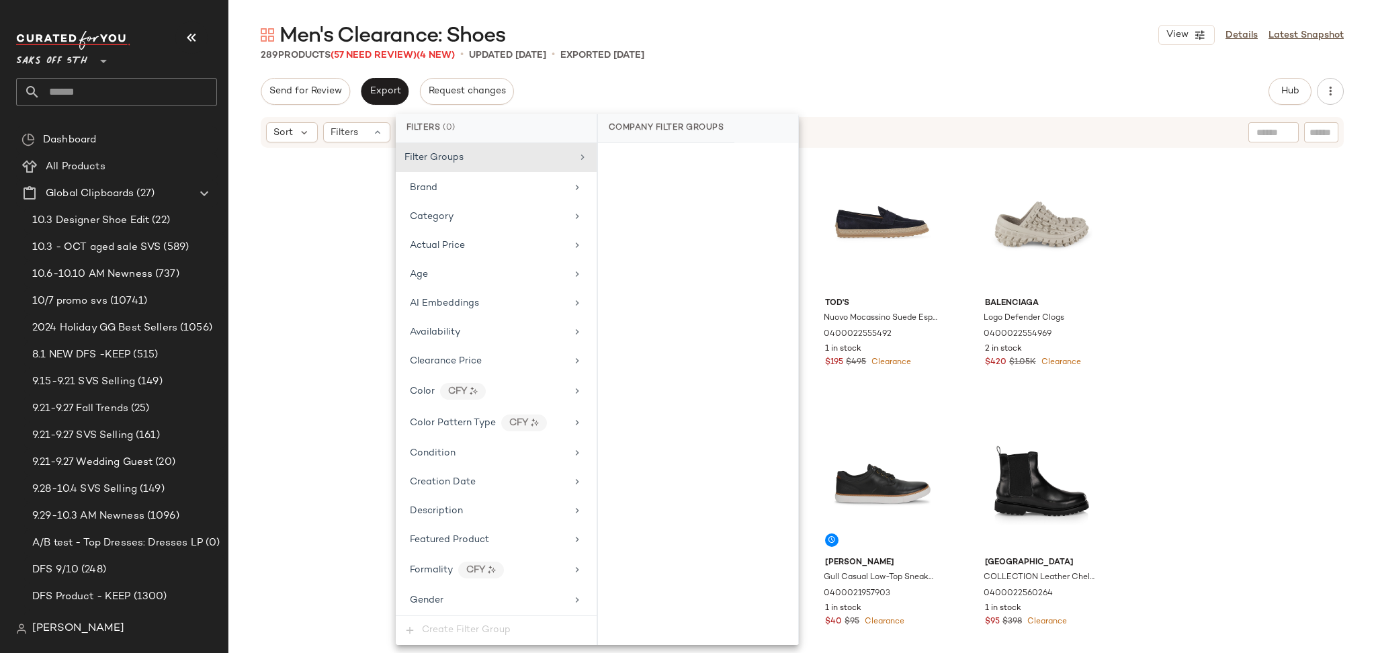
scroll to position [552, 0]
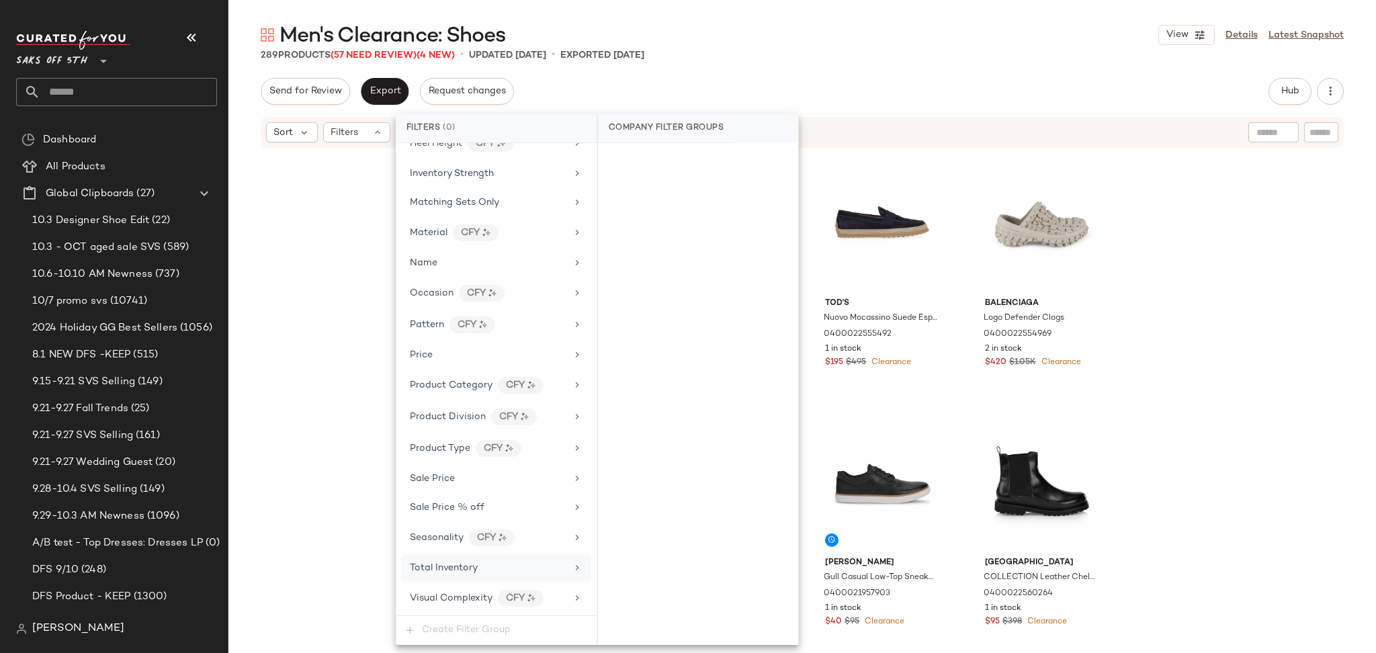
click at [461, 566] on span "Total Inventory" at bounding box center [444, 568] width 68 height 10
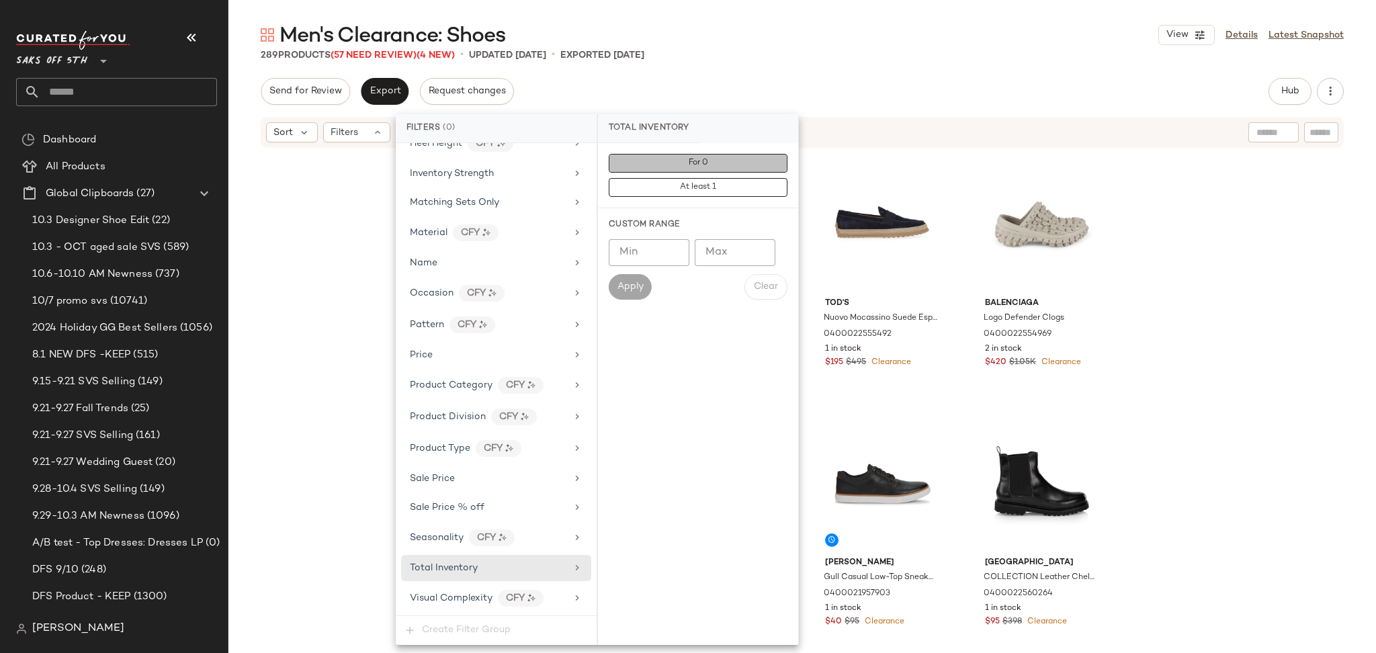
click at [706, 159] on span "For 0" at bounding box center [698, 163] width 20 height 9
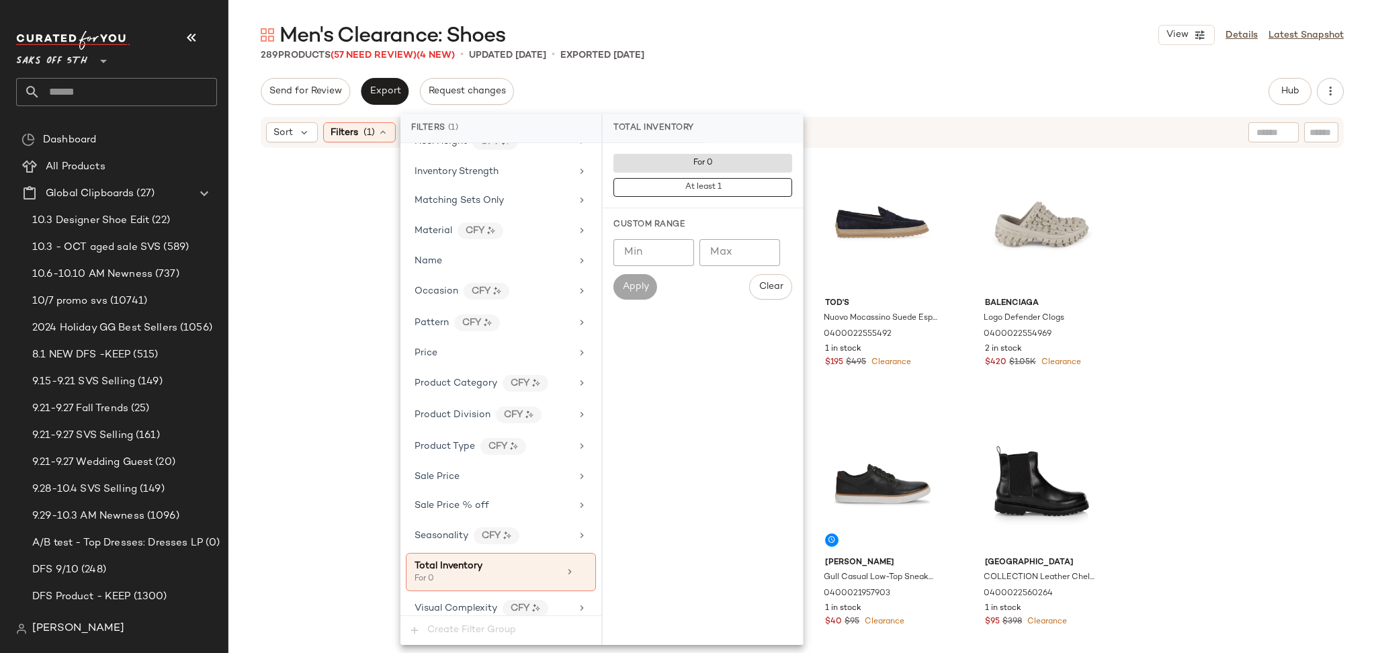
click at [846, 68] on div "Men's Clearance: Shoes View Details Latest Snapshot 289 Products (57 Need Revie…" at bounding box center [802, 338] width 1148 height 632
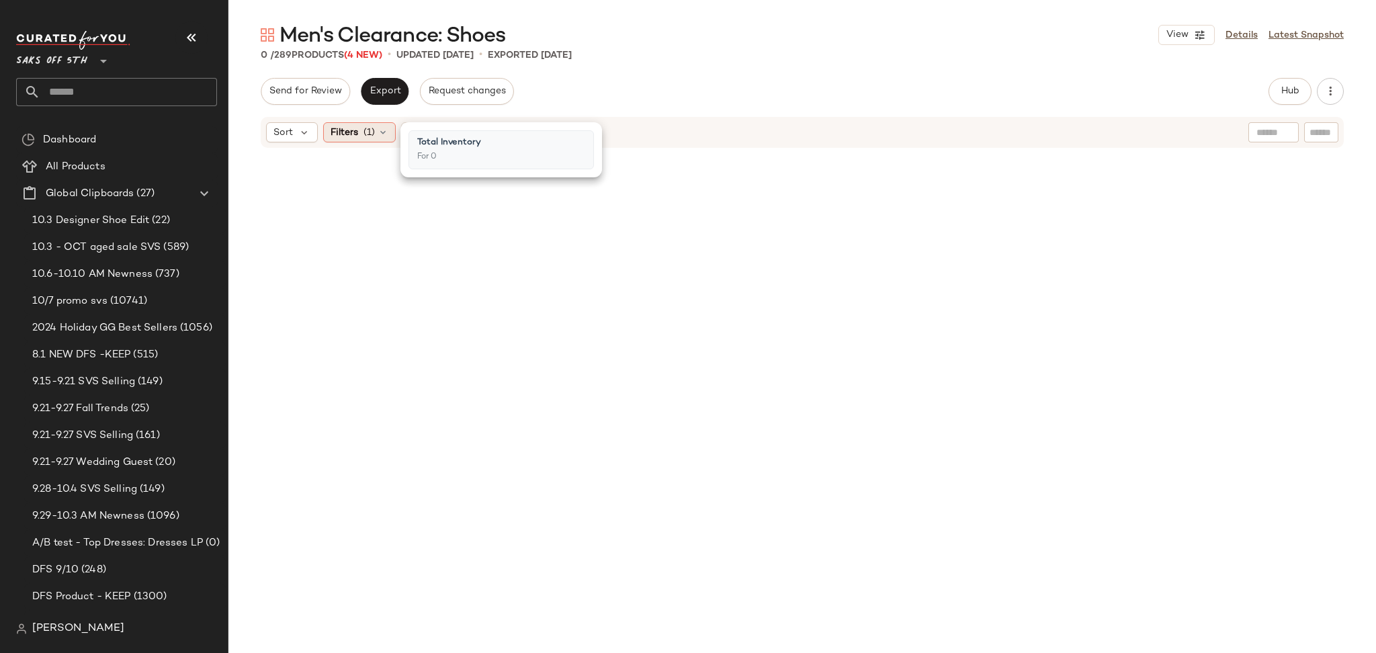
click at [375, 140] on div "Filters (1)" at bounding box center [359, 132] width 73 height 20
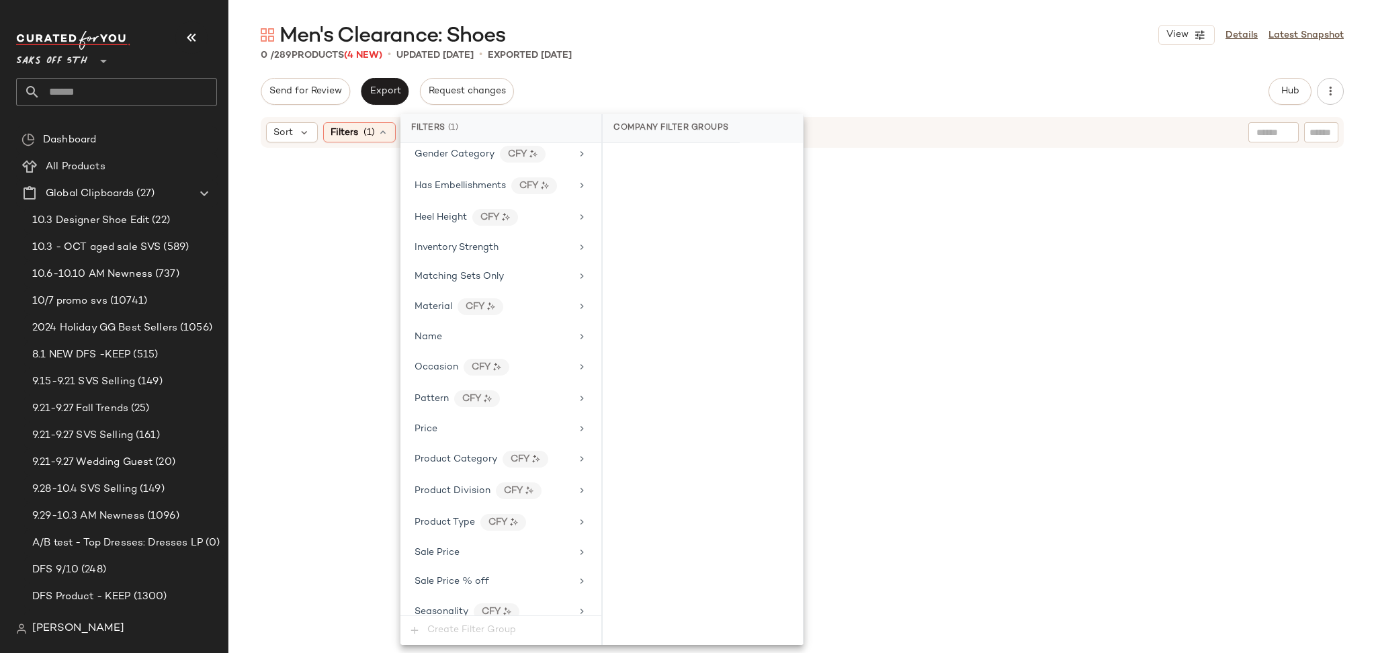
scroll to position [564, 0]
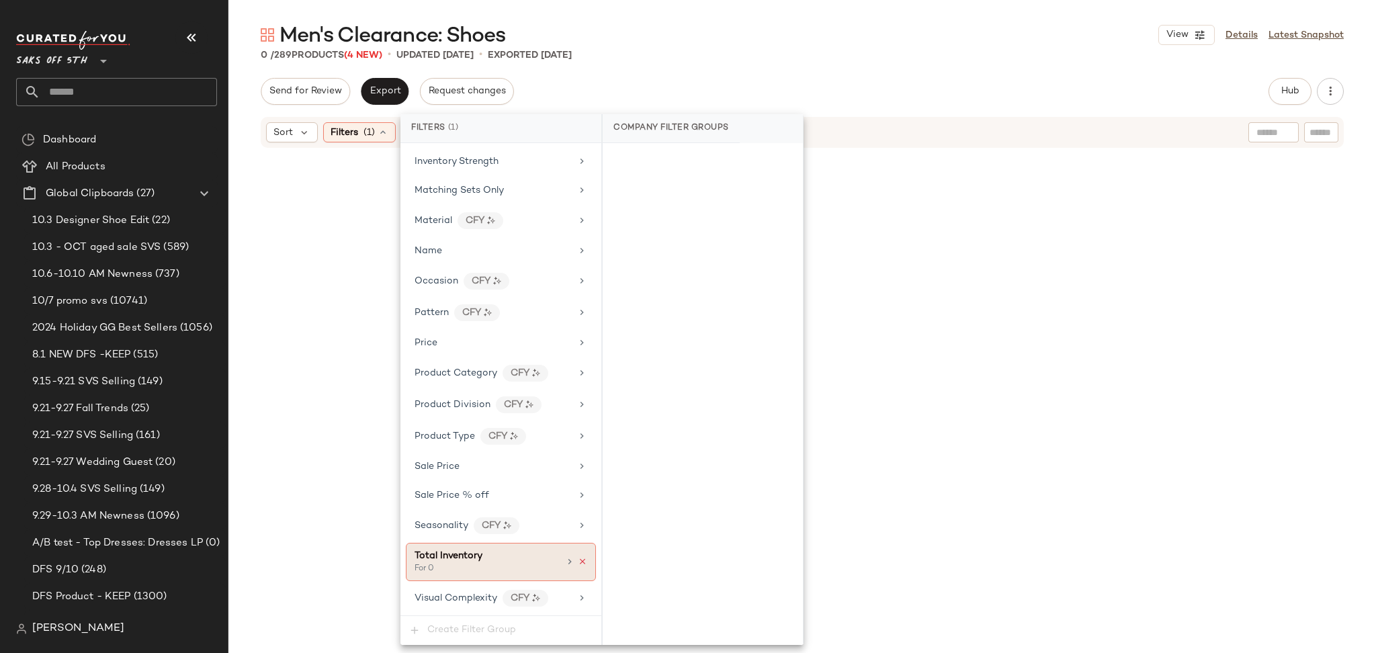
click at [578, 564] on icon at bounding box center [582, 561] width 9 height 9
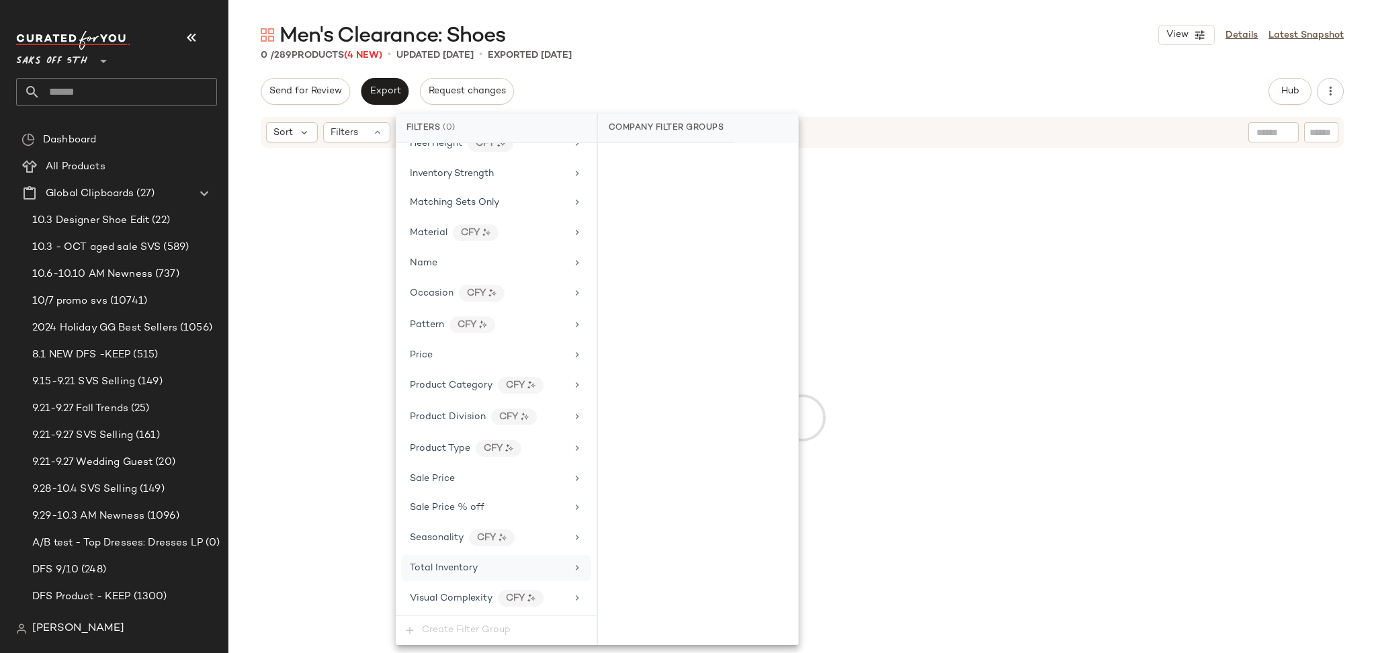
scroll to position [552, 0]
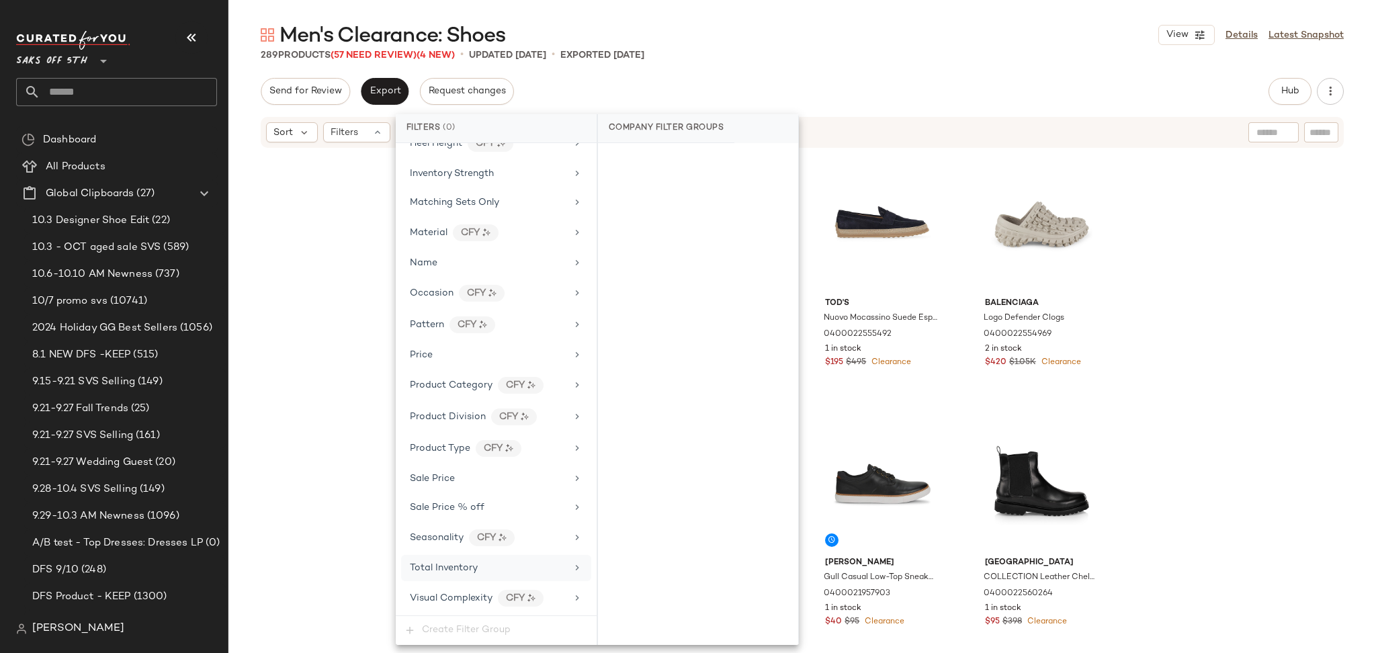
click at [723, 74] on div "Men's Clearance: Shoes View Details Latest Snapshot 289 Products (57 Need Revie…" at bounding box center [802, 338] width 1148 height 632
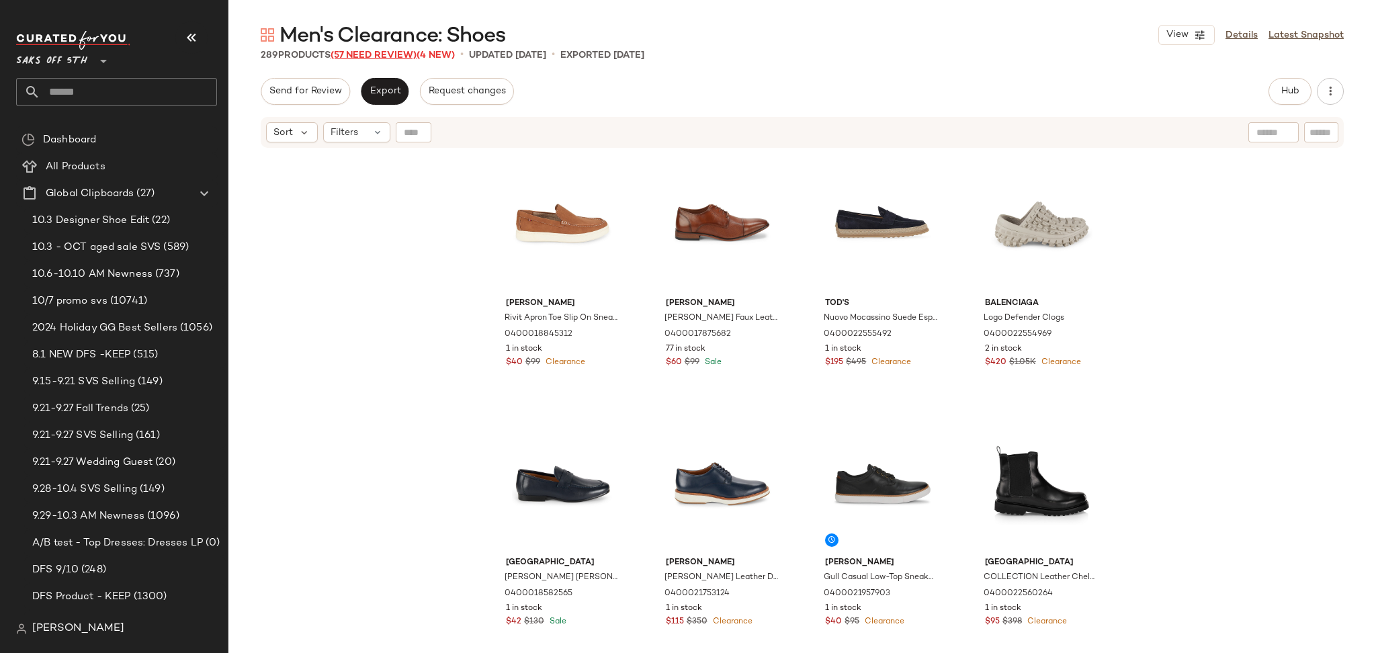
click at [409, 56] on span "(57 Need Review)" at bounding box center [374, 55] width 86 height 10
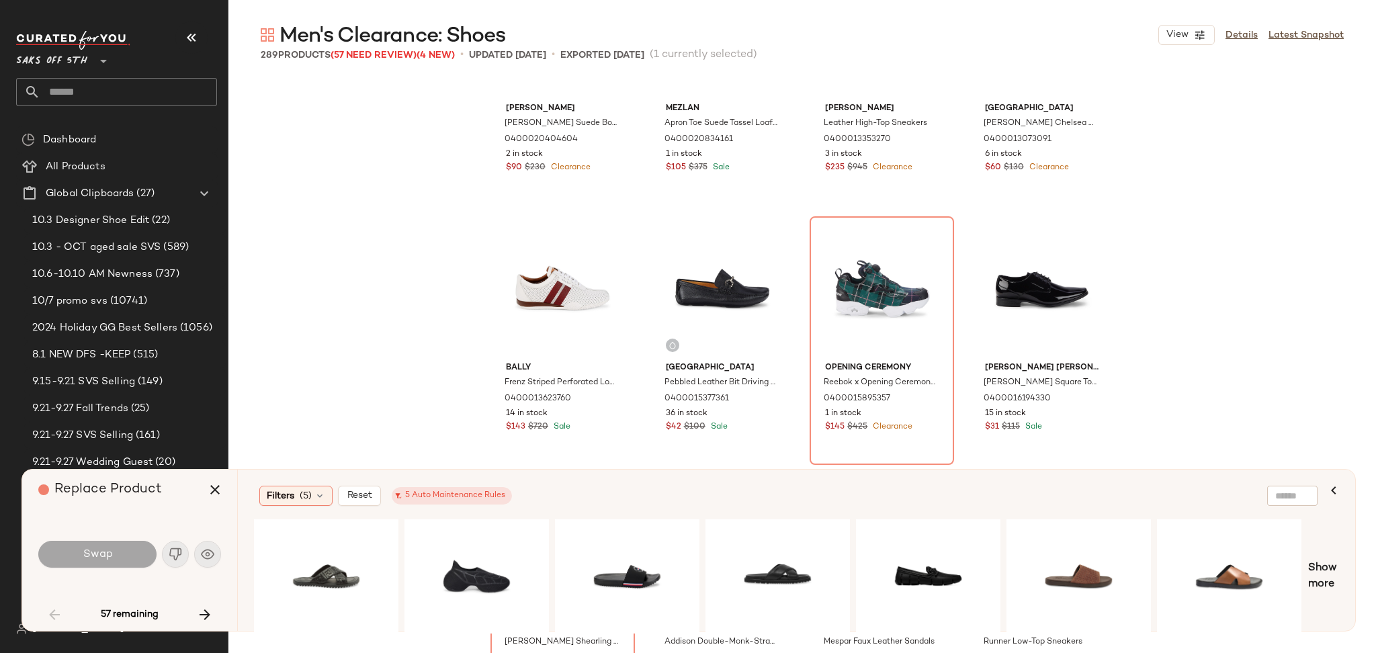
scroll to position [5064, 0]
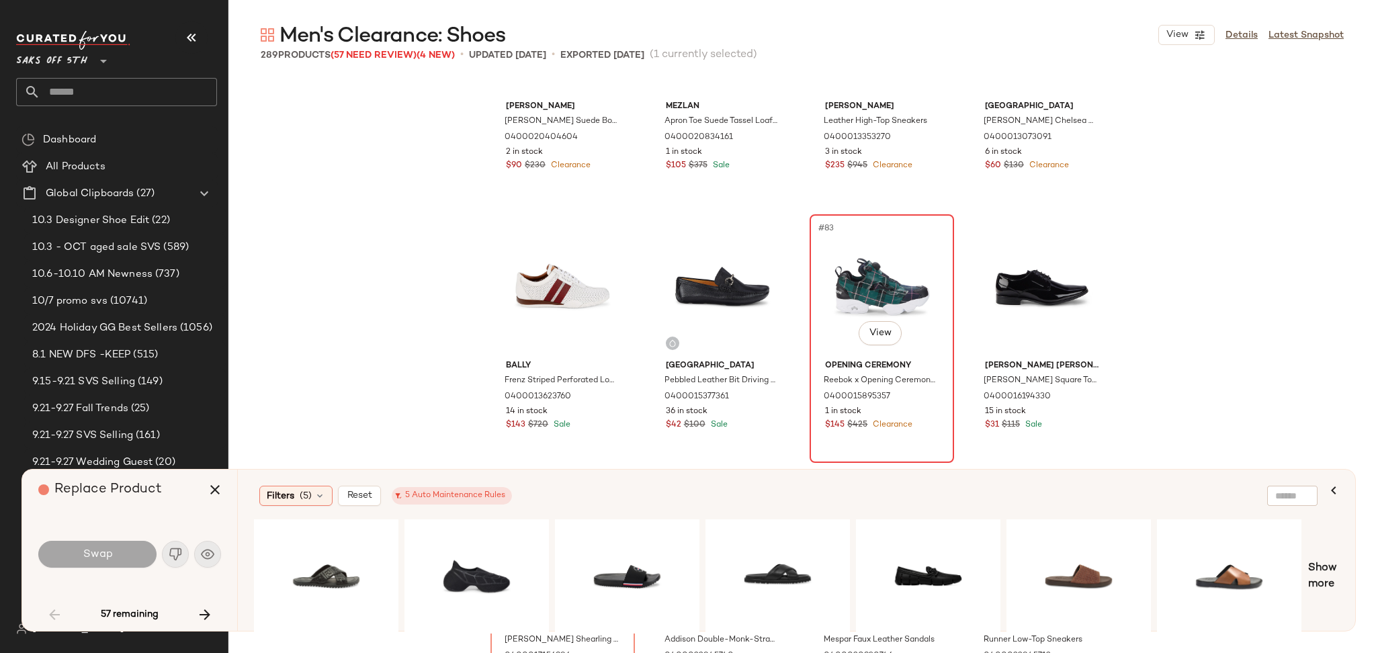
click at [863, 280] on div "#83 View" at bounding box center [881, 287] width 135 height 136
click at [228, 492] on button "button" at bounding box center [215, 490] width 32 height 32
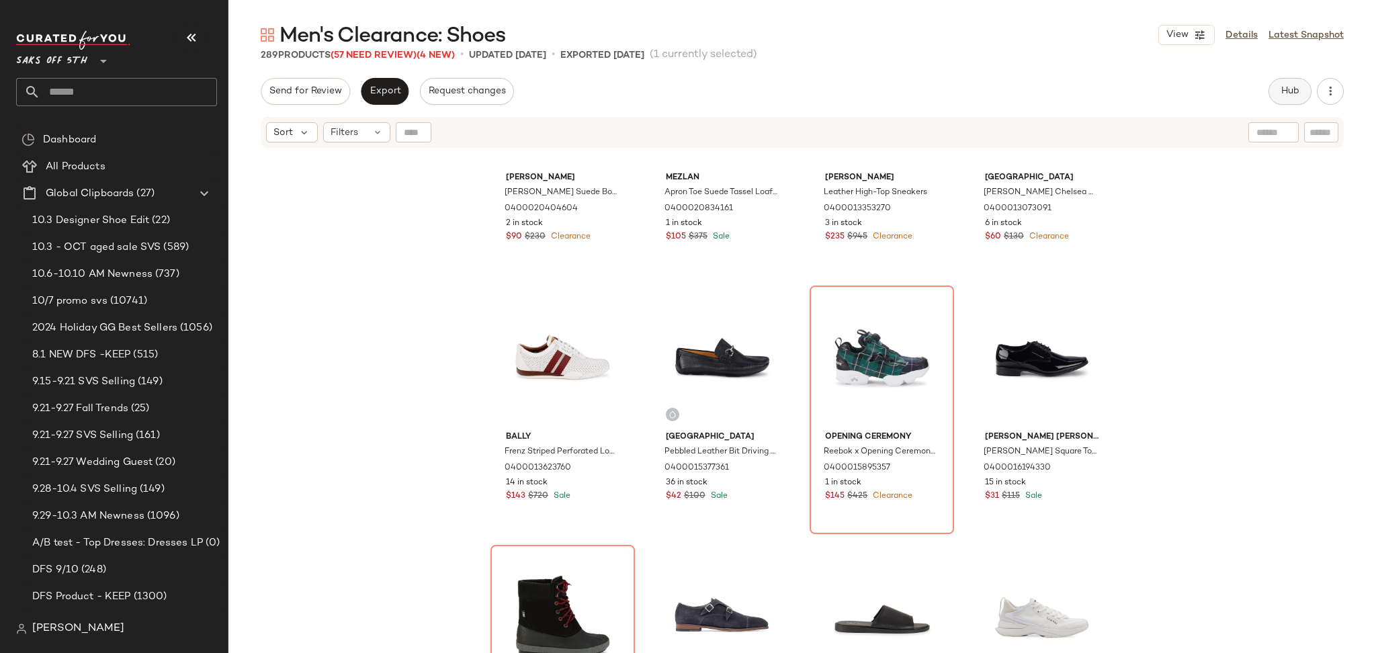
click at [1287, 89] on span "Hub" at bounding box center [1290, 91] width 19 height 11
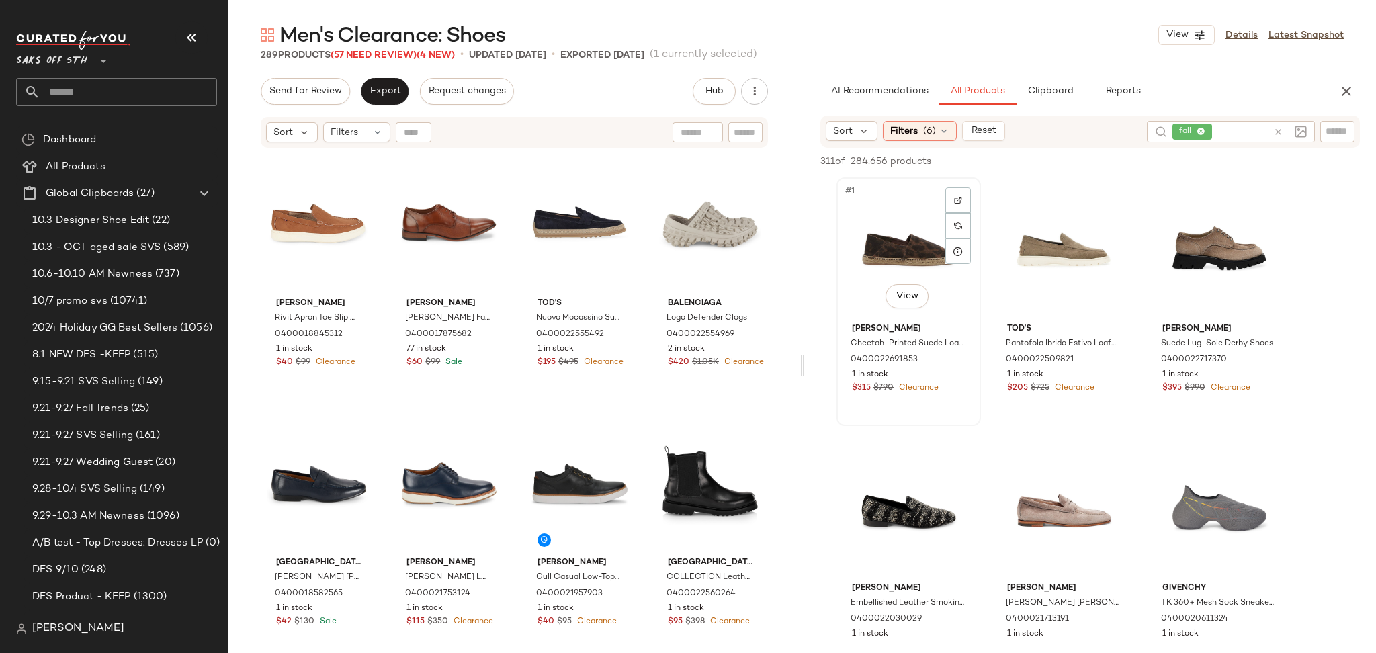
click at [910, 227] on div "#1 View" at bounding box center [908, 250] width 135 height 136
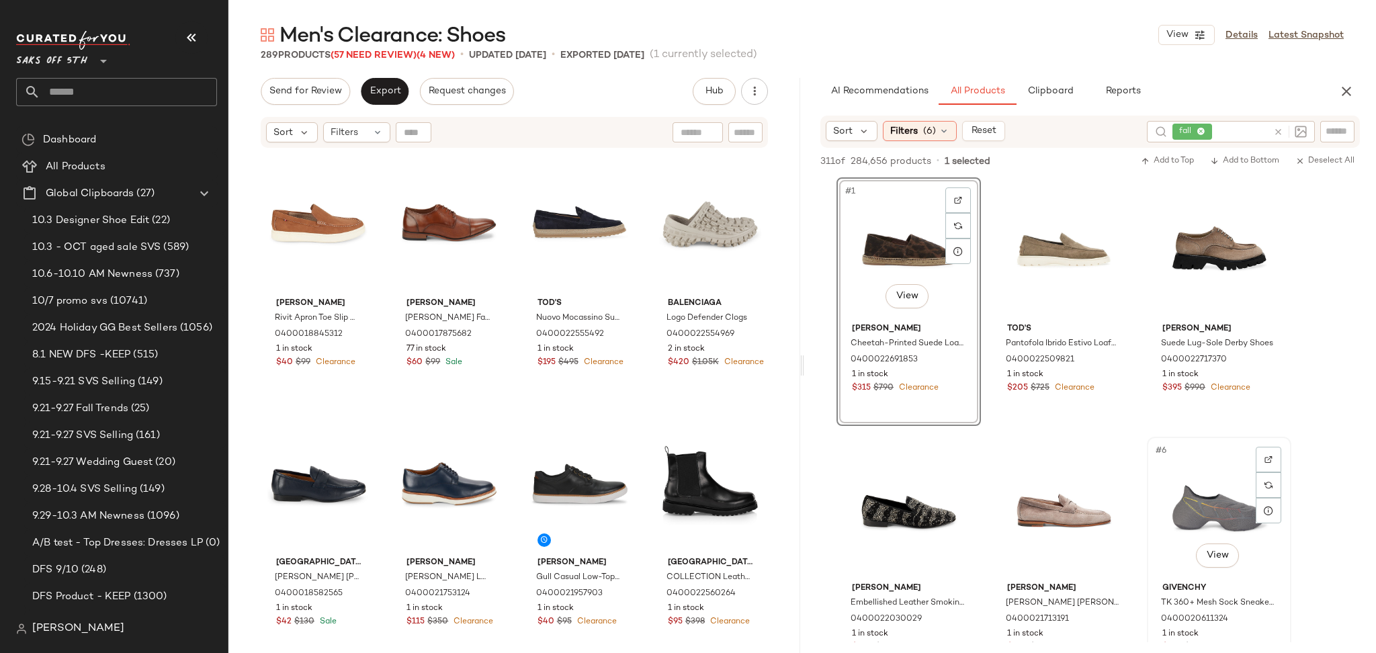
click at [1202, 496] on div "#6 View" at bounding box center [1219, 509] width 135 height 136
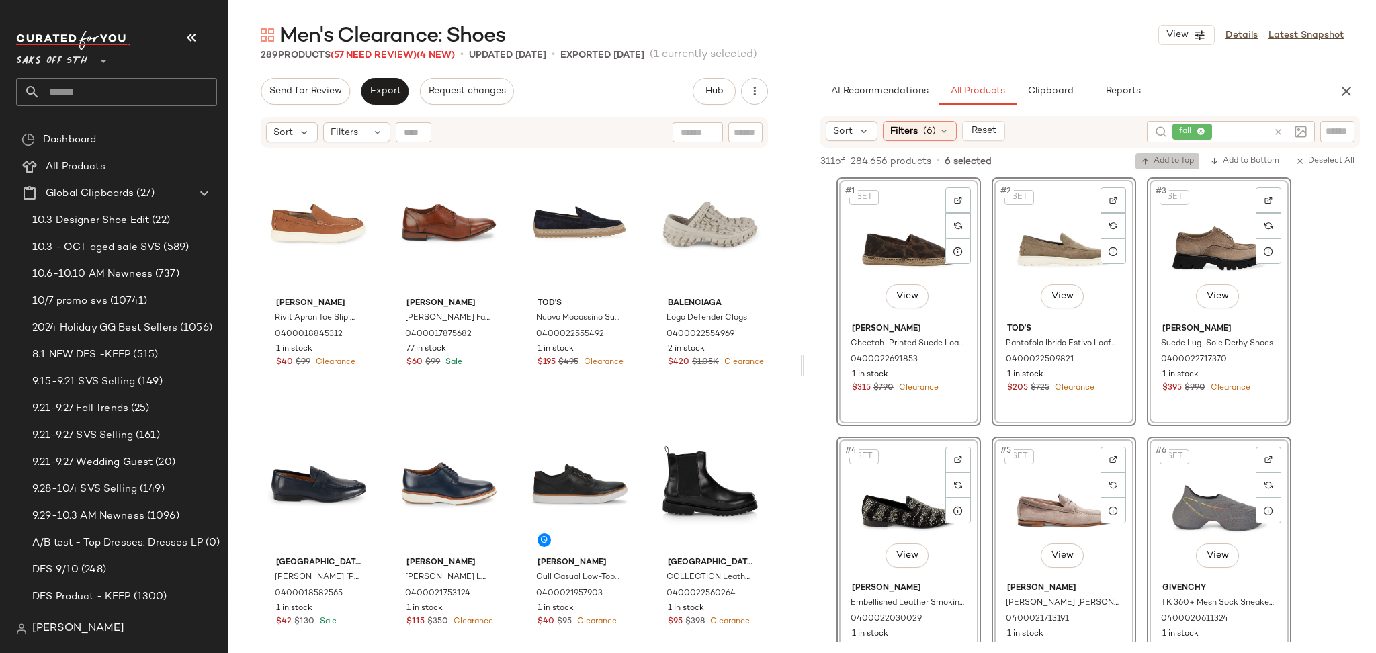
click at [1159, 159] on span "Add to Top" at bounding box center [1167, 161] width 53 height 9
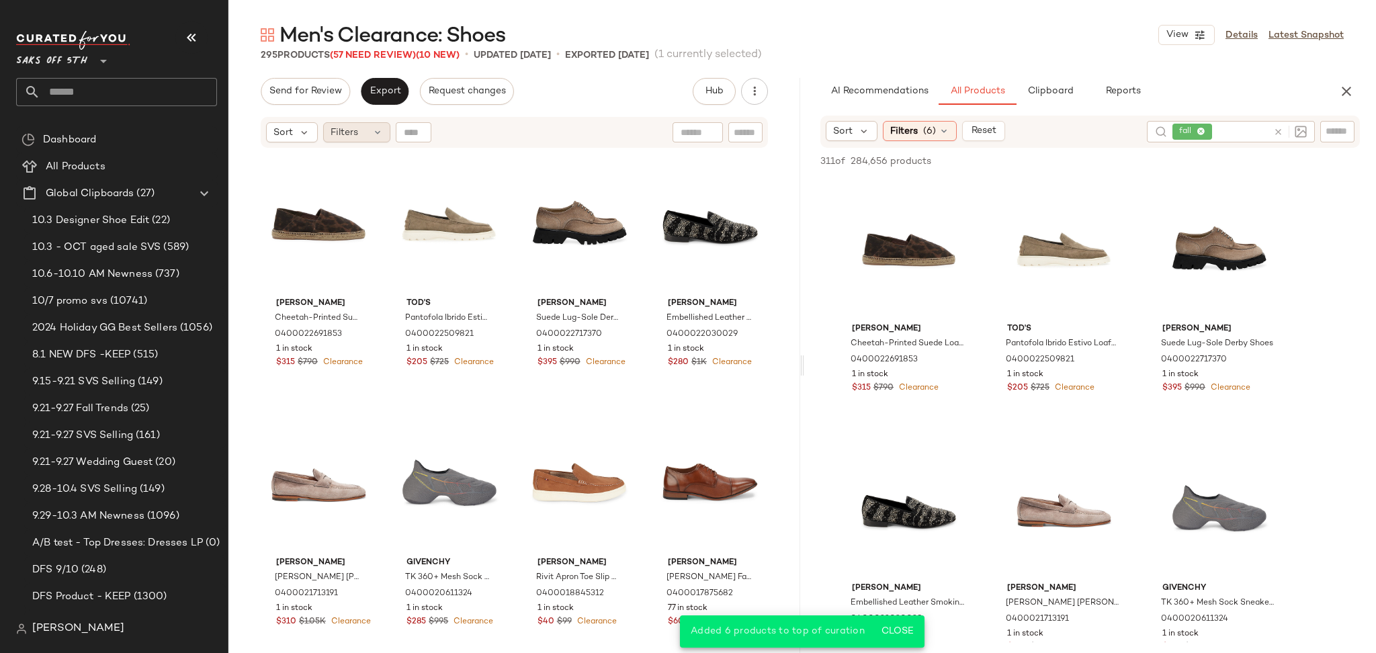
click at [351, 134] on span "Filters" at bounding box center [345, 133] width 28 height 14
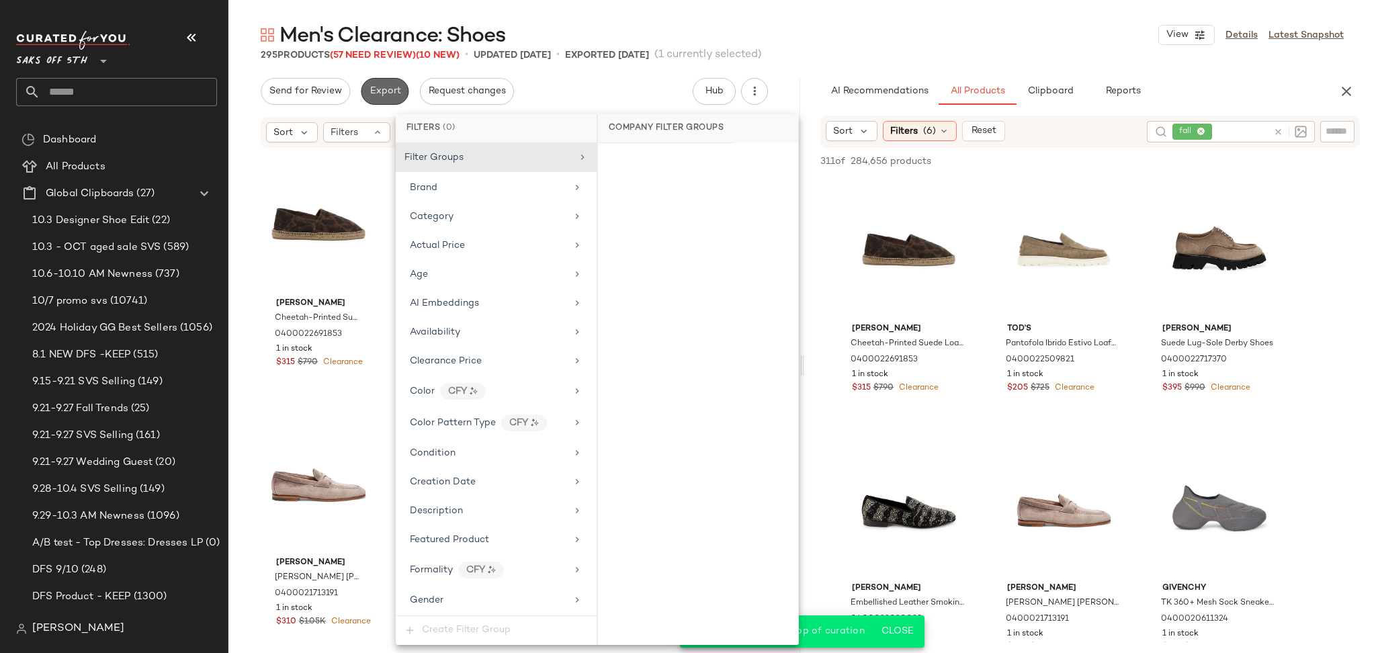
click at [380, 89] on span "Export" at bounding box center [385, 91] width 32 height 11
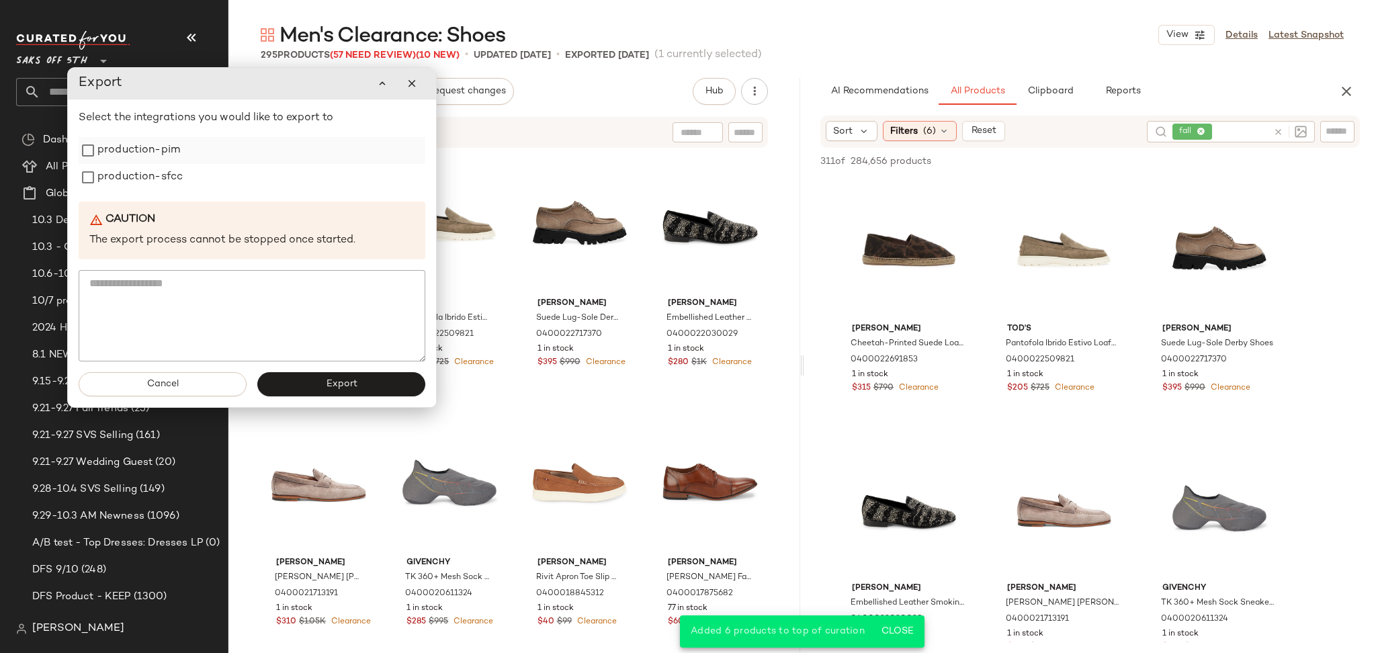
click at [151, 149] on label "production-pim" at bounding box center [138, 150] width 83 height 27
click at [151, 167] on label "production-sfcc" at bounding box center [139, 177] width 85 height 27
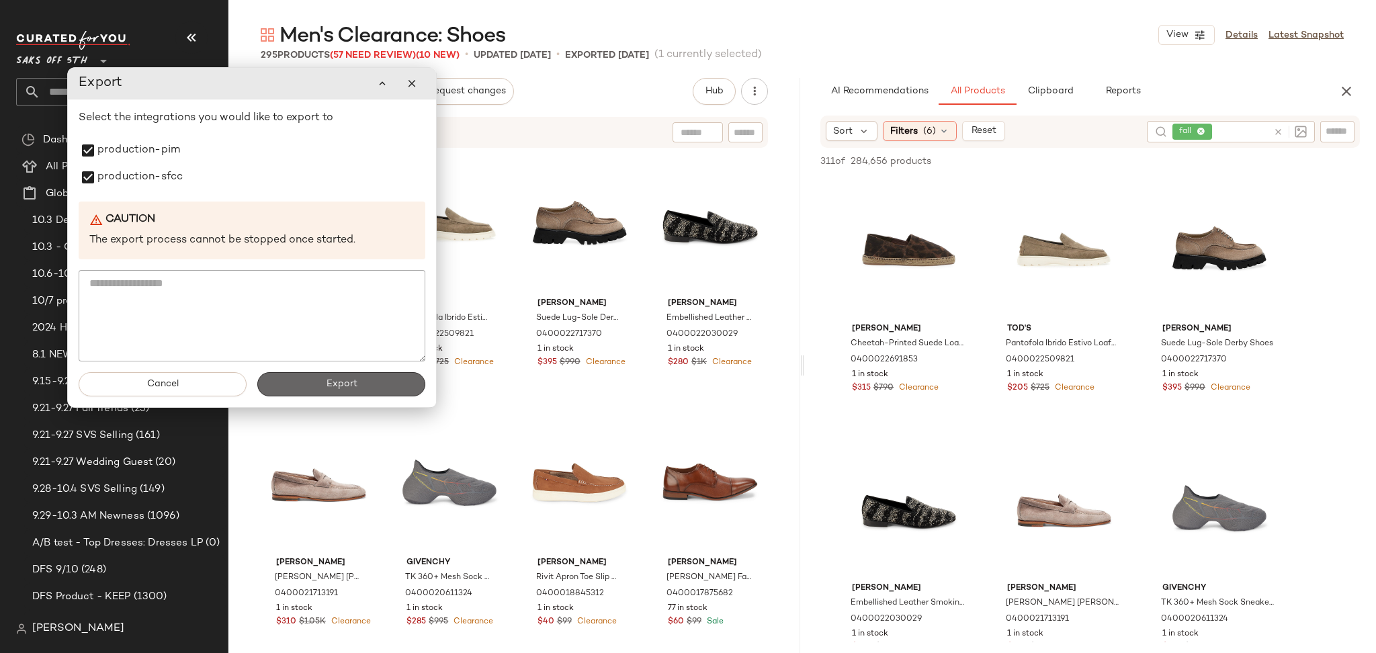
click at [304, 386] on button "Export" at bounding box center [341, 384] width 168 height 24
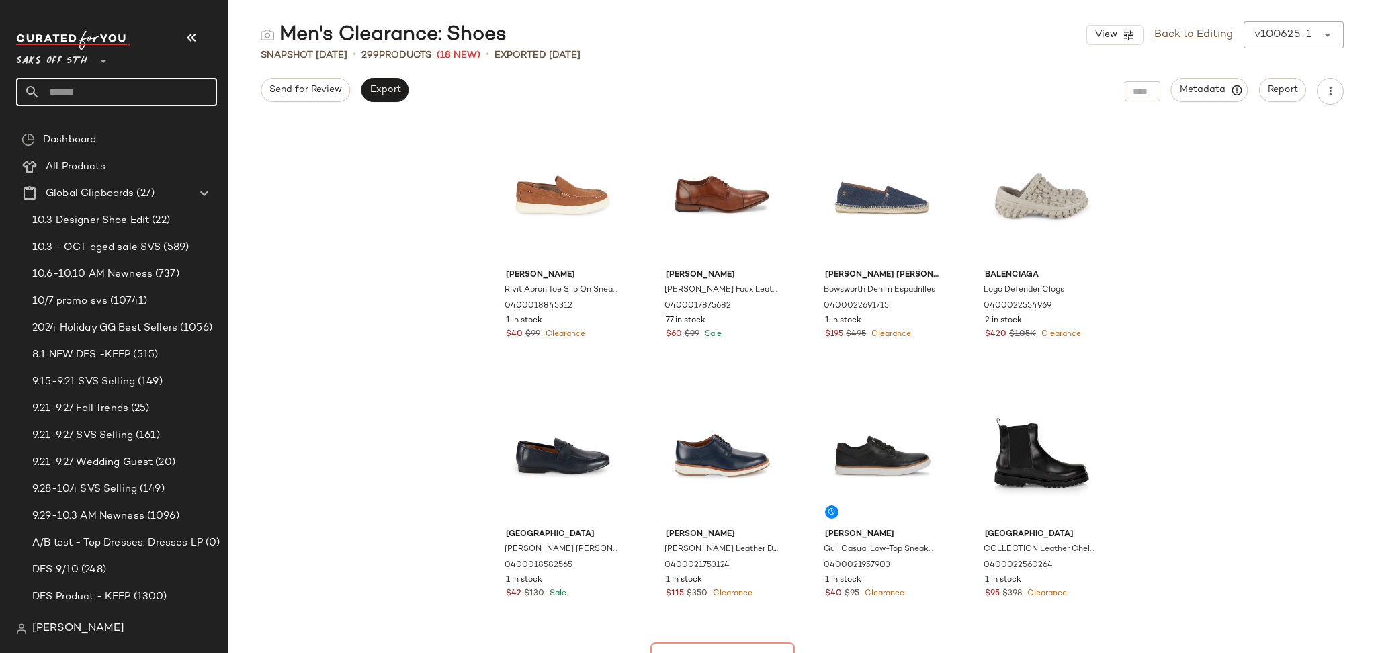
click at [159, 97] on input "text" at bounding box center [128, 92] width 177 height 28
type input "*"
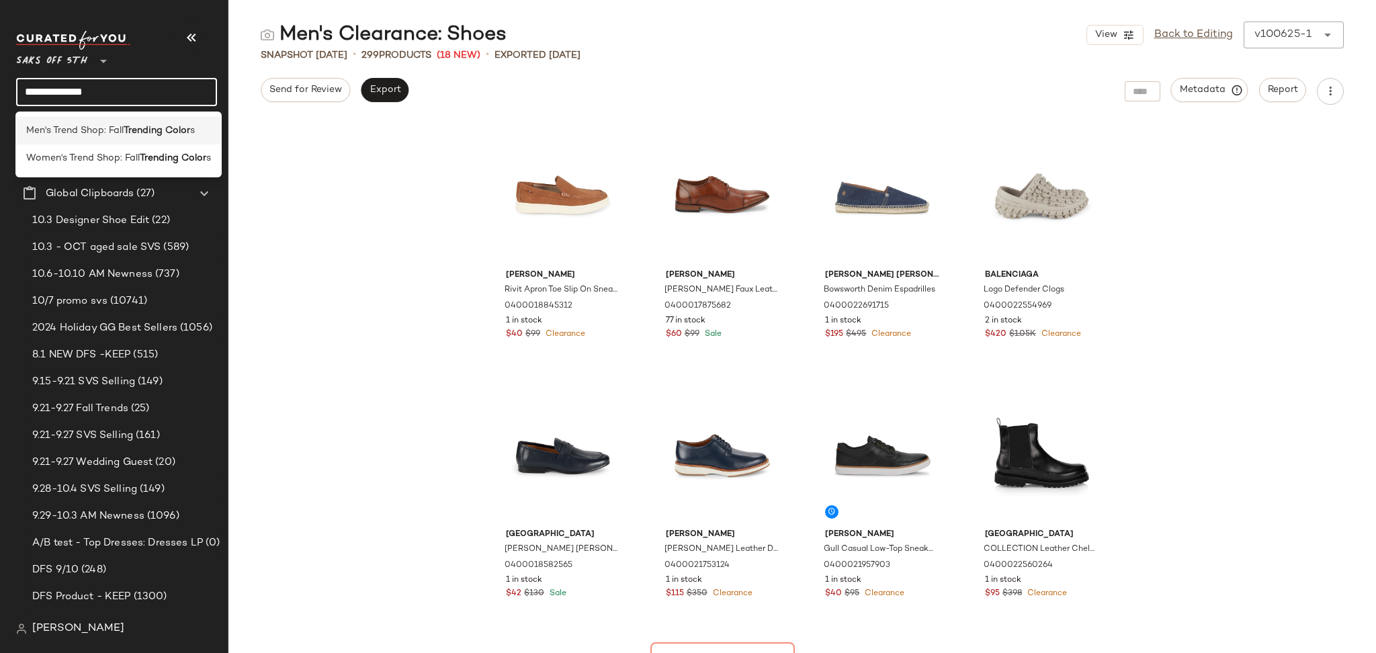
type input "**********"
click at [153, 132] on b "Trending Color" at bounding box center [157, 131] width 67 height 14
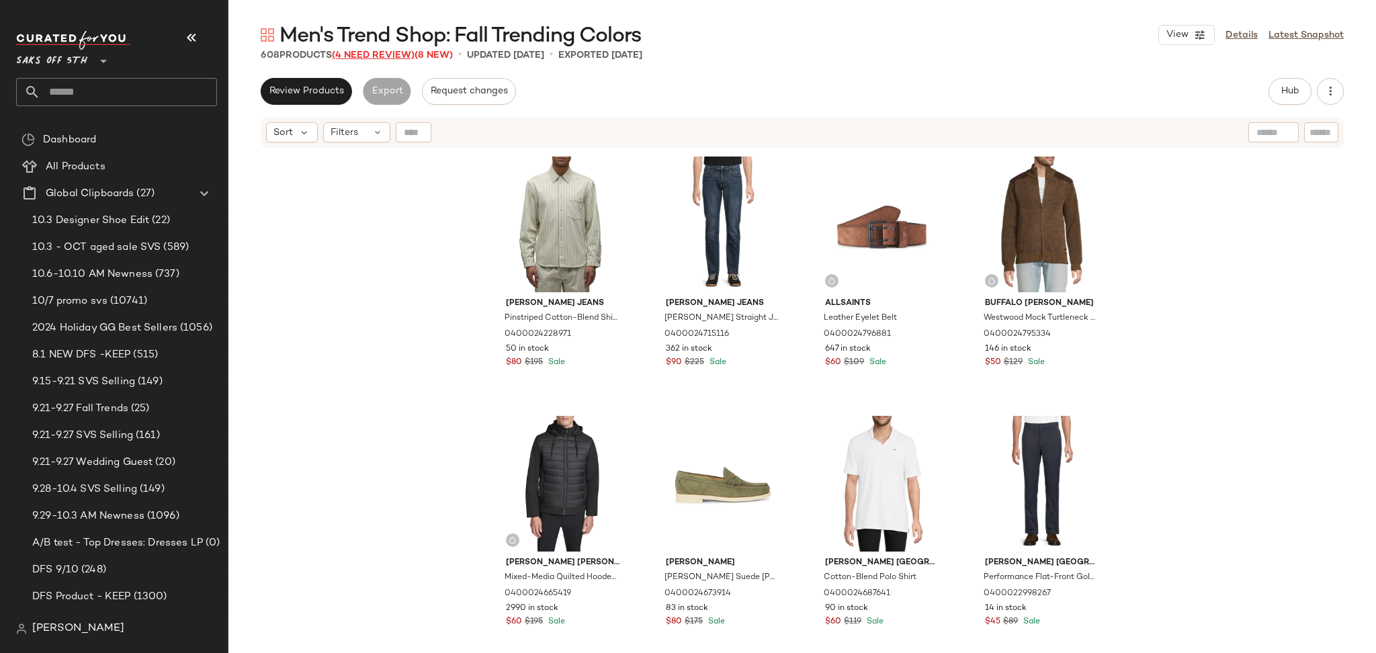
click at [375, 57] on span "(4 Need Review)" at bounding box center [373, 55] width 83 height 10
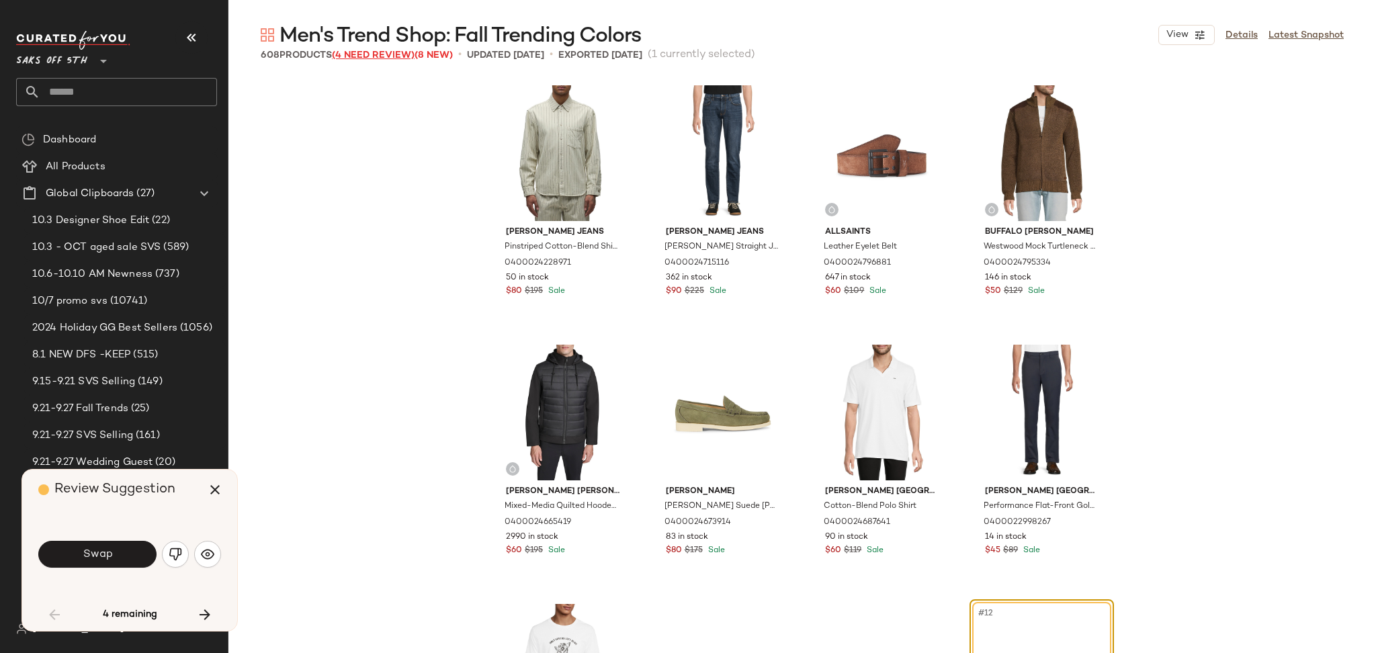
scroll to position [270, 0]
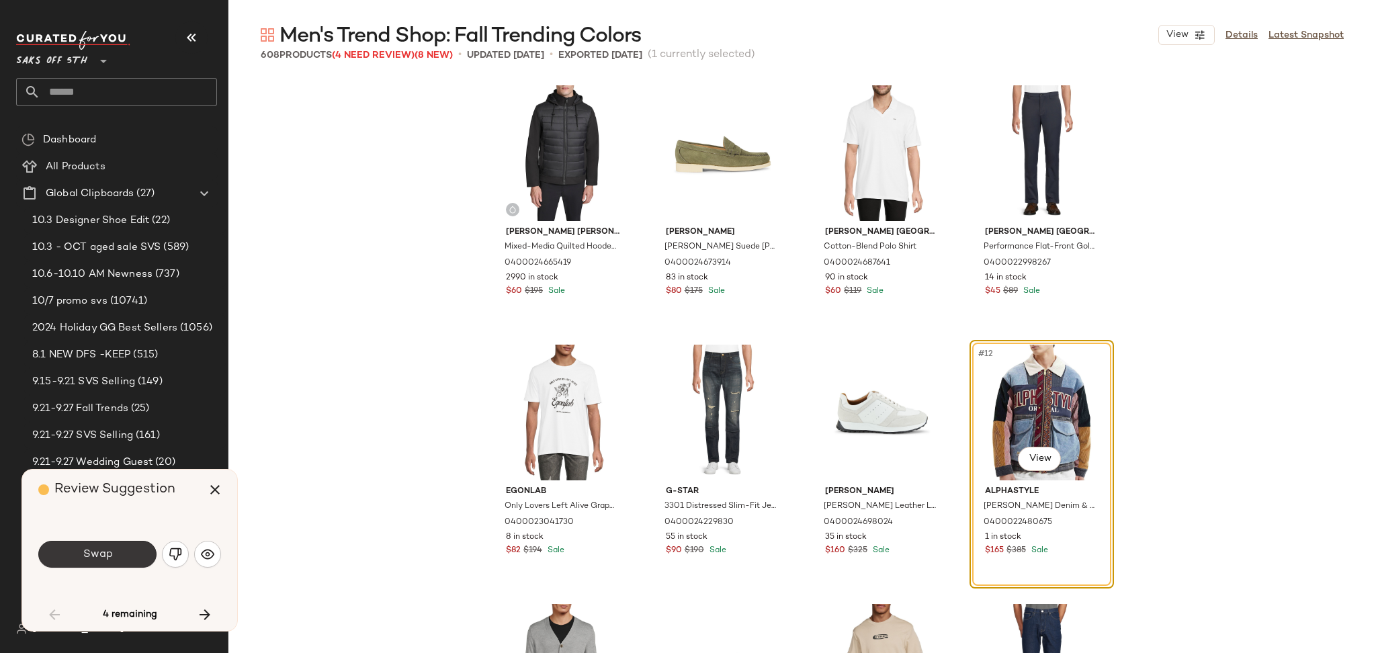
click at [108, 543] on button "Swap" at bounding box center [97, 554] width 118 height 27
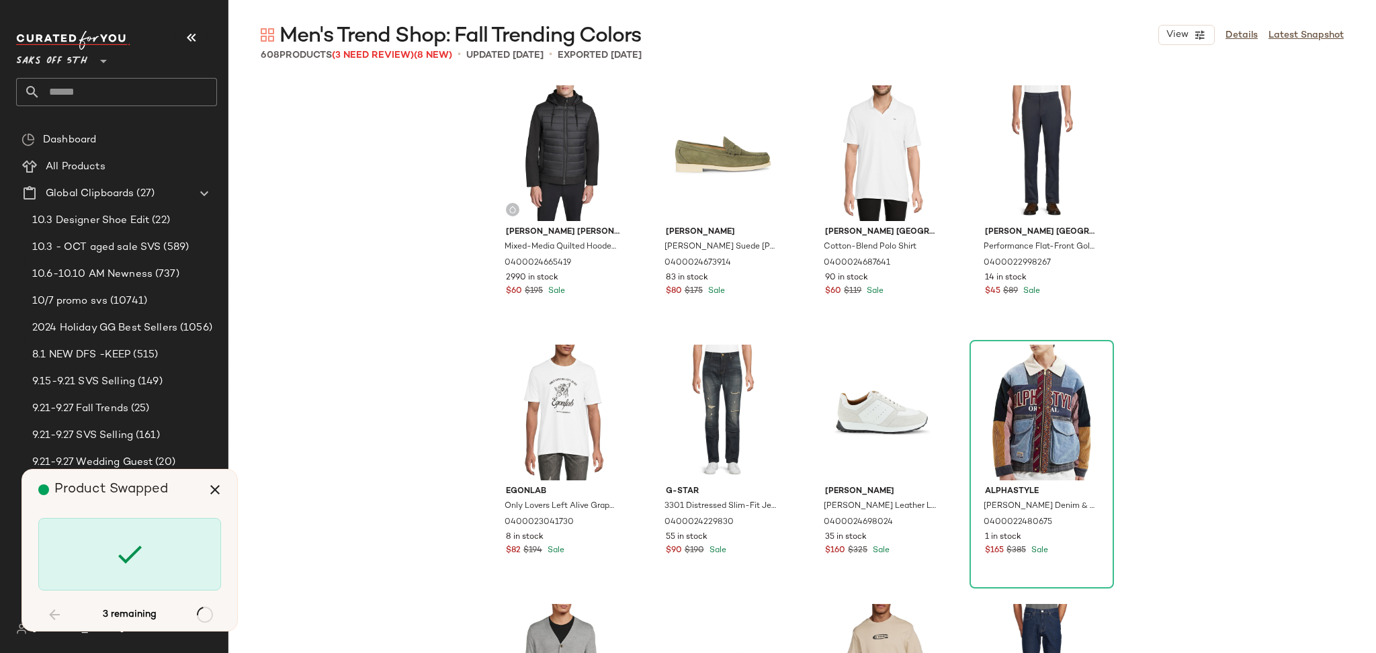
scroll to position [16080, 0]
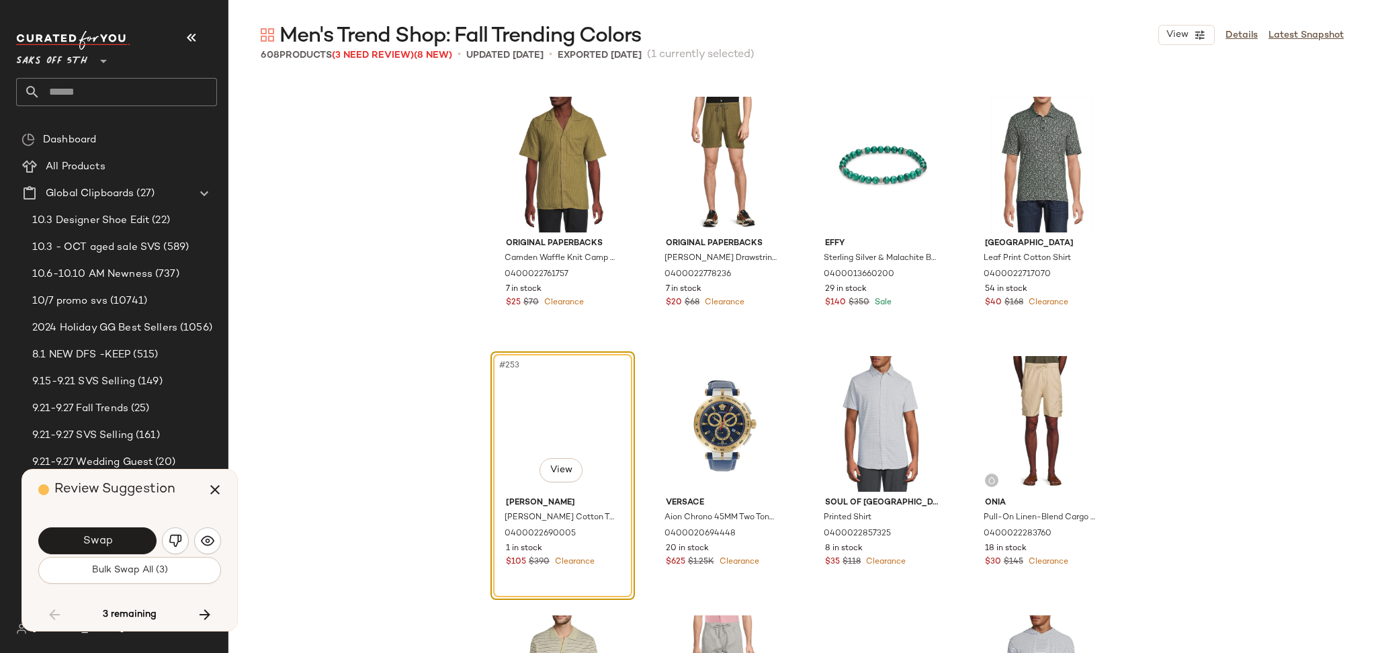
click at [114, 567] on span "Bulk Swap All (3)" at bounding box center [129, 570] width 77 height 11
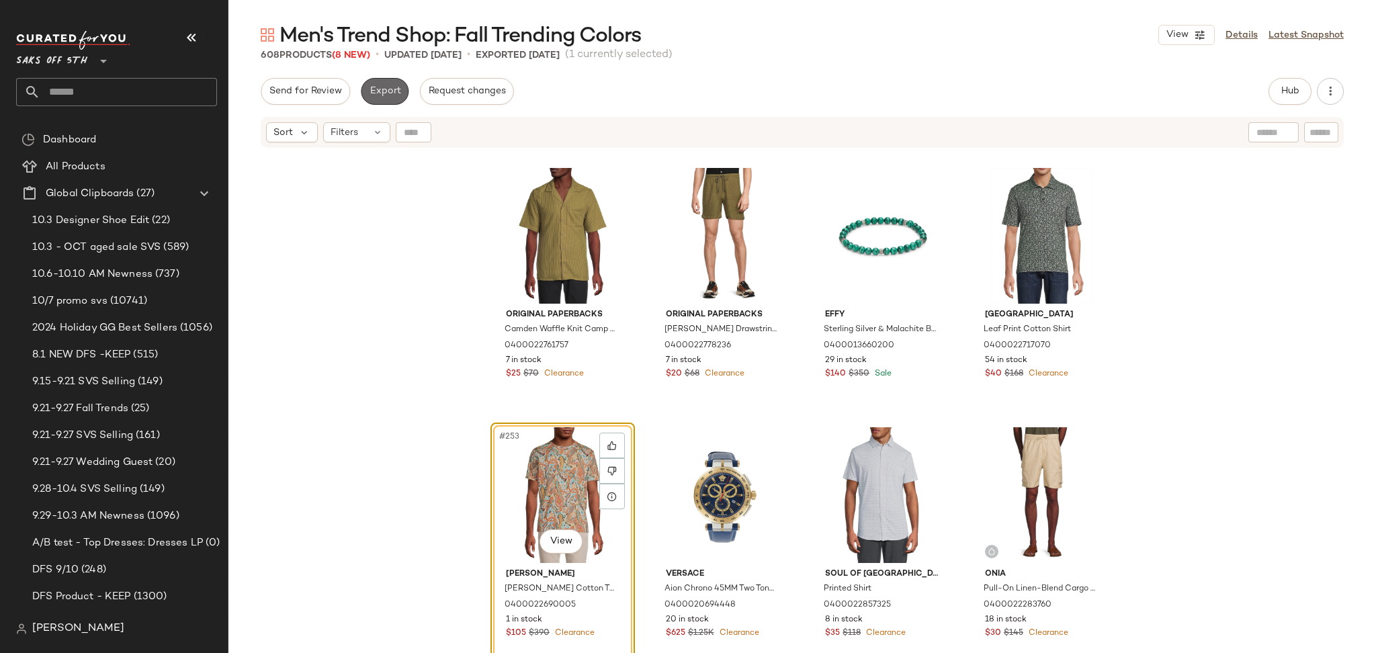
click at [374, 87] on span "Export" at bounding box center [385, 91] width 32 height 11
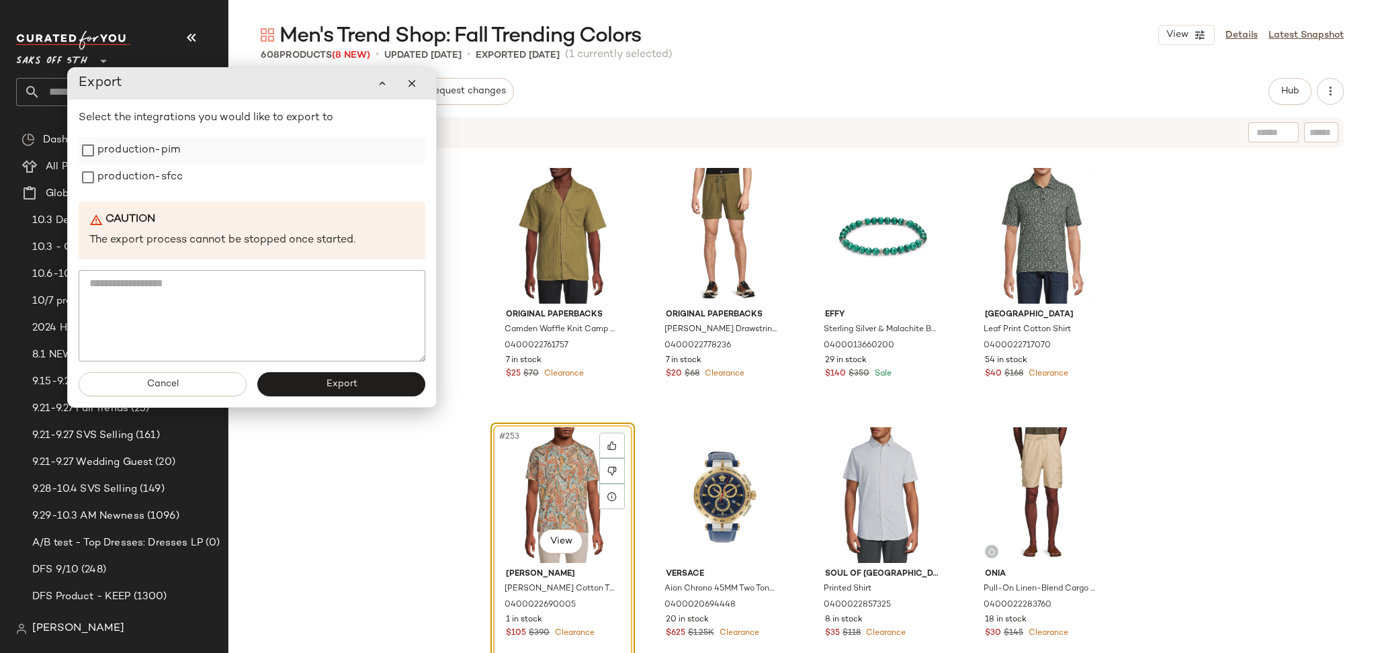
click at [180, 150] on div "production-pim" at bounding box center [252, 150] width 347 height 27
click at [157, 149] on label "production-pim" at bounding box center [138, 150] width 83 height 27
click at [157, 177] on label "production-sfcc" at bounding box center [139, 177] width 85 height 27
click at [312, 378] on button "Export" at bounding box center [341, 384] width 168 height 24
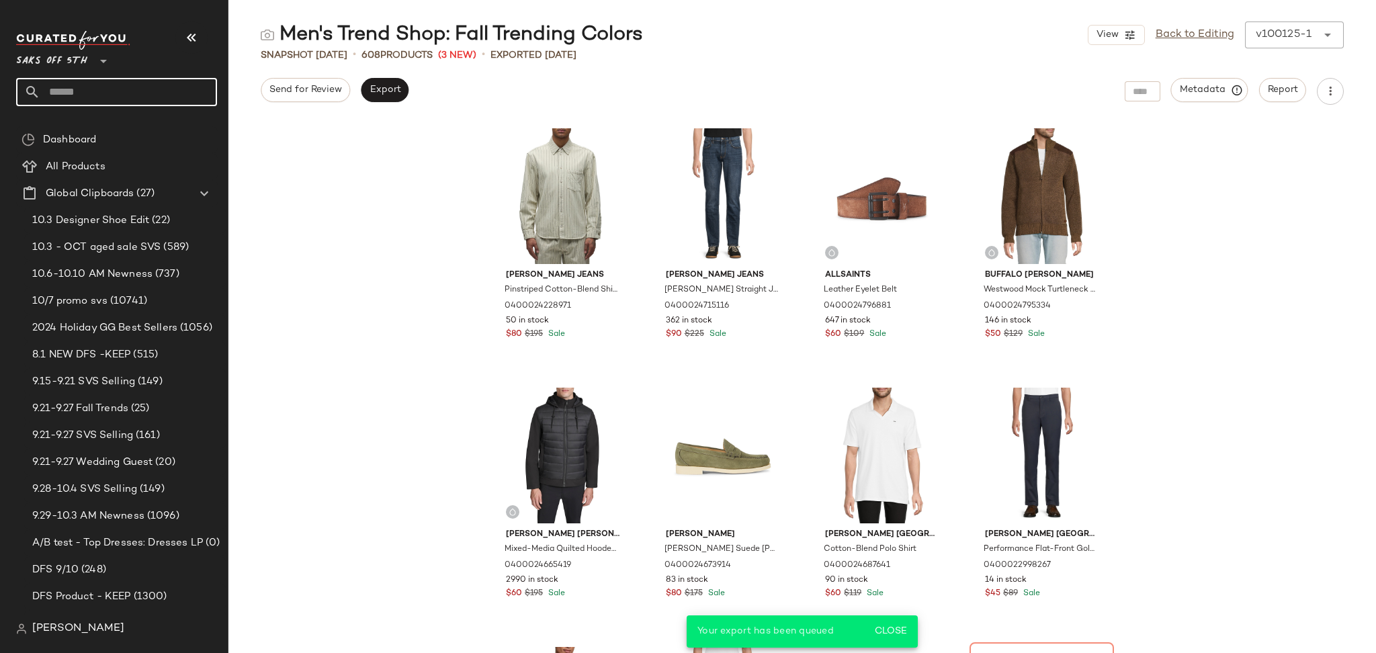
click at [169, 81] on input "text" at bounding box center [128, 92] width 177 height 28
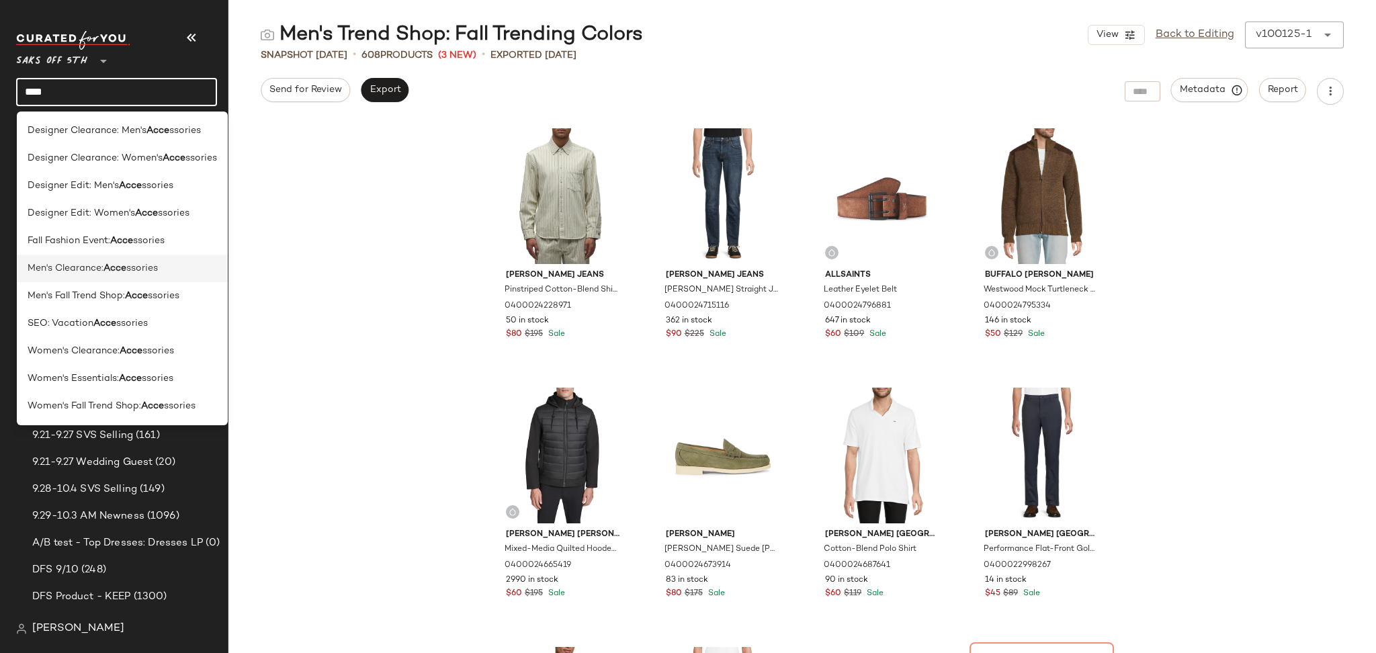
type input "****"
click at [151, 268] on span "ssories" at bounding box center [142, 268] width 32 height 14
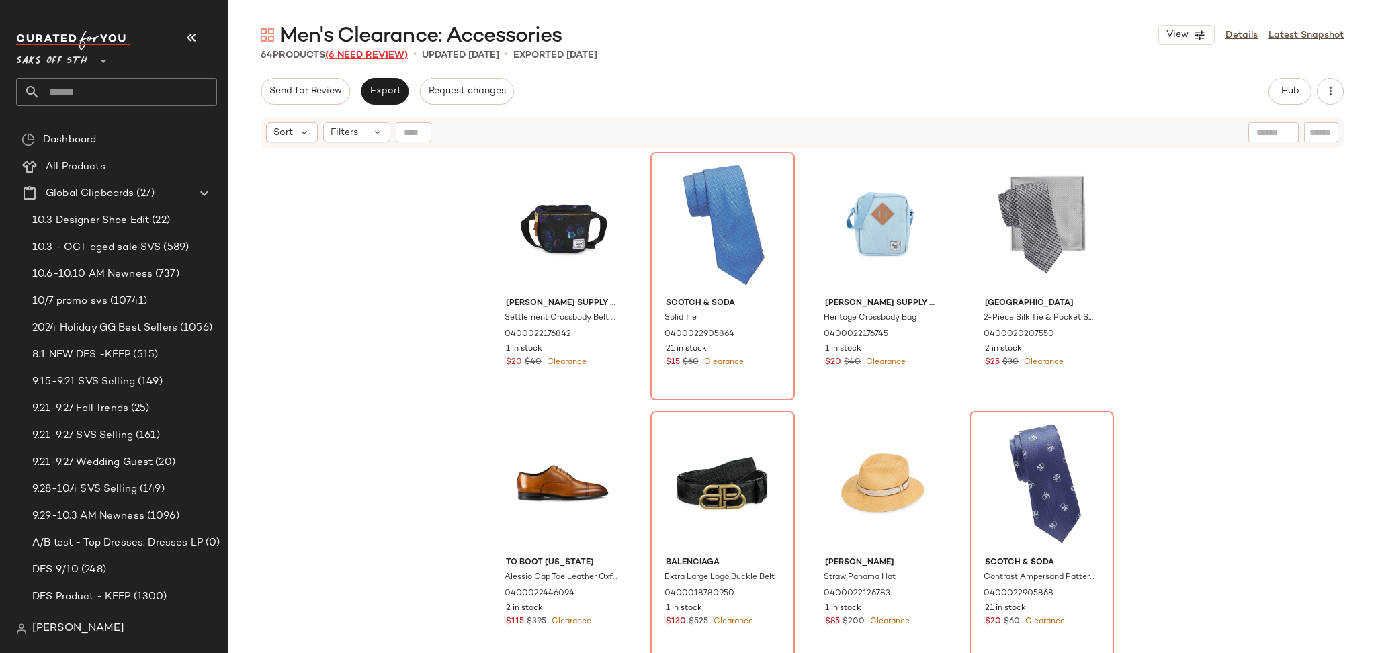
click at [400, 54] on span "(6 Need Review)" at bounding box center [366, 55] width 83 height 10
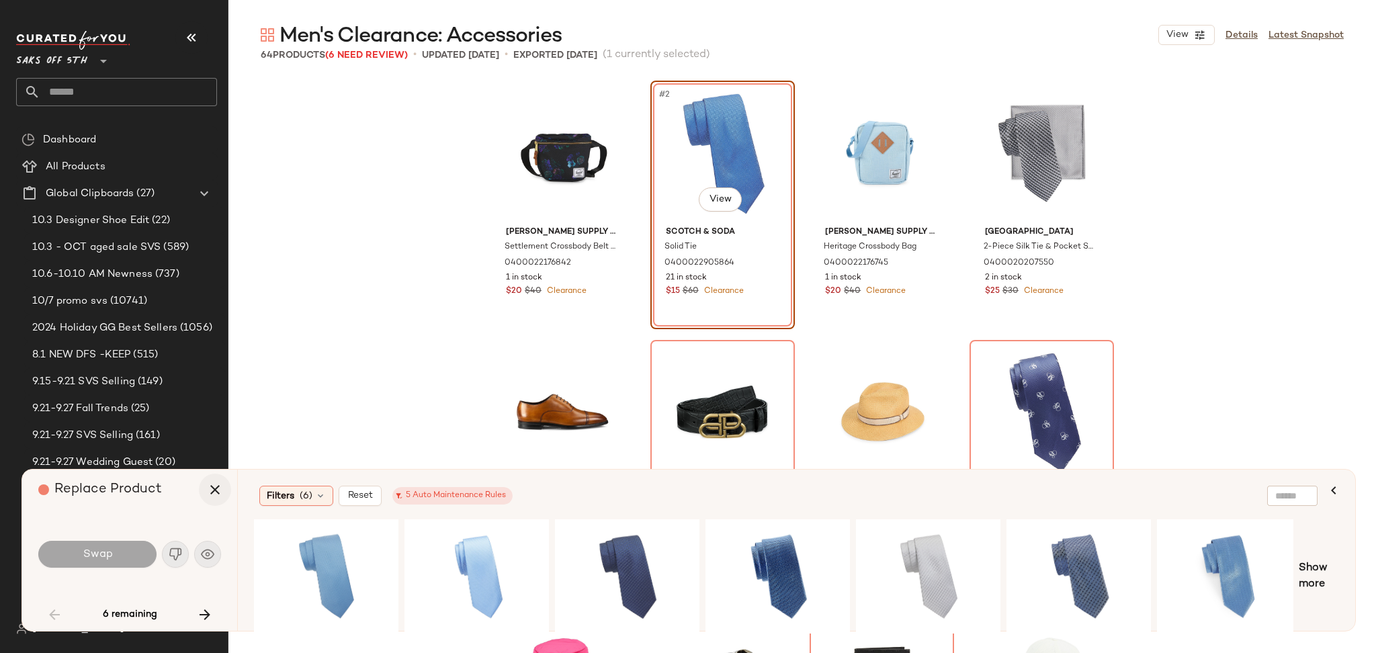
click at [217, 494] on icon "button" at bounding box center [215, 490] width 16 height 16
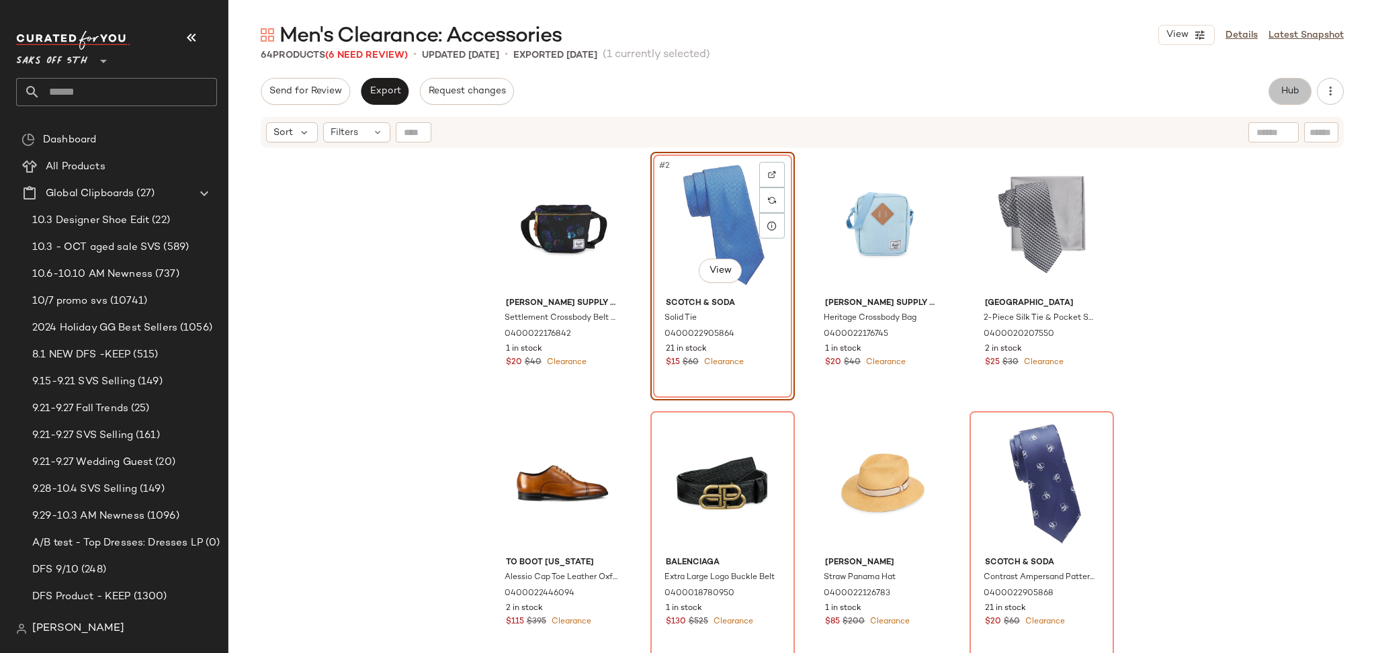
click at [1285, 86] on span "Hub" at bounding box center [1290, 91] width 19 height 11
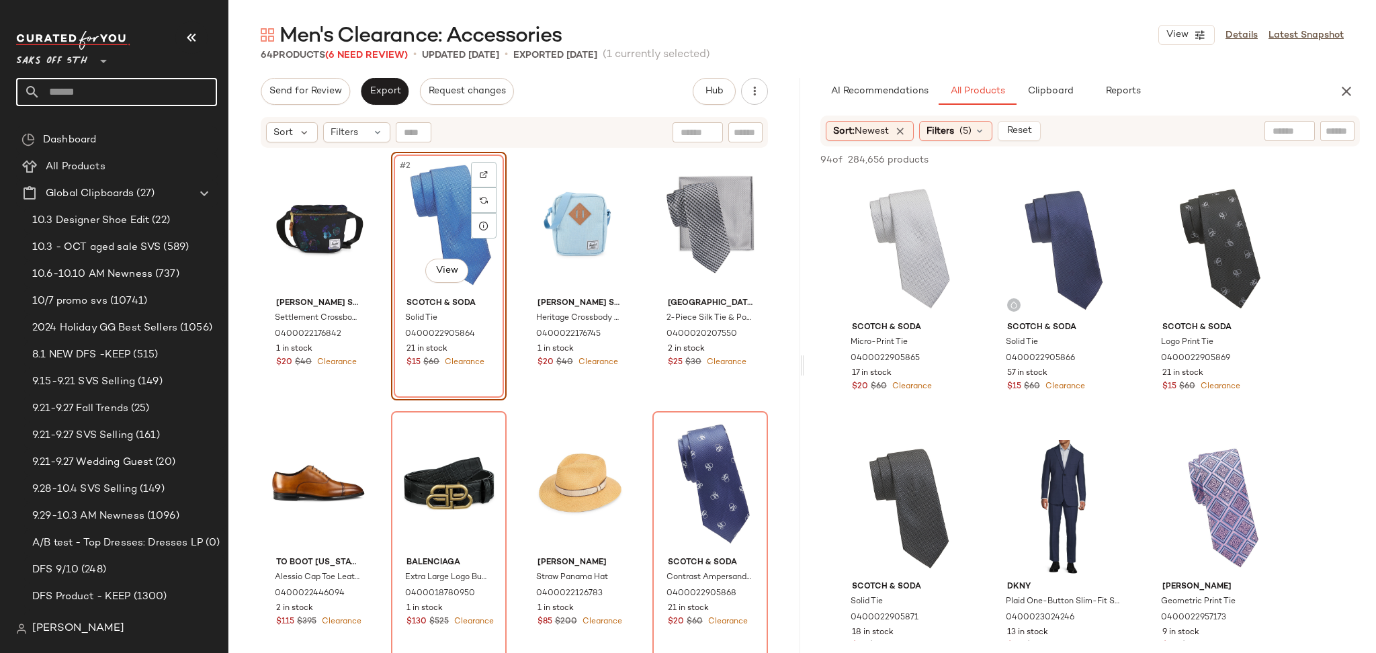
click at [153, 105] on input "text" at bounding box center [128, 92] width 177 height 28
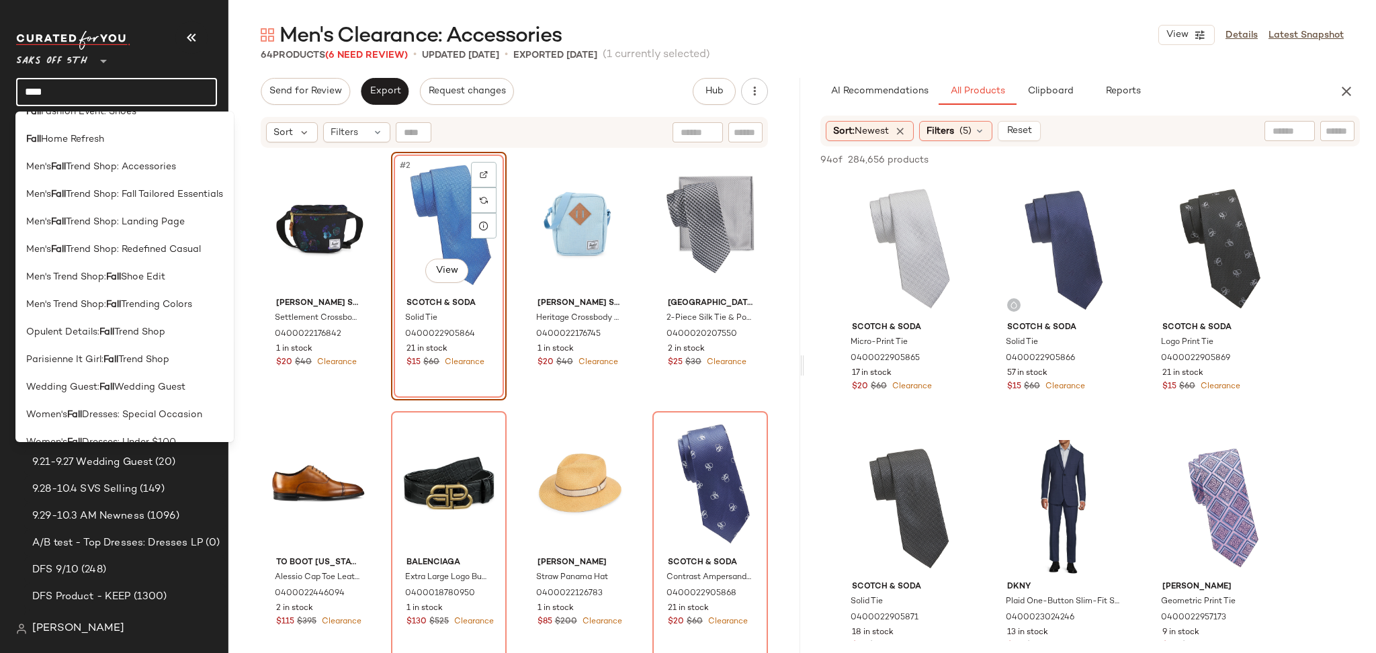
scroll to position [298, 0]
type input "****"
click at [130, 167] on span "Trend Shop: Accessories" at bounding box center [121, 164] width 110 height 14
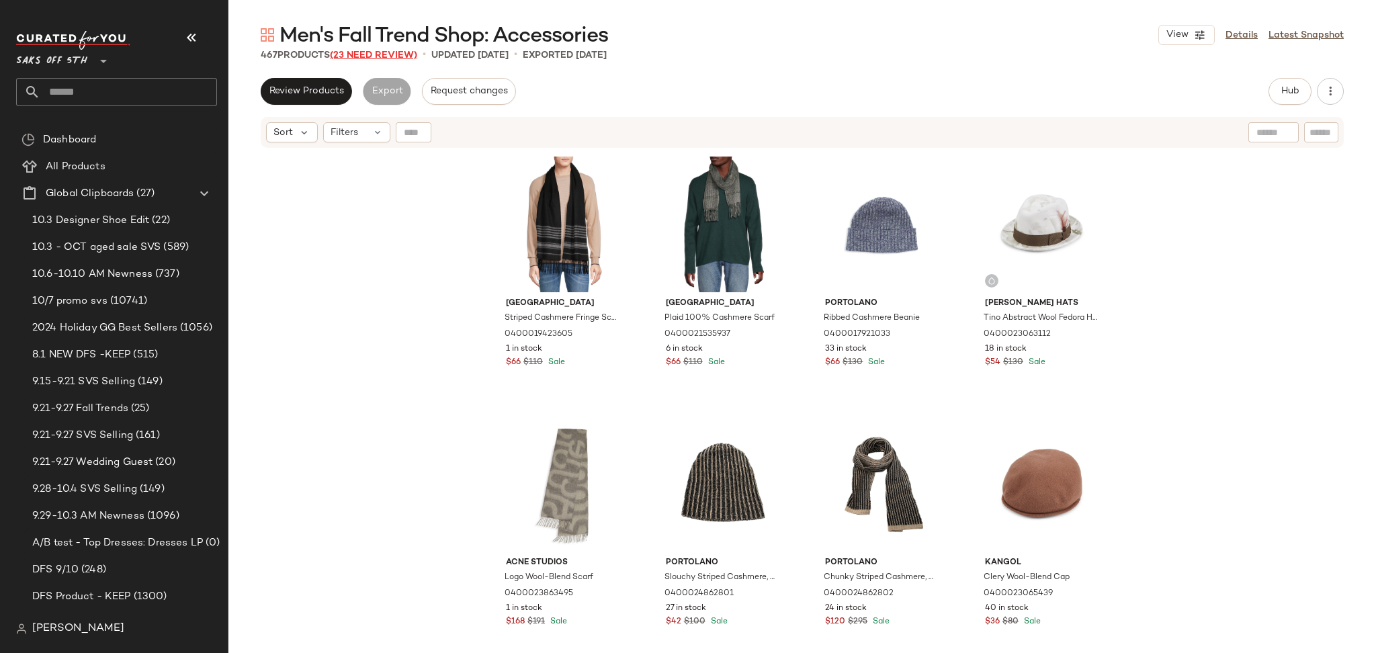
click at [355, 57] on span "(23 Need Review)" at bounding box center [373, 55] width 87 height 10
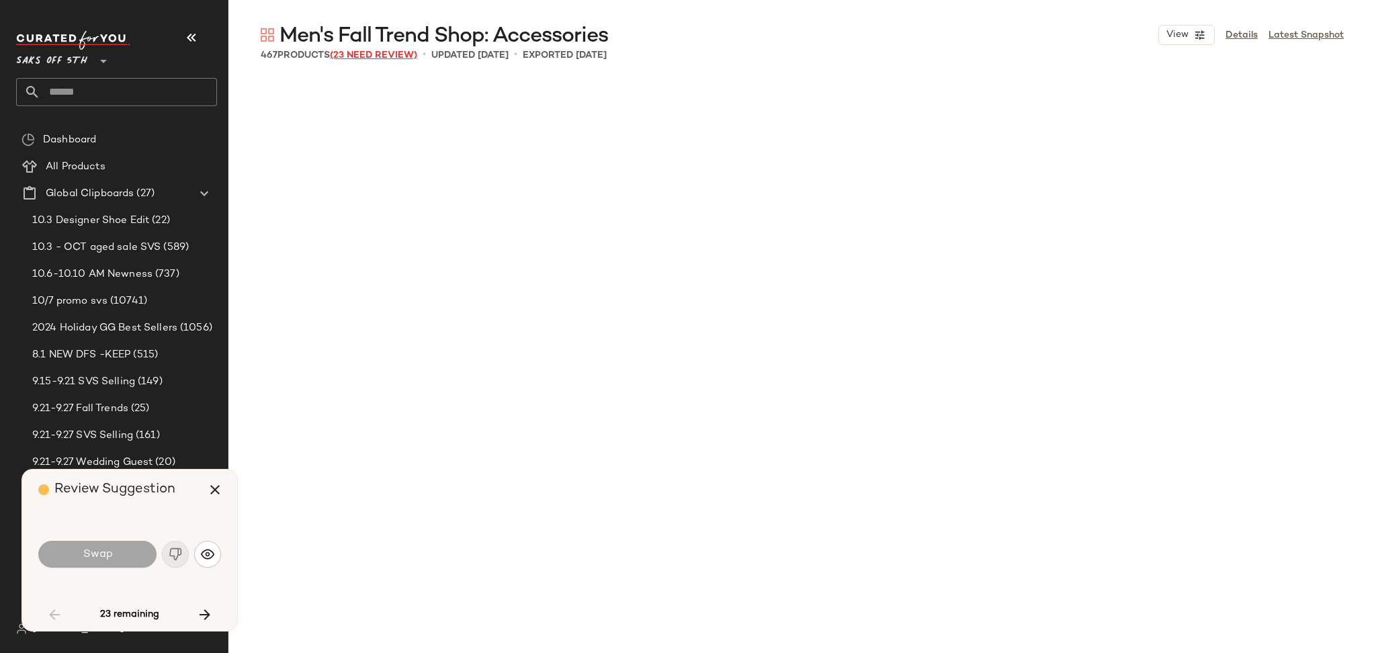
scroll to position [1556, 0]
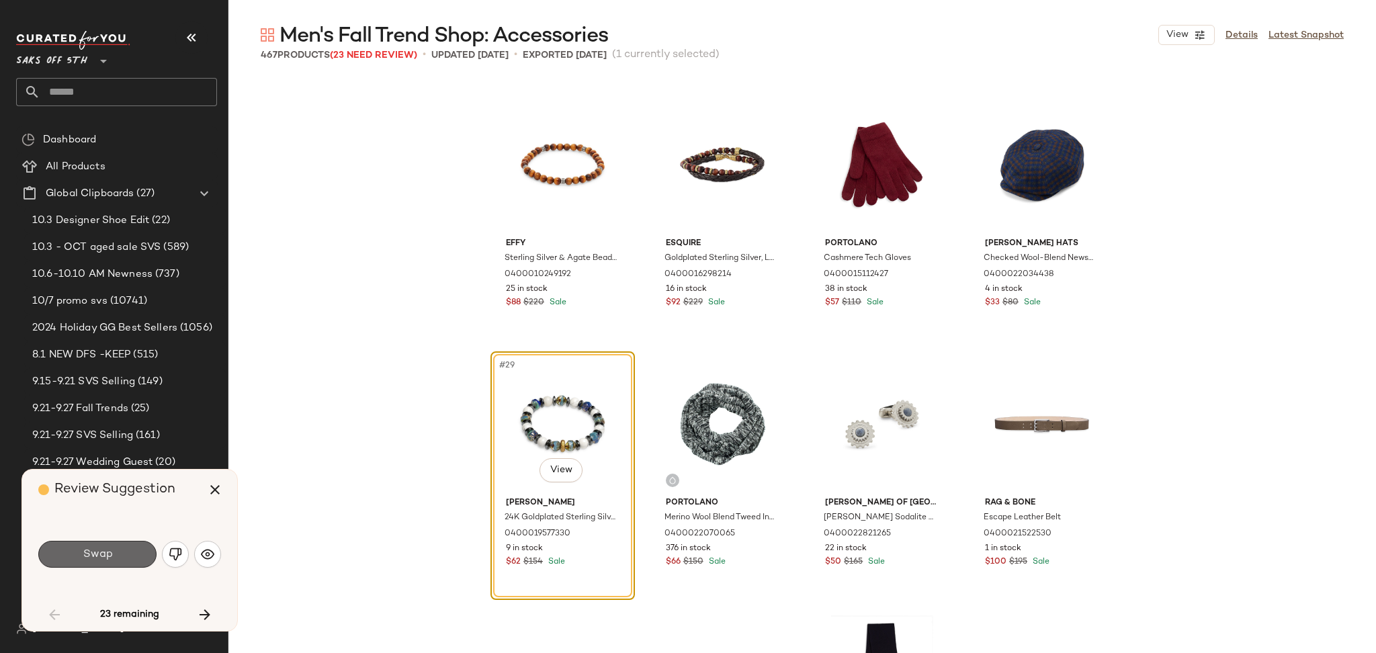
click at [127, 554] on button "Swap" at bounding box center [97, 554] width 118 height 27
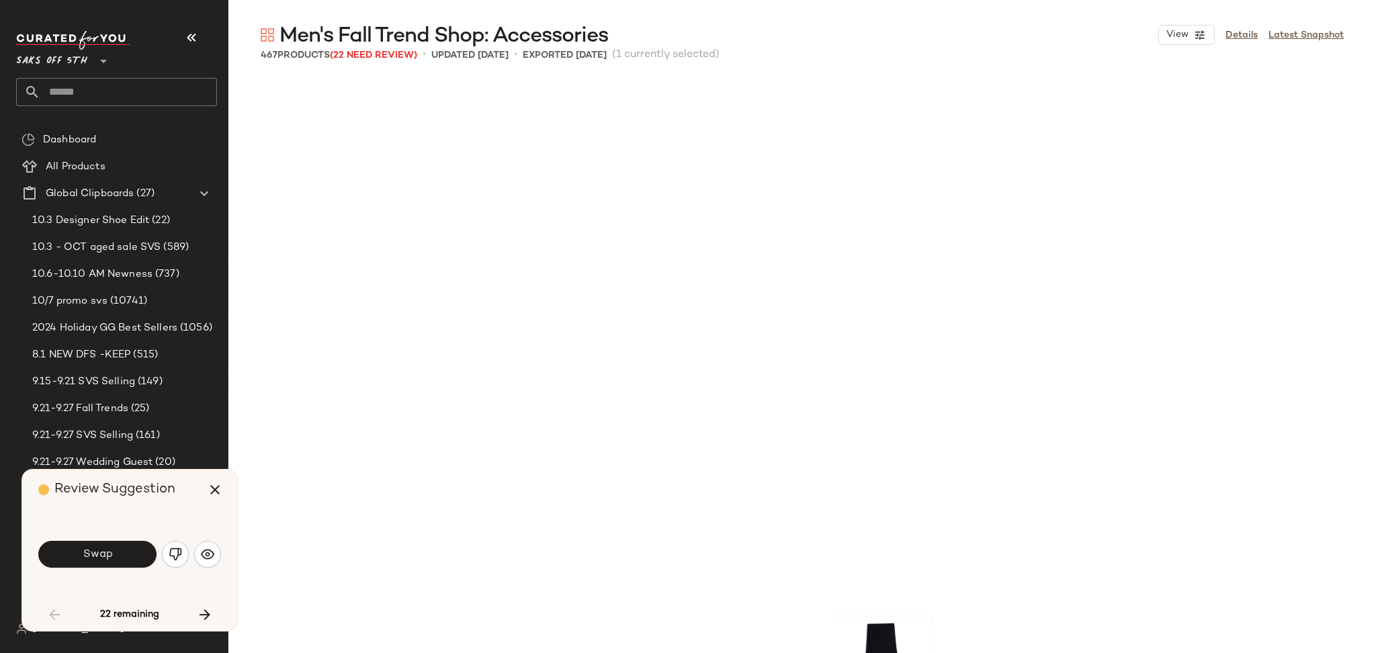
scroll to position [2075, 0]
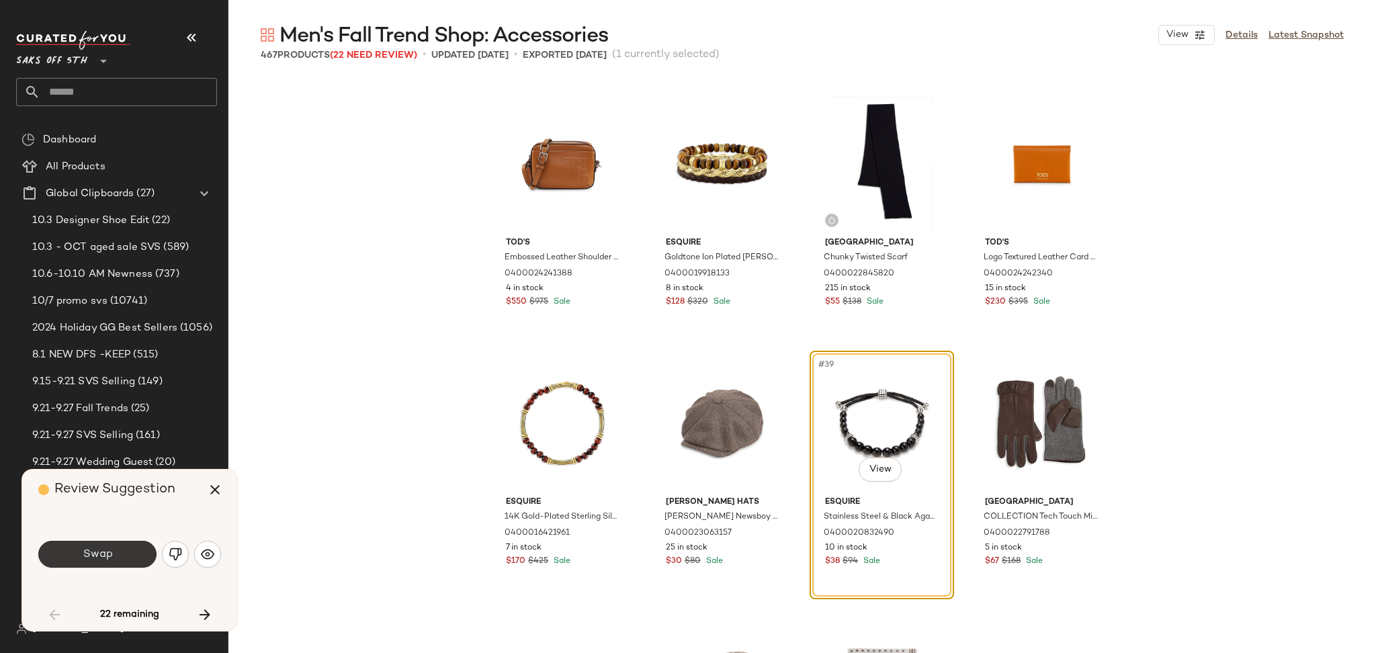
click at [126, 555] on button "Swap" at bounding box center [97, 554] width 118 height 27
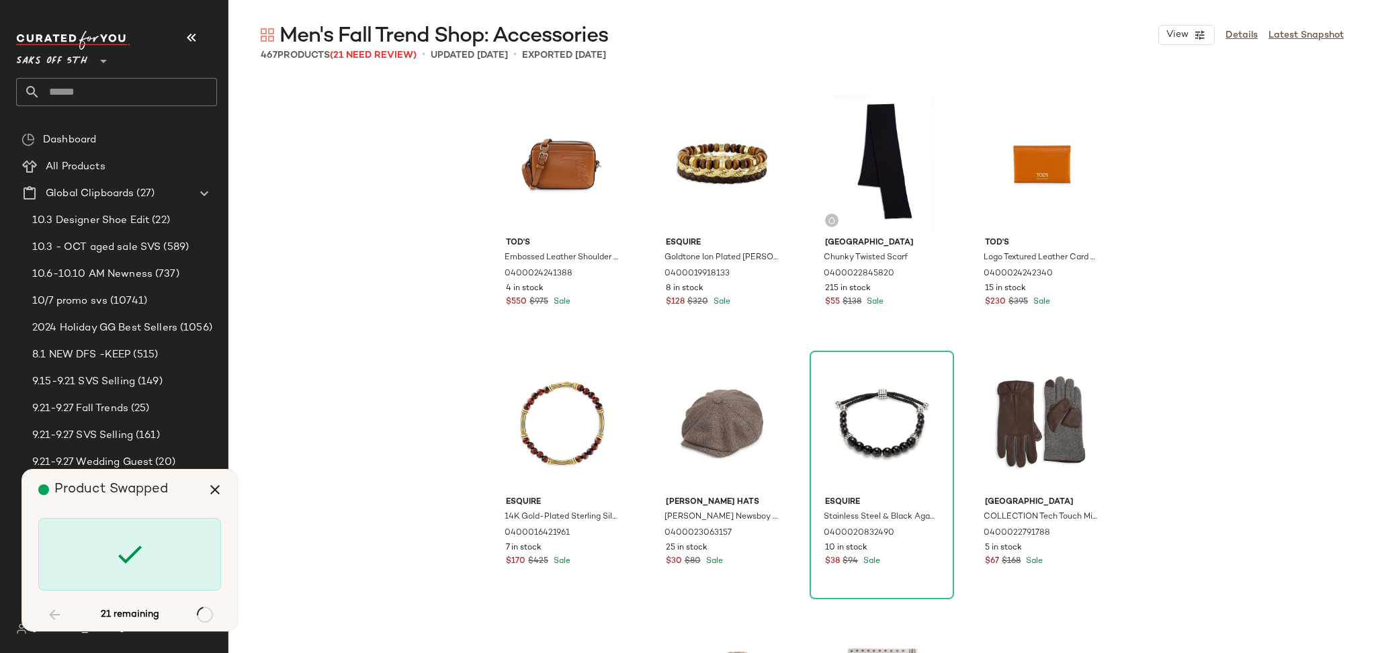
scroll to position [6484, 0]
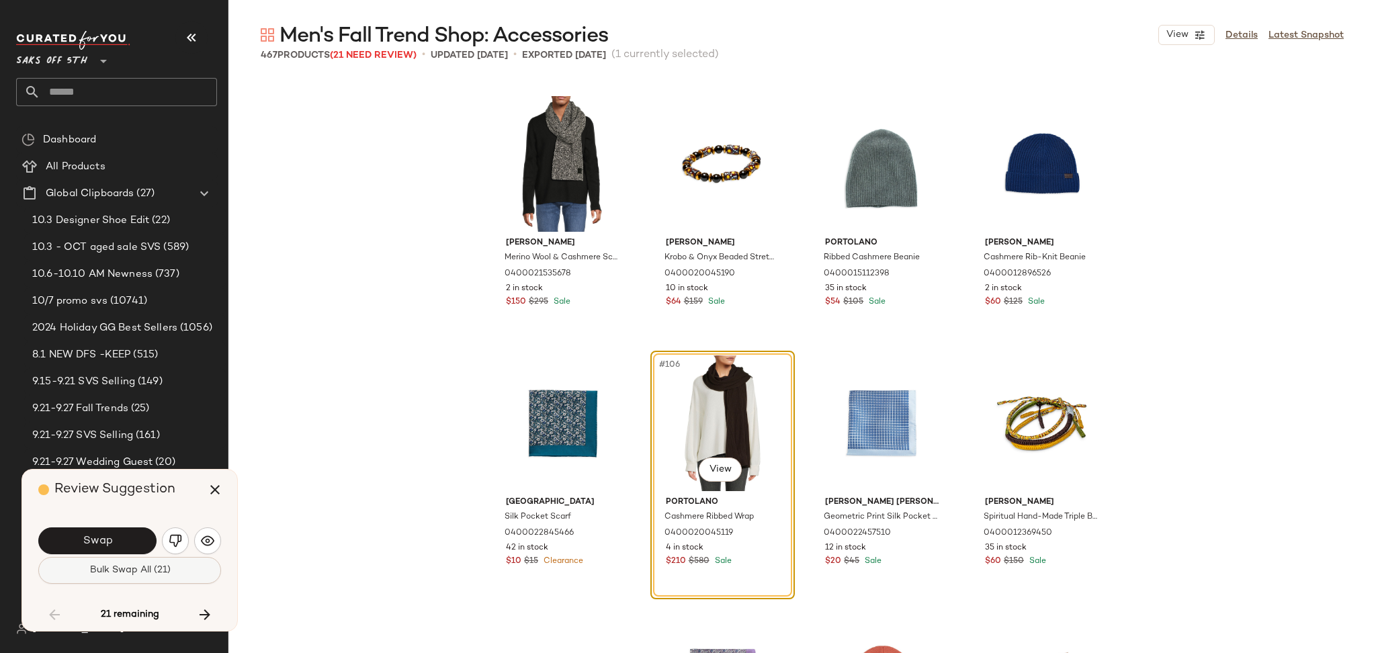
click at [128, 572] on span "Bulk Swap All (21)" at bounding box center [129, 570] width 81 height 11
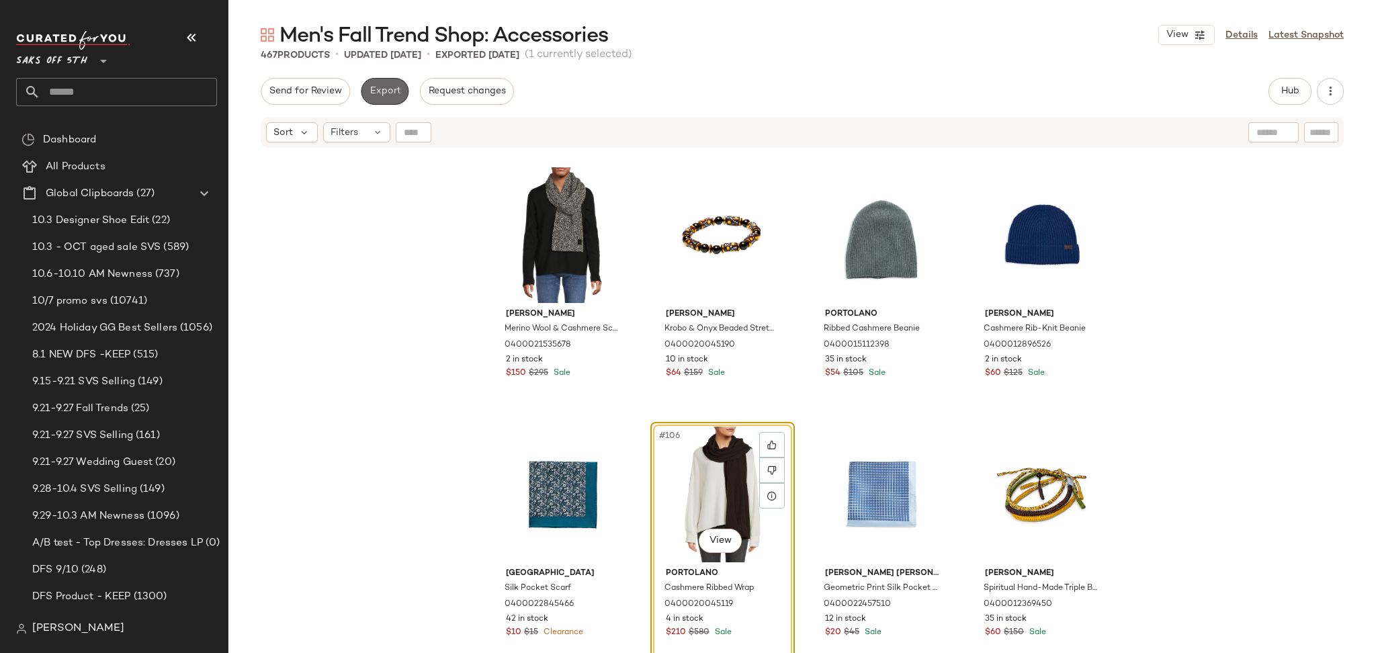
click at [393, 94] on span "Export" at bounding box center [385, 91] width 32 height 11
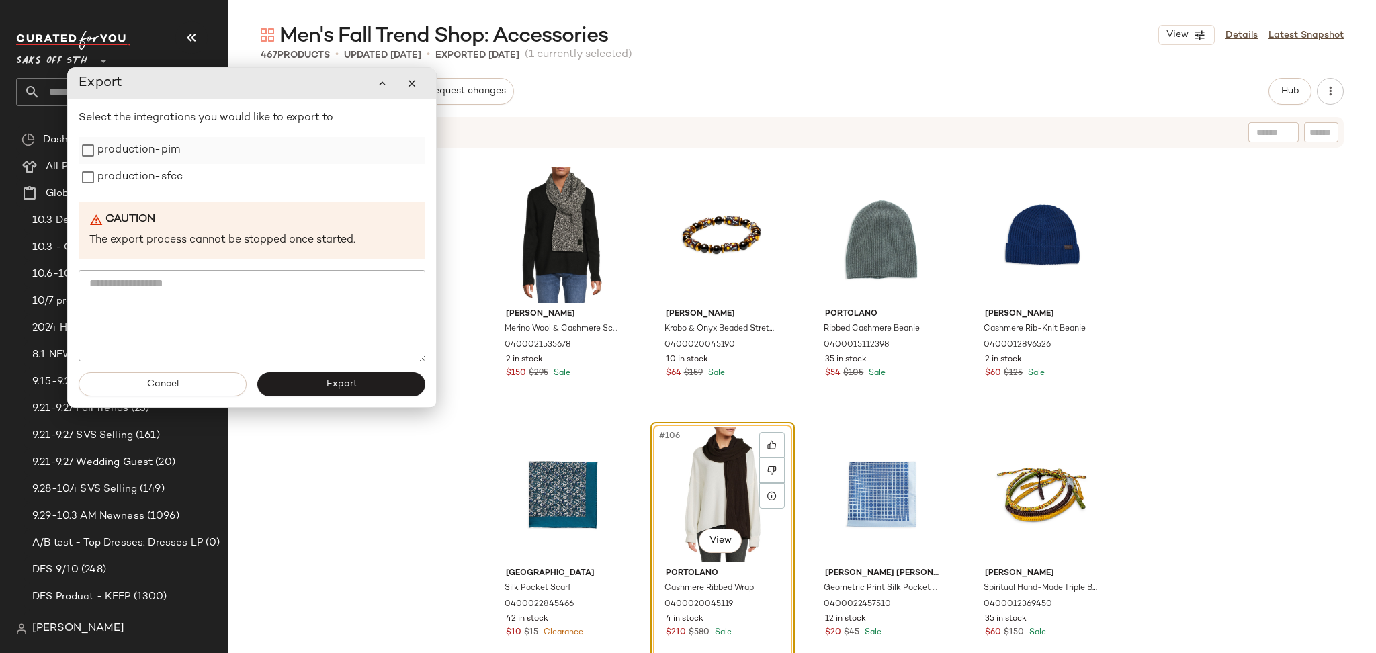
click at [171, 157] on label "production-pim" at bounding box center [138, 150] width 83 height 27
click at [167, 180] on label "production-sfcc" at bounding box center [139, 177] width 85 height 27
click at [321, 383] on button "Export" at bounding box center [341, 384] width 168 height 24
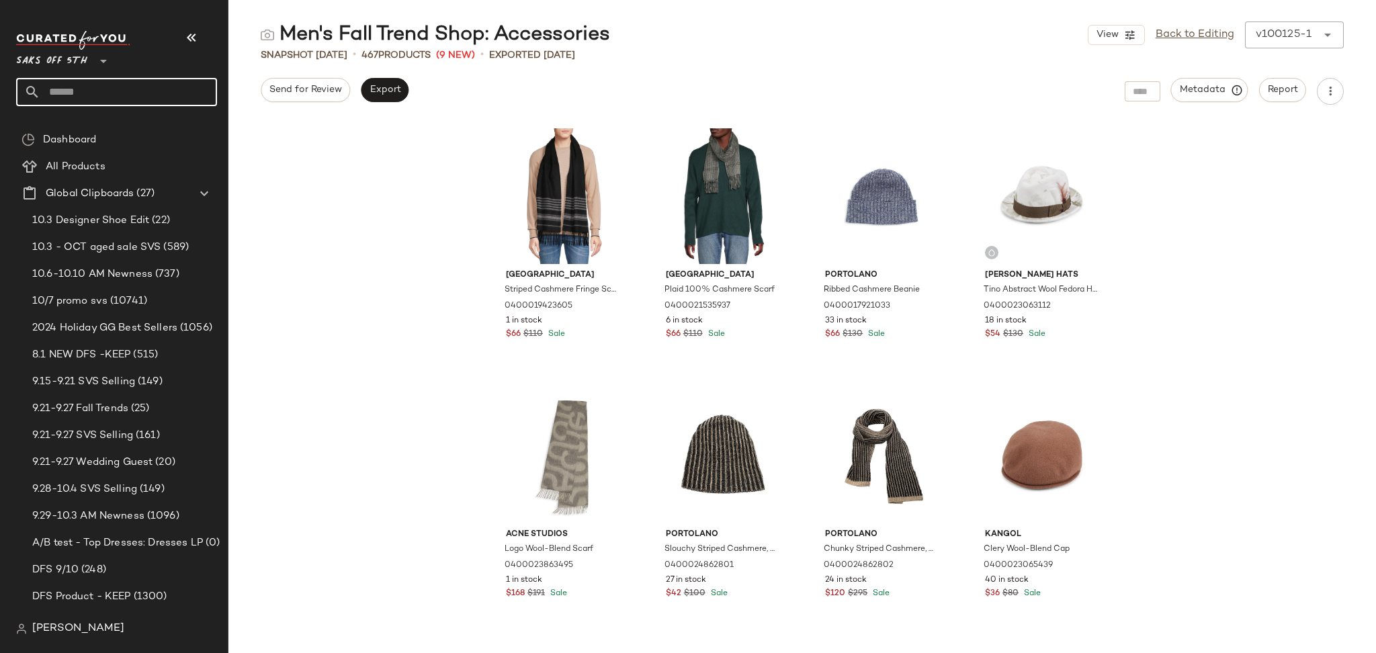
click at [161, 102] on input "text" at bounding box center [128, 92] width 177 height 28
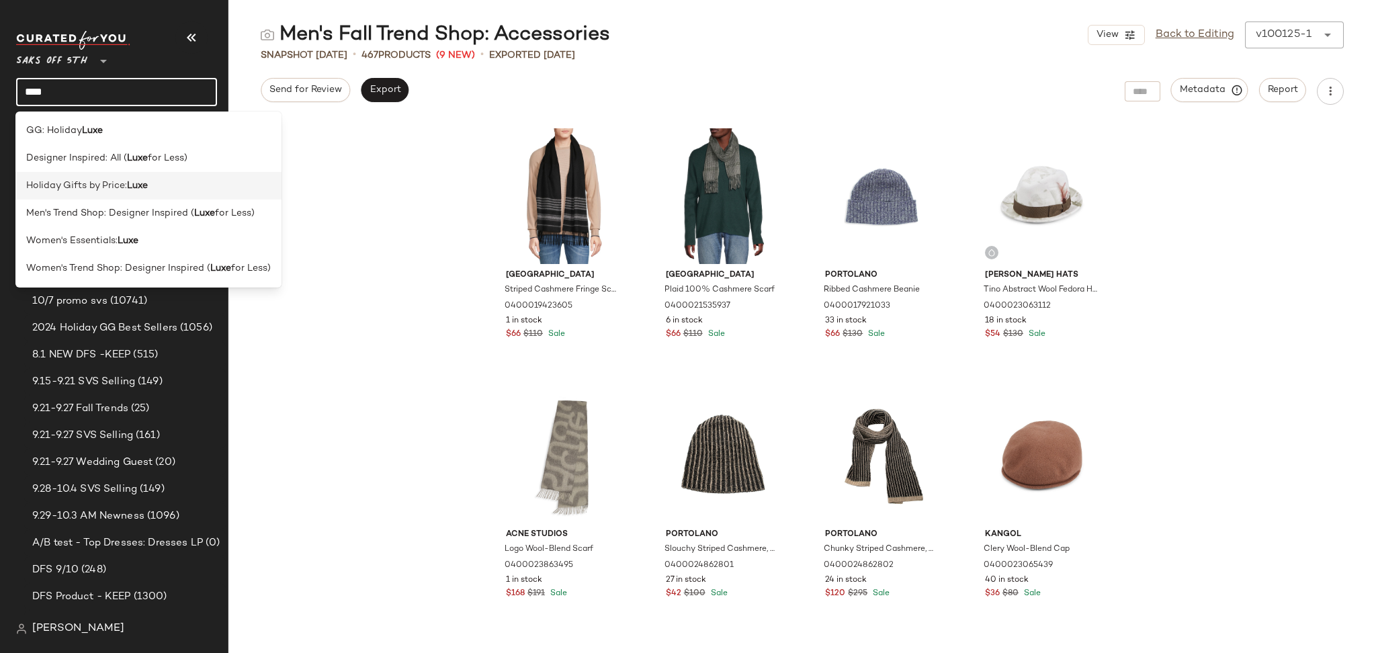
type input "****"
click at [155, 183] on div "Holiday Gifts by Price: Luxe" at bounding box center [148, 186] width 245 height 14
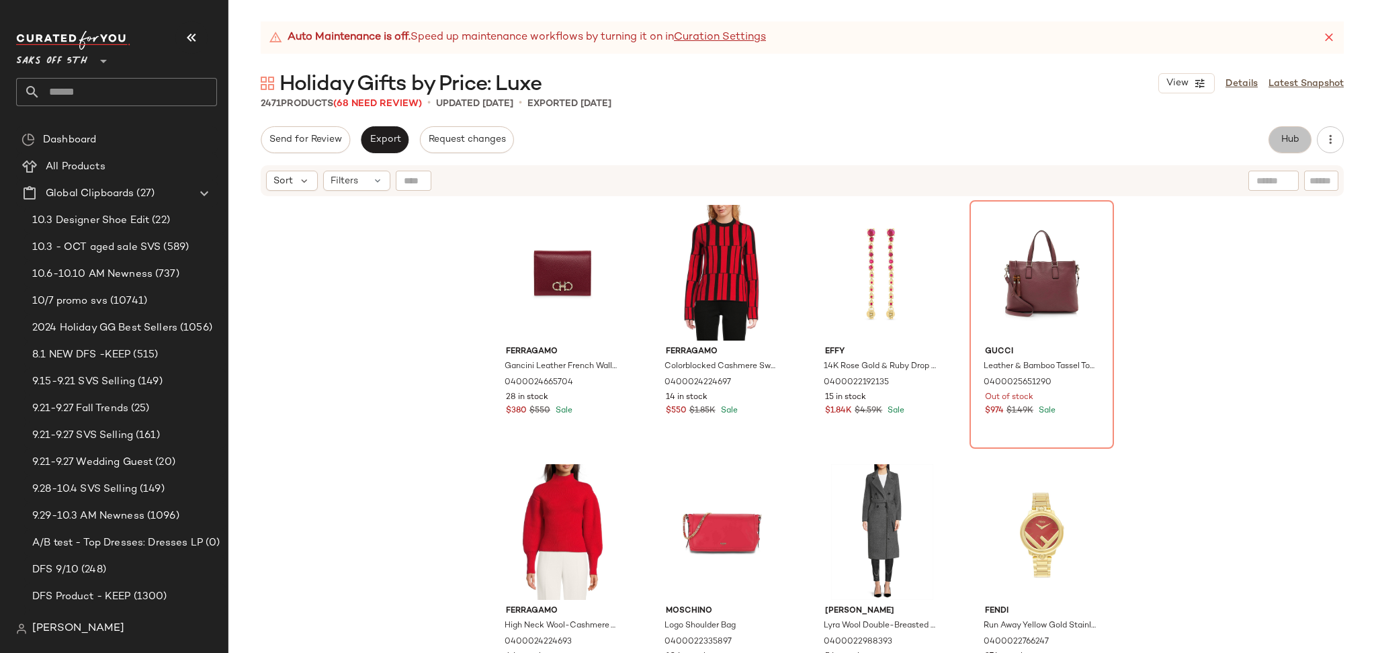
click at [1283, 146] on button "Hub" at bounding box center [1290, 139] width 43 height 27
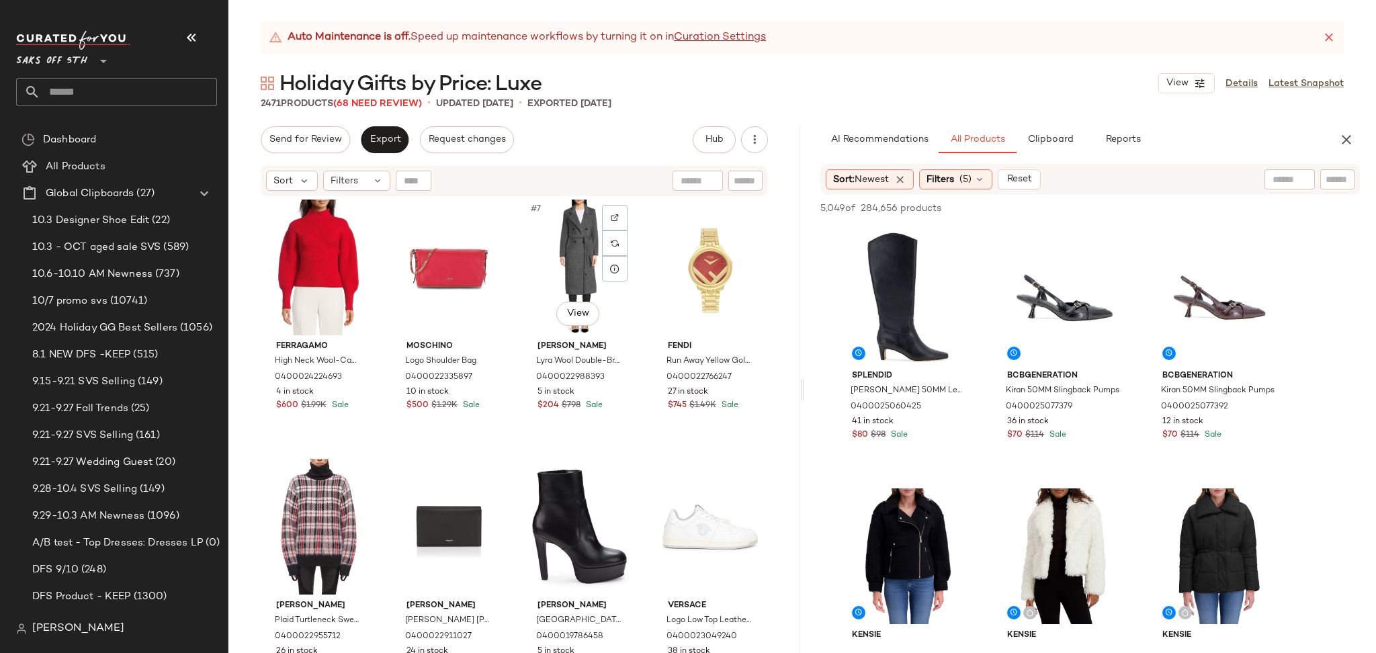
scroll to position [272, 0]
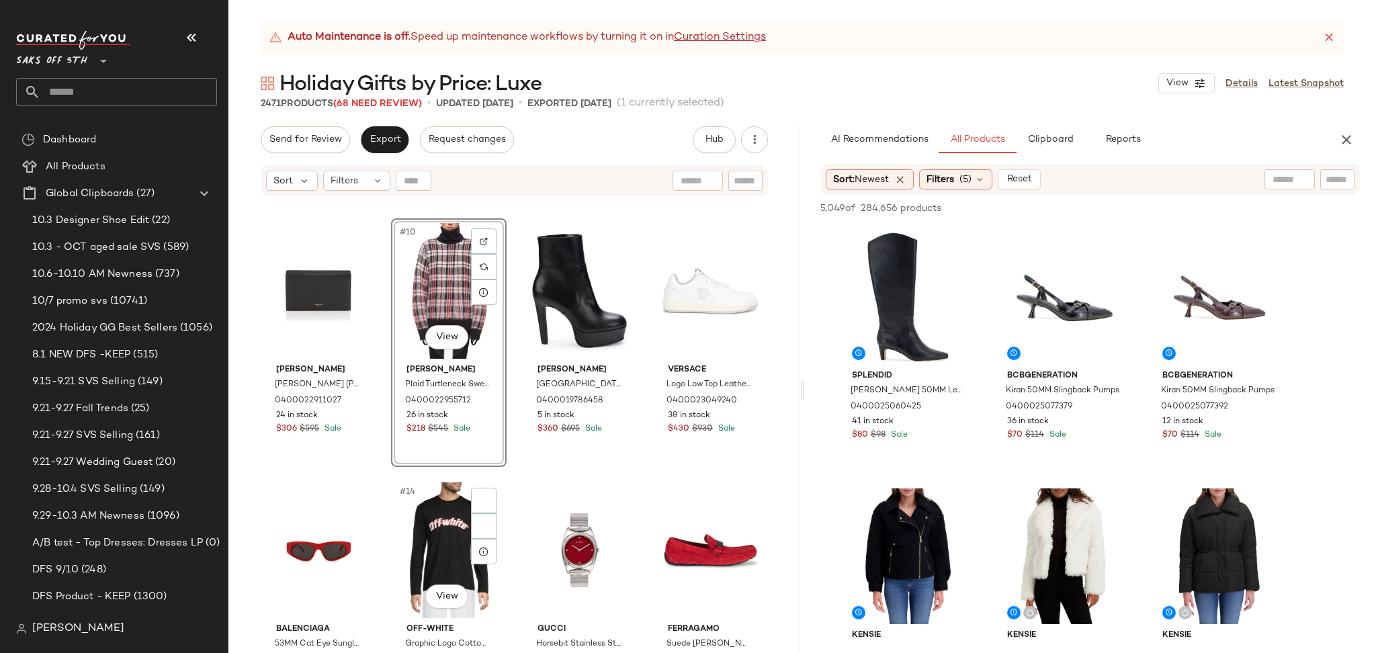
scroll to position [522, 0]
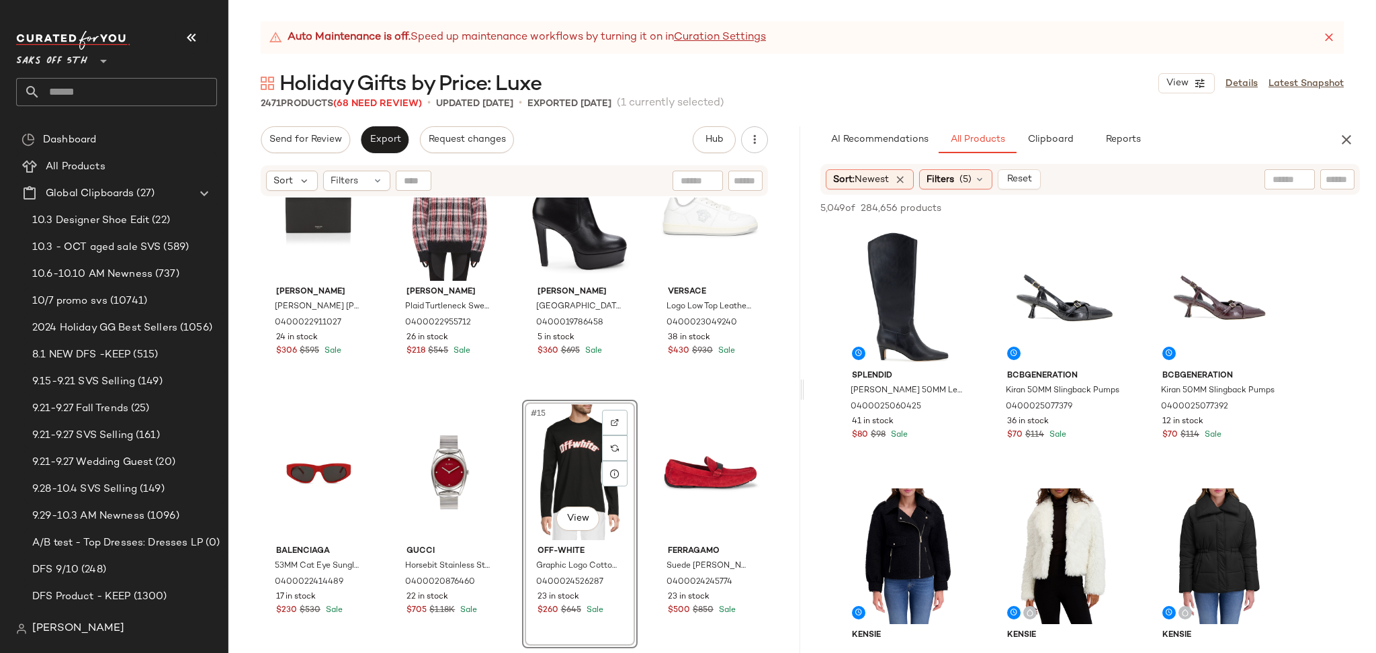
scroll to position [626, 0]
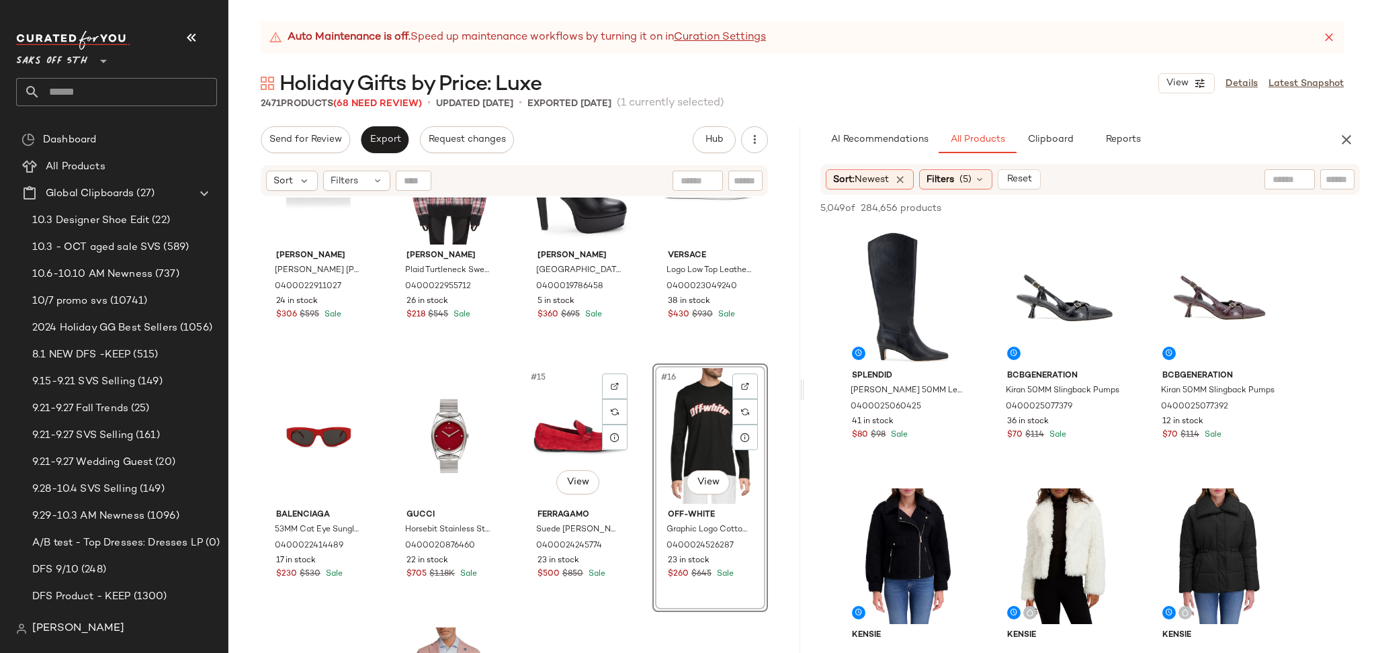
click at [593, 417] on div "#15 View" at bounding box center [580, 436] width 106 height 136
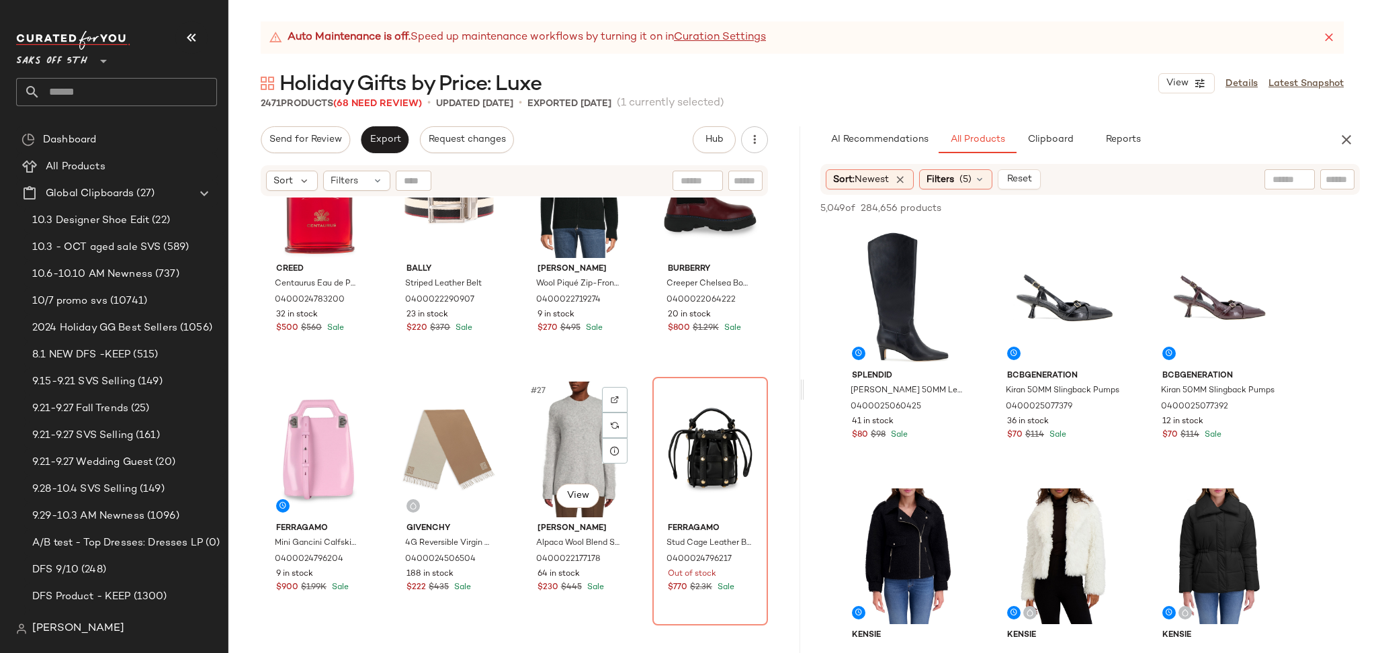
scroll to position [1398, 0]
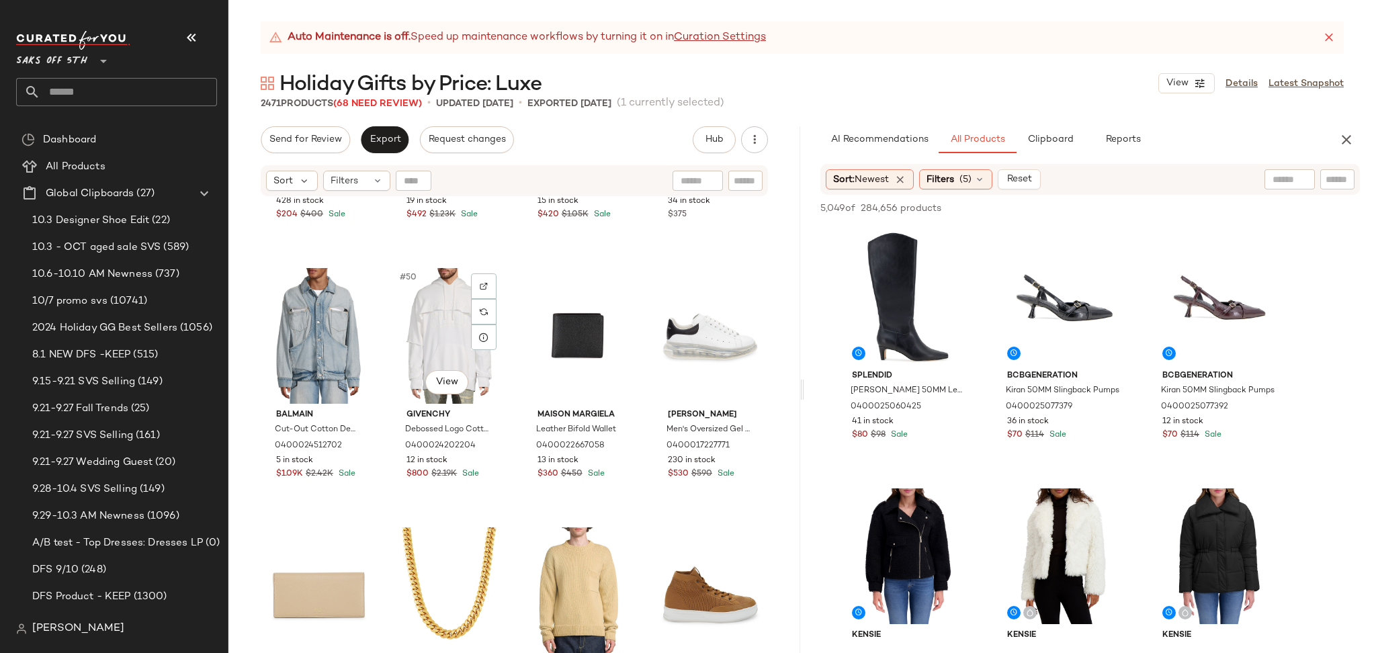
scroll to position [3061, 0]
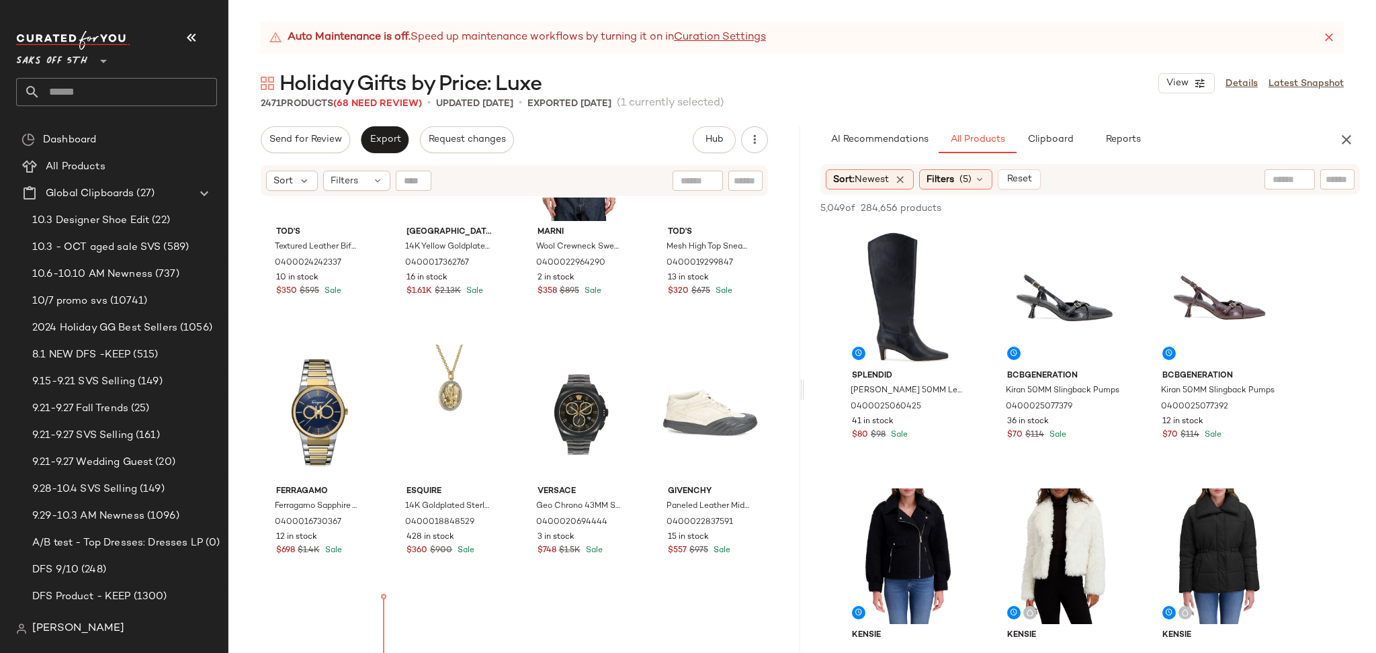
scroll to position [3531, 0]
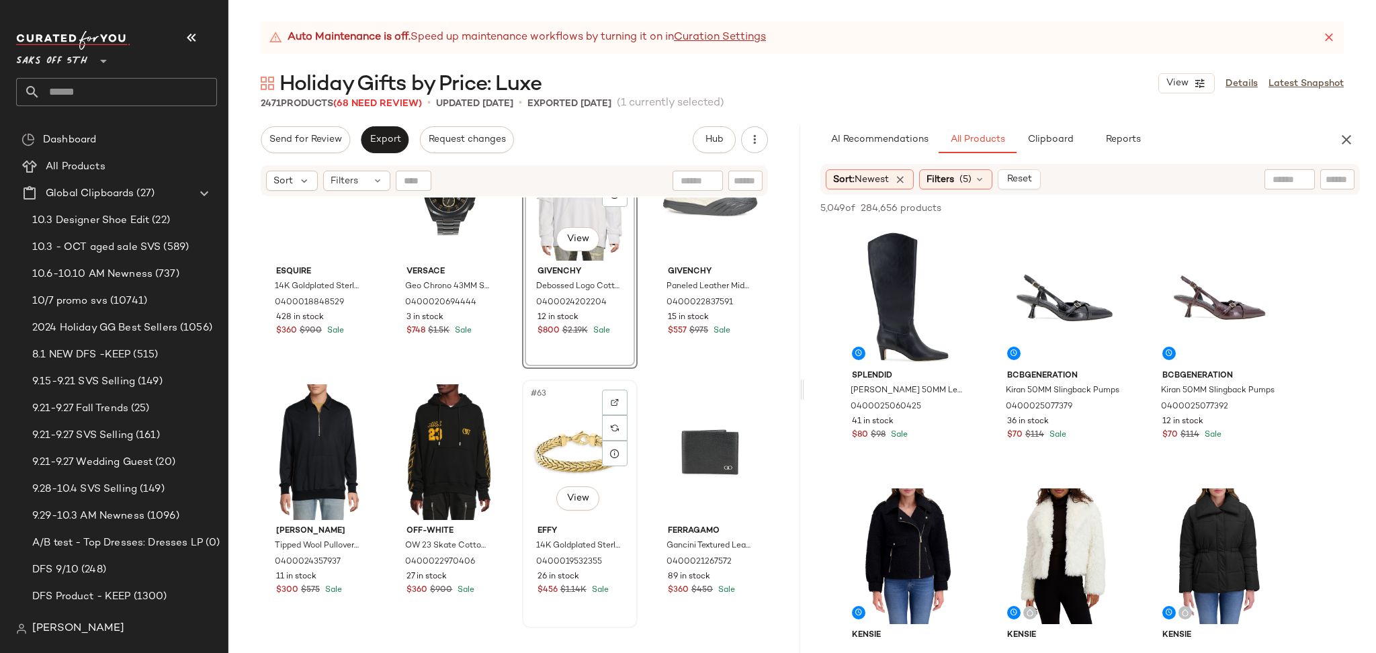
scroll to position [3722, 0]
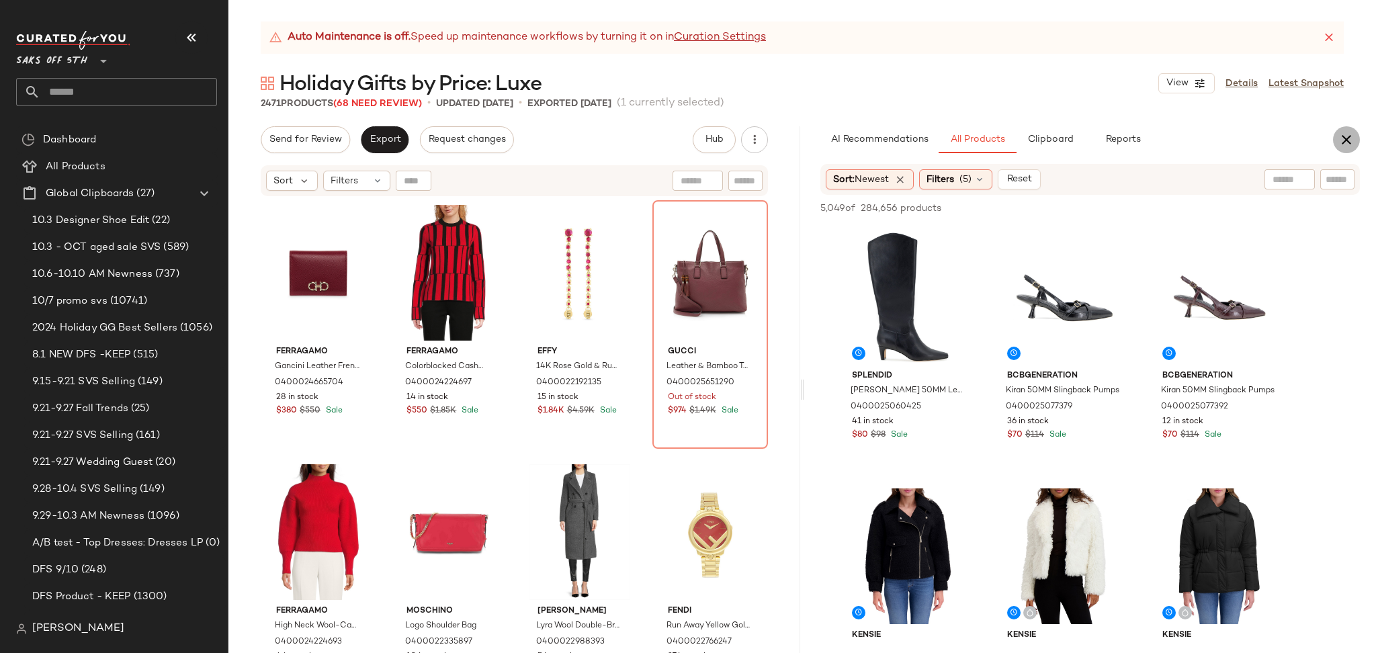
click at [1353, 137] on icon "button" at bounding box center [1346, 140] width 16 height 16
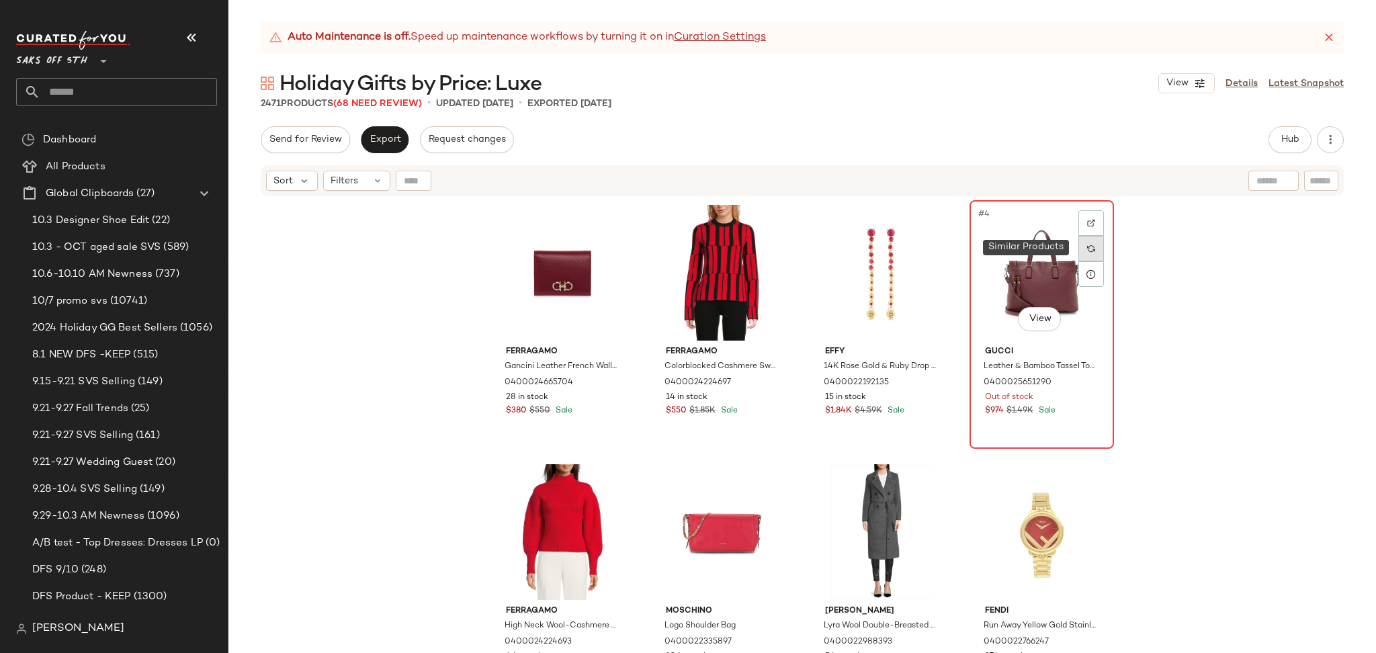
click at [1093, 249] on div at bounding box center [1091, 249] width 26 height 26
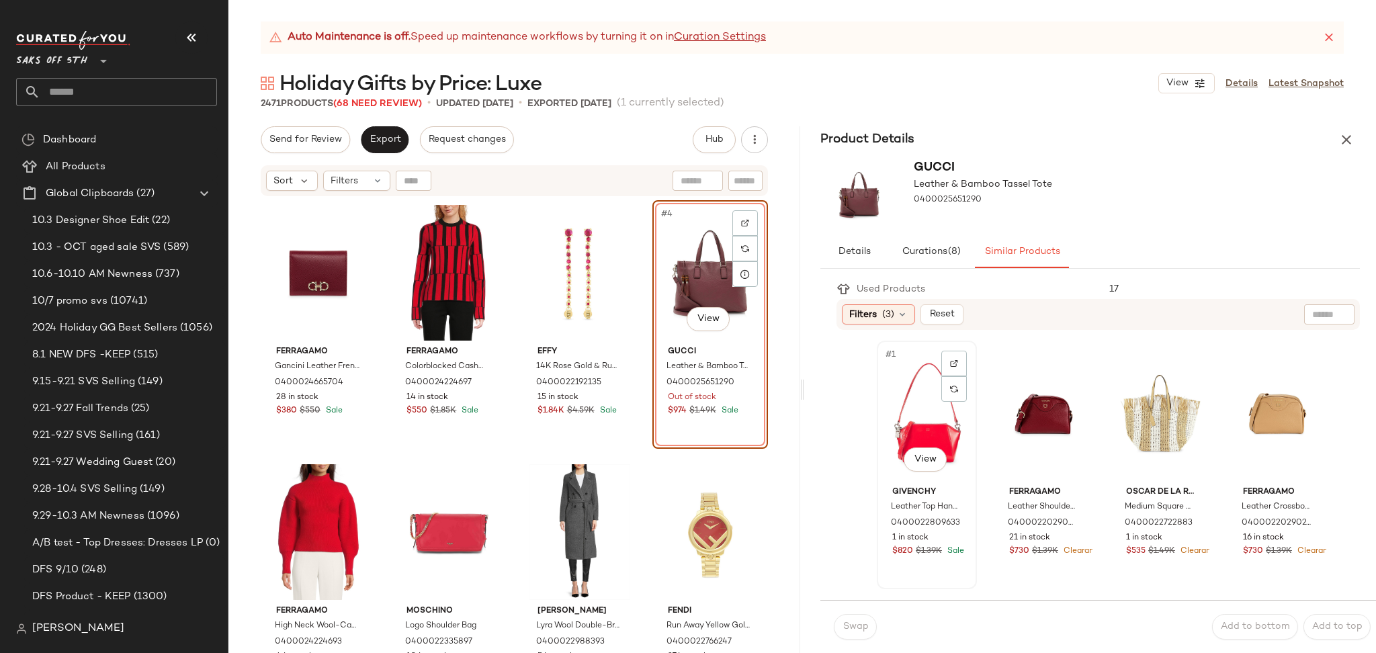
click at [912, 425] on div "#1 View" at bounding box center [927, 413] width 91 height 136
click at [858, 624] on span "Swap" at bounding box center [855, 627] width 26 height 11
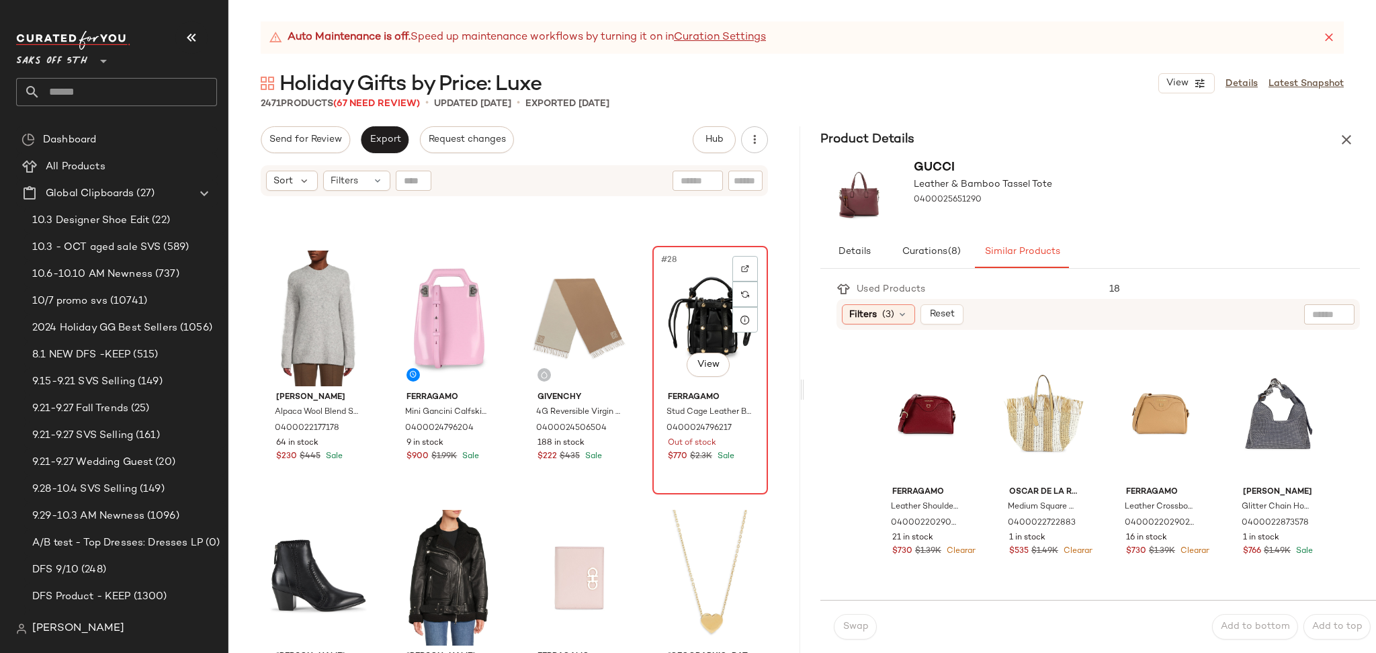
scroll to position [1519, 0]
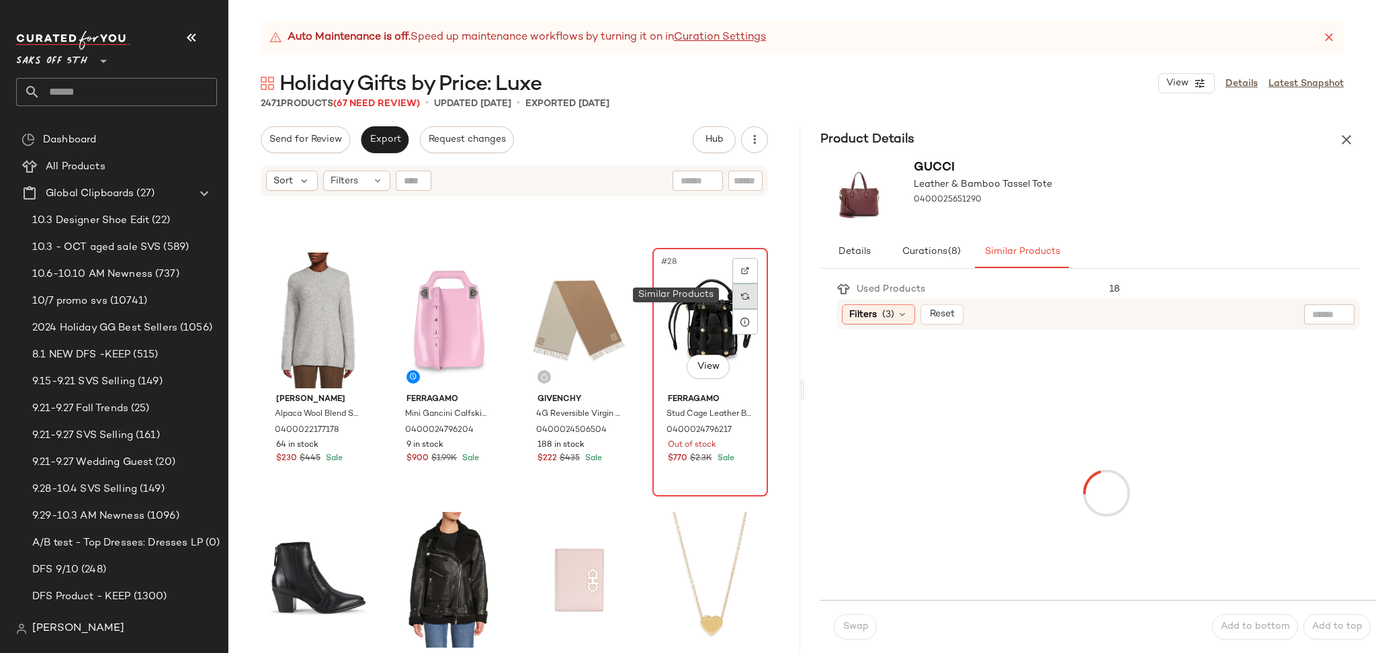
click at [741, 298] on img at bounding box center [745, 296] width 8 height 8
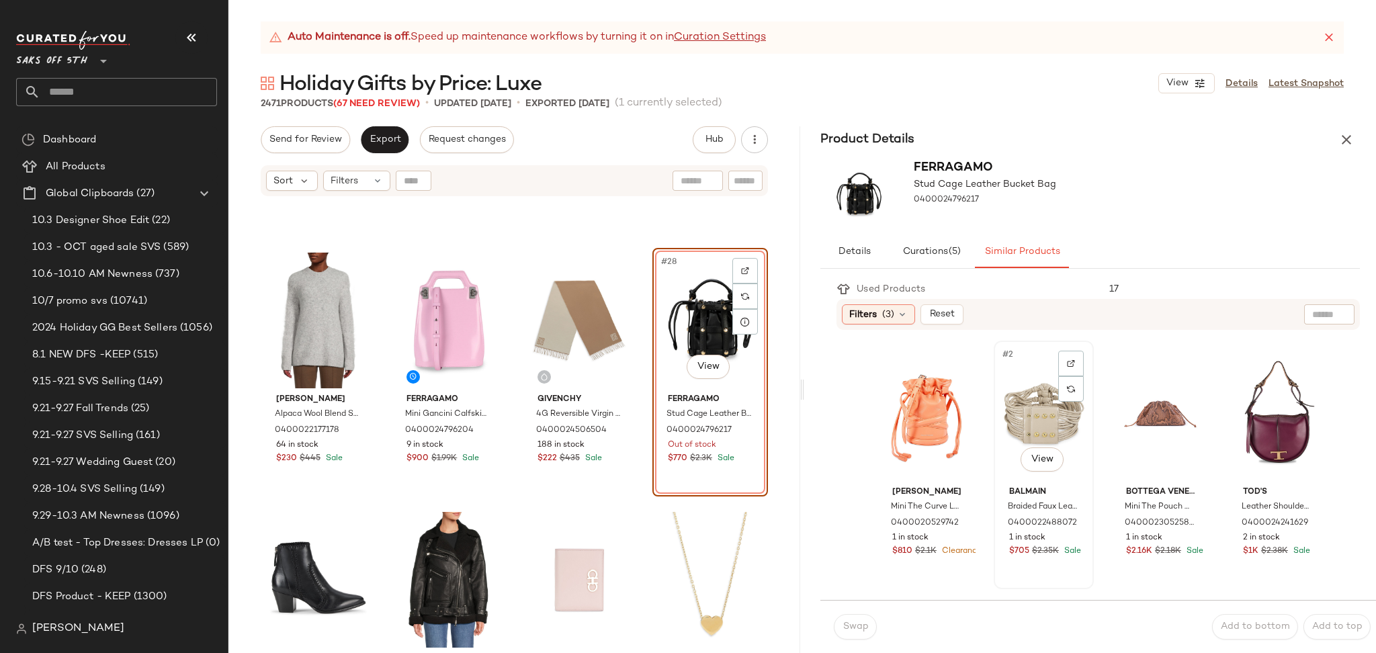
scroll to position [26, 0]
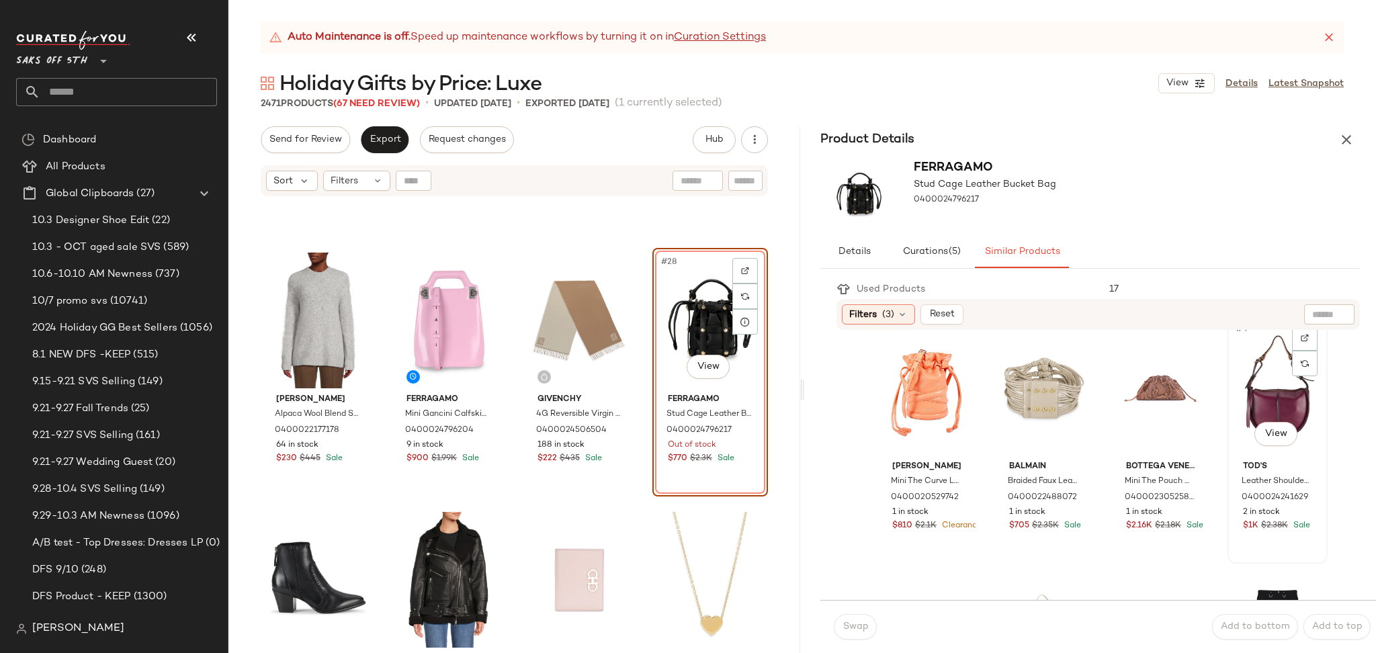
click at [1246, 382] on div "#4 View" at bounding box center [1277, 388] width 91 height 136
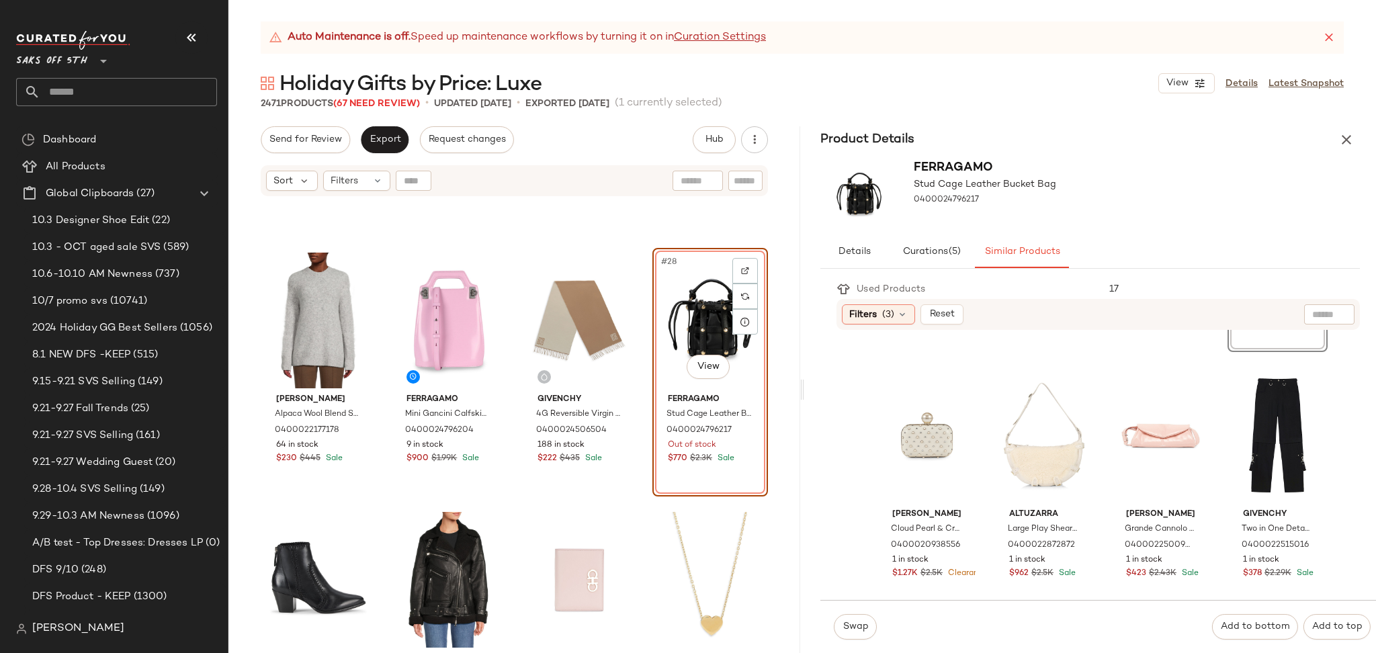
scroll to position [248, 0]
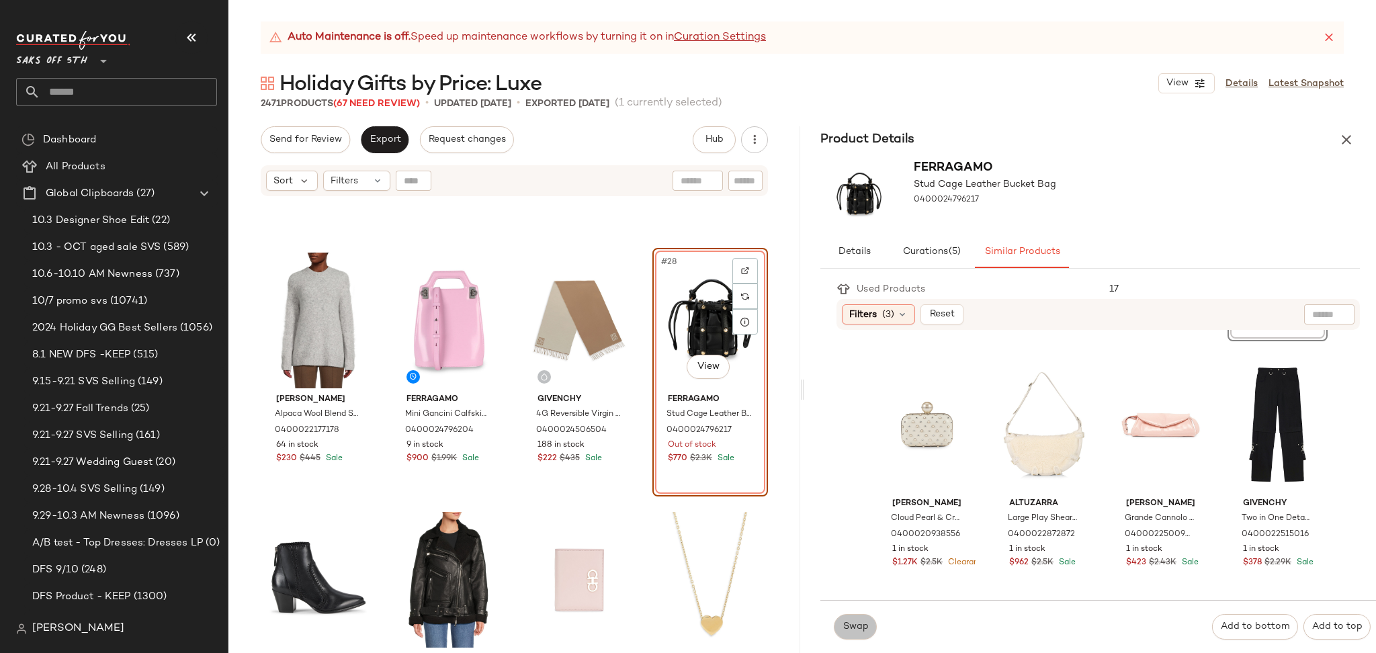
click at [861, 625] on span "Swap" at bounding box center [855, 627] width 26 height 11
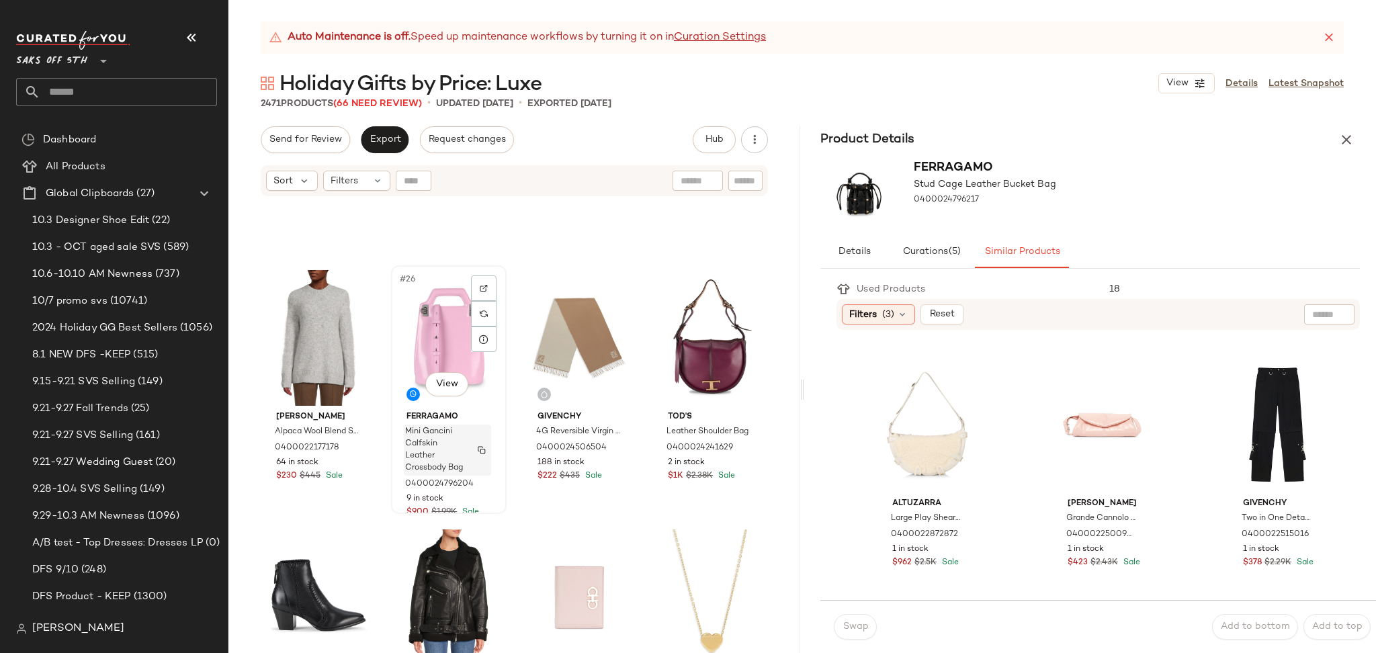
scroll to position [1487, 0]
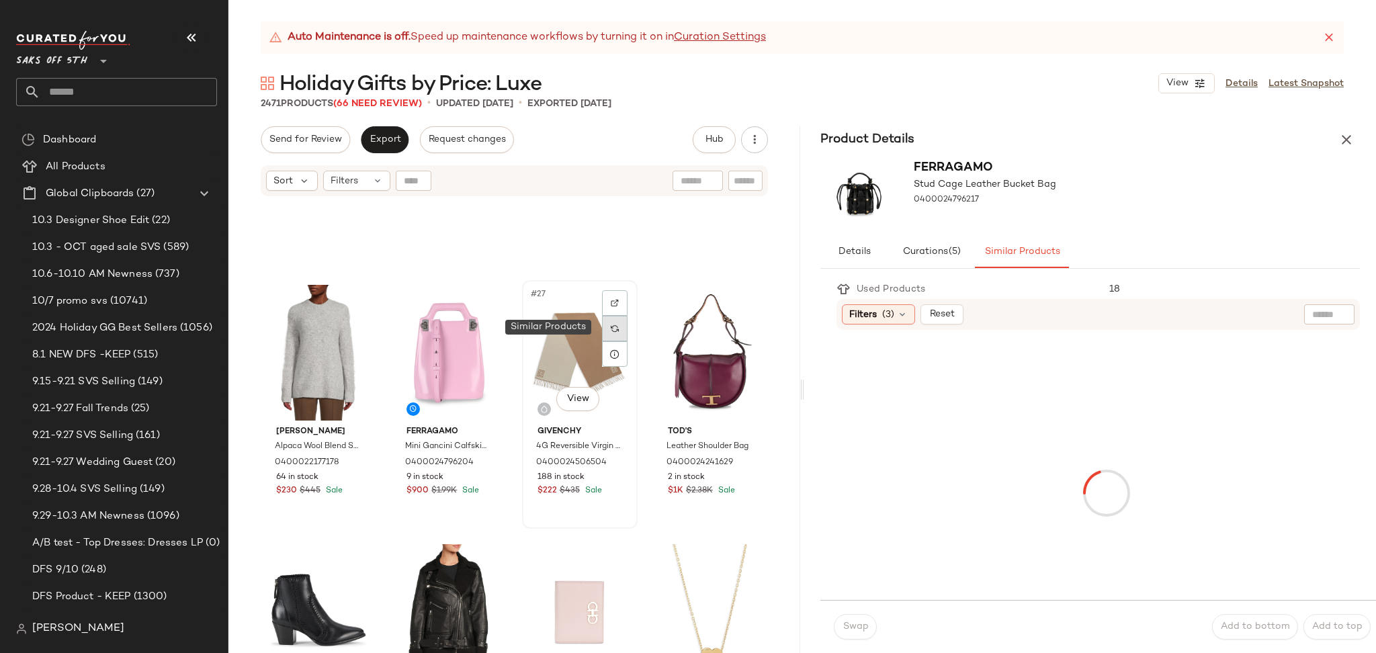
click at [611, 331] on img at bounding box center [615, 329] width 8 height 8
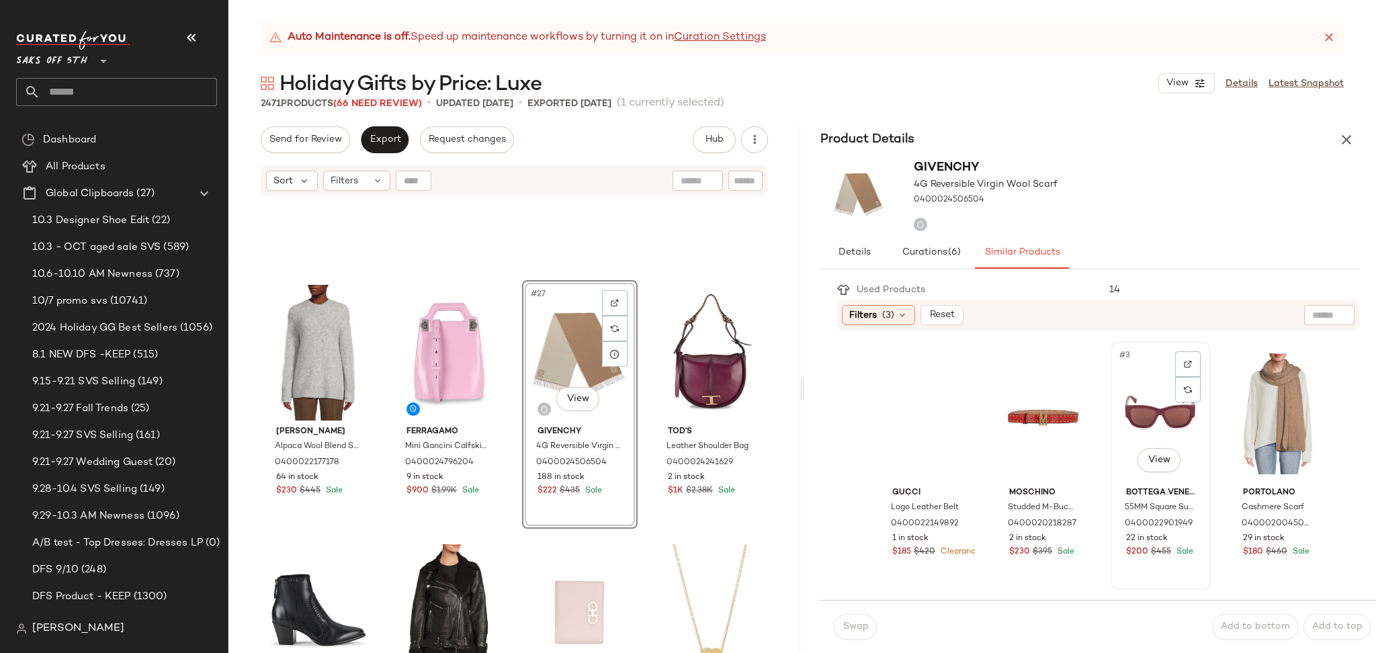
scroll to position [1, 0]
click at [1138, 411] on div "#3 View" at bounding box center [1160, 413] width 91 height 136
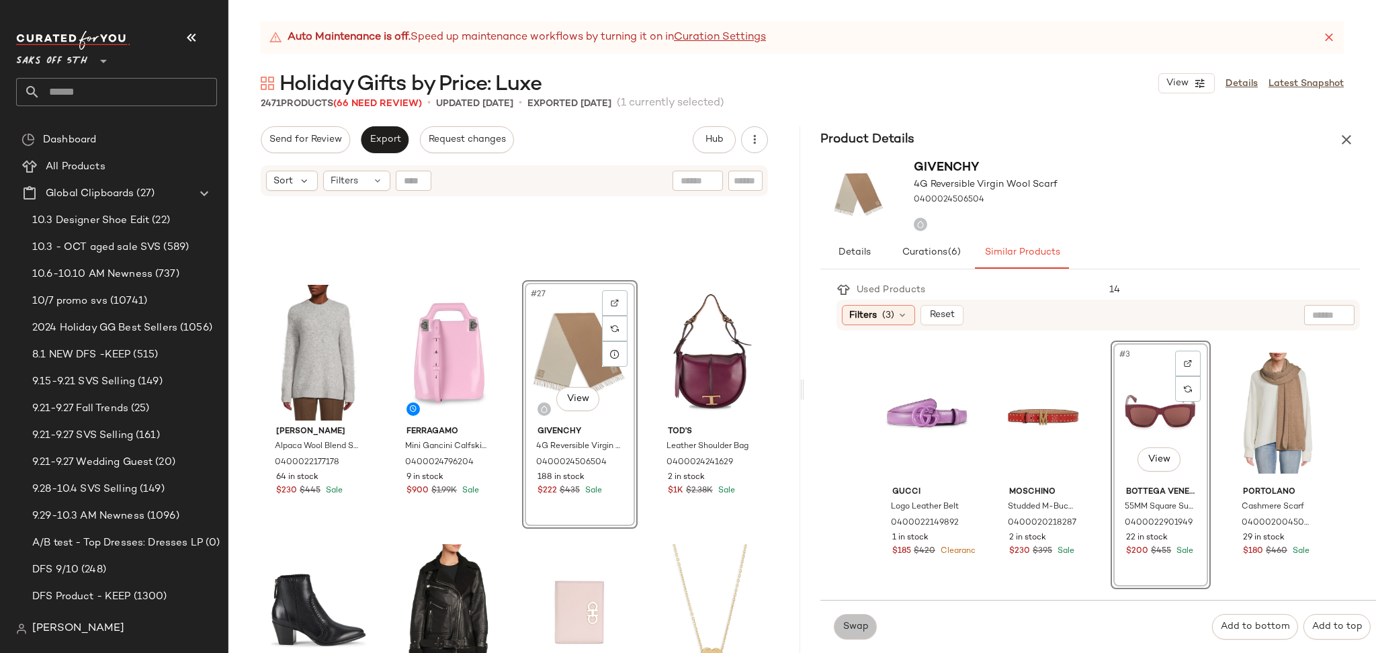
click at [854, 630] on span "Swap" at bounding box center [855, 627] width 26 height 11
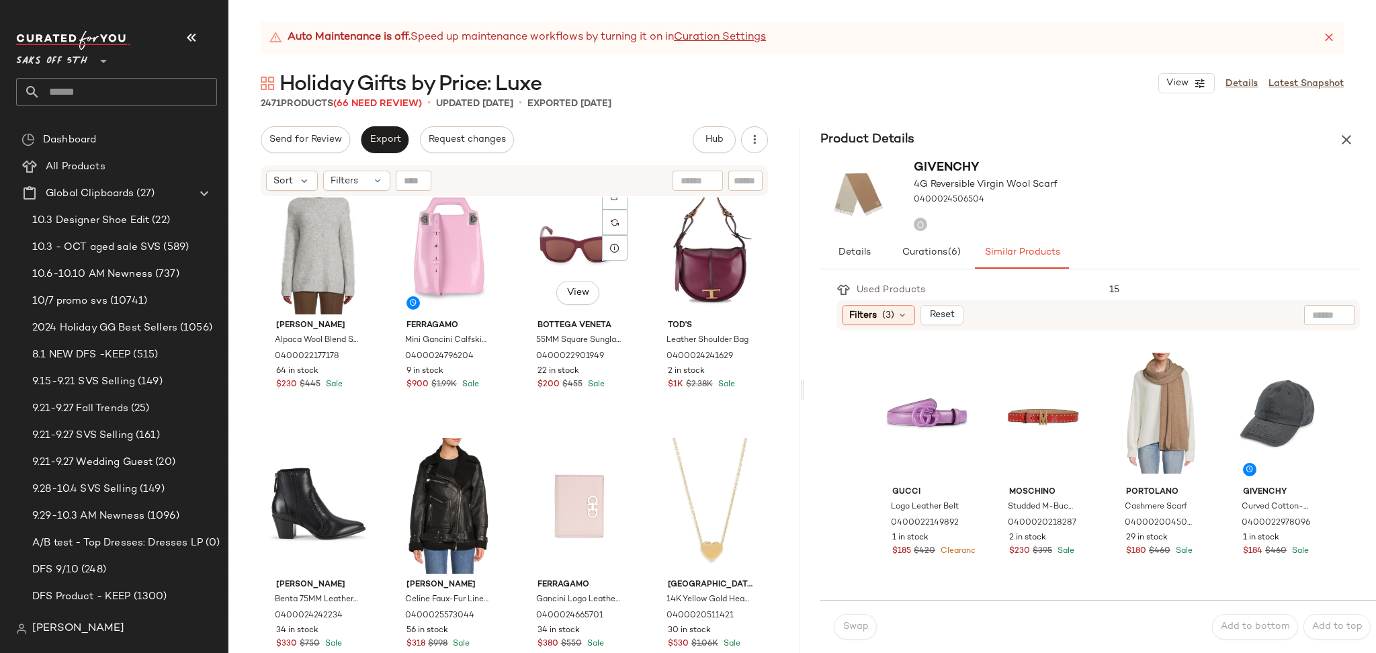
scroll to position [1594, 0]
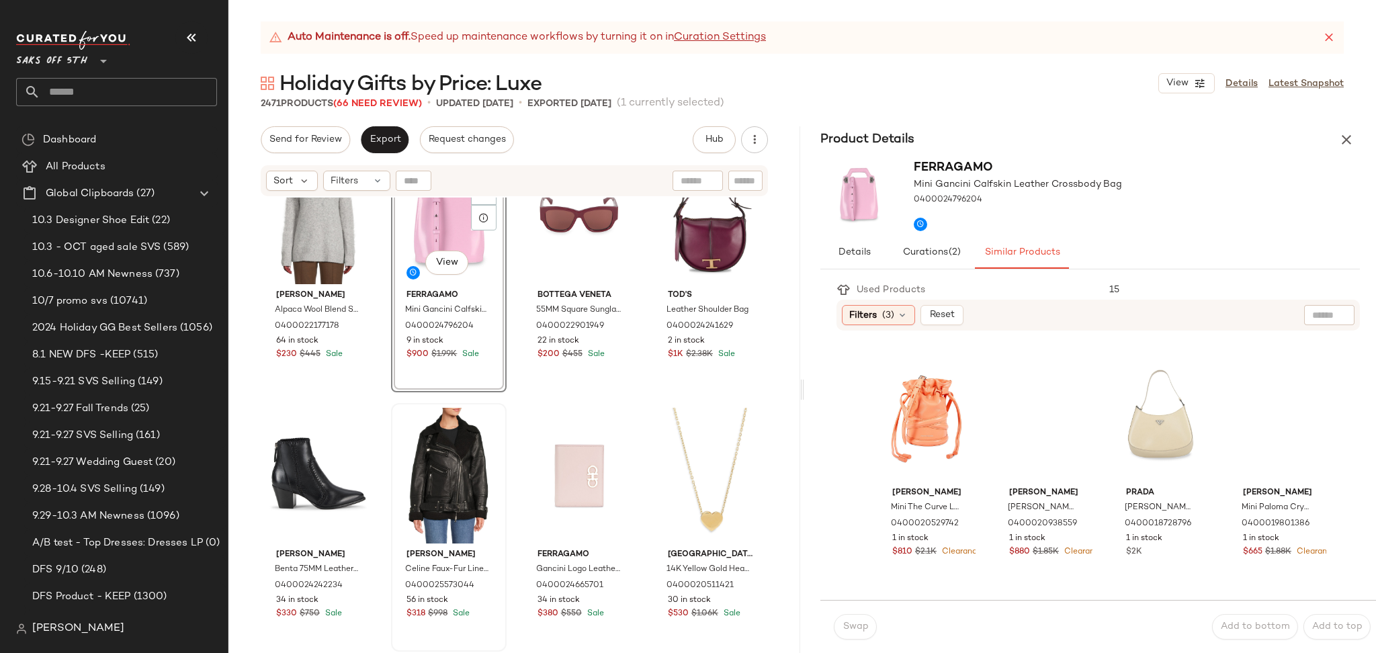
scroll to position [1615, 0]
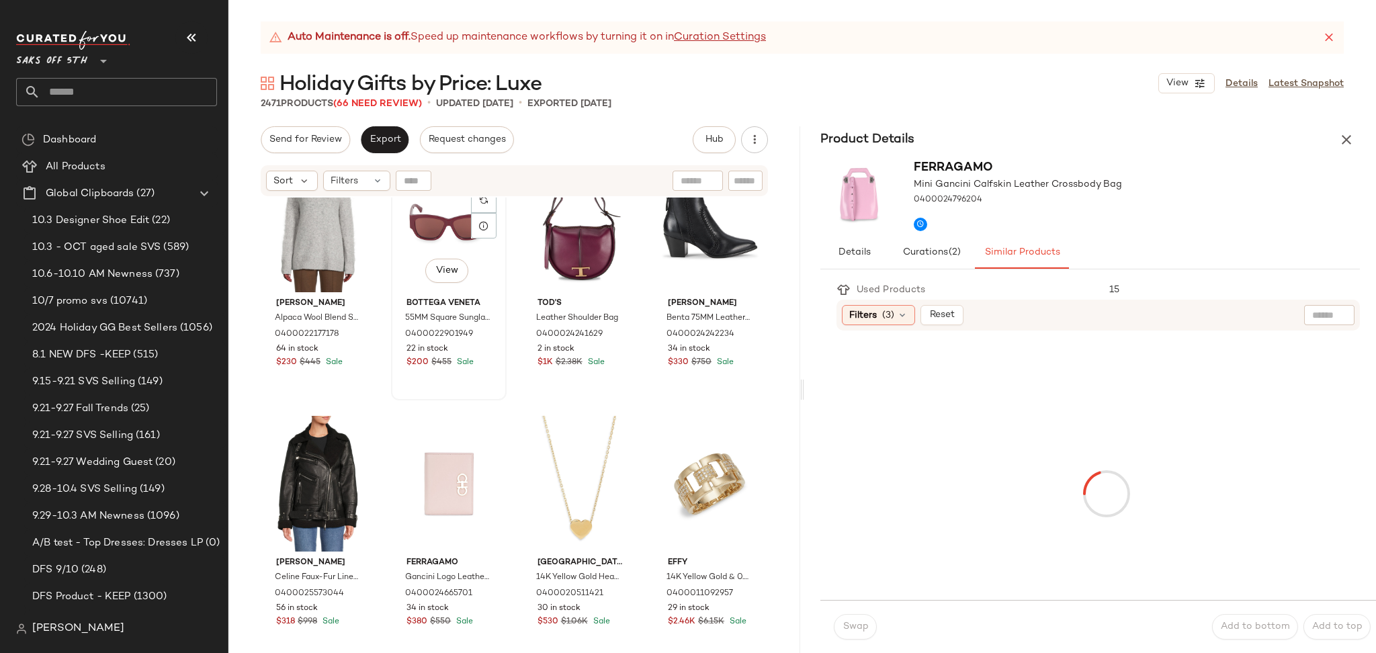
click at [423, 246] on div "#26 View" at bounding box center [449, 225] width 106 height 136
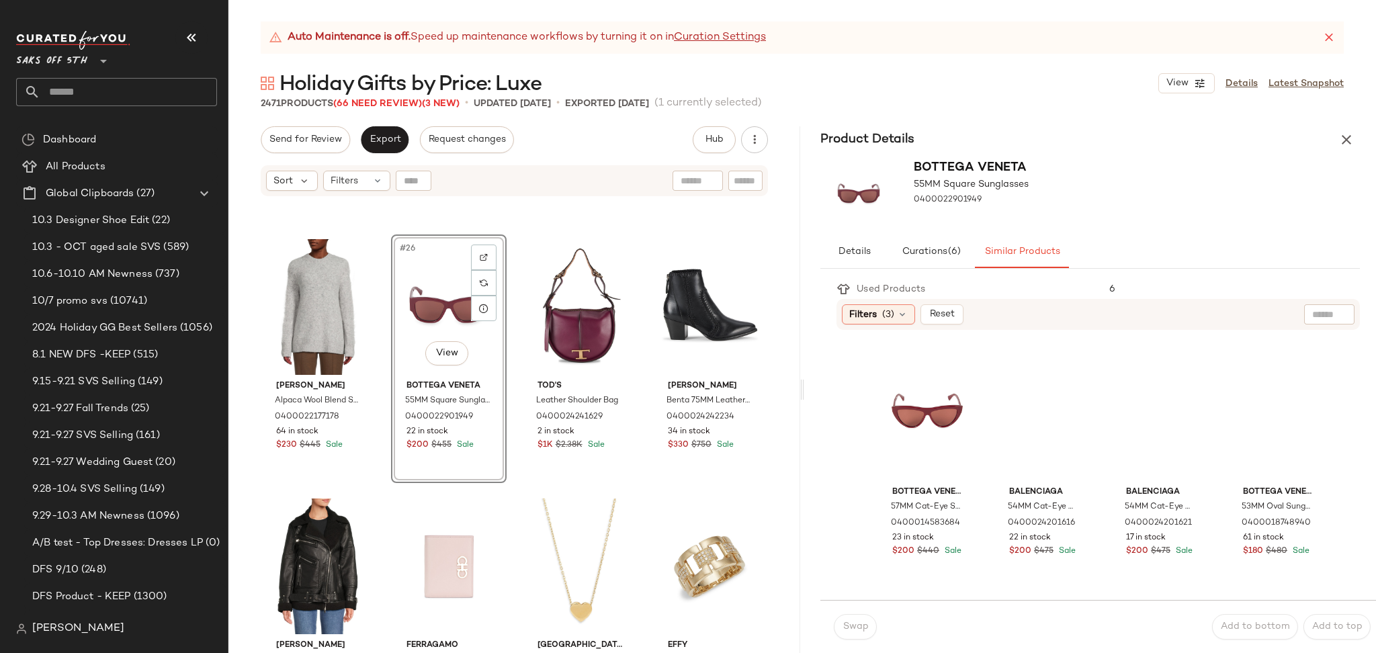
scroll to position [1551, 0]
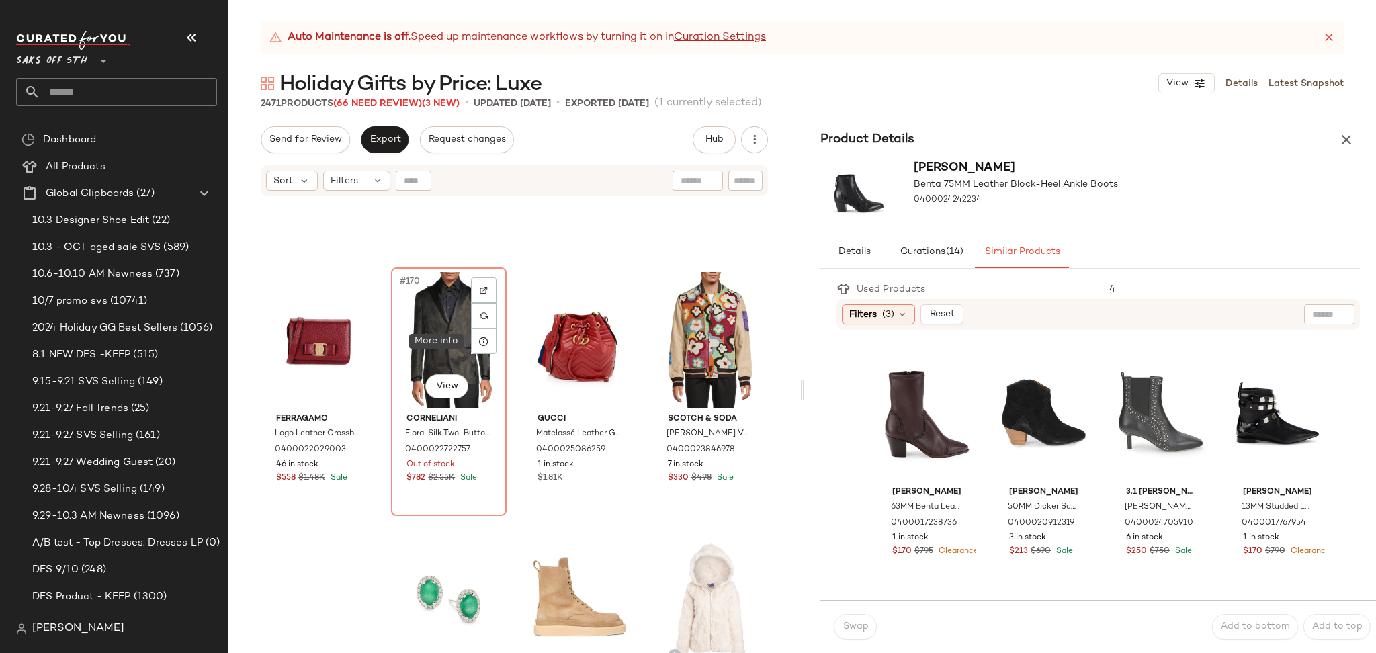
scroll to position [10833, 0]
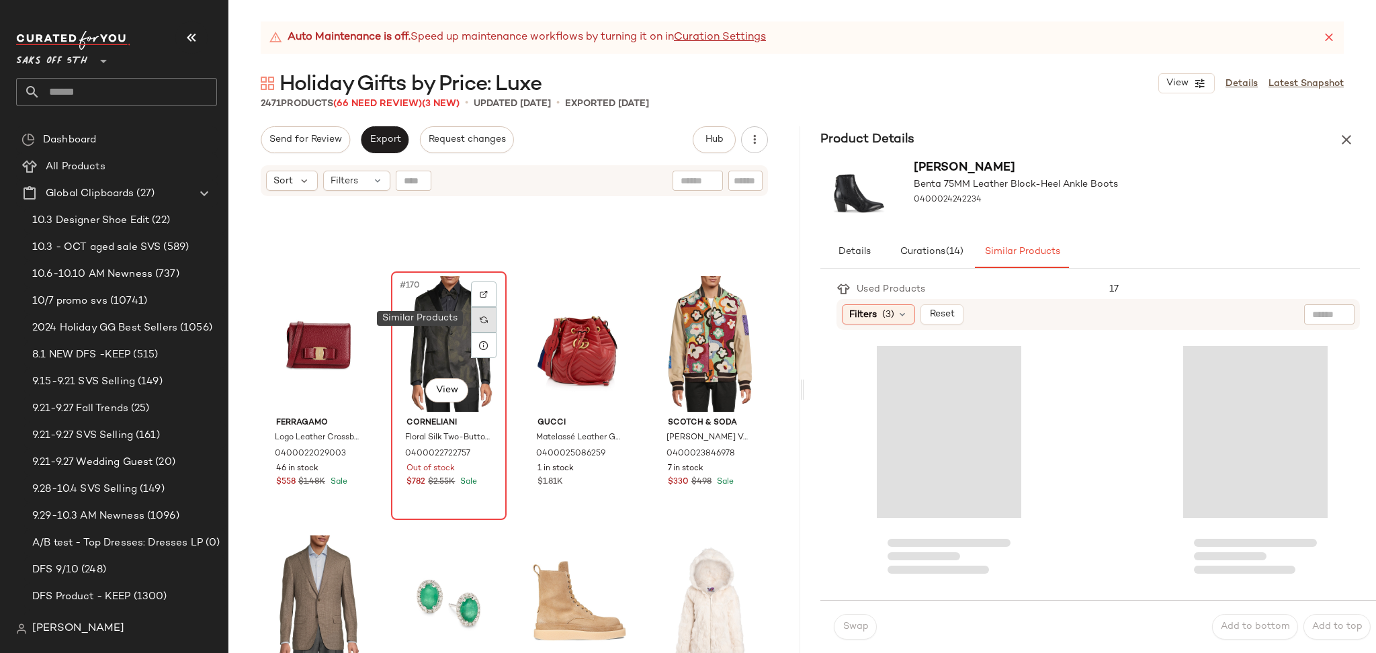
click at [484, 318] on img at bounding box center [484, 320] width 8 height 8
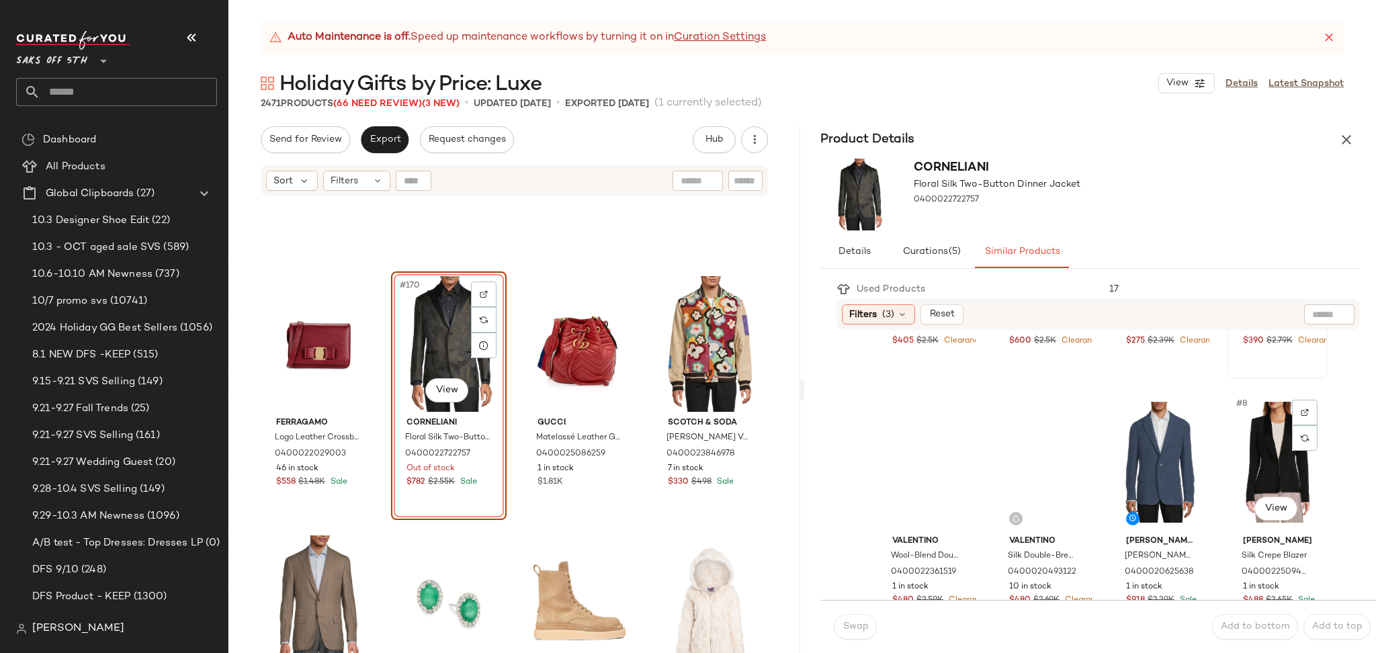
scroll to position [248, 0]
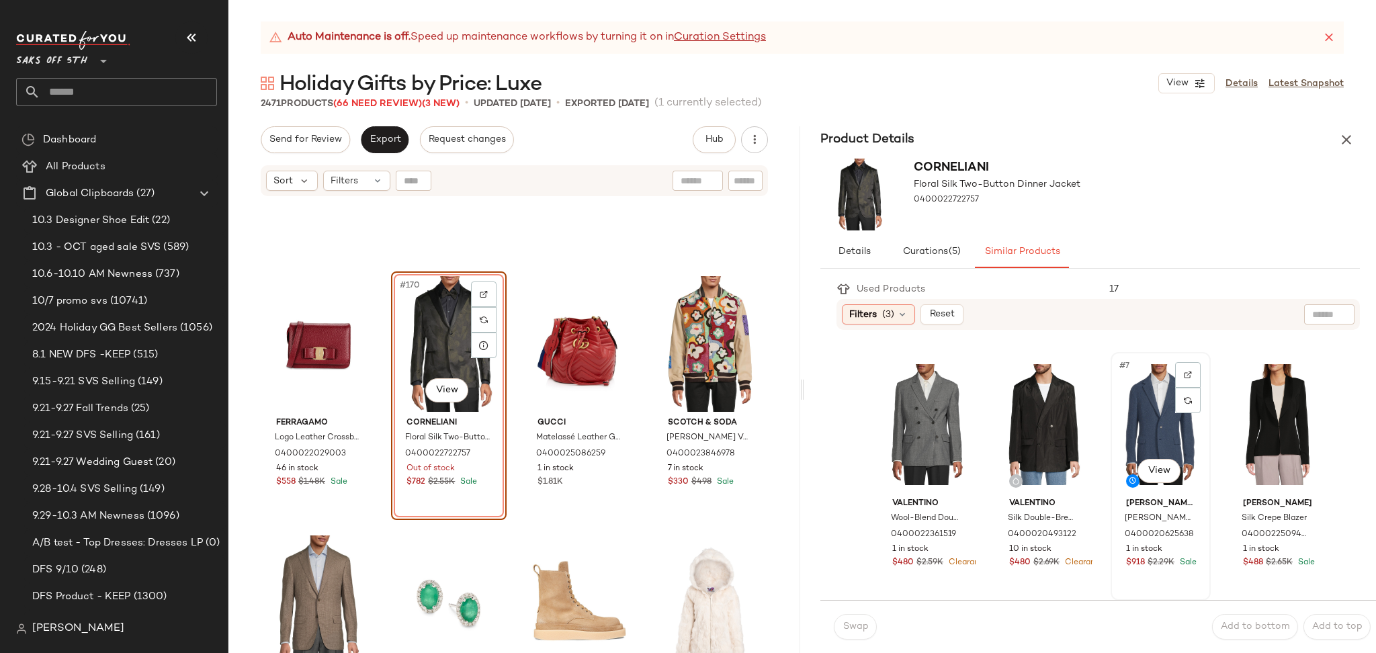
click at [1157, 417] on div "#7 View" at bounding box center [1160, 425] width 91 height 136
click at [856, 630] on span "Swap" at bounding box center [855, 627] width 26 height 11
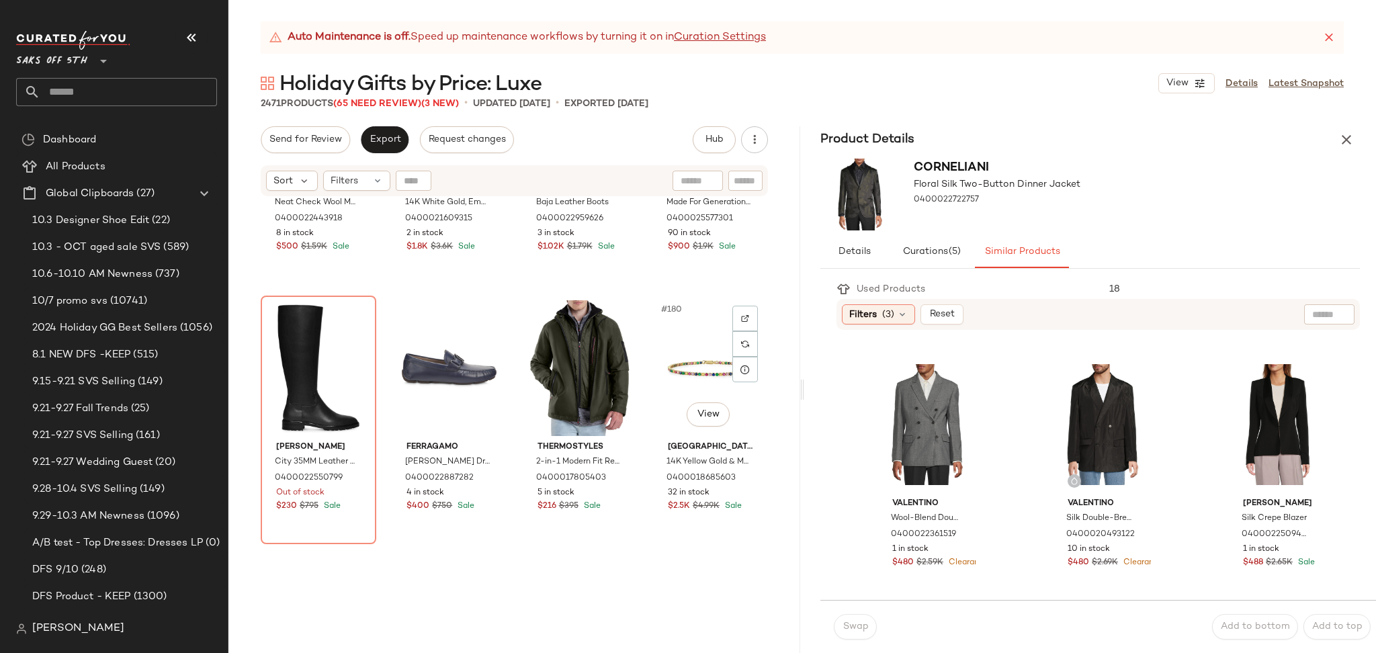
scroll to position [11394, 0]
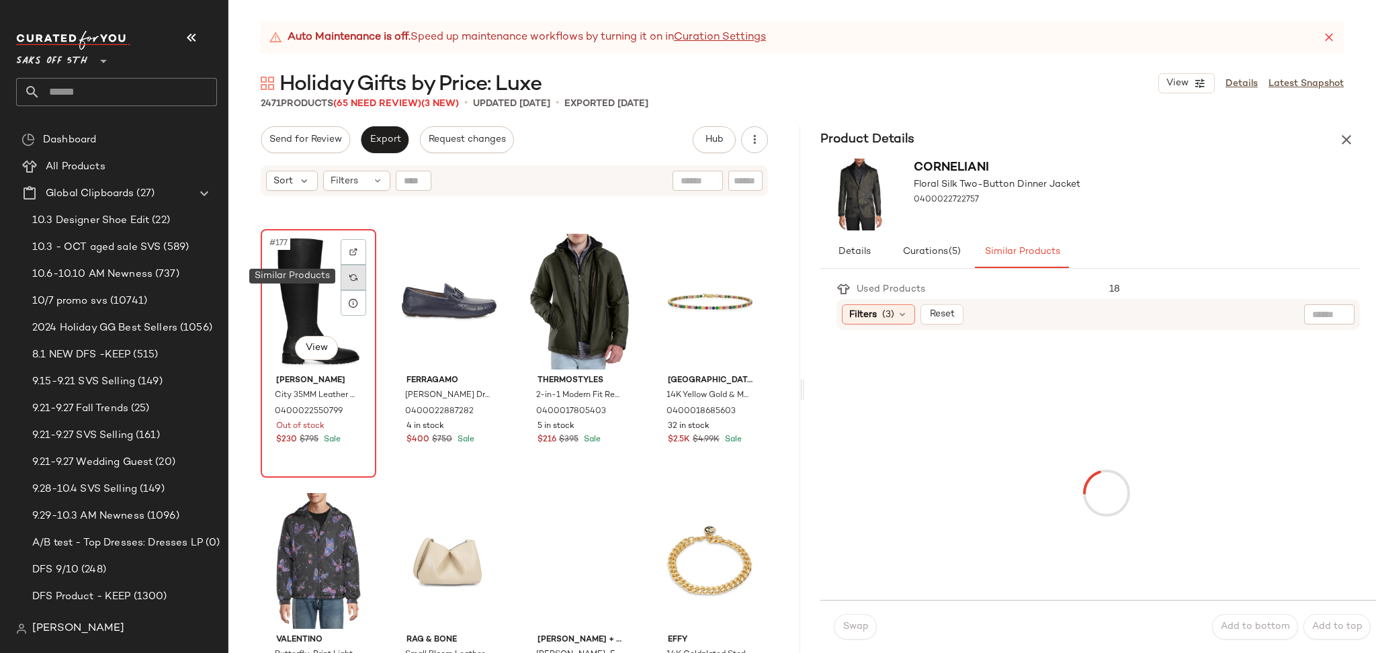
click at [353, 270] on div at bounding box center [354, 278] width 26 height 26
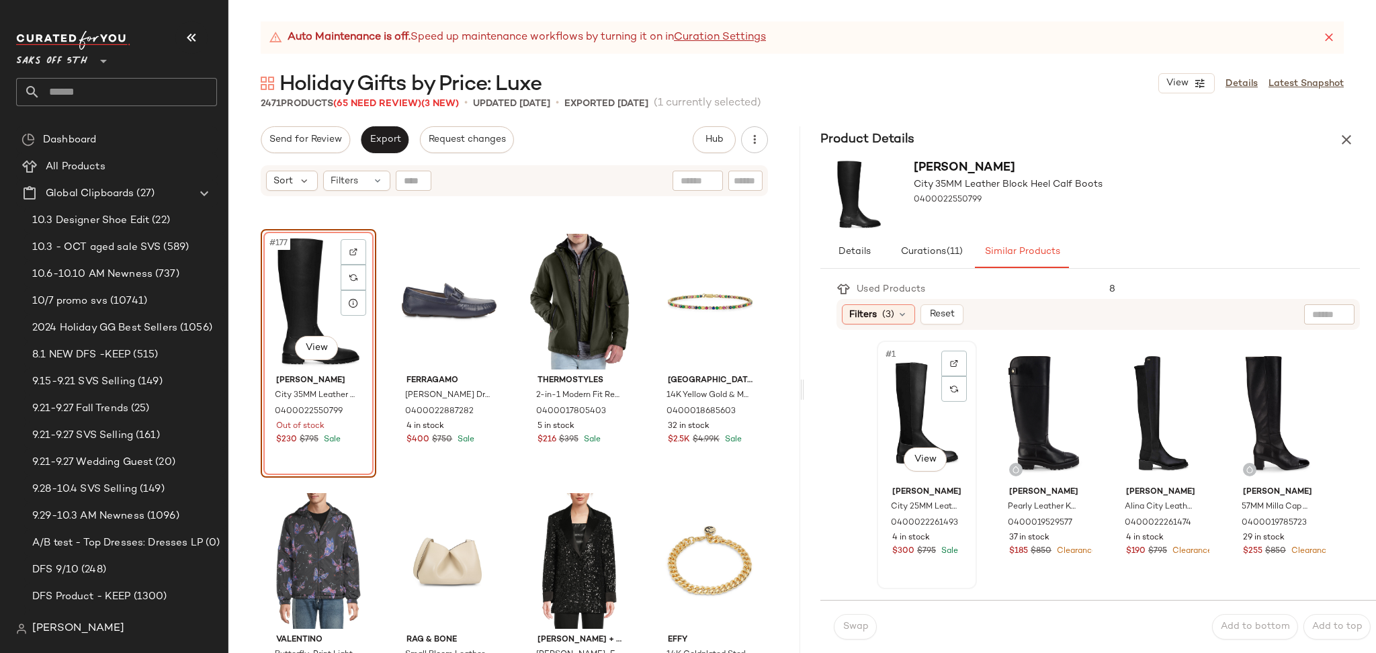
click at [925, 415] on div "#1 View" at bounding box center [927, 413] width 91 height 136
click at [865, 622] on span "Swap" at bounding box center [855, 627] width 26 height 11
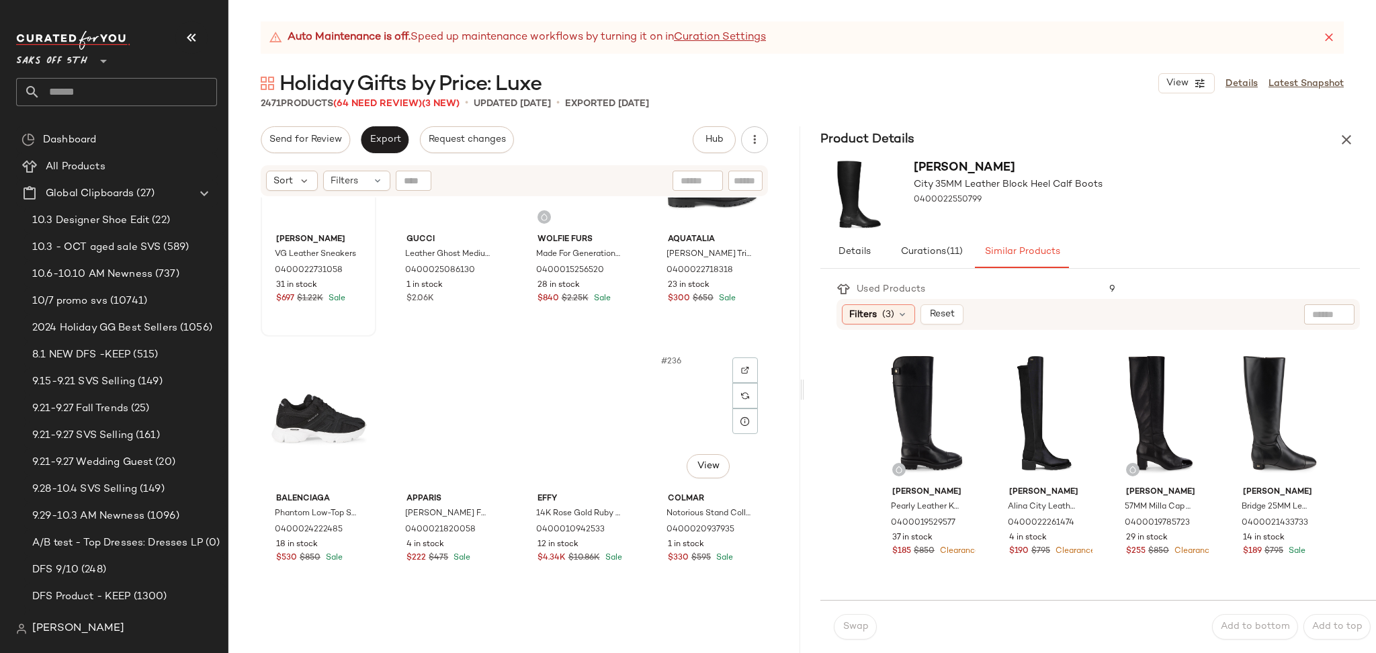
scroll to position [14906, 0]
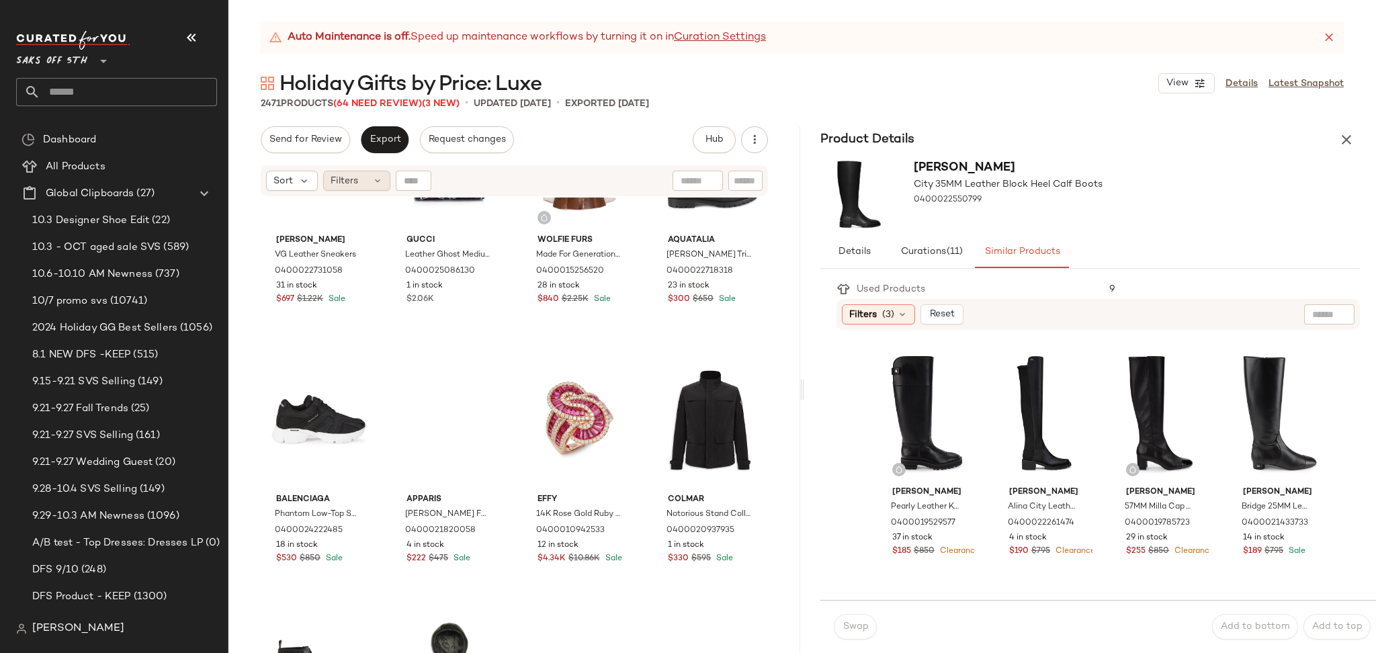
click at [368, 183] on div "Filters" at bounding box center [356, 181] width 67 height 20
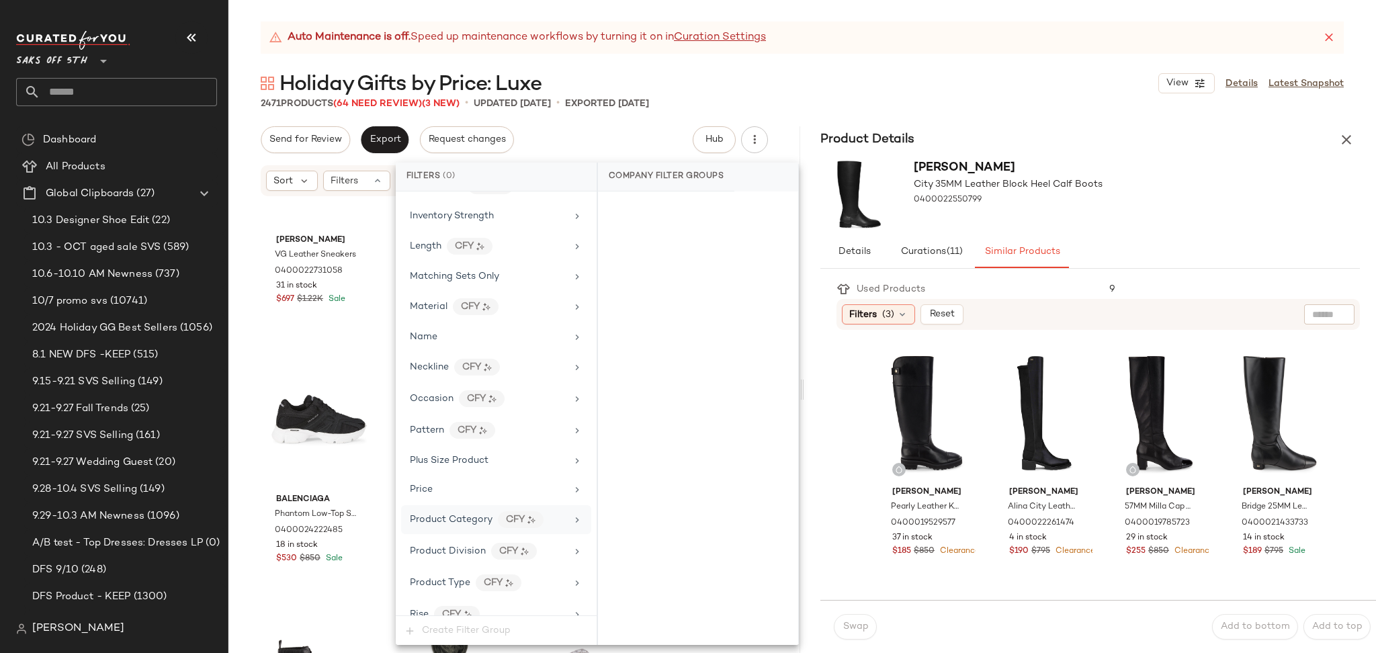
scroll to position [788, 0]
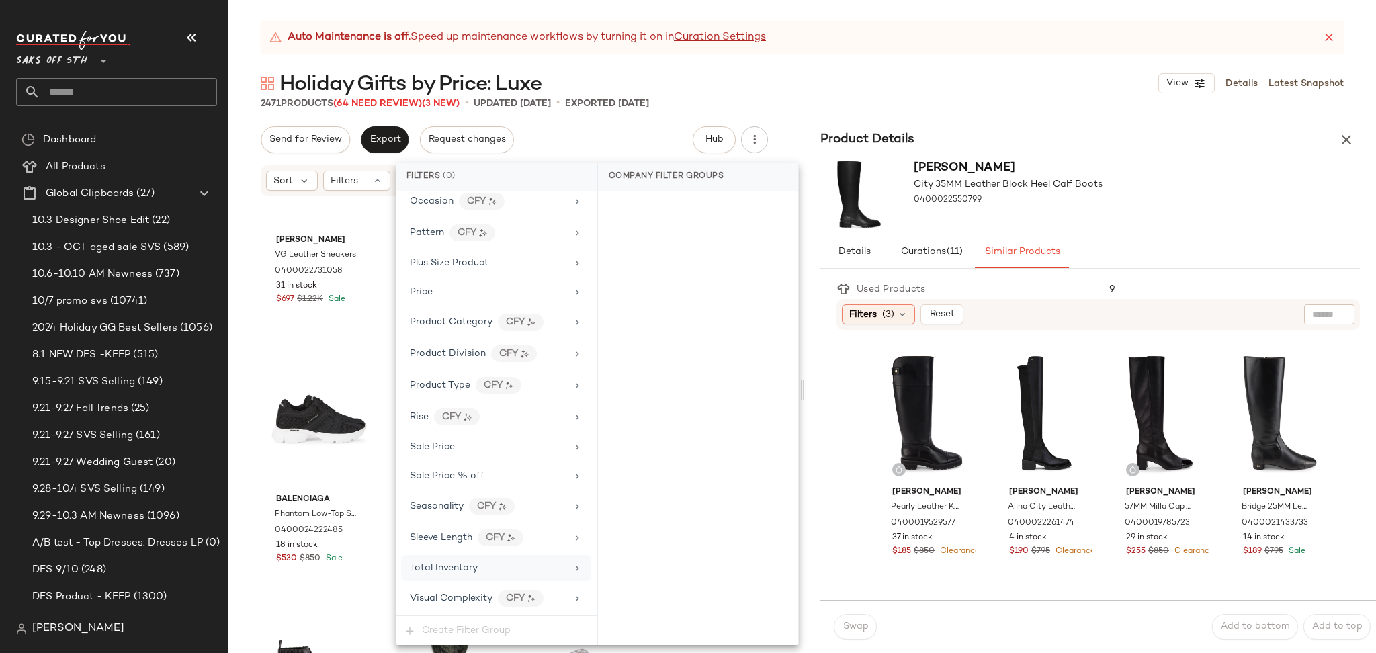
click at [484, 567] on div "Total Inventory" at bounding box center [488, 568] width 157 height 14
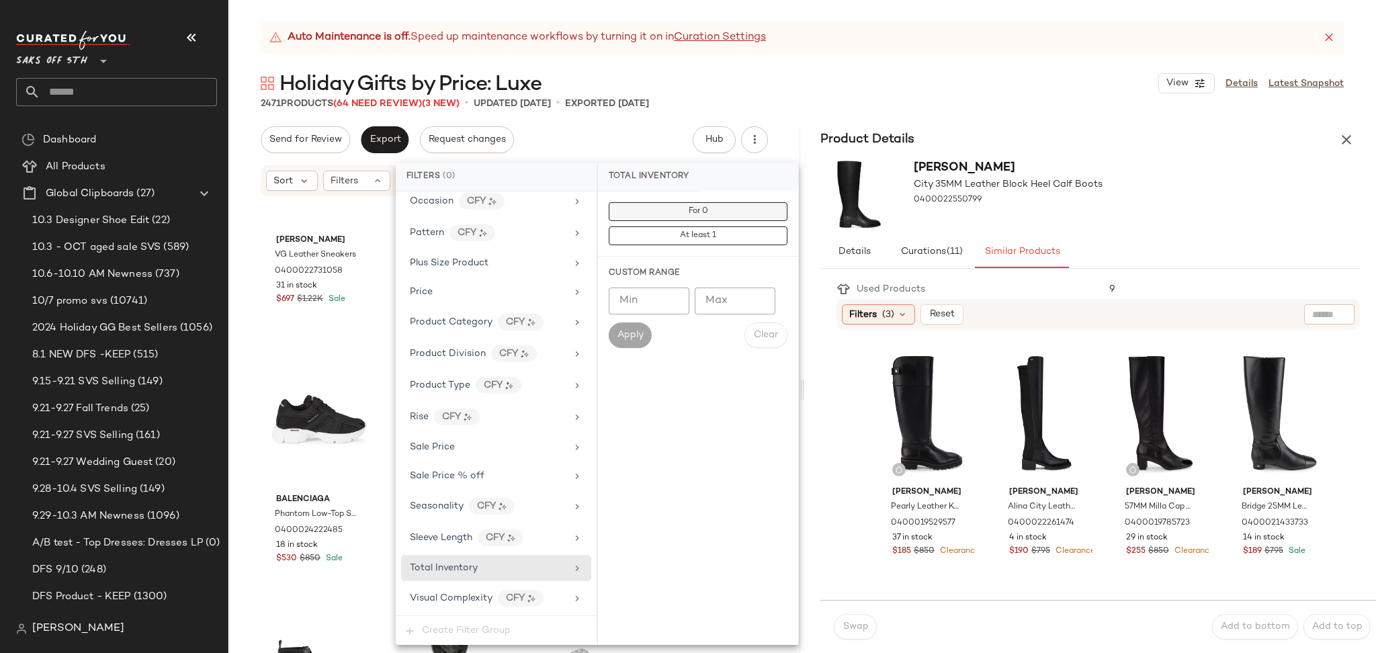
click at [675, 212] on button "For 0" at bounding box center [698, 211] width 179 height 19
click at [835, 75] on div "Holiday Gifts by Price: Luxe View Details Latest Snapshot" at bounding box center [802, 83] width 1148 height 27
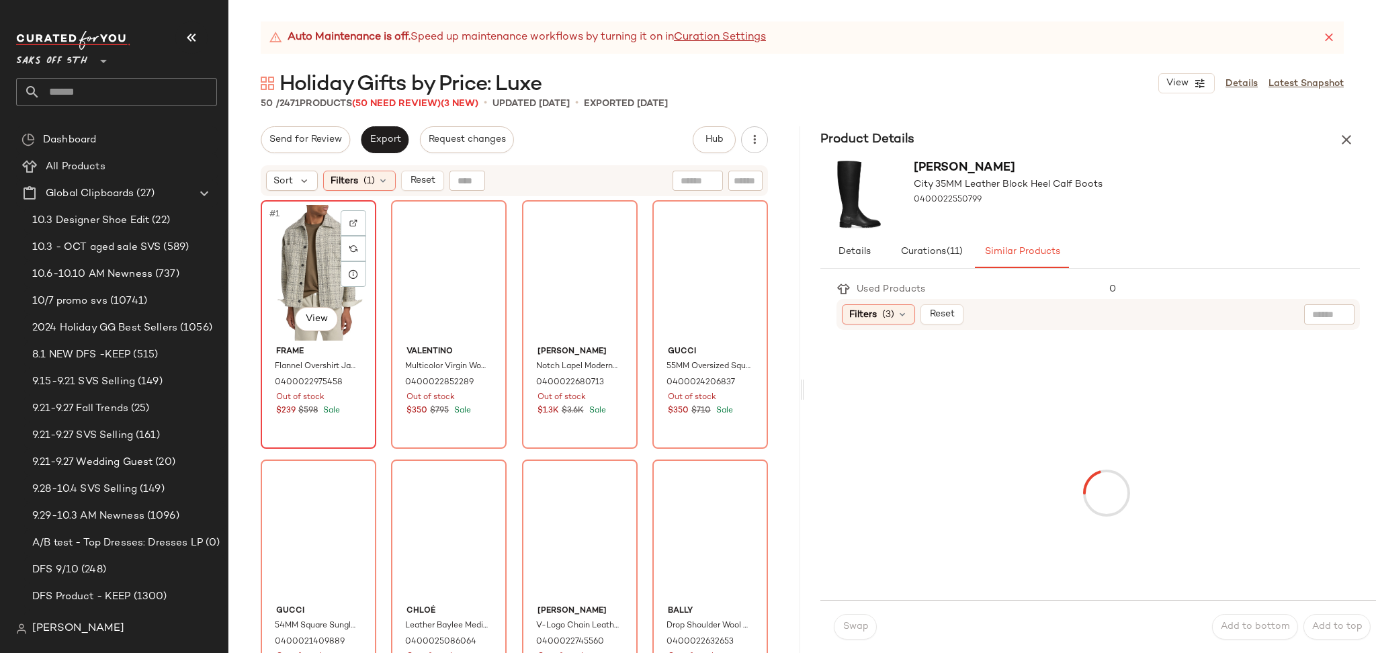
click at [290, 245] on div "#1 View" at bounding box center [318, 273] width 106 height 136
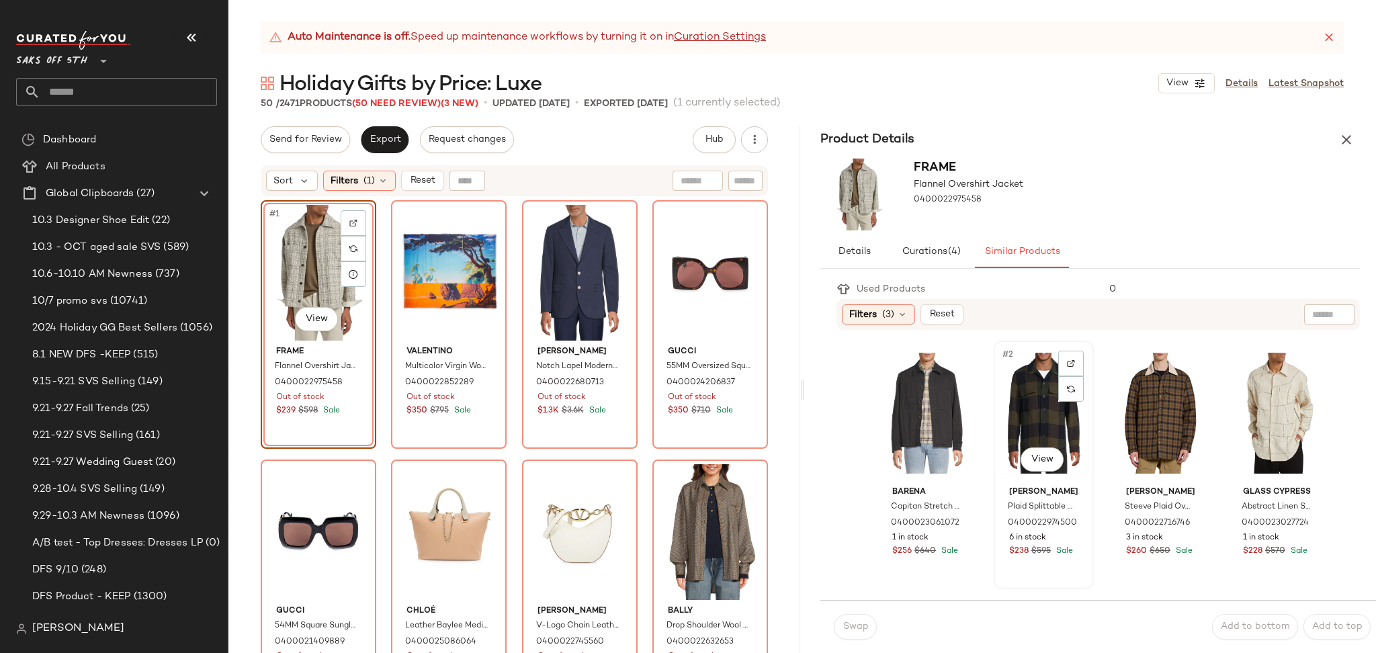
click at [1020, 396] on div "#2 View" at bounding box center [1043, 413] width 91 height 136
click at [855, 626] on span "Swap" at bounding box center [855, 627] width 26 height 11
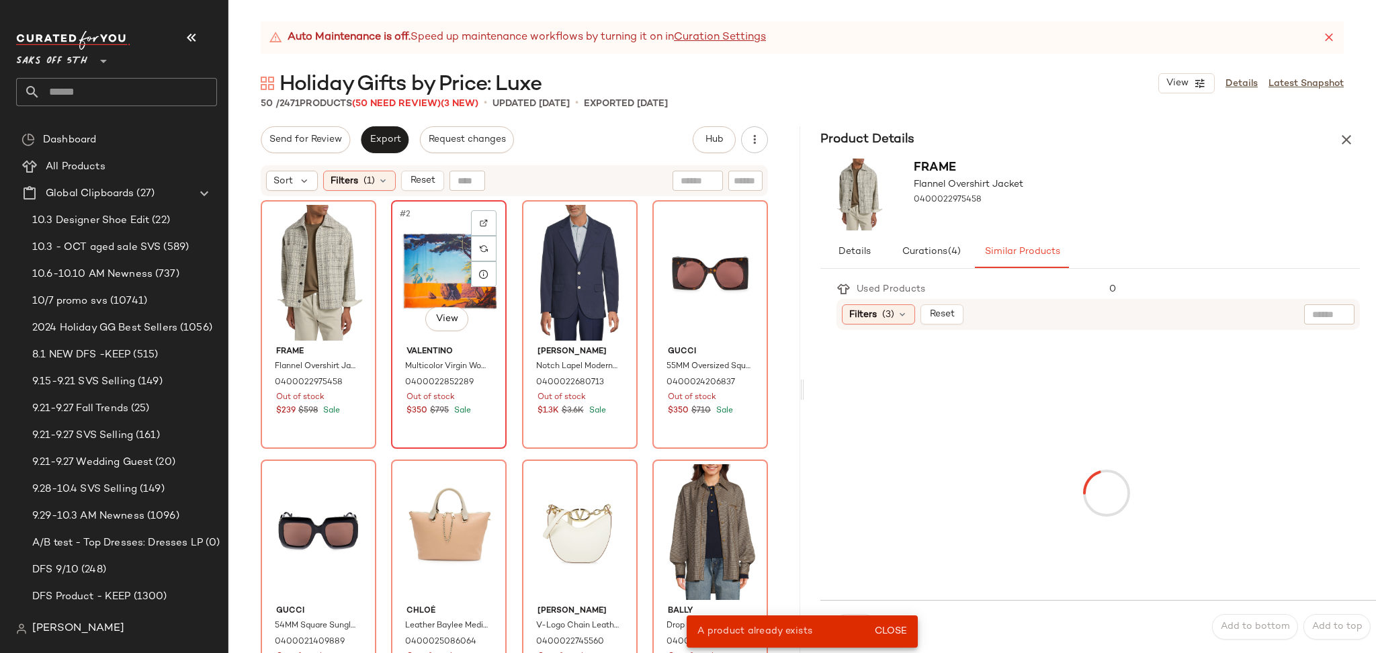
click at [454, 269] on div "#2 View" at bounding box center [449, 273] width 106 height 136
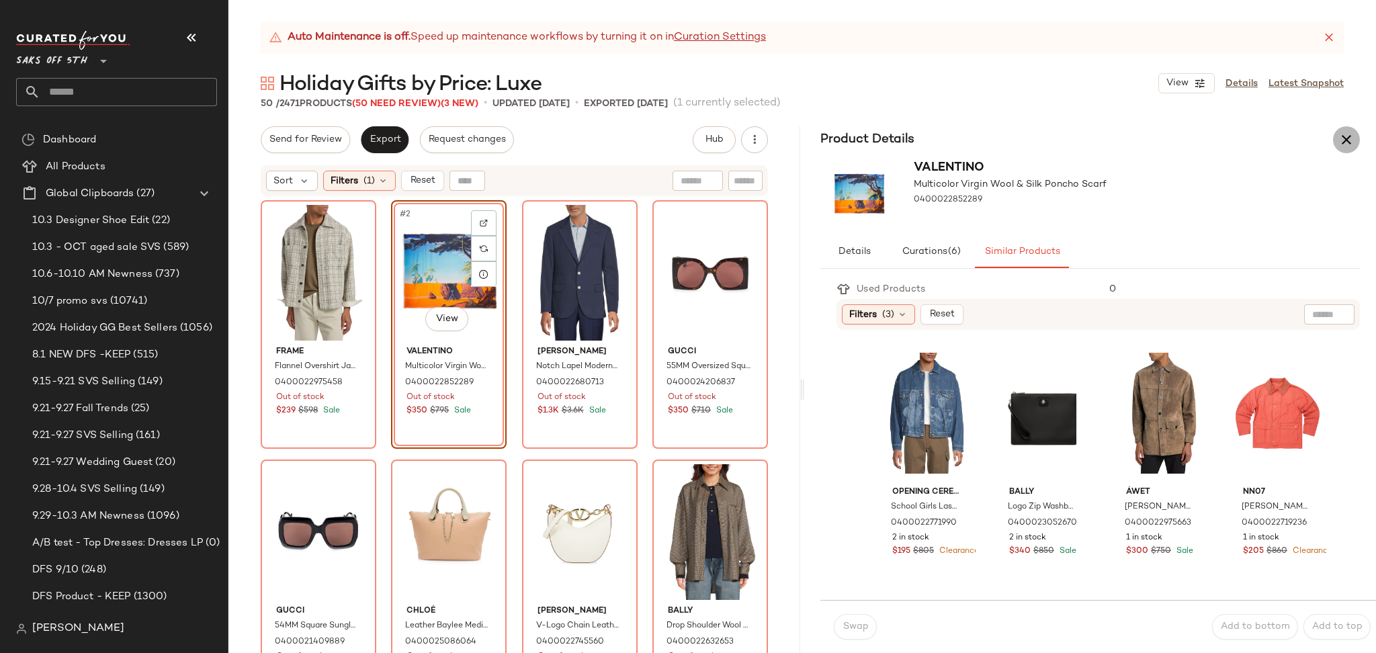
click at [1346, 135] on icon "button" at bounding box center [1346, 140] width 16 height 16
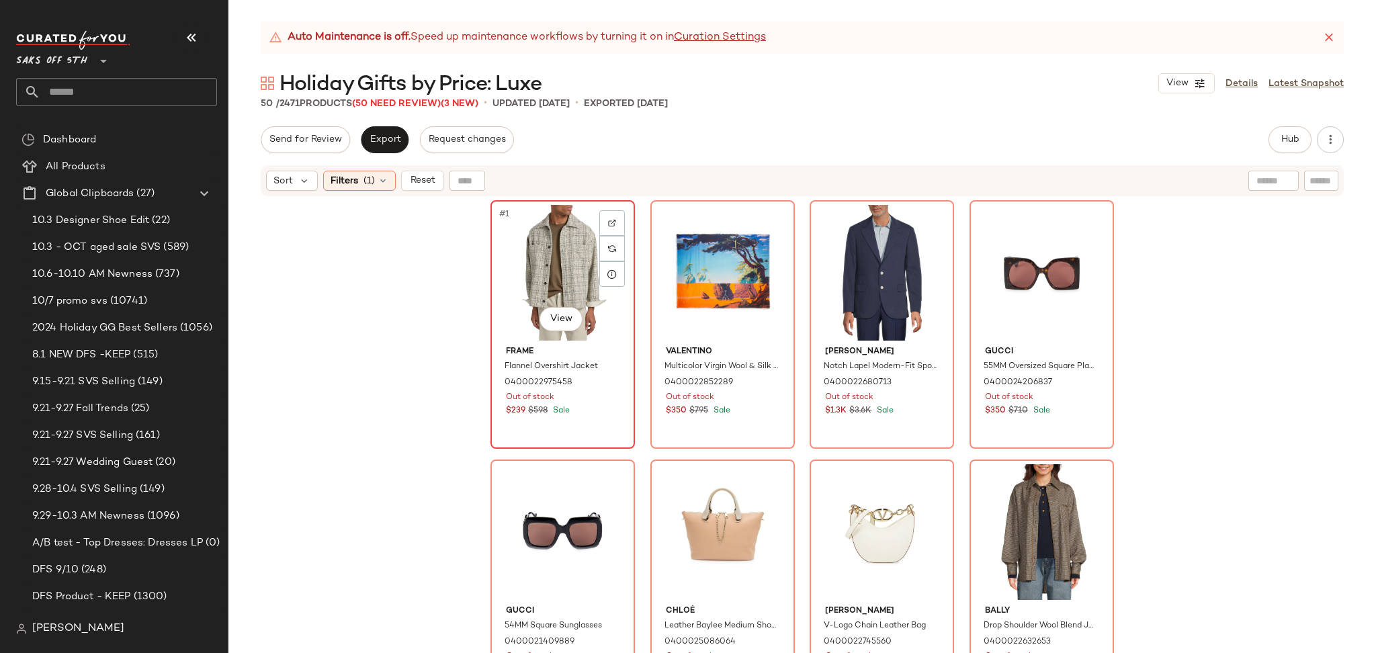
click at [554, 261] on div "#1 View" at bounding box center [562, 273] width 135 height 136
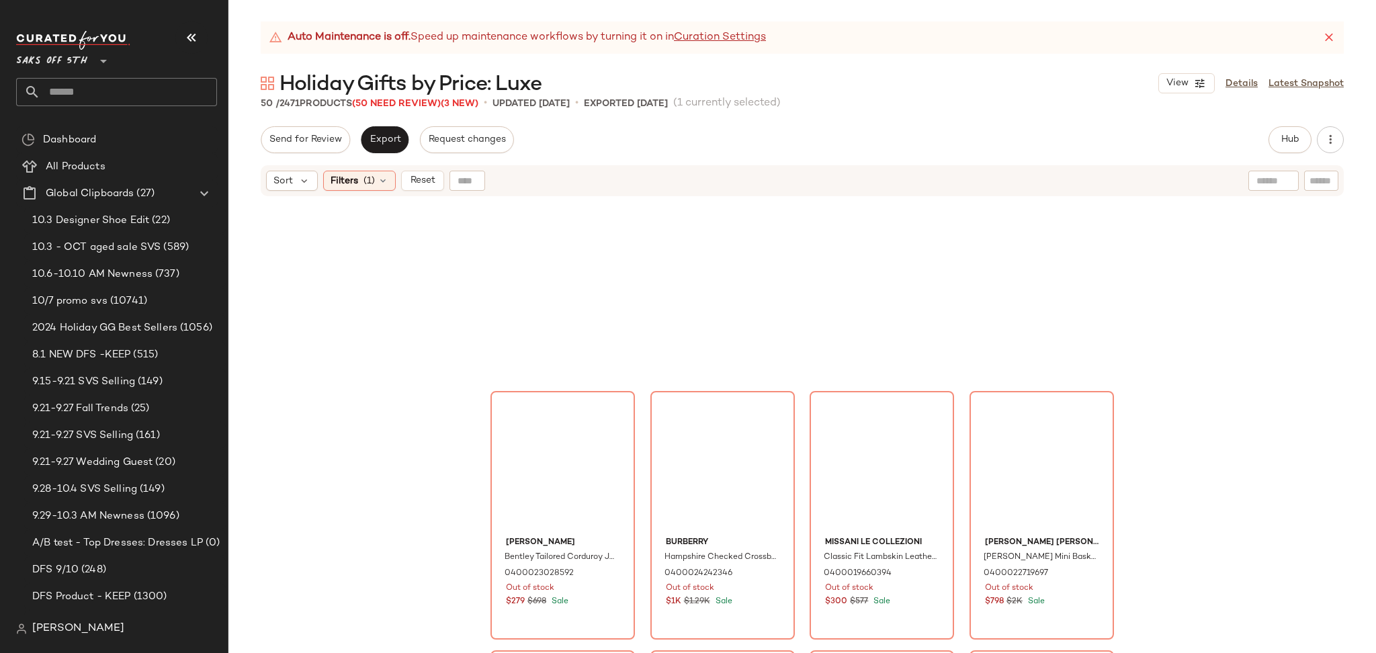
scroll to position [2885, 0]
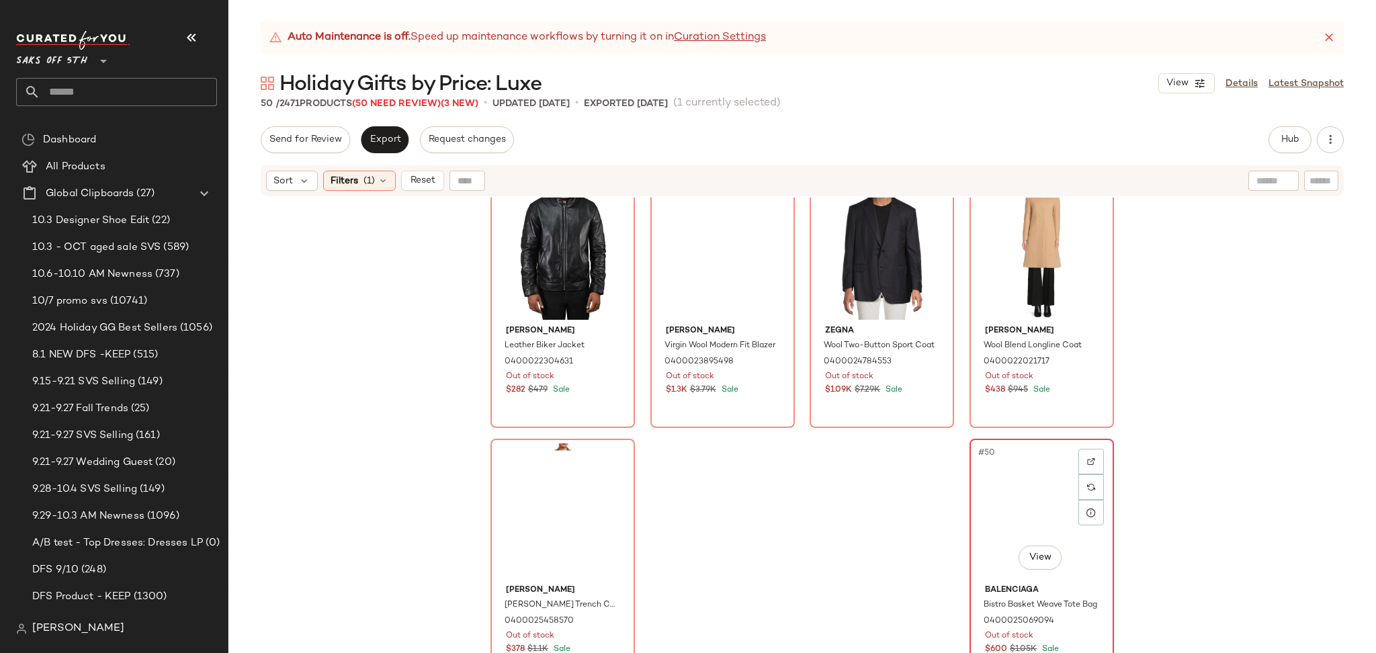
click at [1027, 510] on div "#50 View" at bounding box center [1041, 511] width 135 height 136
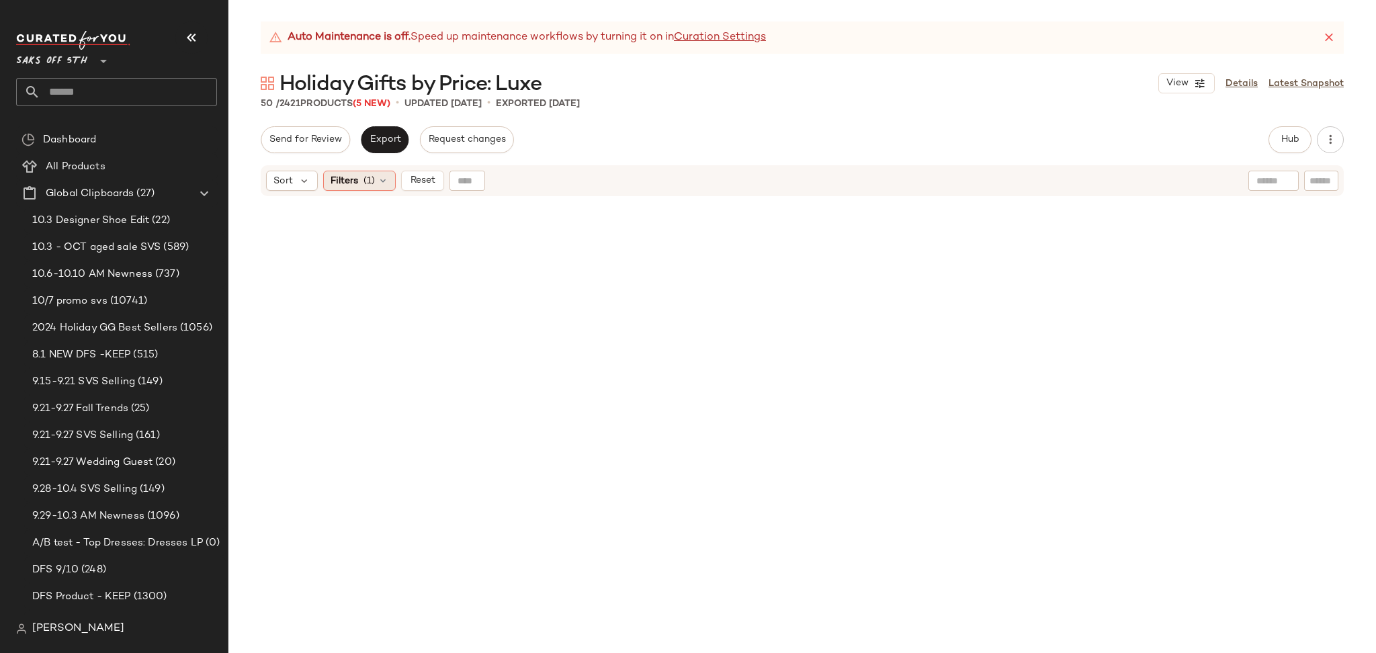
click at [385, 180] on icon at bounding box center [383, 180] width 11 height 11
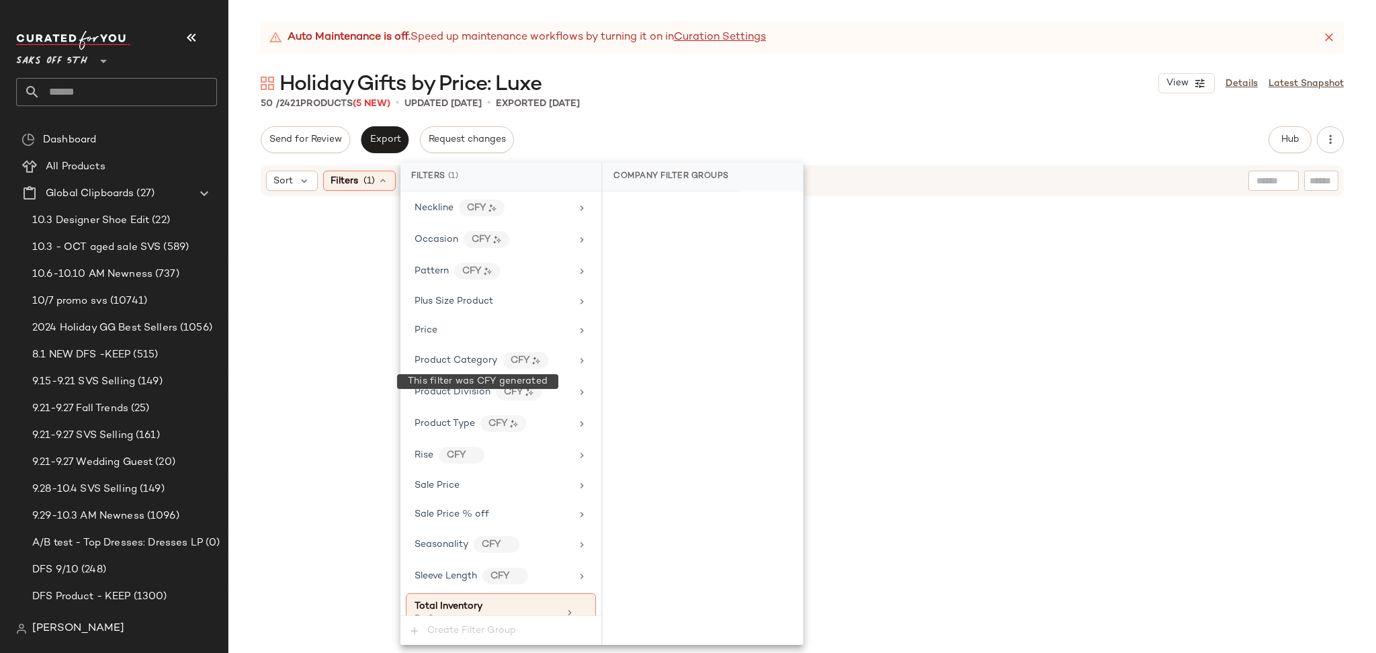
scroll to position [800, 0]
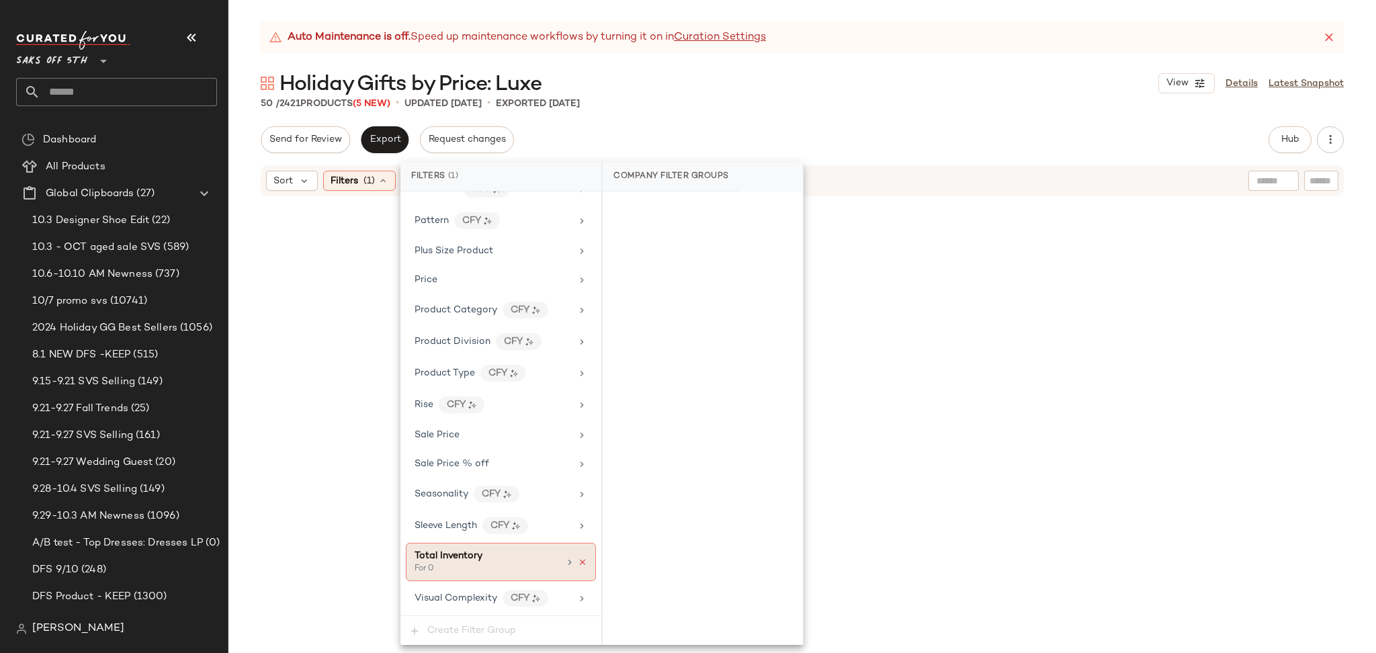
click at [578, 564] on icon at bounding box center [582, 562] width 9 height 9
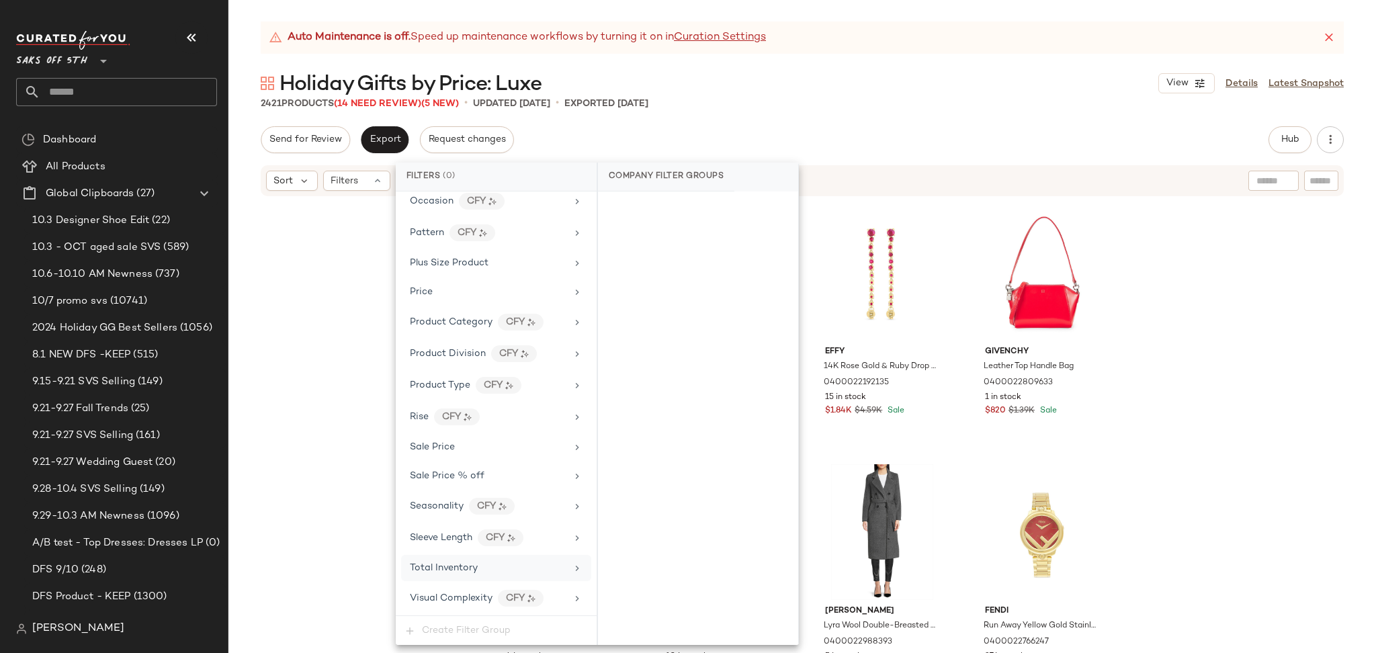
click at [851, 119] on div "Auto Maintenance is off. Speed up maintenance workflows by turning it on in Cur…" at bounding box center [802, 338] width 1148 height 632
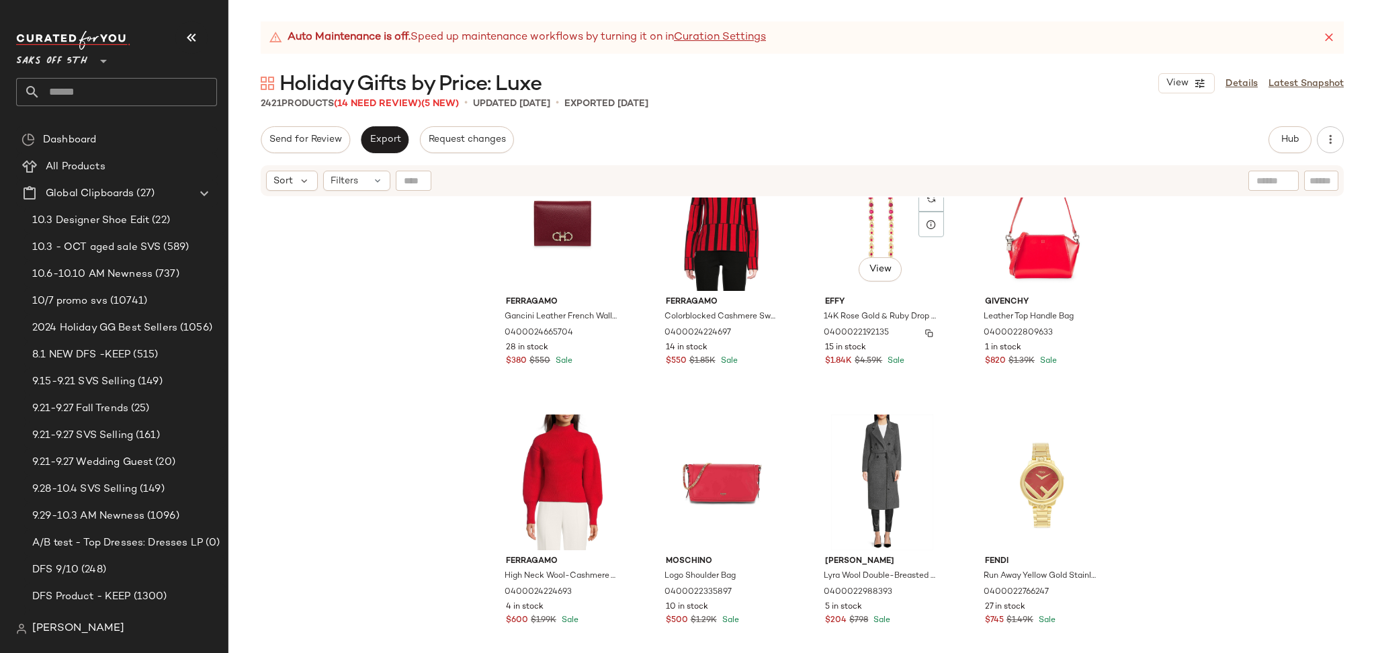
scroll to position [0, 0]
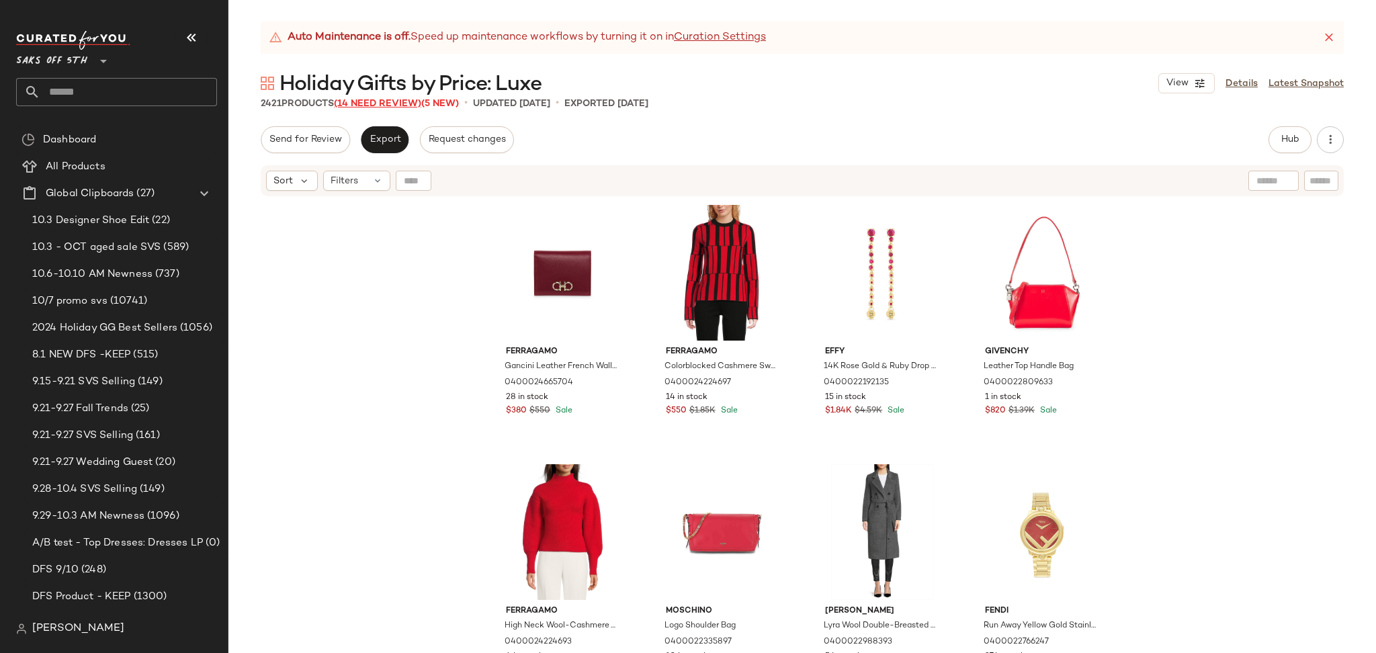
click at [407, 109] on span "(14 Need Review)" at bounding box center [377, 104] width 87 height 10
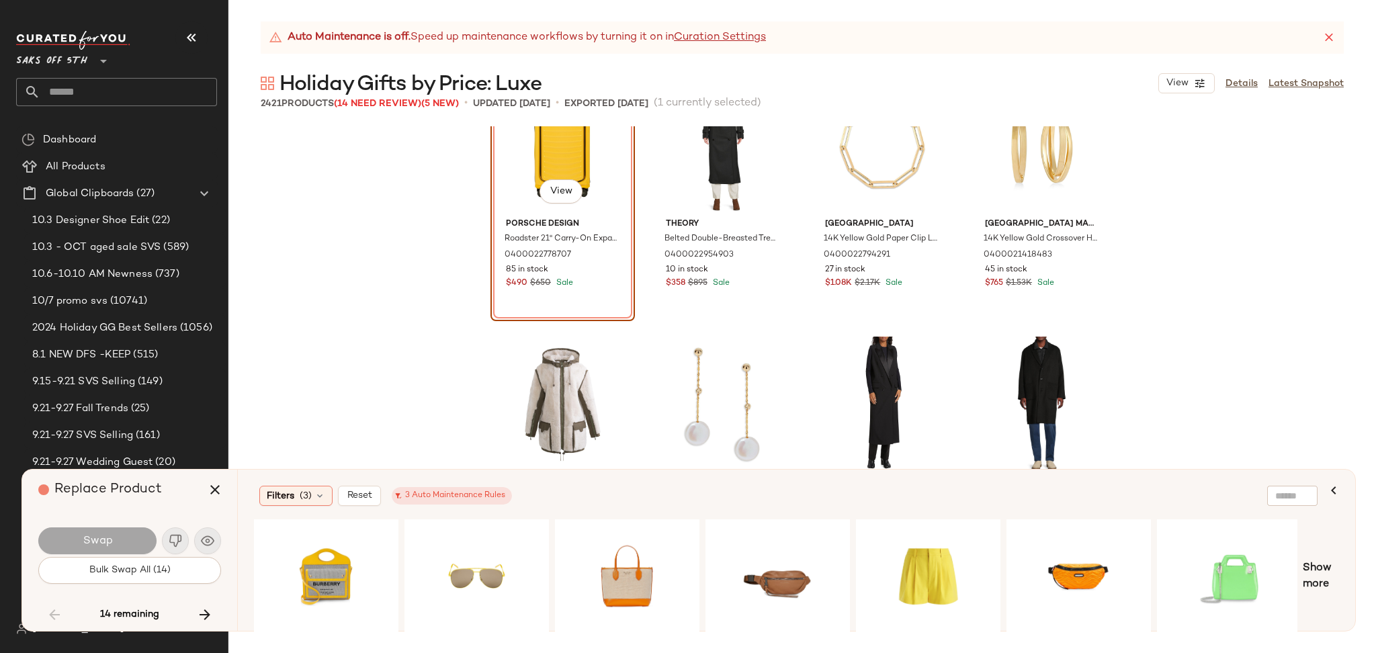
scroll to position [31193, 0]
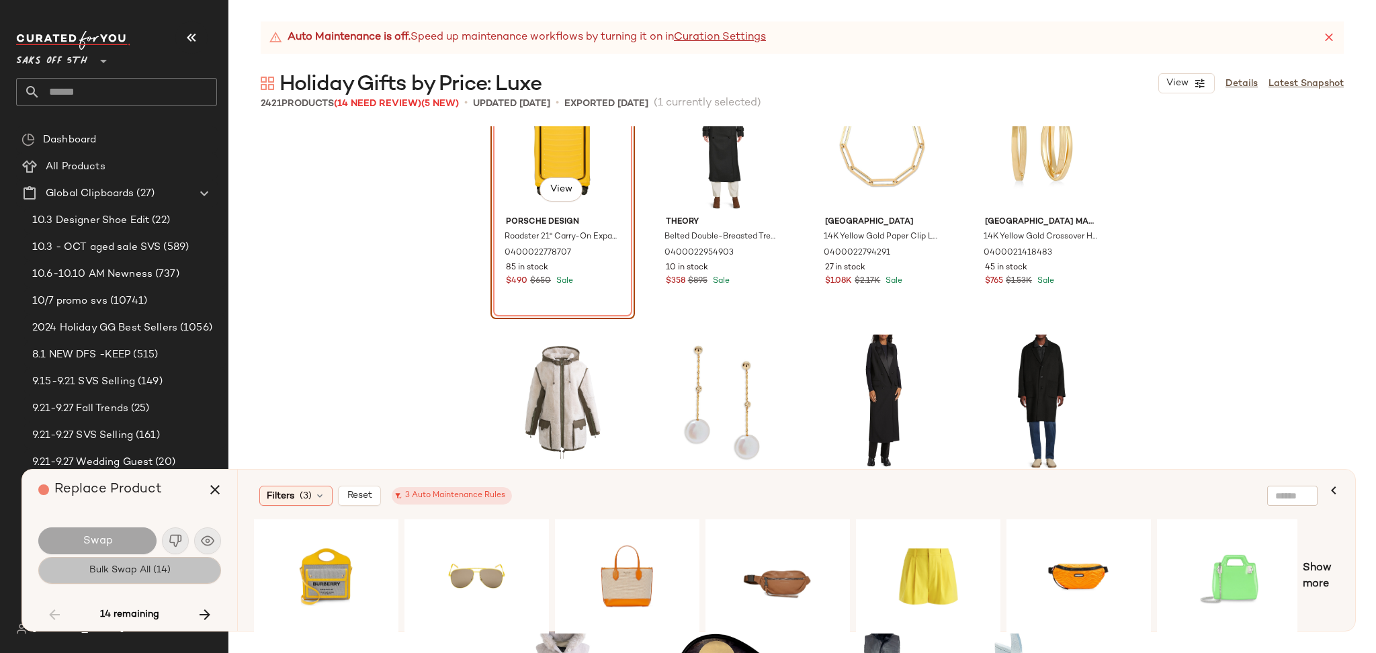
click at [167, 566] on span "Bulk Swap All (14)" at bounding box center [130, 570] width 82 height 11
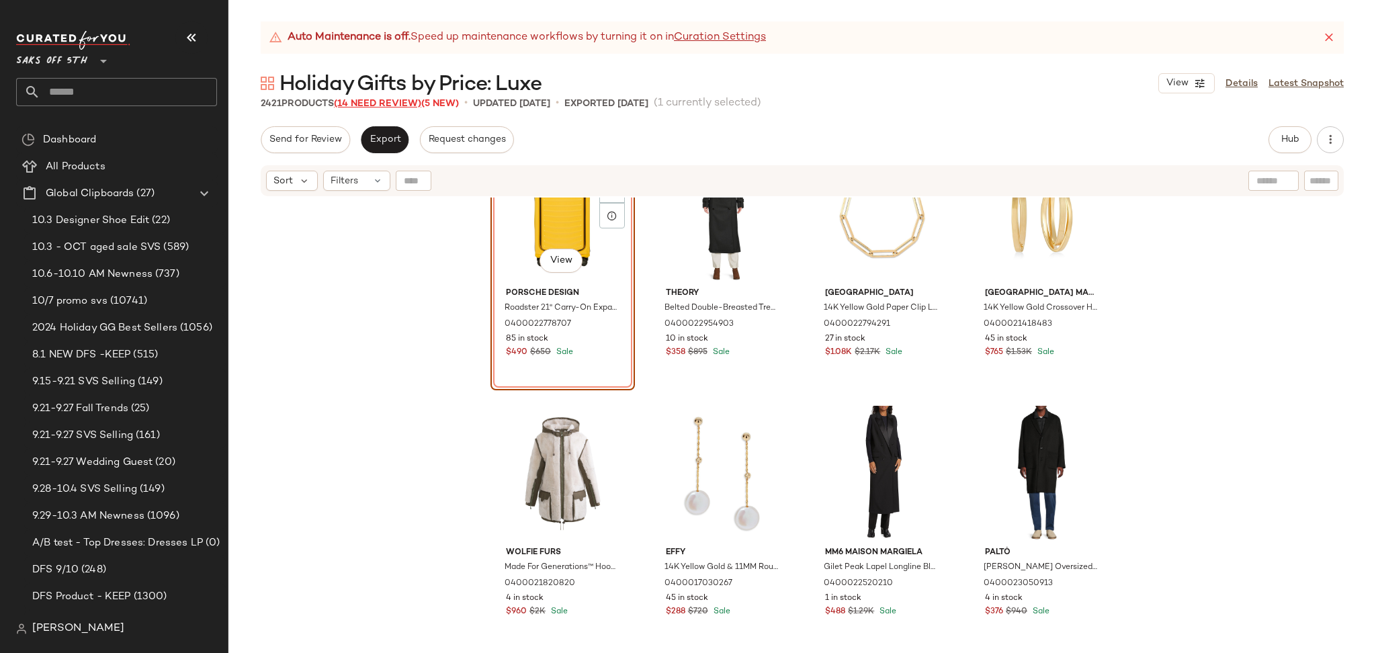
click at [409, 105] on span "(14 Need Review)" at bounding box center [377, 104] width 87 height 10
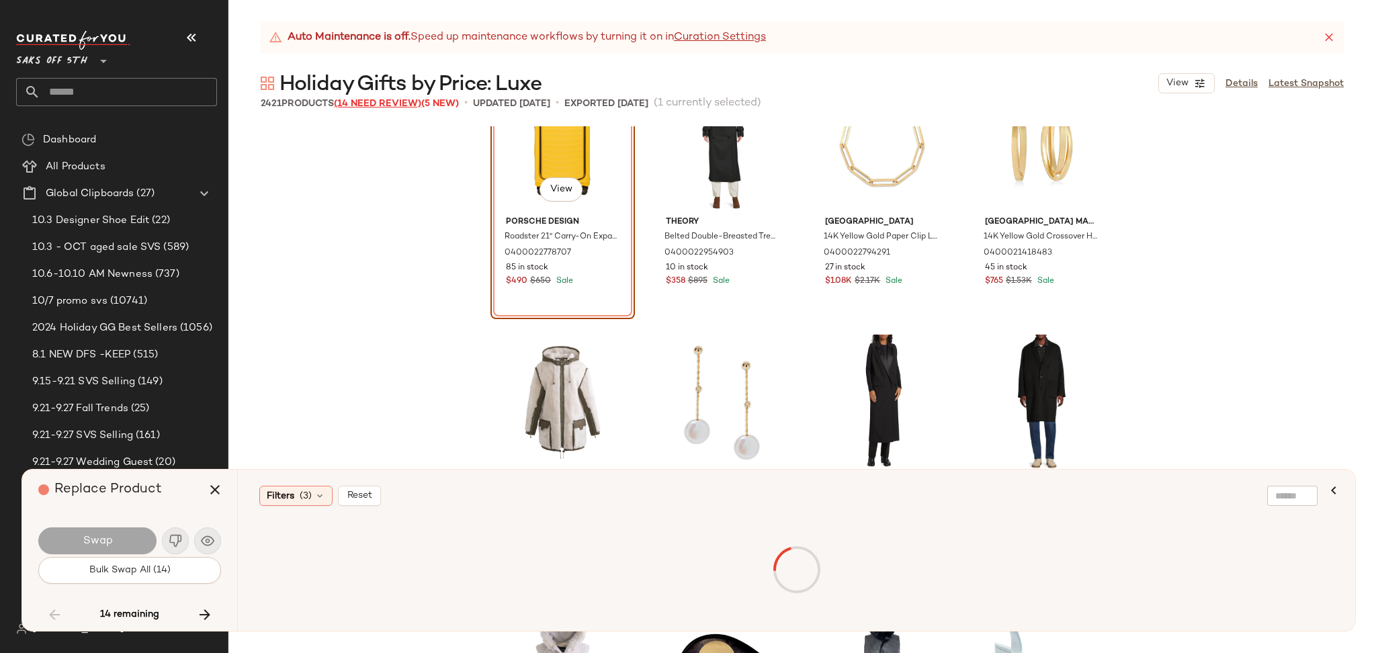
scroll to position [30864, 0]
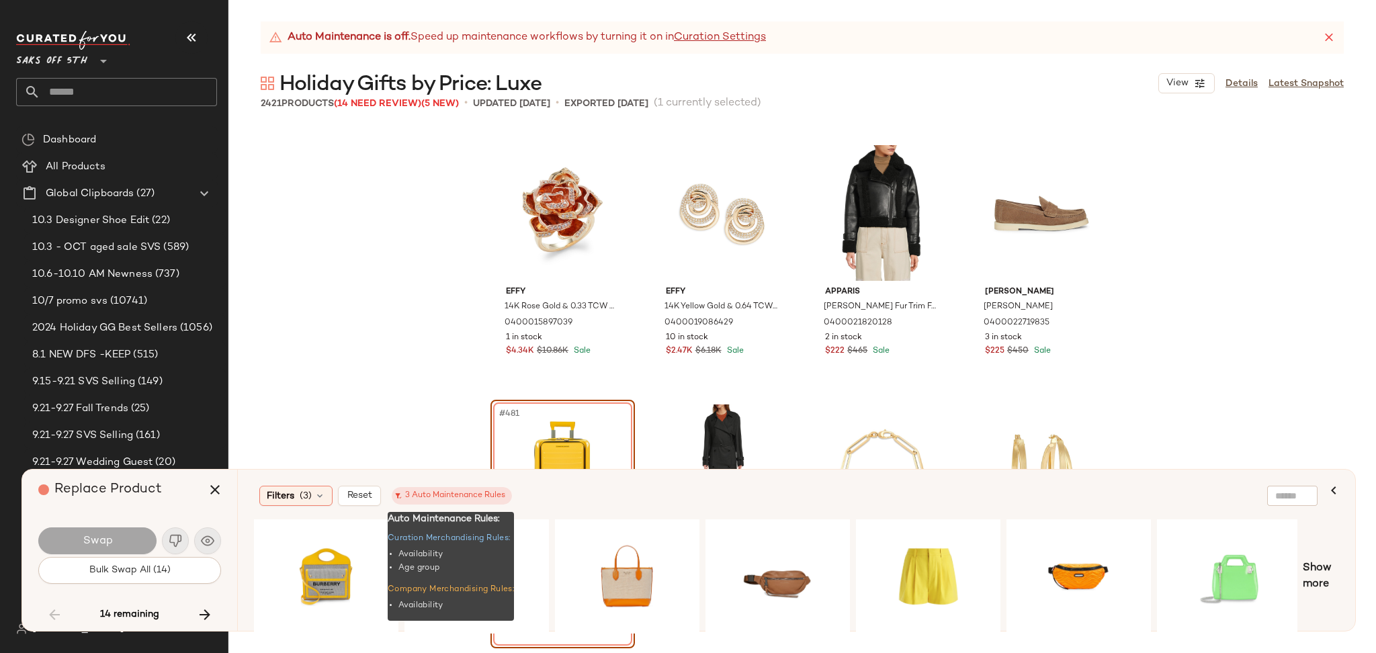
click at [420, 500] on div "3 Auto Maintenance Rules" at bounding box center [451, 496] width 107 height 12
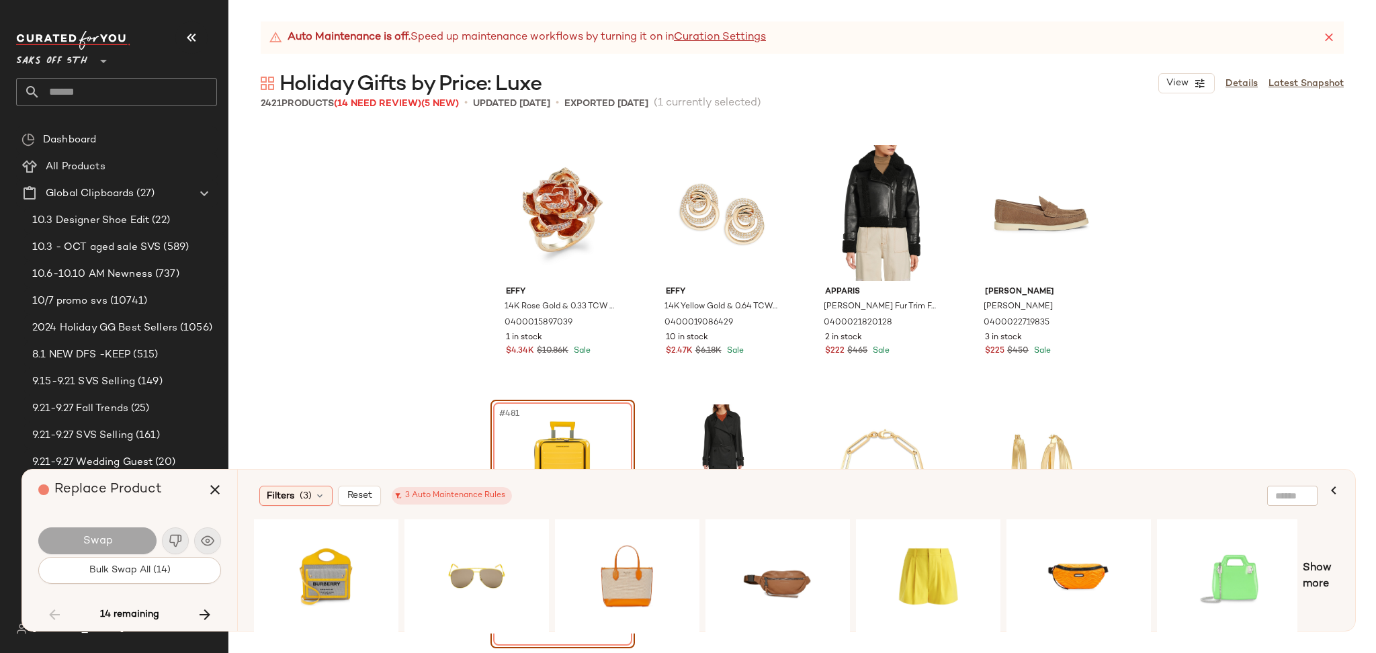
click at [390, 354] on div "Effy 14K Rose Gold & 0.33 TCW Diamond Rose Ring 0400015897039 1 in stock $4.34K…" at bounding box center [802, 389] width 1148 height 527
click at [216, 497] on icon "button" at bounding box center [215, 490] width 16 height 16
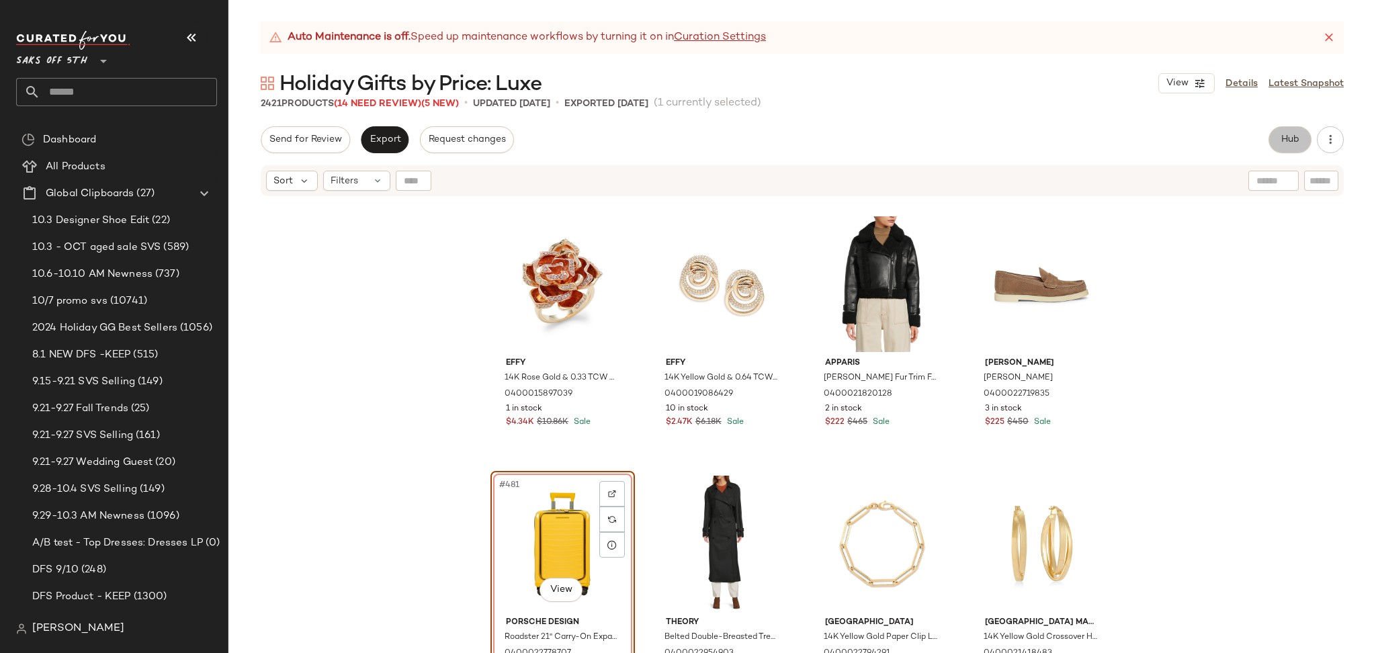
click at [1285, 140] on span "Hub" at bounding box center [1290, 139] width 19 height 11
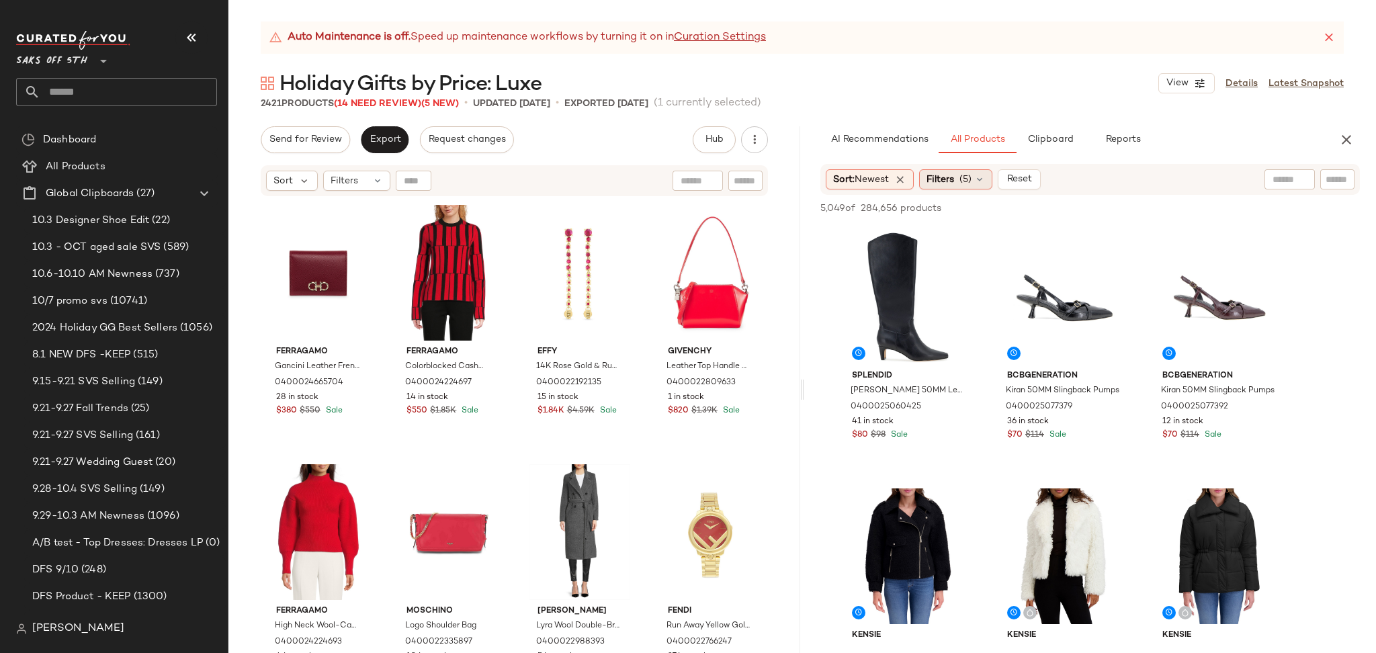
click at [947, 177] on span "Filters" at bounding box center [941, 180] width 28 height 14
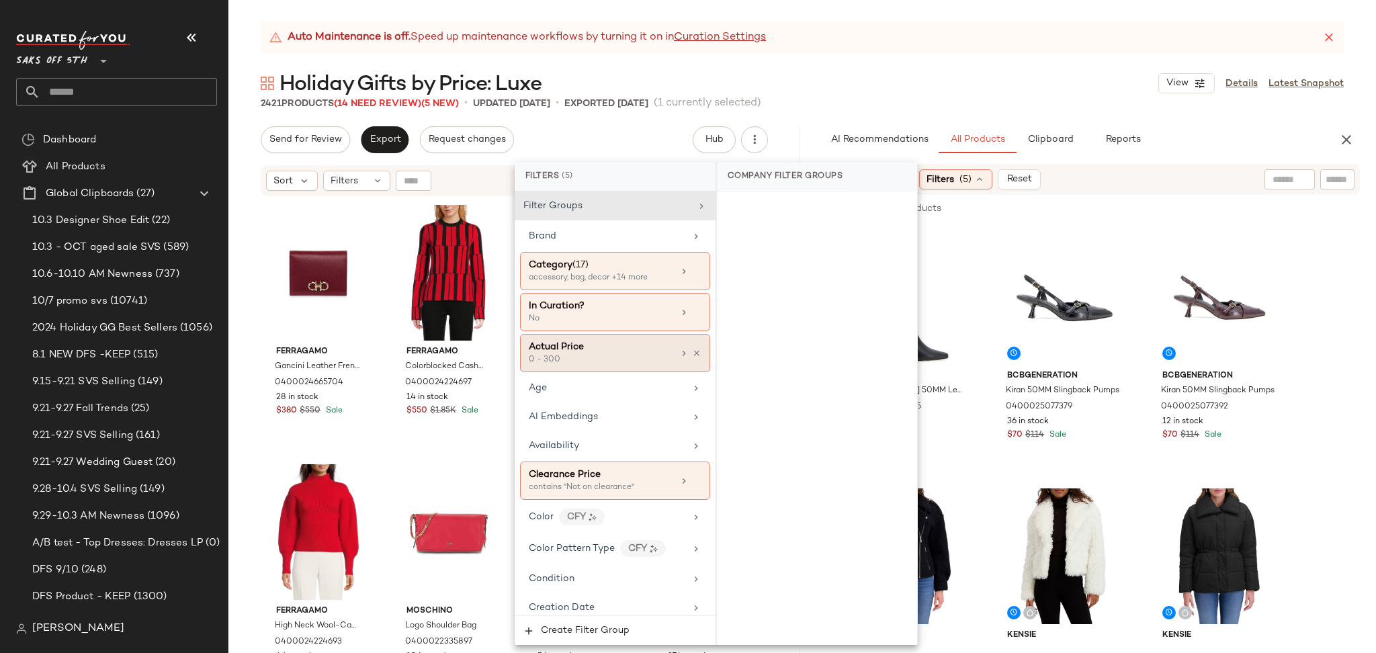
click at [609, 355] on div "0 - 300" at bounding box center [596, 360] width 134 height 12
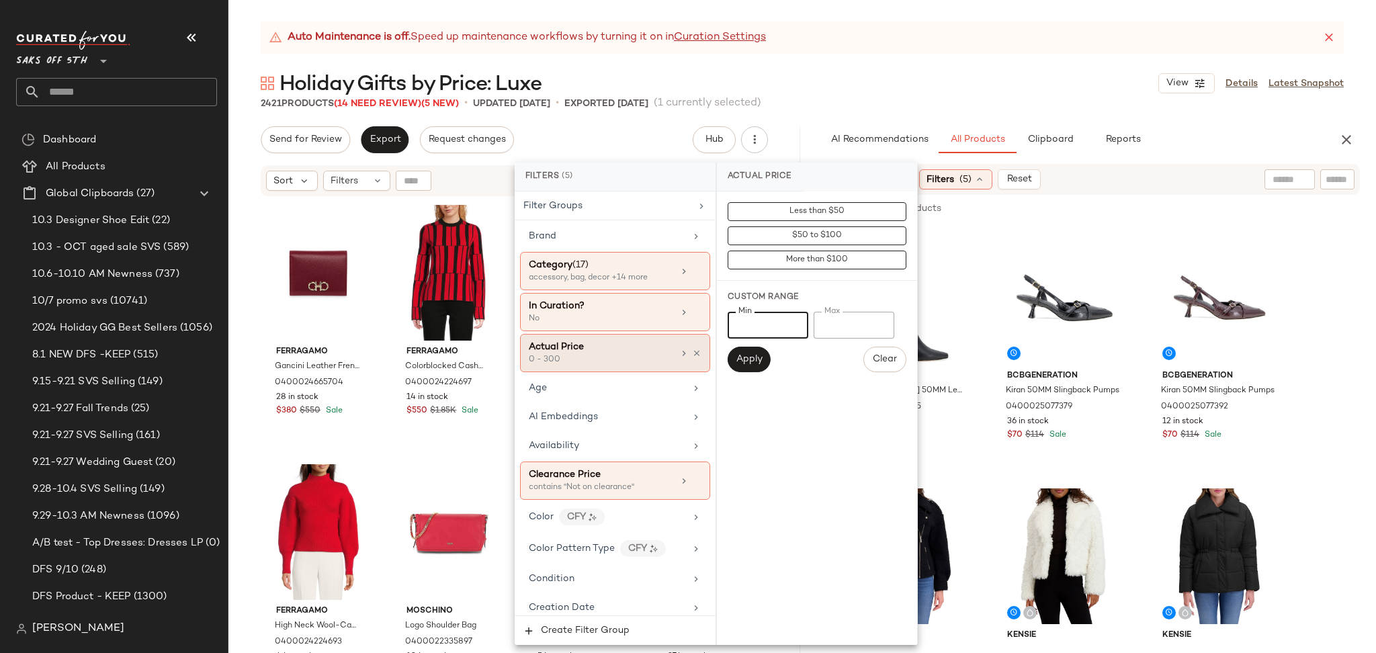
drag, startPoint x: 766, startPoint y: 336, endPoint x: 701, endPoint y: 350, distance: 66.0
click at [701, 350] on div "Filters (5) Filter Groups Brand Category (17) accessory, bag, decor +14 more In…" at bounding box center [716, 404] width 403 height 482
type input "***"
drag, startPoint x: 855, startPoint y: 318, endPoint x: 783, endPoint y: 329, distance: 72.0
click at [783, 329] on div "Min *** Min Max *** Max" at bounding box center [817, 325] width 179 height 27
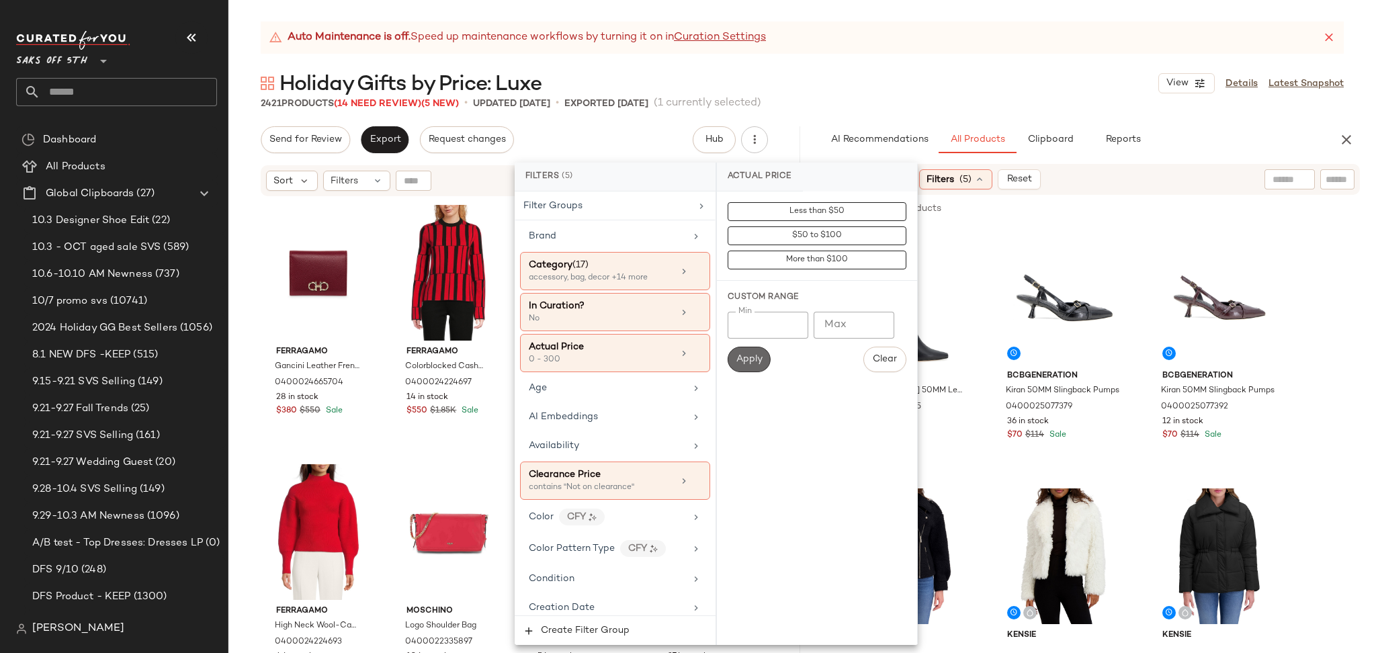
click at [762, 358] on span "Apply" at bounding box center [749, 359] width 27 height 11
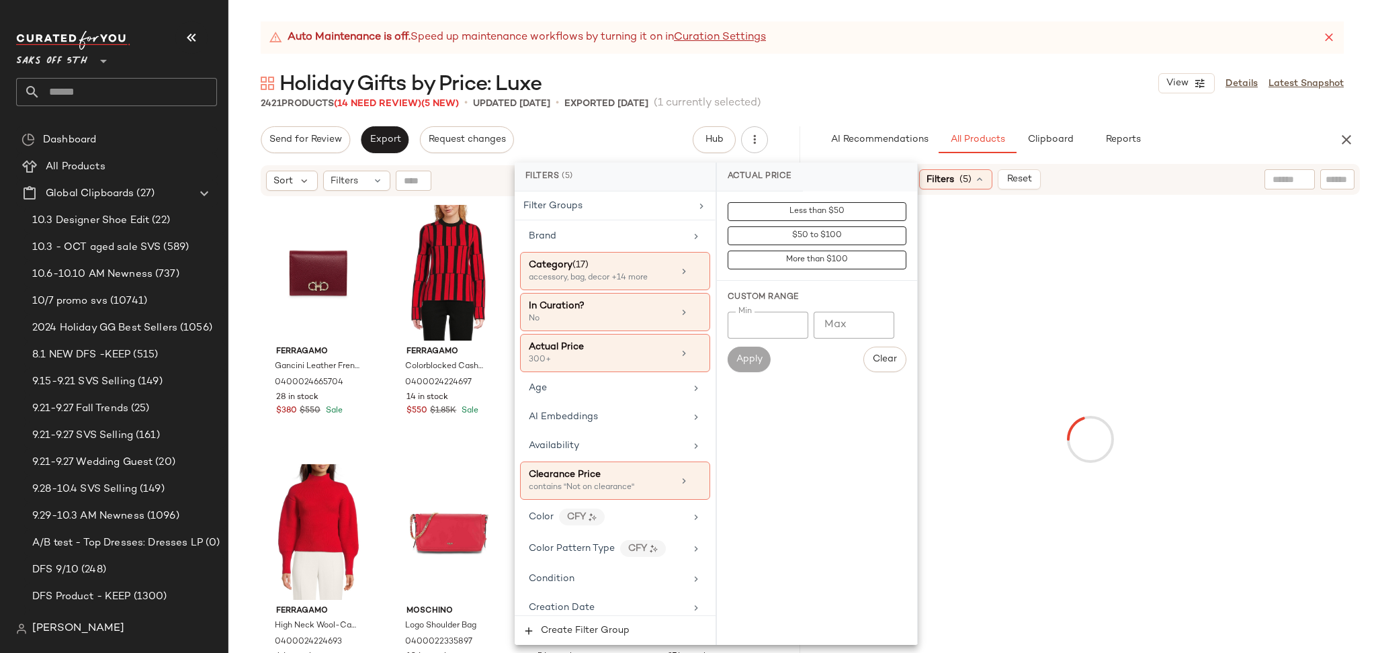
click at [1007, 97] on div "2421 Products (14 Need Review) (5 New) • updated [DATE] • Exported [DATE] (1 cu…" at bounding box center [802, 103] width 1148 height 13
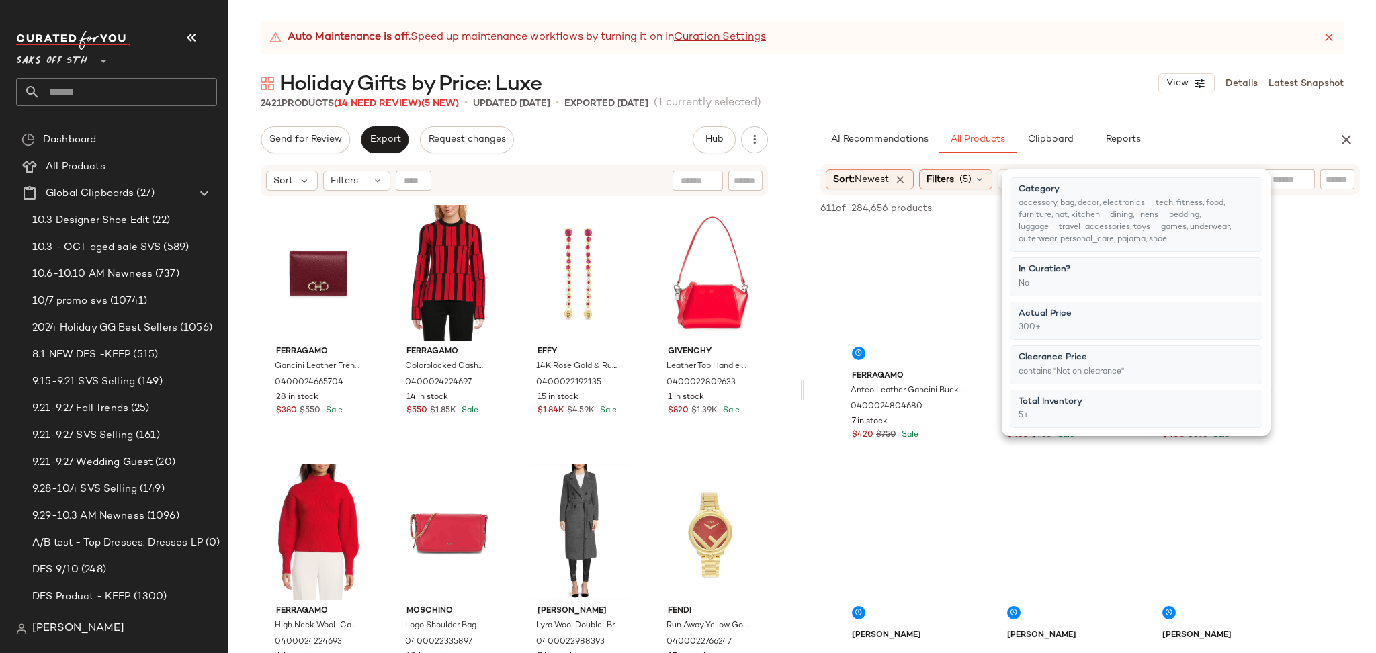
click at [1007, 97] on div "2421 Products (14 Need Review) (5 New) • updated [DATE] • Exported [DATE] (1 cu…" at bounding box center [802, 103] width 1148 height 13
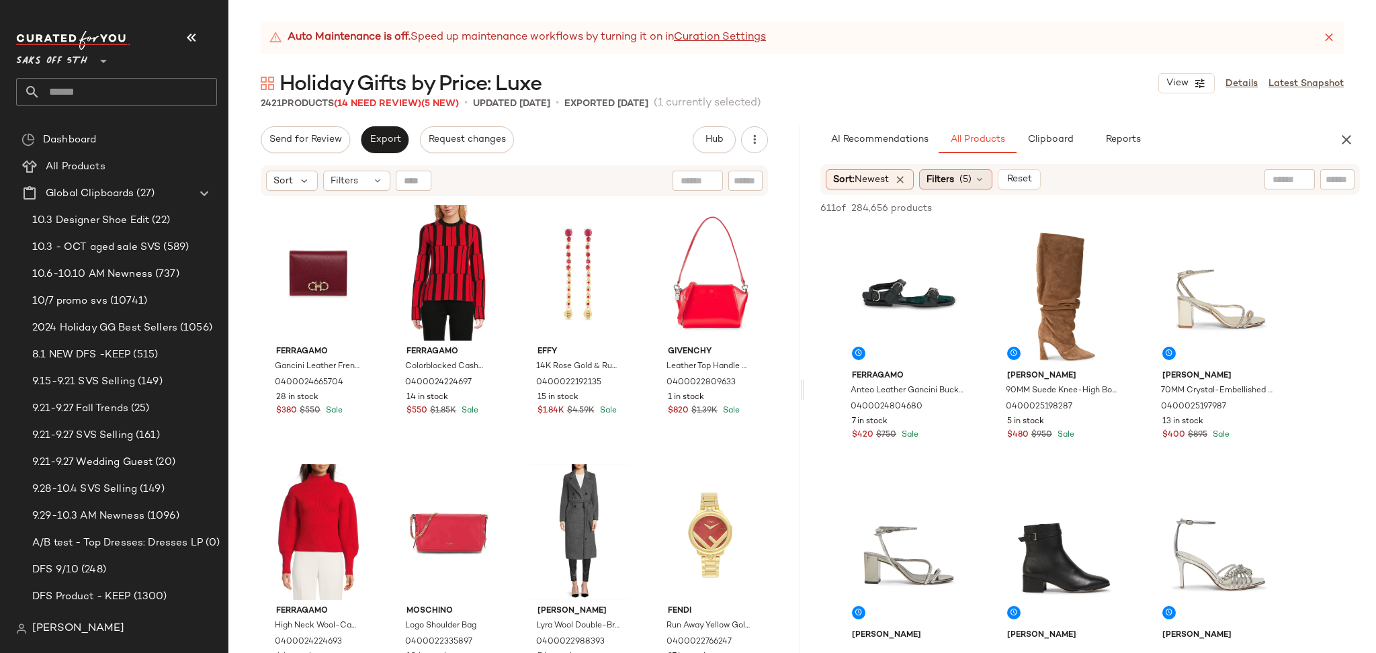
click at [966, 184] on span "(5)" at bounding box center [966, 180] width 12 height 14
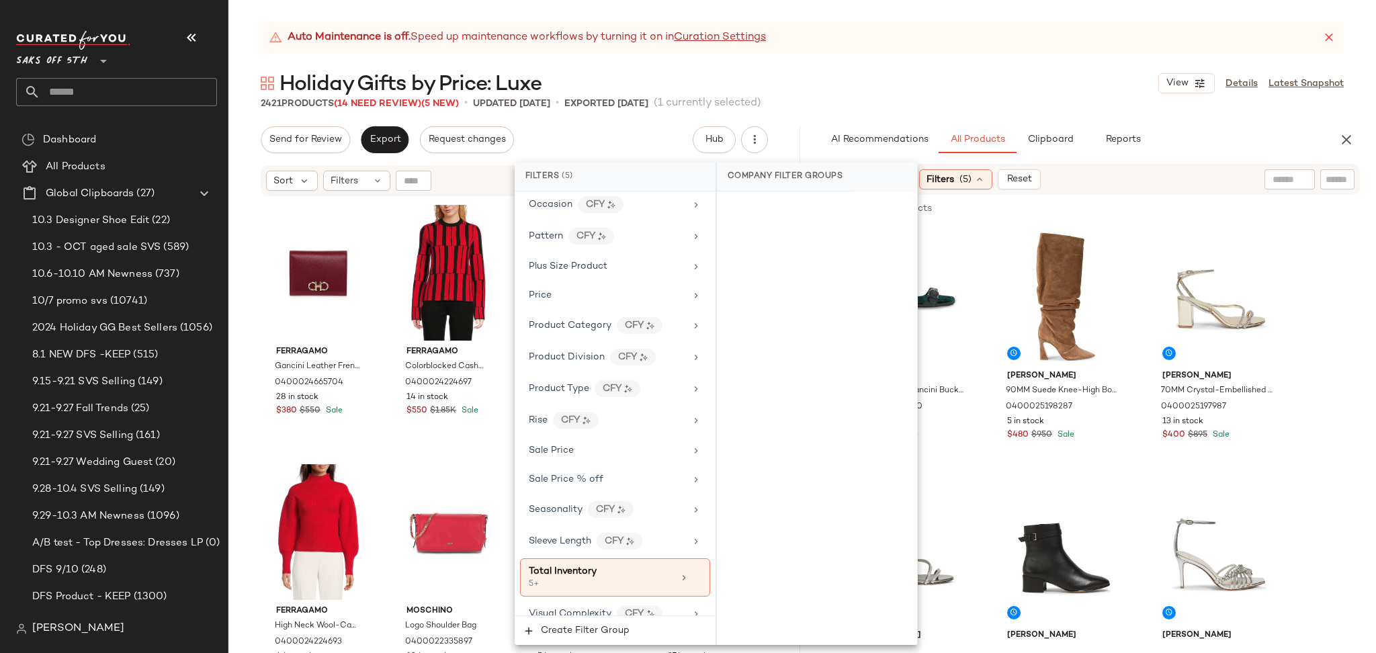
scroll to position [848, 0]
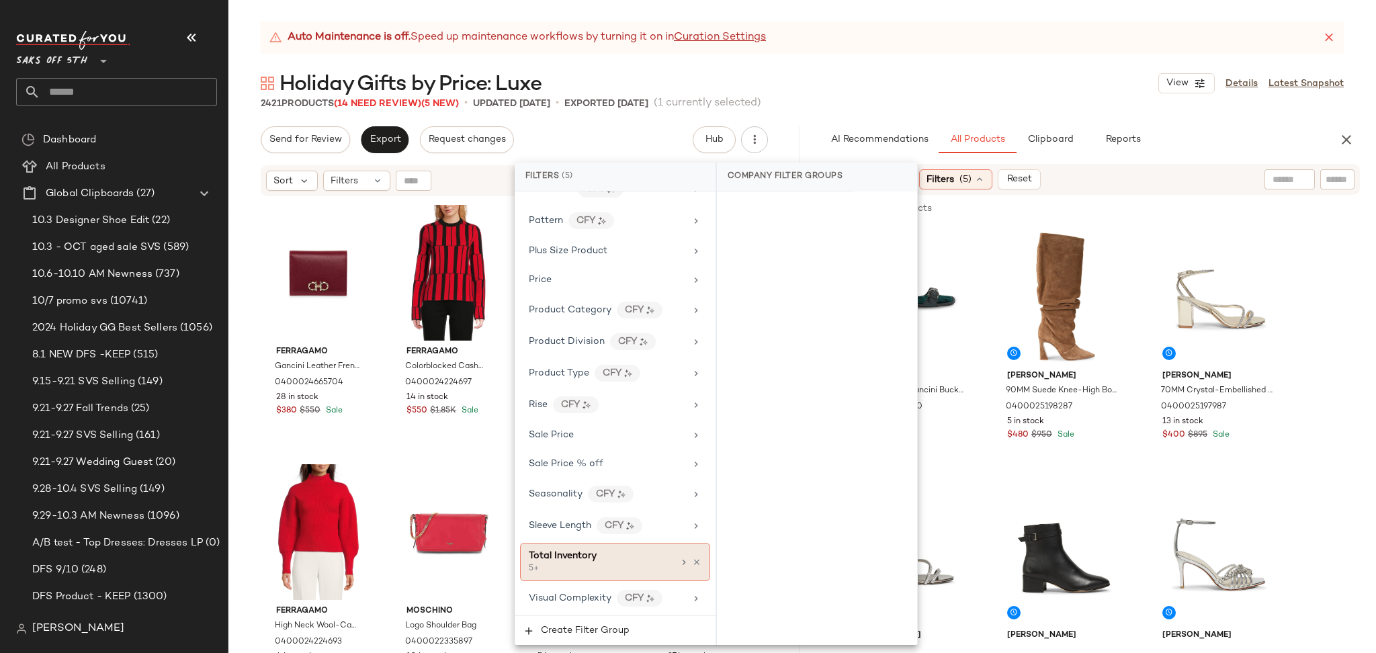
click at [636, 562] on div "Total Inventory" at bounding box center [601, 556] width 144 height 14
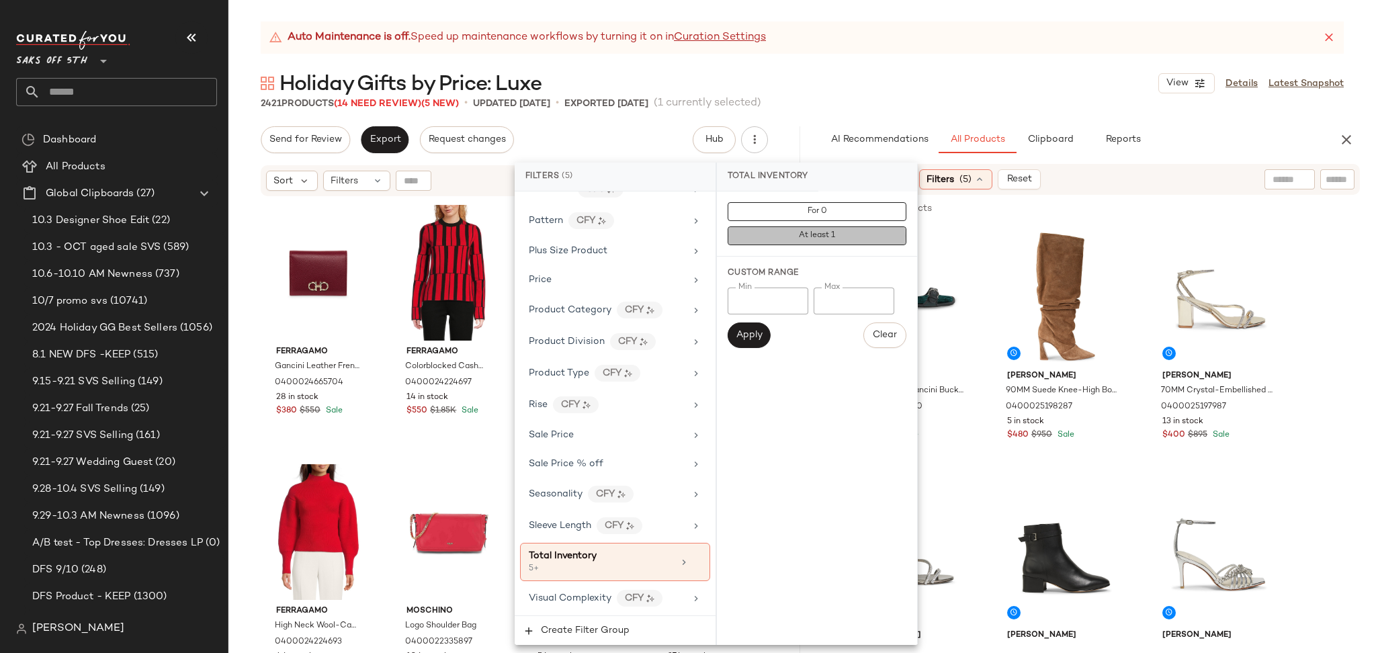
click at [809, 235] on span "At least 1" at bounding box center [816, 235] width 37 height 9
click at [966, 97] on div "2421 Products (14 Need Review) (5 New) • updated [DATE] • Exported [DATE] (1 cu…" at bounding box center [802, 103] width 1148 height 13
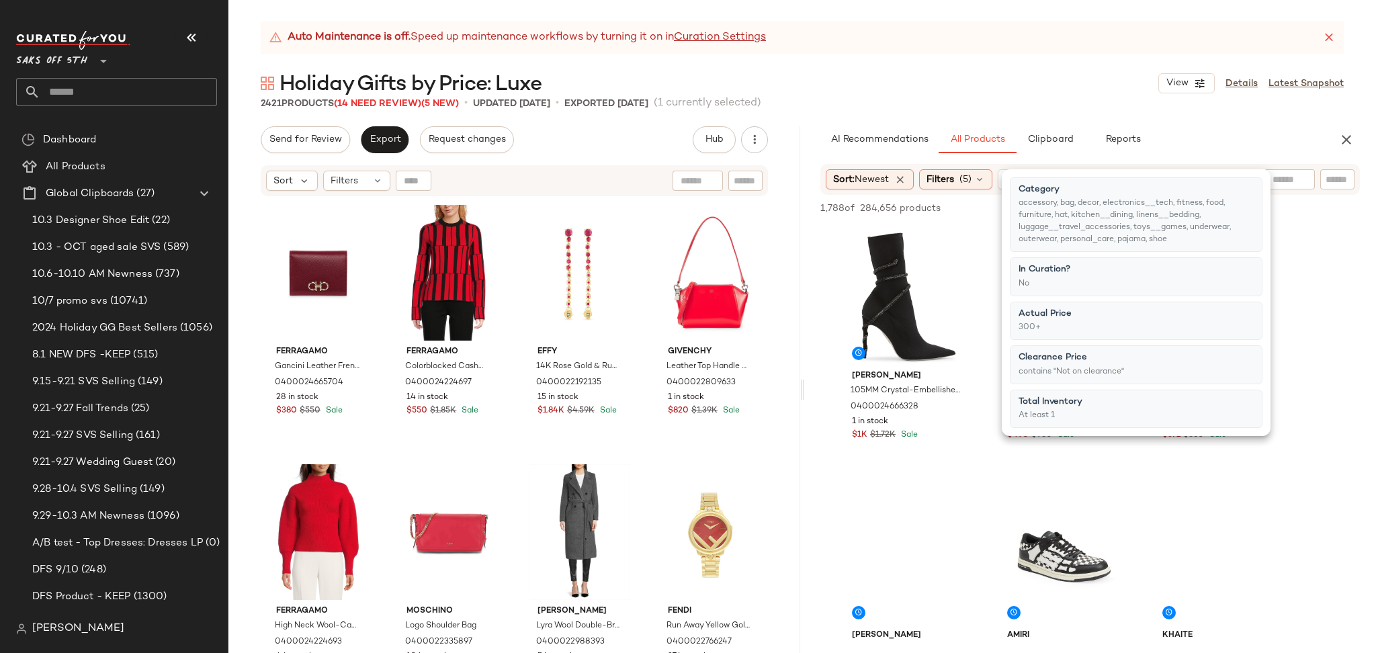
click at [966, 97] on div "2421 Products (14 Need Review) (5 New) • updated [DATE] • Exported [DATE] (1 cu…" at bounding box center [802, 103] width 1148 height 13
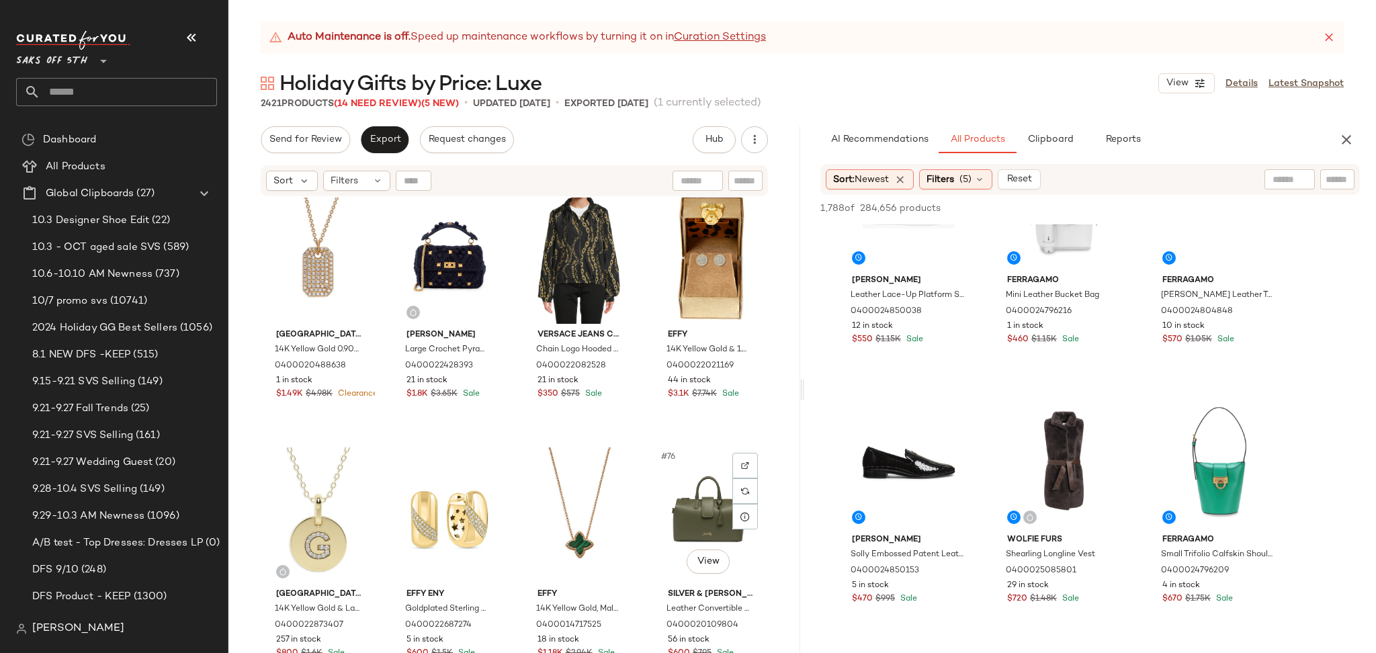
scroll to position [4436, 0]
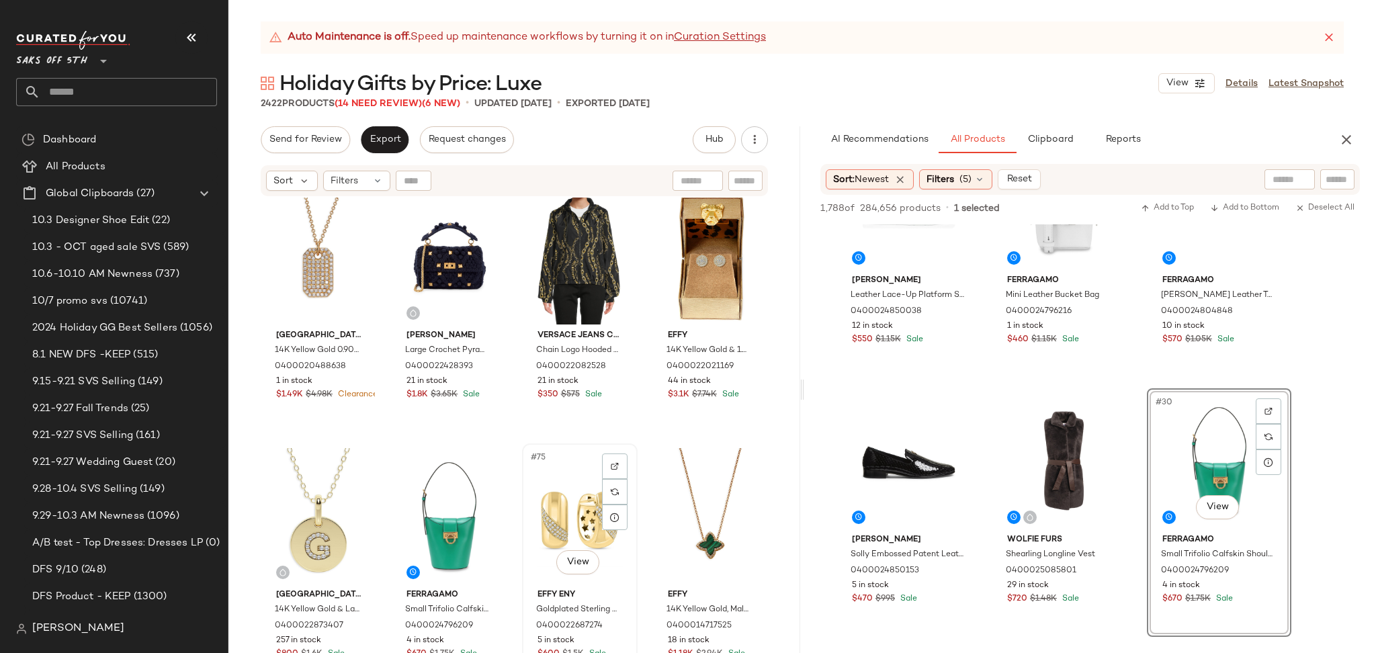
click at [571, 507] on div "#75 View" at bounding box center [580, 516] width 106 height 136
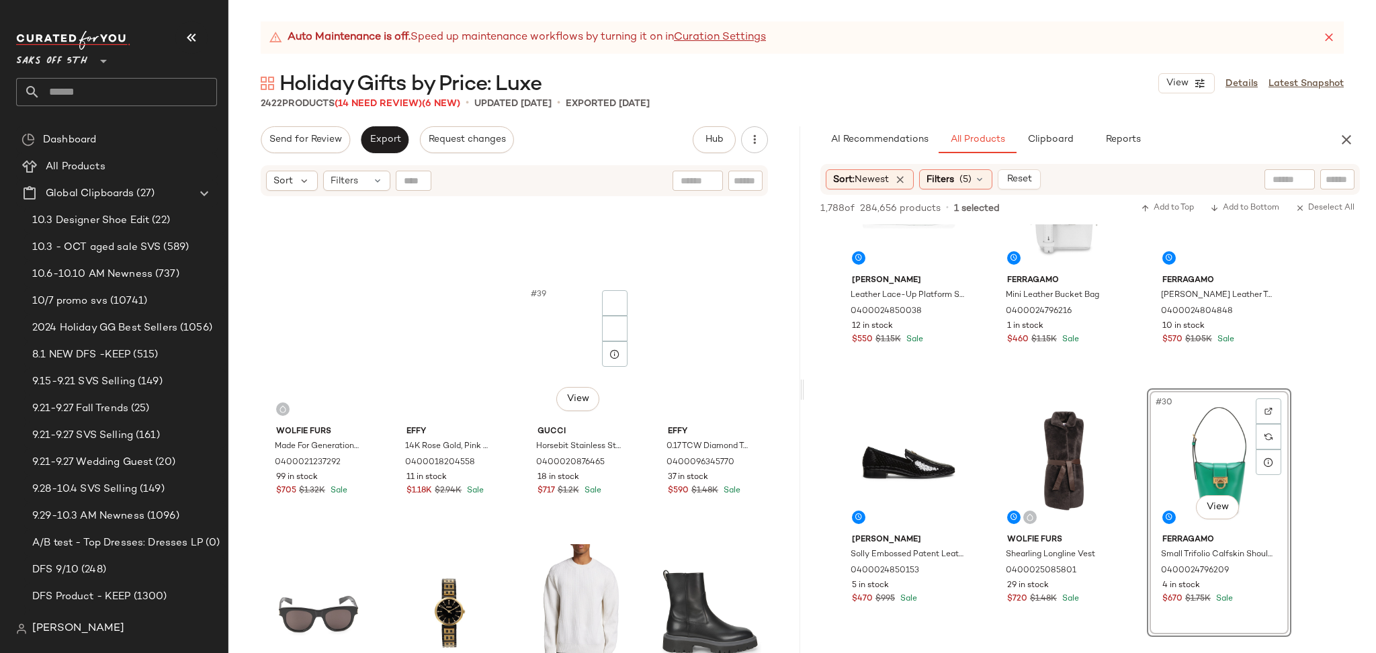
scroll to position [1998, 0]
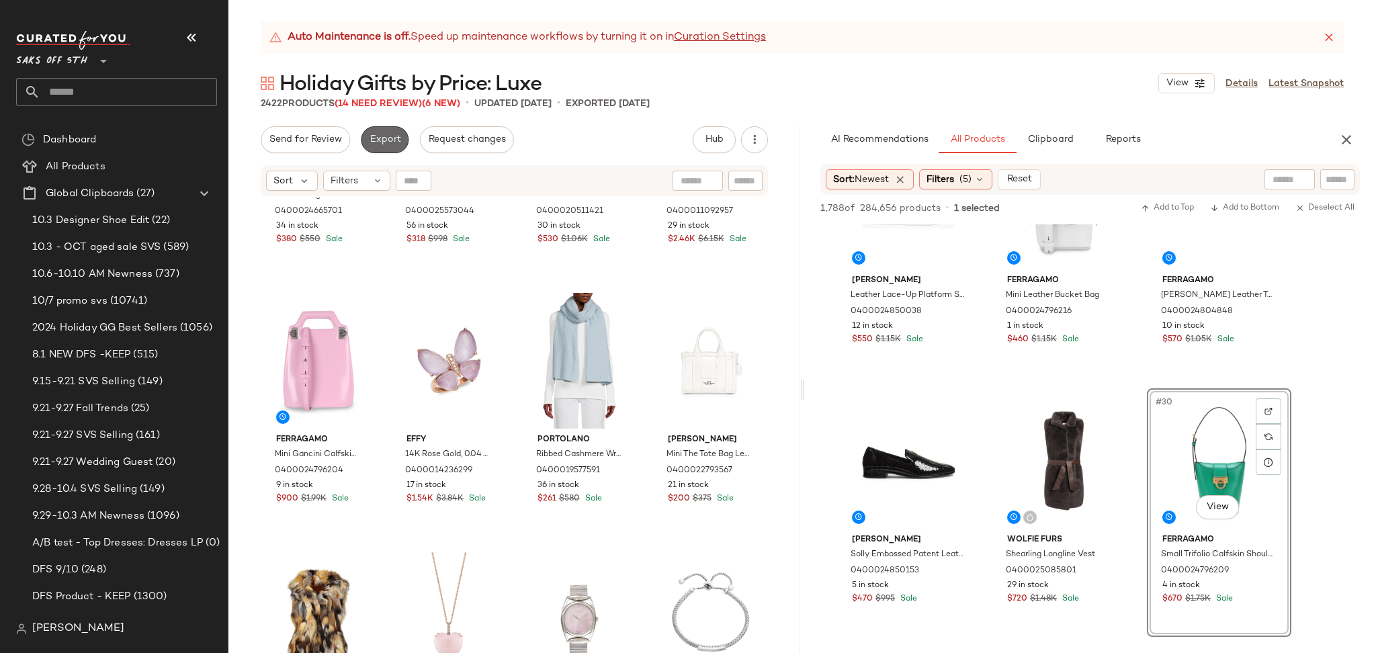
click at [383, 138] on span "Export" at bounding box center [385, 139] width 32 height 11
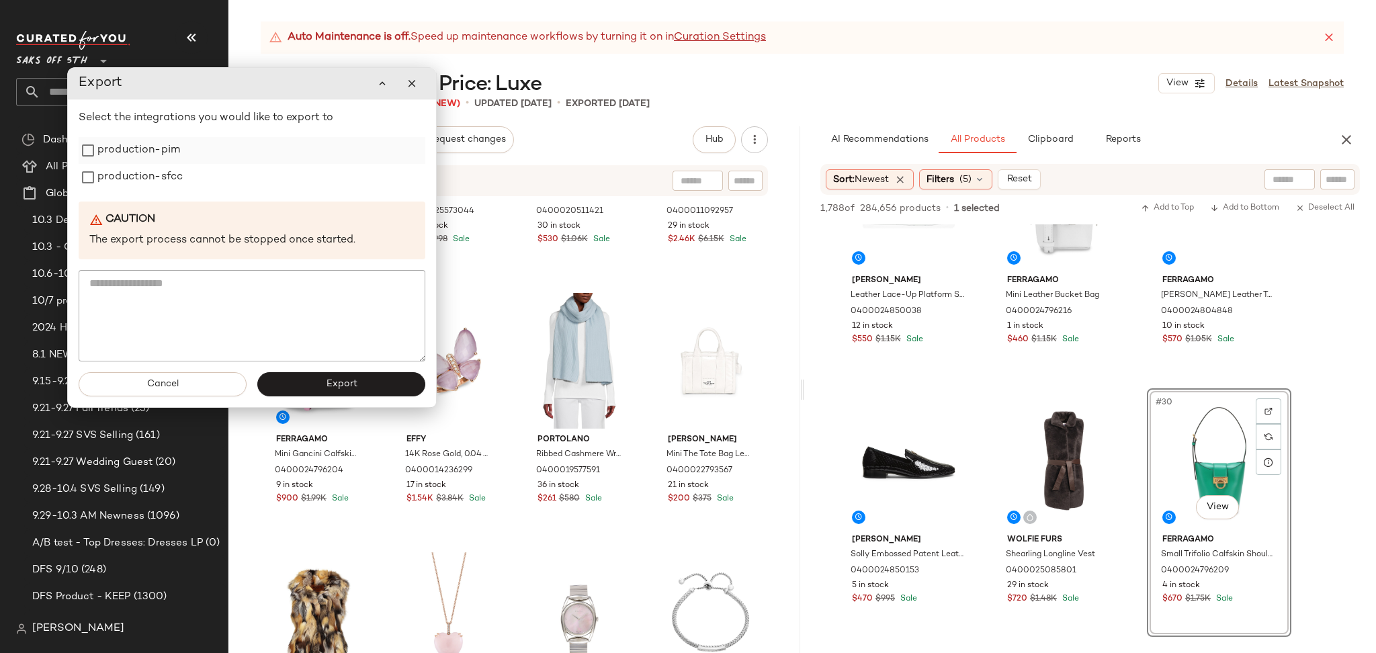
click at [155, 152] on label "production-pim" at bounding box center [138, 150] width 83 height 27
click at [154, 167] on label "production-sfcc" at bounding box center [139, 177] width 85 height 27
click at [325, 382] on span "Export" at bounding box center [341, 384] width 32 height 11
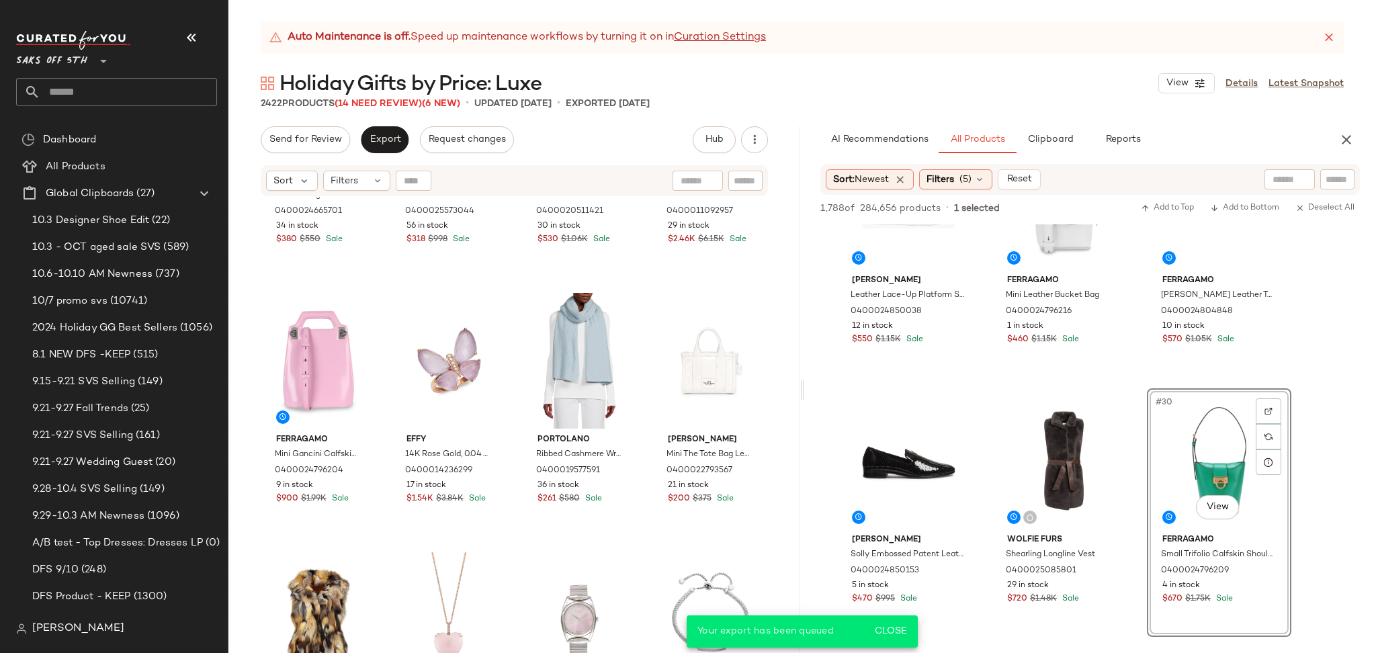
scroll to position [3208, 0]
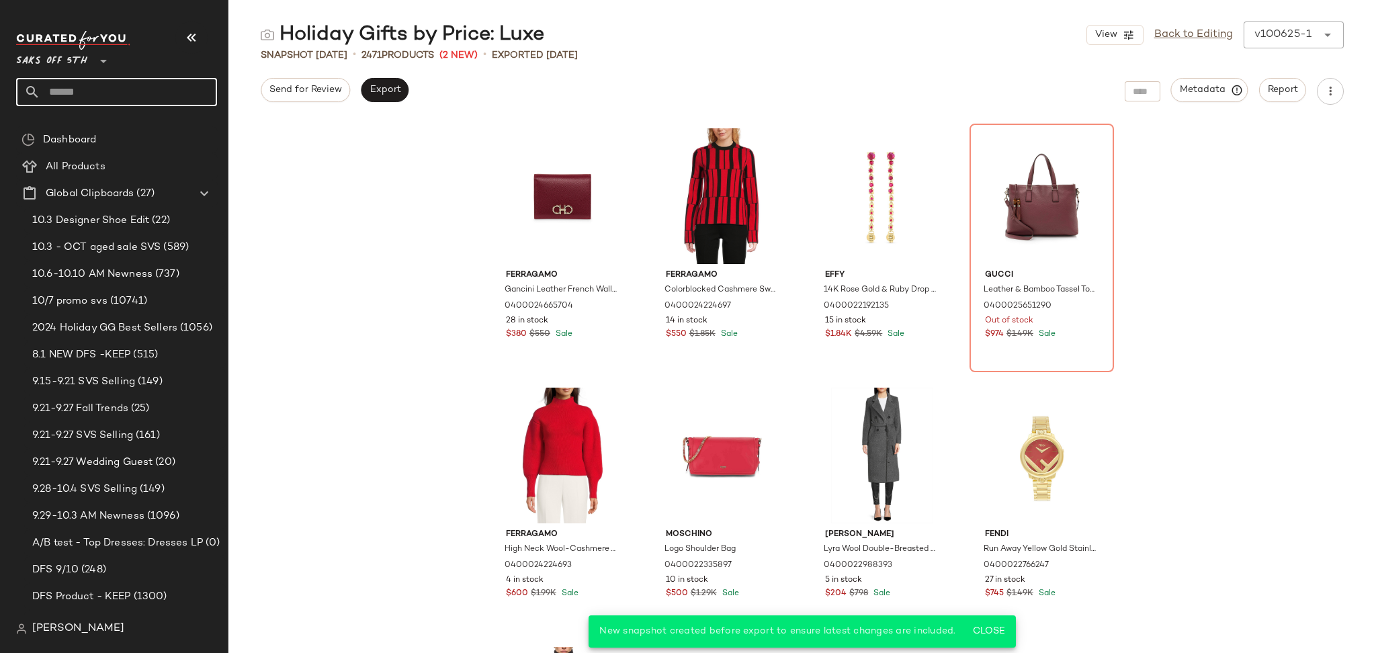
click at [95, 98] on input "text" at bounding box center [128, 92] width 177 height 28
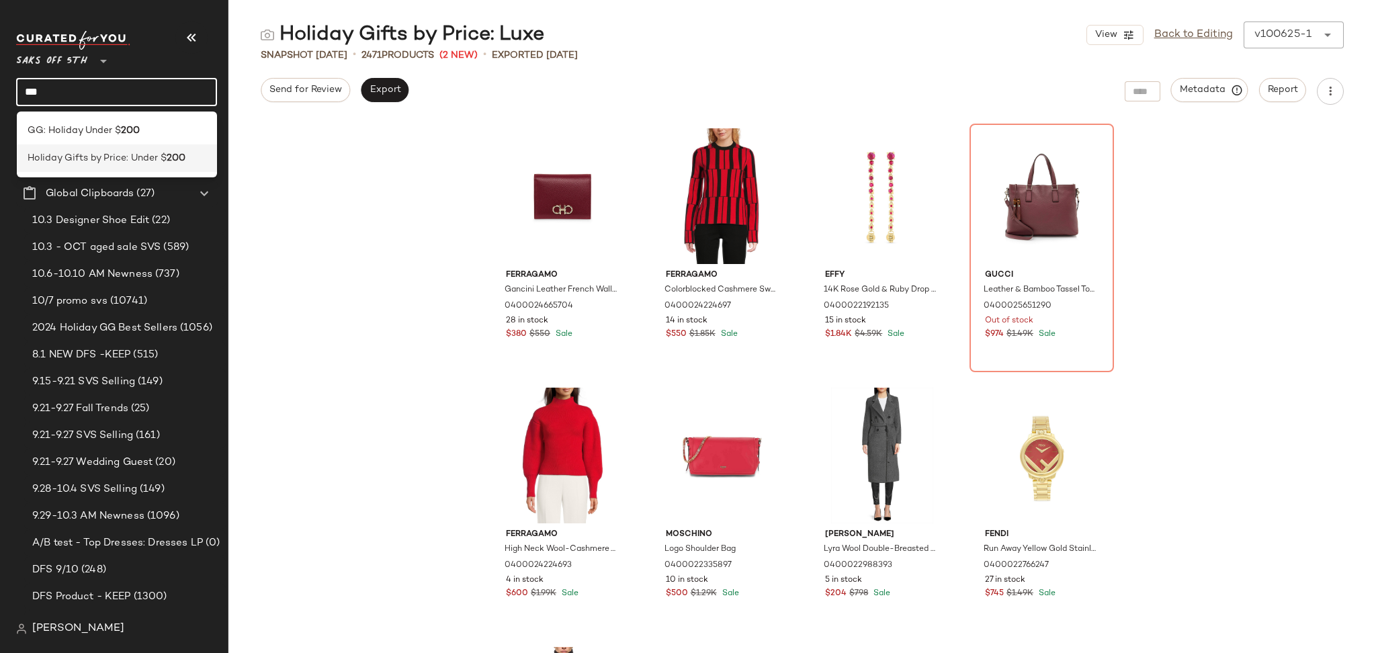
type input "***"
click at [113, 156] on span "Holiday Gifts by Price: Under $" at bounding box center [97, 158] width 139 height 14
